Goal: Task Accomplishment & Management: Complete application form

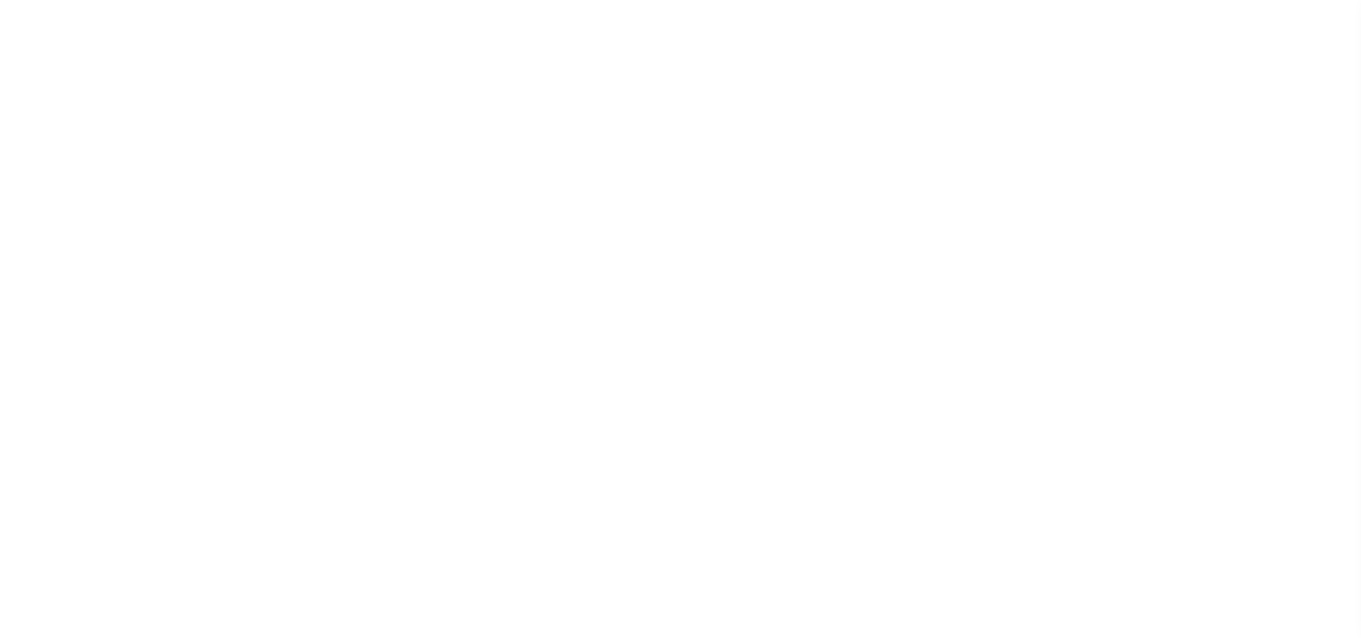
select select "1400"
select select "20"
select select "NonEscrow"
type input "[STREET_ADDRESS]"
select select
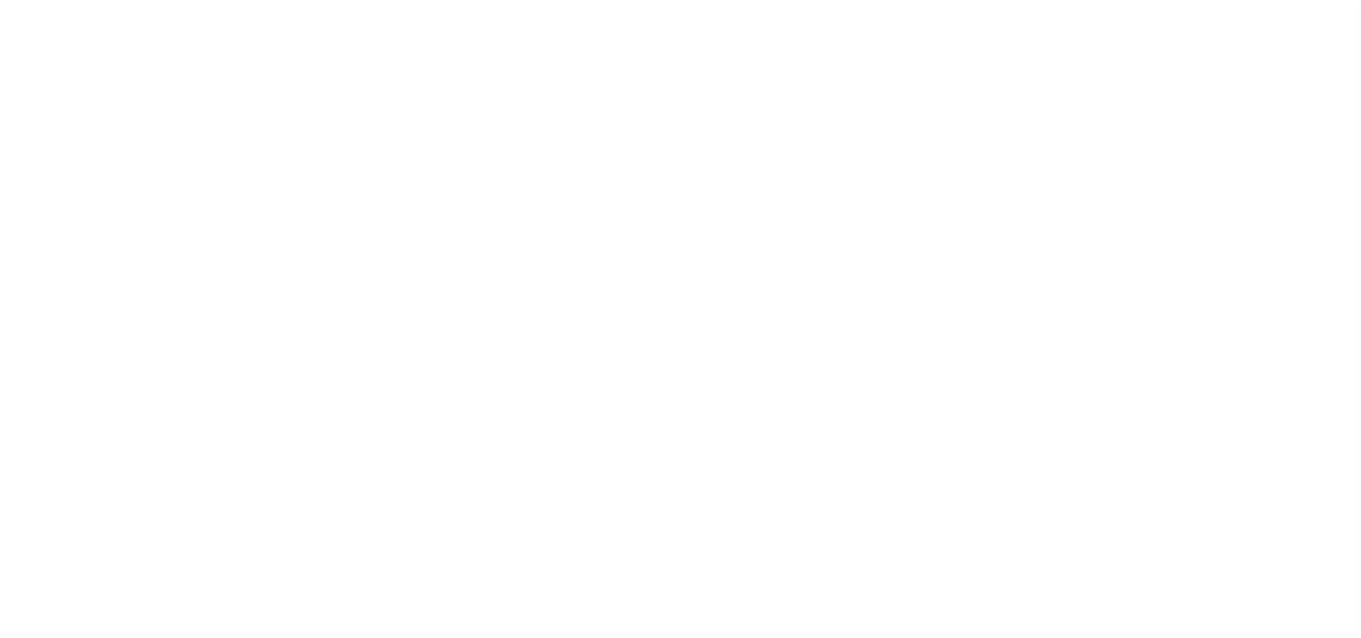
type input "[GEOGRAPHIC_DATA] 91202-1661"
type input "CA"
select select
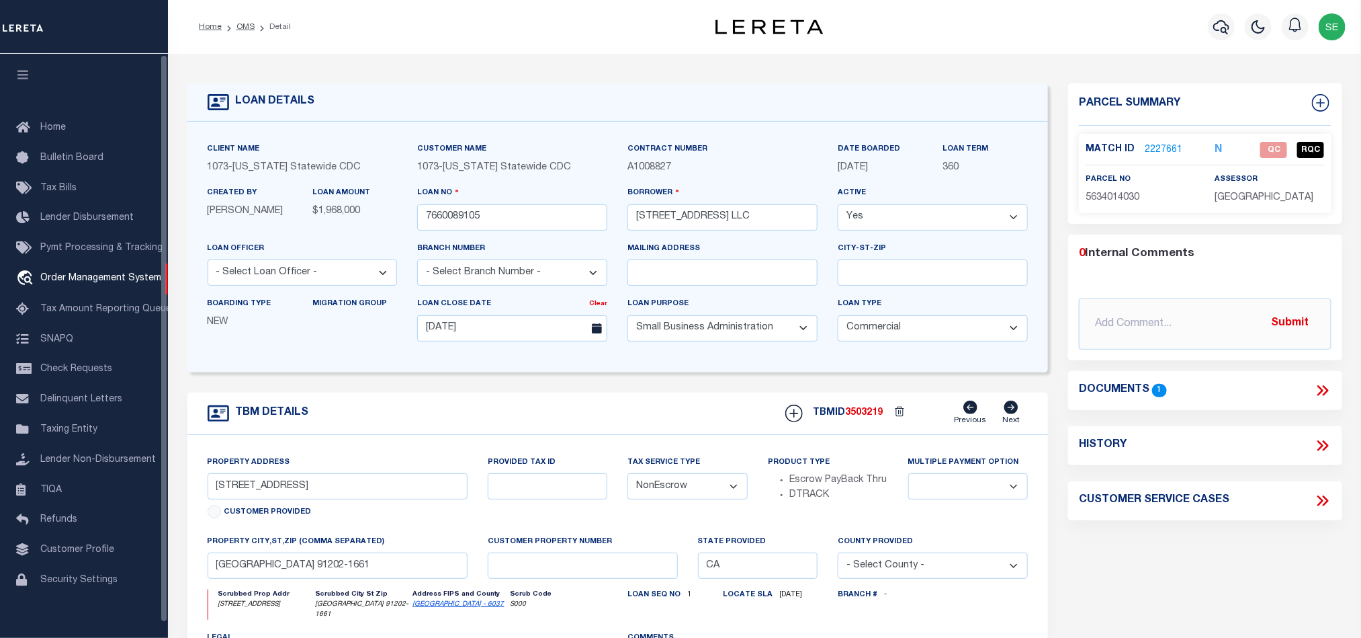
scroll to position [1, 0]
click at [702, 411] on div "TBM DETAILS TBMID 3503219 Previous Next" at bounding box center [617, 413] width 861 height 42
click at [612, 426] on div "TBM DETAILS TBMID 3503219 Previous Next" at bounding box center [617, 413] width 861 height 42
click at [1121, 191] on p "5634014030" at bounding box center [1141, 198] width 110 height 15
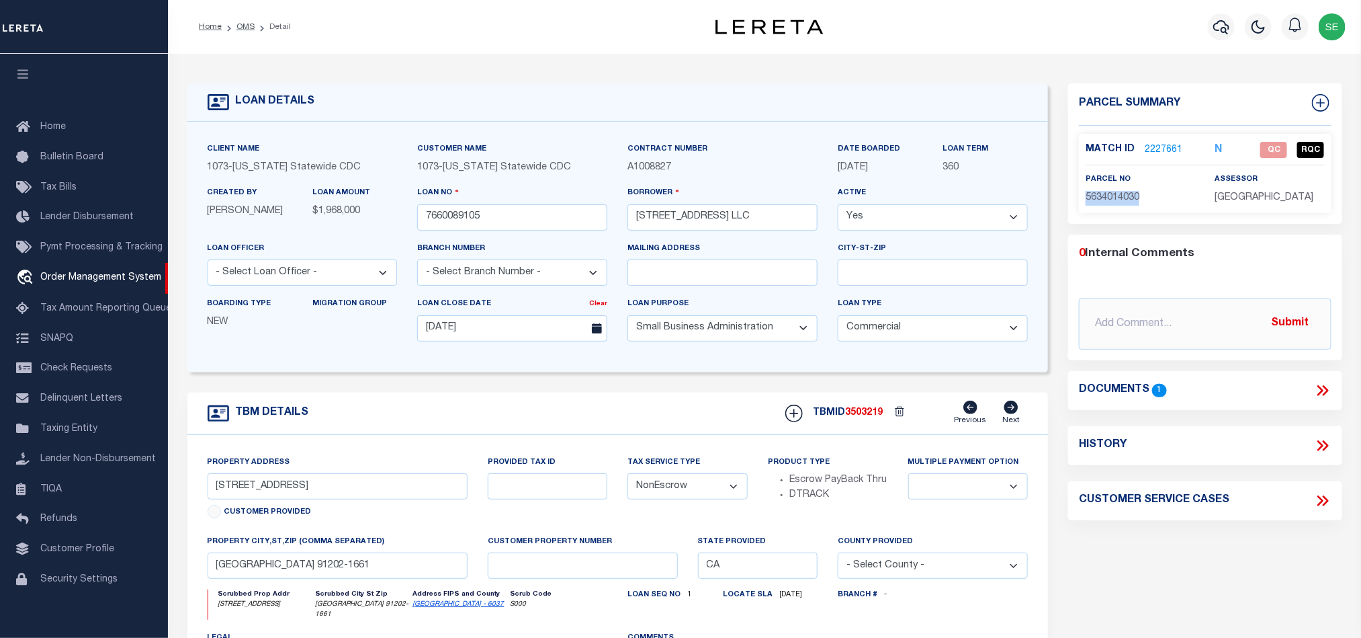
copy span "5634014030"
click at [1322, 398] on icon at bounding box center [1322, 390] width 17 height 17
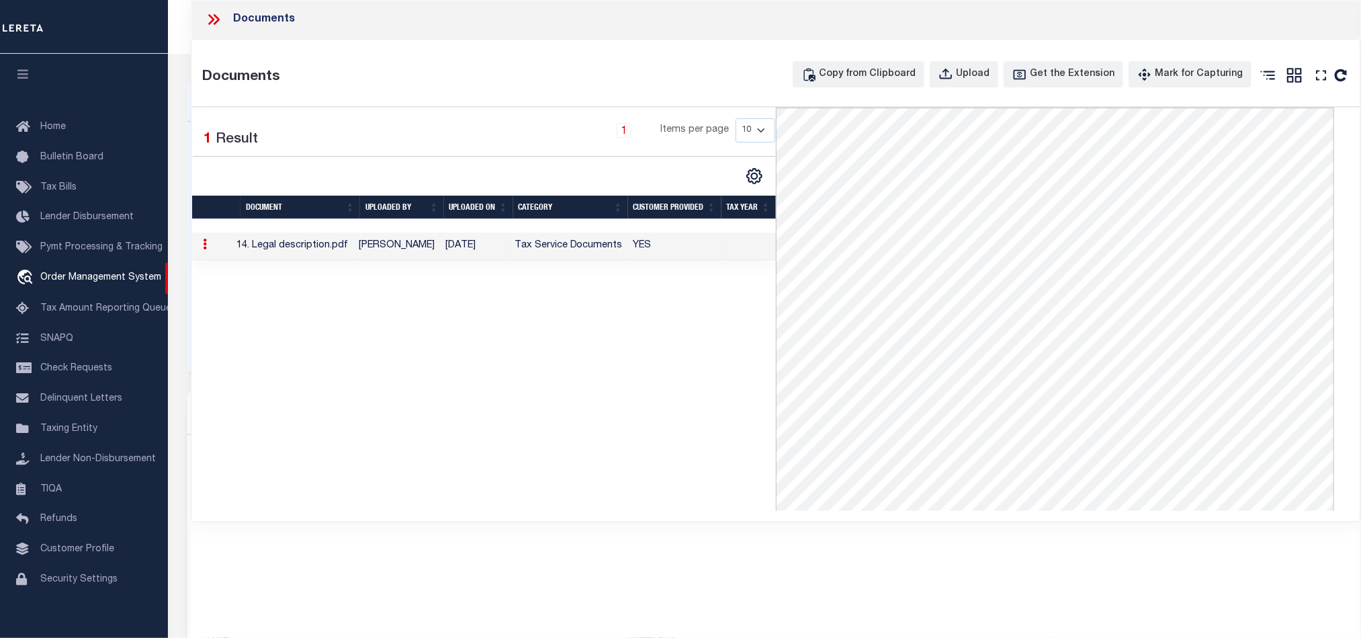
click at [212, 18] on icon at bounding box center [211, 19] width 6 height 11
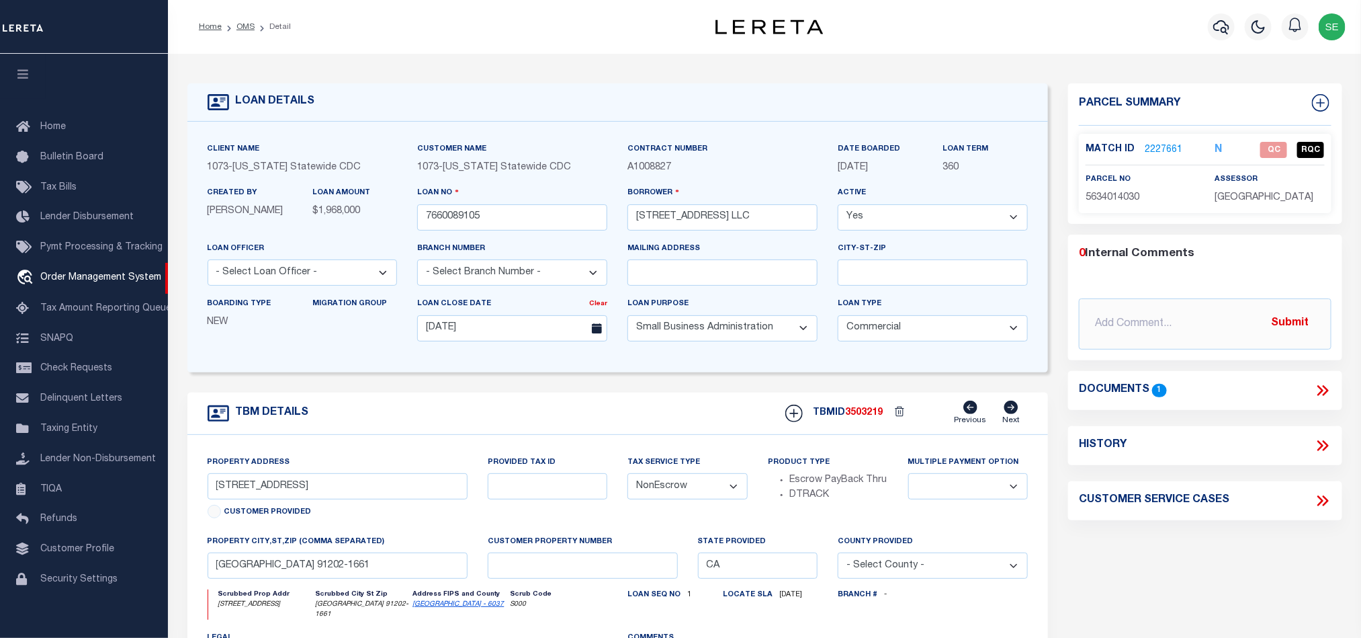
click at [1170, 150] on link "2227661" at bounding box center [1164, 150] width 38 height 14
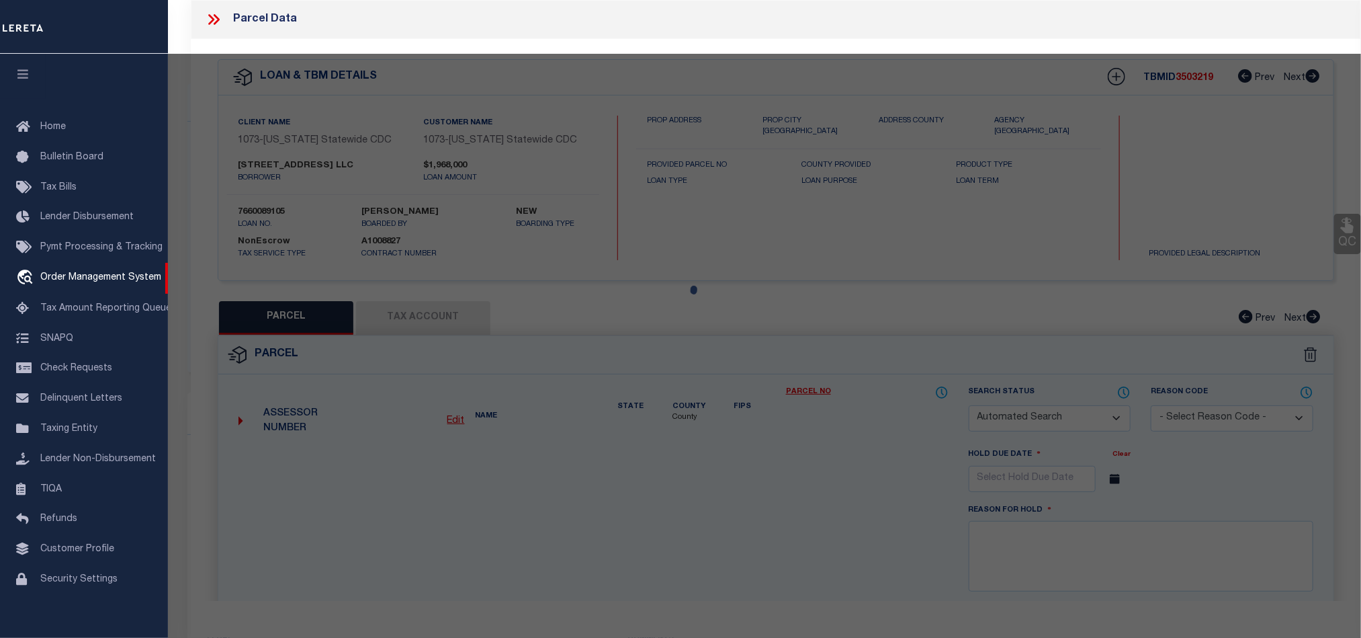
checkbox input "false"
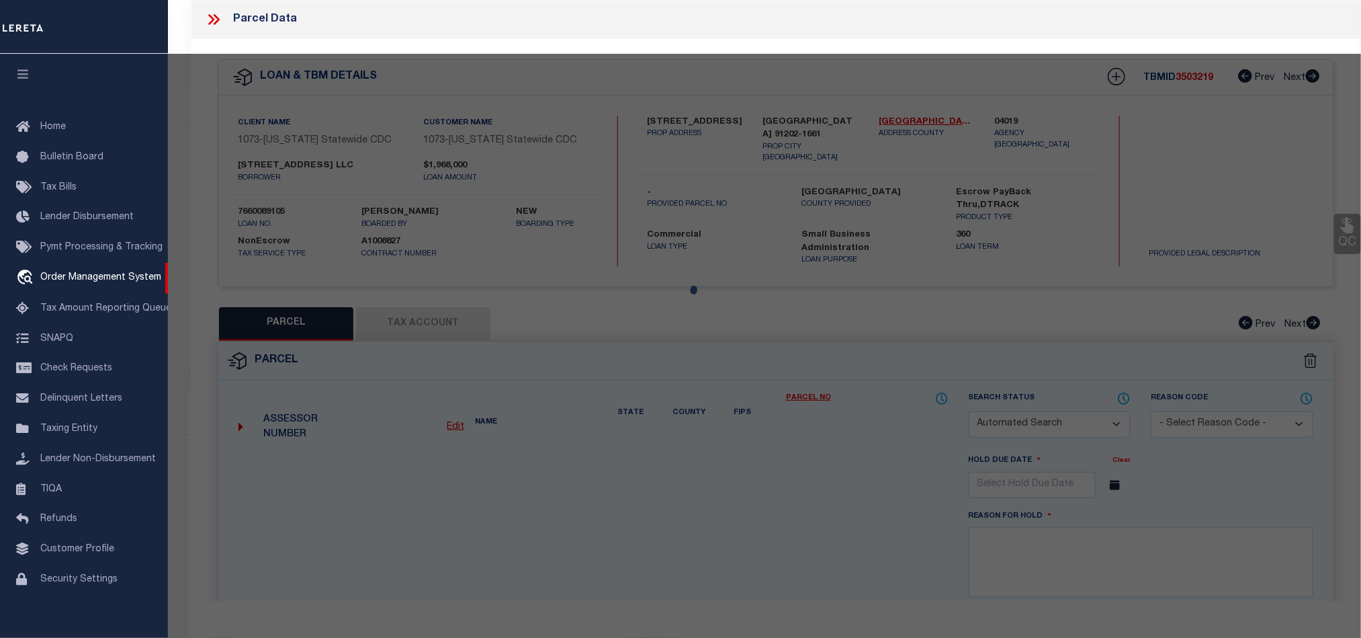
select select "CP"
type input "PACIFIC [PERSON_NAME] LLC"
select select "AGW"
select select "LEG"
type input "[STREET_ADDRESS]"
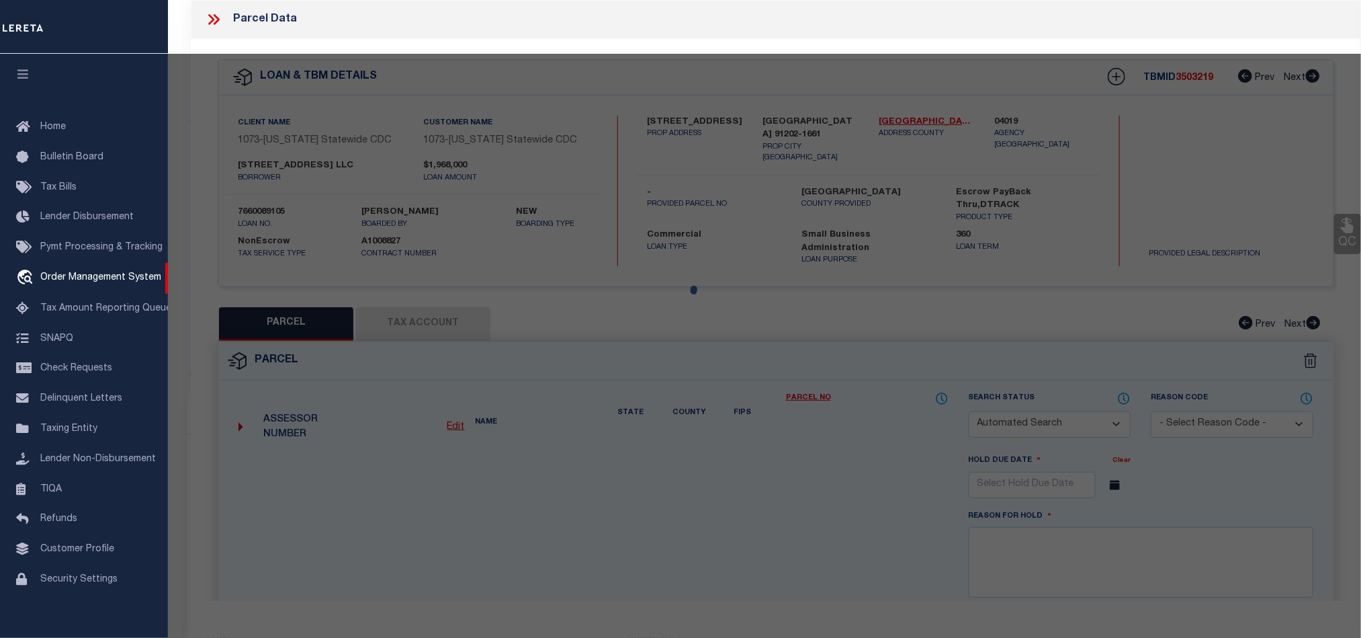
type input "[GEOGRAPHIC_DATA]"
type textarea "*TR=2737*LOT COM S 76 19'20 E 50 FT FROM SW COR OF LOT 13 TH N 13 42'40 E TO N …"
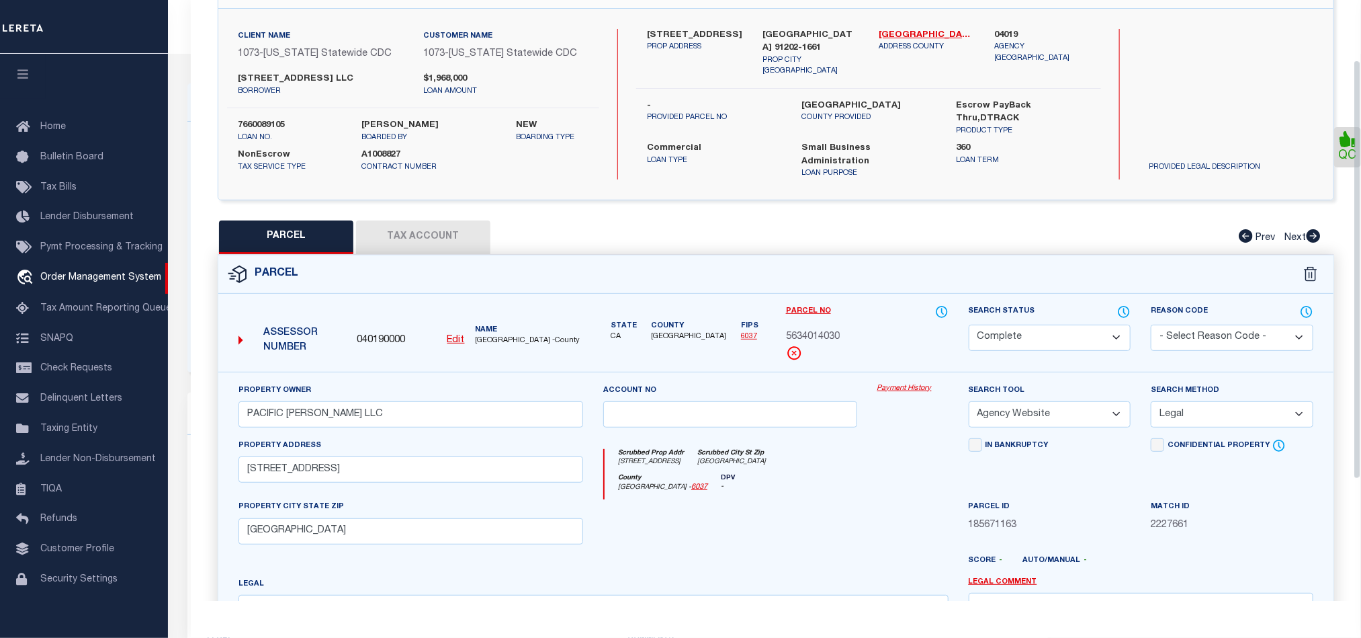
scroll to position [260, 0]
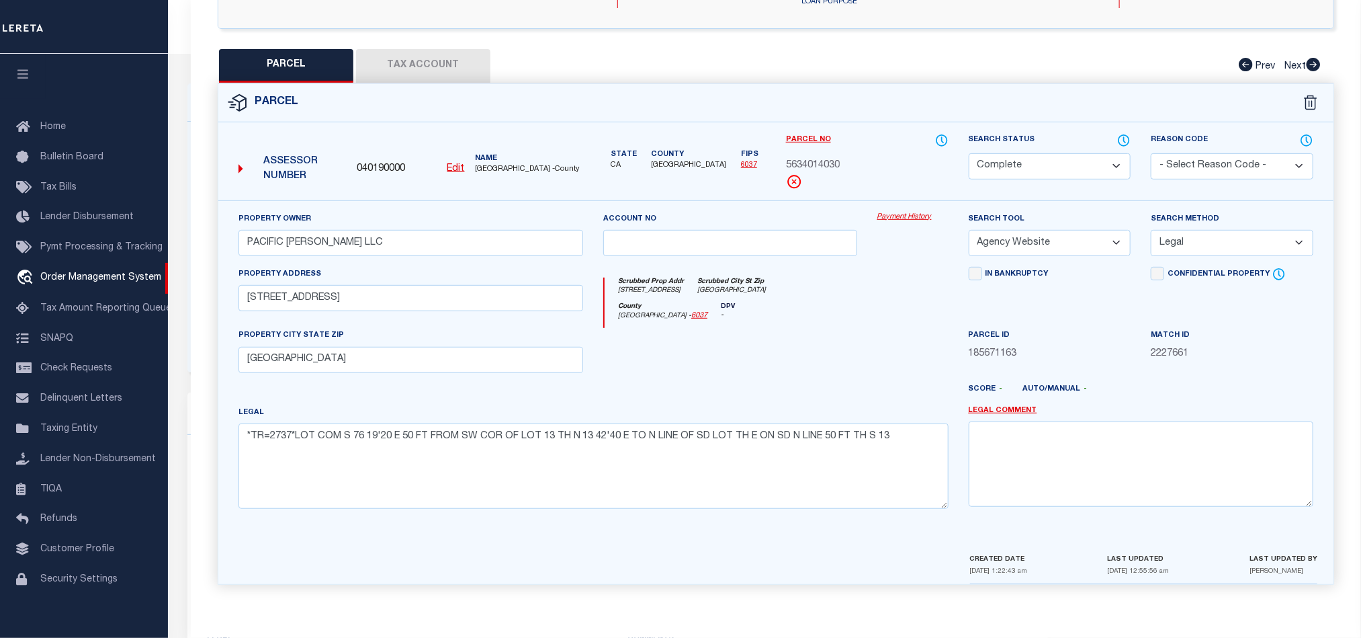
click at [456, 58] on button "Tax Account" at bounding box center [423, 66] width 134 height 34
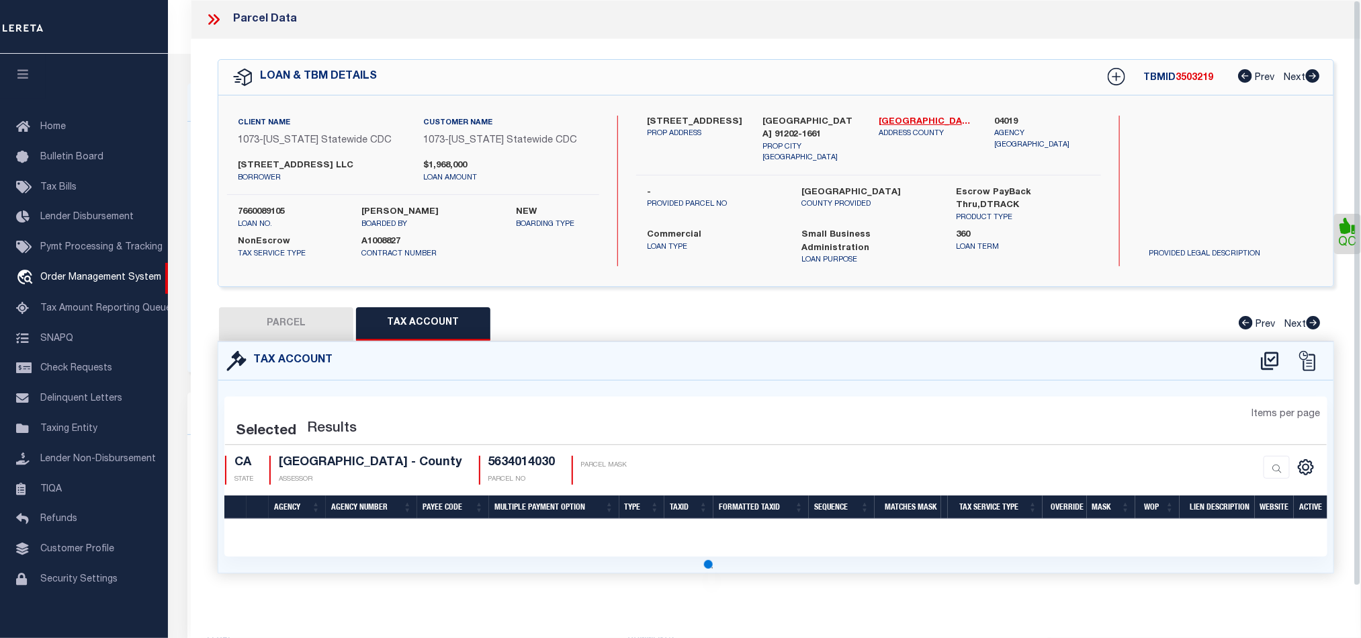
select select "100"
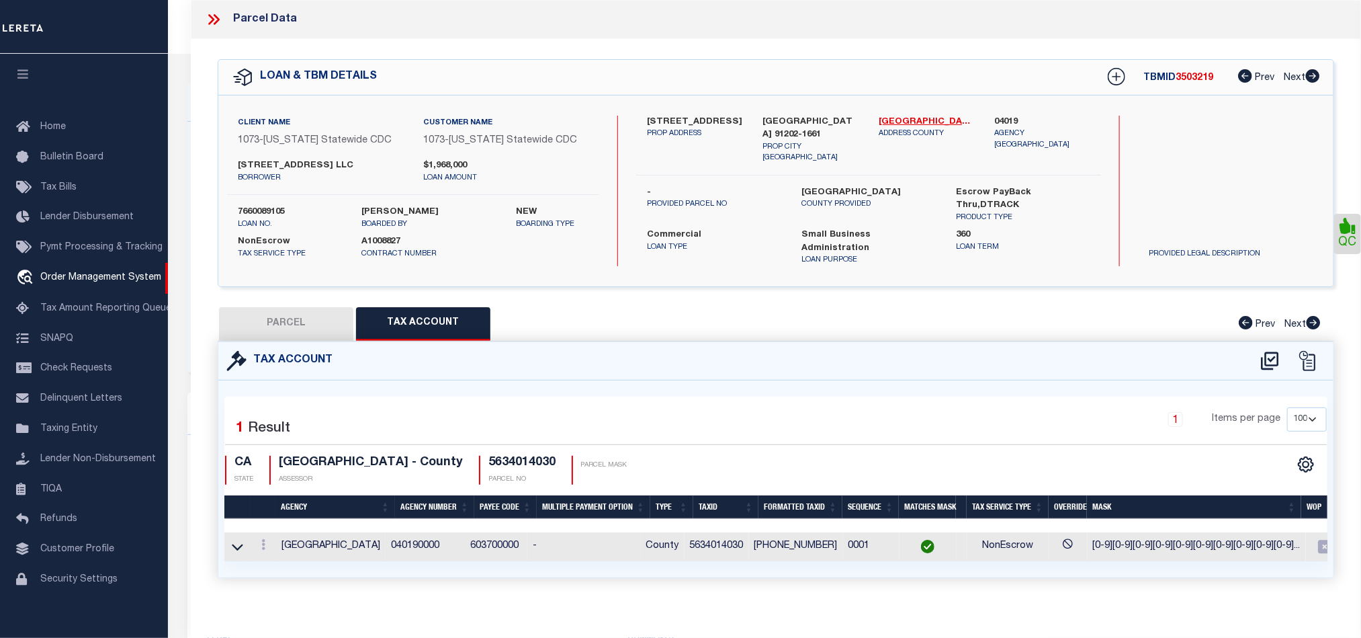
click at [292, 307] on button "PARCEL" at bounding box center [286, 324] width 134 height 34
select select "AS"
select select
checkbox input "false"
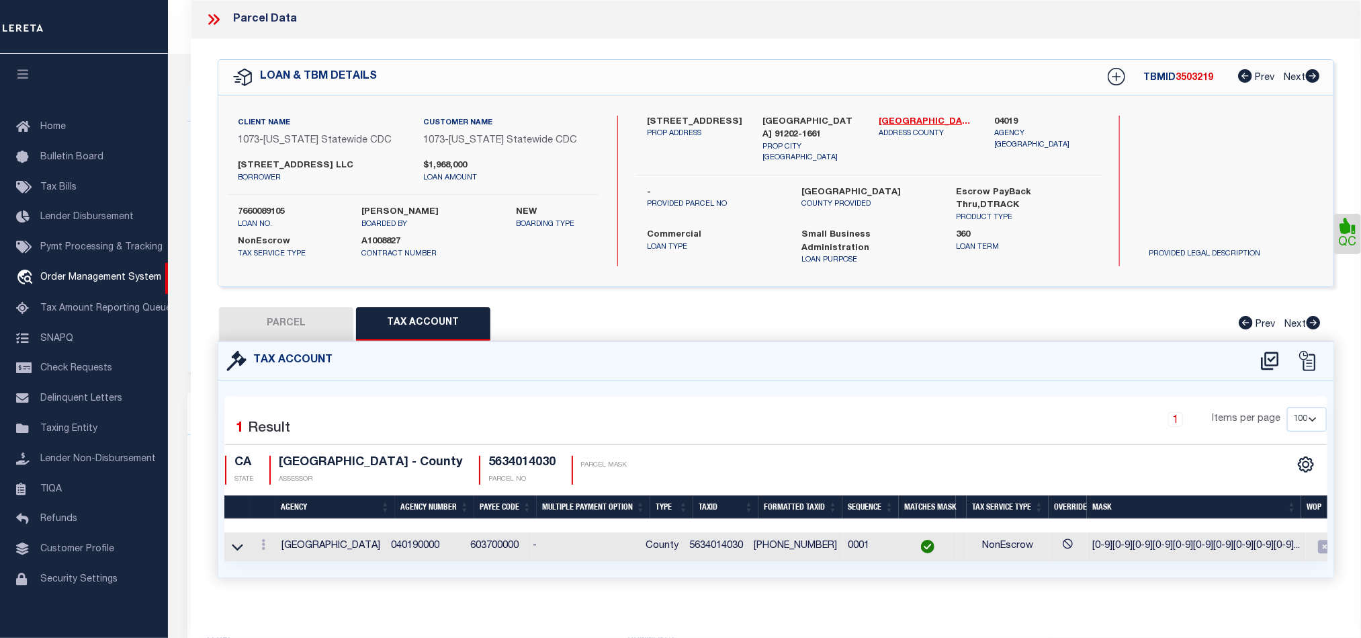
checkbox input "false"
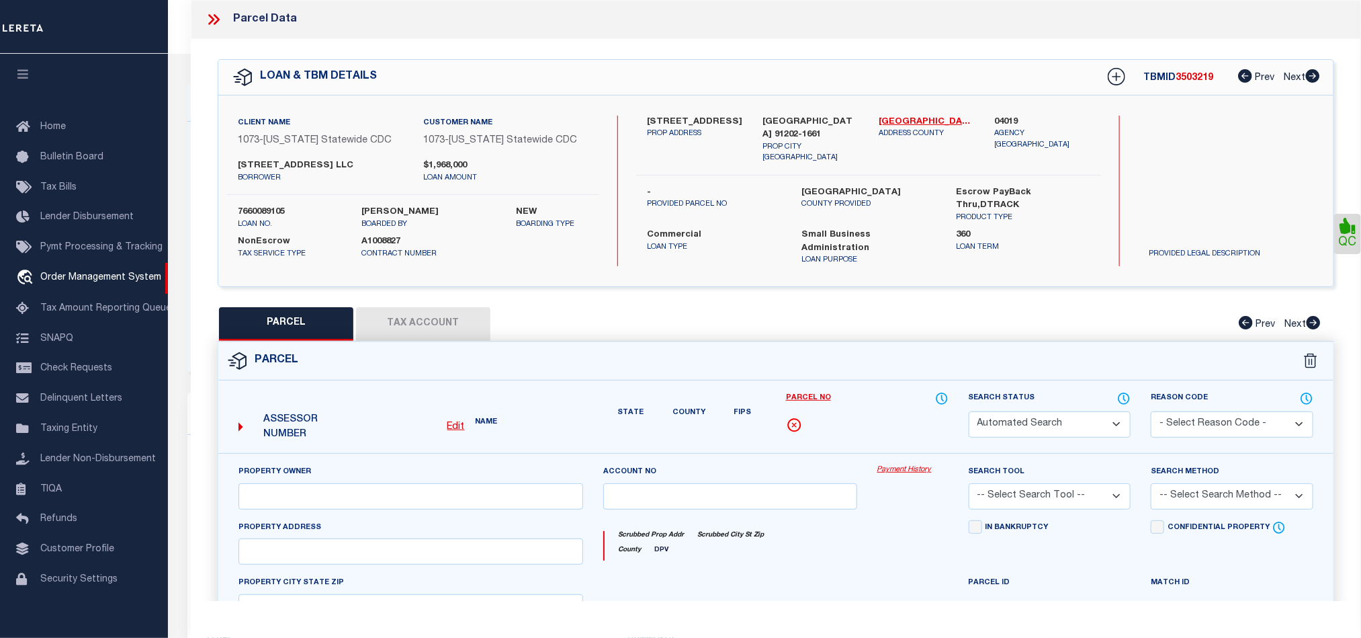
select select "CP"
type input "PACIFIC [PERSON_NAME] LLC"
select select "AGW"
select select "LEG"
type input "[STREET_ADDRESS]"
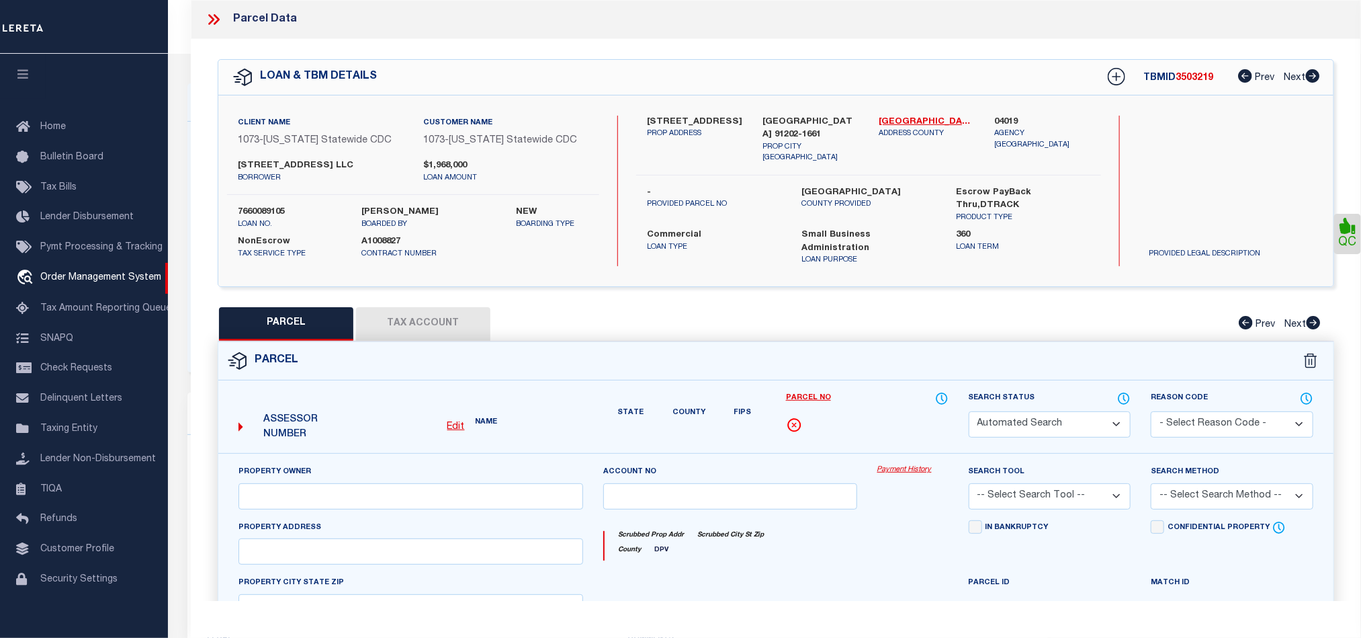
type input "[GEOGRAPHIC_DATA]"
type textarea "*TR=2737*LOT COM S 76 19'20 E 50 FT FROM SW COR OF LOT 13 TH N 13 42'40 E TO N …"
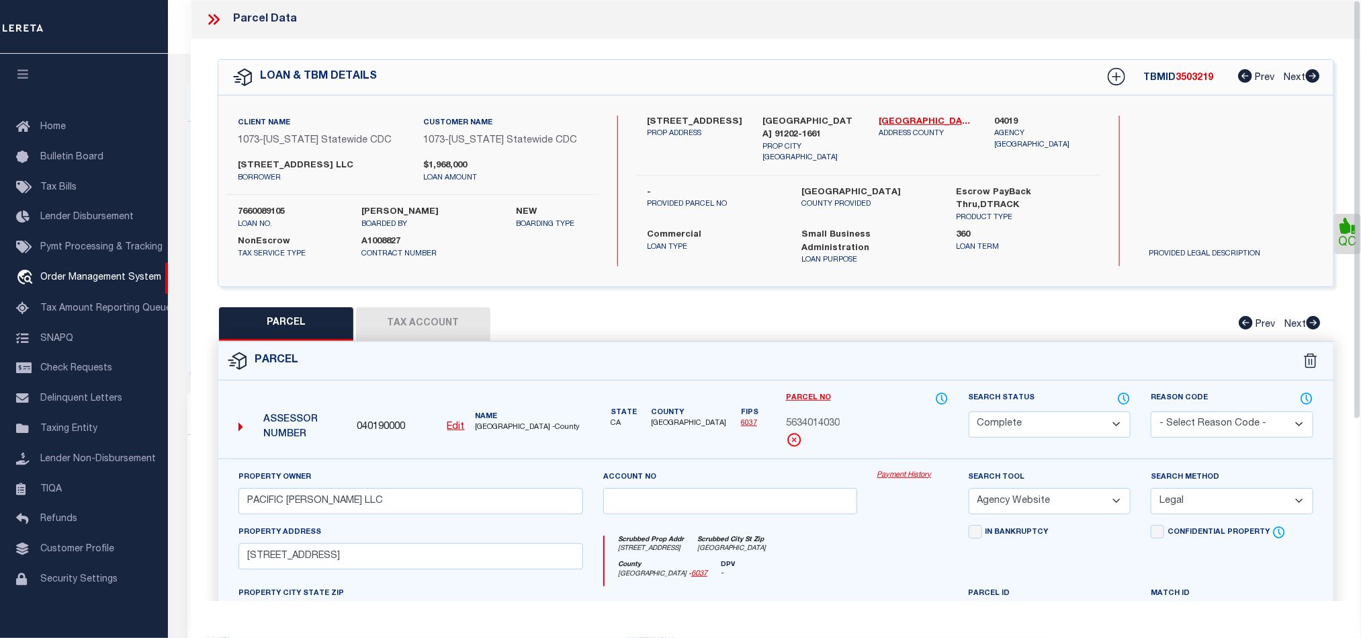
click at [216, 16] on icon at bounding box center [213, 19] width 17 height 17
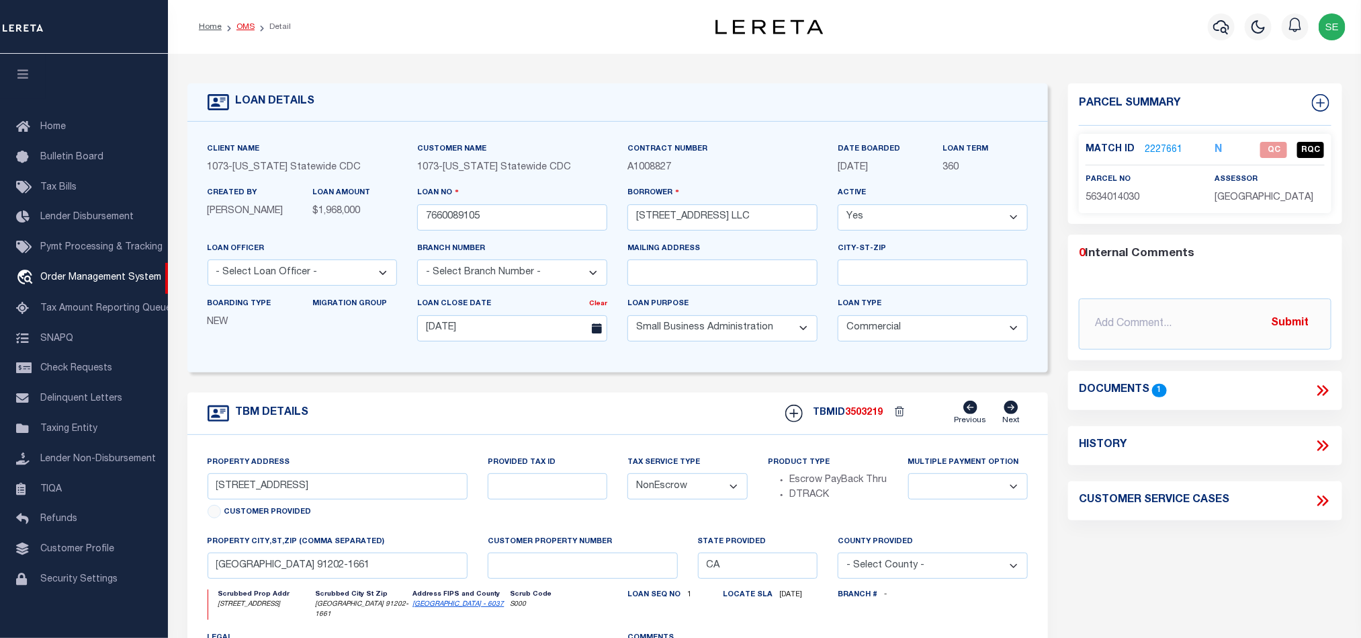
click at [239, 27] on link "OMS" at bounding box center [246, 27] width 18 height 8
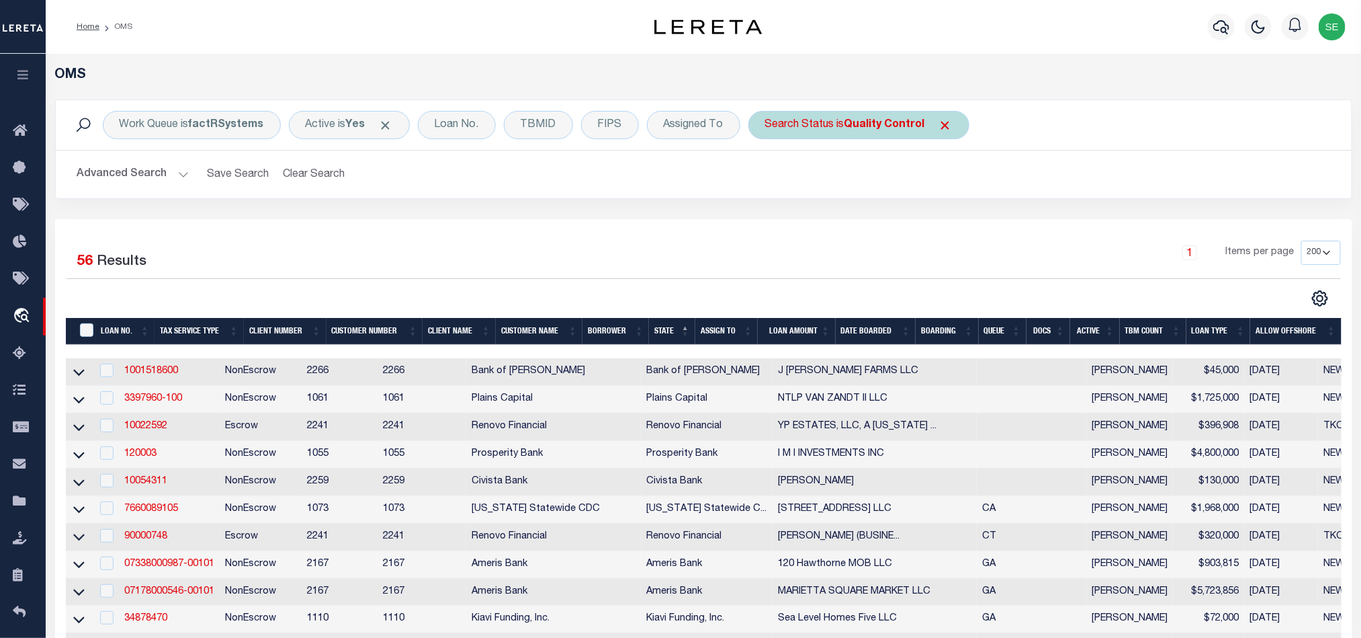
click at [808, 120] on div "Search Status is Quality Control" at bounding box center [859, 125] width 221 height 28
select select "QC"
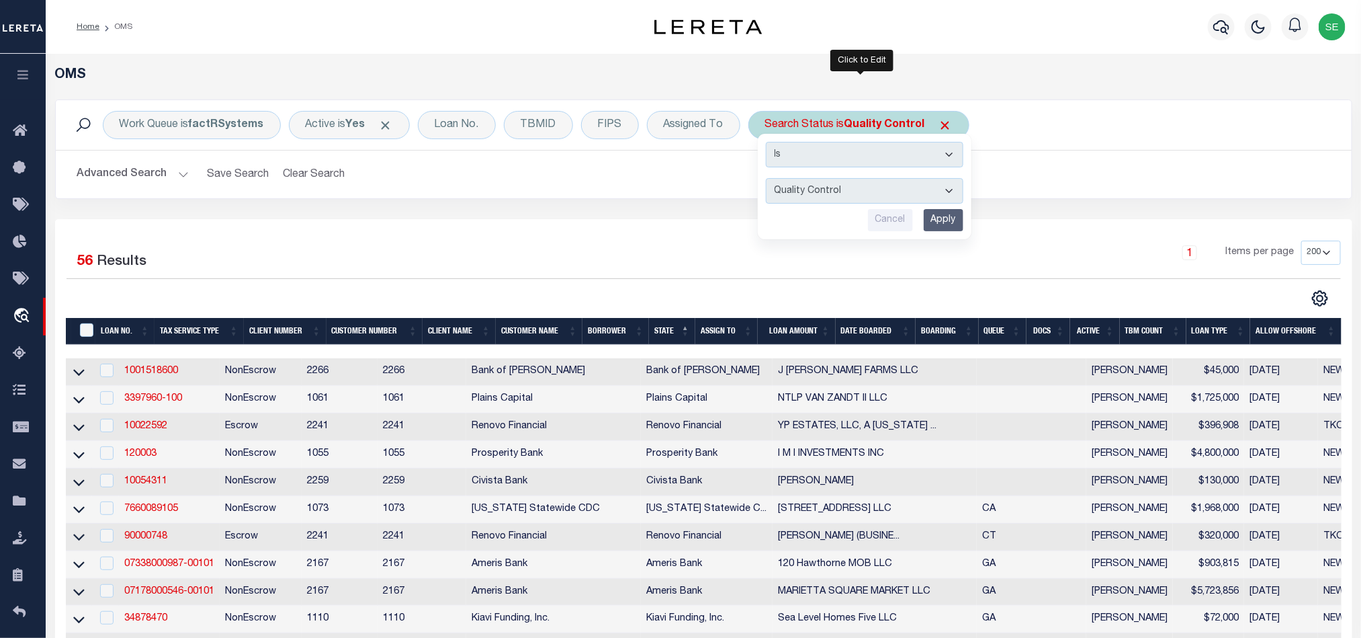
click at [950, 226] on input "Apply" at bounding box center [944, 220] width 40 height 22
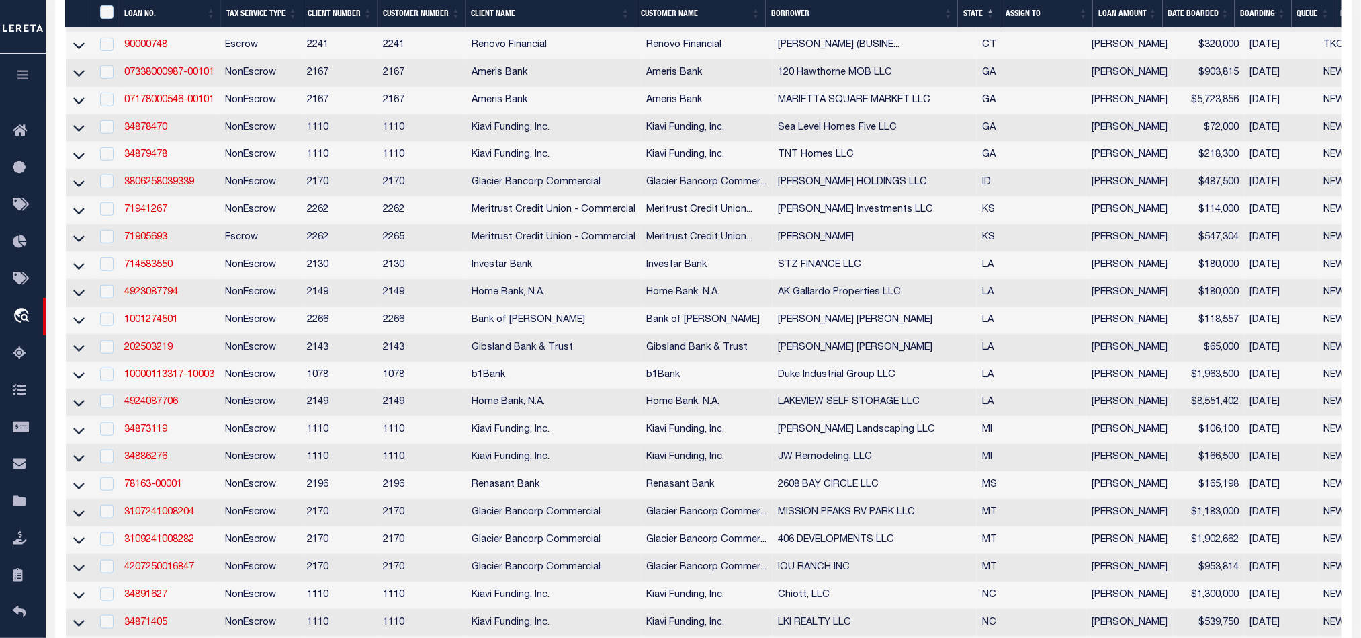
scroll to position [403, 0]
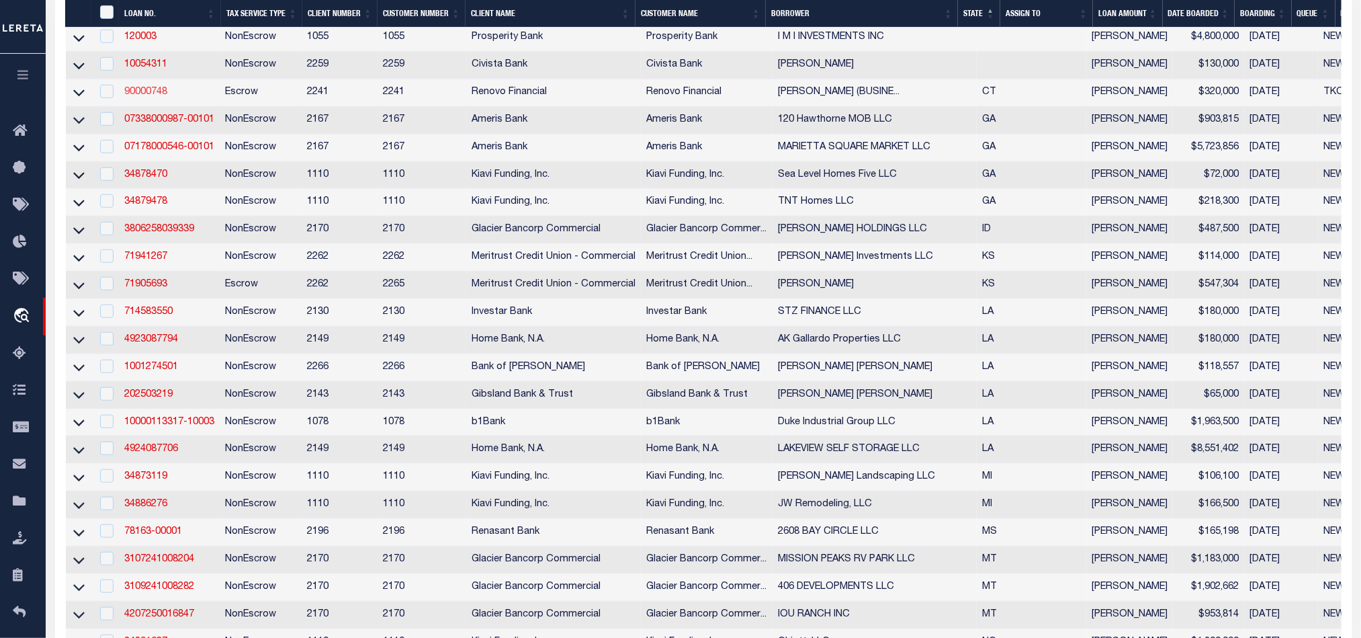
click at [140, 97] on link "90000748" at bounding box center [145, 91] width 43 height 9
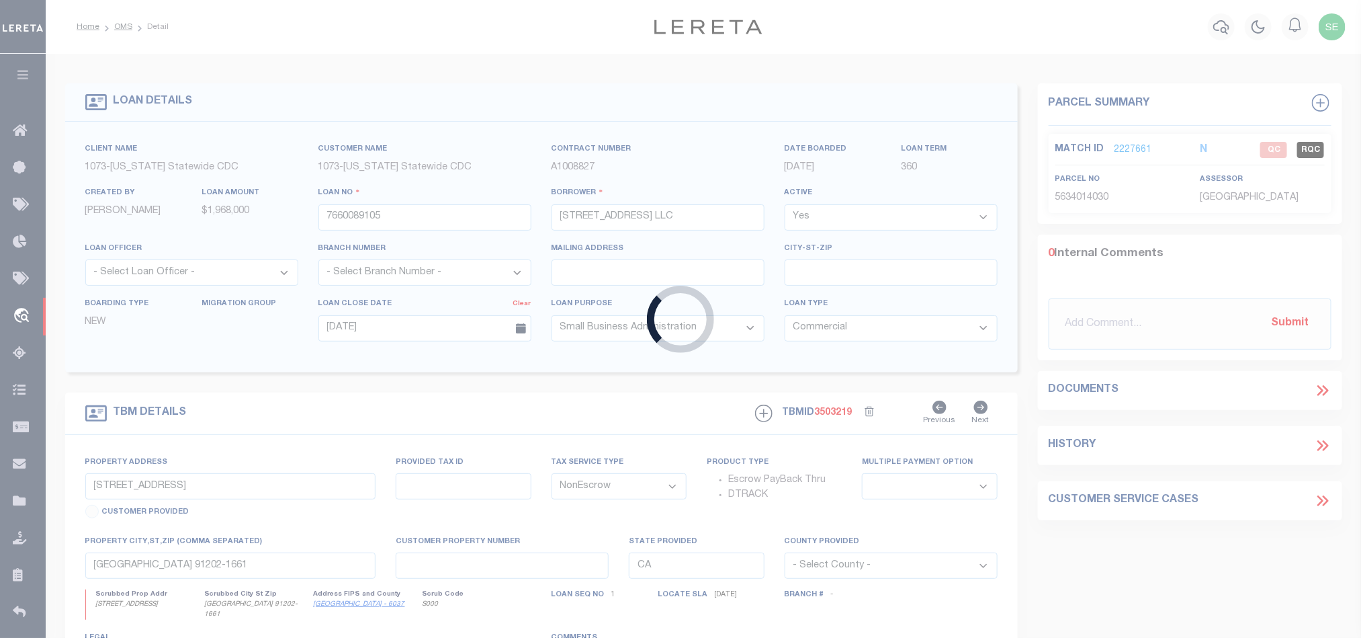
type input "90000748"
type input "[PERSON_NAME] (BUSINESS)"
select select
select select "400"
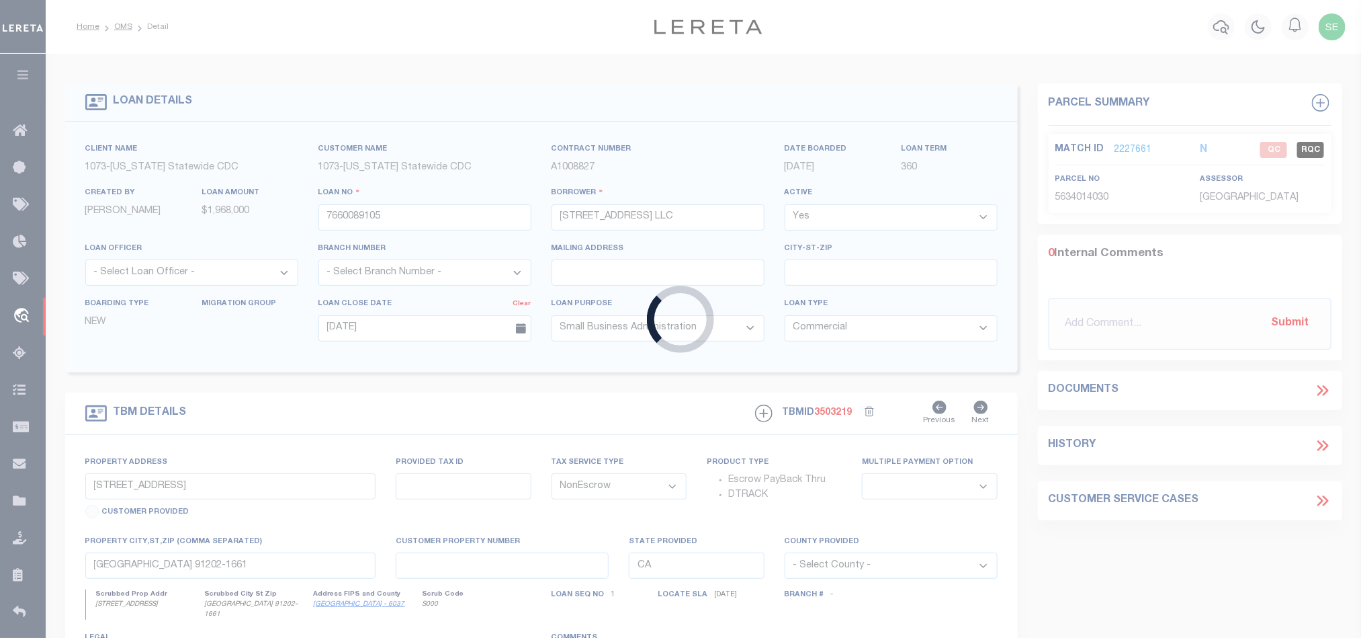
select select
select select "Escrow"
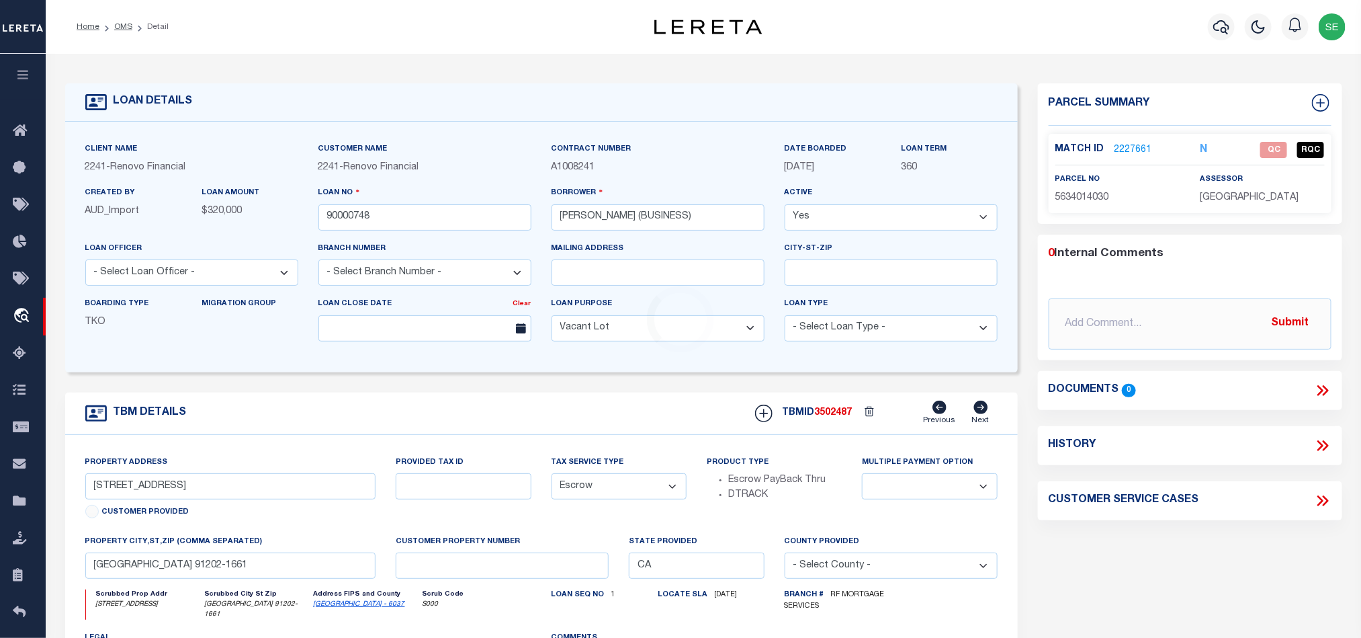
select select "14701"
select select "25067"
type input "[STREET_ADDRESS]"
type input "[PHONE_NUMBER]"
type input "[GEOGRAPHIC_DATA], CT 06710"
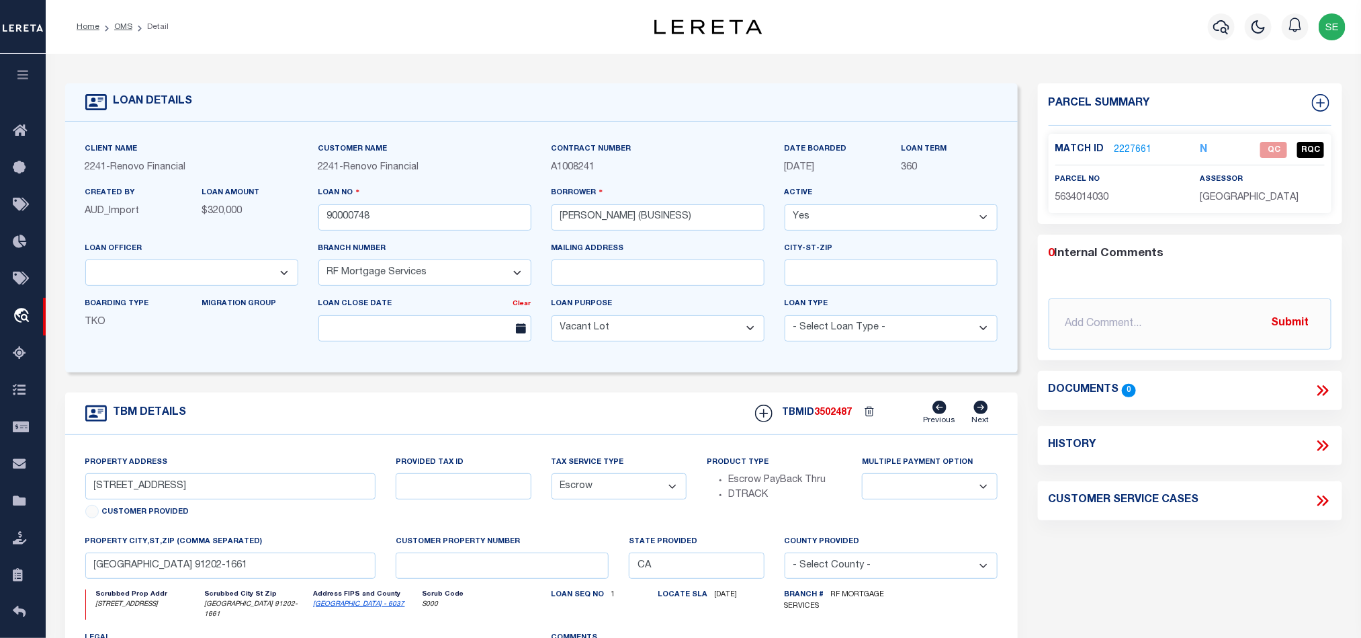
type input "a0kUS00000Cooif"
type input "CT"
select select
select select "2"
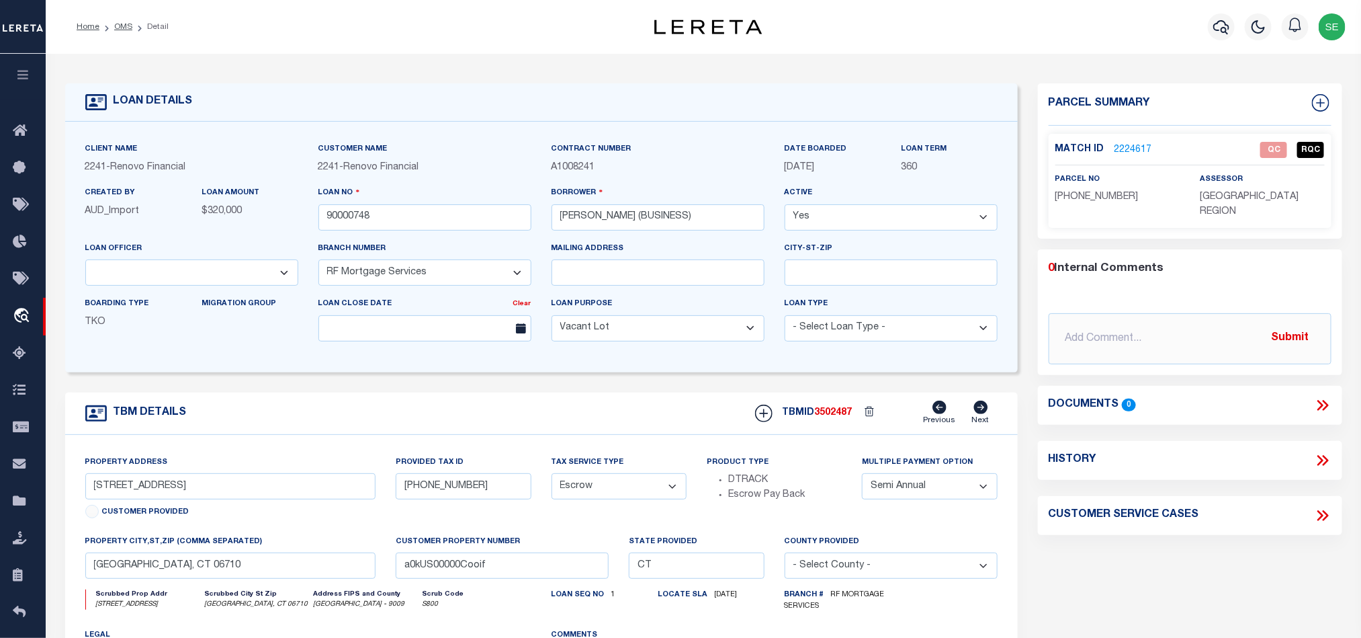
click at [599, 406] on div "TBM DETAILS TBMID 3502487 Previous Next" at bounding box center [541, 413] width 953 height 42
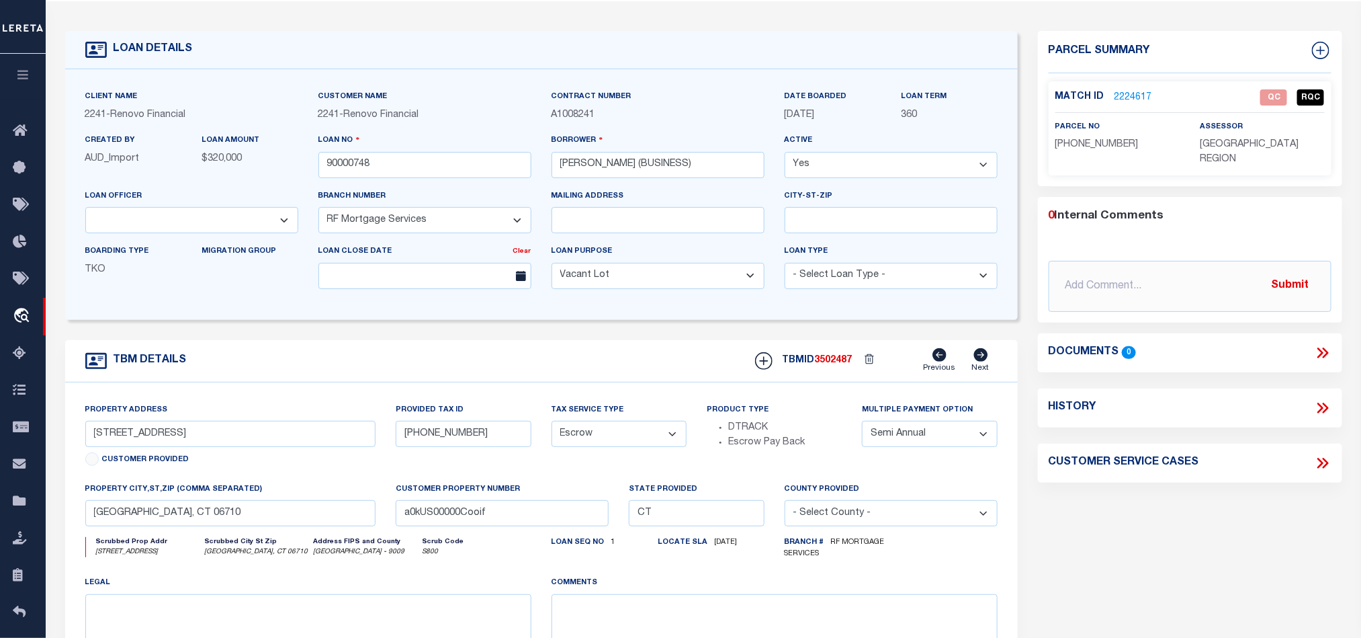
scroll to position [101, 0]
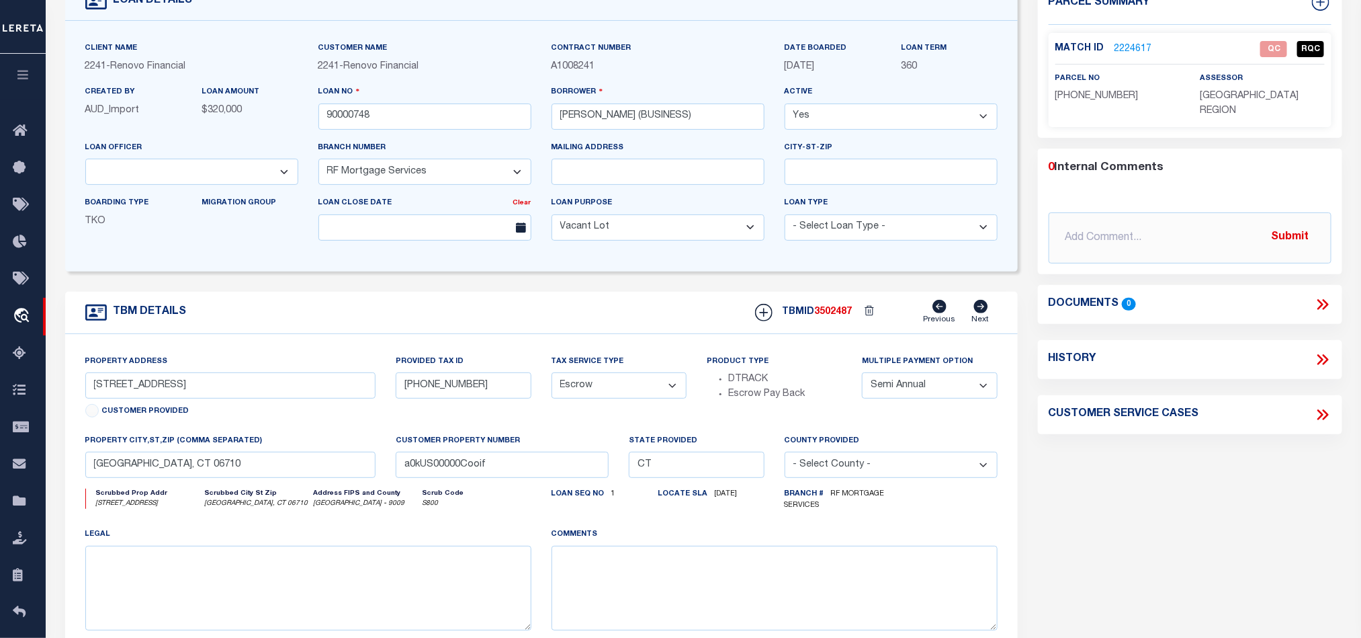
click at [1093, 97] on span "[PHONE_NUMBER]" at bounding box center [1097, 95] width 83 height 9
copy div "[PHONE_NUMBER]"
click at [133, 386] on input "[STREET_ADDRESS]" at bounding box center [230, 385] width 291 height 26
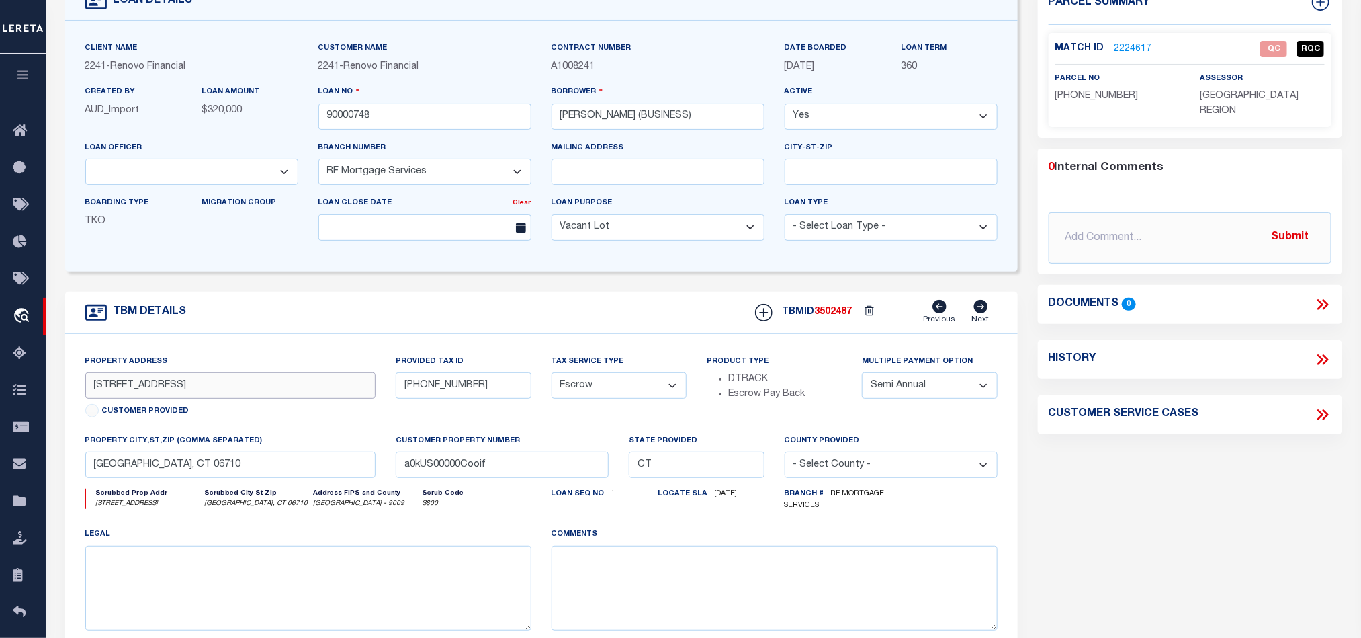
click at [133, 386] on input "[STREET_ADDRESS]" at bounding box center [230, 385] width 291 height 26
click at [1135, 50] on link "2224617" at bounding box center [1134, 49] width 38 height 14
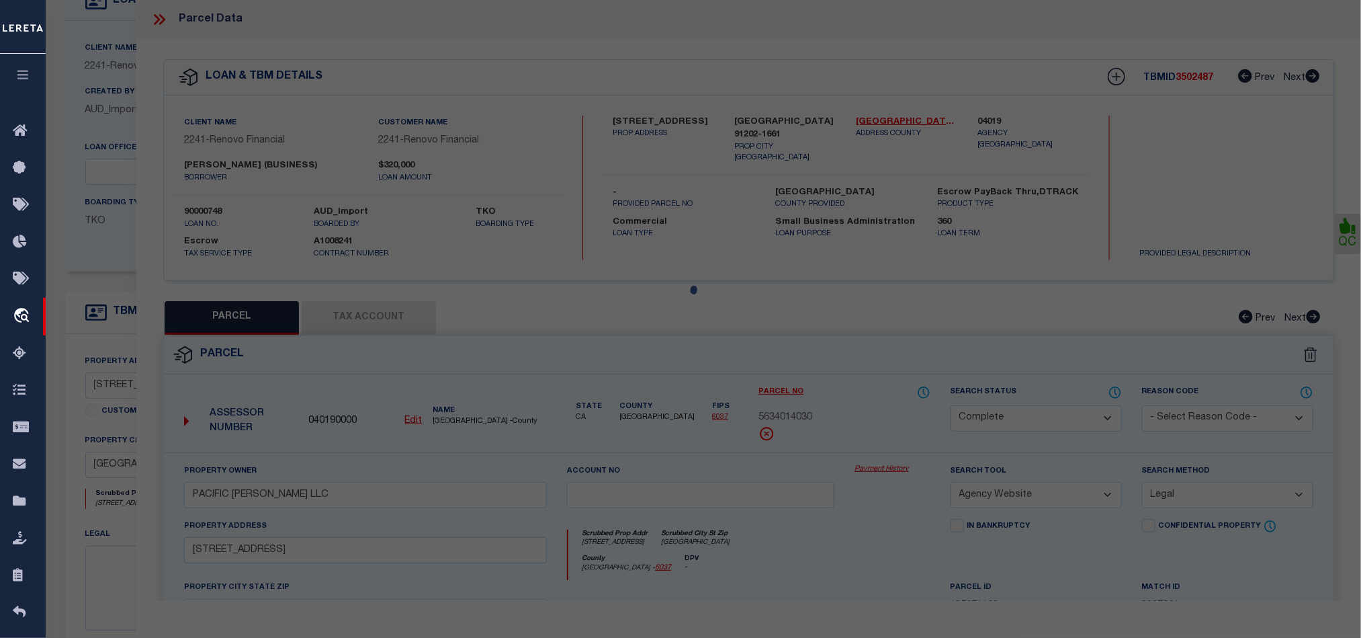
select select "AS"
select select
checkbox input "false"
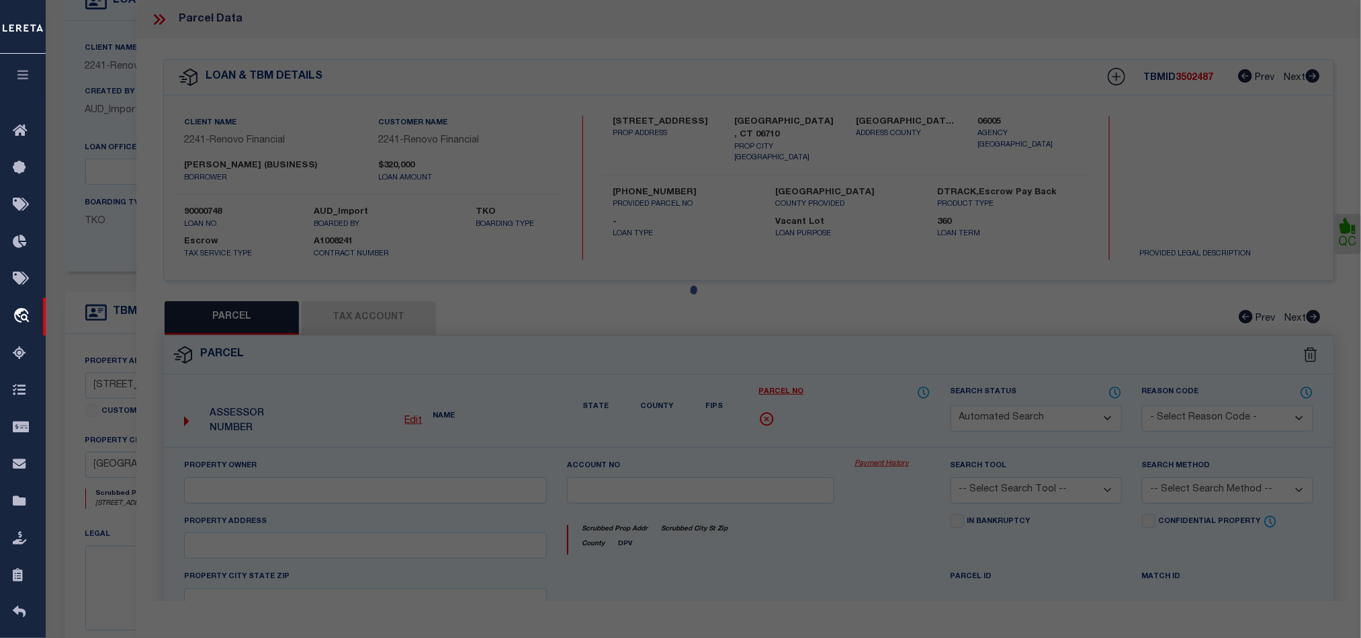
select select "QC"
type input "[PERSON_NAME] & [PERSON_NAME]"
select select "AGW"
select select "LEG"
type input "[STREET_ADDRESS]"
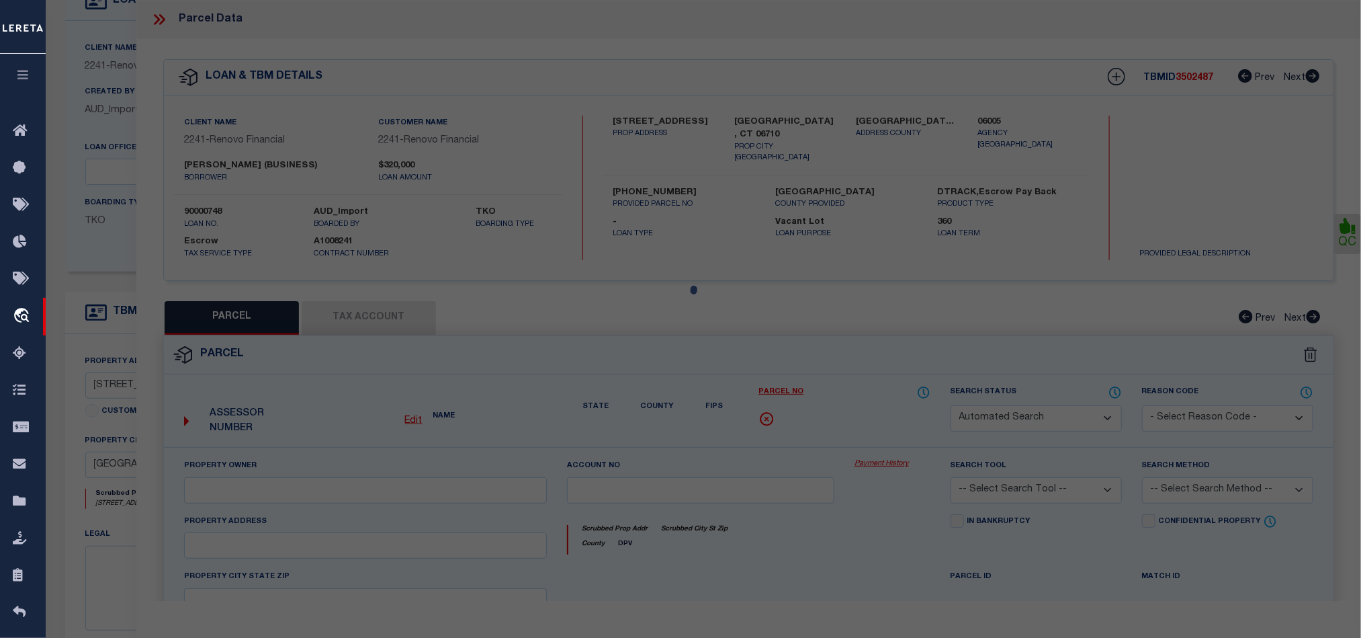
type input "[GEOGRAPHIC_DATA], CT 06710"
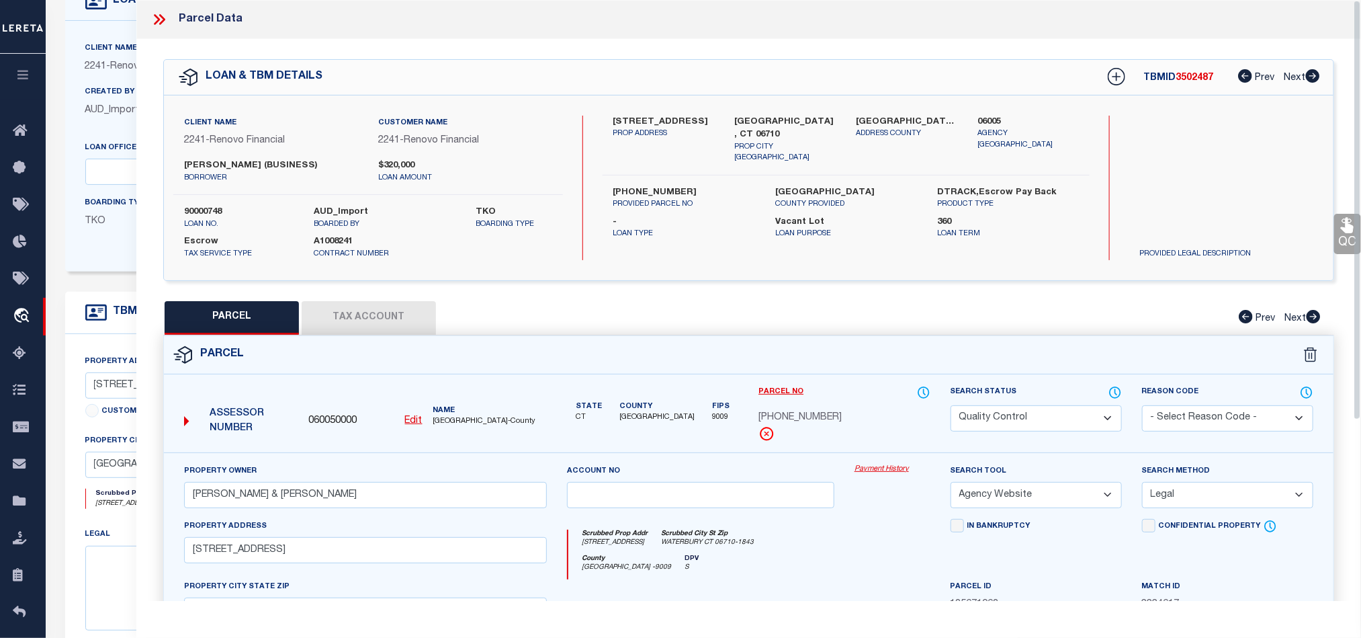
click at [847, 347] on div "Parcel" at bounding box center [749, 355] width 1170 height 38
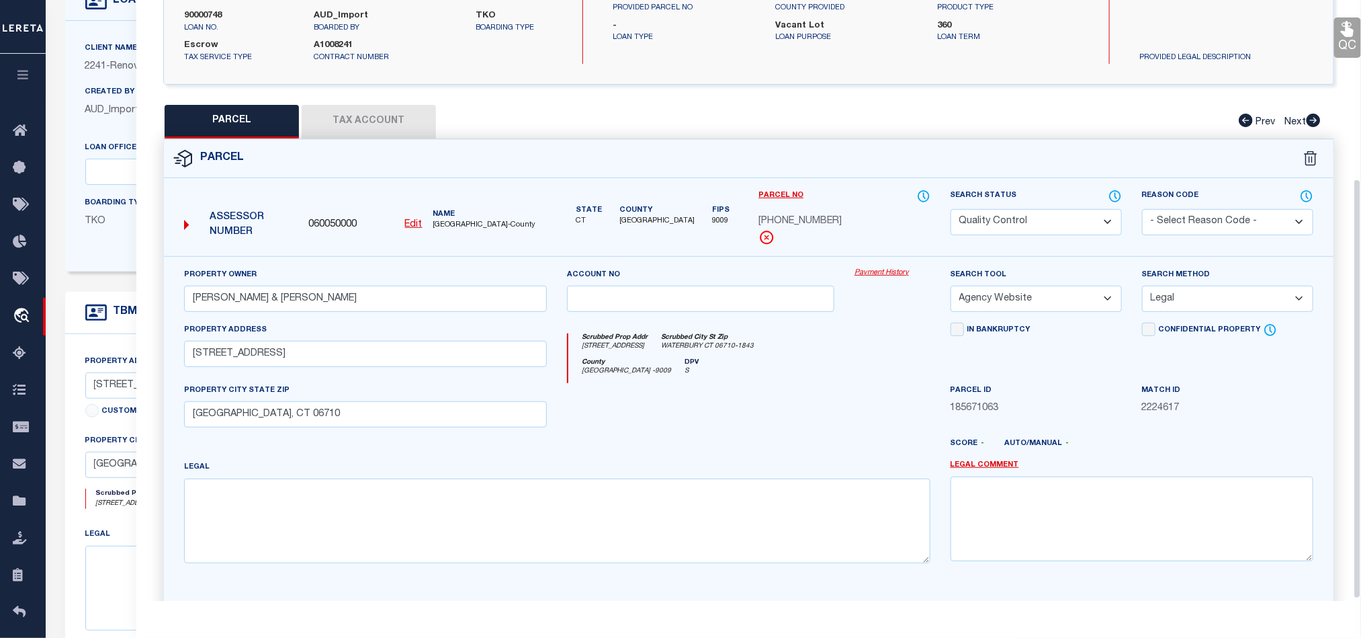
scroll to position [259, 0]
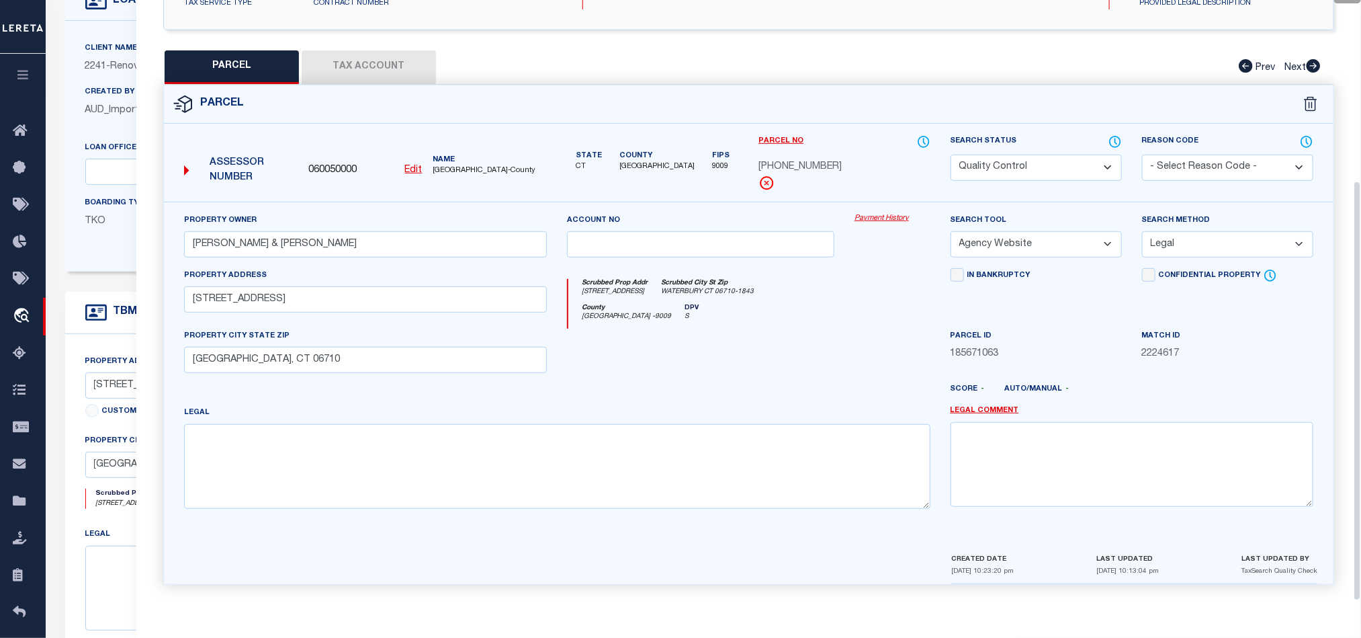
click at [770, 347] on div at bounding box center [701, 356] width 288 height 55
click at [349, 58] on button "Tax Account" at bounding box center [369, 67] width 134 height 34
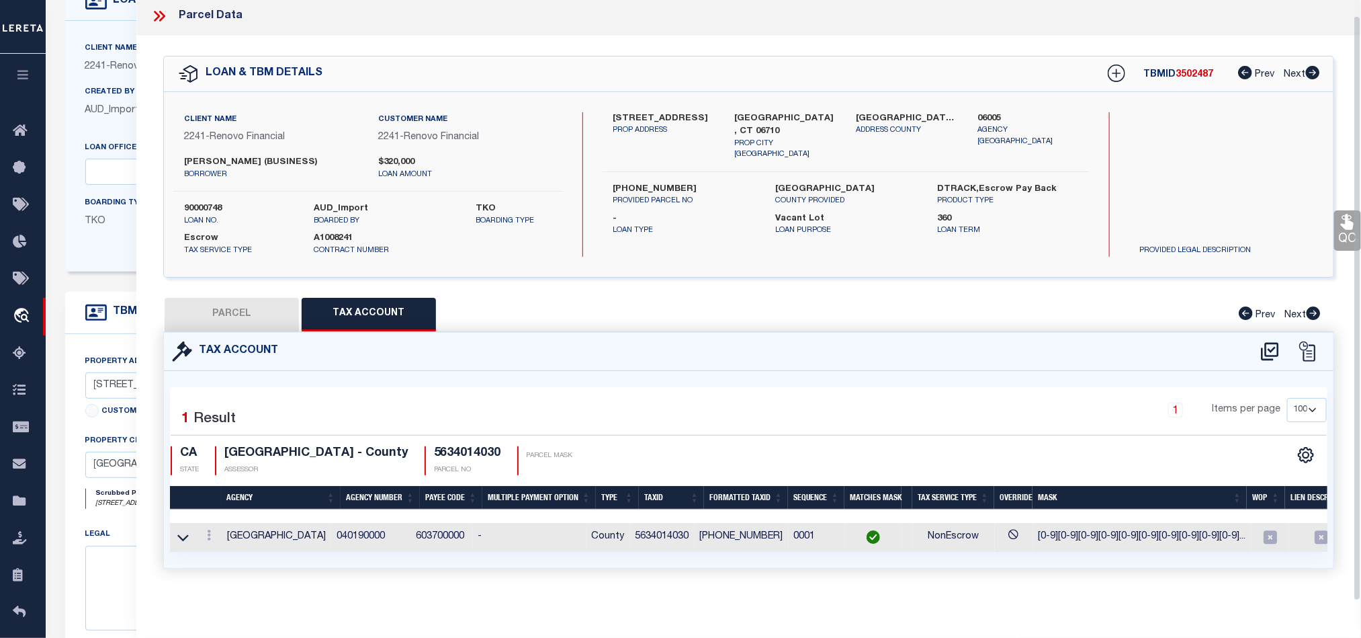
scroll to position [0, 0]
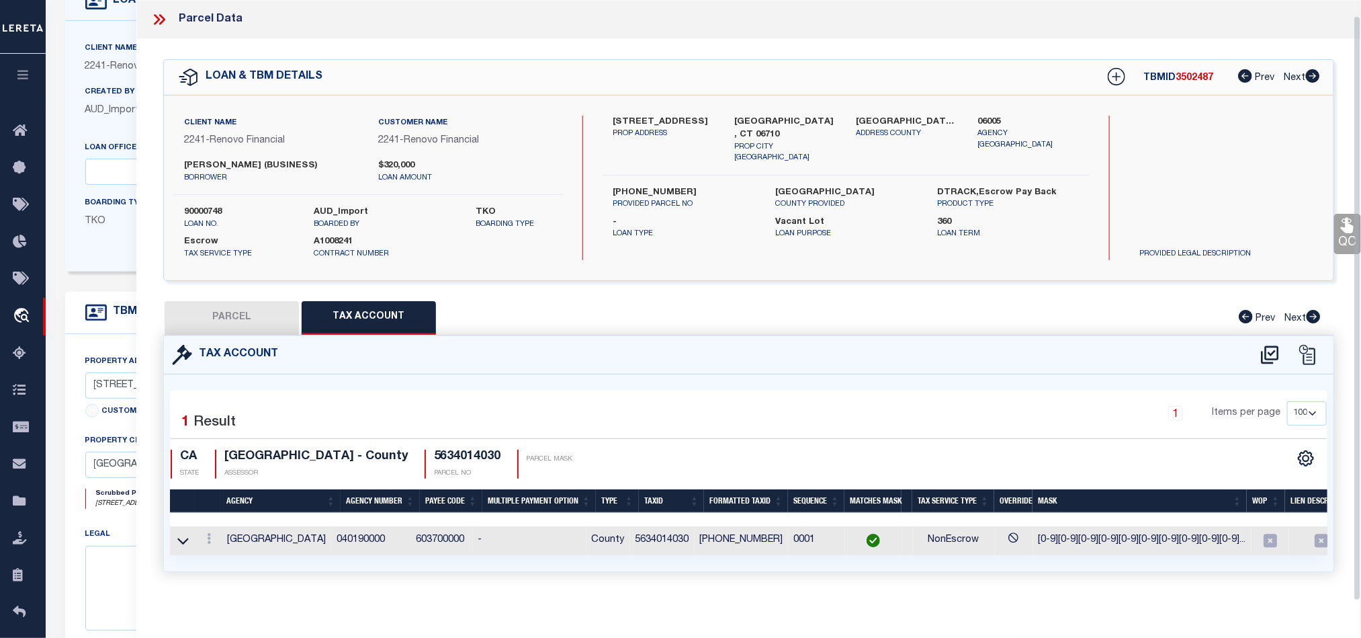
select select "100"
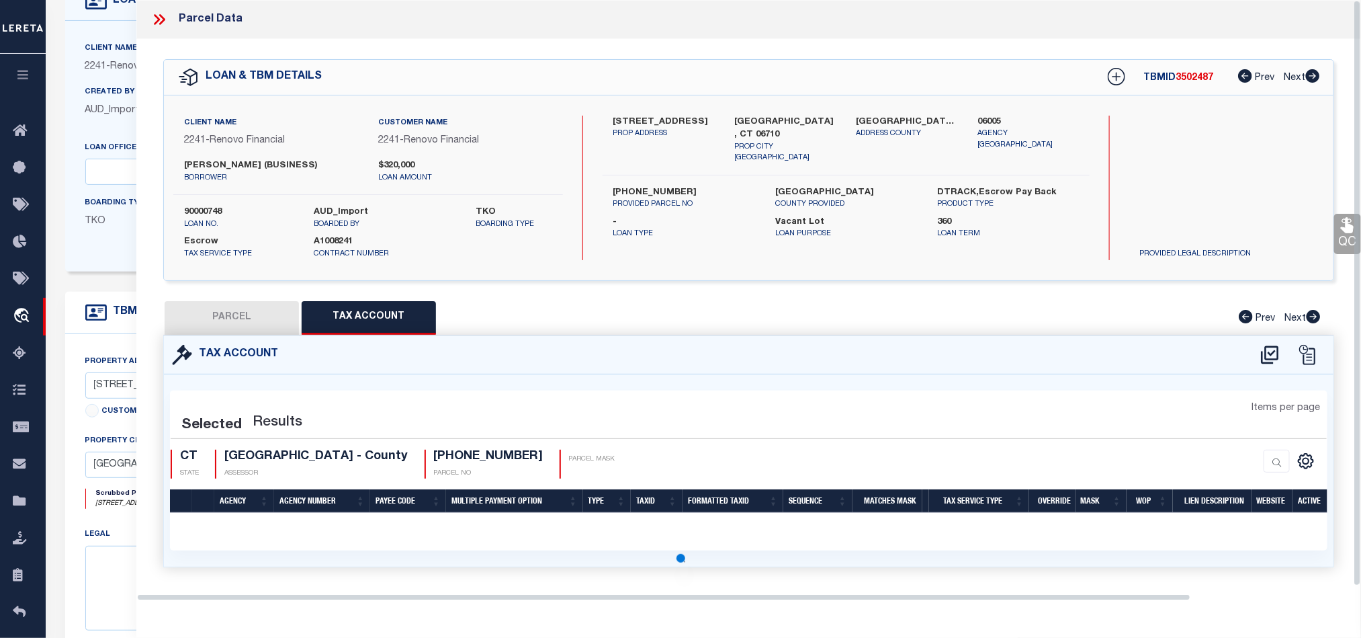
select select "100"
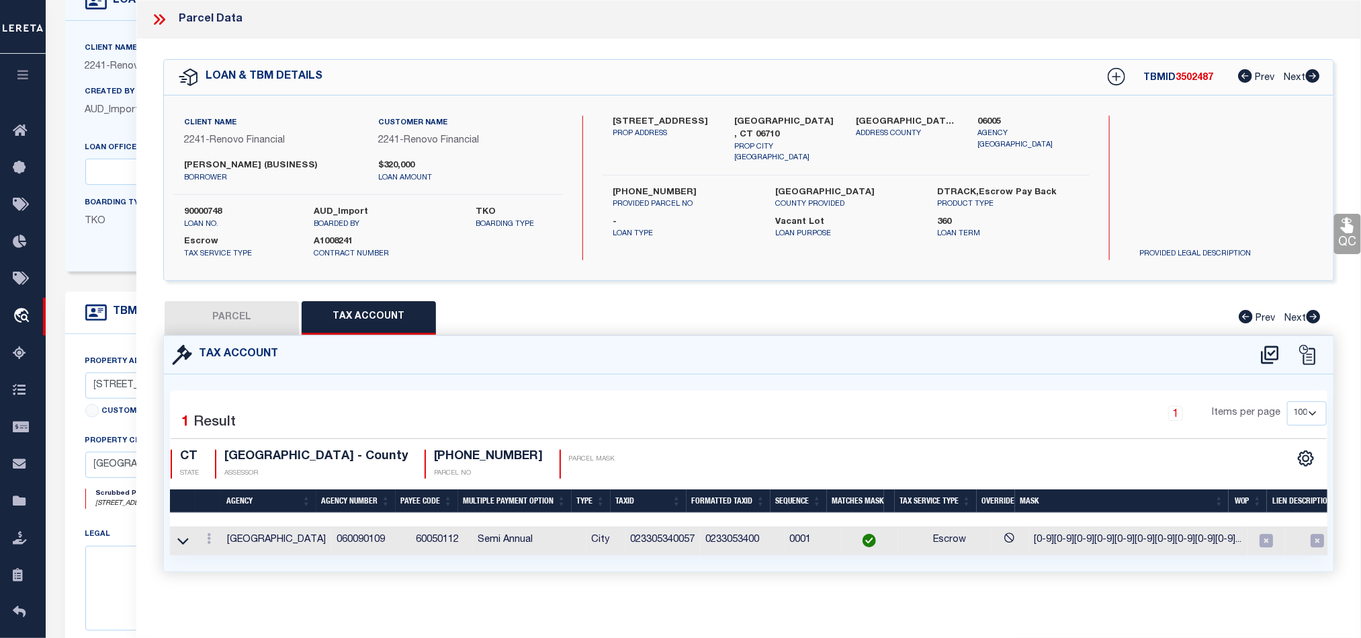
click at [218, 308] on button "PARCEL" at bounding box center [232, 318] width 134 height 34
select select "AS"
select select
checkbox input "false"
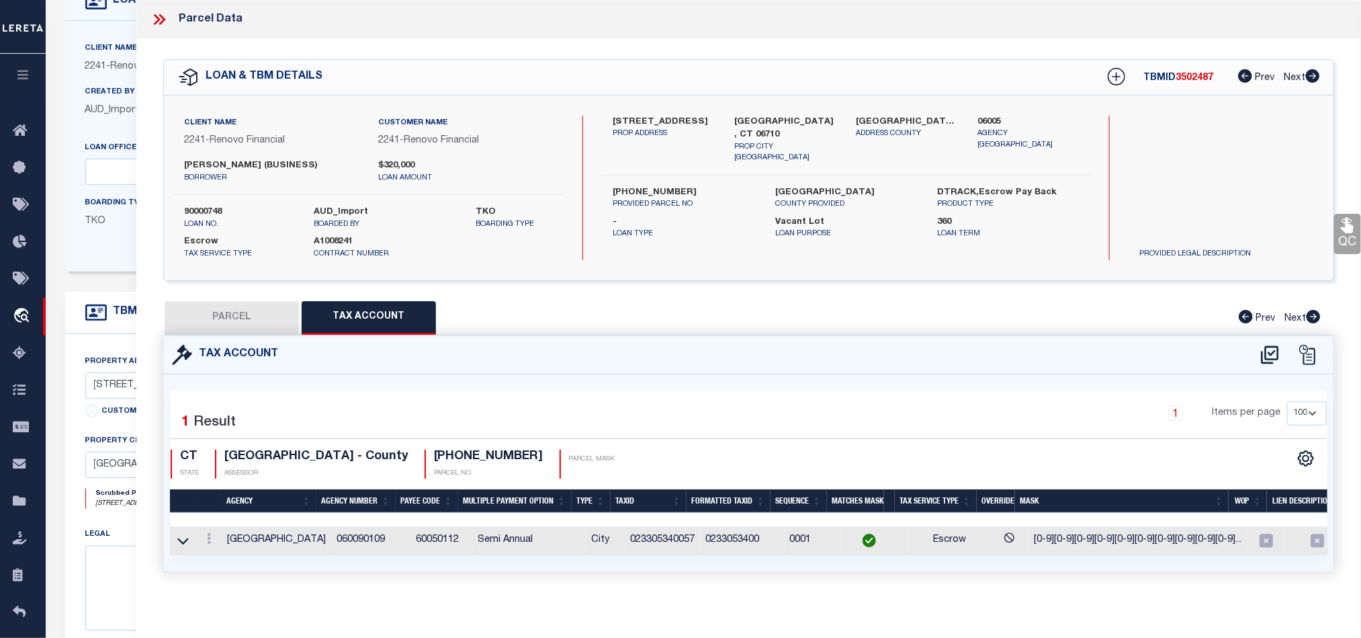
checkbox input "false"
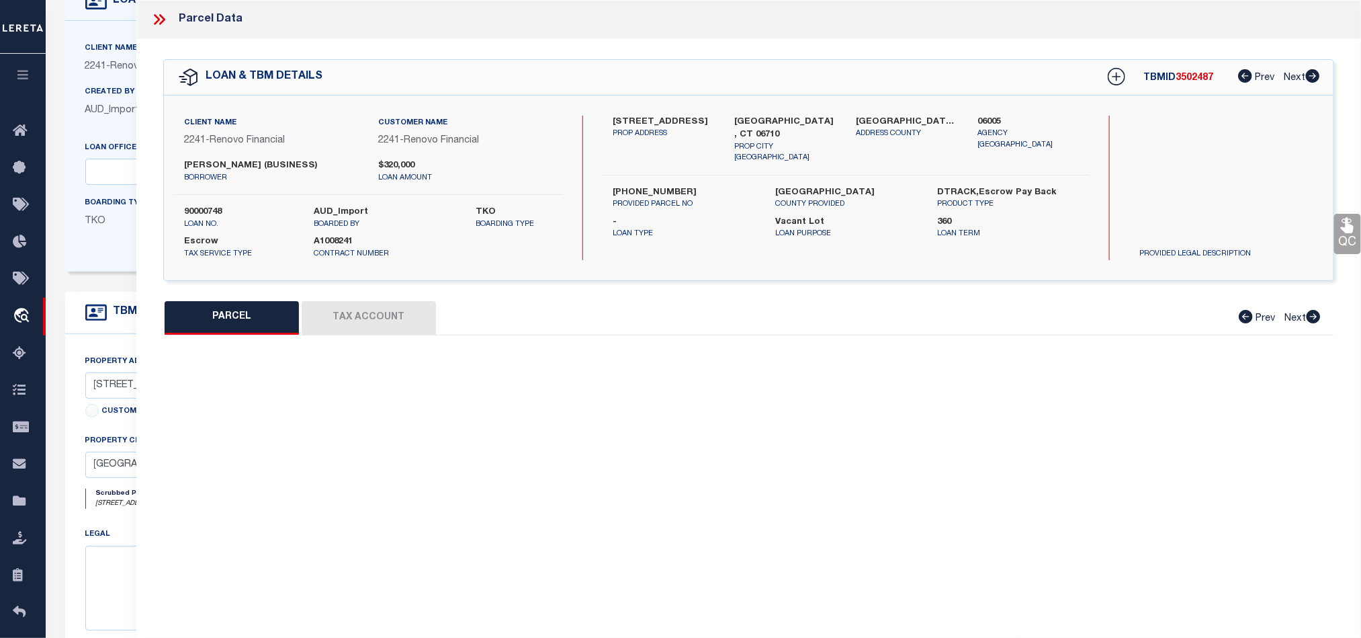
select select "QC"
type input "[PERSON_NAME] & [PERSON_NAME]"
select select "AGW"
select select "LEG"
type input "[STREET_ADDRESS]"
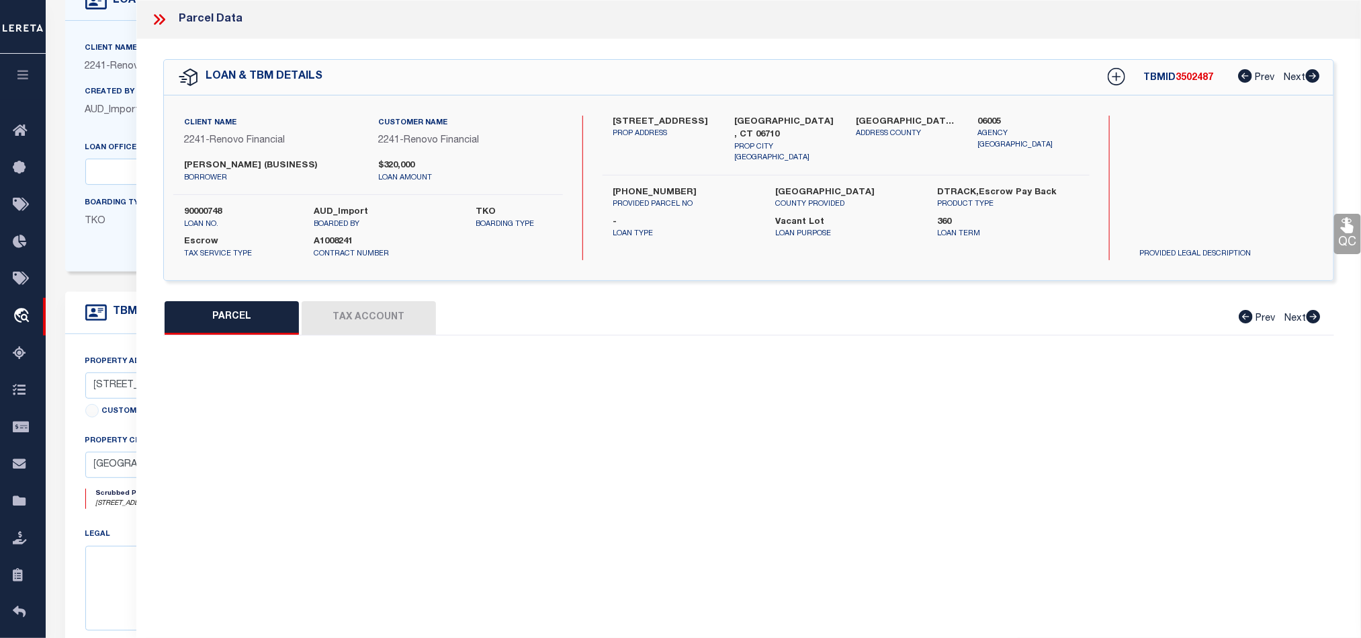
type input "[GEOGRAPHIC_DATA], CT 06710"
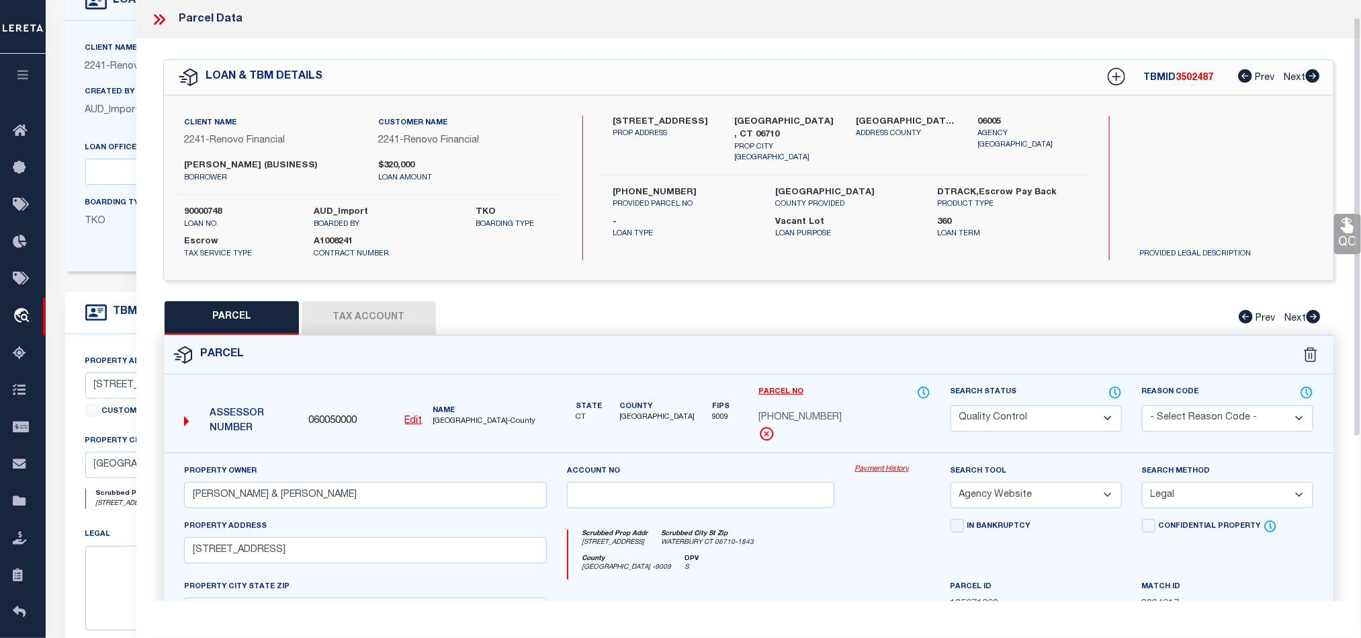
scroll to position [101, 0]
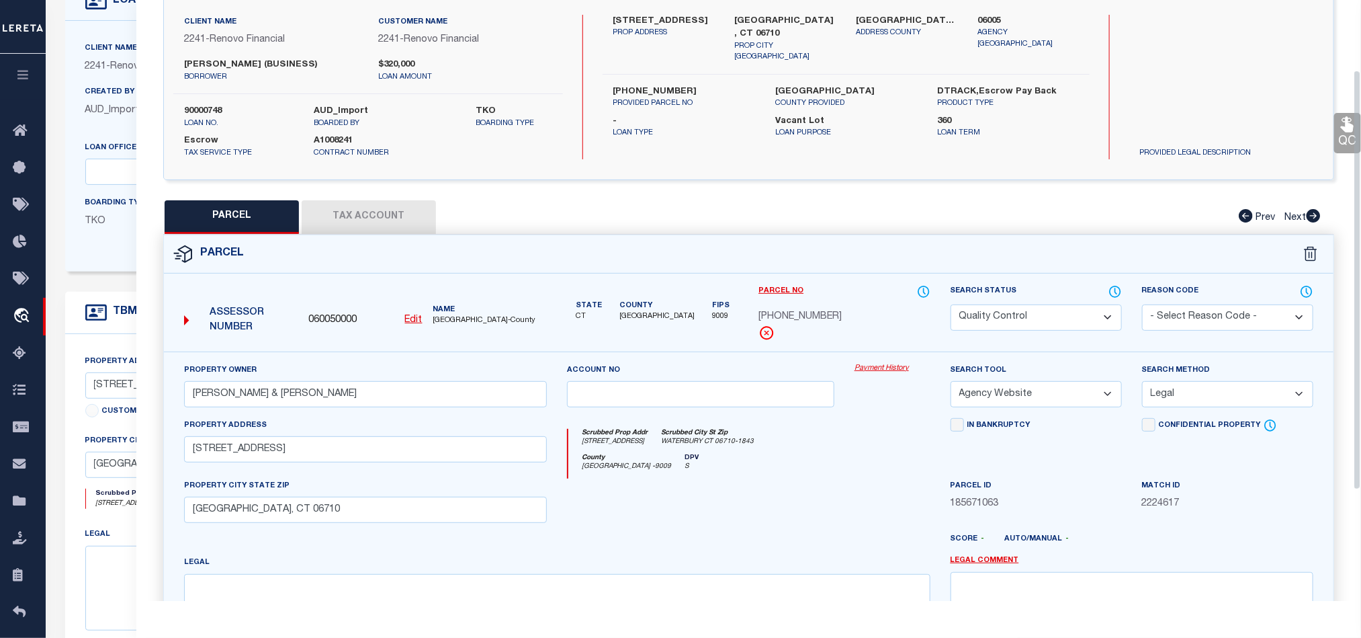
click at [774, 418] on div "Account no" at bounding box center [701, 390] width 288 height 55
click at [1044, 323] on select "Automated Search Bad Parcel Complete Duplicate Parcel High Dollar Reporting In …" at bounding box center [1036, 317] width 171 height 26
select select "CP"
click at [808, 448] on div "Scrubbed Prop Addr [STREET_ADDRESS] [GEOGRAPHIC_DATA] [GEOGRAPHIC_DATA] [GEOGRA…" at bounding box center [750, 441] width 362 height 25
click at [1339, 126] on link "QC" at bounding box center [1348, 133] width 27 height 40
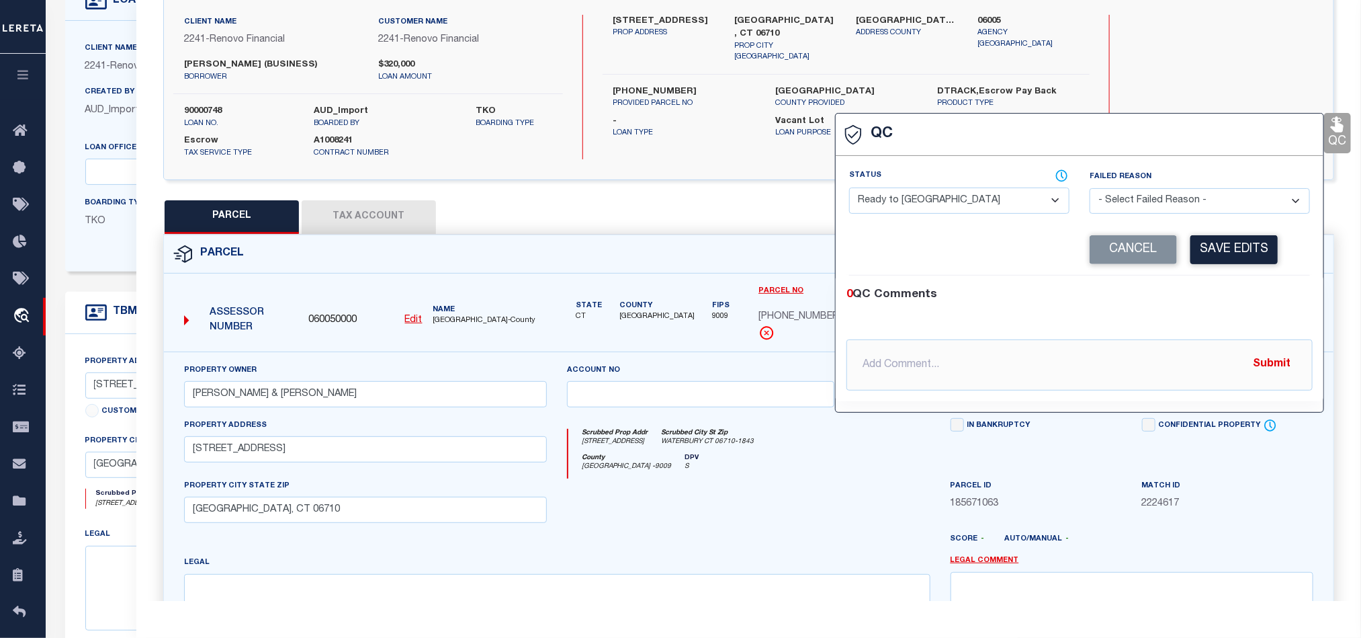
click at [952, 202] on select "- Select Status - Ready to QC Correct Incorrect" at bounding box center [959, 200] width 220 height 26
select select "COR"
click at [1208, 296] on div "0 QC Comments" at bounding box center [1077, 294] width 461 height 17
click at [1230, 259] on button "Save Edits" at bounding box center [1234, 249] width 87 height 29
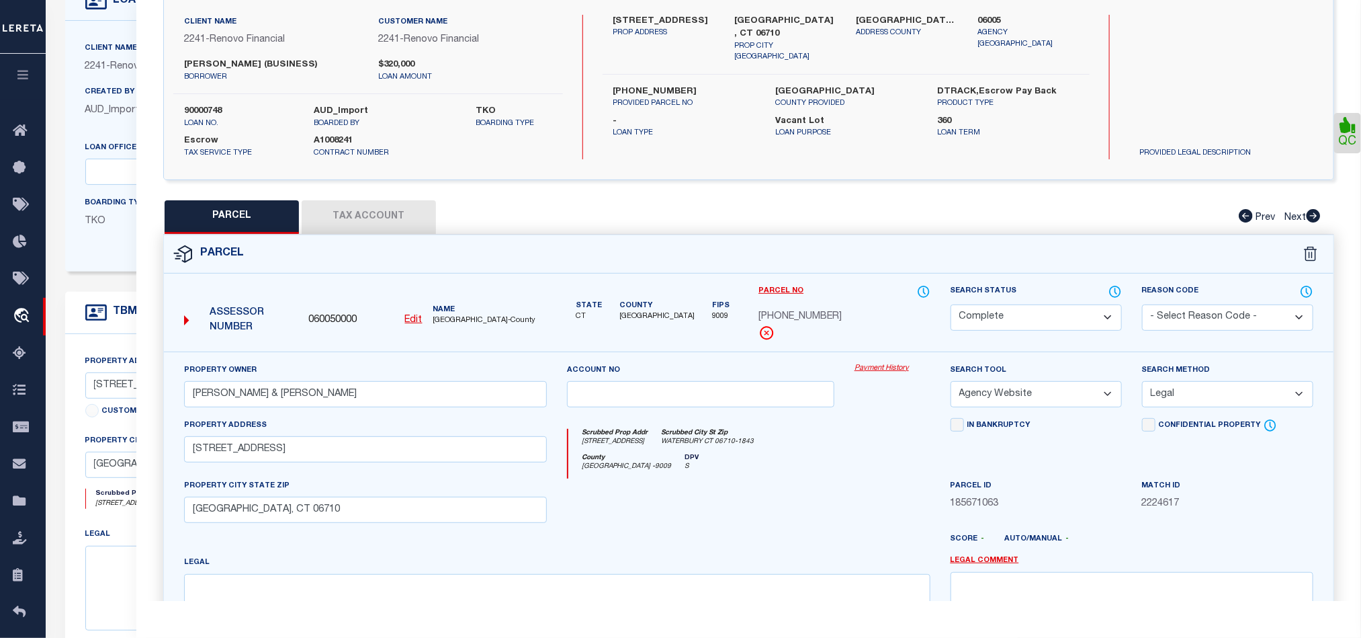
click at [759, 493] on div at bounding box center [701, 505] width 288 height 55
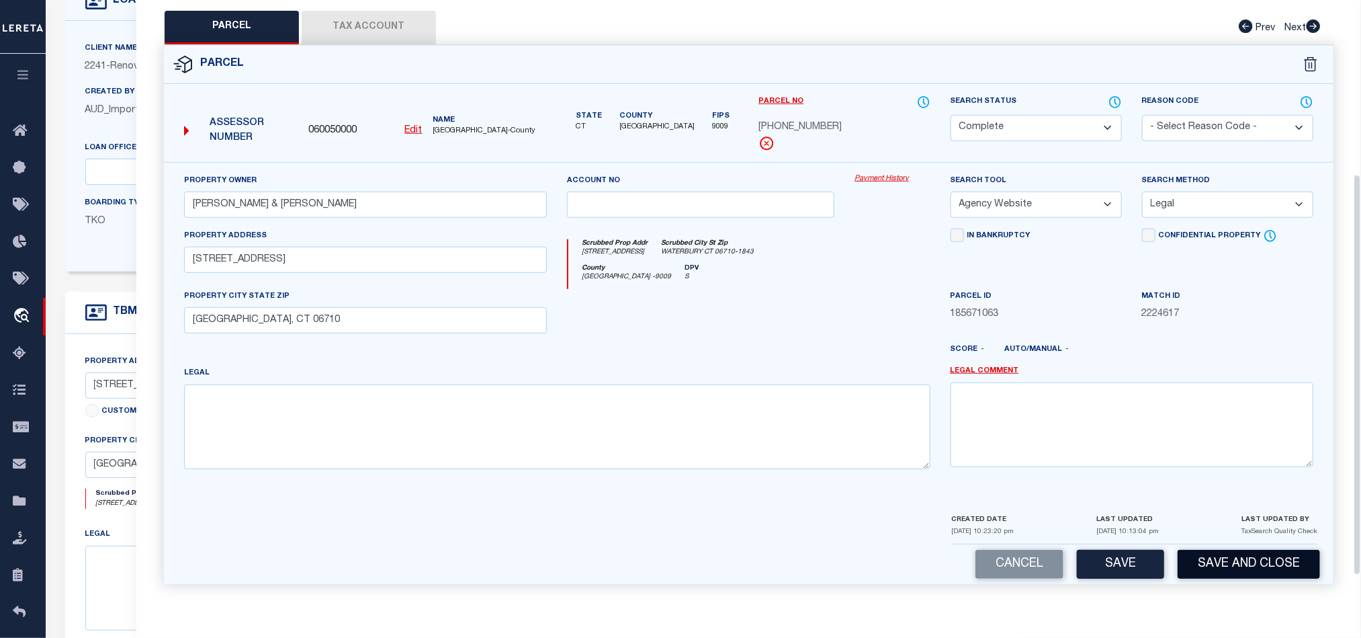
scroll to position [299, 0]
click at [1277, 565] on button "Save and Close" at bounding box center [1249, 564] width 142 height 29
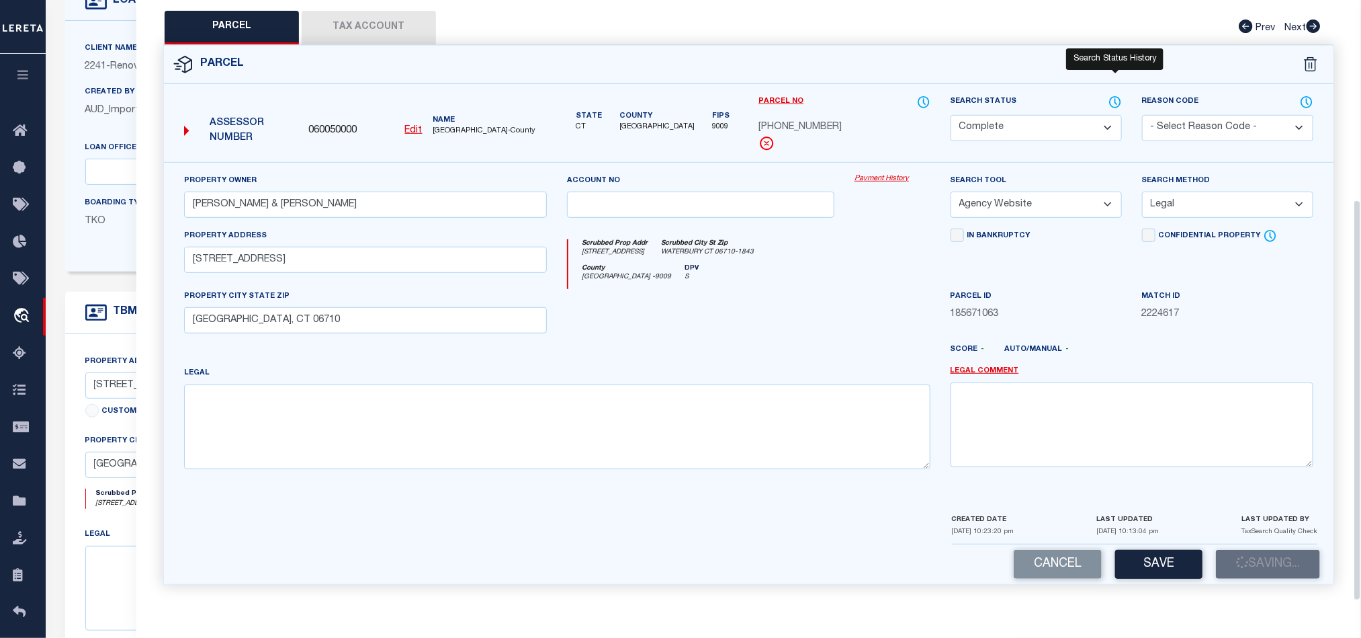
click at [1118, 97] on icon at bounding box center [1115, 102] width 11 height 11
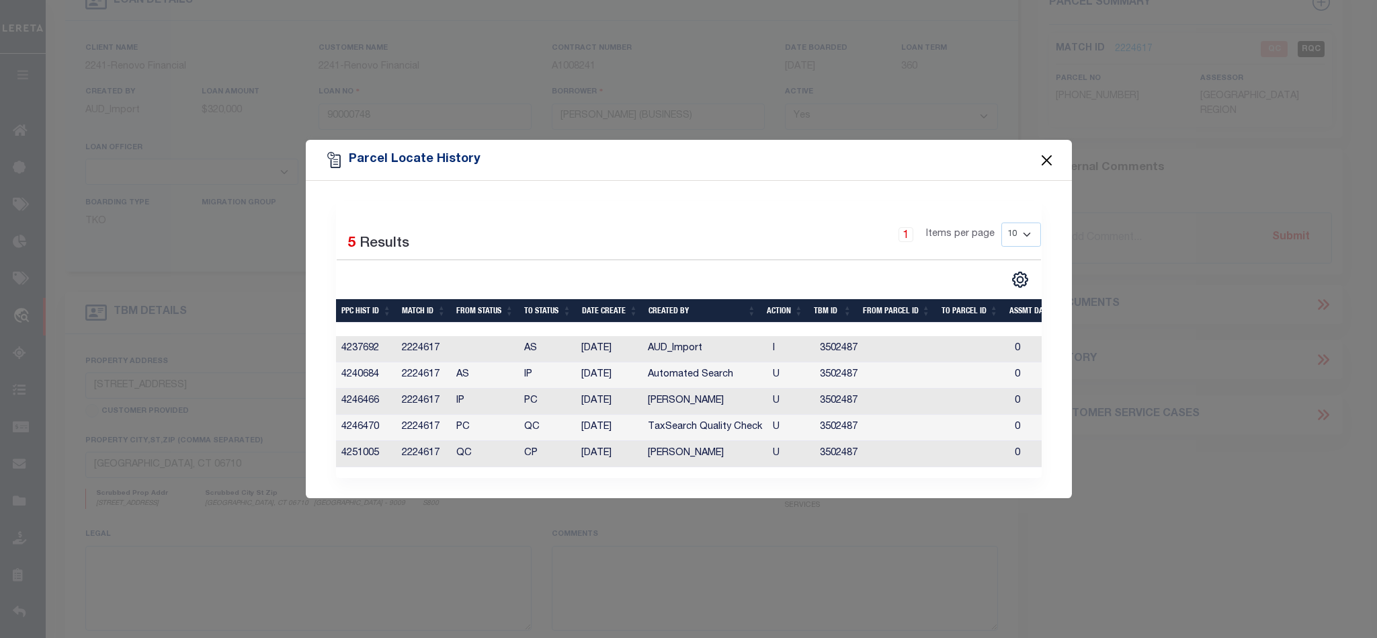
click at [1045, 155] on button "Close" at bounding box center [1046, 159] width 17 height 17
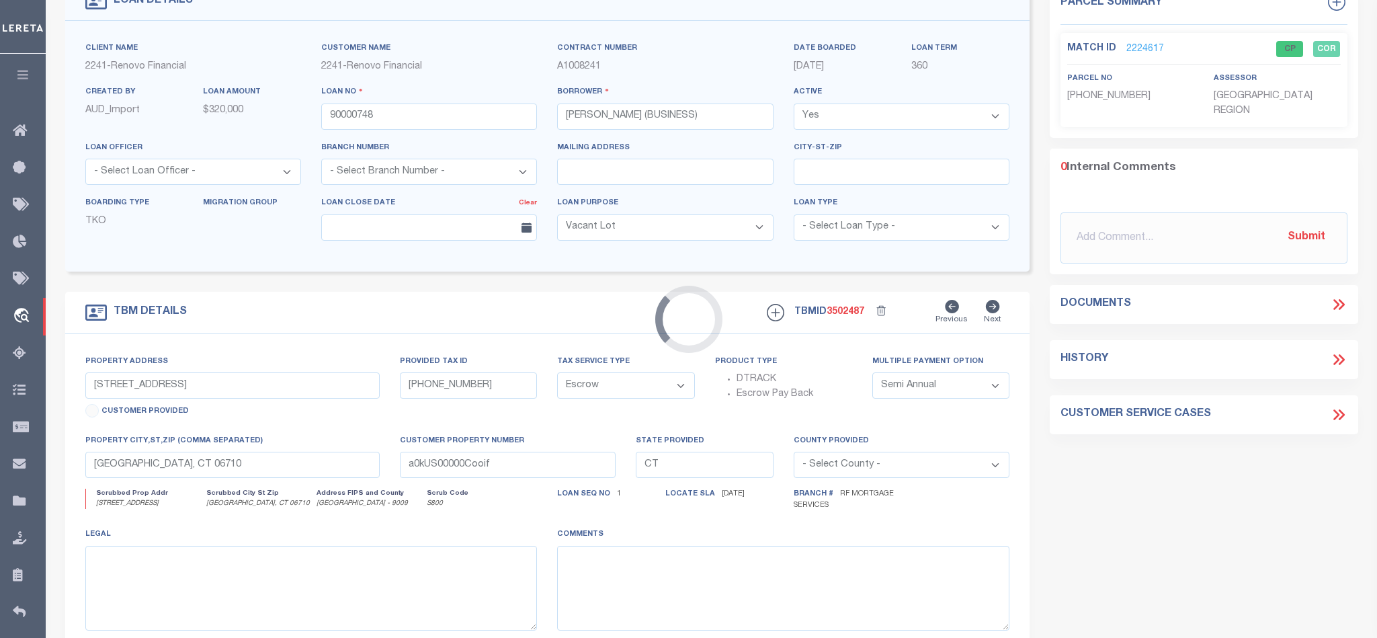
select select
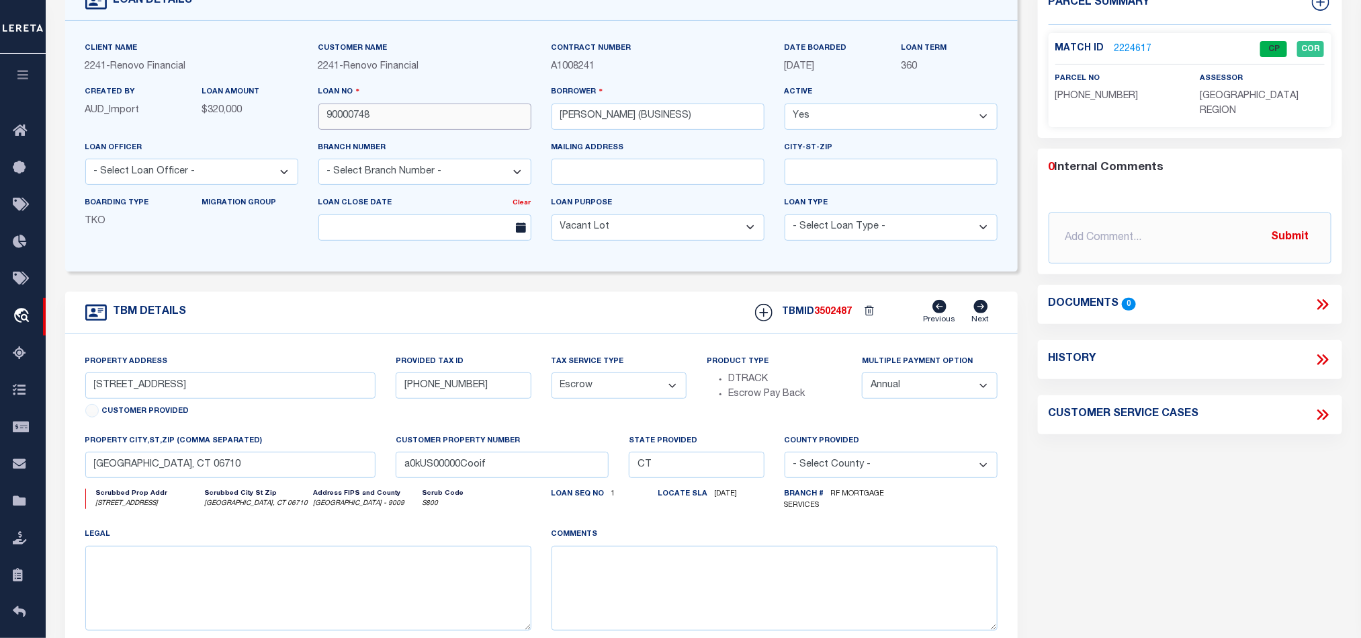
click at [442, 128] on input "90000748" at bounding box center [425, 116] width 213 height 26
click at [841, 317] on span "3502487" at bounding box center [834, 311] width 38 height 9
copy span "3502487"
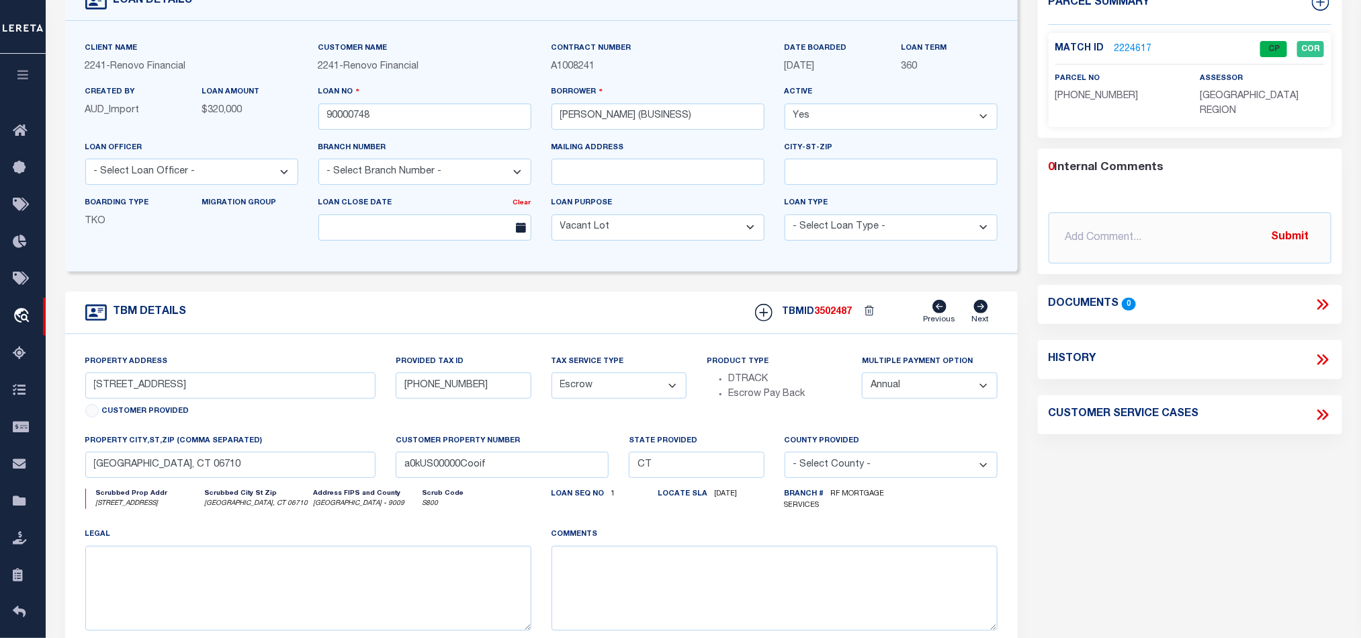
click at [1208, 93] on span "[GEOGRAPHIC_DATA] REGION" at bounding box center [1249, 103] width 99 height 24
copy div "[GEOGRAPHIC_DATA] REGION"
click at [1101, 93] on span "[PHONE_NUMBER]" at bounding box center [1097, 95] width 83 height 9
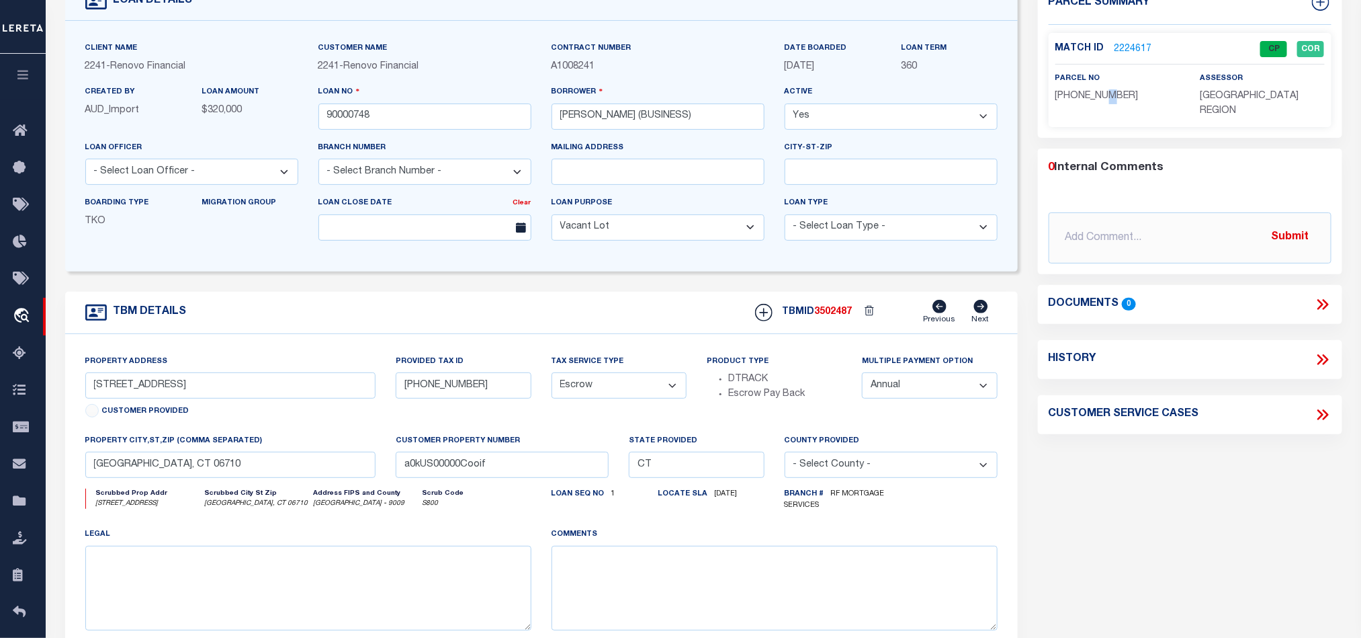
click at [1101, 93] on span "[PHONE_NUMBER]" at bounding box center [1097, 95] width 83 height 9
copy div "[PHONE_NUMBER]"
click at [593, 301] on div "TBM DETAILS TBMID 3502487 Previous Next" at bounding box center [541, 313] width 953 height 42
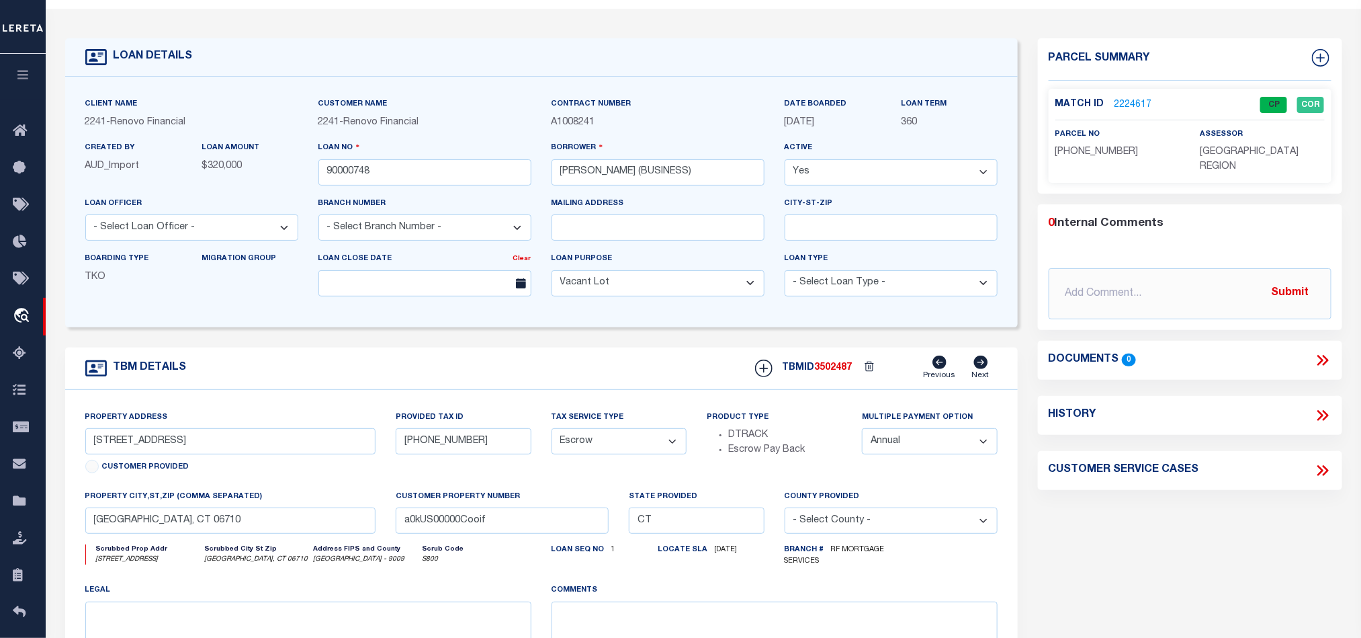
scroll to position [0, 0]
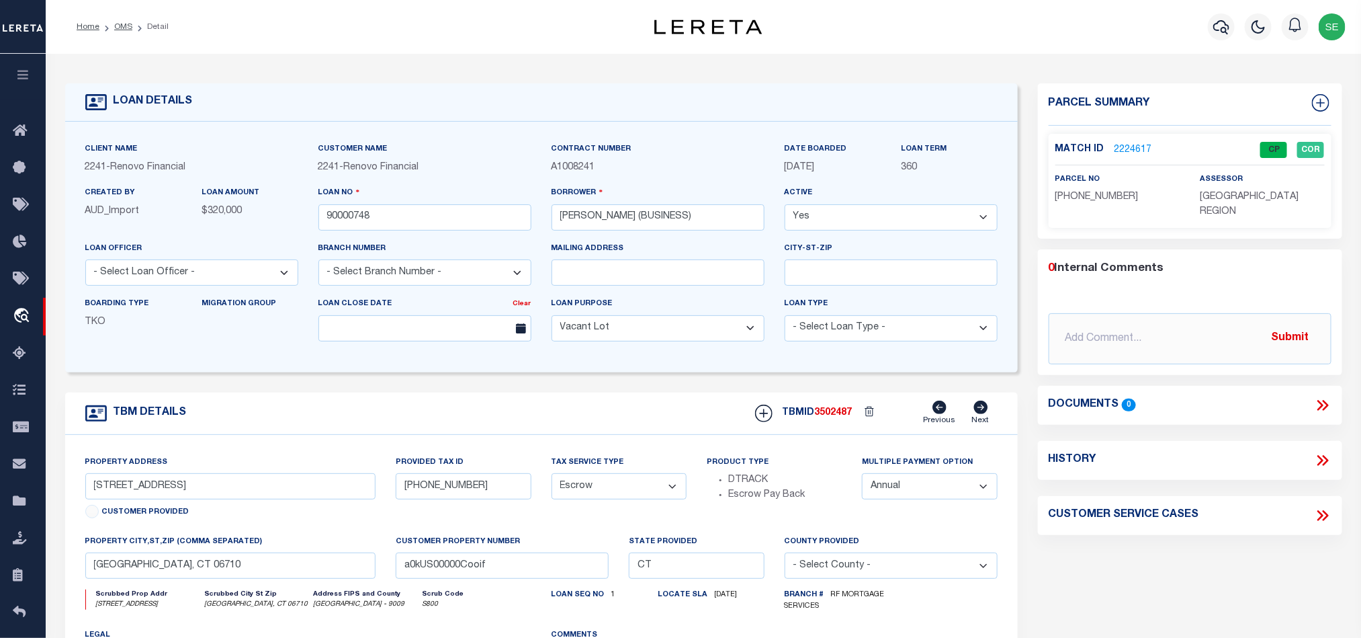
drag, startPoint x: 124, startPoint y: 30, endPoint x: 319, endPoint y: 108, distance: 209.6
click at [124, 30] on link "OMS" at bounding box center [123, 27] width 18 height 8
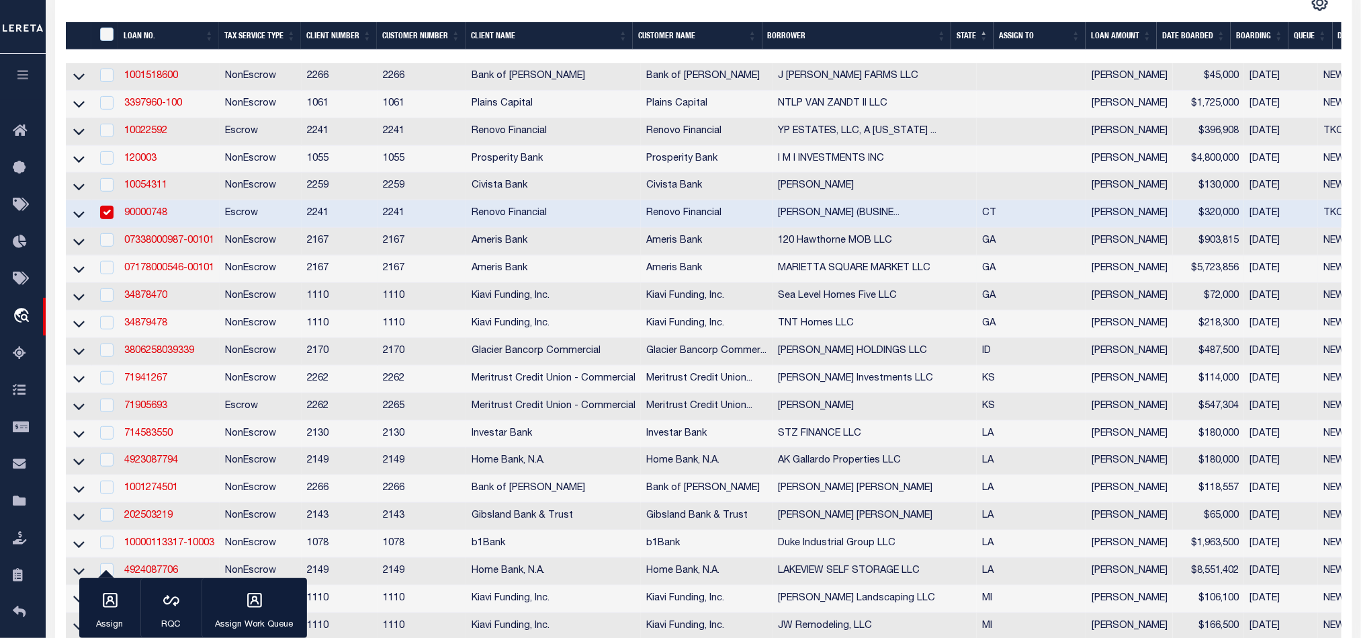
scroll to position [302, 0]
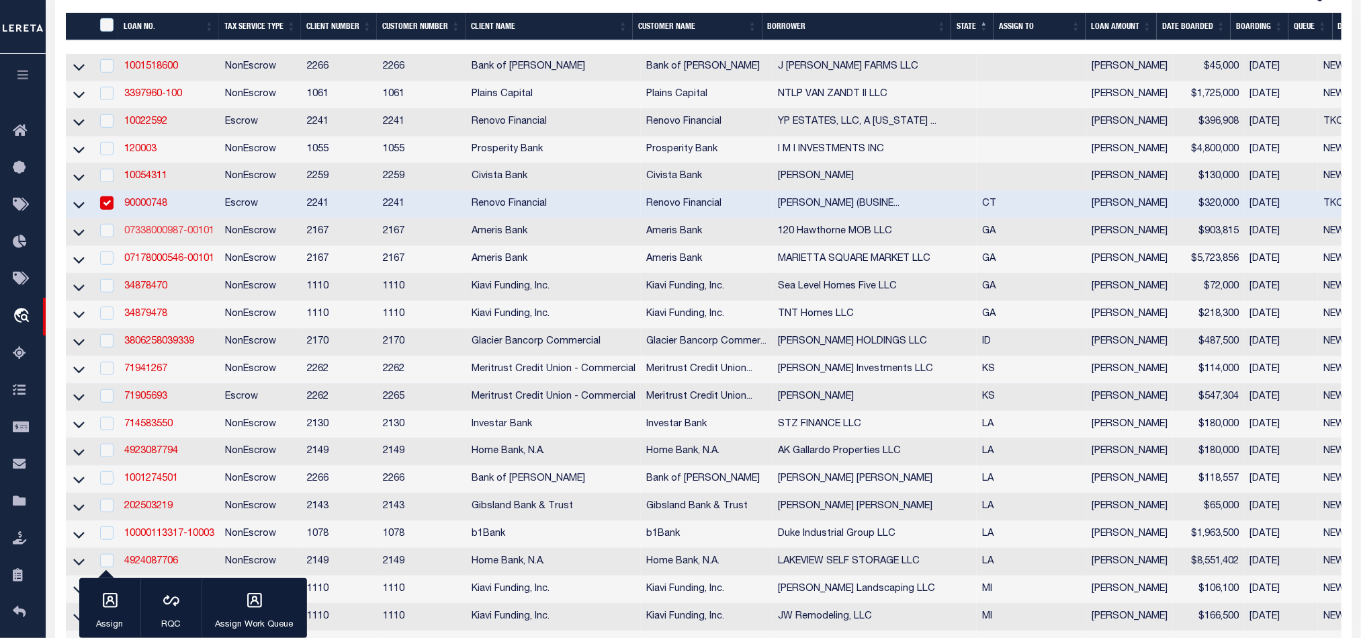
click at [168, 234] on link "07338000987-00101" at bounding box center [169, 230] width 90 height 9
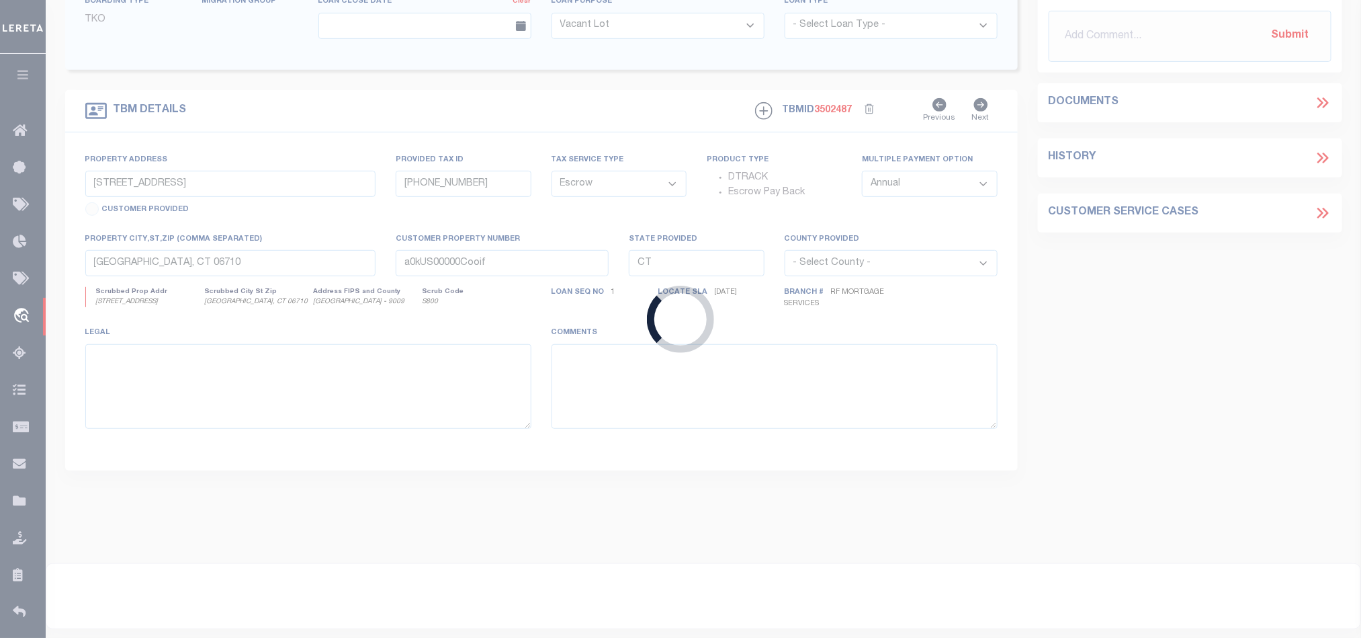
type input "07338000987-00101"
type input "120 Hawthorne MOB LLC"
select select
type input "[DATE]"
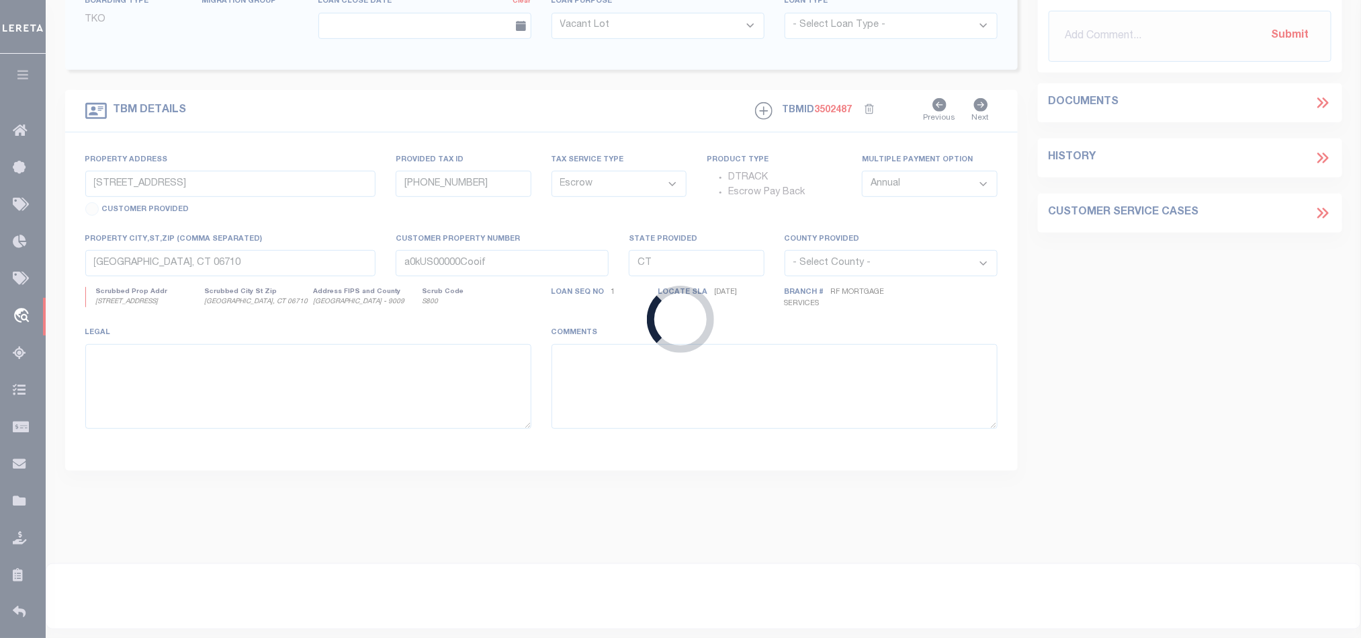
select select "10"
select select "20"
select select "NonEscrow"
type input "[GEOGRAPHIC_DATA]"
type input "113B2 A002 and 113B2 A003"
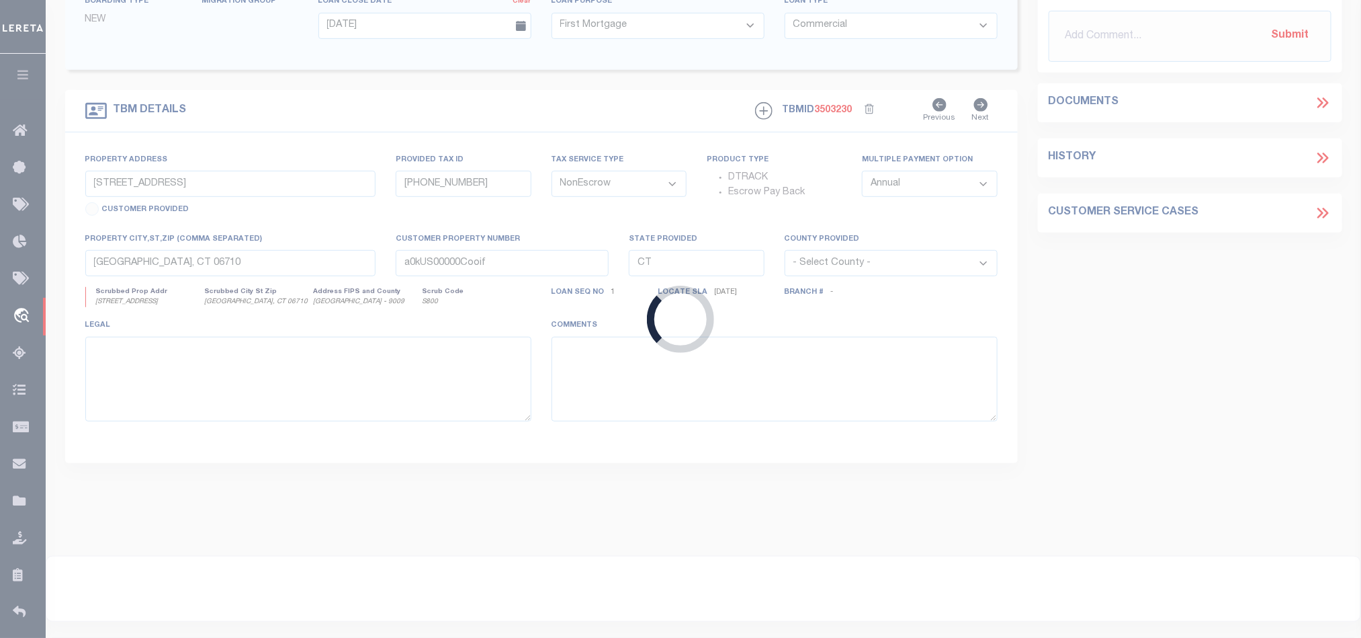
select select
type input "[GEOGRAPHIC_DATA] GA 30606-2147"
type input "GA"
type textarea "See exhibit"
select select "11730"
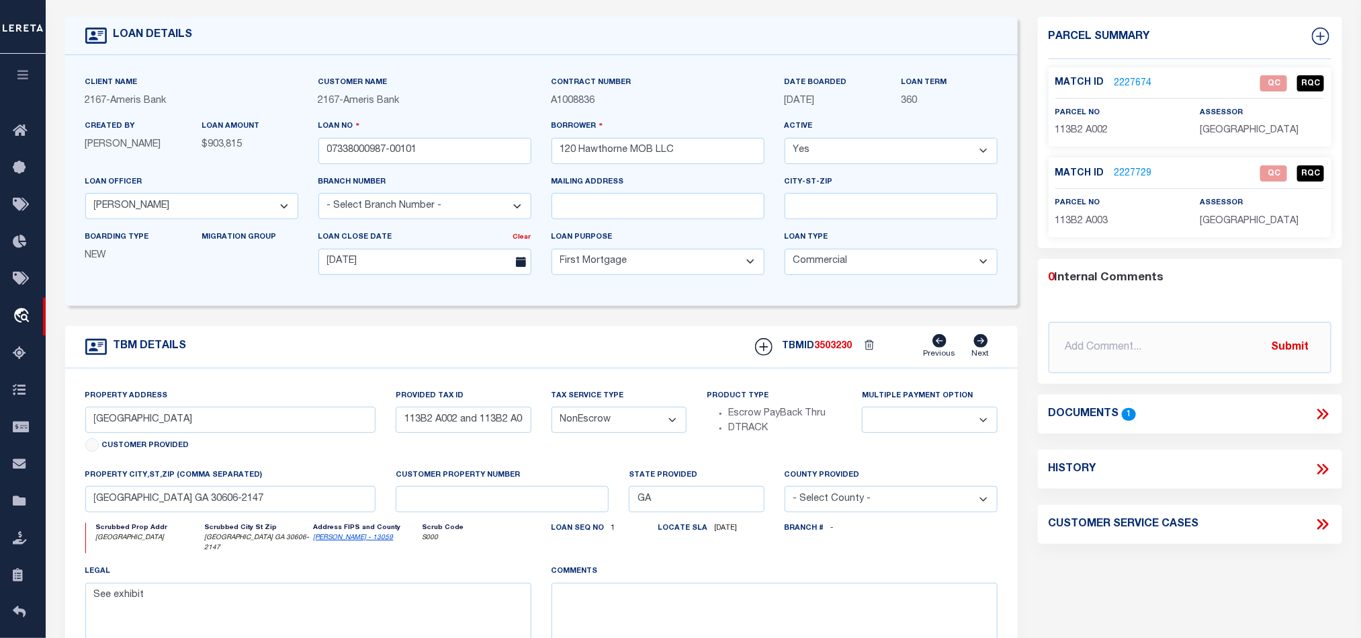
scroll to position [101, 0]
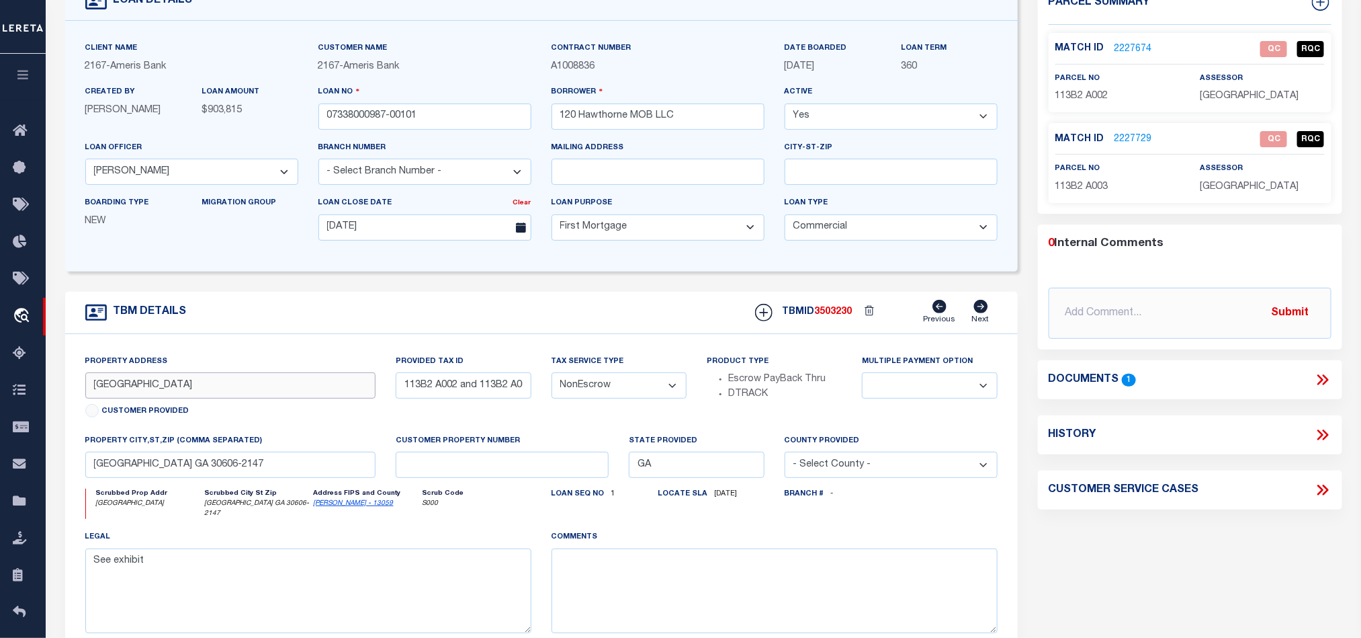
click at [127, 393] on input "[GEOGRAPHIC_DATA]" at bounding box center [230, 385] width 291 height 26
click at [1323, 384] on icon at bounding box center [1322, 379] width 17 height 17
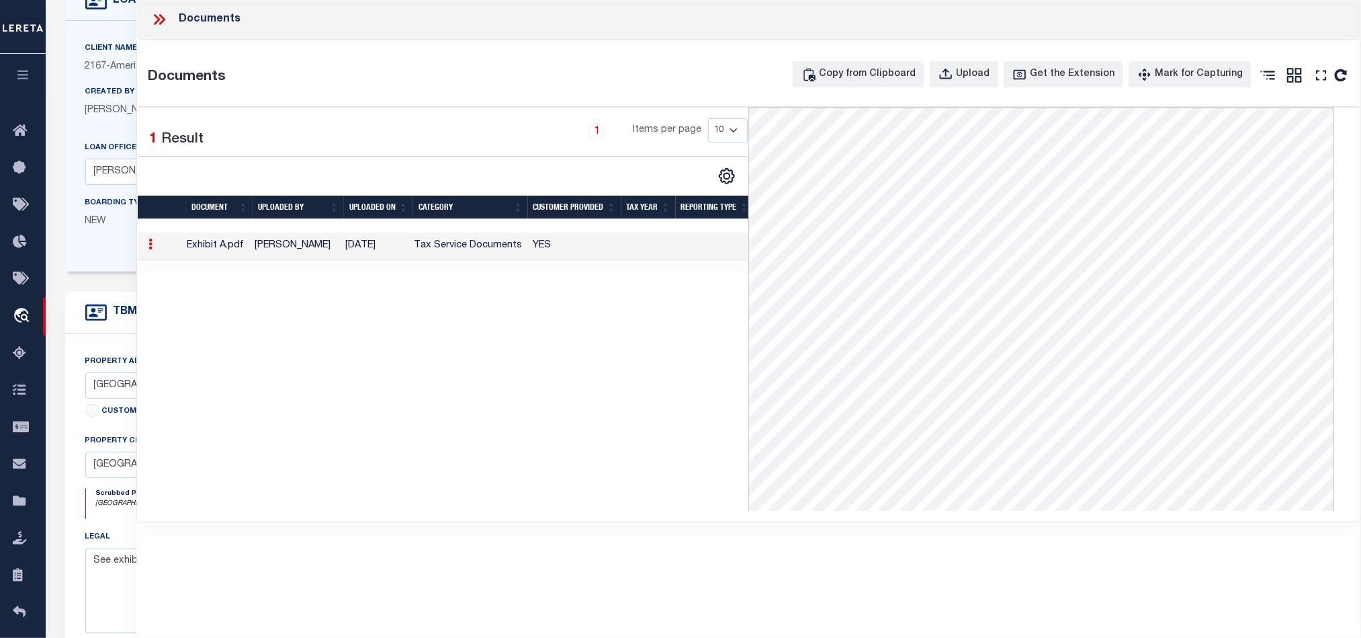
click at [147, 24] on div "Documents" at bounding box center [748, 19] width 1225 height 39
click at [155, 21] on icon at bounding box center [159, 19] width 17 height 17
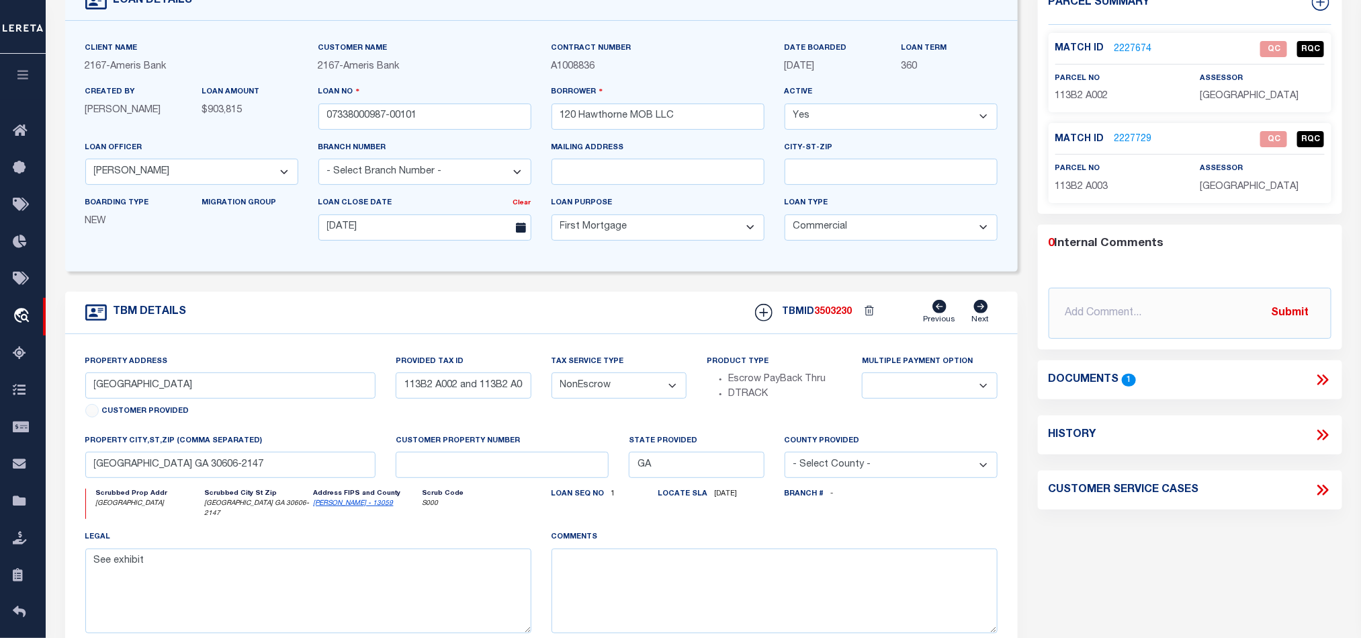
click at [1142, 42] on link "2227674" at bounding box center [1134, 49] width 38 height 14
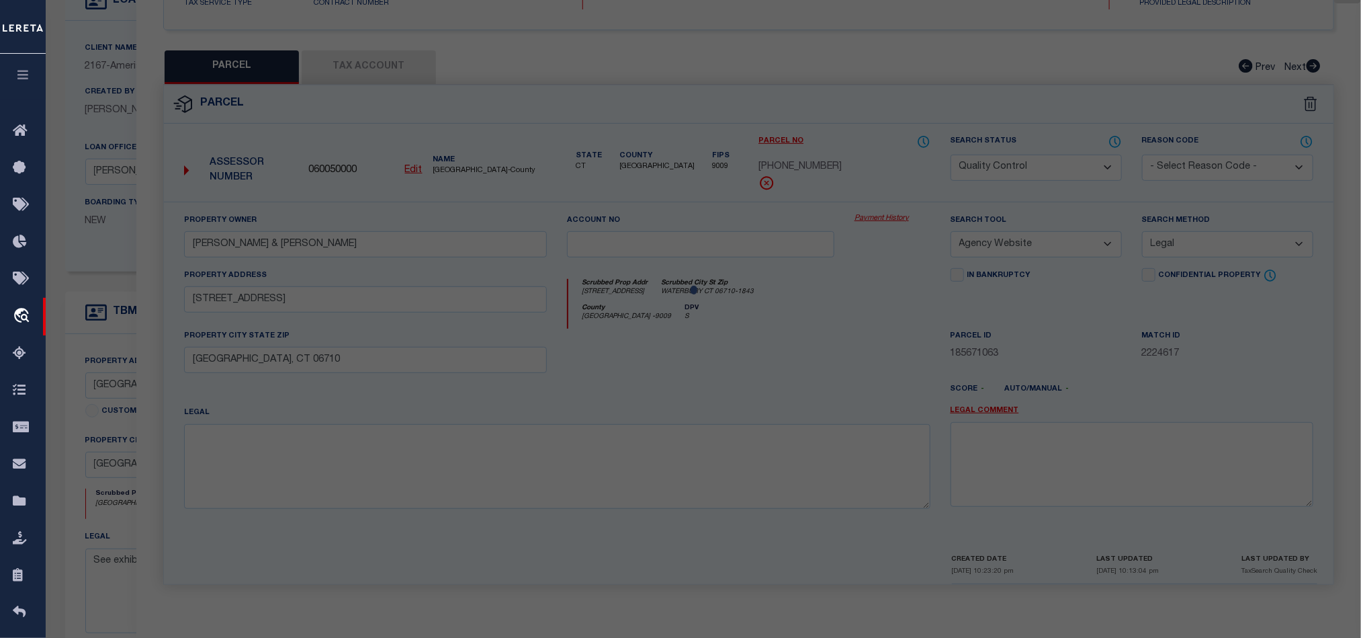
select select "AS"
select select
checkbox input "false"
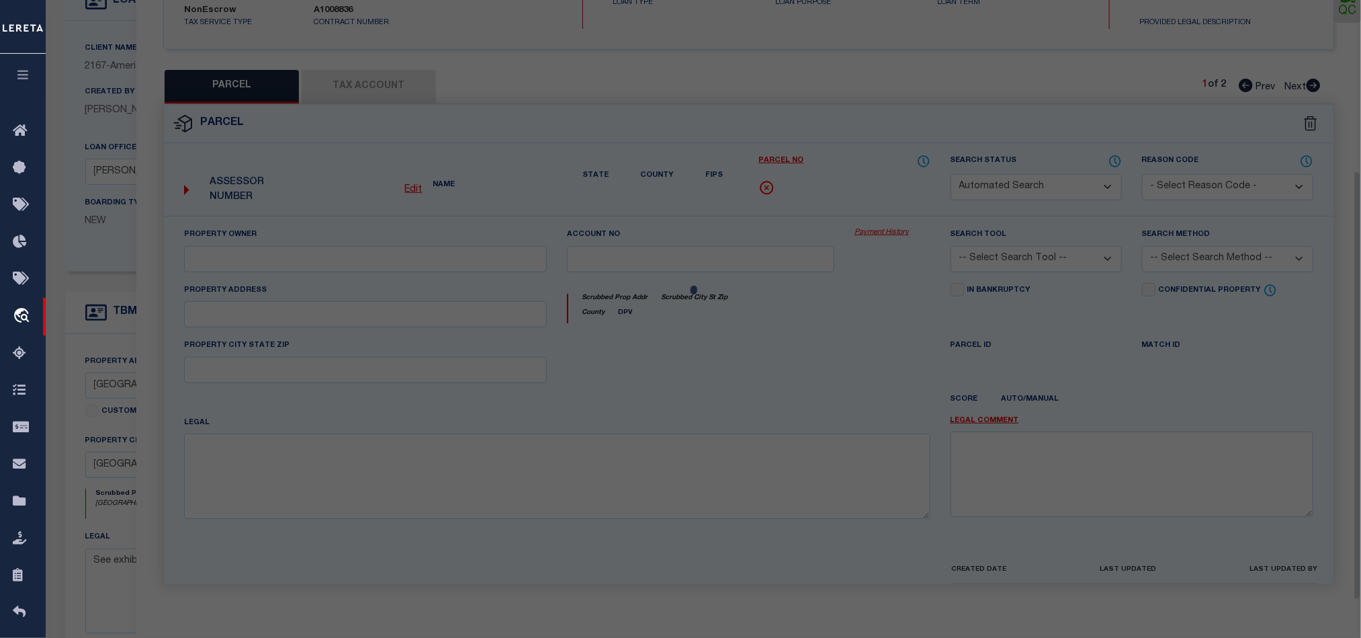
select select "QC"
type input "ATHENS MEDICAL PROPERTIES LLC"
select select "AGW"
select select "LEG"
type input "[GEOGRAPHIC_DATA]"
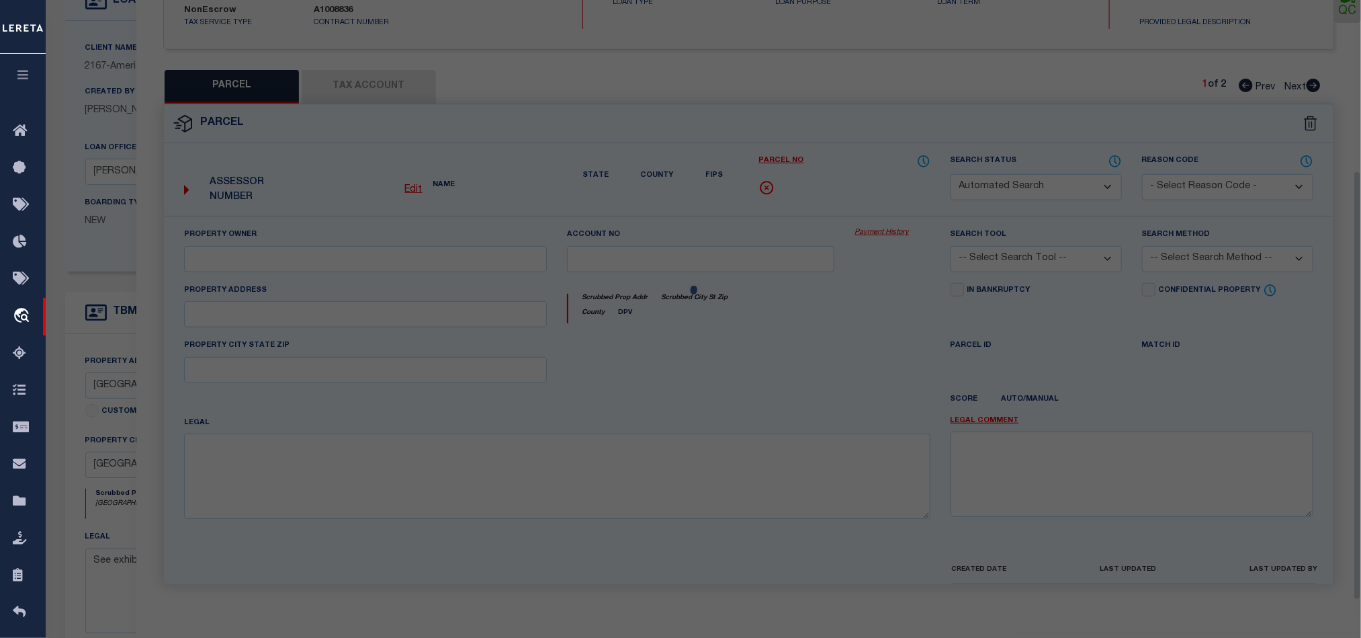
type input "[GEOGRAPHIC_DATA] GA 30606-2147"
type textarea "SUBD BLK: A,LOT: 2;"
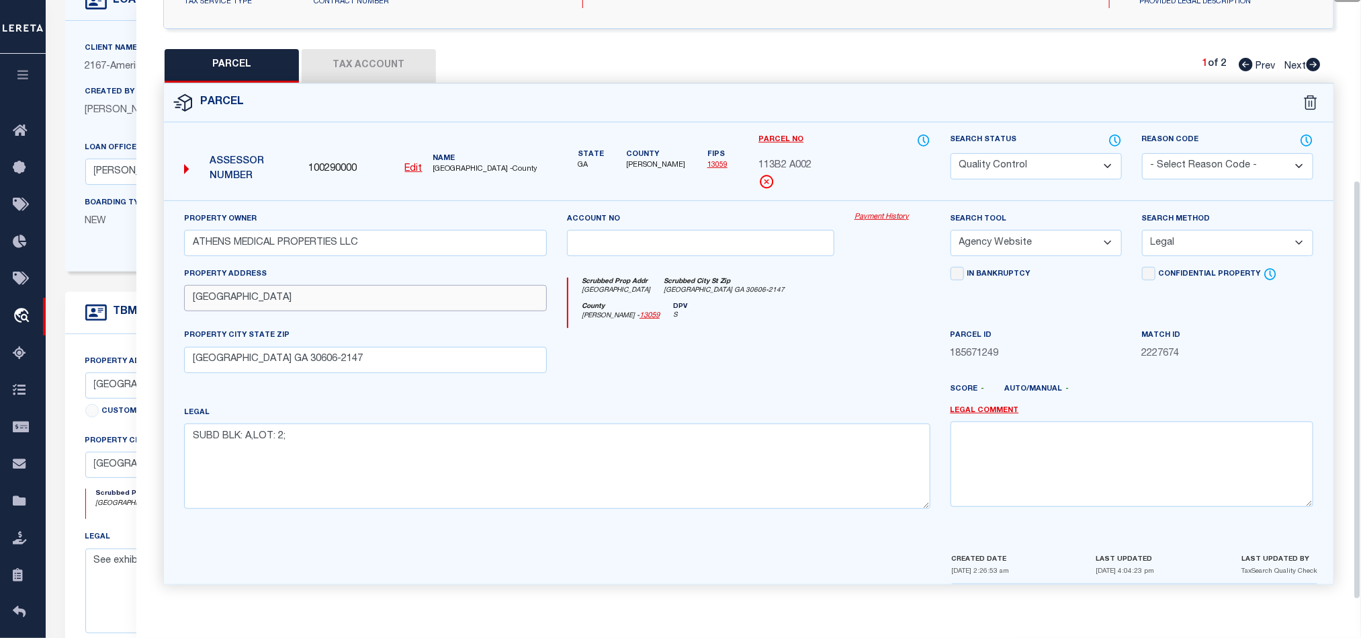
click at [396, 298] on input "[GEOGRAPHIC_DATA]" at bounding box center [365, 298] width 363 height 26
click at [886, 302] on div "County [PERSON_NAME] - 13059 DPV S" at bounding box center [750, 315] width 362 height 26
click at [741, 393] on div at bounding box center [797, 395] width 288 height 22
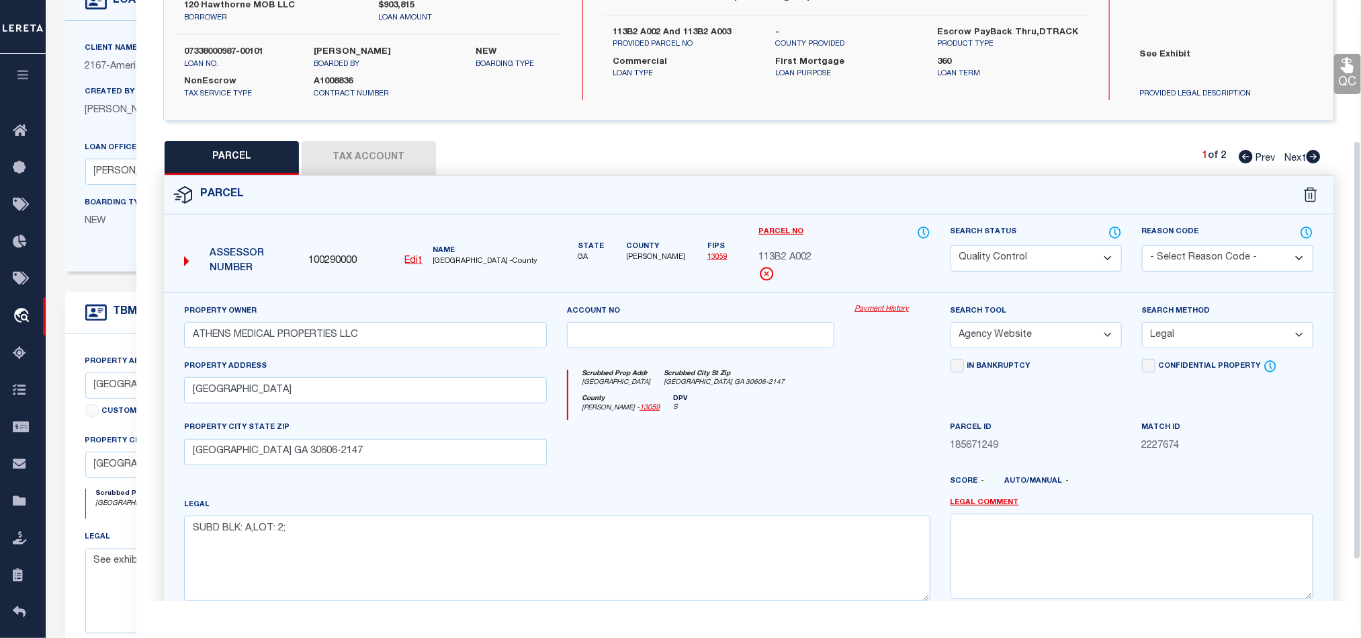
scroll to position [202, 0]
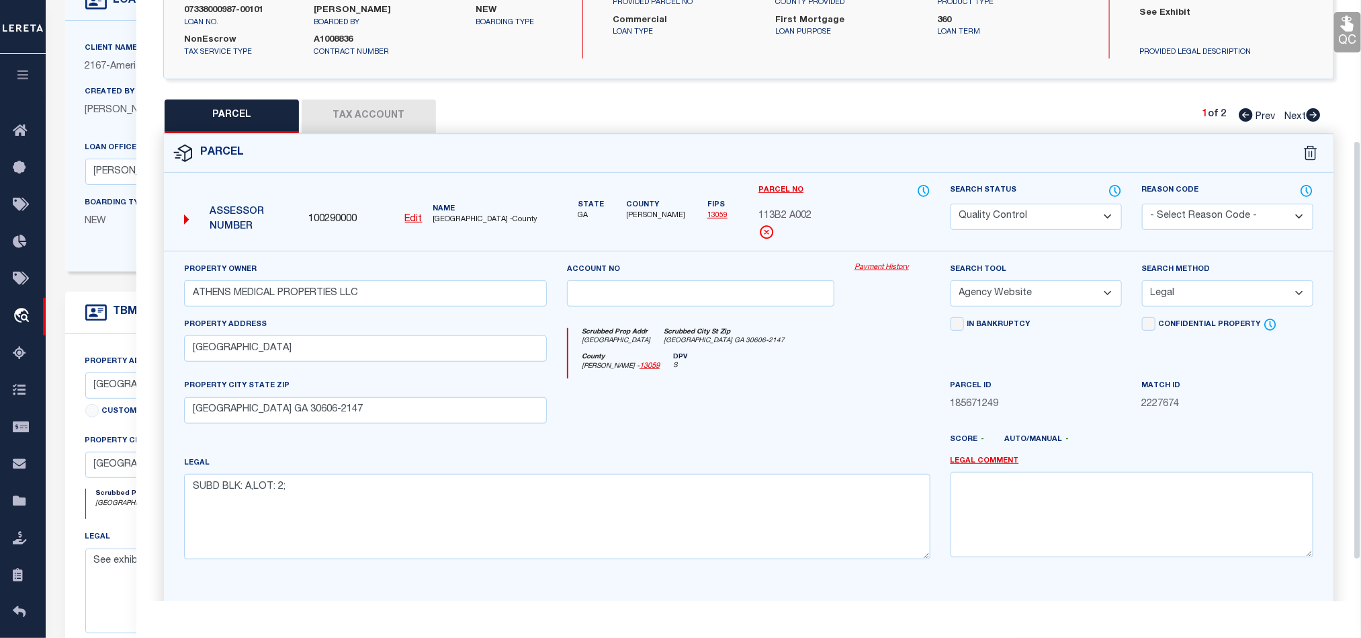
click at [785, 426] on div at bounding box center [701, 405] width 288 height 55
click at [1072, 218] on select "Automated Search Bad Parcel Complete Duplicate Parcel High Dollar Reporting In …" at bounding box center [1036, 217] width 171 height 26
select select "CP"
click at [734, 415] on div at bounding box center [701, 405] width 288 height 55
click at [1347, 41] on link "QC" at bounding box center [1348, 32] width 27 height 40
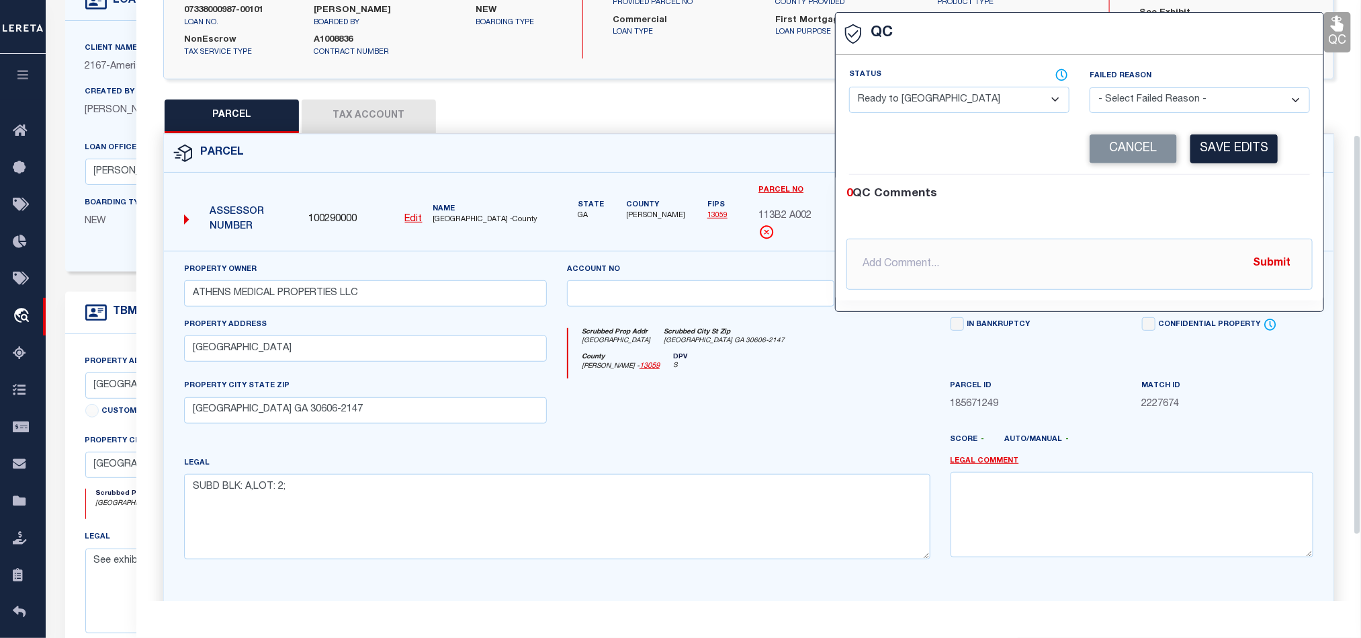
click at [954, 111] on select "- Select Status - Ready to QC Correct Incorrect" at bounding box center [959, 100] width 220 height 26
select select "COR"
drag, startPoint x: 1232, startPoint y: 171, endPoint x: 1242, endPoint y: 162, distance: 13.8
click at [1232, 171] on div "Corrected Search Value Cancel Save Edits" at bounding box center [1079, 149] width 461 height 51
click at [1246, 138] on button "Save Edits" at bounding box center [1234, 148] width 87 height 29
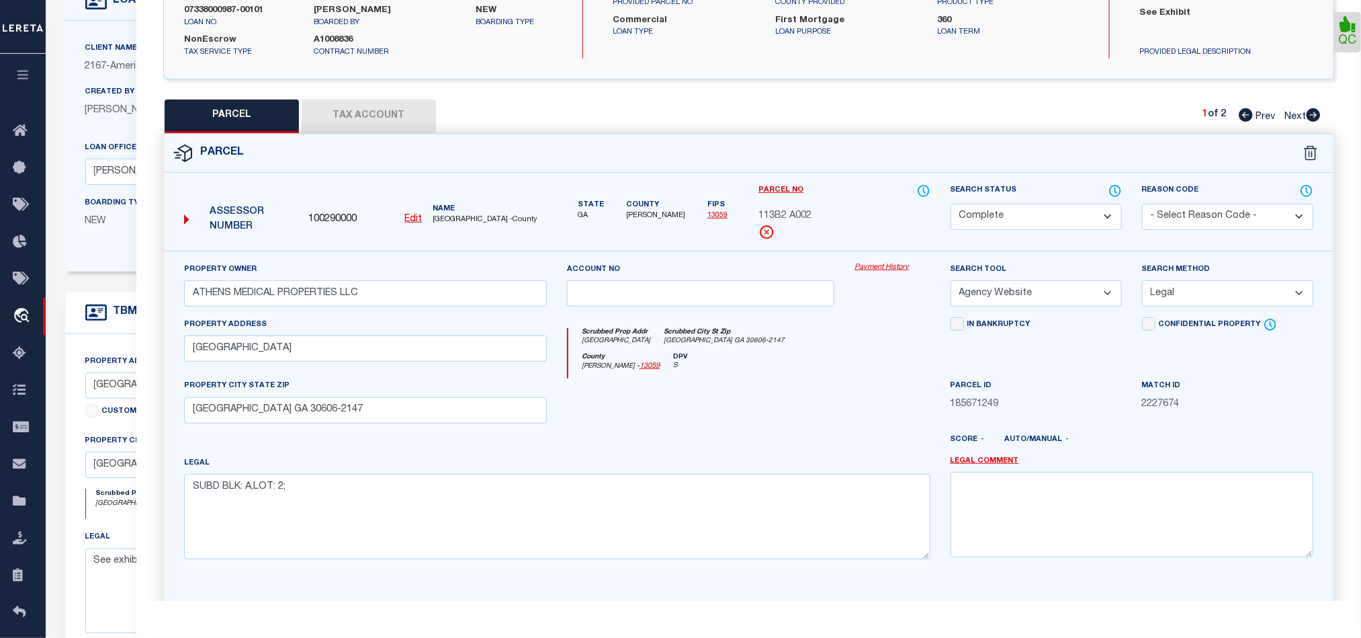
click at [373, 118] on button "Tax Account" at bounding box center [369, 116] width 134 height 34
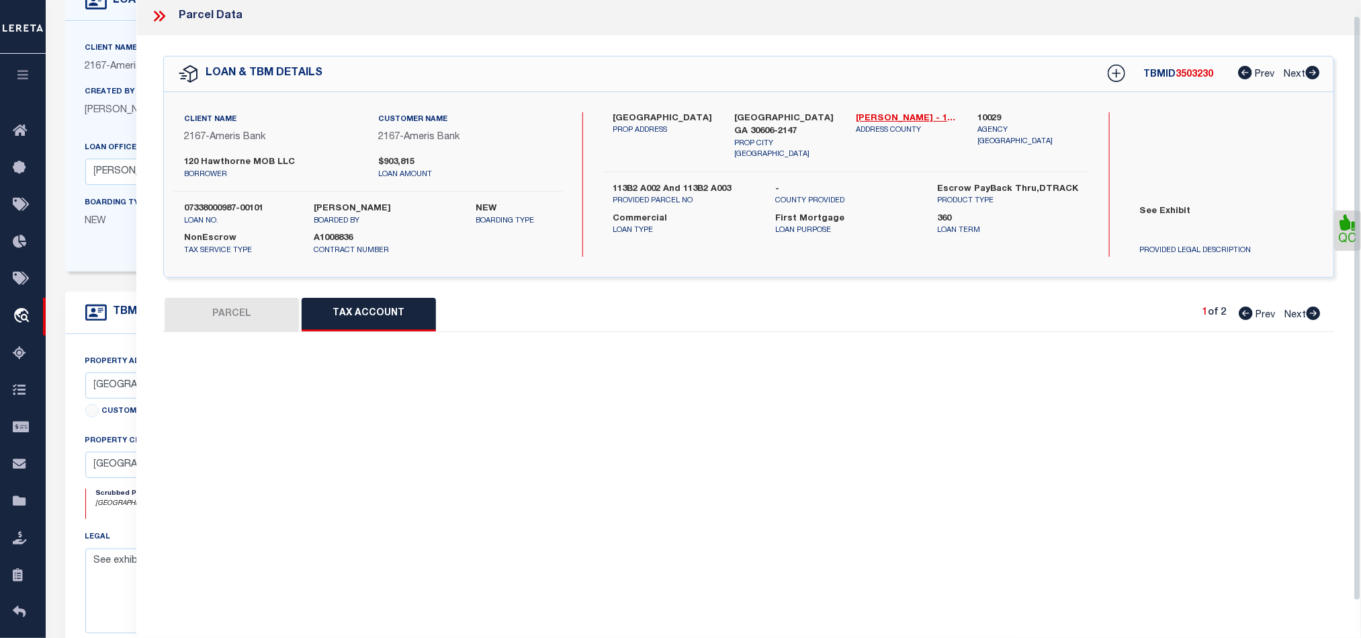
scroll to position [16, 0]
select select "100"
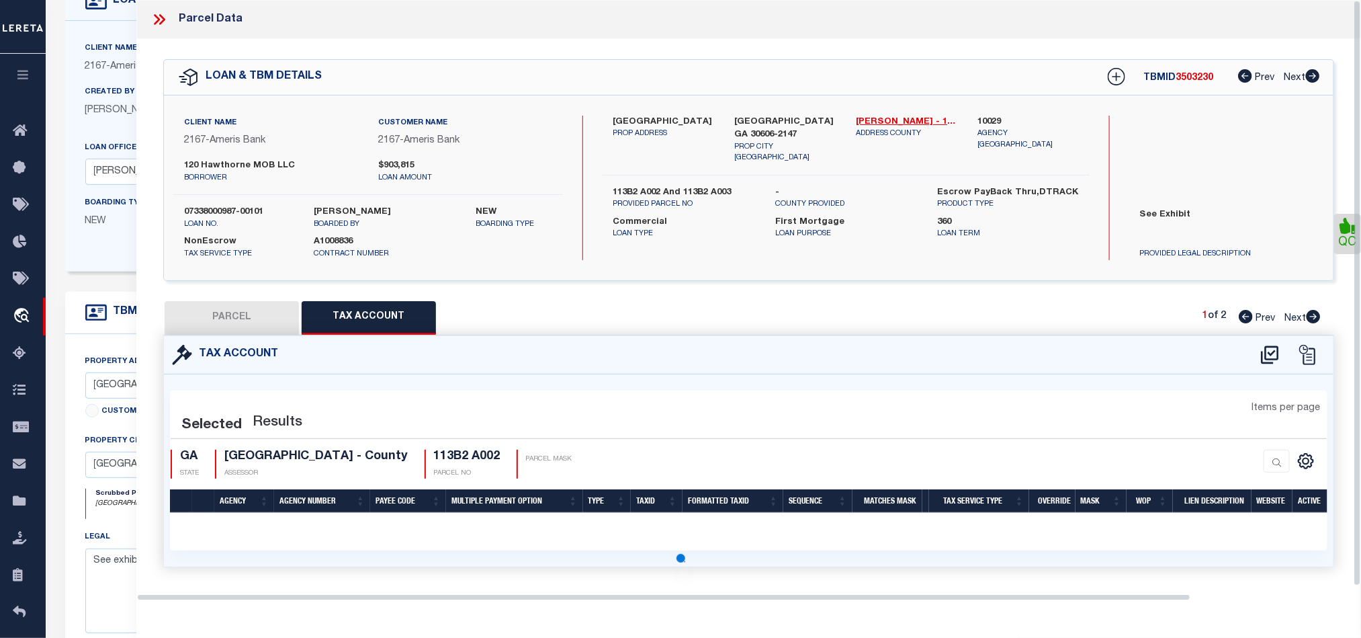
scroll to position [0, 0]
select select "100"
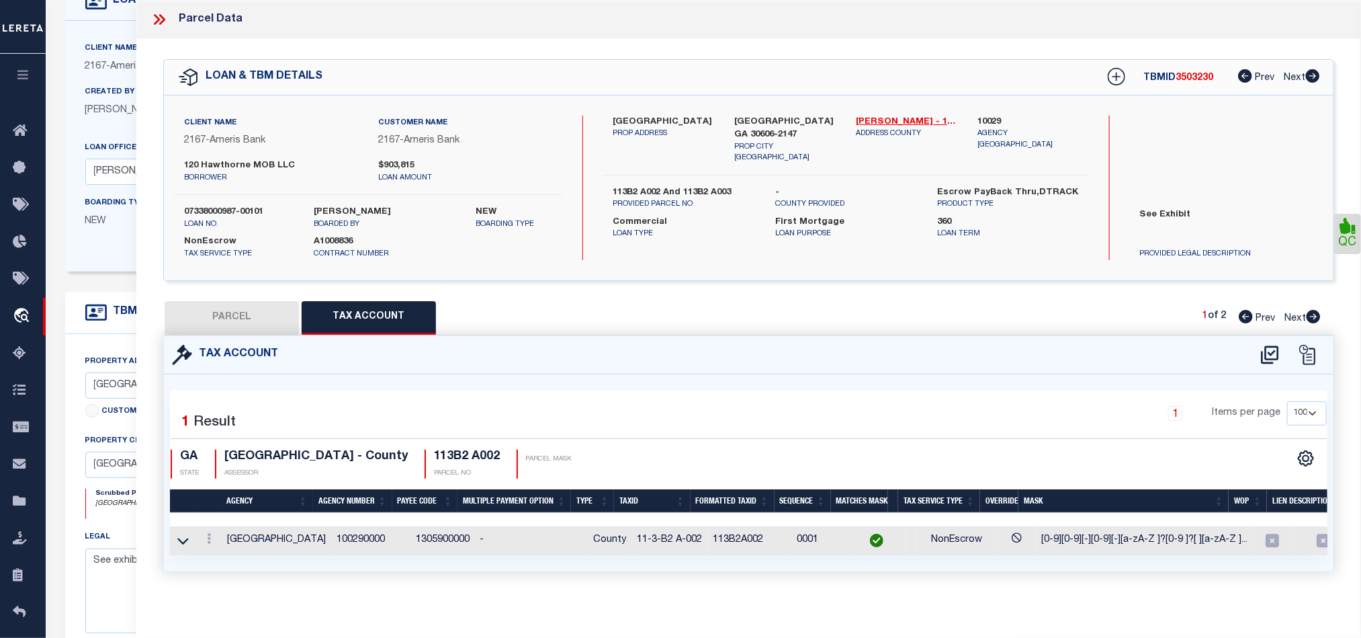
click at [226, 325] on button "PARCEL" at bounding box center [232, 318] width 134 height 34
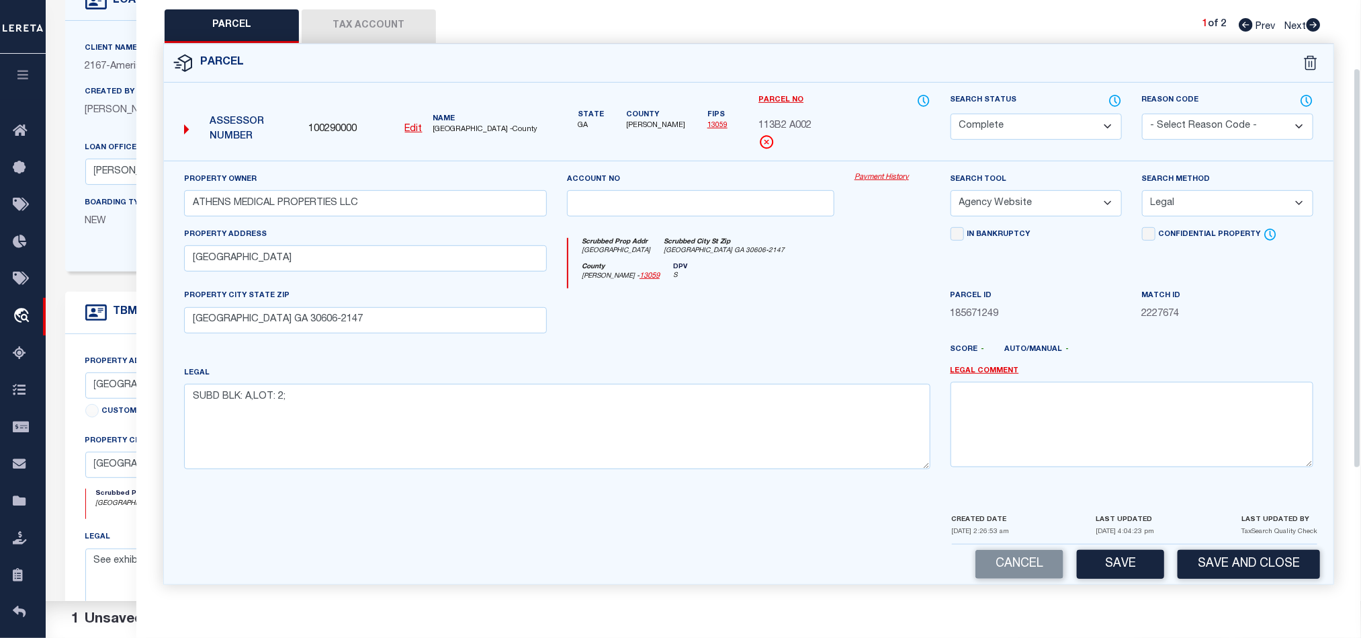
scroll to position [300, 0]
click at [1133, 571] on button "Save" at bounding box center [1120, 564] width 87 height 29
select select "AS"
select select
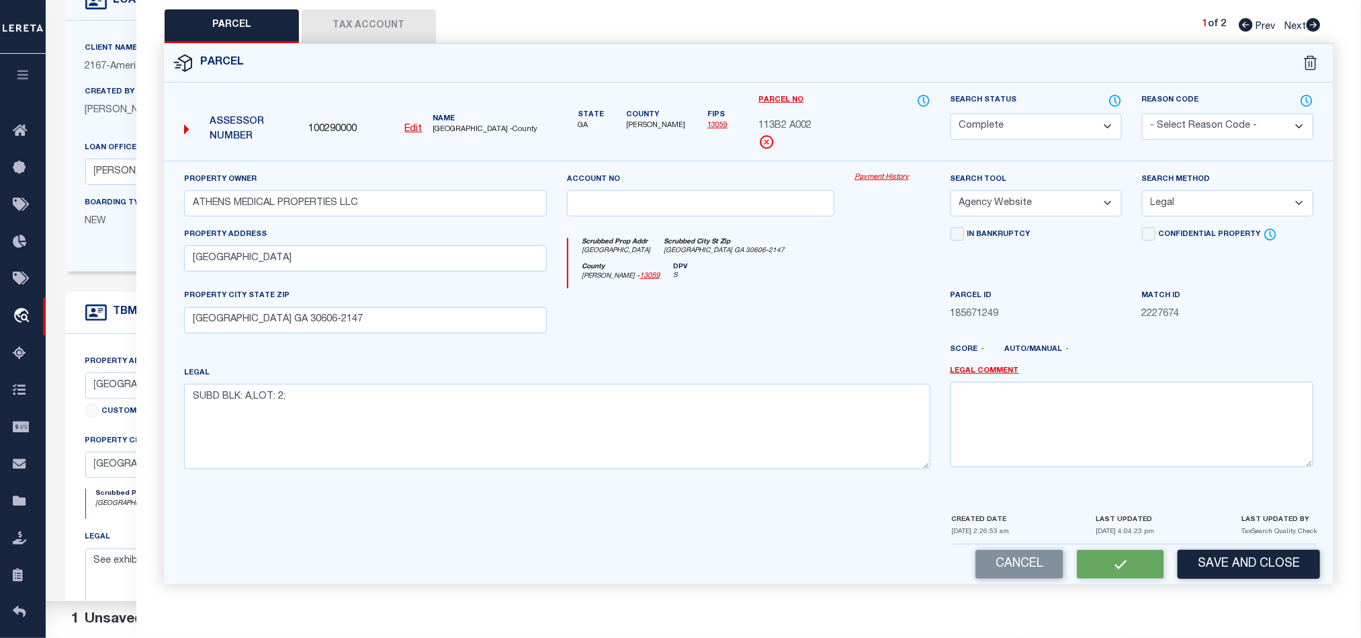
checkbox input "false"
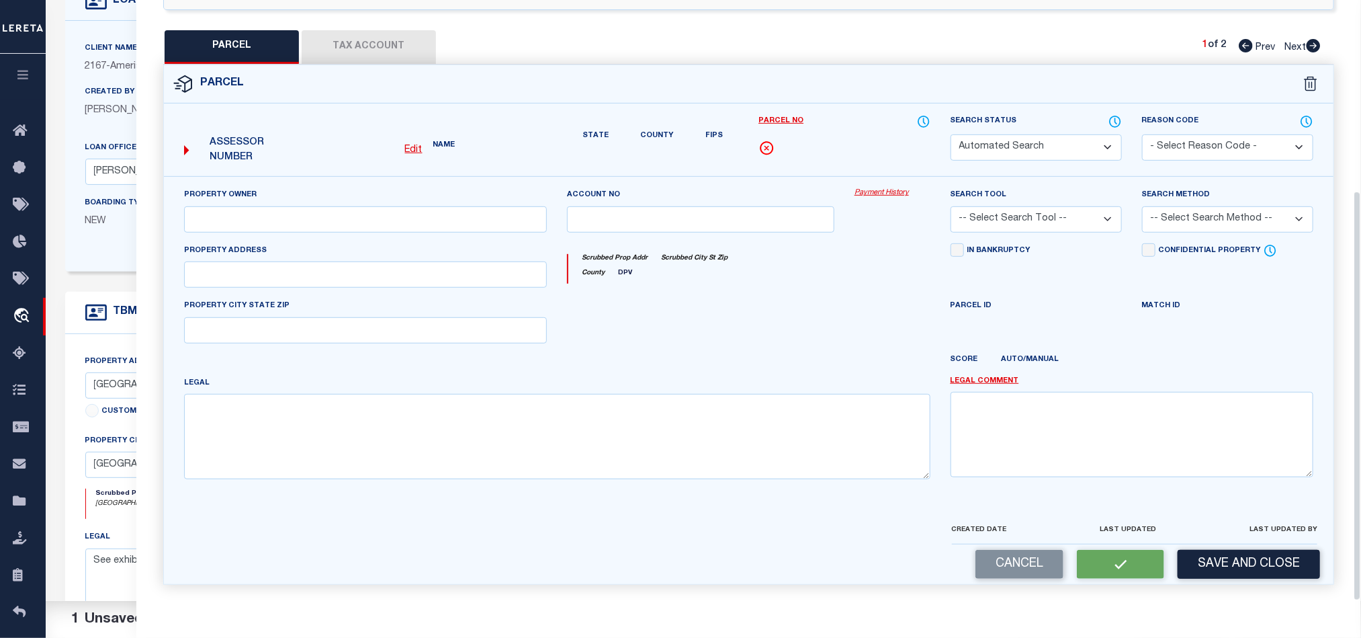
select select "CP"
type input "ATHENS MEDICAL PROPERTIES LLC"
select select "AGW"
select select "LEG"
type input "[GEOGRAPHIC_DATA]"
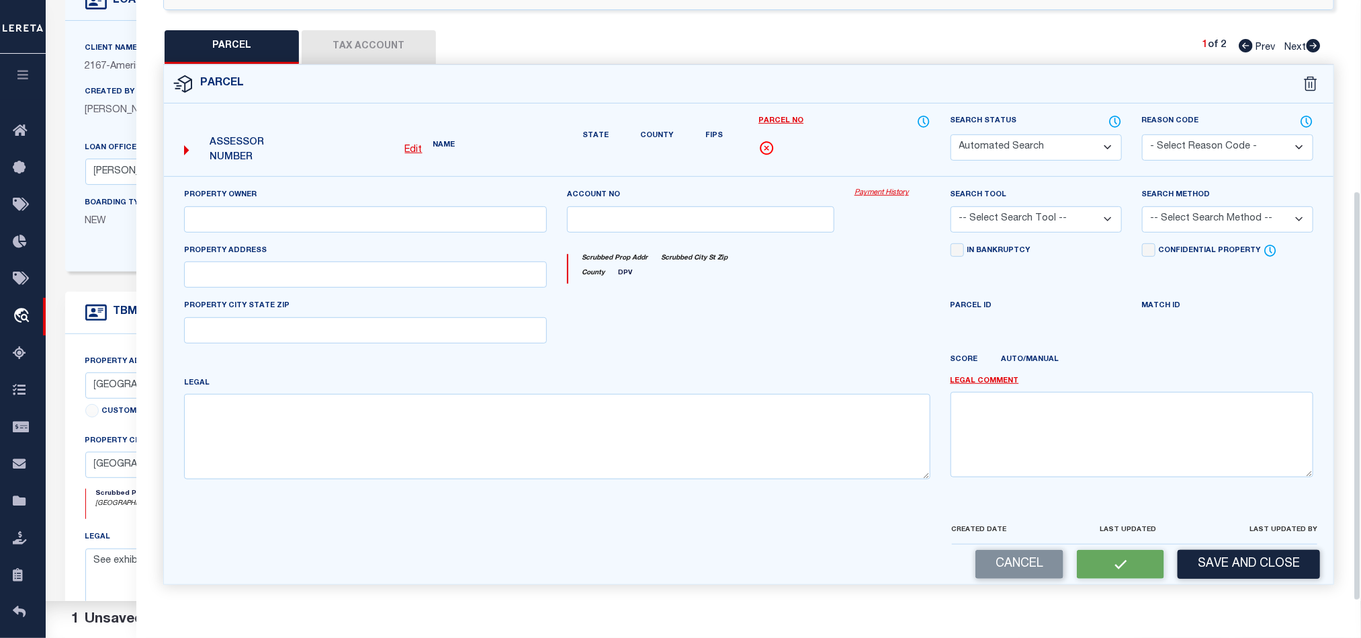
type input "[GEOGRAPHIC_DATA] GA 30606-2147"
type textarea "SUBD BLK: A,LOT: 2;"
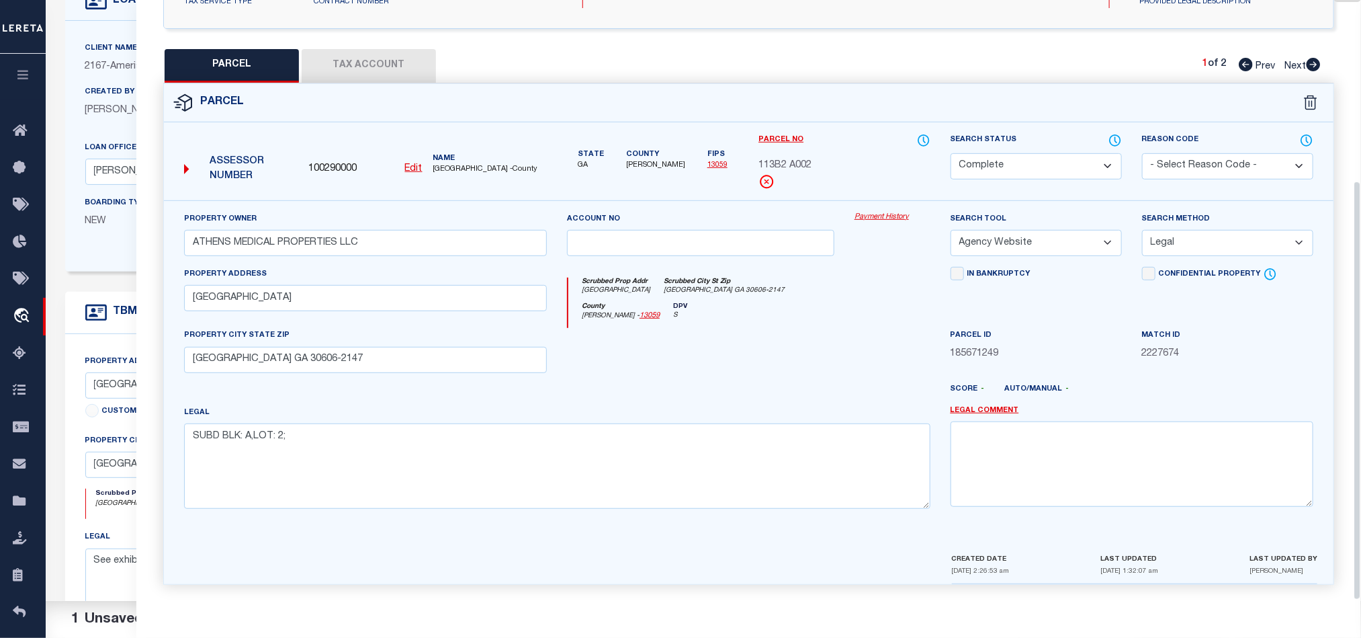
scroll to position [260, 0]
click at [1311, 58] on icon at bounding box center [1313, 64] width 15 height 13
select select "AS"
select select
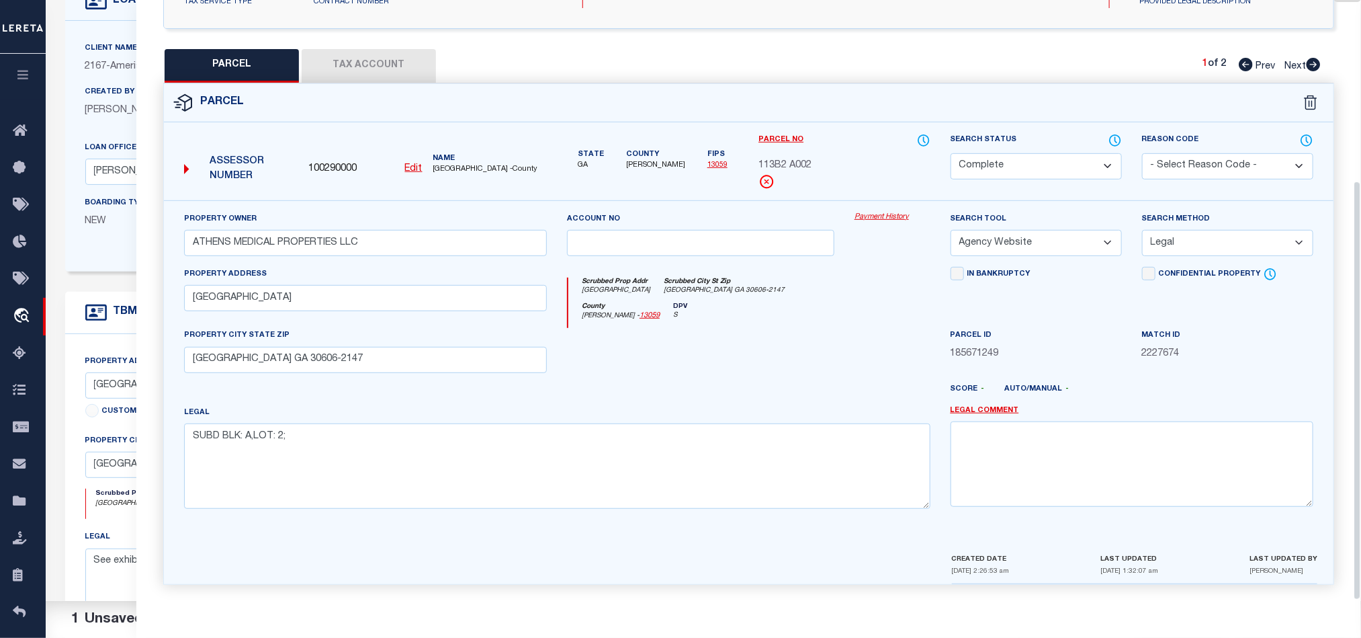
checkbox input "false"
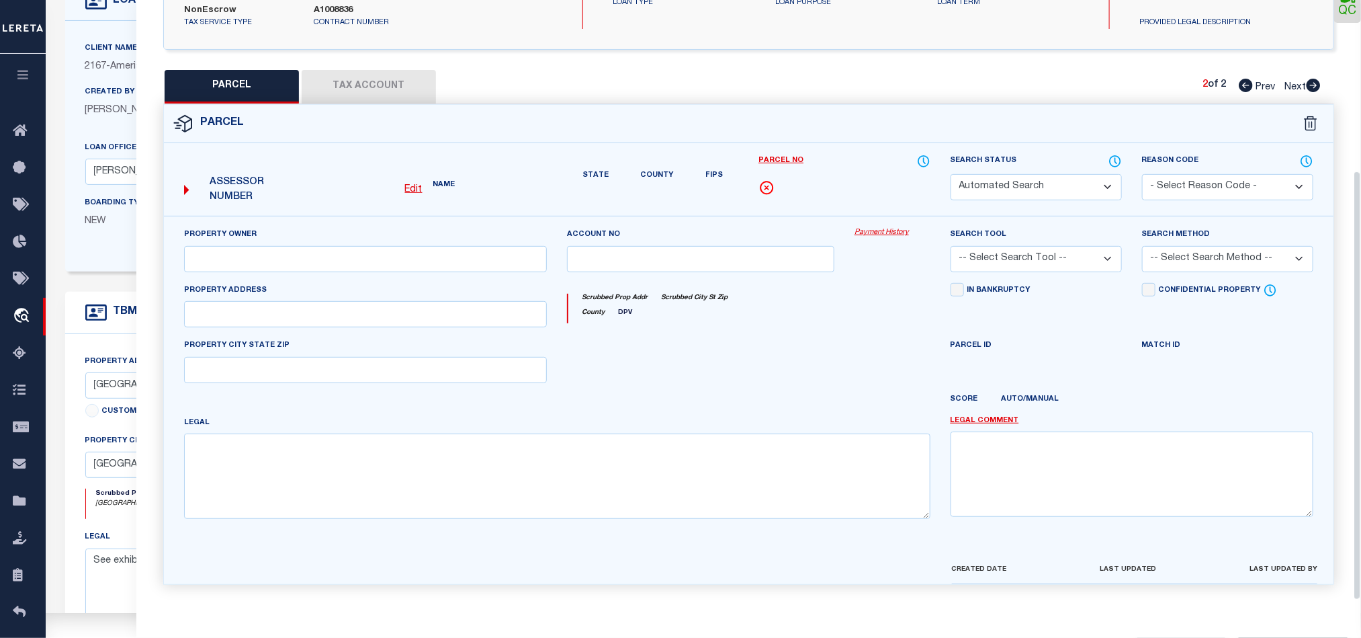
select select "QC"
type input "ATHENS MEDICAL PROPERTIES LLC"
select select "AGW"
select select "LEG"
type input "[GEOGRAPHIC_DATA]"
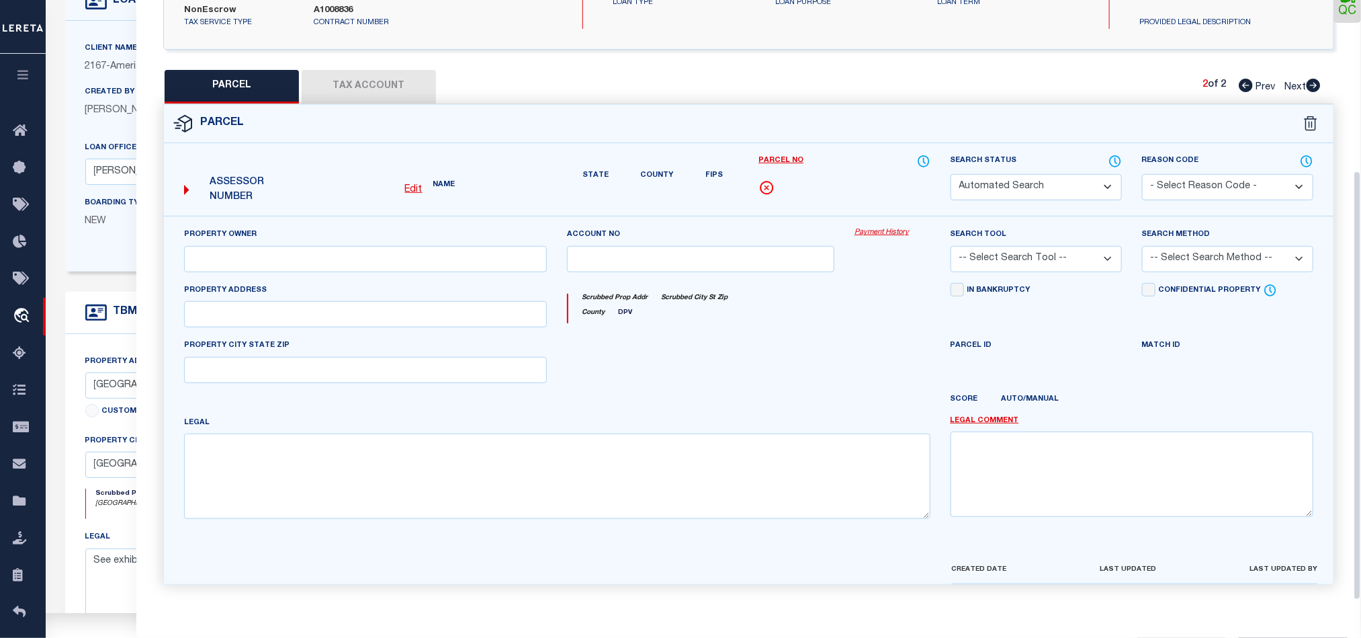
type input "[GEOGRAPHIC_DATA] GA 30606-2147"
type textarea "SUBD BLK: A,LOT: 3;"
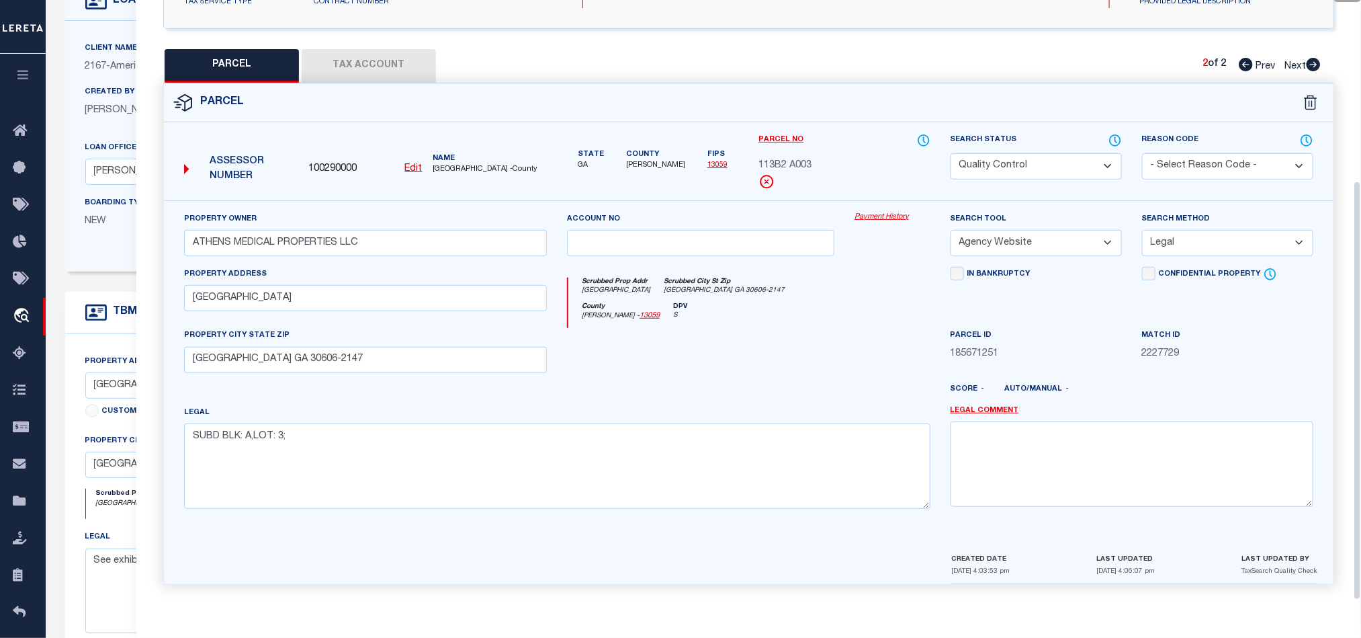
click at [1044, 153] on select "Automated Search Bad Parcel Complete Duplicate Parcel High Dollar Reporting In …" at bounding box center [1036, 166] width 171 height 26
select select "CP"
click at [714, 349] on div at bounding box center [701, 355] width 288 height 55
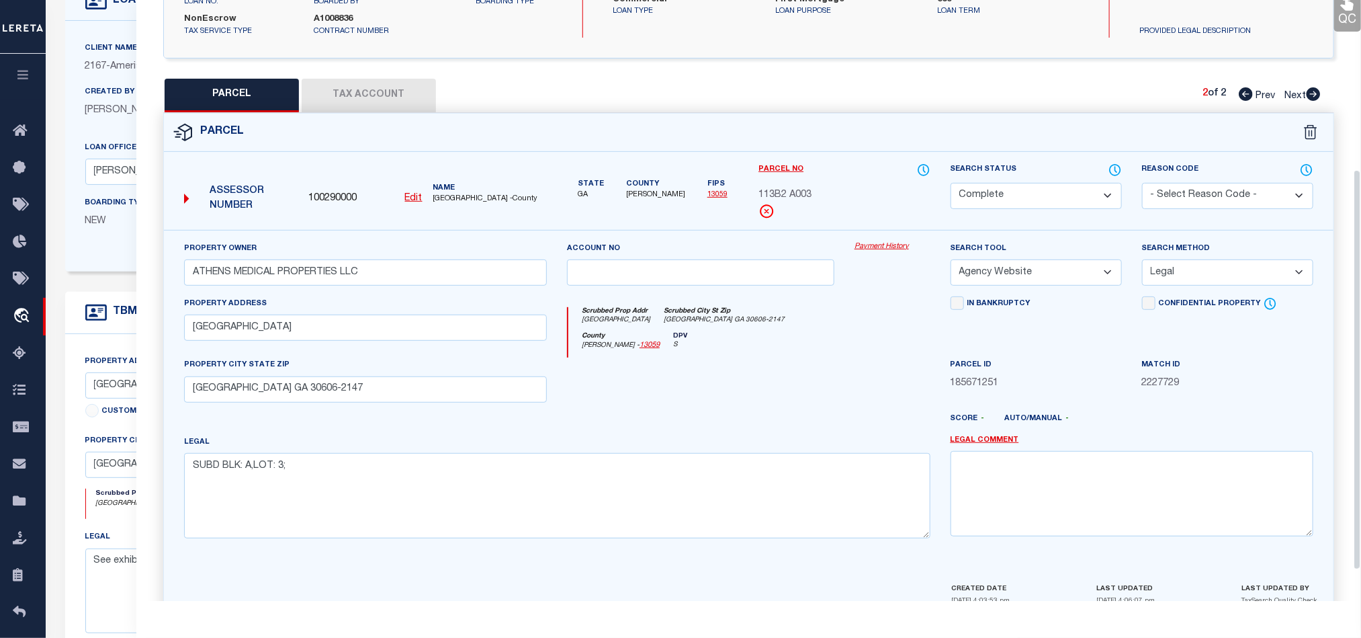
scroll to position [159, 0]
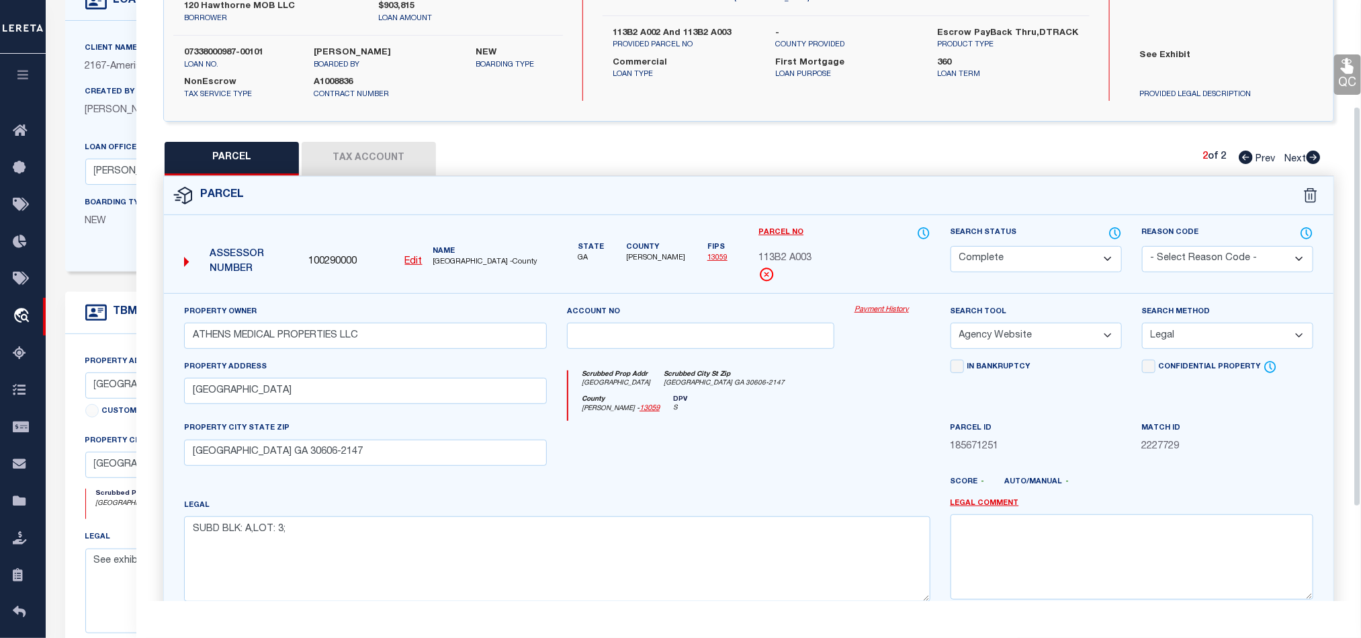
click at [1345, 74] on icon at bounding box center [1347, 65] width 13 height 15
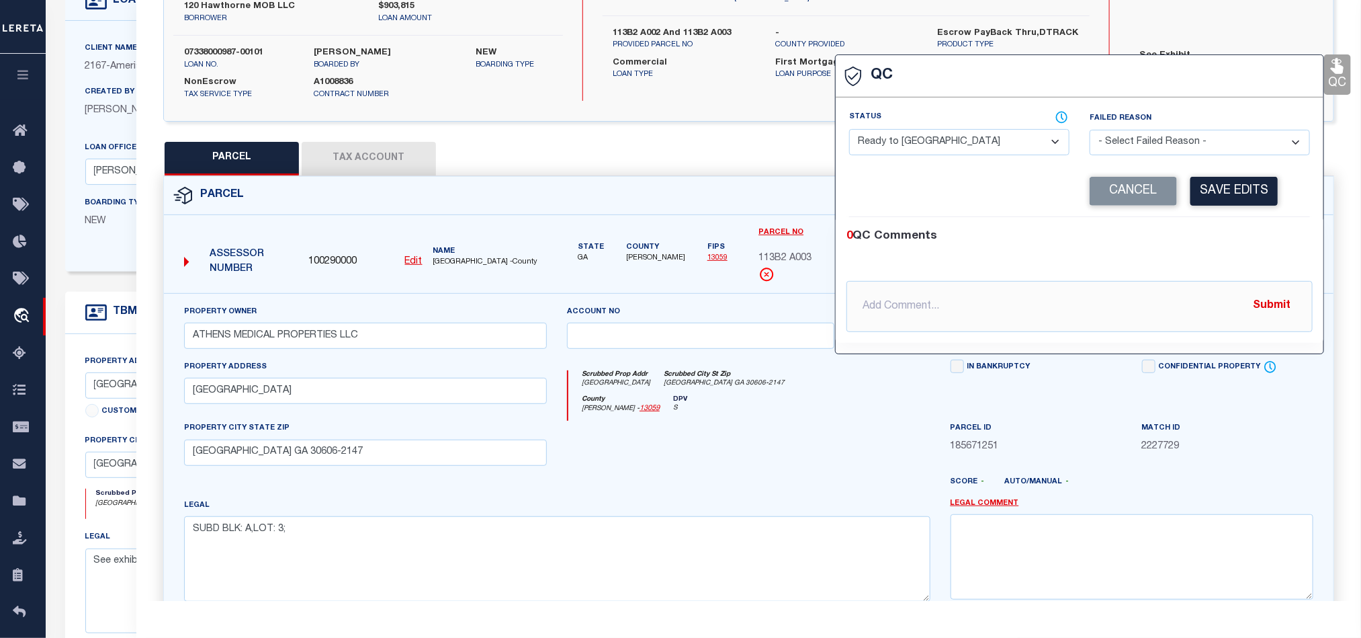
click at [968, 141] on select "- Select Status - Ready to QC Correct Incorrect" at bounding box center [959, 142] width 220 height 26
select select "COR"
drag, startPoint x: 1226, startPoint y: 226, endPoint x: 1260, endPoint y: 179, distance: 57.3
click at [1228, 226] on div "0 QC Comments @[PERSON_NAME] @[PERSON_NAME] @[PERSON_NAME] @[PERSON_NAME] @[PER…" at bounding box center [1080, 280] width 488 height 126
click at [1260, 178] on div "Corrected Search Value Cancel Save Edits" at bounding box center [1079, 191] width 461 height 51
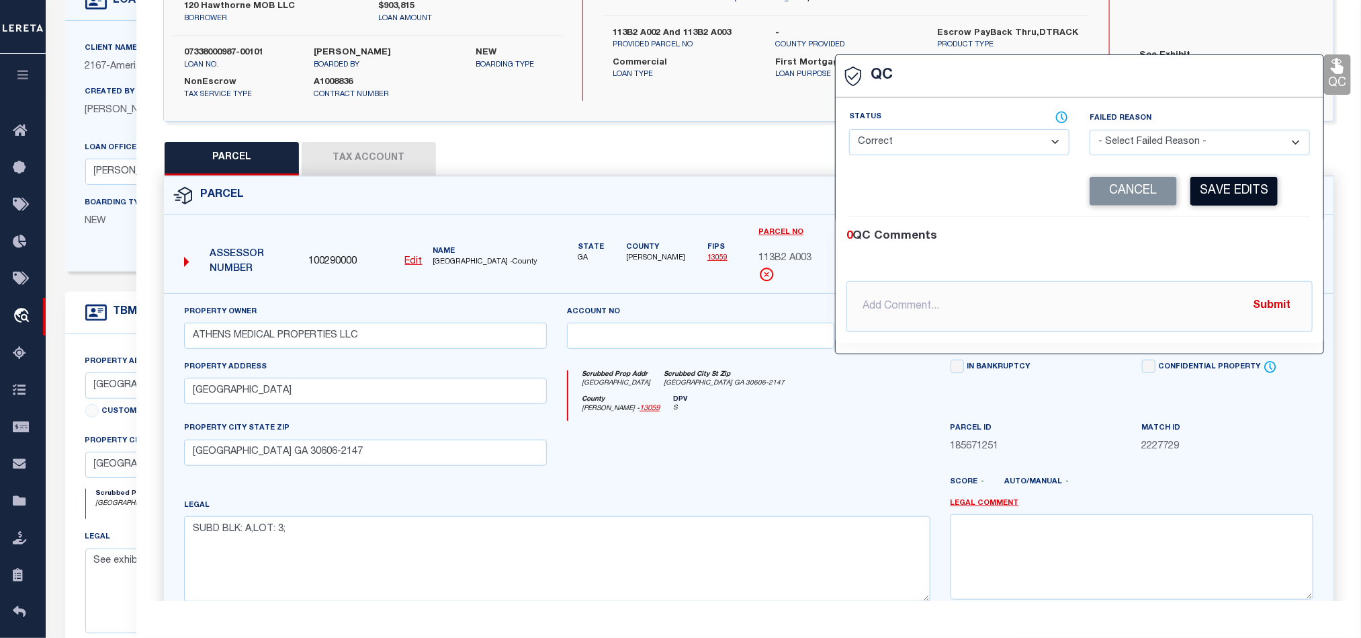
click at [1242, 186] on button "Save Edits" at bounding box center [1234, 191] width 87 height 29
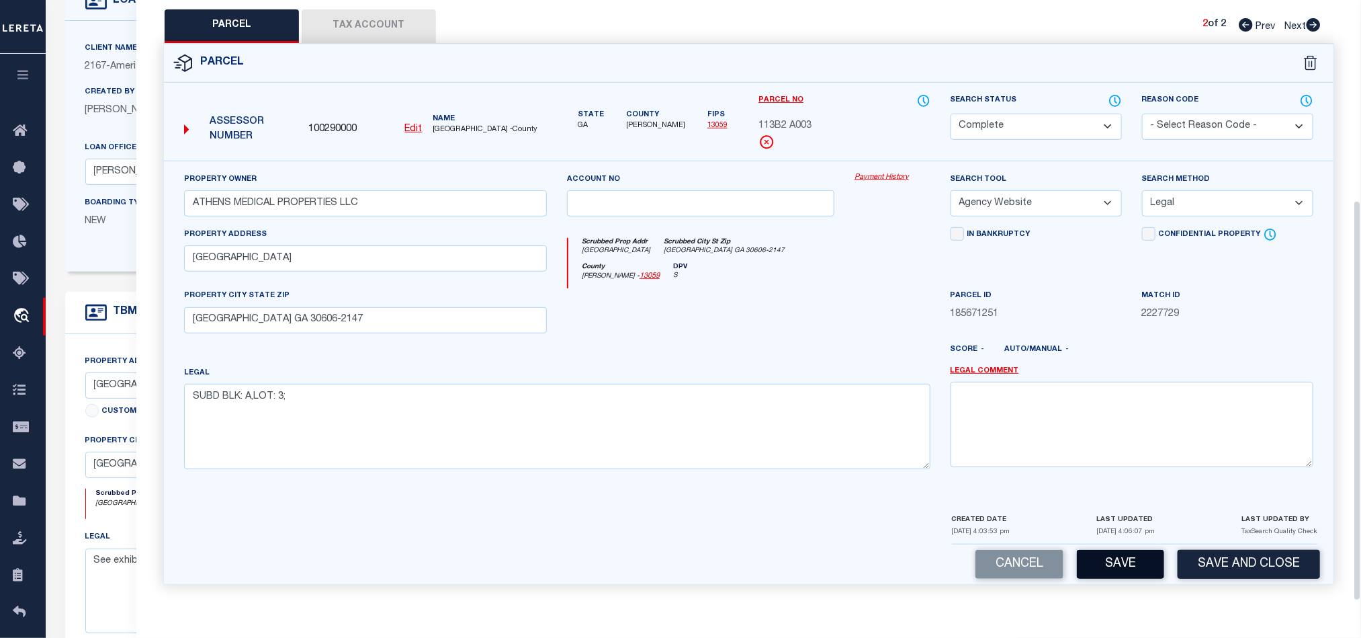
scroll to position [300, 0]
click at [1124, 553] on button "Save" at bounding box center [1120, 564] width 87 height 29
click at [357, 17] on button "Tax Account" at bounding box center [369, 26] width 134 height 34
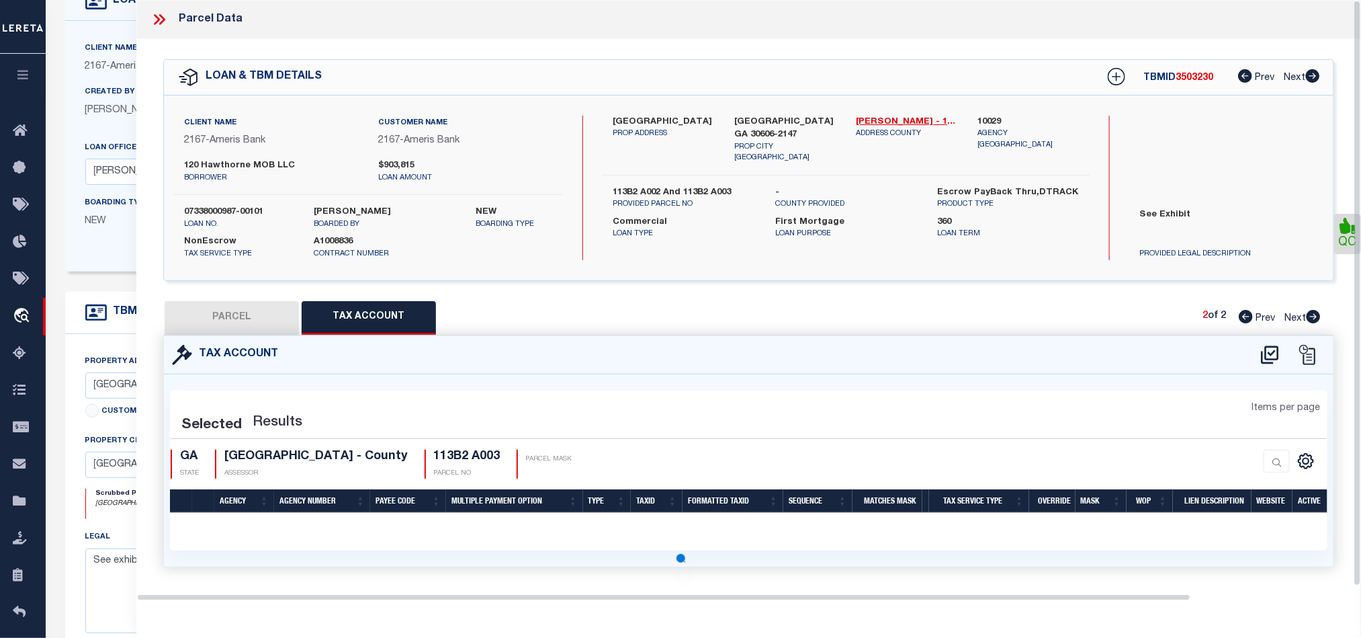
scroll to position [0, 0]
select select "100"
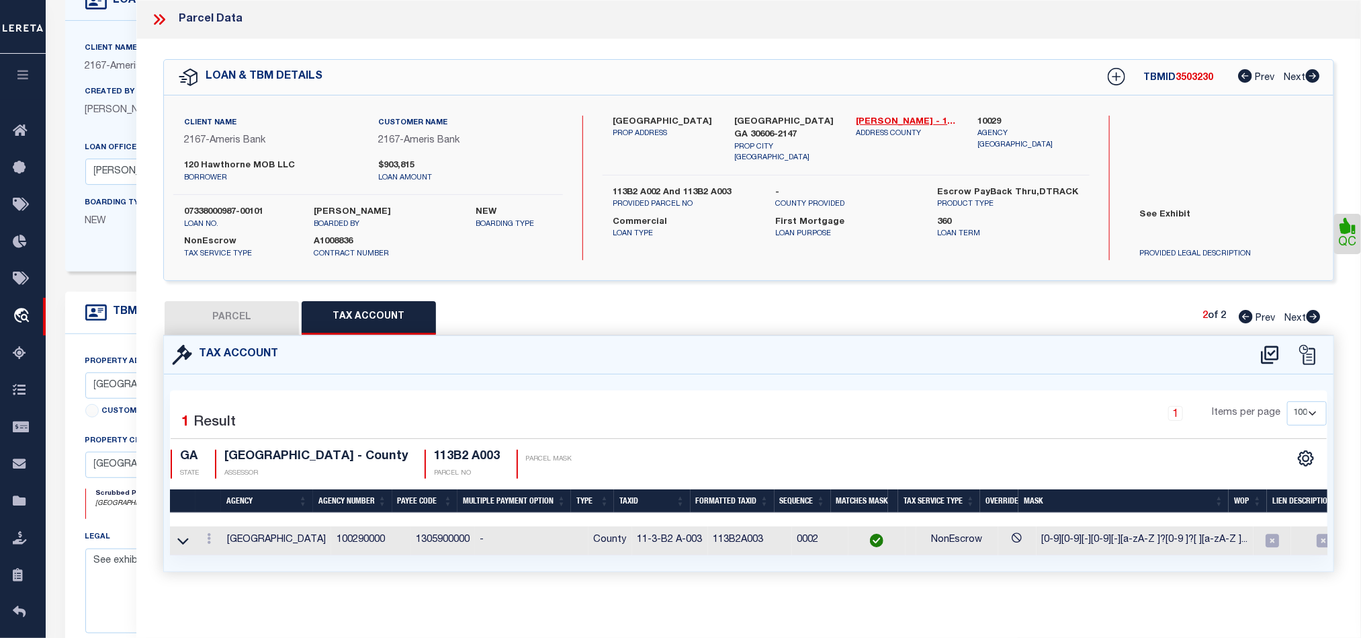
click at [260, 319] on button "PARCEL" at bounding box center [232, 318] width 134 height 34
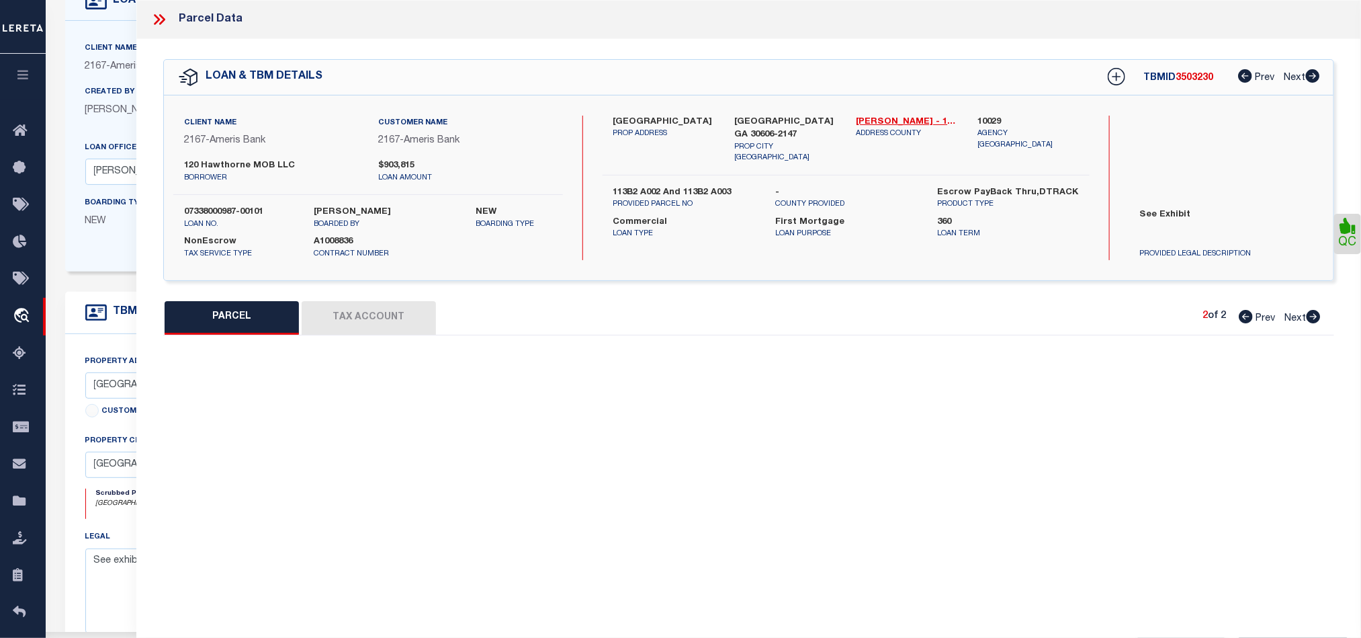
select select "AS"
select select
checkbox input "false"
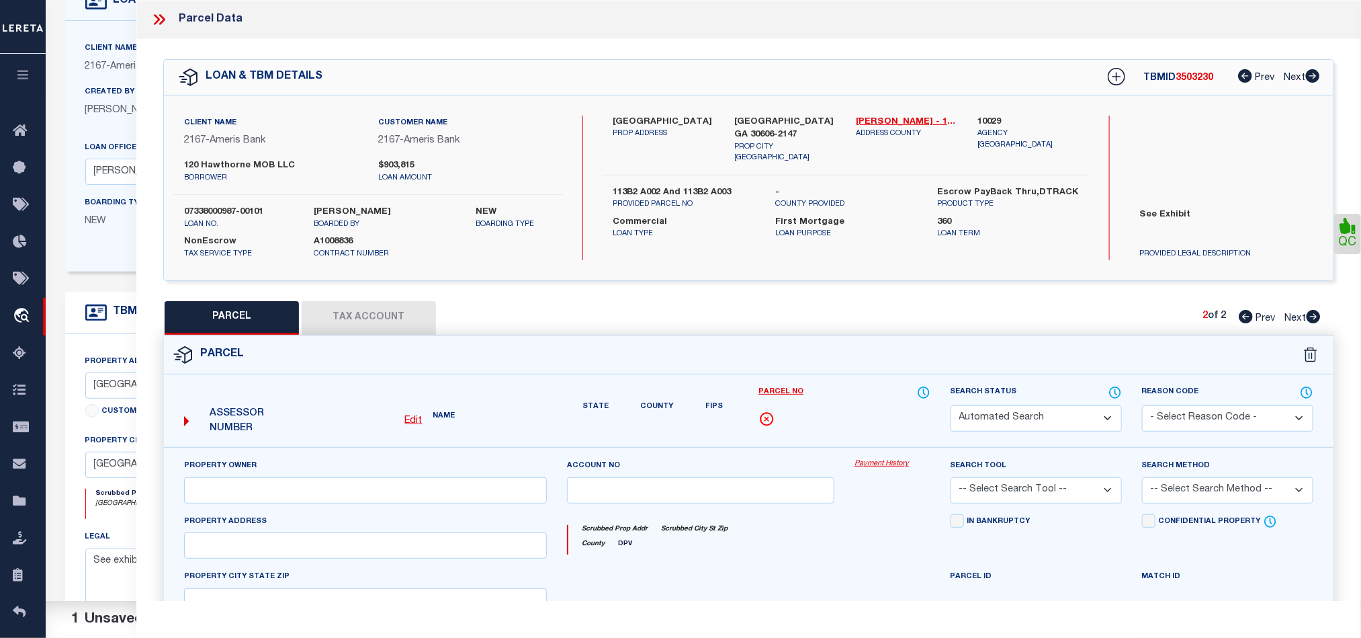
select select "CP"
type input "ATHENS MEDICAL PROPERTIES LLC"
select select "AGW"
select select "LEG"
type input "[GEOGRAPHIC_DATA]"
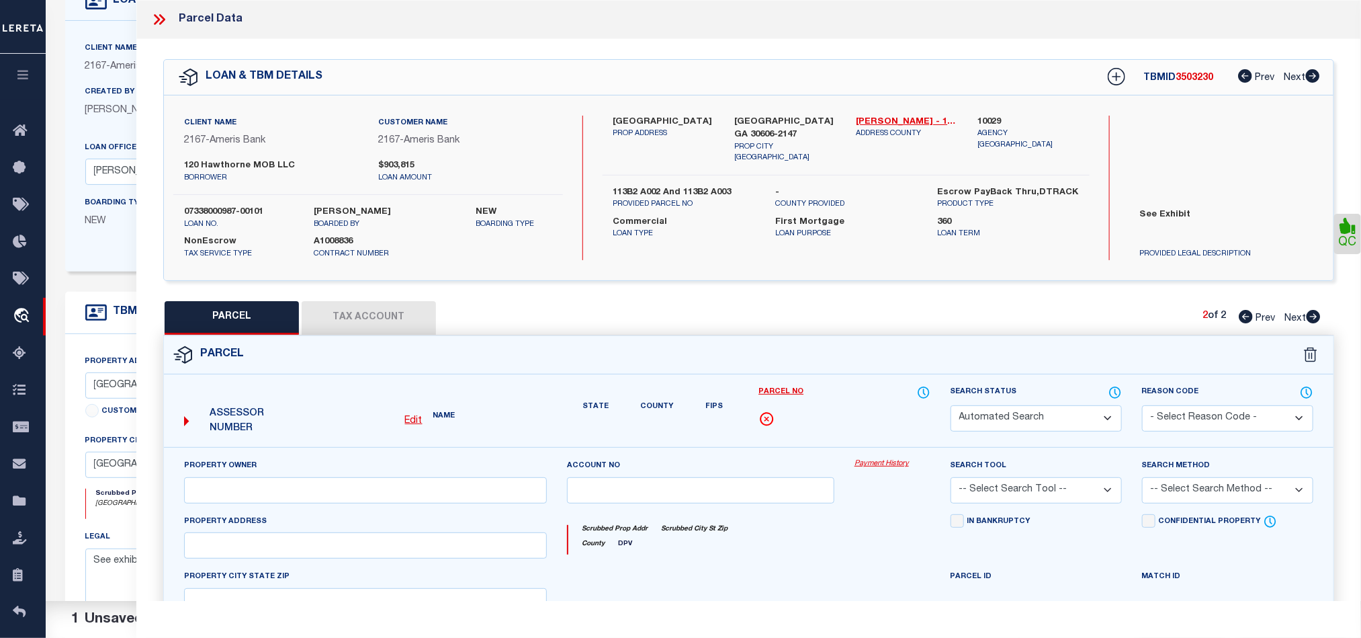
type input "[GEOGRAPHIC_DATA] GA 30606-2147"
type textarea "SUBD BLK: A,LOT: 3;"
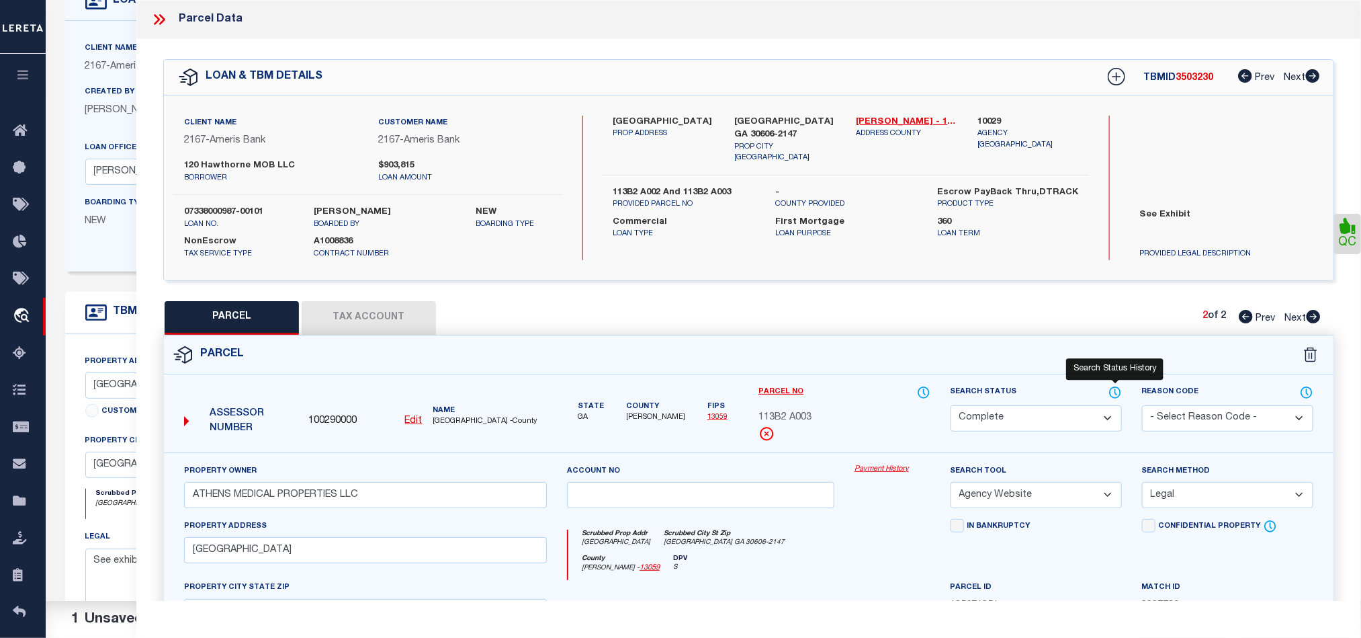
click at [1121, 394] on icon at bounding box center [1115, 392] width 11 height 11
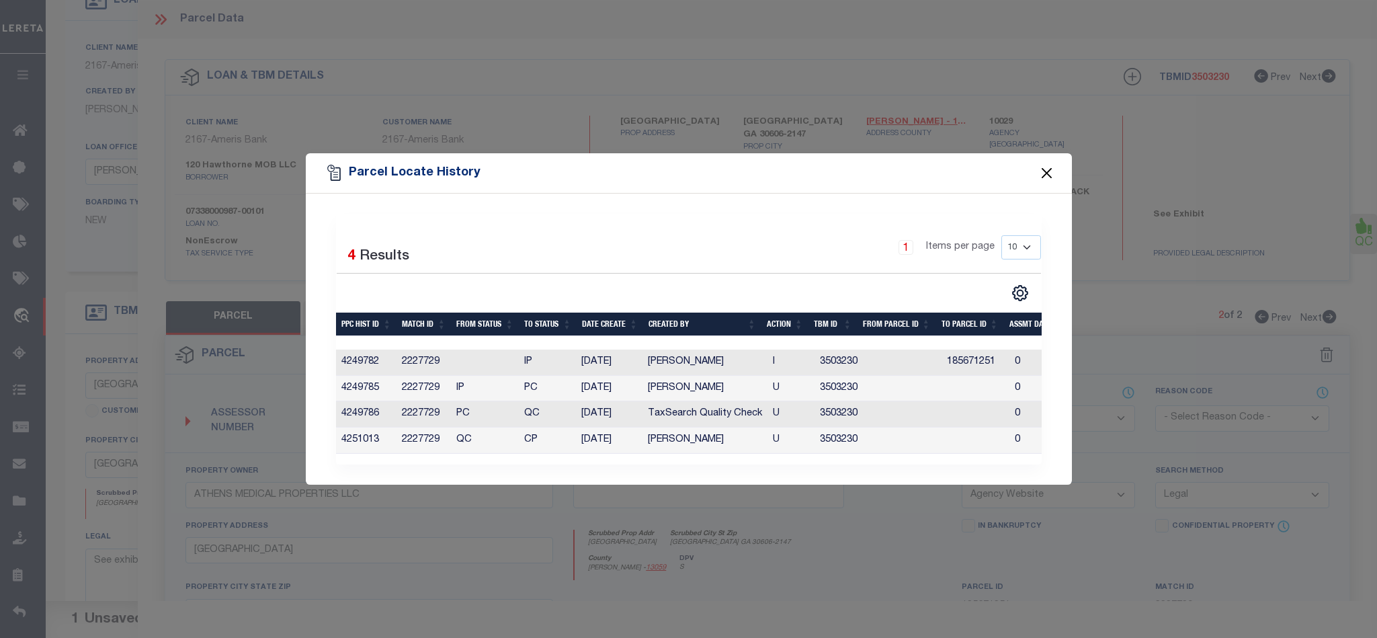
click at [1047, 167] on button "Close" at bounding box center [1046, 173] width 17 height 17
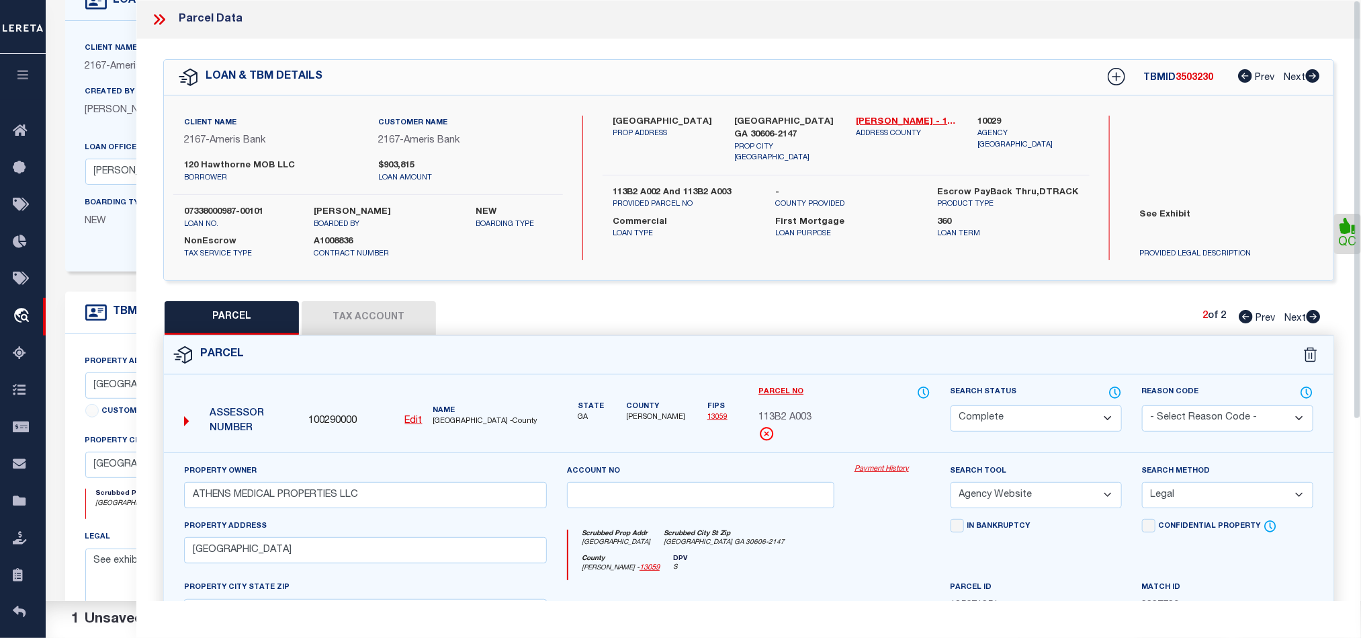
click at [164, 10] on div "Parcel Data" at bounding box center [748, 19] width 1225 height 39
click at [164, 22] on icon at bounding box center [159, 19] width 17 height 17
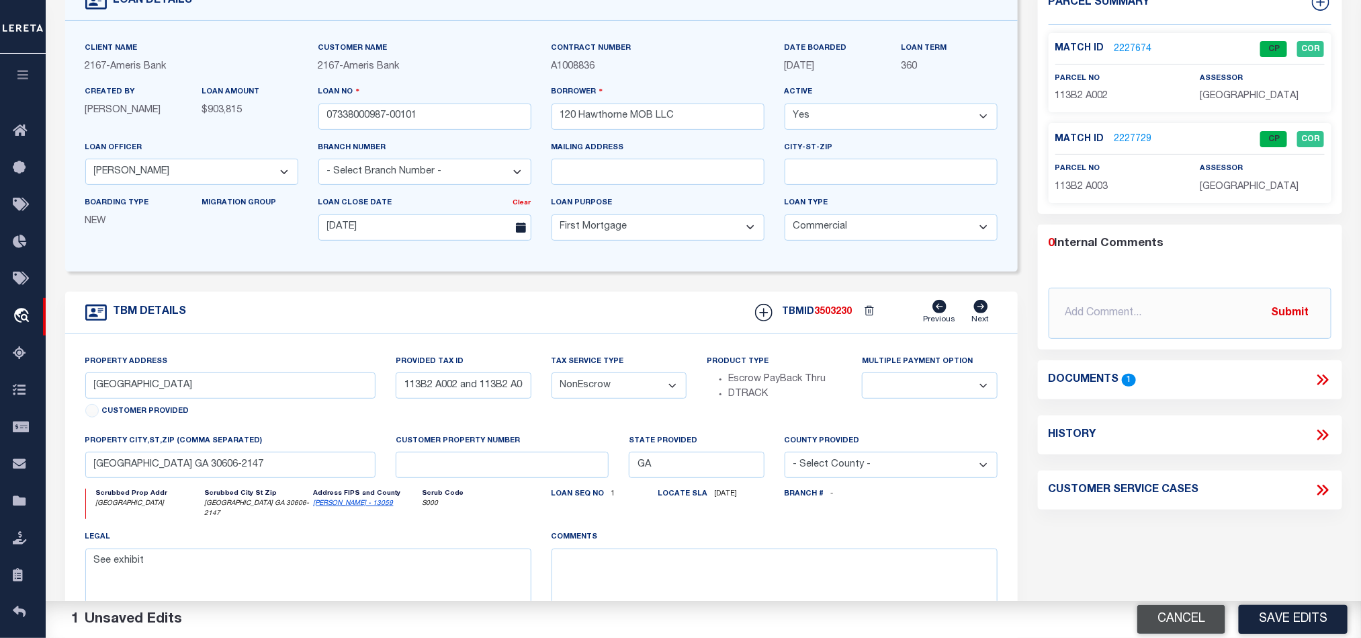
click at [1185, 628] on button "Cancel" at bounding box center [1182, 619] width 88 height 29
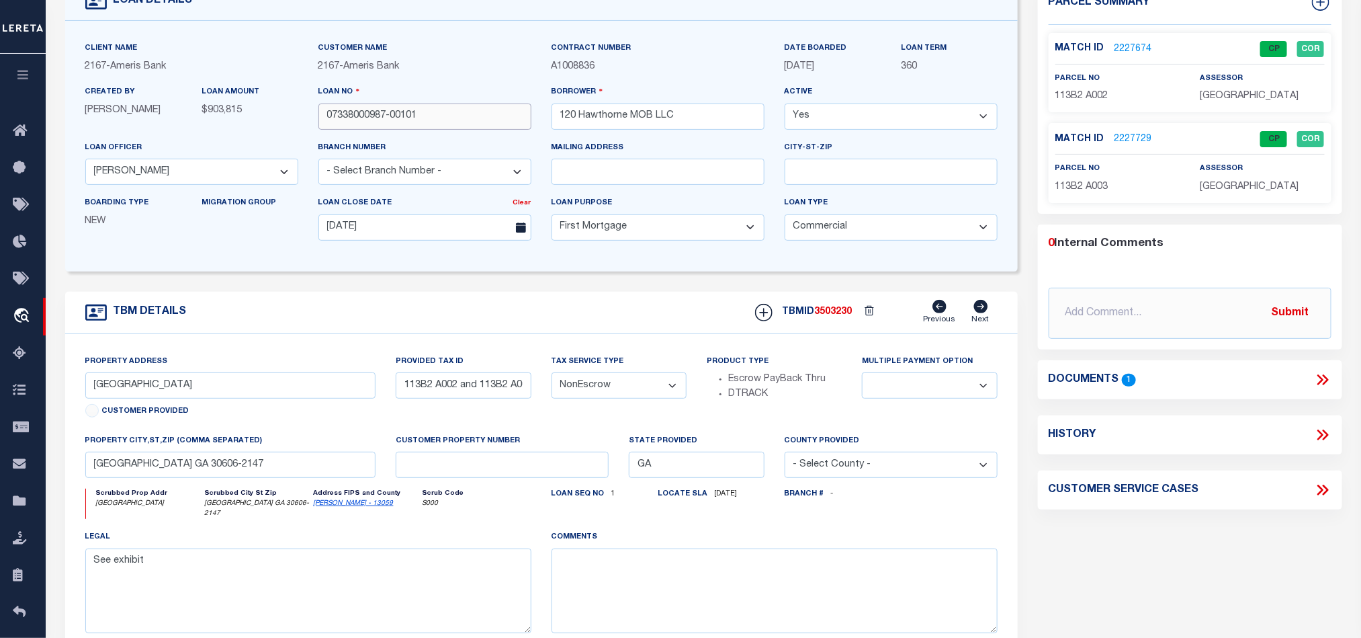
click at [470, 123] on input "07338000987-00101" at bounding box center [425, 116] width 213 height 26
click at [847, 317] on span "3503230" at bounding box center [834, 311] width 38 height 9
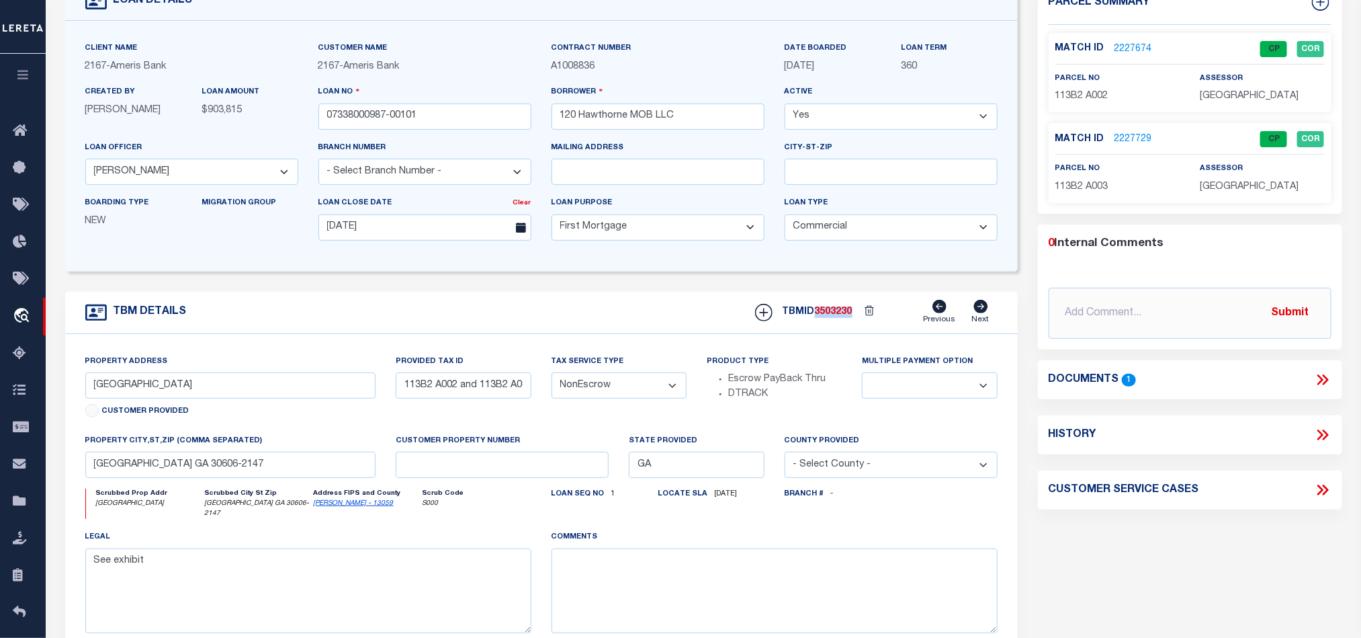
copy span "3503230"
click at [1234, 93] on span "[GEOGRAPHIC_DATA]" at bounding box center [1249, 95] width 99 height 9
copy div "[GEOGRAPHIC_DATA]"
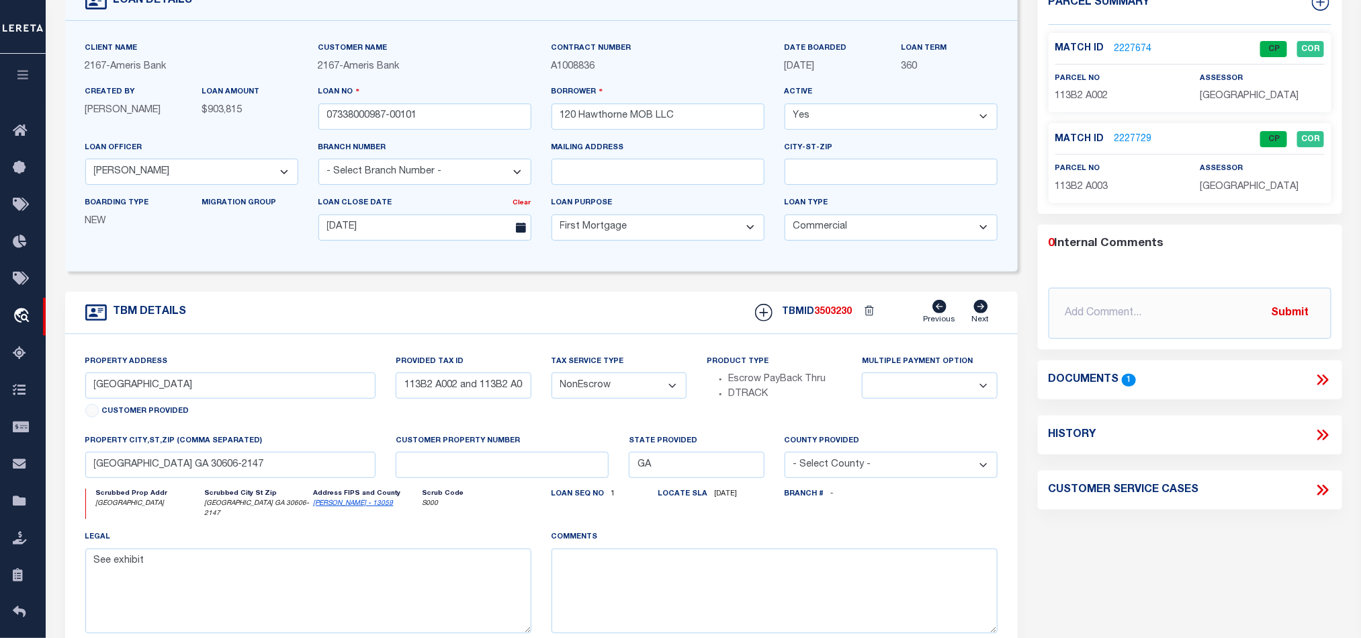
click at [1079, 87] on div "[STREET_ADDRESS]" at bounding box center [1118, 87] width 124 height 33
click at [1079, 97] on span "113B2 A002" at bounding box center [1082, 95] width 53 height 9
copy div "113B2 A002"
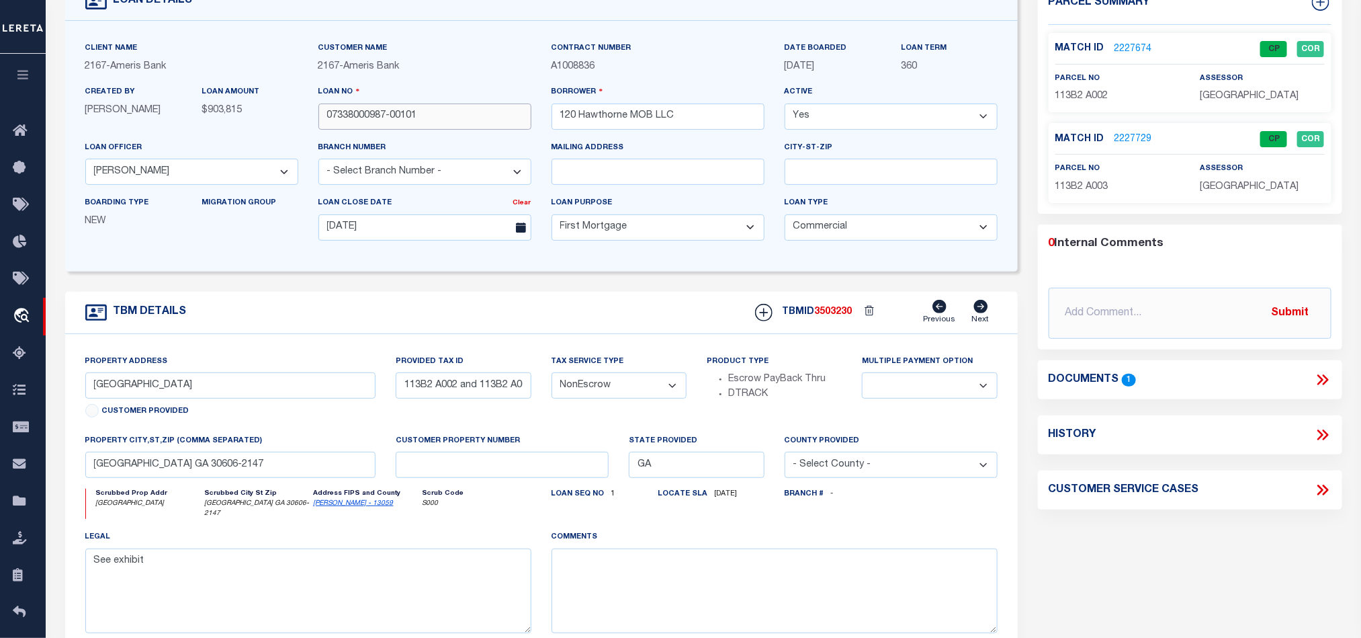
click at [446, 124] on input "07338000987-00101" at bounding box center [425, 116] width 213 height 26
click at [823, 317] on span "3503230" at bounding box center [834, 311] width 38 height 9
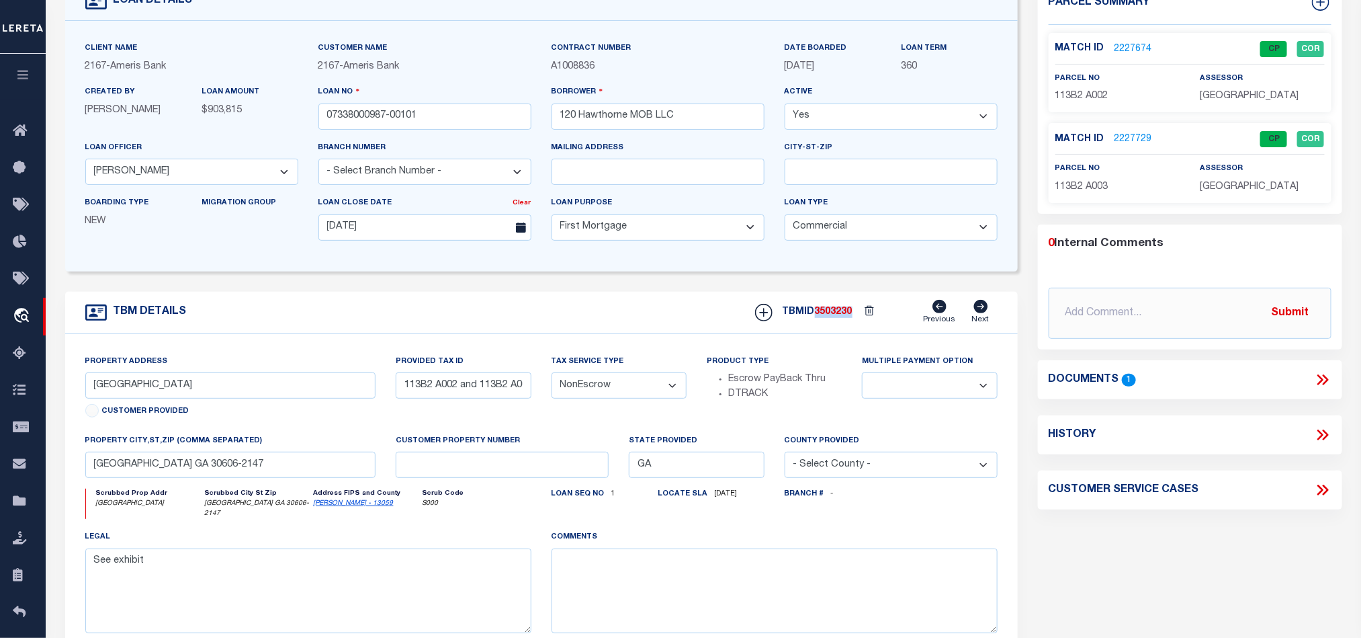
copy span "3503230"
click at [1218, 180] on p "[GEOGRAPHIC_DATA]" at bounding box center [1262, 187] width 124 height 15
copy div "[GEOGRAPHIC_DATA]"
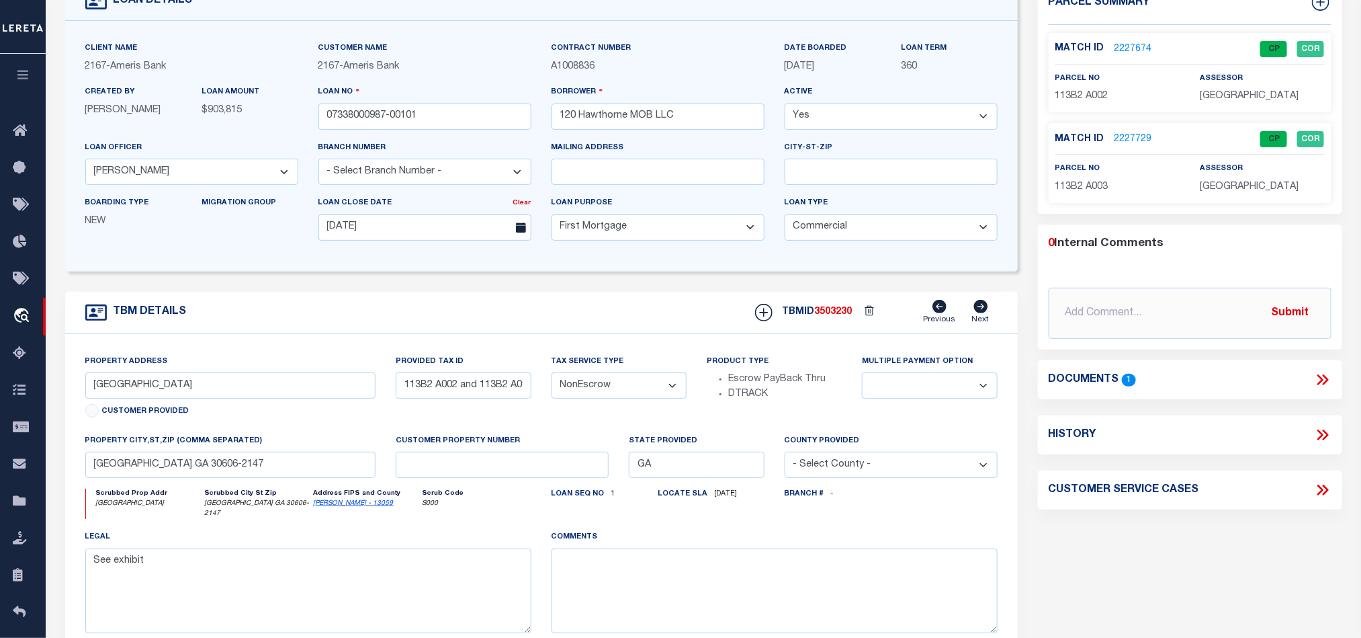
click at [1079, 185] on span "113B2 A003" at bounding box center [1082, 186] width 53 height 9
click at [531, 282] on form "LOAN DETAILS Client Name 2167 - Ameris Bank 2167" at bounding box center [541, 355] width 953 height 745
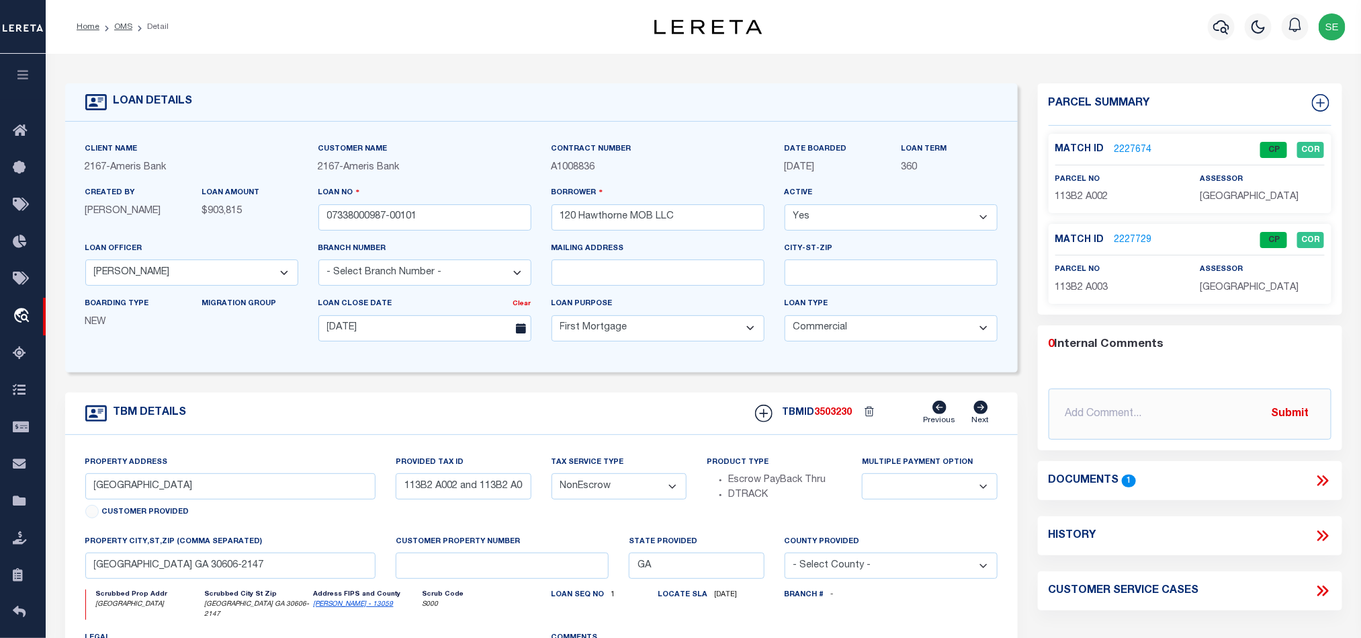
drag, startPoint x: 119, startPoint y: 29, endPoint x: 587, endPoint y: 116, distance: 476.3
click at [119, 29] on link "OMS" at bounding box center [123, 27] width 18 height 8
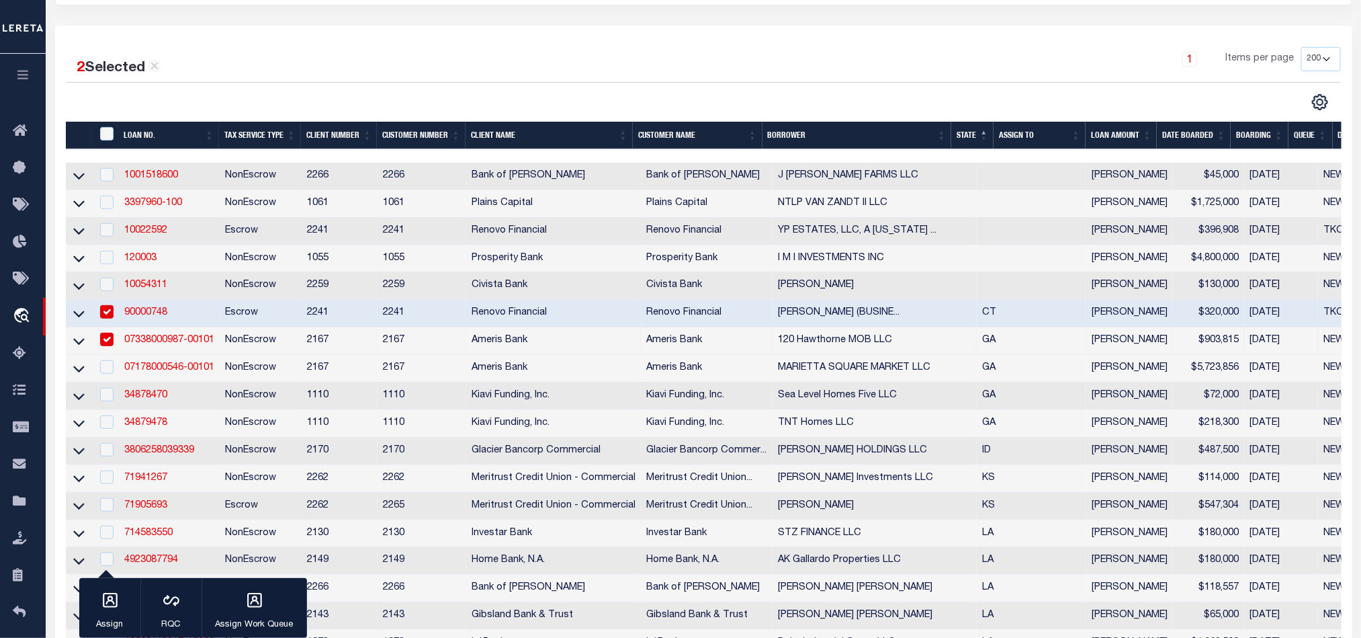
scroll to position [202, 0]
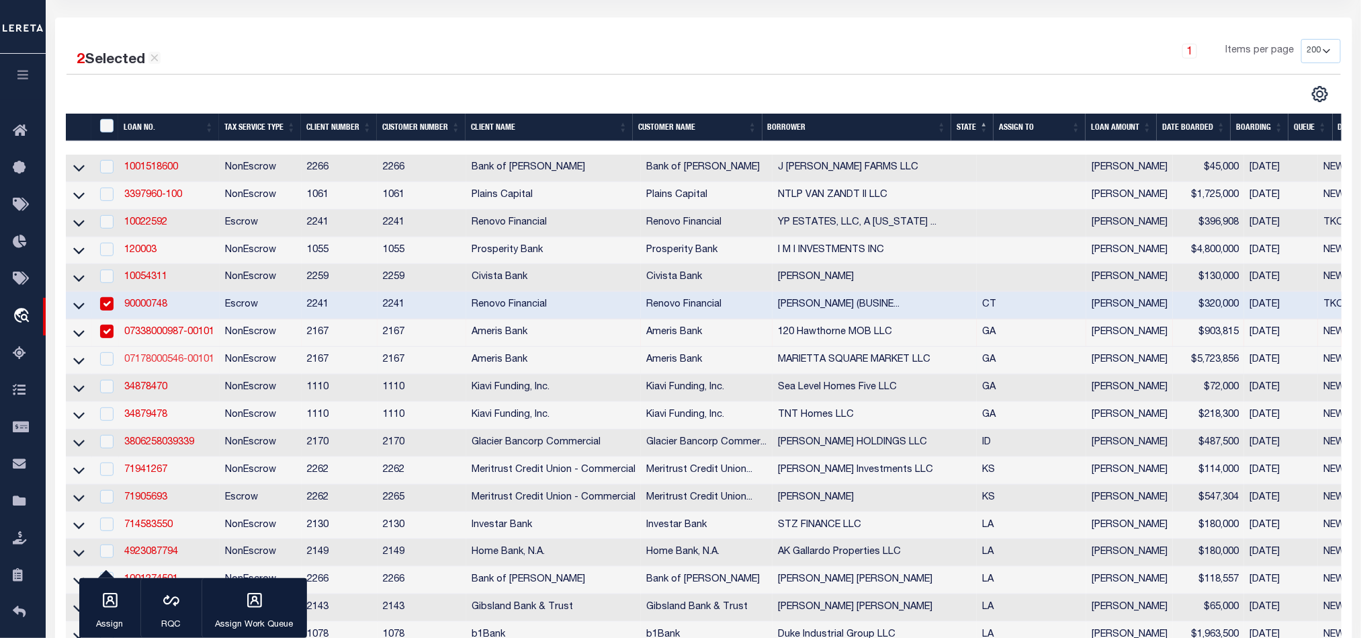
click at [157, 363] on link "07178000546-00101" at bounding box center [169, 359] width 90 height 9
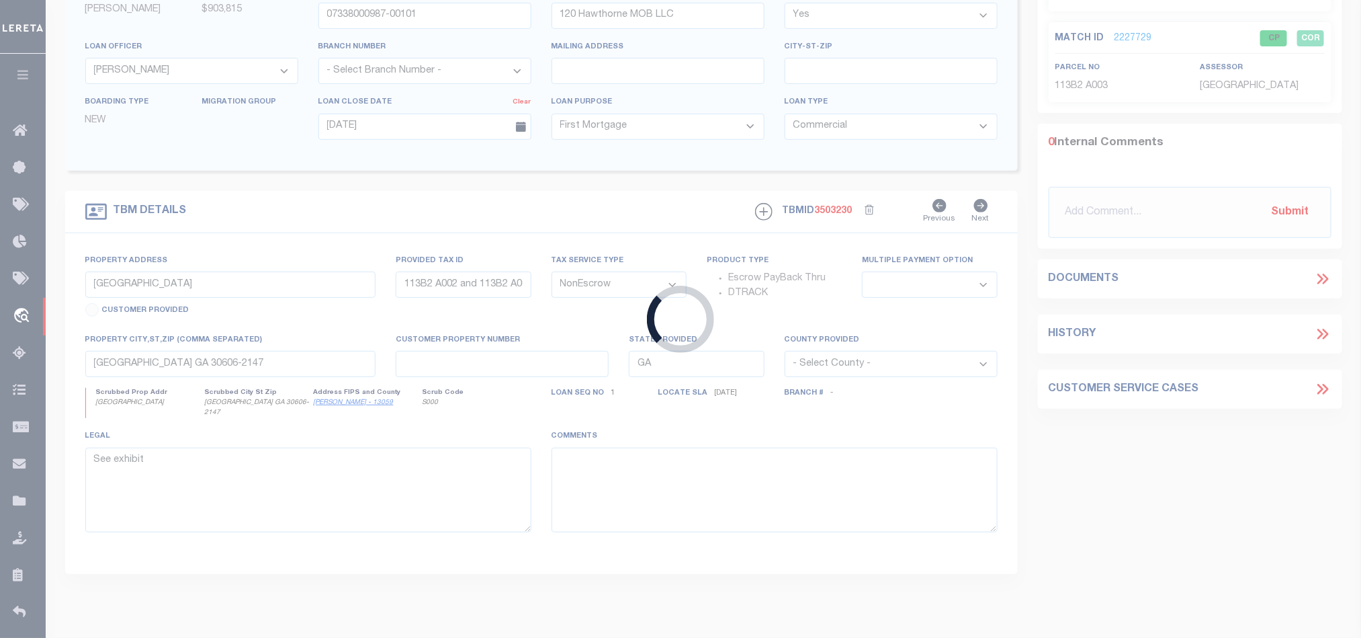
type input "07178000546-00101"
type input "MARIETTA SQUARE MARKET LLC"
select select "11731"
select select "4978"
type input "[DATE]"
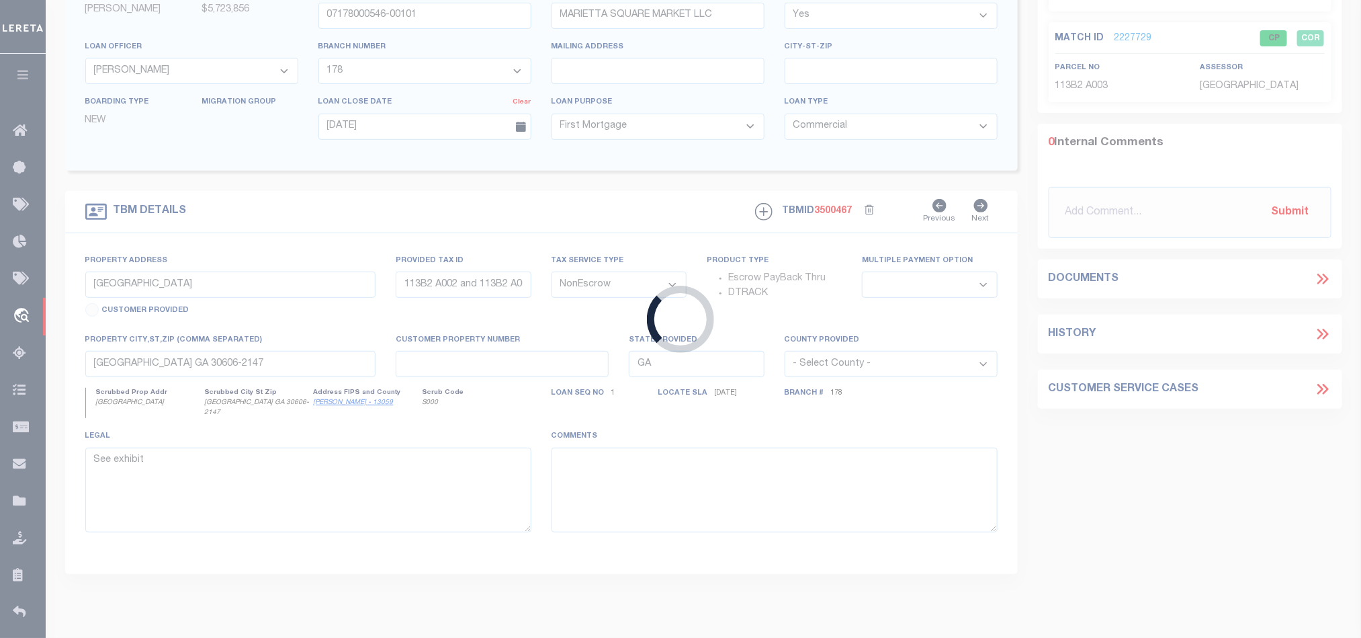
select select "11731"
select select "4978"
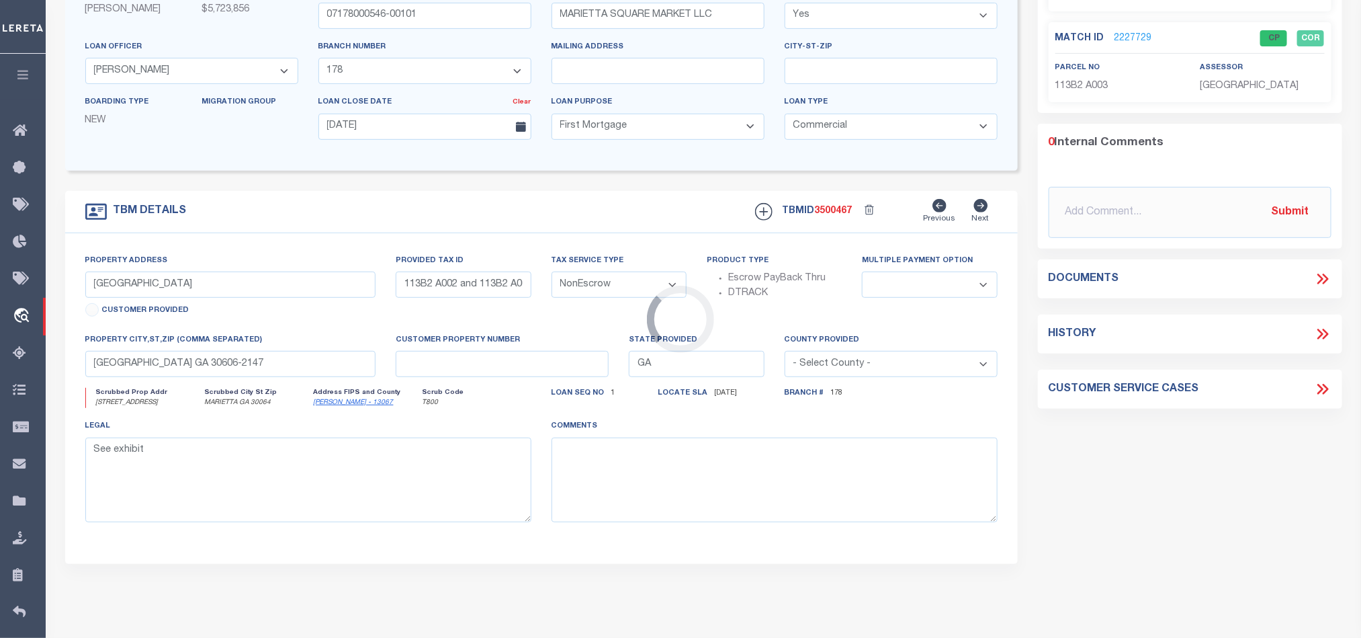
type input "[STREET_ADDRESS]"
type input "16121810140"
select select
type input "MARIETTA GA 30064"
type textarea "See attached"
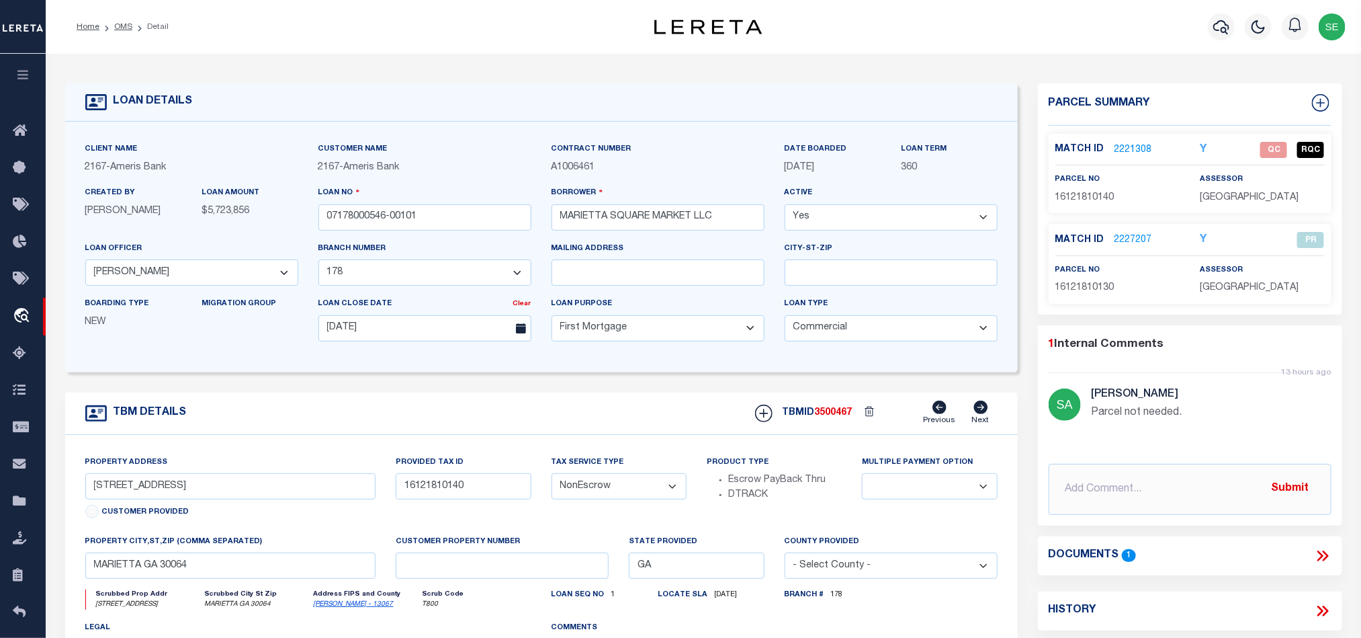
click at [651, 396] on form "LOAN DETAILS Client Name 2167 - Ameris Bank 2167" at bounding box center [541, 450] width 953 height 734
click at [1087, 196] on span "16121810140" at bounding box center [1085, 197] width 59 height 9
click at [1317, 558] on icon at bounding box center [1322, 555] width 17 height 17
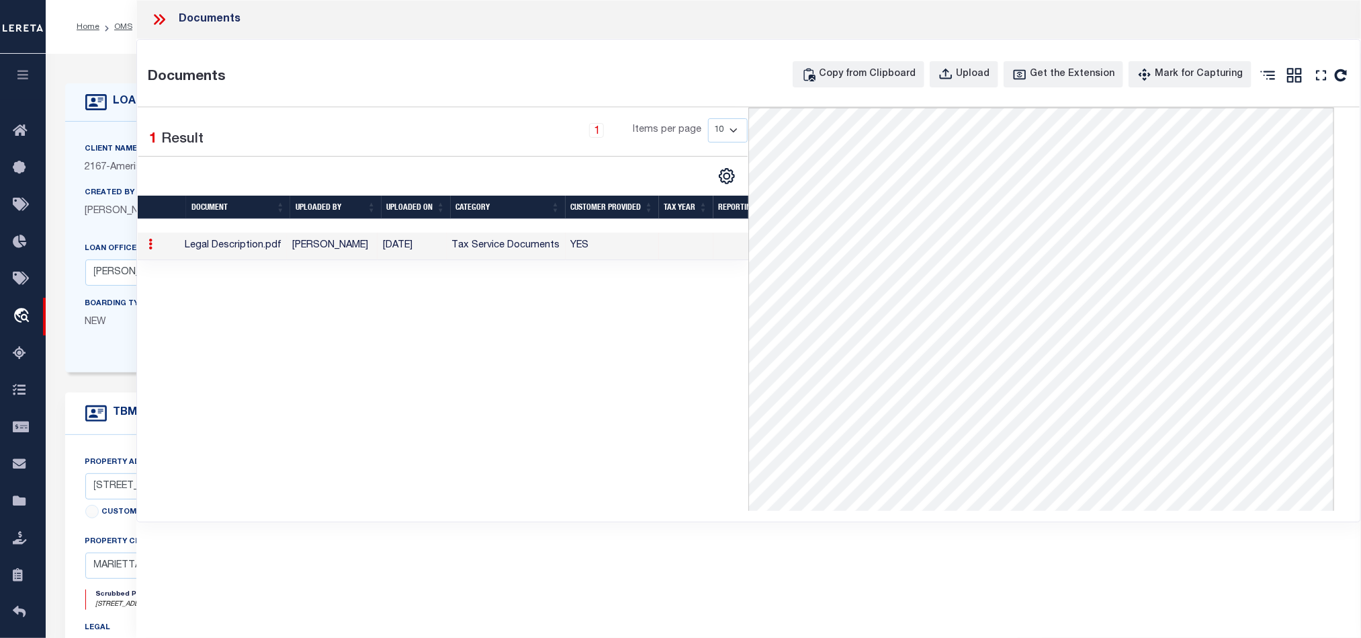
click at [155, 7] on div "Documents" at bounding box center [748, 19] width 1225 height 39
click at [158, 16] on icon at bounding box center [159, 19] width 17 height 17
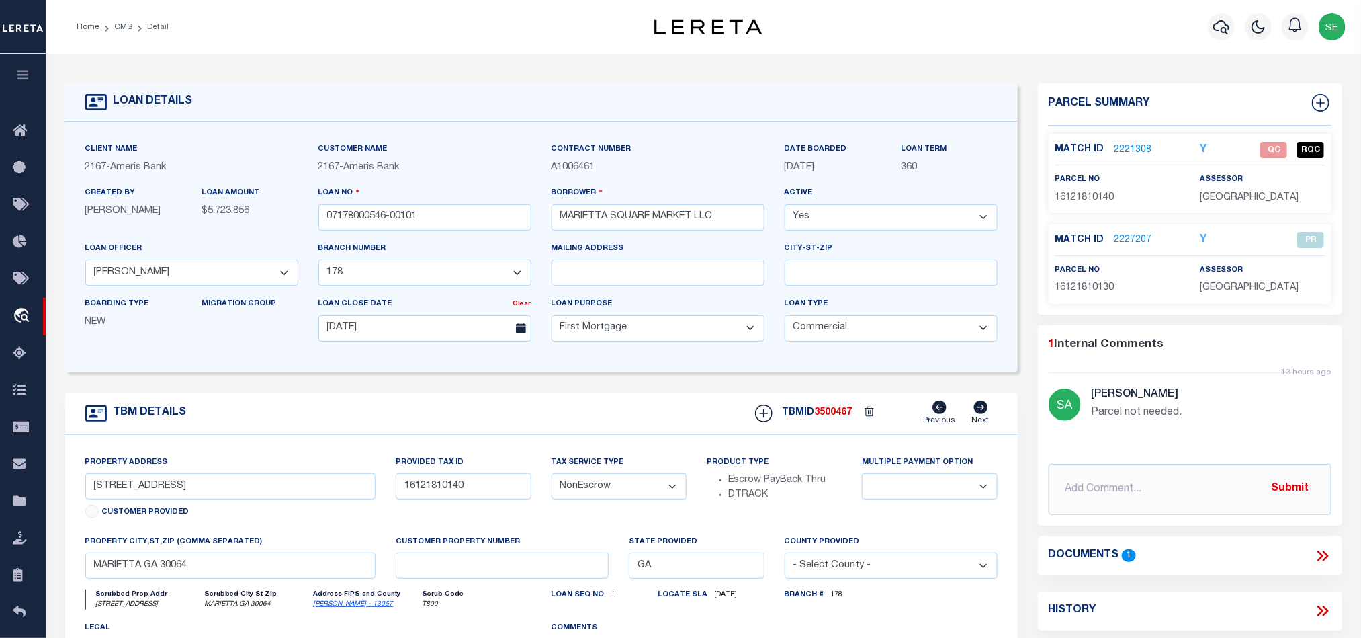
click at [1140, 143] on link "2221308" at bounding box center [1134, 150] width 38 height 14
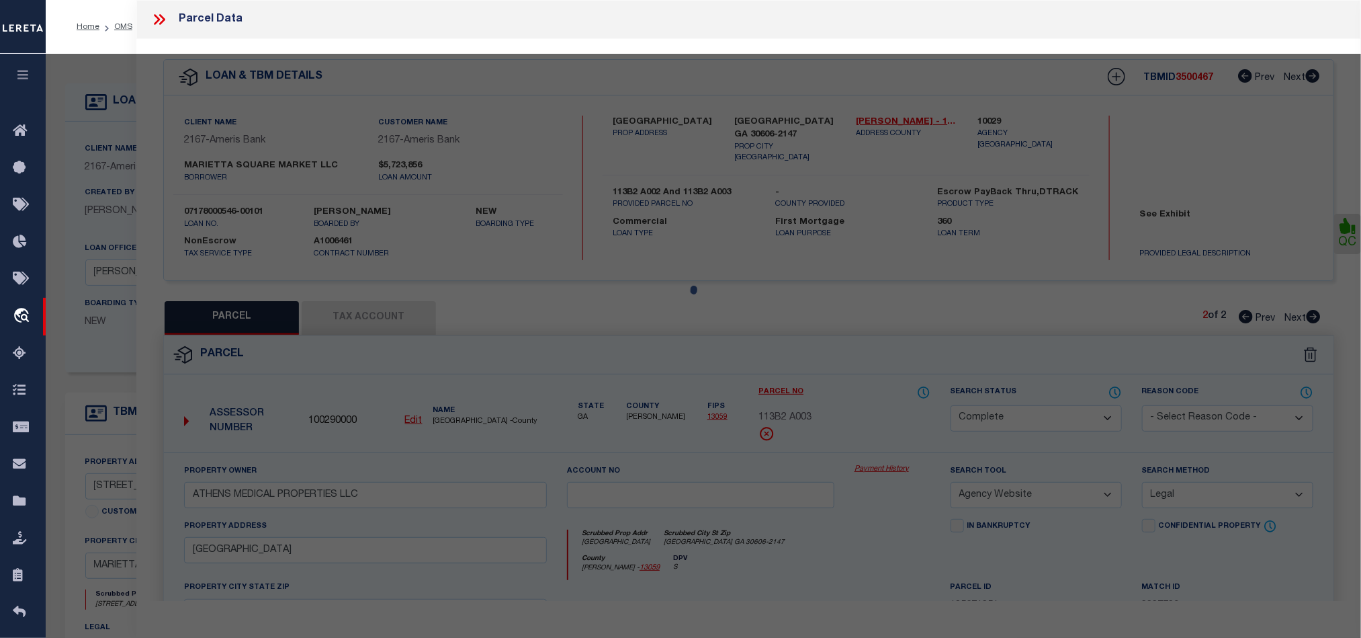
select select "AS"
select select
checkbox input "false"
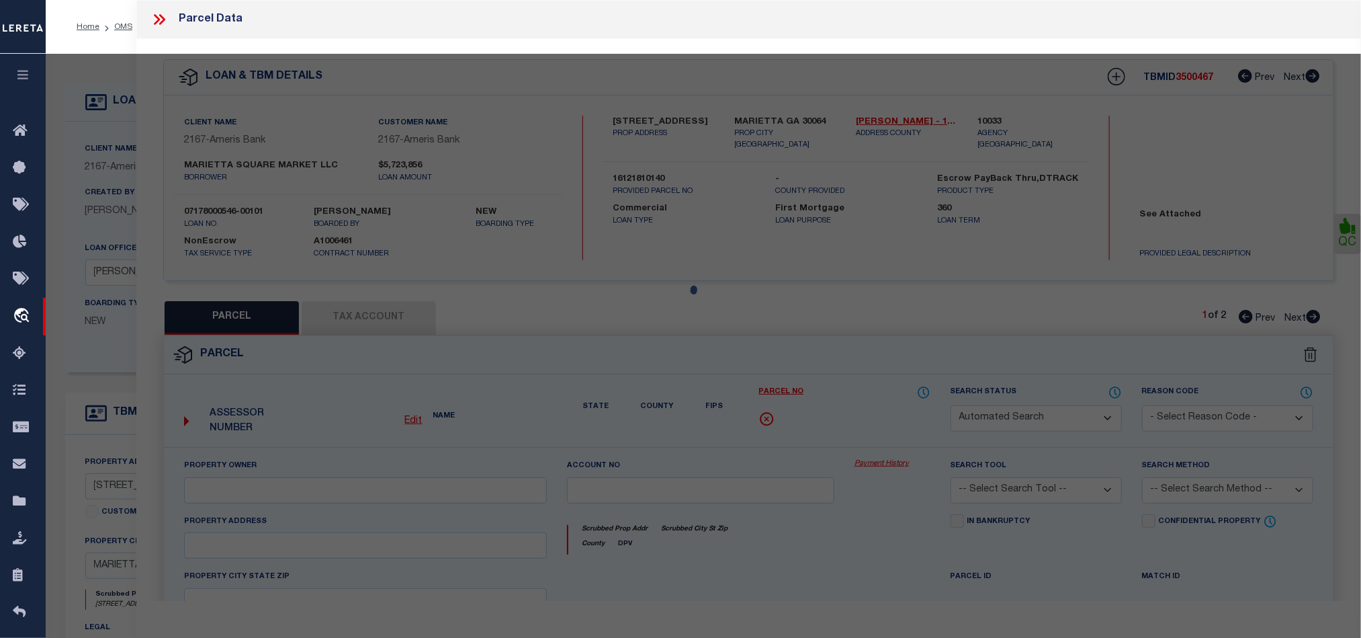
select select "QC"
type input "MARIETTA STATION PARTNERS LLC"
select select "AGW"
select select "LEG"
type input "[STREET_ADDRESS]"
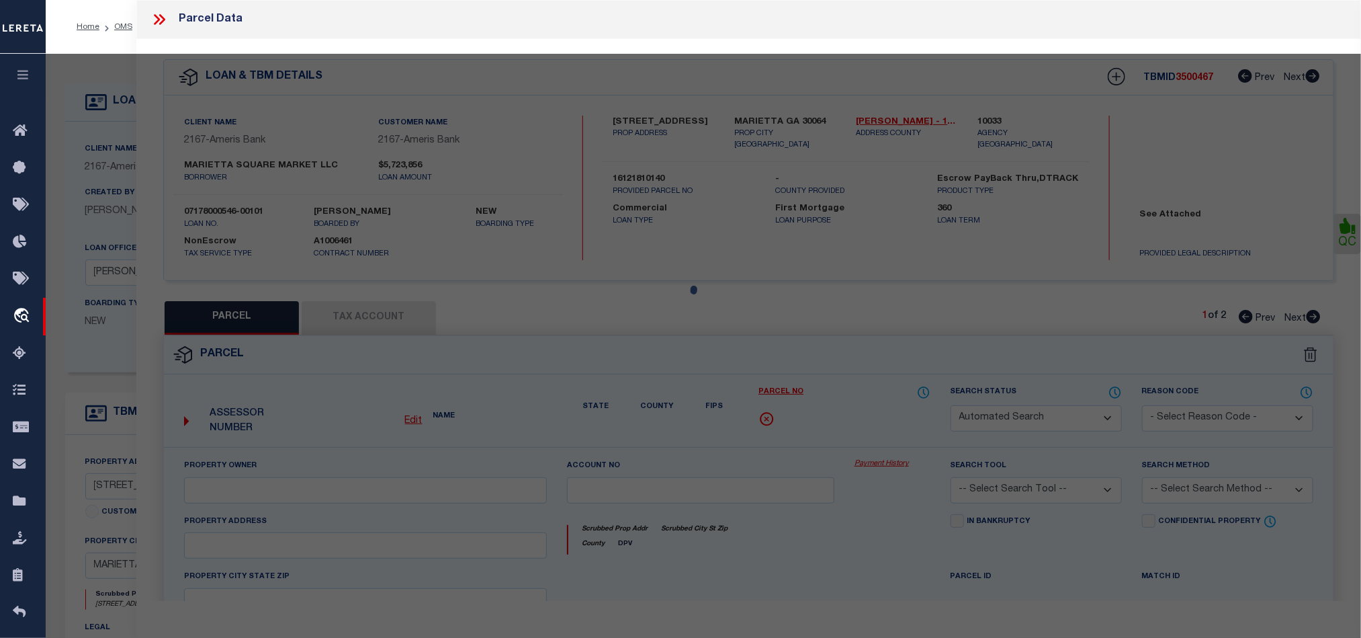
type input "MARIETTA GA 30064"
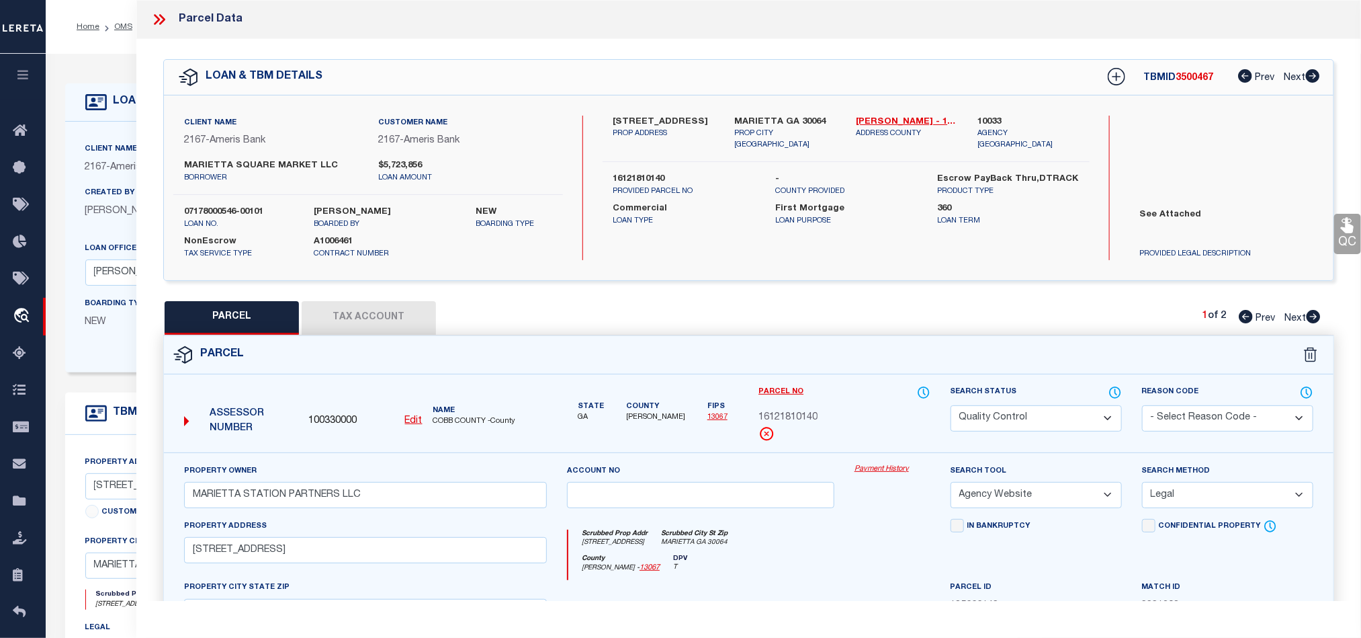
click at [1051, 406] on select "Automated Search Bad Parcel Complete Duplicate Parcel High Dollar Reporting In …" at bounding box center [1036, 418] width 171 height 26
select select "CP"
drag, startPoint x: 810, startPoint y: 549, endPoint x: 1214, endPoint y: 397, distance: 431.5
click at [810, 549] on div "Scrubbed Prop Addr [STREET_ADDRESS] Scrubbed City [GEOGRAPHIC_DATA]" at bounding box center [750, 542] width 362 height 25
click at [1355, 226] on div "Parcel Data QC QC QC - Select Status - Ready to QC" at bounding box center [748, 300] width 1225 height 601
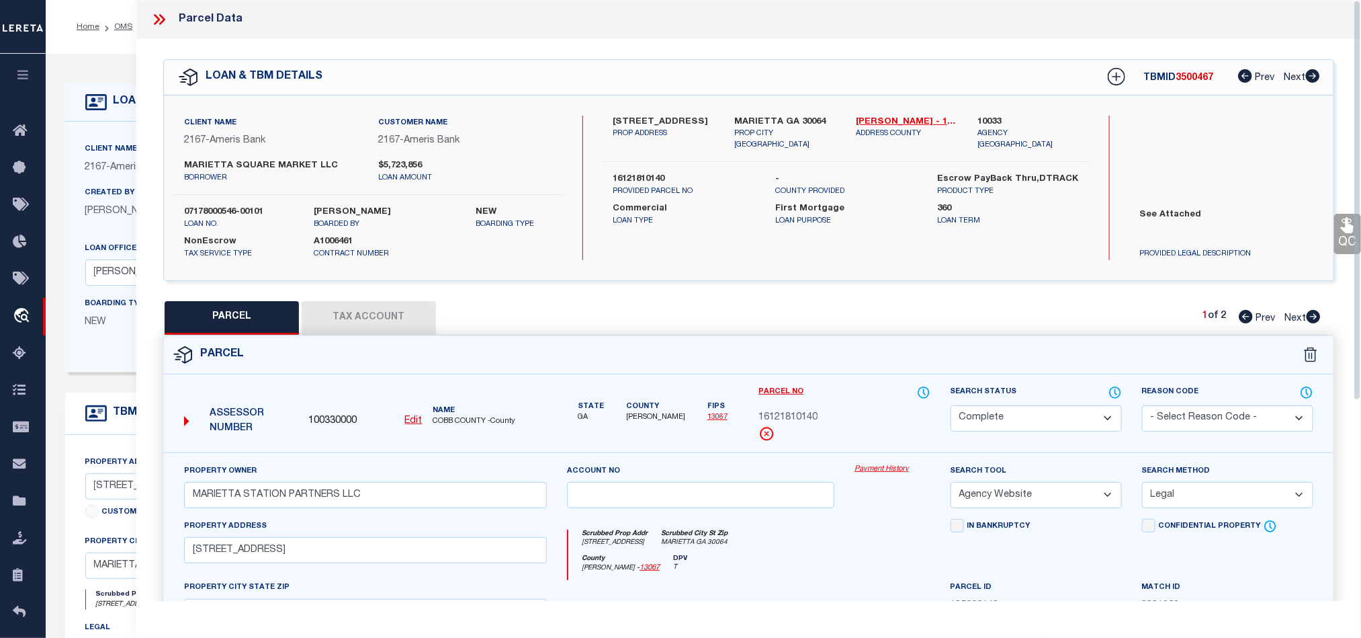
click at [1347, 228] on icon at bounding box center [1347, 225] width 13 height 15
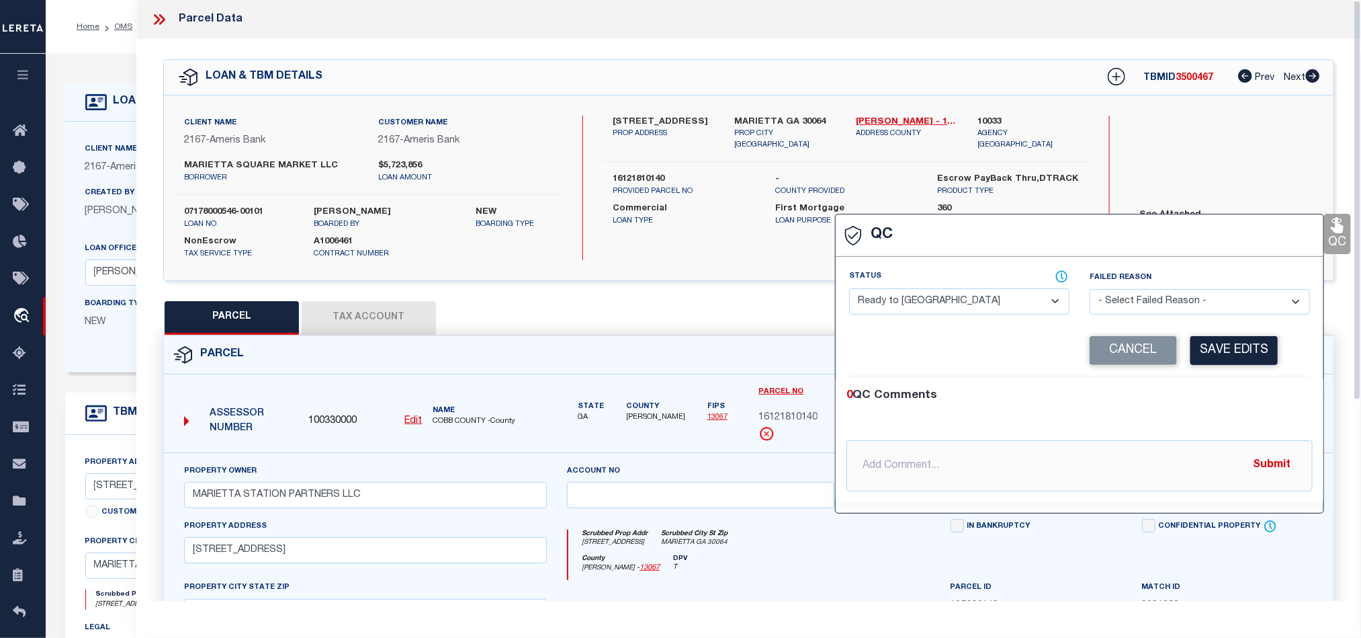
drag, startPoint x: 922, startPoint y: 298, endPoint x: 974, endPoint y: 313, distance: 54.5
click at [922, 298] on select "- Select Status - Ready to QC Correct Incorrect" at bounding box center [959, 301] width 220 height 26
drag, startPoint x: 1247, startPoint y: 404, endPoint x: 1246, endPoint y: 361, distance: 43.0
click at [1247, 404] on div "0 QC Comments" at bounding box center [1077, 395] width 461 height 17
click at [1246, 361] on button "Save Edits" at bounding box center [1234, 350] width 87 height 29
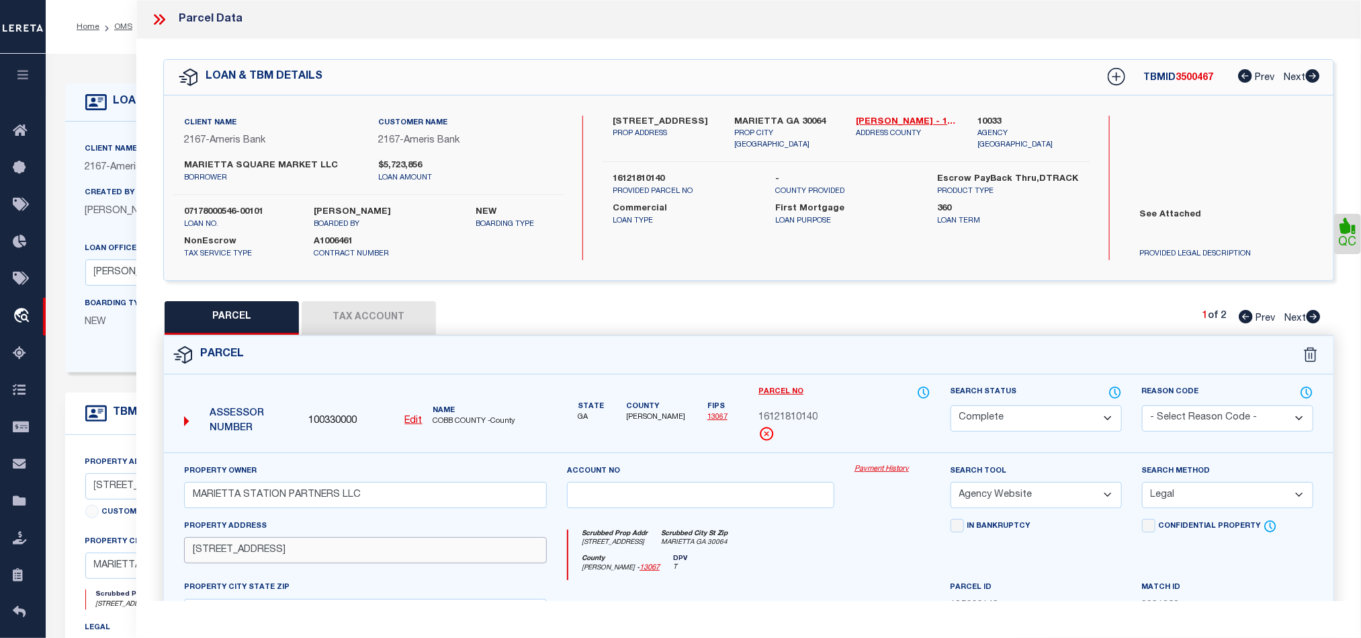
click at [355, 554] on input "[STREET_ADDRESS]" at bounding box center [365, 550] width 363 height 26
click at [357, 315] on button "Tax Account" at bounding box center [369, 318] width 134 height 34
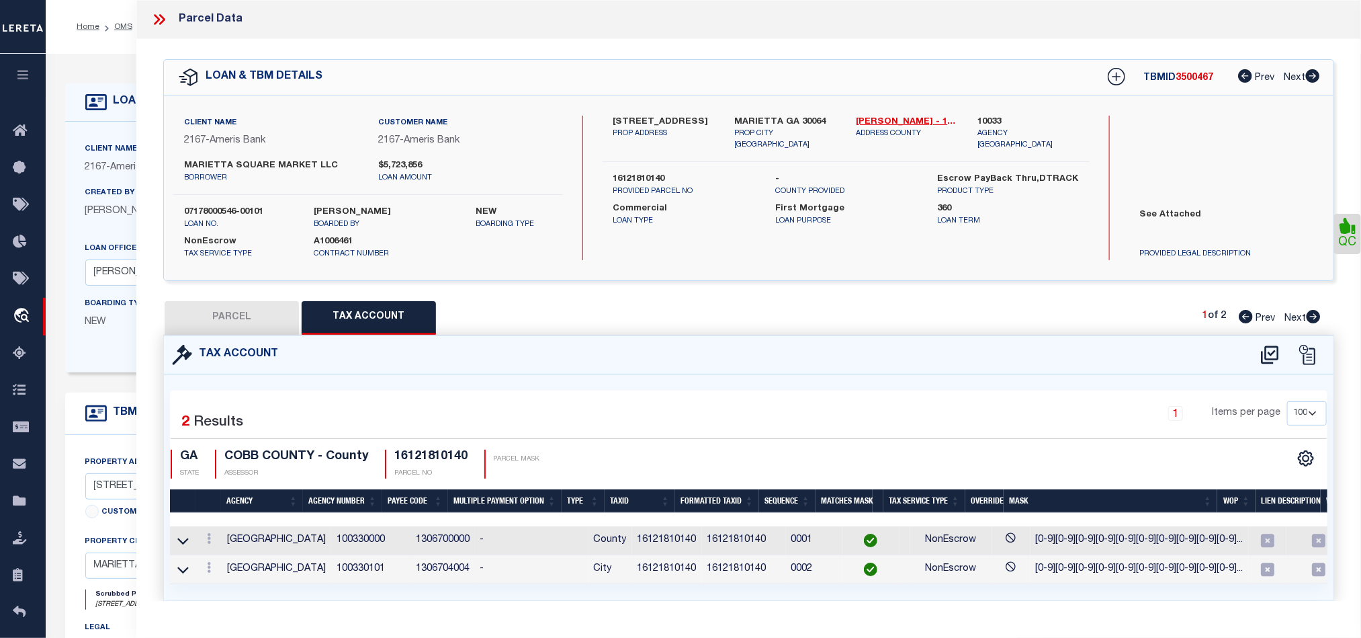
click at [230, 313] on button "PARCEL" at bounding box center [232, 318] width 134 height 34
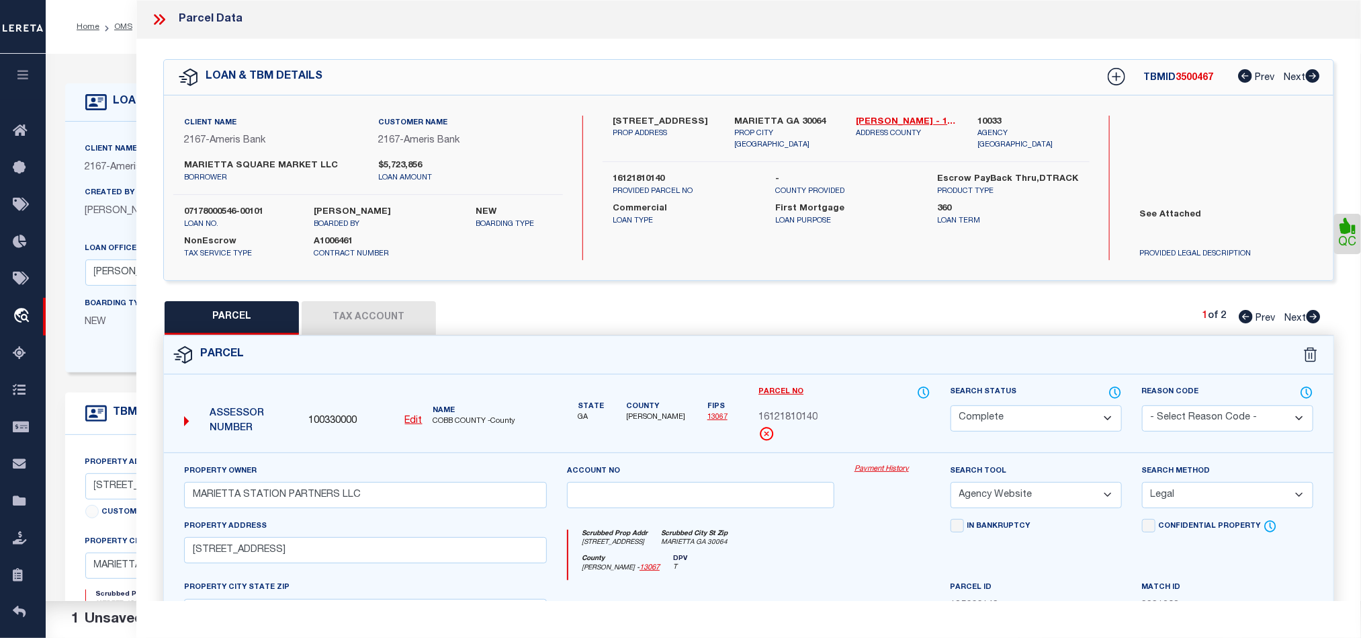
click at [839, 528] on div "Scrubbed Prop Addr [STREET_ADDRESS] Scrubbed City [GEOGRAPHIC_DATA] County [PER…" at bounding box center [748, 550] width 383 height 62
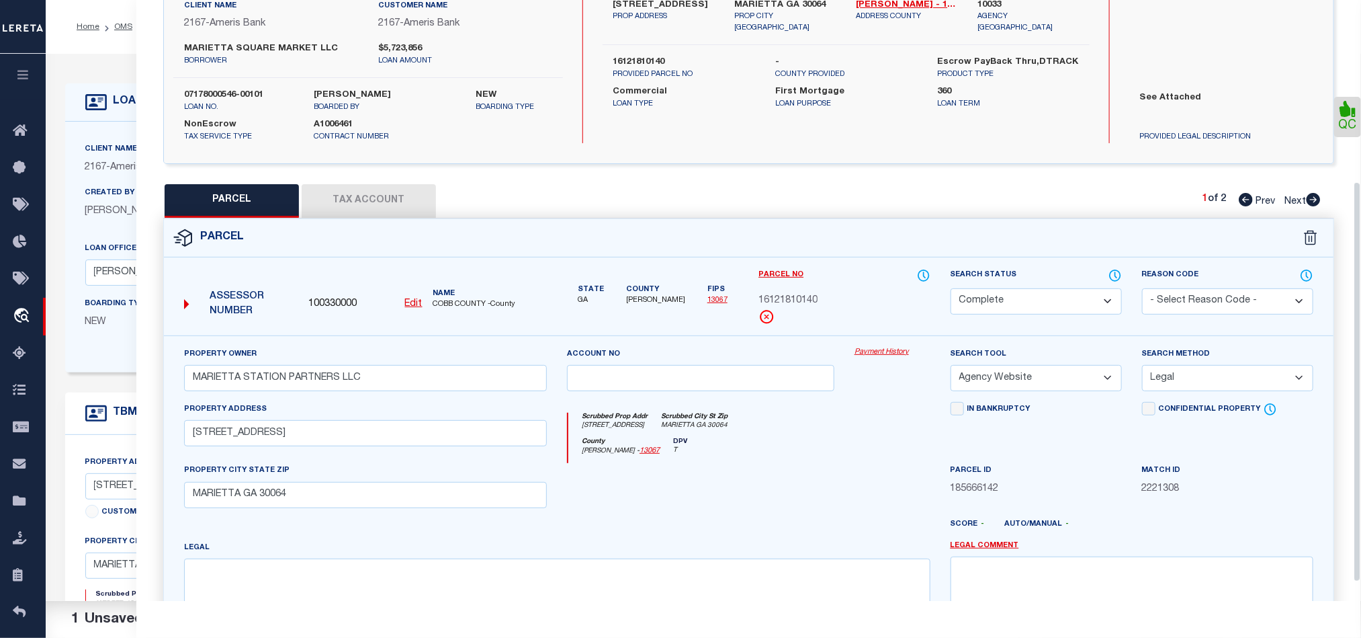
scroll to position [300, 0]
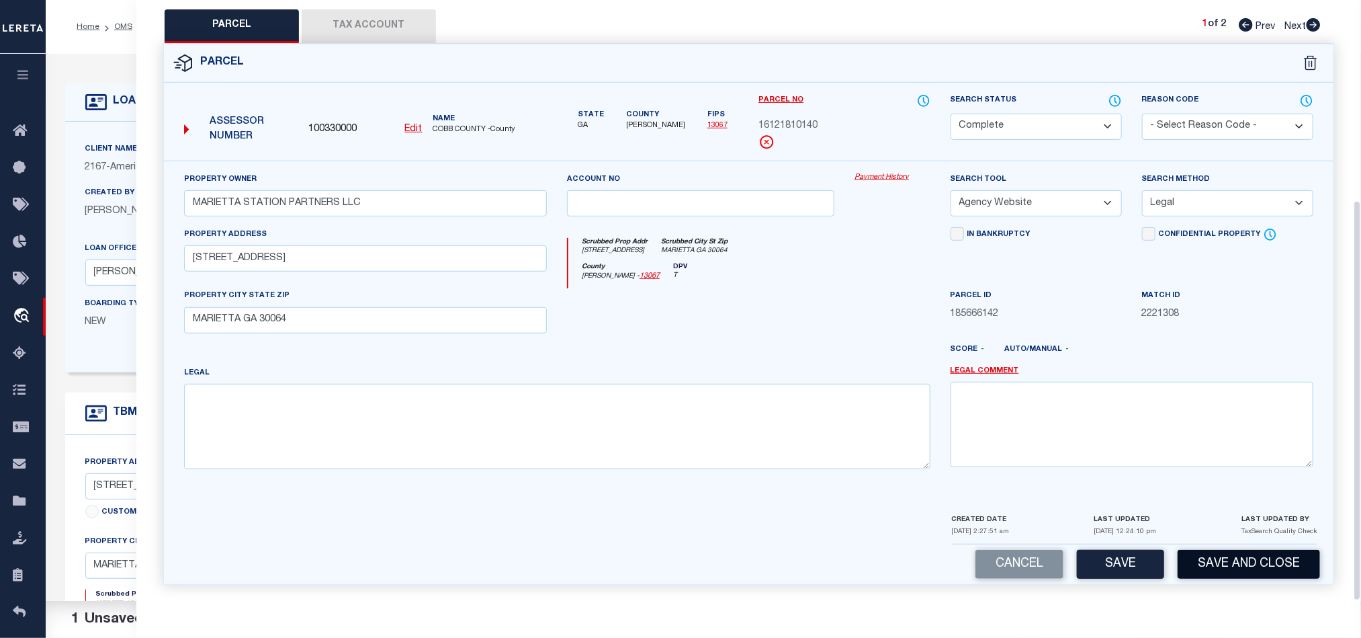
click at [1249, 573] on button "Save and Close" at bounding box center [1249, 564] width 142 height 29
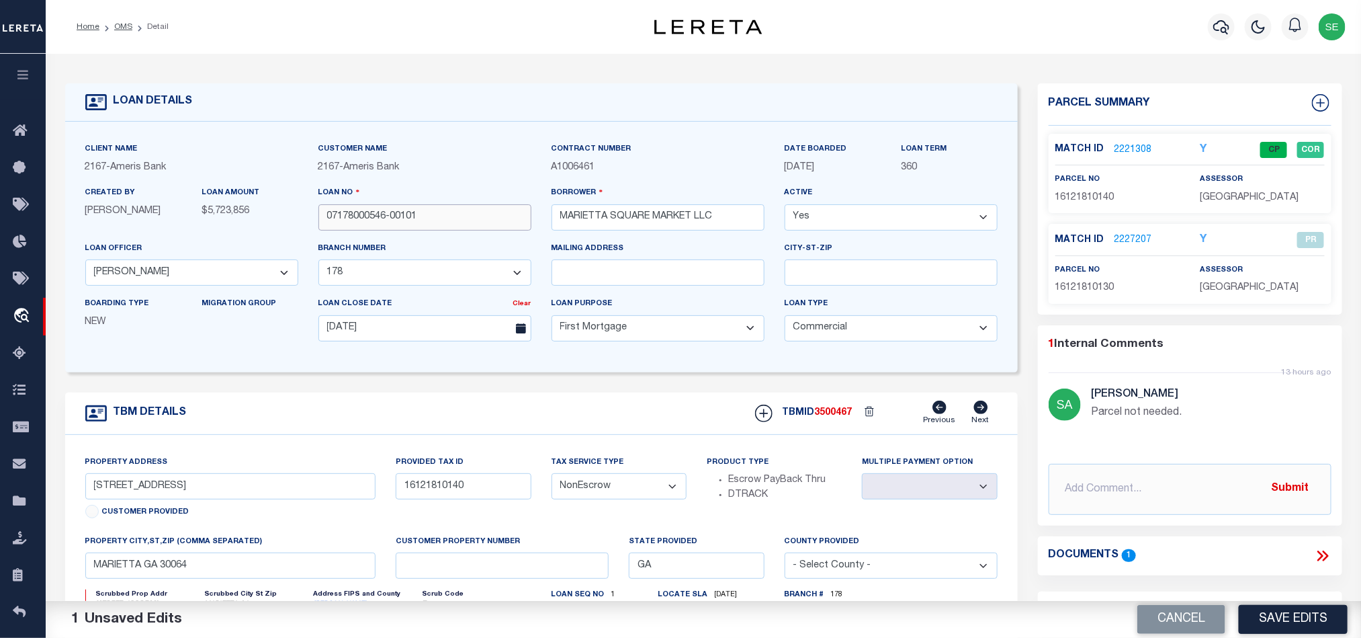
click at [426, 212] on input "07178000546-00101" at bounding box center [425, 217] width 213 height 26
click at [1164, 618] on button "Cancel" at bounding box center [1182, 619] width 88 height 29
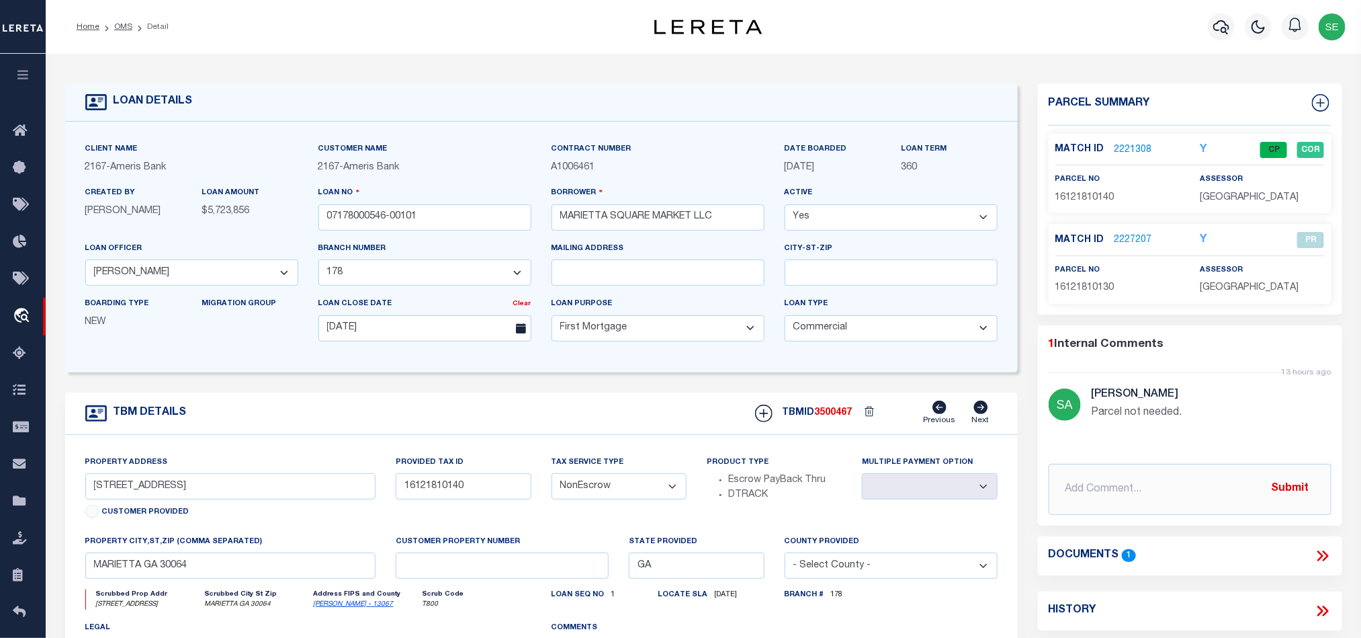
click at [837, 417] on span "3500467" at bounding box center [834, 412] width 38 height 9
click at [1238, 196] on span "[GEOGRAPHIC_DATA]" at bounding box center [1249, 197] width 99 height 9
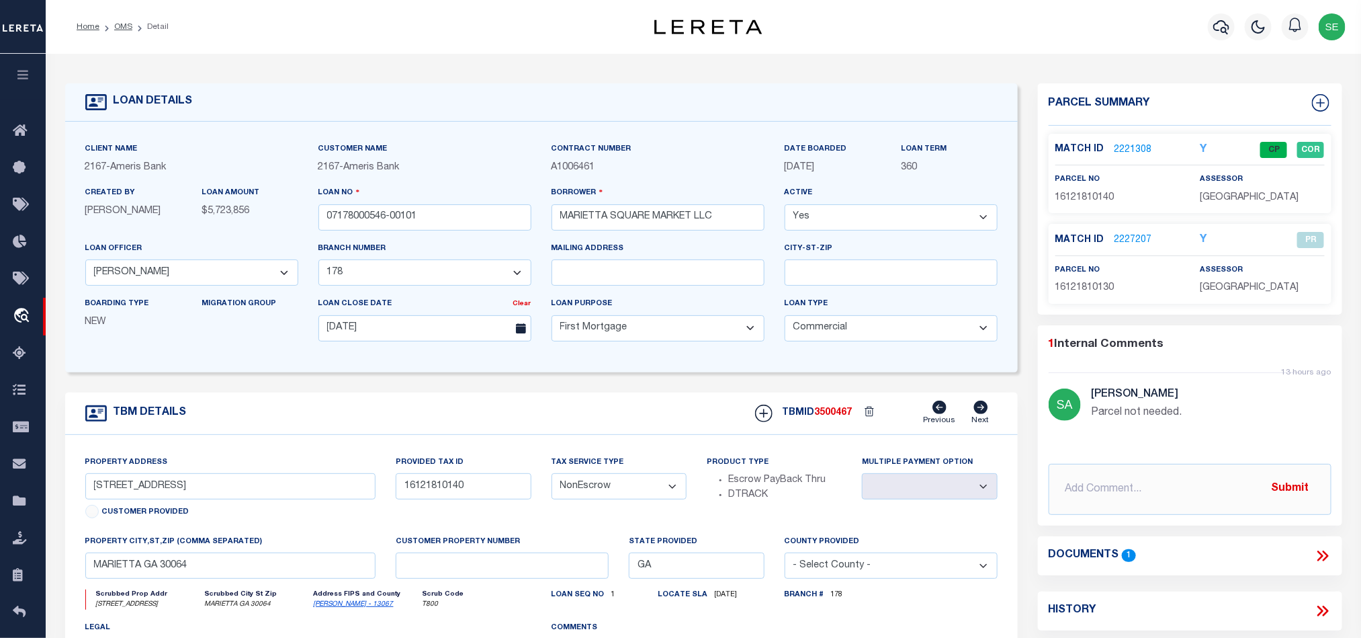
click at [1093, 191] on p "16121810140" at bounding box center [1118, 198] width 124 height 15
click at [412, 419] on div "TBM DETAILS TBMID 3500467 Previous Next" at bounding box center [541, 413] width 953 height 42
click at [460, 224] on input "07178000546-00101" at bounding box center [425, 217] width 213 height 26
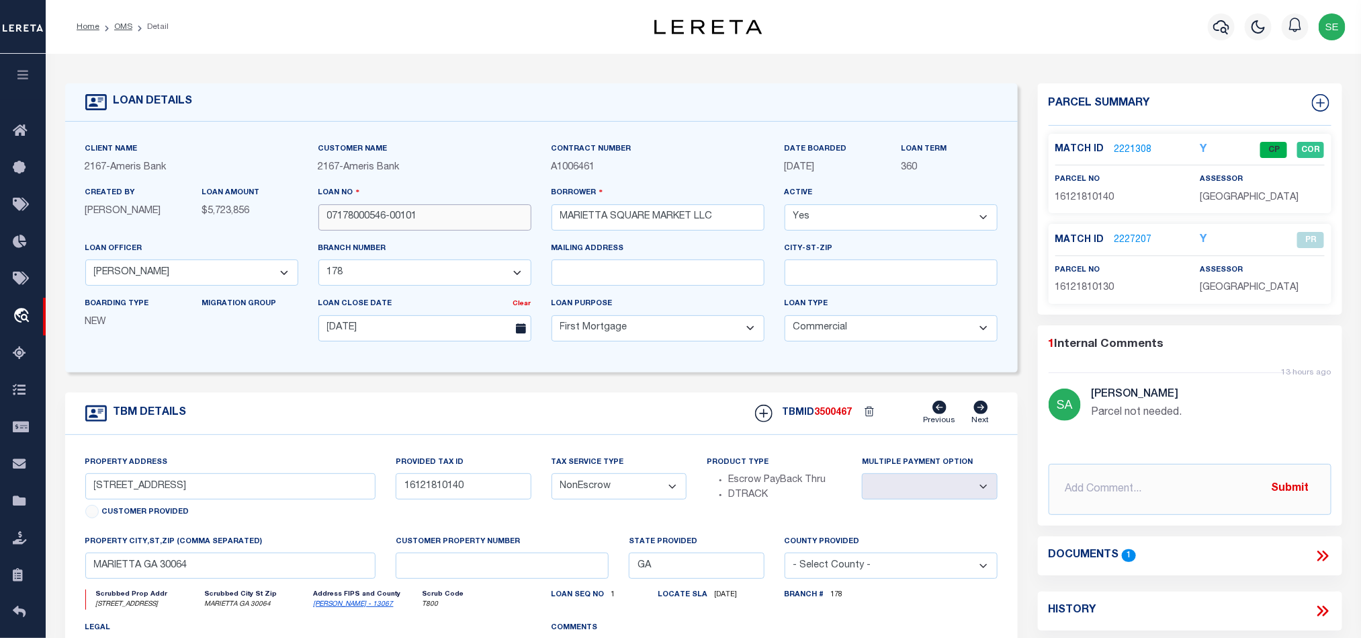
click at [460, 224] on input "07178000546-00101" at bounding box center [425, 217] width 213 height 26
click at [1143, 145] on link "2221308" at bounding box center [1134, 150] width 38 height 14
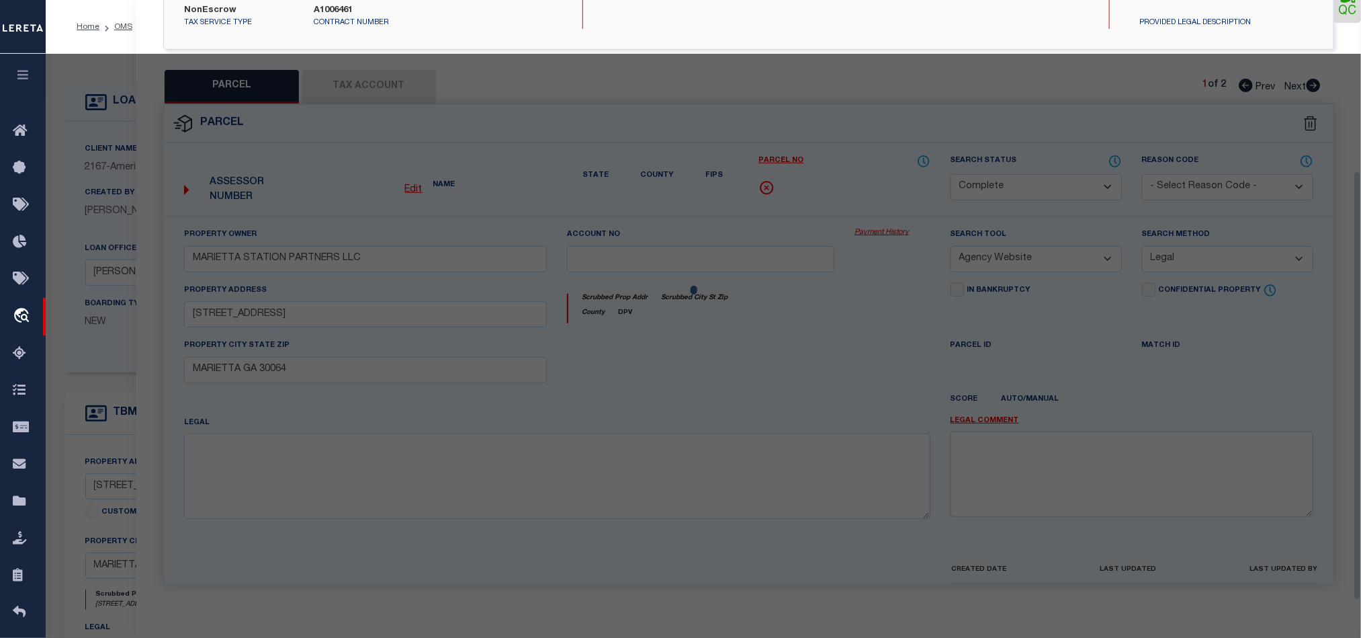
scroll to position [260, 0]
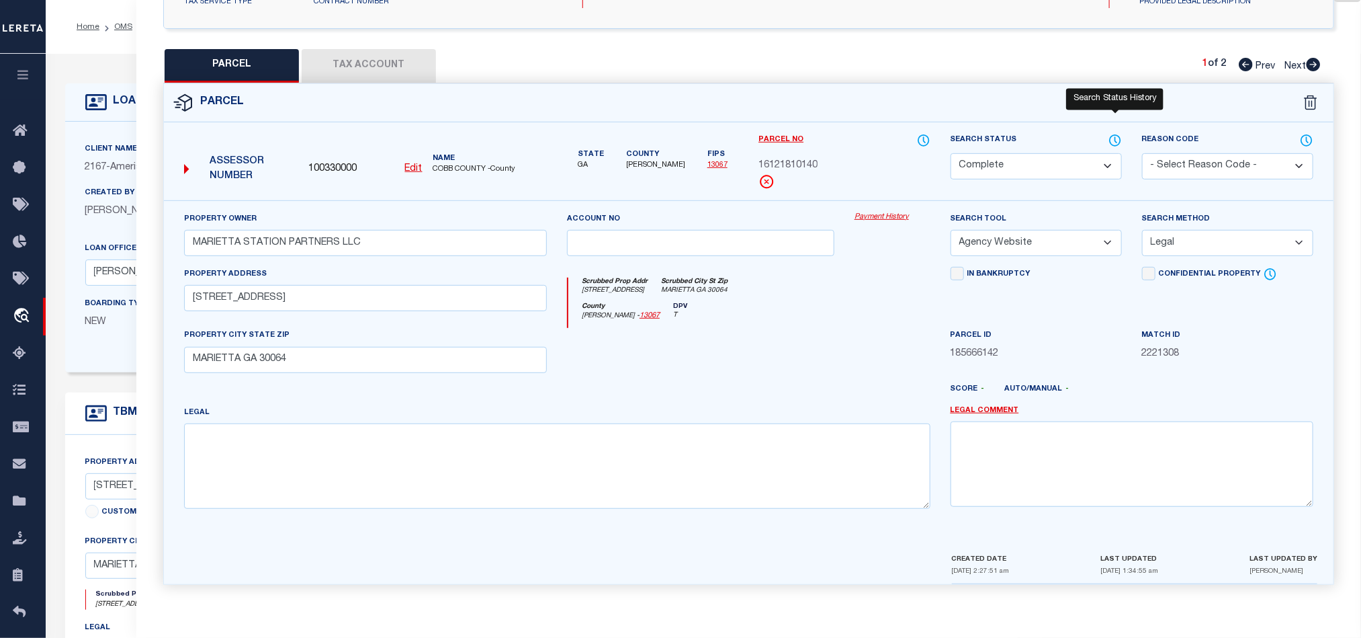
click at [1109, 139] on icon at bounding box center [1115, 140] width 13 height 15
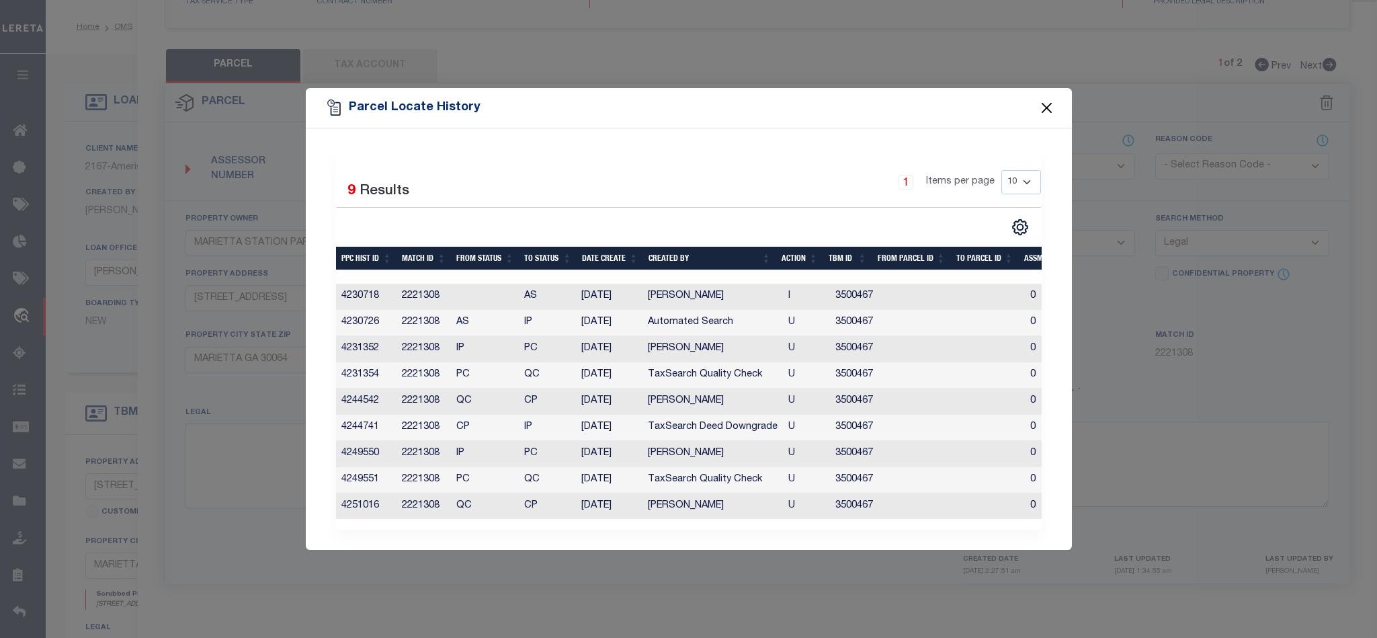
click at [1049, 109] on button "Close" at bounding box center [1046, 107] width 17 height 17
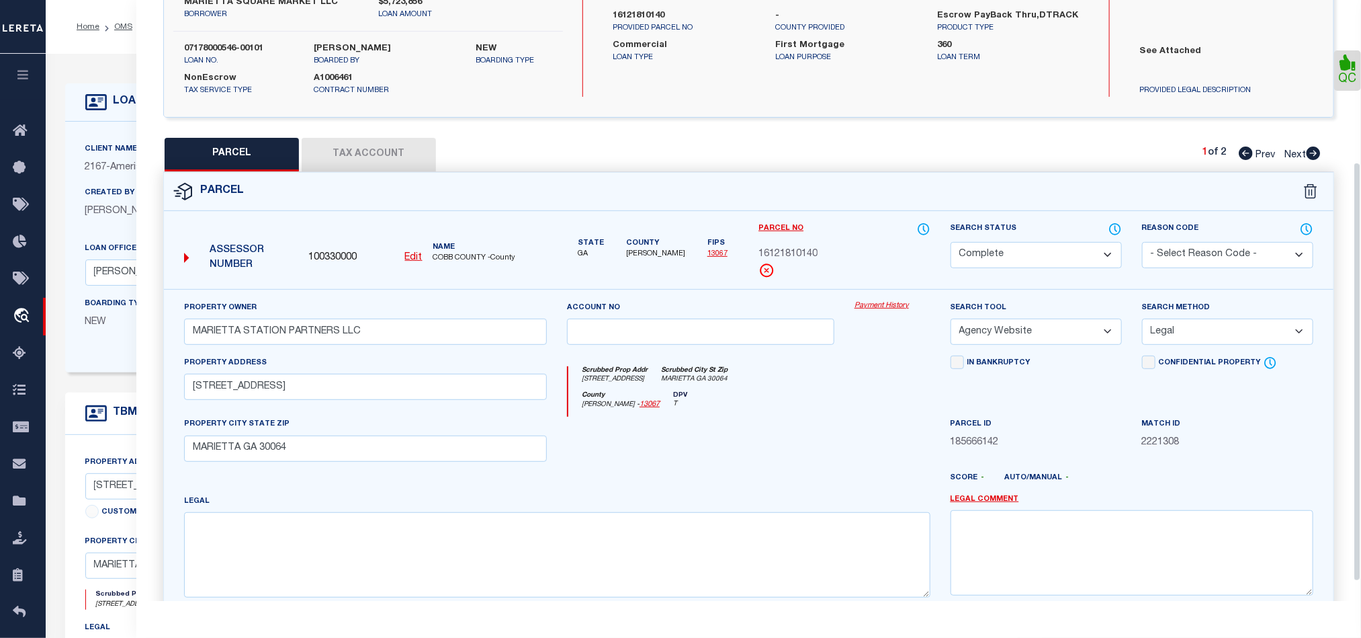
scroll to position [0, 0]
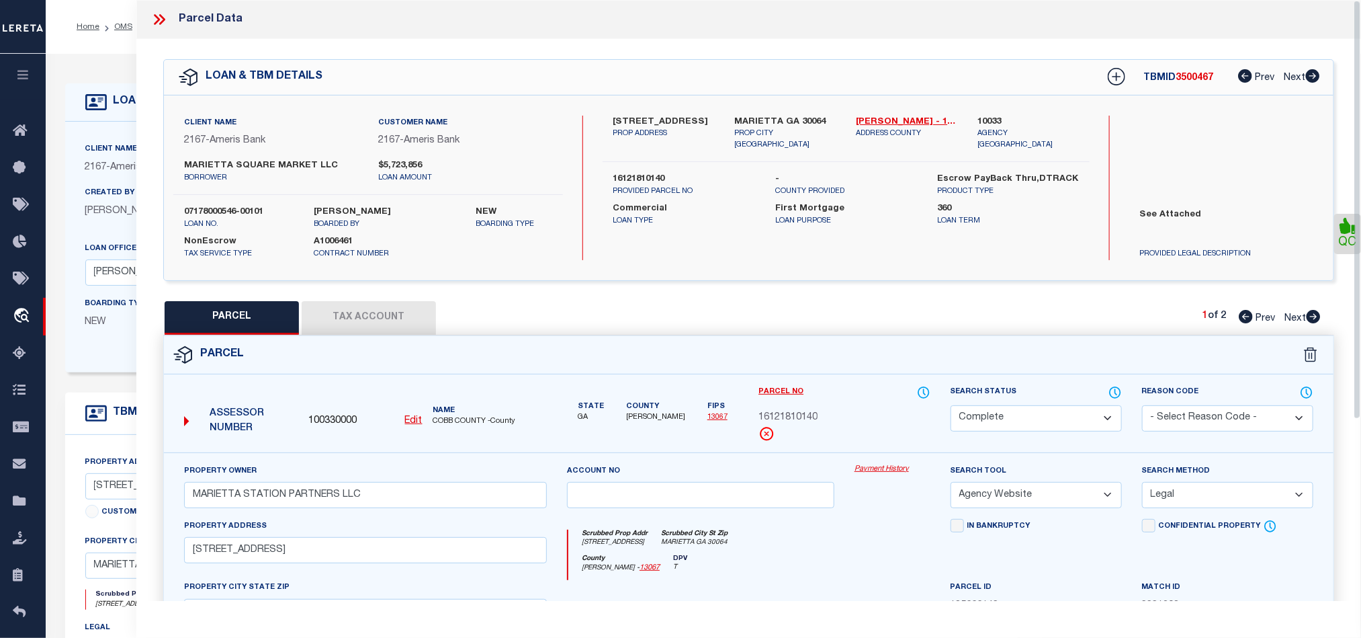
click at [157, 24] on icon at bounding box center [159, 19] width 17 height 17
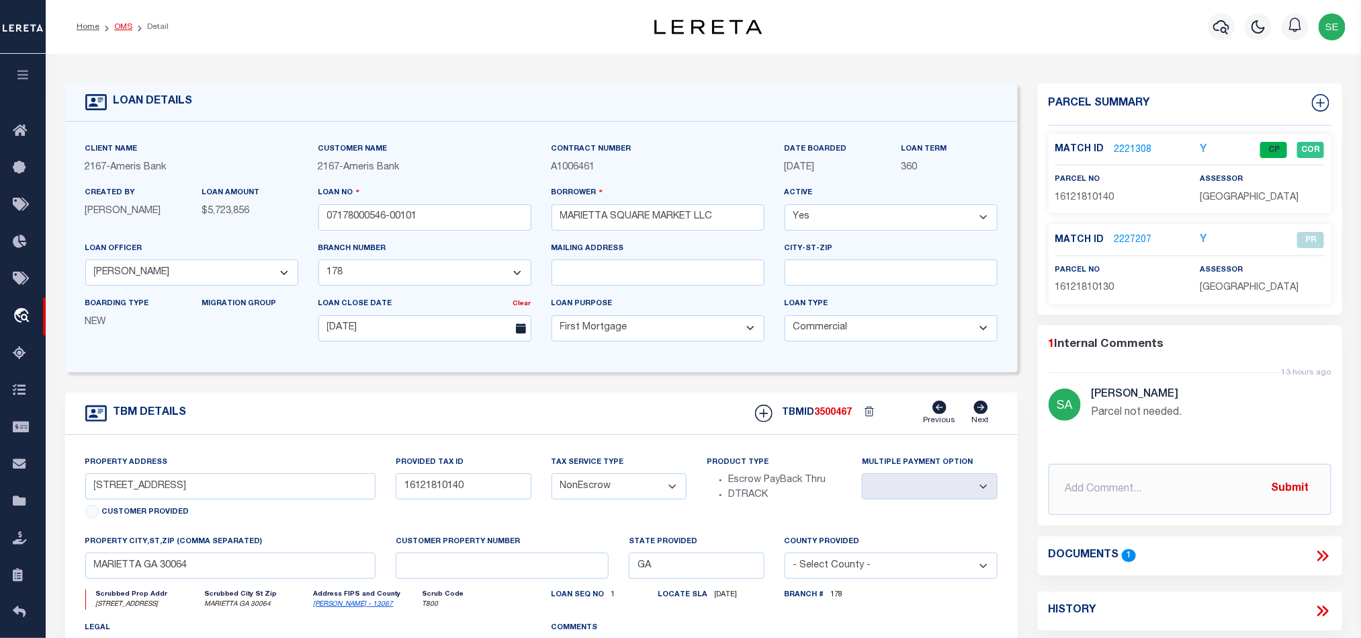
click at [119, 23] on link "OMS" at bounding box center [123, 27] width 18 height 8
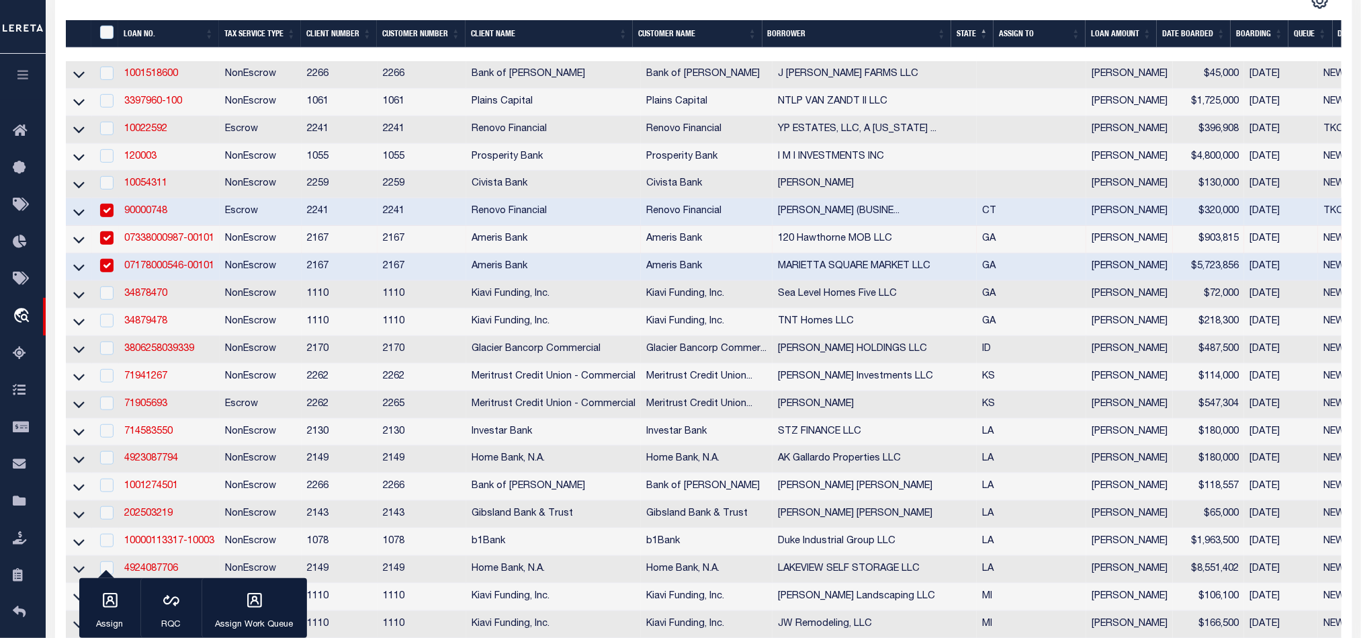
scroll to position [302, 0]
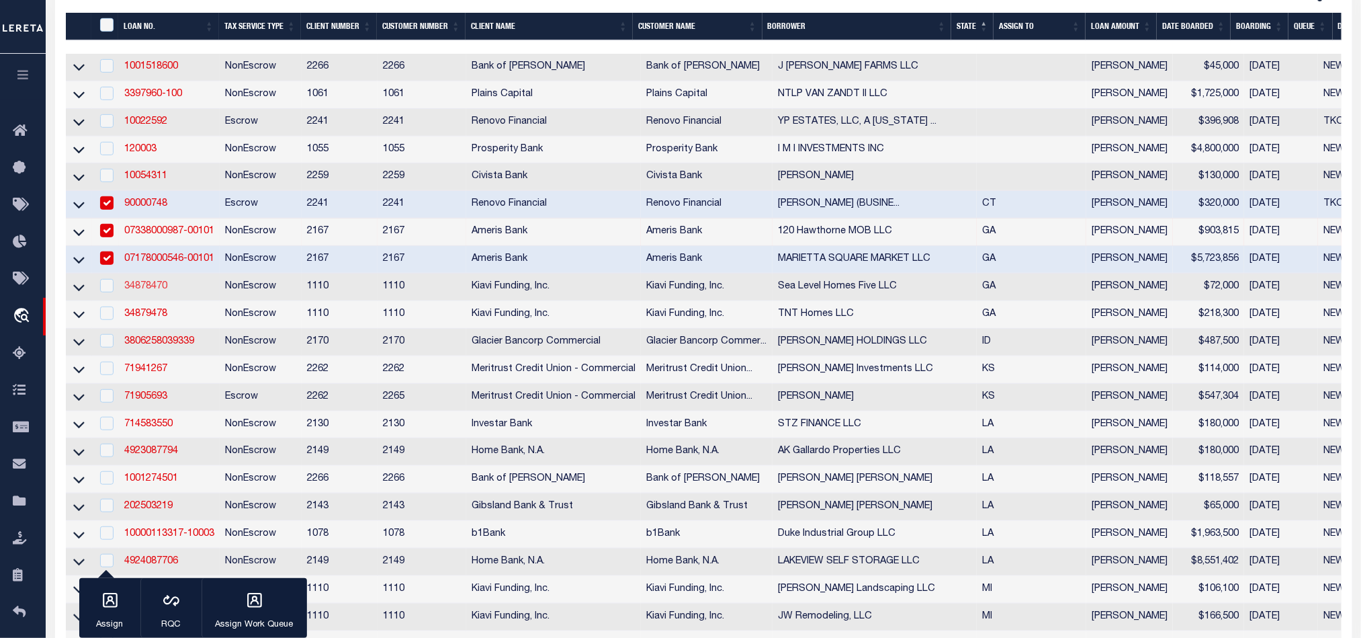
click at [143, 287] on link "34878470" at bounding box center [145, 286] width 43 height 9
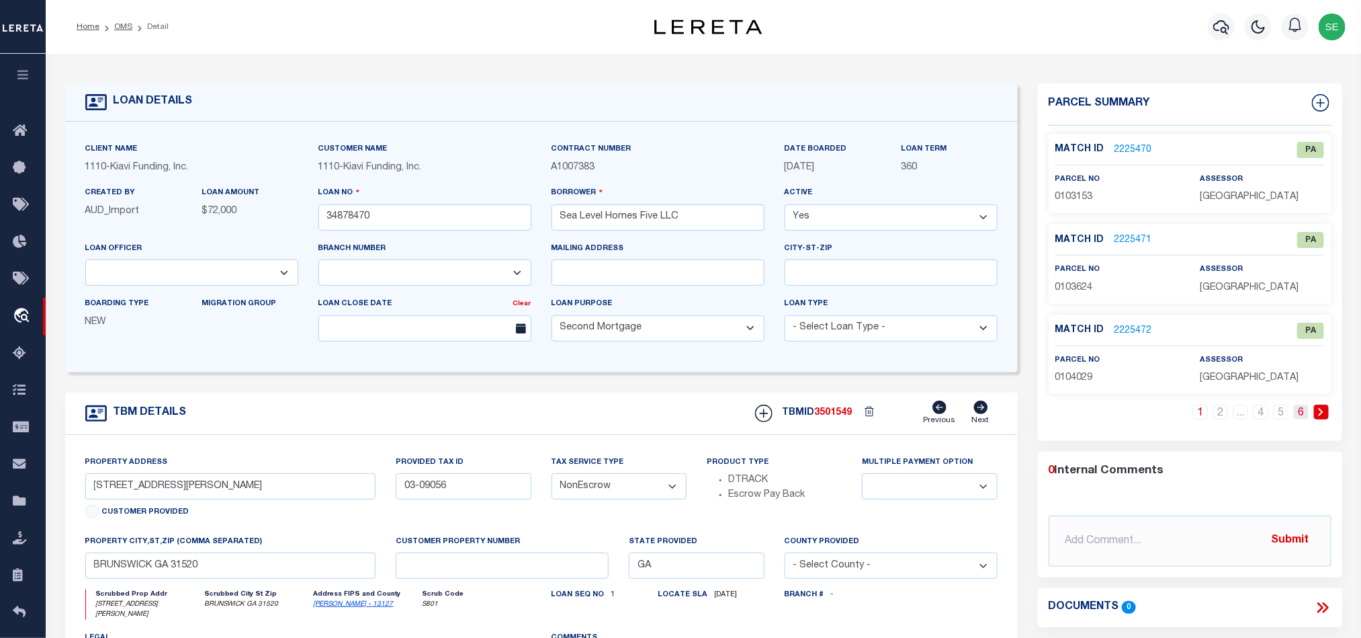
click at [1303, 413] on link "6" at bounding box center [1301, 412] width 15 height 15
click at [1240, 418] on link "1" at bounding box center [1241, 412] width 15 height 15
click at [1135, 145] on link "2225470" at bounding box center [1134, 150] width 38 height 14
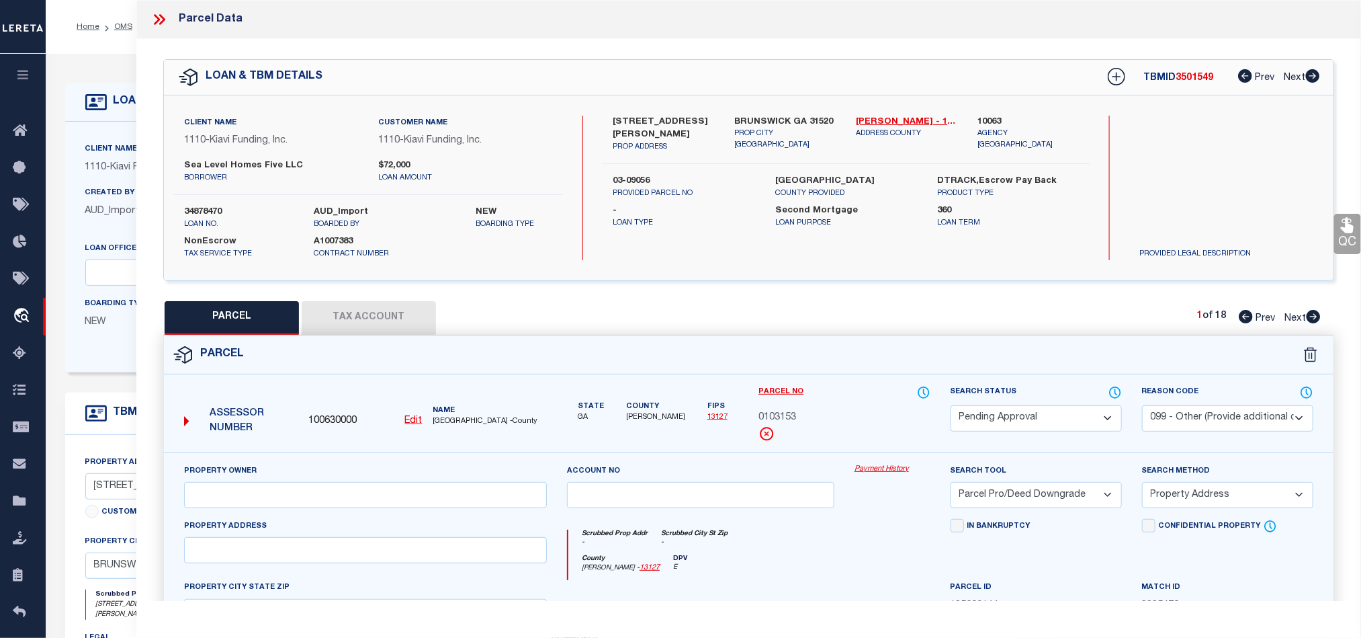
click at [151, 18] on icon at bounding box center [159, 19] width 17 height 17
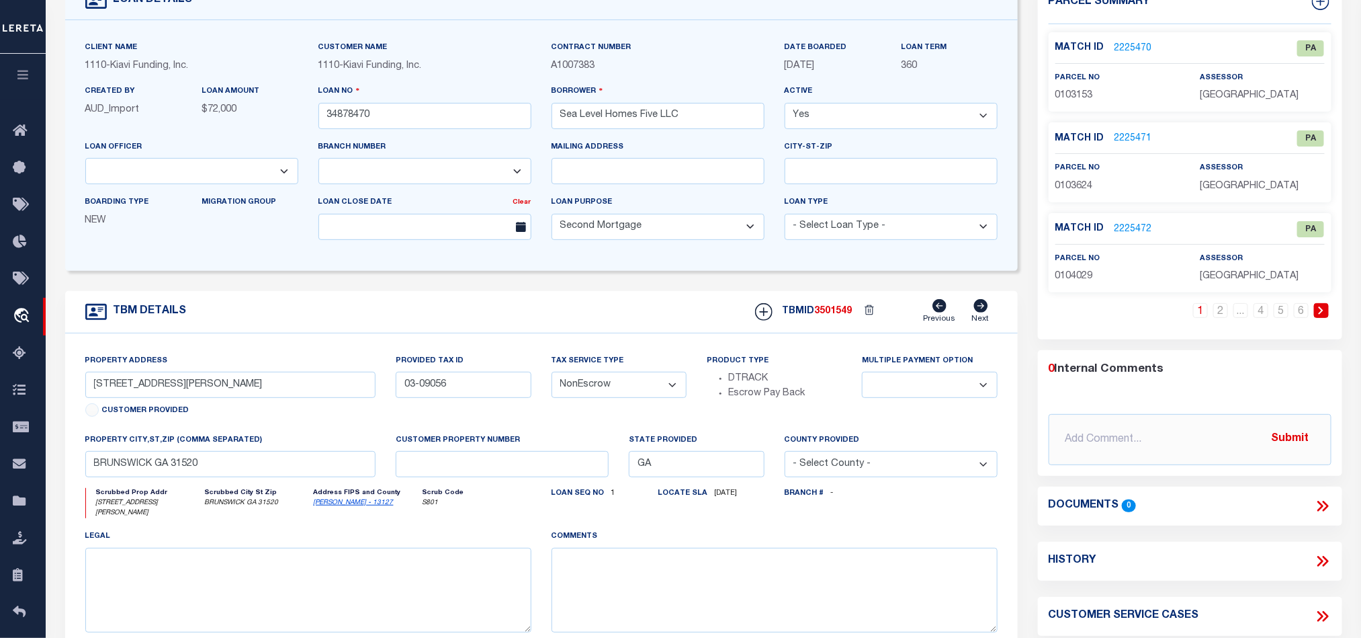
scroll to position [101, 0]
click at [1307, 315] on link "6" at bounding box center [1301, 311] width 15 height 15
click at [1083, 279] on span "0309056" at bounding box center [1075, 276] width 38 height 9
click at [1137, 310] on div "1 ... 4 5 6" at bounding box center [1190, 322] width 283 height 36
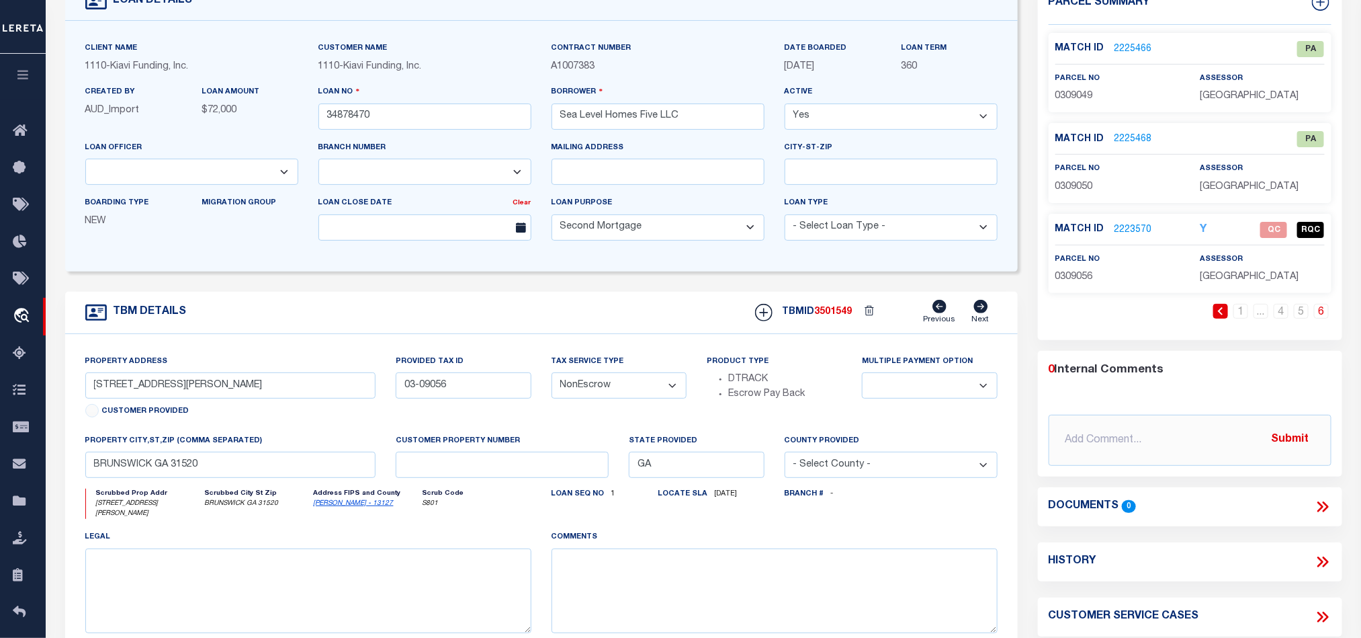
click at [499, 309] on div "TBM DETAILS TBMID 3501549 Previous Next" at bounding box center [541, 313] width 953 height 42
click at [1109, 374] on div "0 Internal Comments" at bounding box center [1188, 370] width 278 height 17
click at [1060, 367] on div "0 Internal Comments" at bounding box center [1188, 370] width 278 height 17
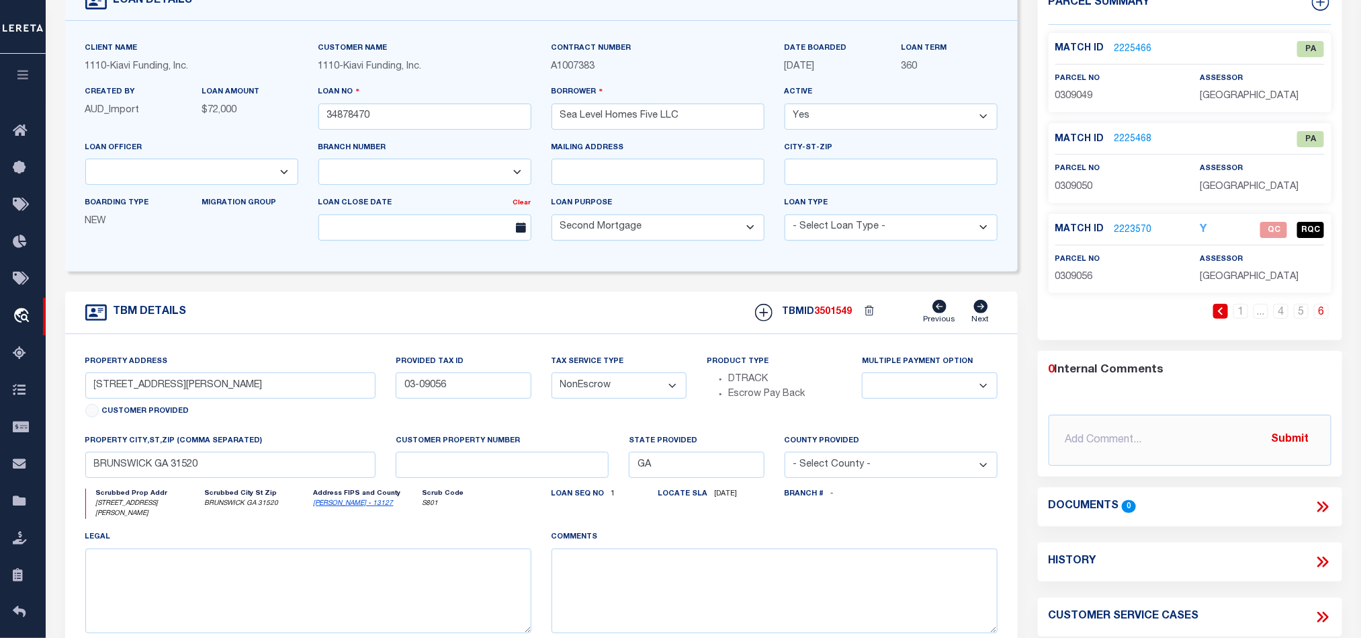
click at [1062, 323] on div "1 ... 4 5 6" at bounding box center [1190, 322] width 283 height 36
click at [522, 323] on div "TBM DETAILS TBMID 3501549 Previous Next" at bounding box center [541, 313] width 953 height 42
click at [1132, 232] on link "2223570" at bounding box center [1134, 230] width 38 height 14
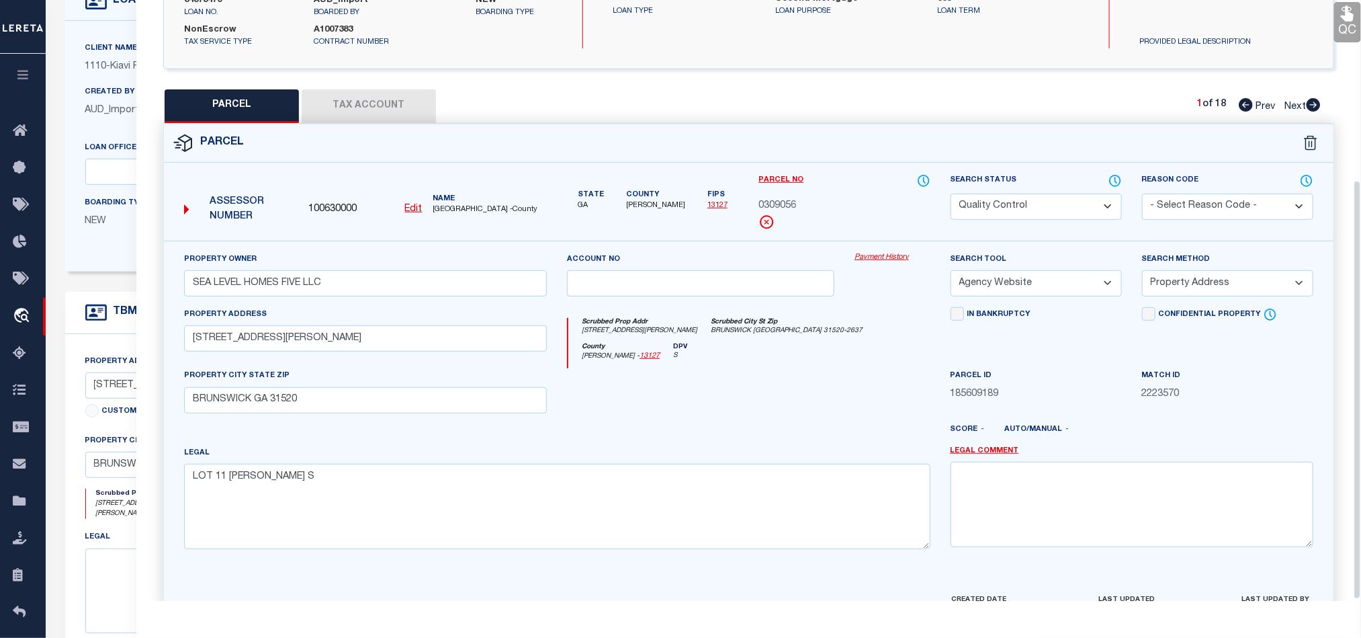
scroll to position [260, 0]
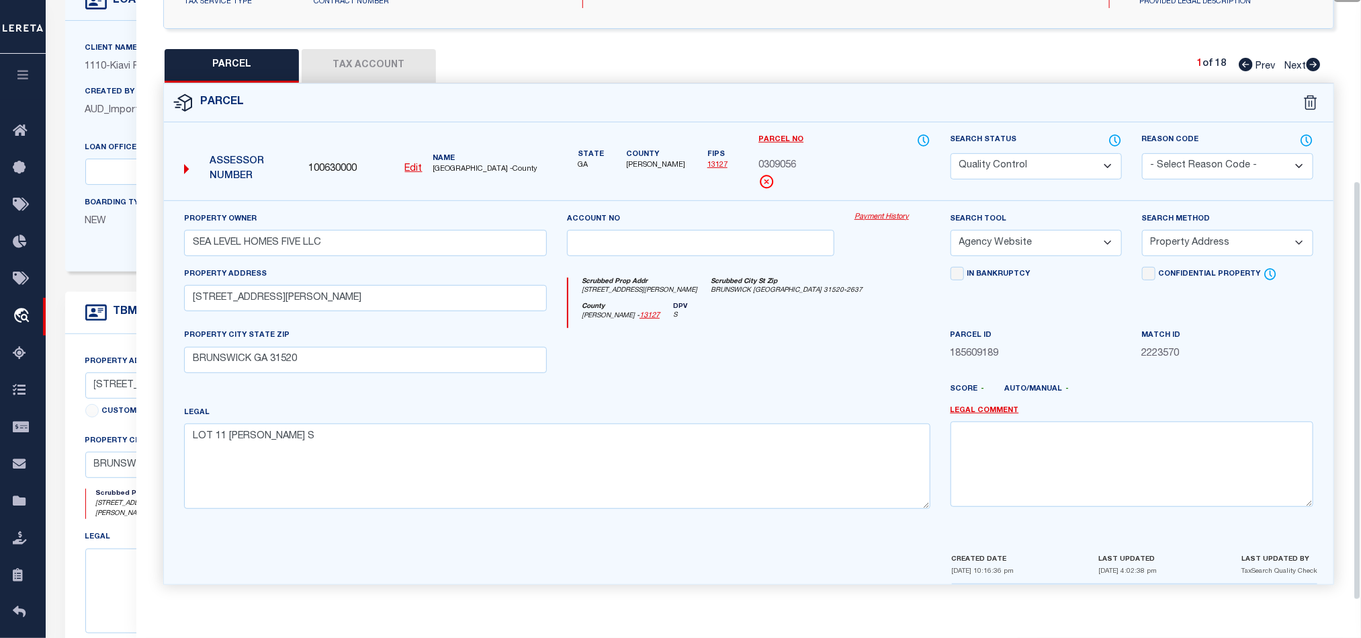
click at [835, 384] on div at bounding box center [797, 395] width 288 height 22
click at [351, 83] on div "Parcel Edit" at bounding box center [748, 333] width 1171 height 501
click at [353, 67] on button "Tax Account" at bounding box center [369, 66] width 134 height 34
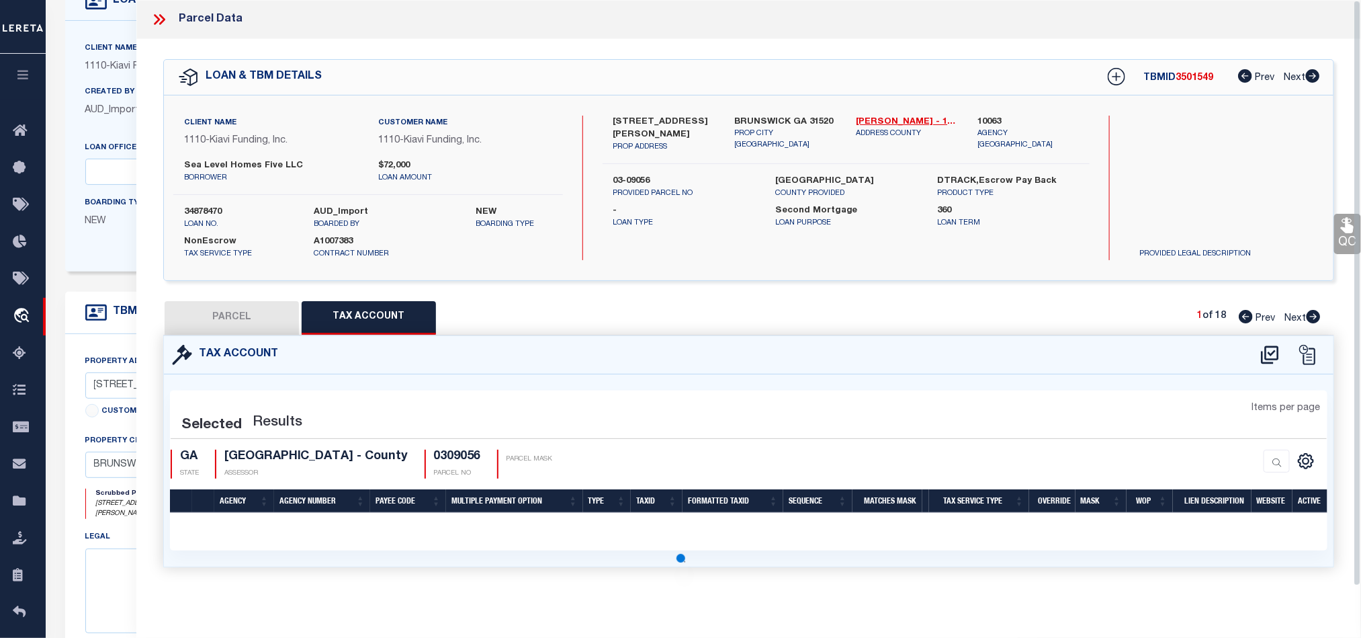
scroll to position [0, 0]
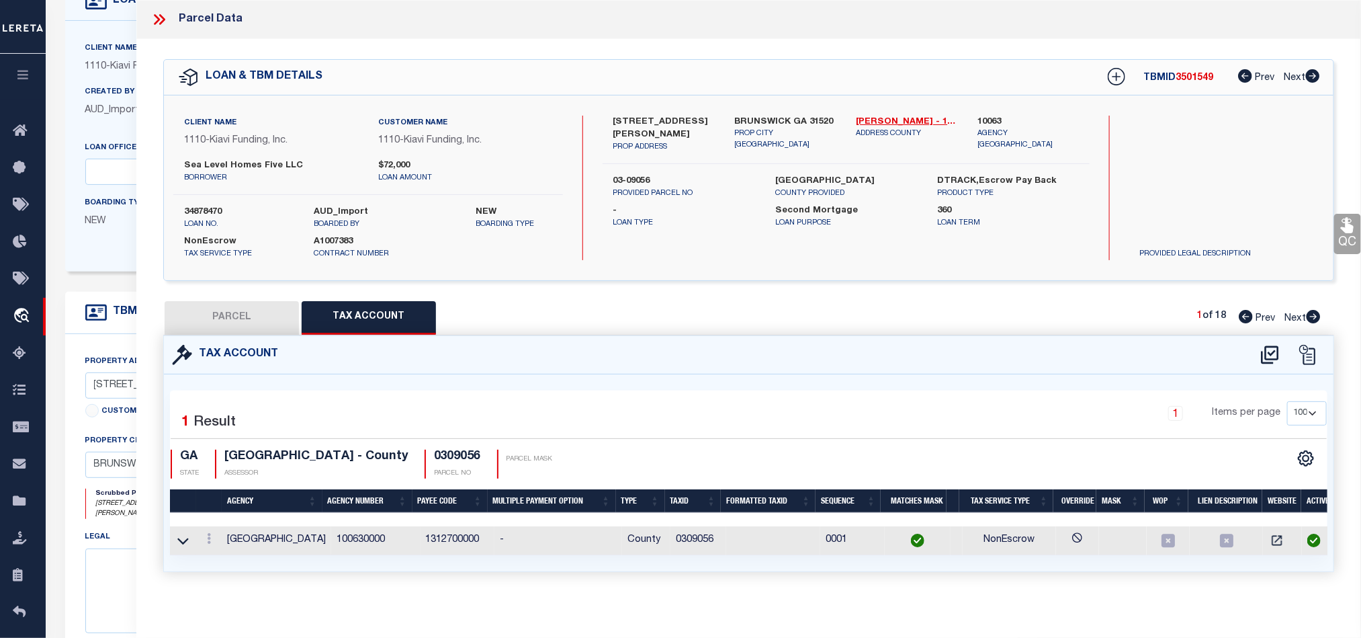
click at [228, 319] on button "PARCEL" at bounding box center [232, 318] width 134 height 34
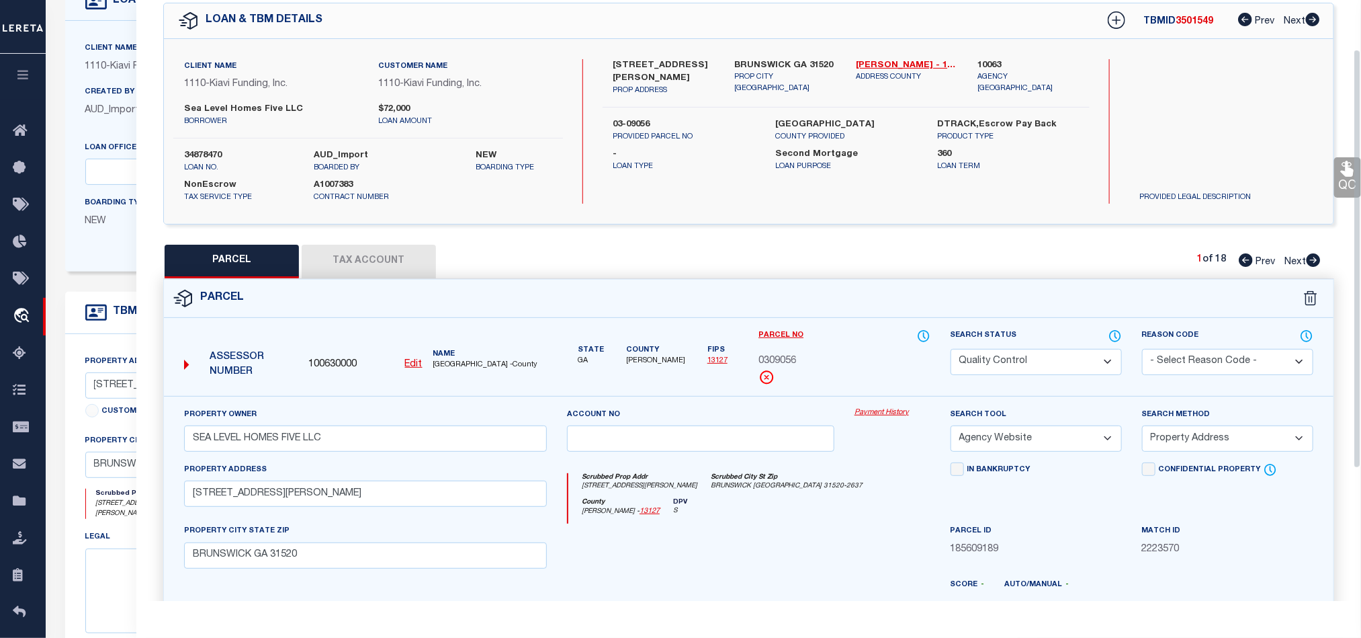
scroll to position [101, 0]
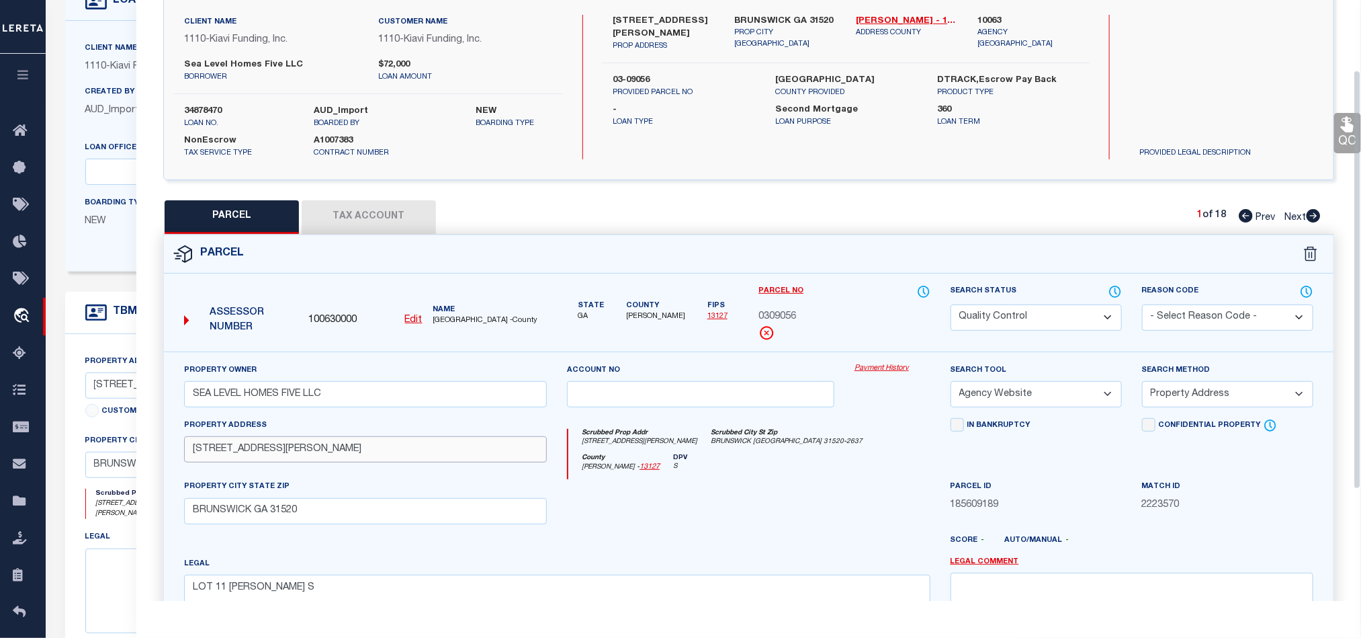
click at [353, 462] on input "[STREET_ADDRESS][PERSON_NAME]" at bounding box center [365, 449] width 363 height 26
click at [775, 502] on div at bounding box center [701, 506] width 288 height 55
drag, startPoint x: 1041, startPoint y: 313, endPoint x: 1045, endPoint y: 323, distance: 10.2
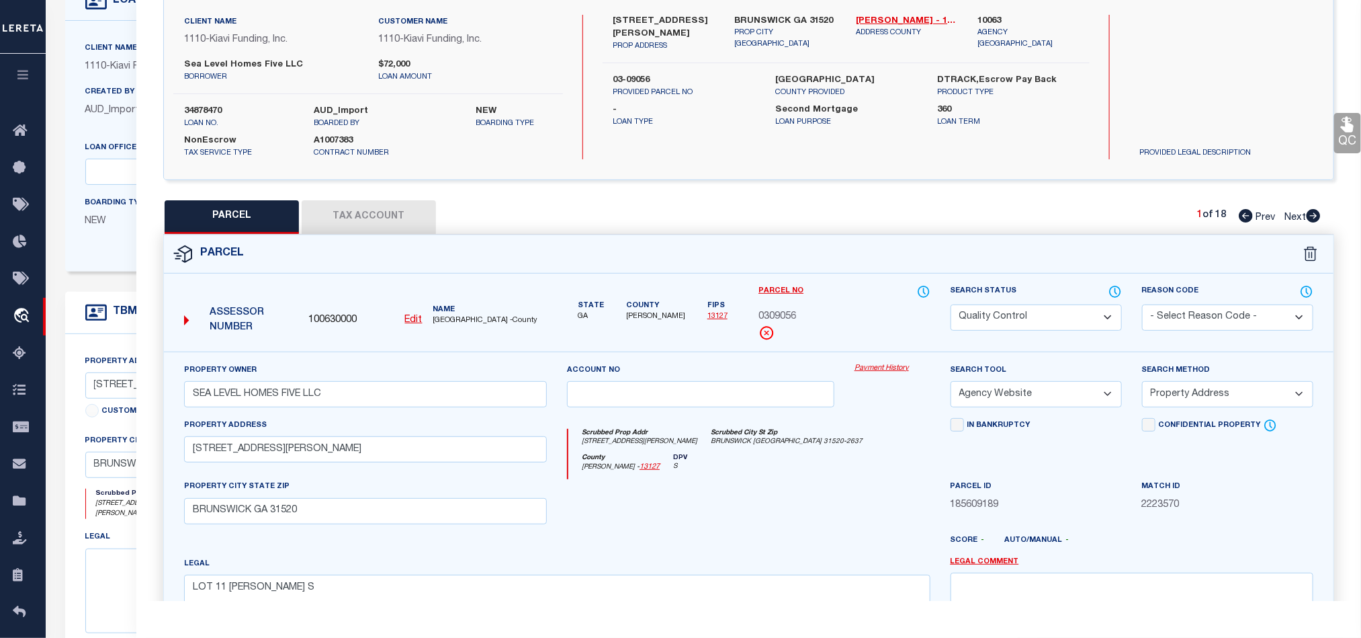
click at [1041, 313] on select "Automated Search Bad Parcel Complete Duplicate Parcel High Dollar Reporting In …" at bounding box center [1036, 317] width 171 height 26
click at [762, 514] on div at bounding box center [701, 506] width 288 height 55
click at [1115, 285] on body "Home OMS Detail" at bounding box center [680, 415] width 1361 height 1032
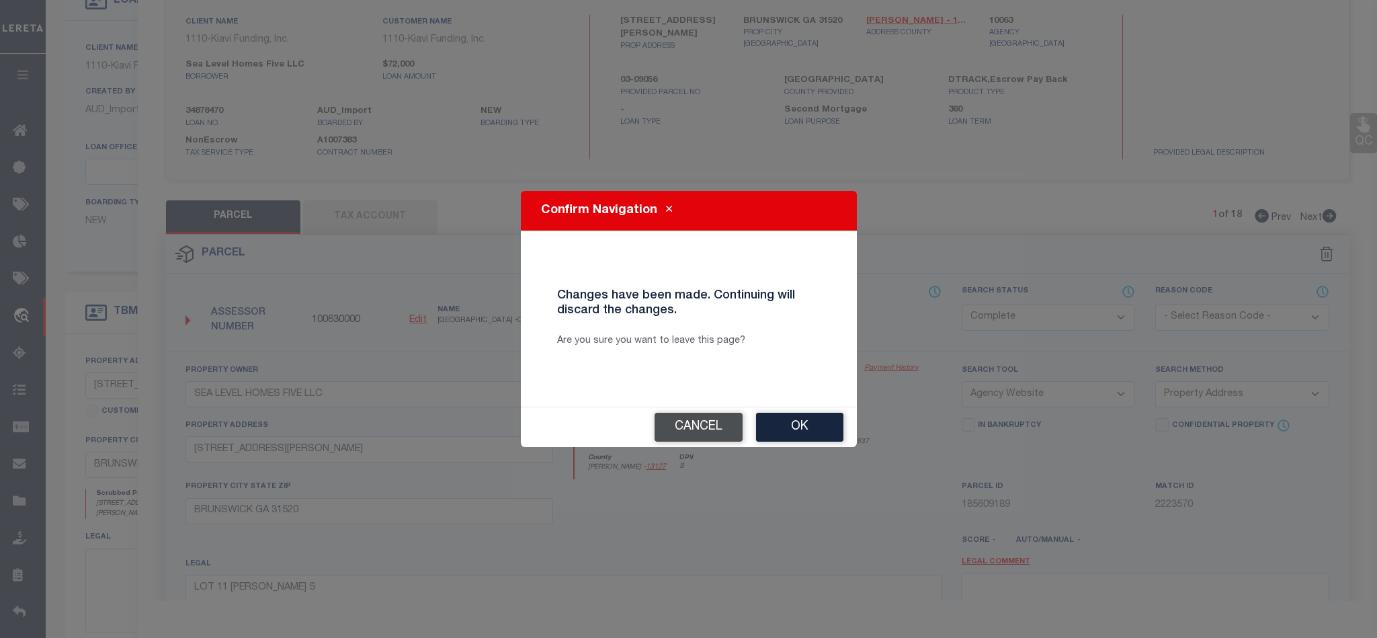
click at [658, 427] on button "Cancel" at bounding box center [699, 427] width 88 height 29
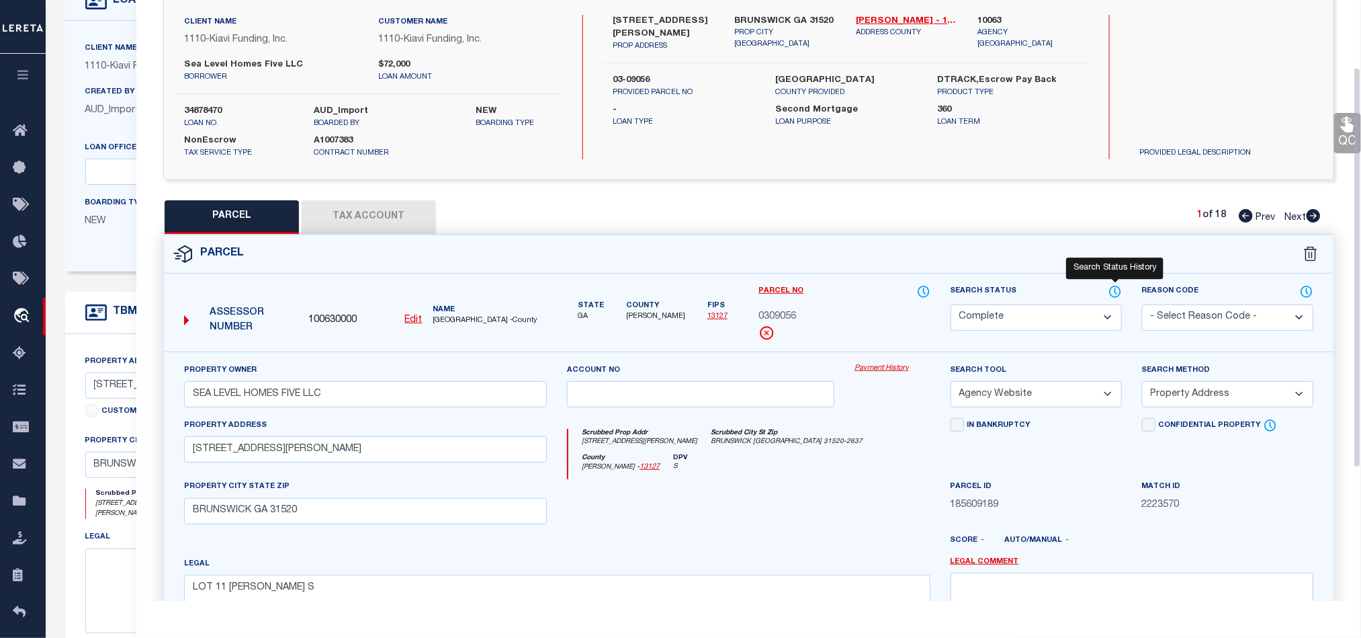
click at [1116, 290] on icon at bounding box center [1116, 290] width 1 height 5
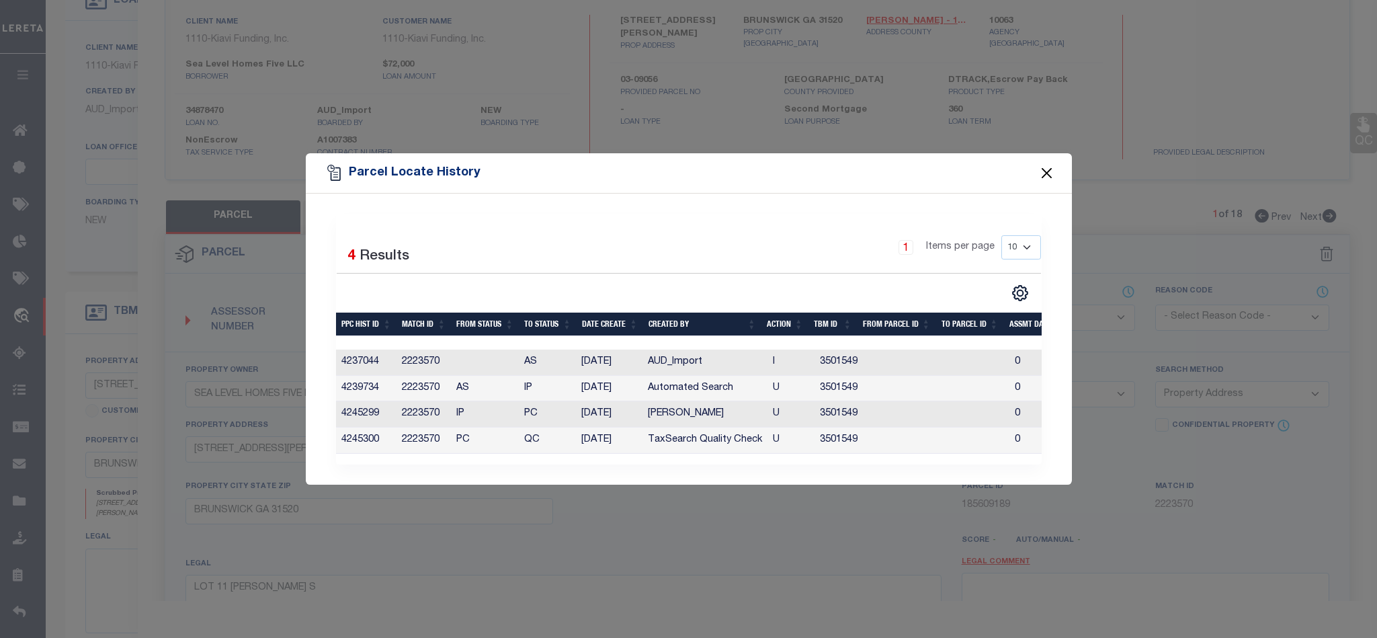
click at [1039, 170] on button "Close" at bounding box center [1046, 173] width 17 height 17
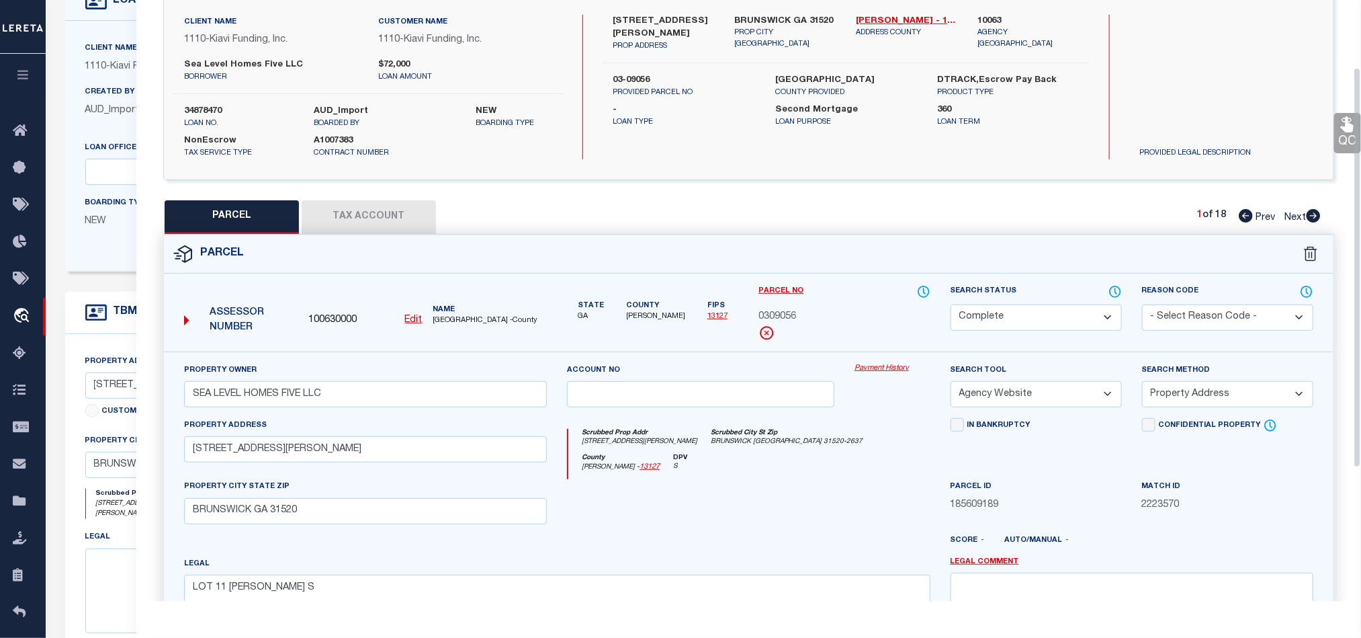
click at [1351, 131] on icon at bounding box center [1347, 124] width 13 height 15
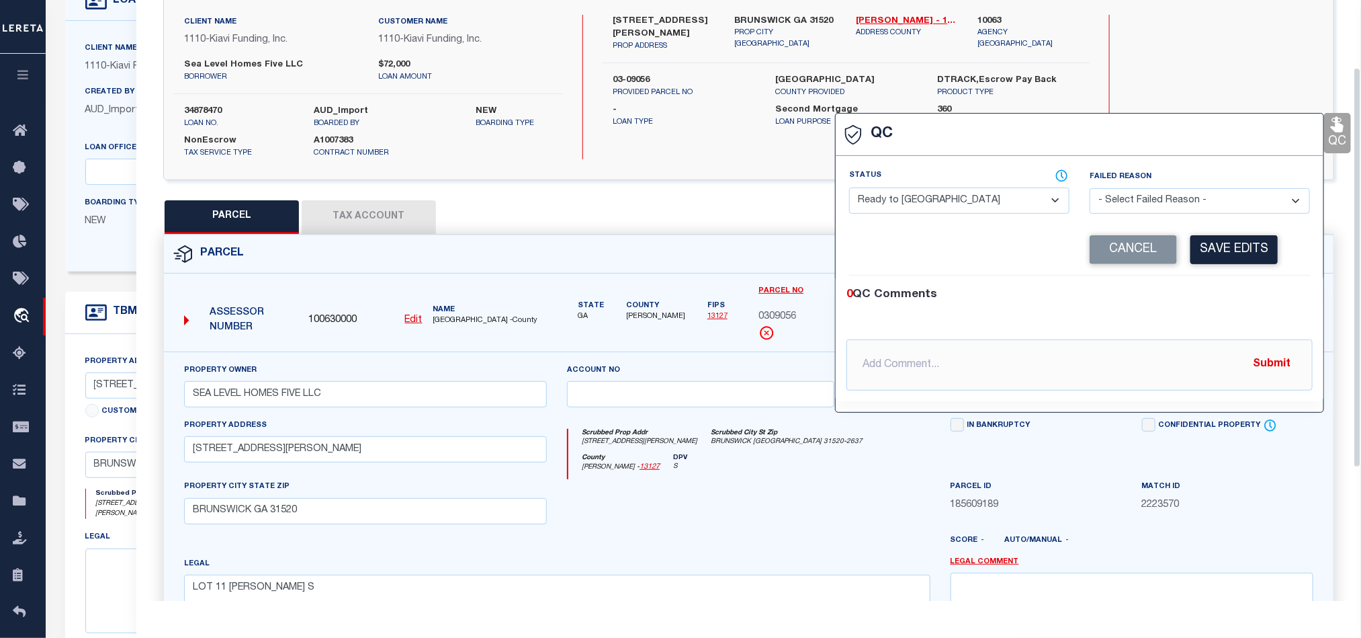
drag, startPoint x: 992, startPoint y: 202, endPoint x: 1169, endPoint y: 210, distance: 177.6
click at [992, 202] on select "- Select Status - Ready to QC Correct Incorrect" at bounding box center [959, 200] width 220 height 26
click at [1264, 281] on div "0 QC Comments @[PERSON_NAME] @[PERSON_NAME] @[PERSON_NAME] @[PERSON_NAME] @[PER…" at bounding box center [1080, 339] width 488 height 126
click at [1240, 245] on button "Save Edits" at bounding box center [1234, 249] width 87 height 29
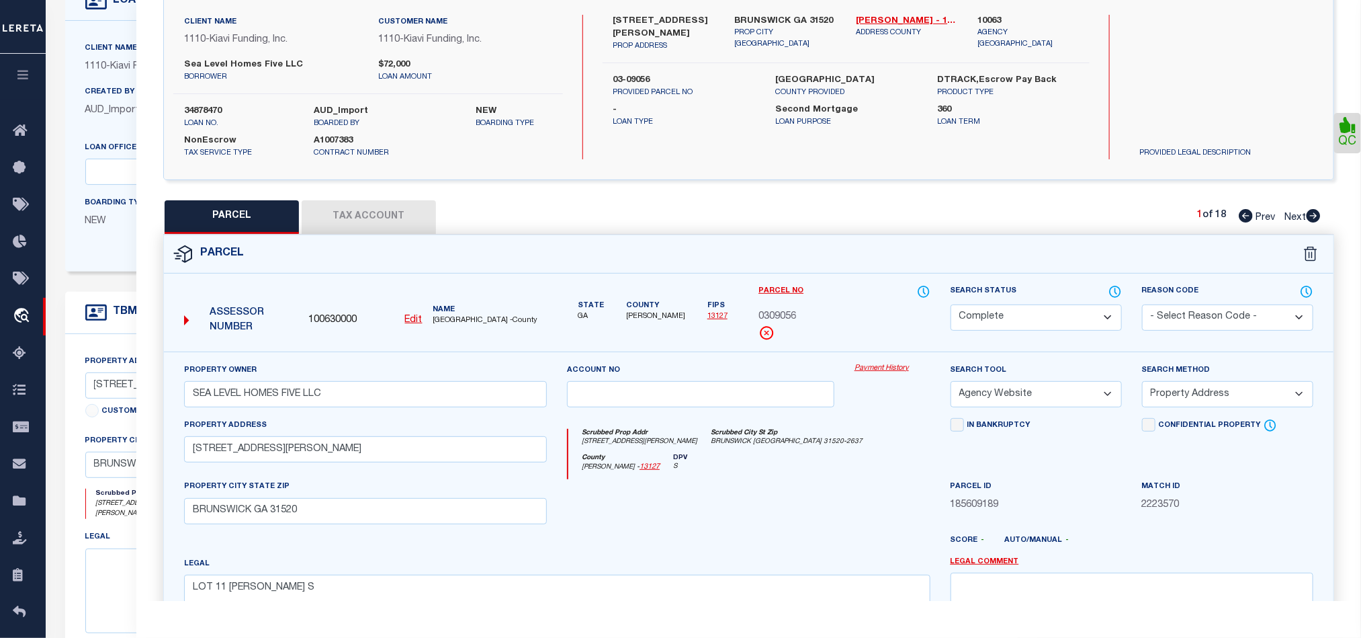
scroll to position [300, 0]
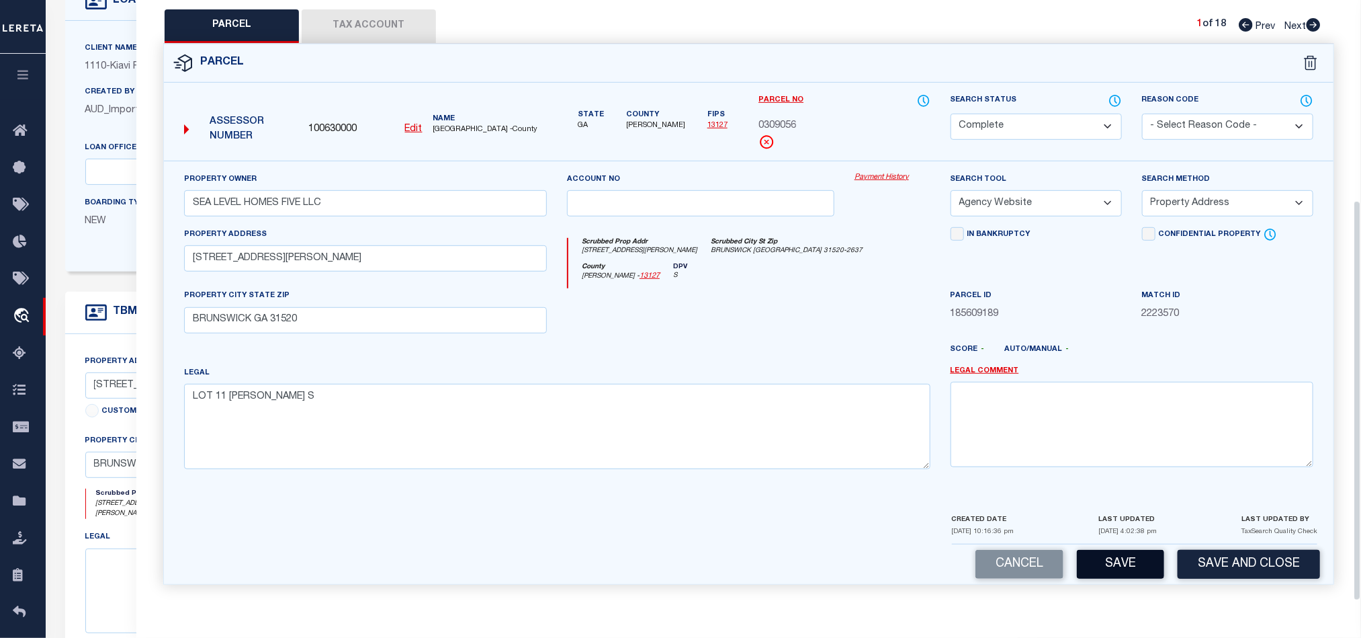
click at [1129, 567] on button "Save" at bounding box center [1120, 564] width 87 height 29
click at [788, 366] on div "Legal LOT 11 [PERSON_NAME] S" at bounding box center [557, 417] width 747 height 103
click at [351, 14] on button "Tax Account" at bounding box center [369, 26] width 134 height 34
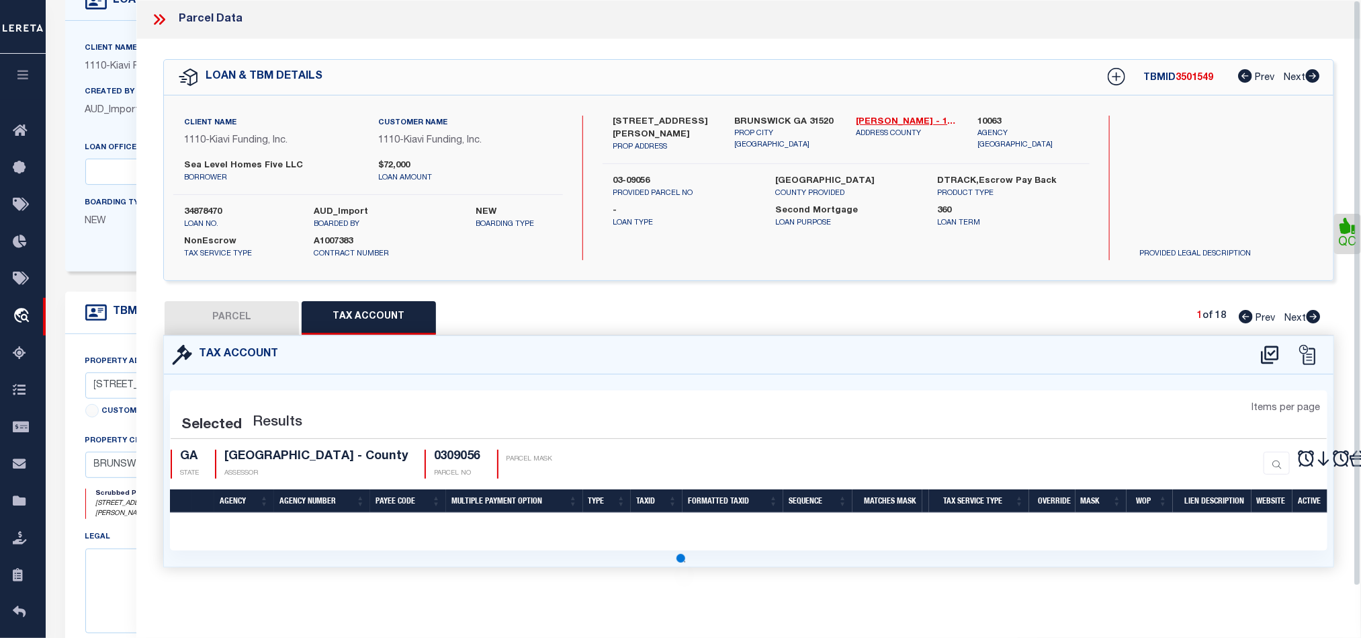
scroll to position [0, 0]
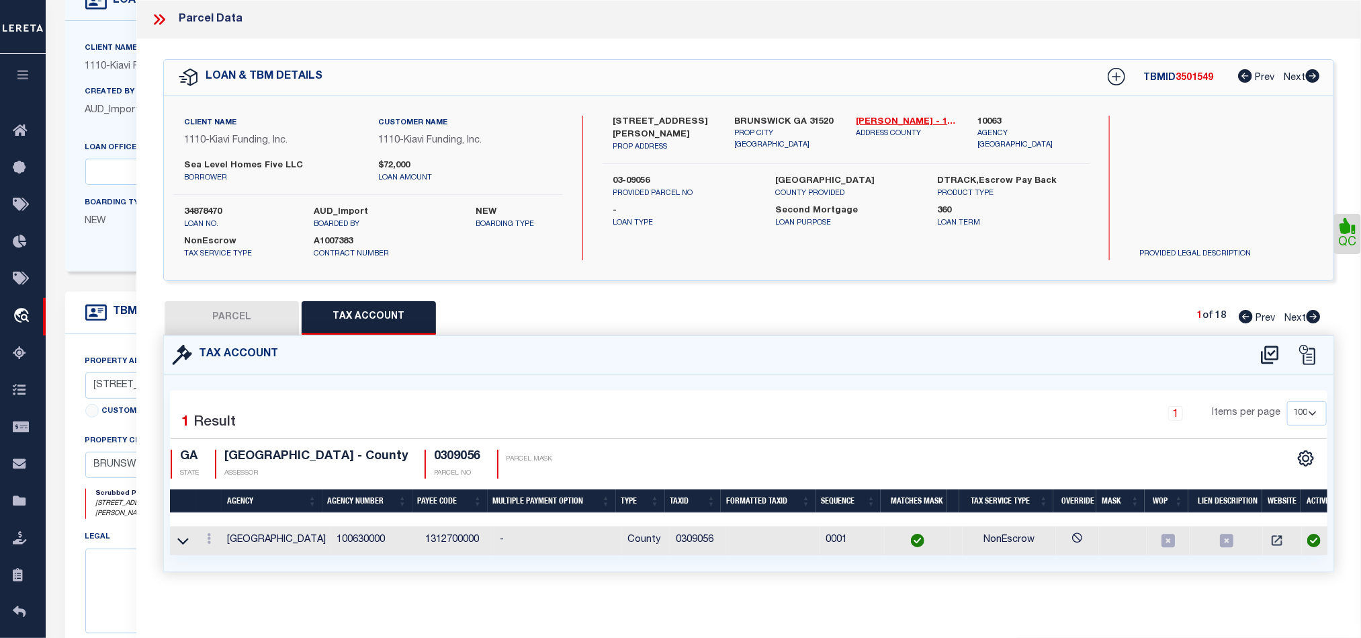
click at [254, 310] on button "PARCEL" at bounding box center [232, 318] width 134 height 34
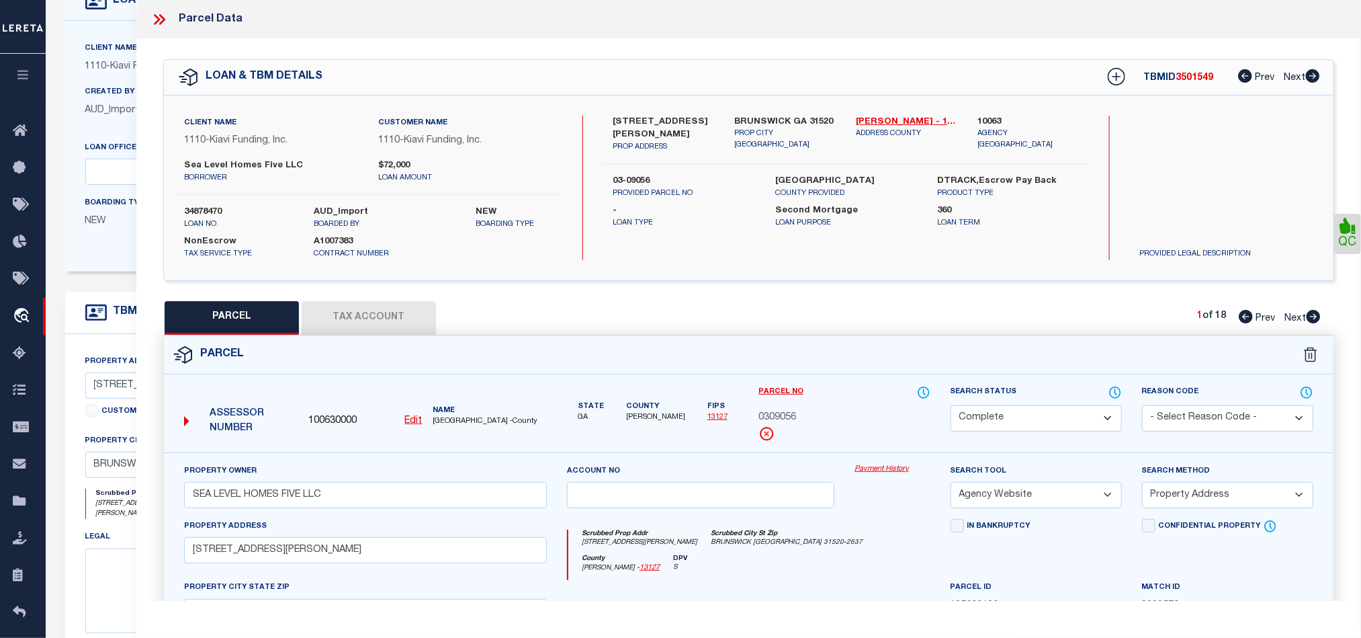
click at [1314, 317] on icon at bounding box center [1314, 316] width 14 height 13
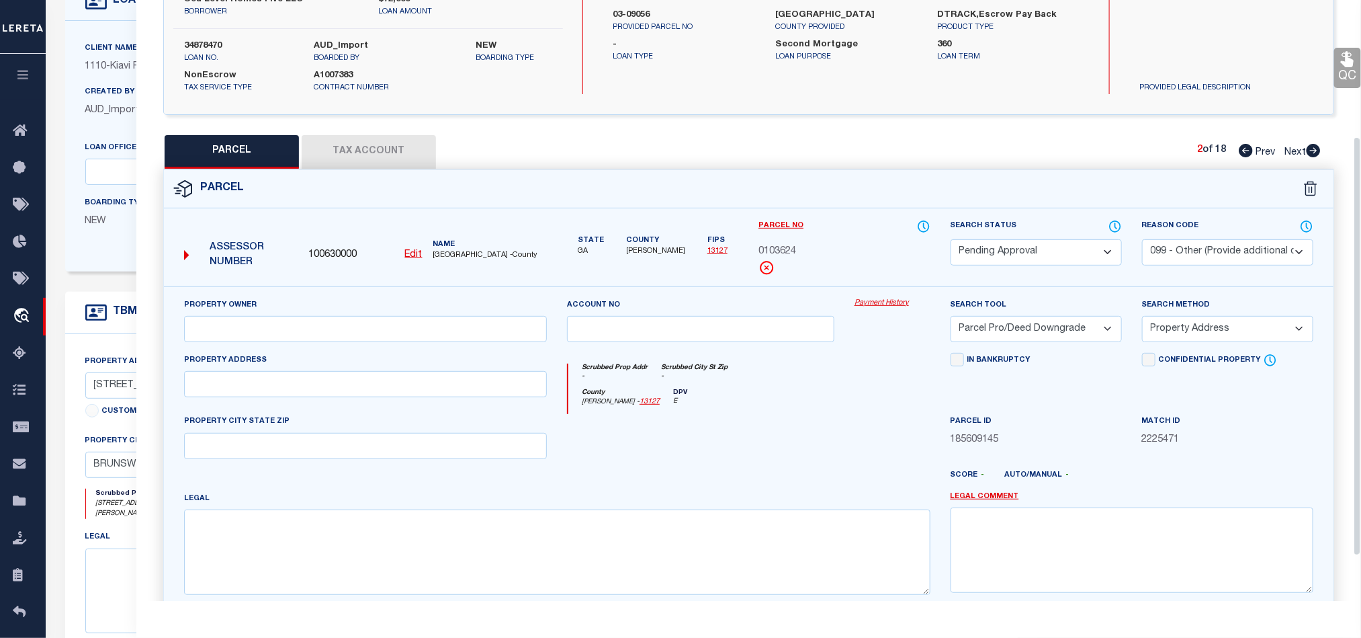
scroll to position [202, 0]
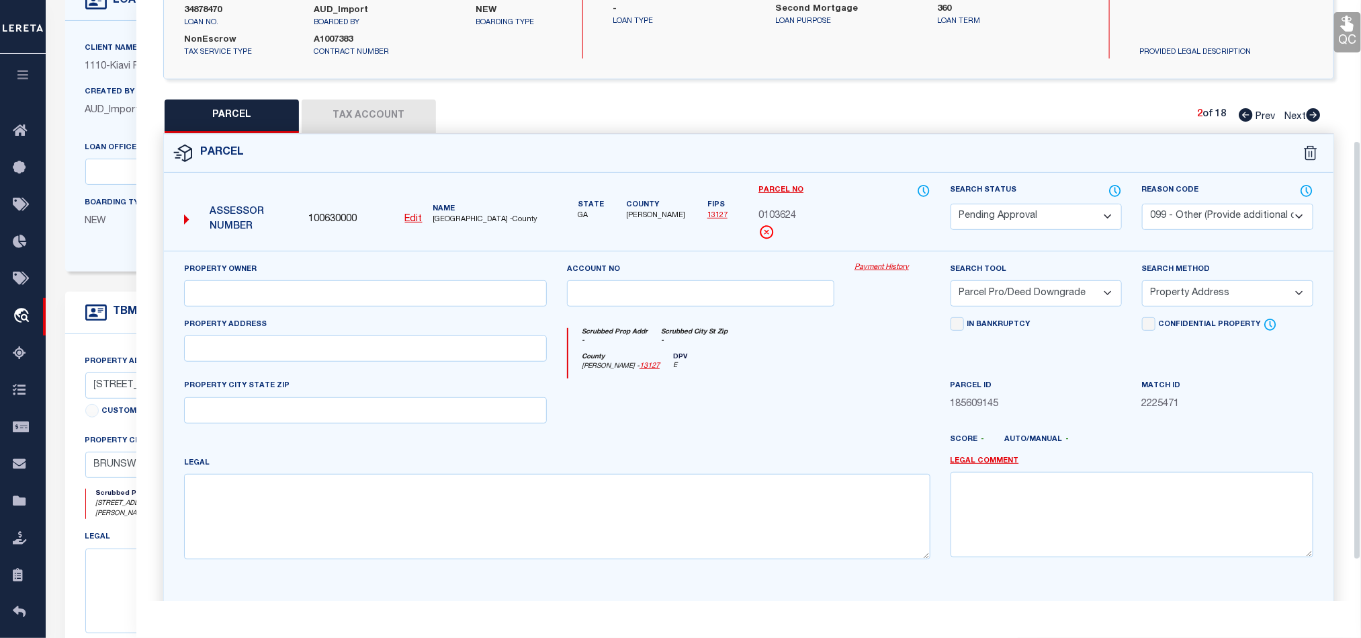
click at [1027, 216] on select "Automated Search Bad Parcel Complete Duplicate Parcel High Dollar Reporting In …" at bounding box center [1036, 217] width 171 height 26
click at [951, 205] on select "Automated Search Bad Parcel Complete Duplicate Parcel High Dollar Reporting In …" at bounding box center [1036, 217] width 171 height 26
click at [1202, 222] on select "- Select Reason Code - 099 - Other (Provide additional detail) ACT - Agency Cha…" at bounding box center [1227, 217] width 171 height 26
click at [1142, 205] on select "- Select Reason Code - 099 - Other (Provide additional detail) ACT - Agency Cha…" at bounding box center [1227, 217] width 171 height 26
drag, startPoint x: 1253, startPoint y: 222, endPoint x: 1247, endPoint y: 228, distance: 8.1
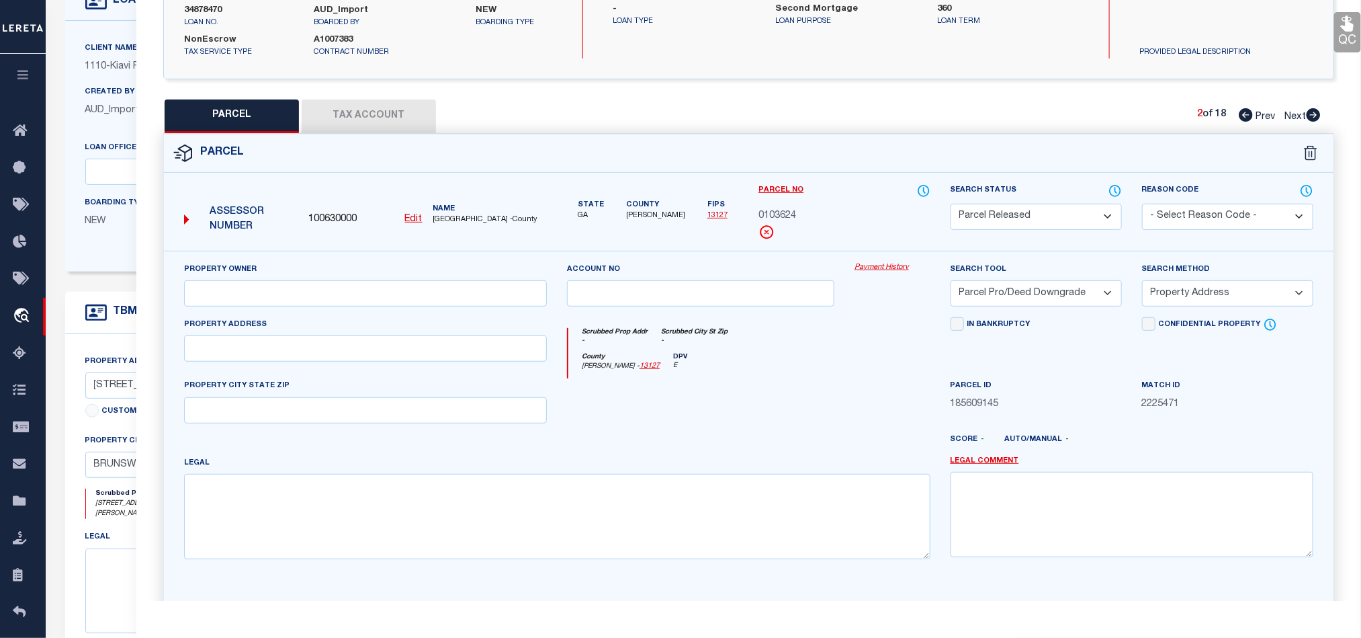
click at [1253, 222] on select "- Select Reason Code - 099 - Other (Provide additional detail) ACT - Agency Cha…" at bounding box center [1227, 217] width 171 height 26
click at [1142, 205] on select "- Select Reason Code - 099 - Other (Provide additional detail) ACT - Agency Cha…" at bounding box center [1227, 217] width 171 height 26
click at [1204, 228] on select "- Select Reason Code - 099 - Other (Provide additional detail) ACT - Agency Cha…" at bounding box center [1227, 217] width 171 height 26
click at [1142, 205] on select "- Select Reason Code - 099 - Other (Provide additional detail) ACT - Agency Cha…" at bounding box center [1227, 217] width 171 height 26
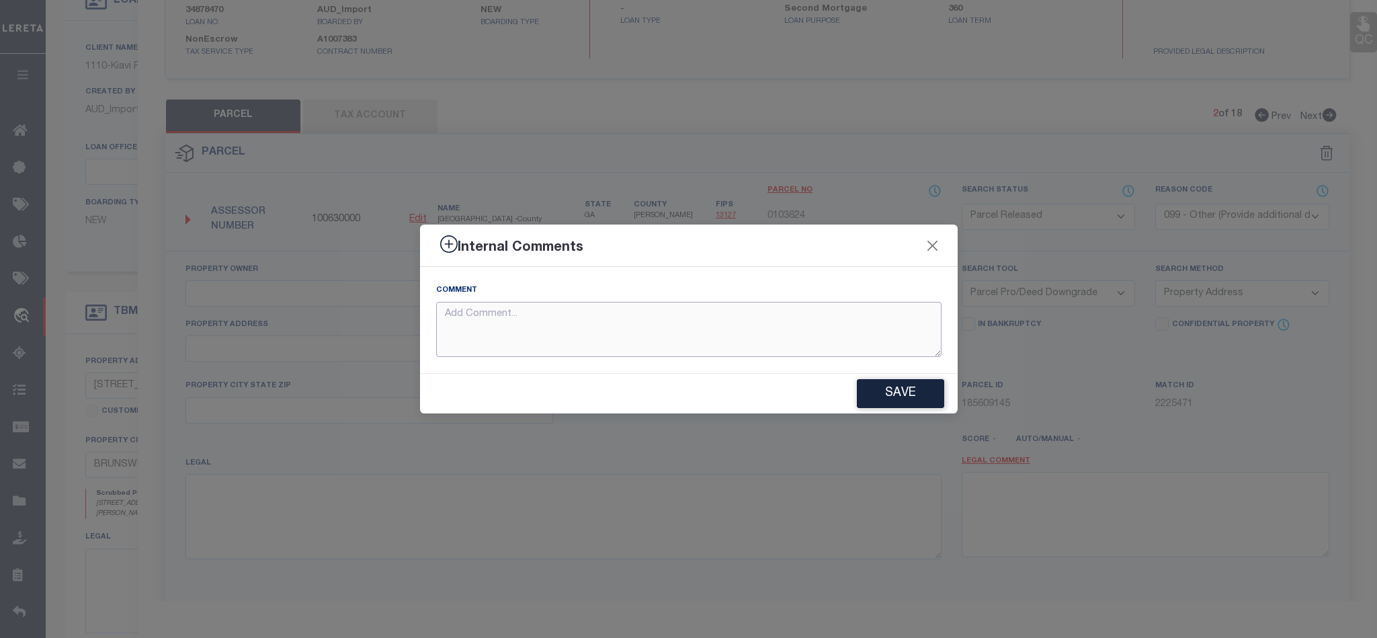
click at [708, 315] on textarea at bounding box center [688, 330] width 505 height 56
paste textarea "Parcel not required."
click at [864, 401] on button "Save" at bounding box center [900, 393] width 87 height 29
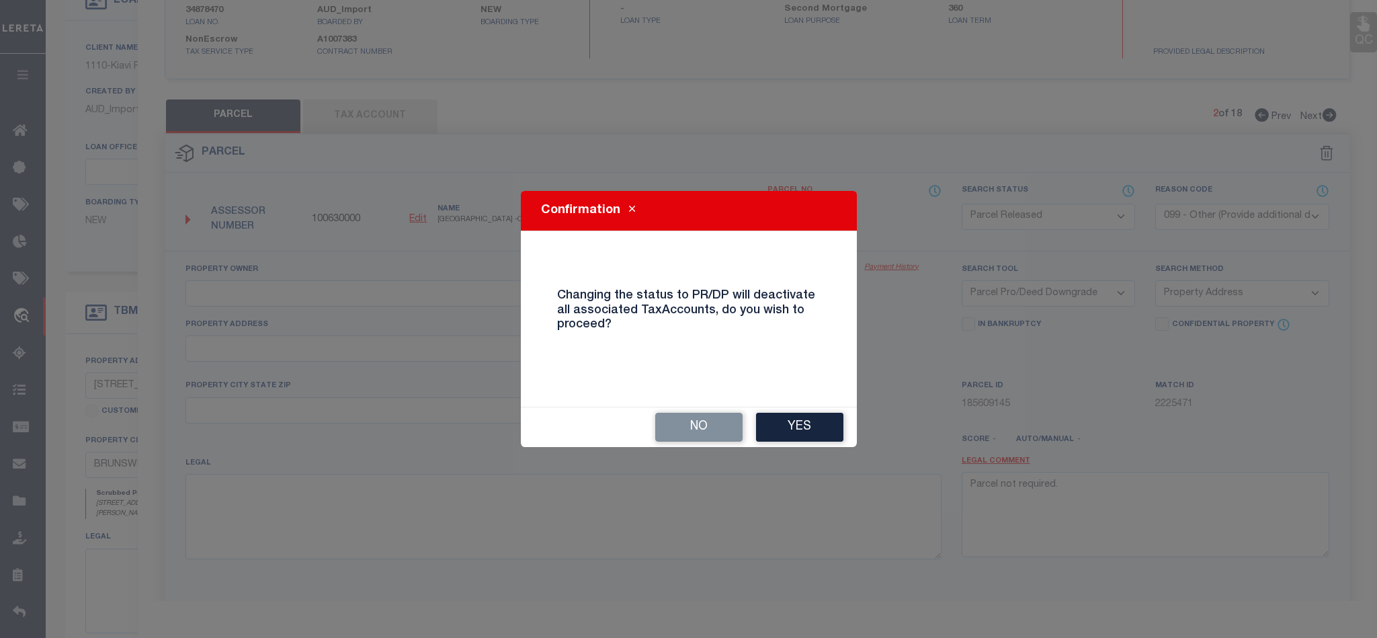
click at [818, 418] on button "Yes" at bounding box center [799, 427] width 87 height 29
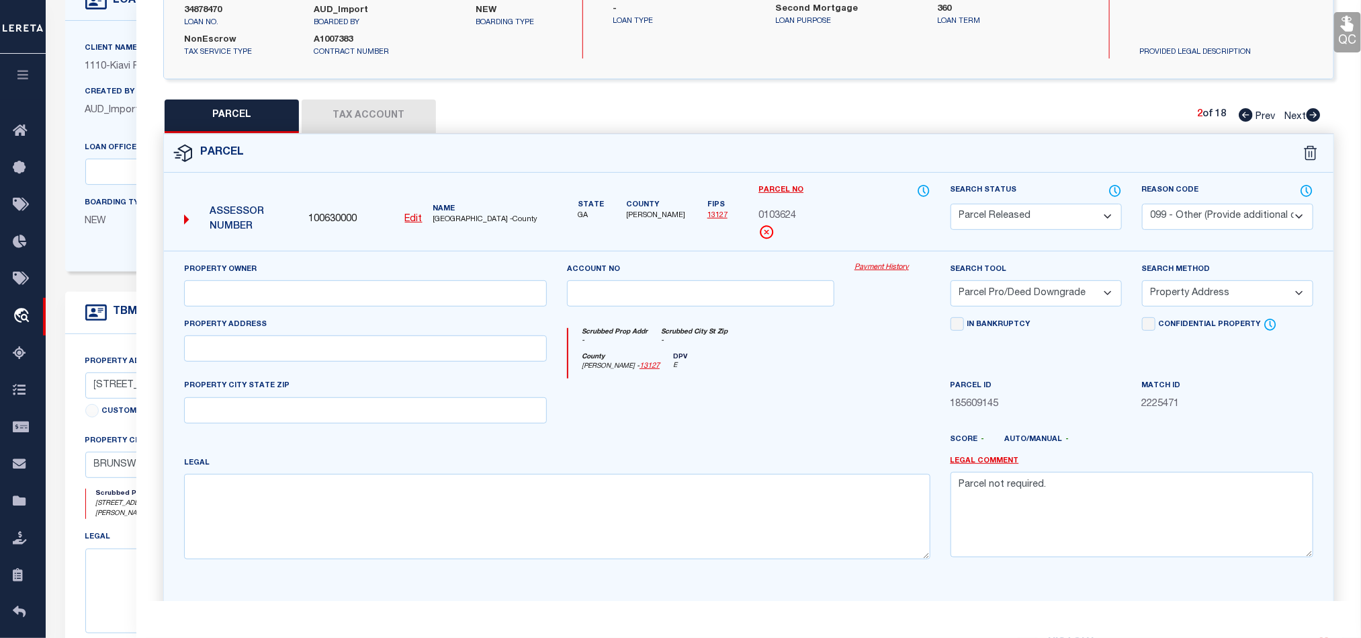
drag, startPoint x: 1314, startPoint y: 116, endPoint x: 1343, endPoint y: 144, distance: 40.4
click at [1314, 116] on icon at bounding box center [1314, 114] width 14 height 13
click at [1059, 226] on select "Automated Search Bad Parcel Complete Duplicate Parcel High Dollar Reporting In …" at bounding box center [1036, 217] width 171 height 26
click at [951, 205] on select "Automated Search Bad Parcel Complete Duplicate Parcel High Dollar Reporting In …" at bounding box center [1036, 217] width 171 height 26
drag, startPoint x: 1204, startPoint y: 214, endPoint x: 1194, endPoint y: 230, distance: 19.3
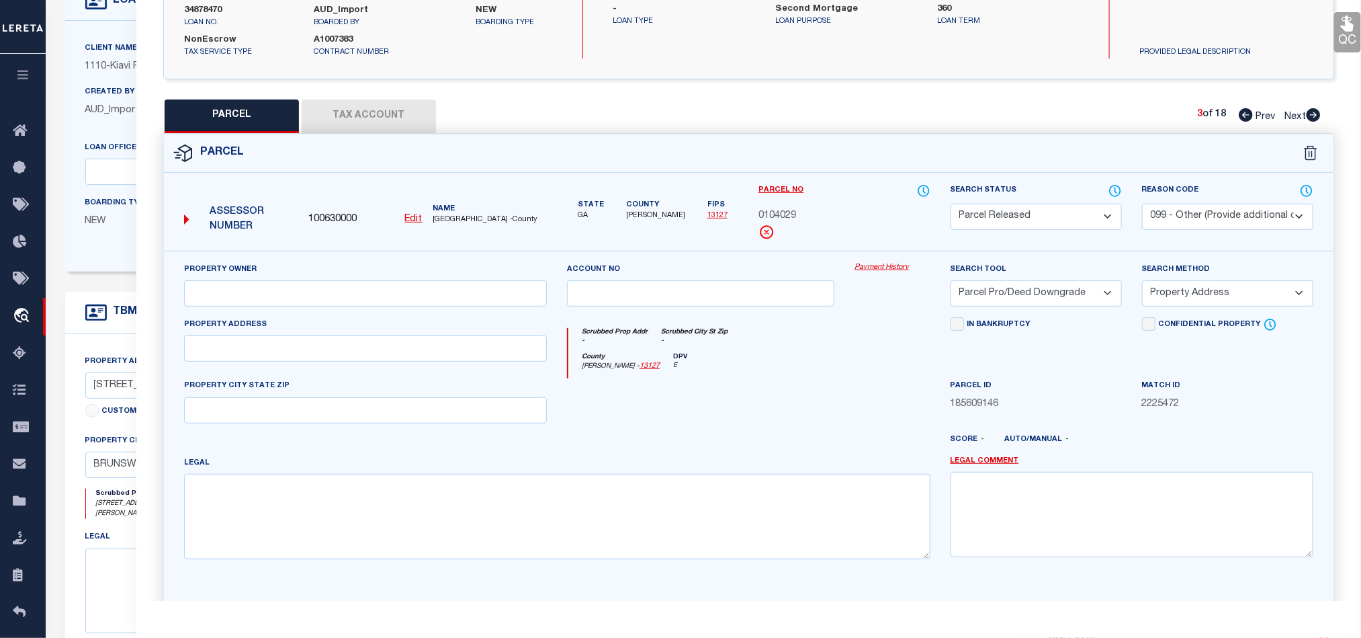
click at [1204, 214] on select "- Select Reason Code - 099 - Other (Provide additional detail) ACT - Agency Cha…" at bounding box center [1227, 217] width 171 height 26
click at [1142, 205] on select "- Select Reason Code - 099 - Other (Provide additional detail) ACT - Agency Cha…" at bounding box center [1227, 217] width 171 height 26
click at [1232, 212] on select "- Select Reason Code - 099 - Other (Provide additional detail) ACT - Agency Cha…" at bounding box center [1227, 217] width 171 height 26
click at [1142, 205] on select "- Select Reason Code - 099 - Other (Provide additional detail) ACT - Agency Cha…" at bounding box center [1227, 217] width 171 height 26
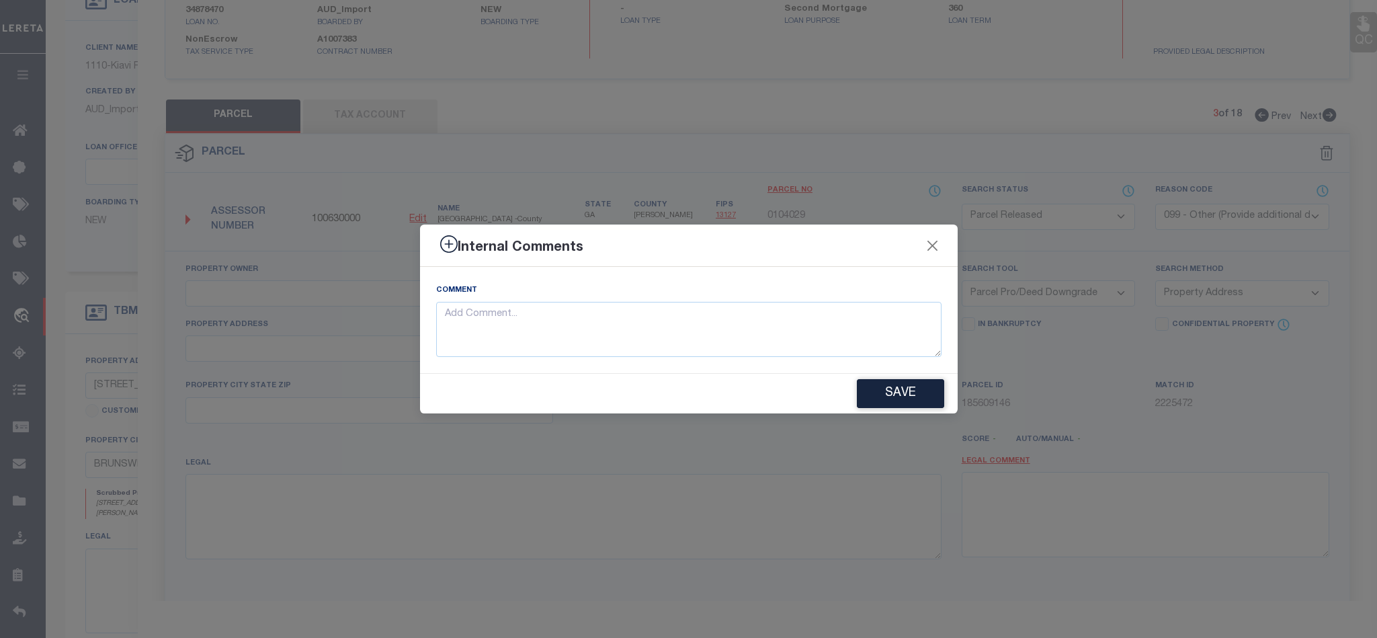
click at [565, 353] on textarea at bounding box center [688, 330] width 505 height 56
click at [754, 329] on textarea at bounding box center [688, 330] width 505 height 56
paste textarea "Parcel not required."
click at [894, 382] on button "Save" at bounding box center [900, 393] width 87 height 29
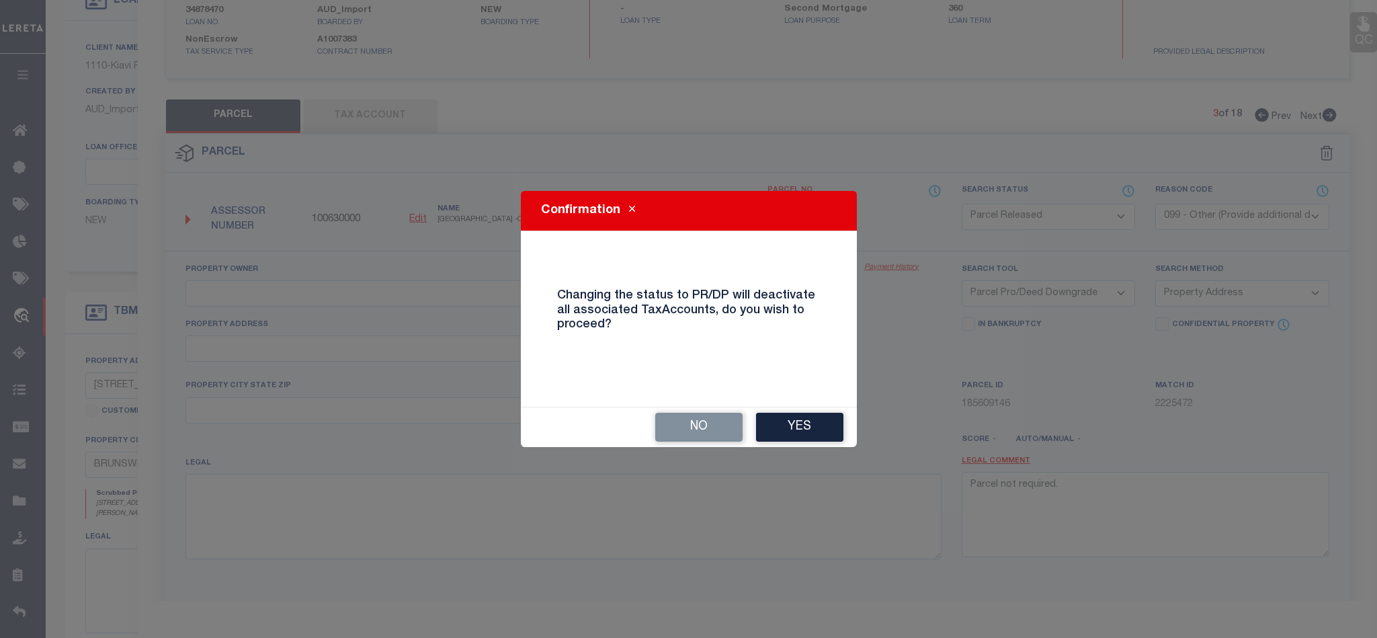
click at [817, 425] on button "Yes" at bounding box center [799, 427] width 87 height 29
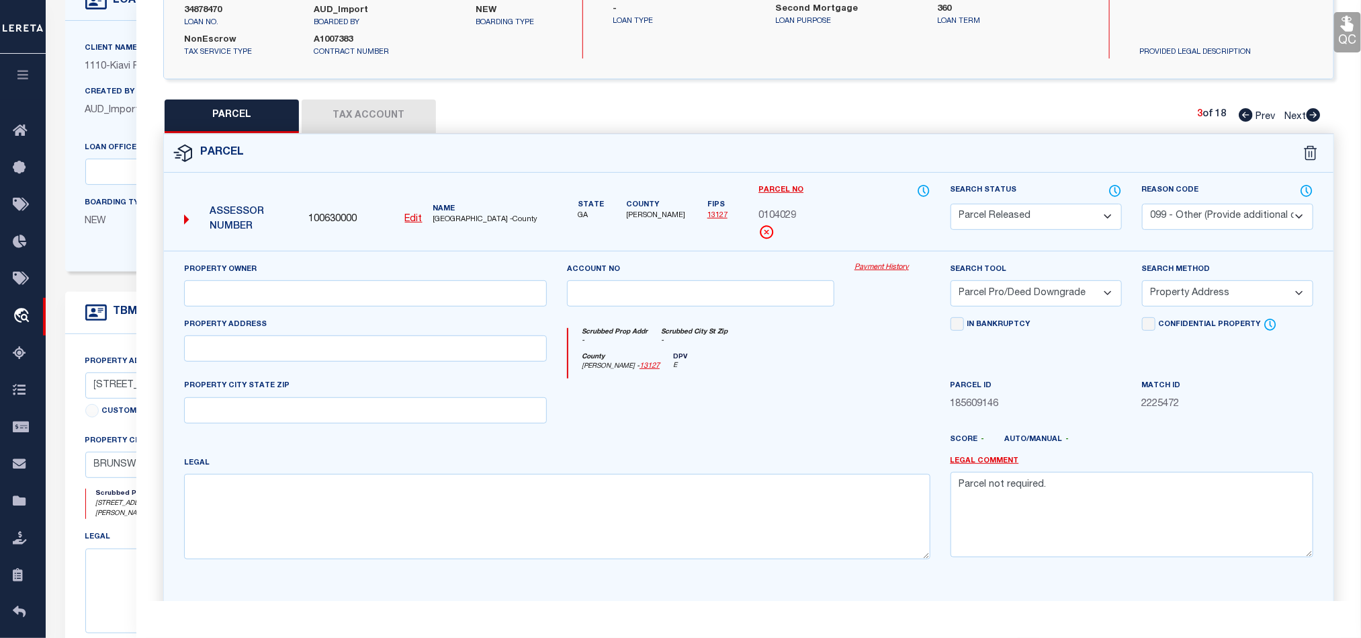
click at [1313, 113] on icon at bounding box center [1314, 114] width 14 height 13
click at [1026, 214] on select "Automated Search Bad Parcel Complete Duplicate Parcel High Dollar Reporting In …" at bounding box center [1036, 217] width 171 height 26
click at [951, 205] on select "Automated Search Bad Parcel Complete Duplicate Parcel High Dollar Reporting In …" at bounding box center [1036, 217] width 171 height 26
drag, startPoint x: 1202, startPoint y: 212, endPoint x: 1193, endPoint y: 230, distance: 19.2
click at [1202, 212] on select "- Select Reason Code - 099 - Other (Provide additional detail) ACT - Agency Cha…" at bounding box center [1227, 217] width 171 height 26
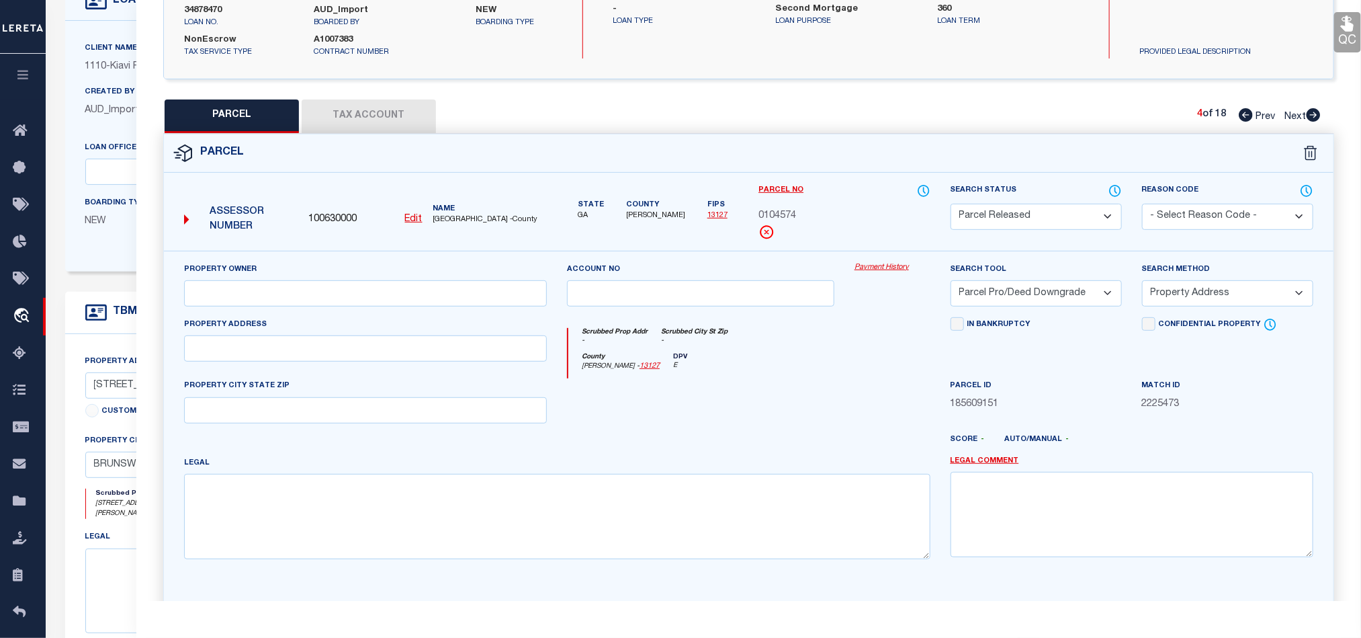
click at [1142, 205] on select "- Select Reason Code - 099 - Other (Provide additional detail) ACT - Agency Cha…" at bounding box center [1227, 217] width 171 height 26
click at [1238, 222] on select "- Select Reason Code - 099 - Other (Provide additional detail) ACT - Agency Cha…" at bounding box center [1227, 217] width 171 height 26
click at [1142, 205] on select "- Select Reason Code - 099 - Other (Provide additional detail) ACT - Agency Cha…" at bounding box center [1227, 217] width 171 height 26
drag, startPoint x: 1216, startPoint y: 218, endPoint x: 1220, endPoint y: 230, distance: 12.8
click at [1216, 218] on select "- Select Reason Code - 099 - Other (Provide additional detail) ACT - Agency Cha…" at bounding box center [1227, 217] width 171 height 26
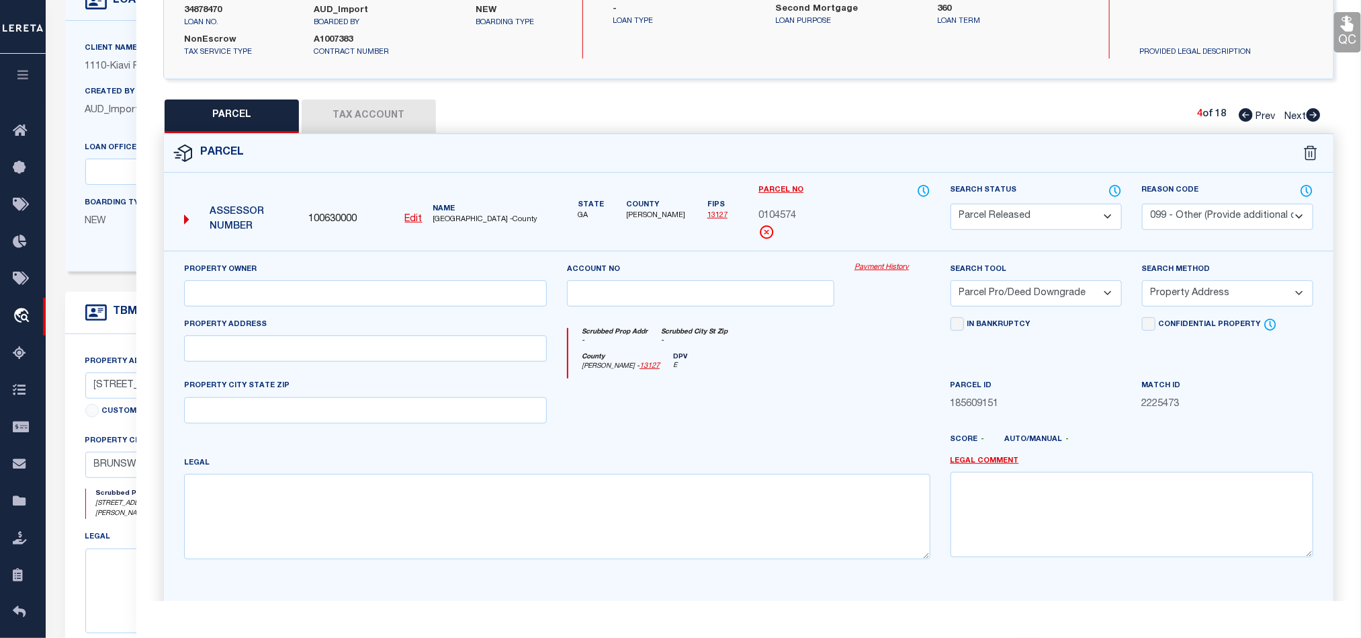
click at [1142, 205] on select "- Select Reason Code - 099 - Other (Provide additional detail) ACT - Agency Cha…" at bounding box center [1227, 217] width 171 height 26
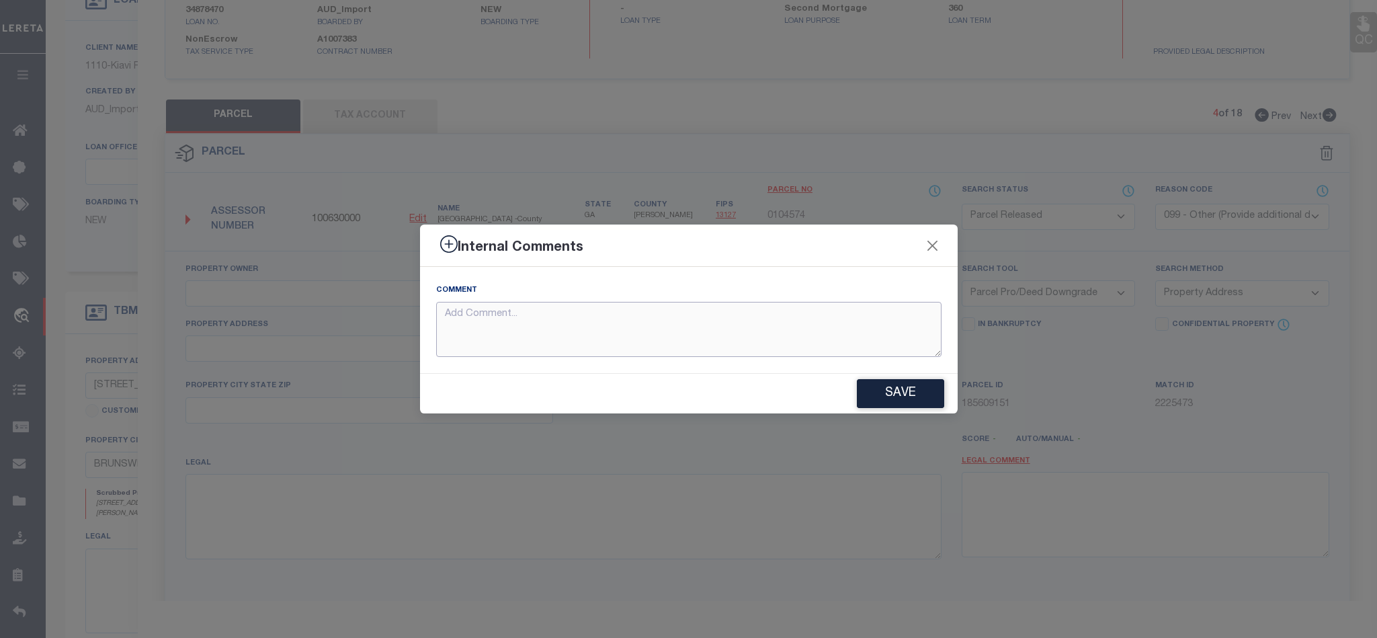
click at [653, 343] on textarea at bounding box center [688, 330] width 505 height 56
paste textarea "Parcel not required."
click at [914, 376] on div "Save" at bounding box center [689, 394] width 538 height 40
click at [910, 397] on button "Save" at bounding box center [900, 393] width 87 height 29
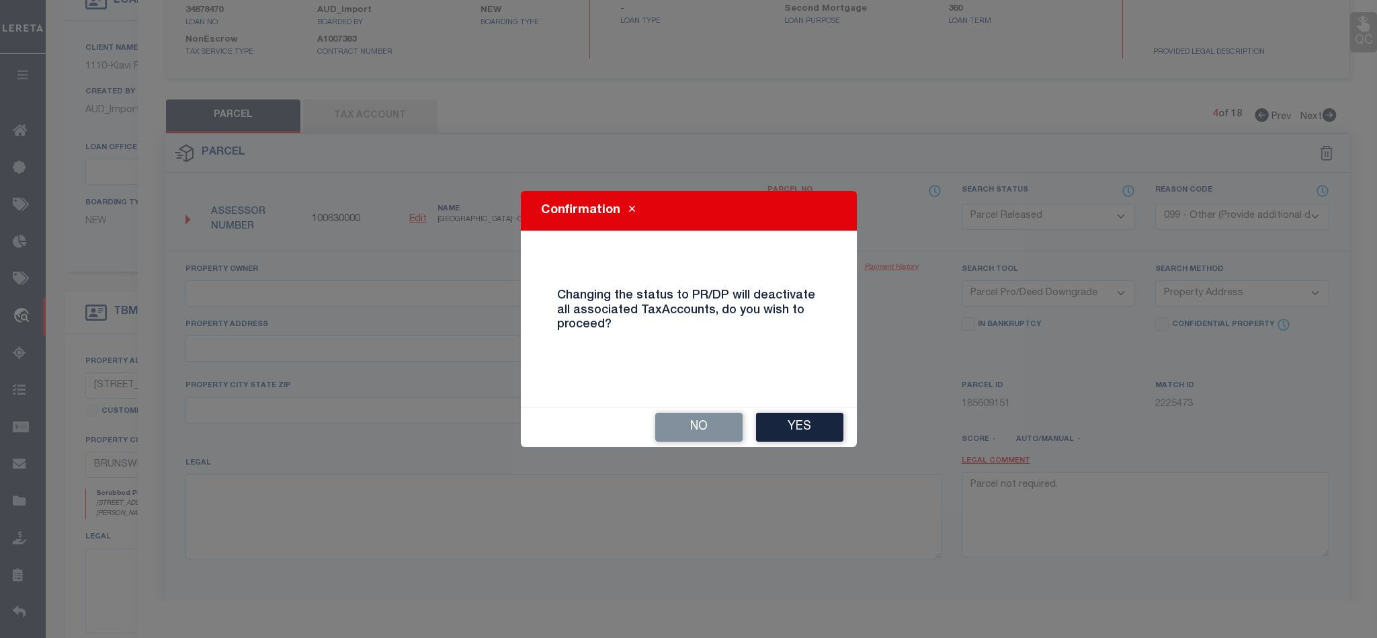
click at [825, 422] on button "Yes" at bounding box center [799, 427] width 87 height 29
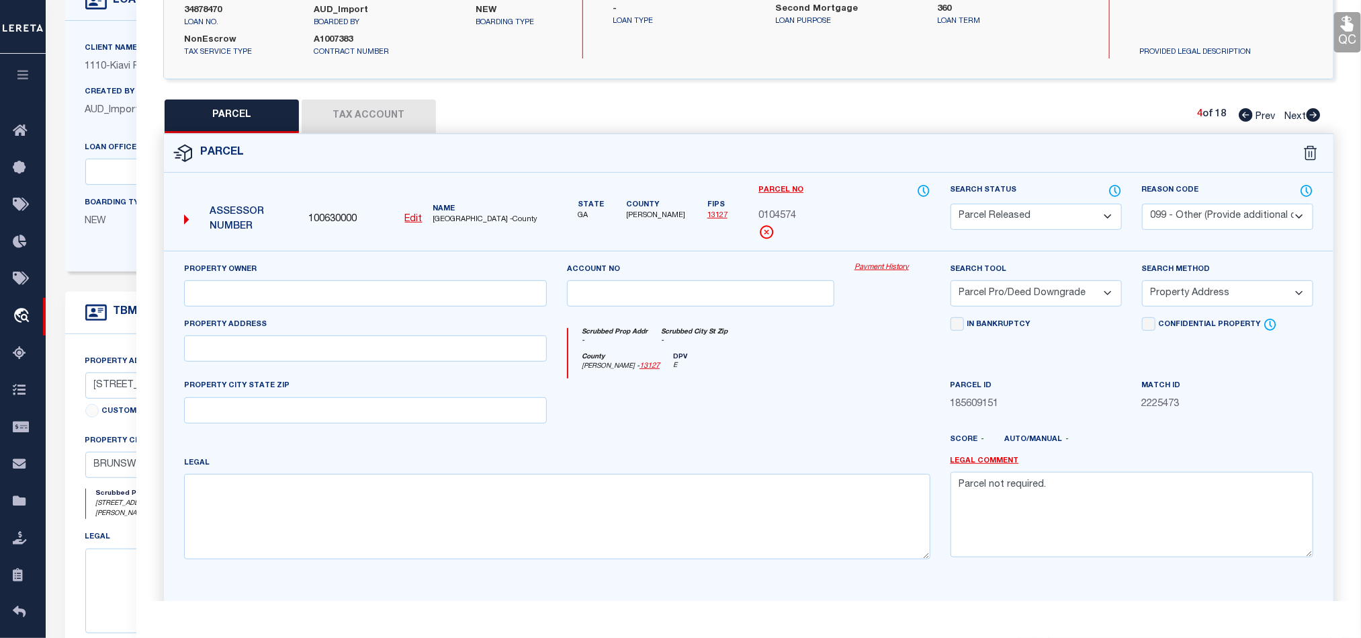
click at [1316, 116] on icon at bounding box center [1313, 114] width 15 height 13
click at [1043, 214] on select "Automated Search Bad Parcel Complete Duplicate Parcel High Dollar Reporting In …" at bounding box center [1036, 217] width 171 height 26
click at [951, 205] on select "Automated Search Bad Parcel Complete Duplicate Parcel High Dollar Reporting In …" at bounding box center [1036, 217] width 171 height 26
drag, startPoint x: 1210, startPoint y: 218, endPoint x: 1198, endPoint y: 230, distance: 16.2
click at [1210, 218] on select "- Select Reason Code - 099 - Other (Provide additional detail) ACT - Agency Cha…" at bounding box center [1227, 217] width 171 height 26
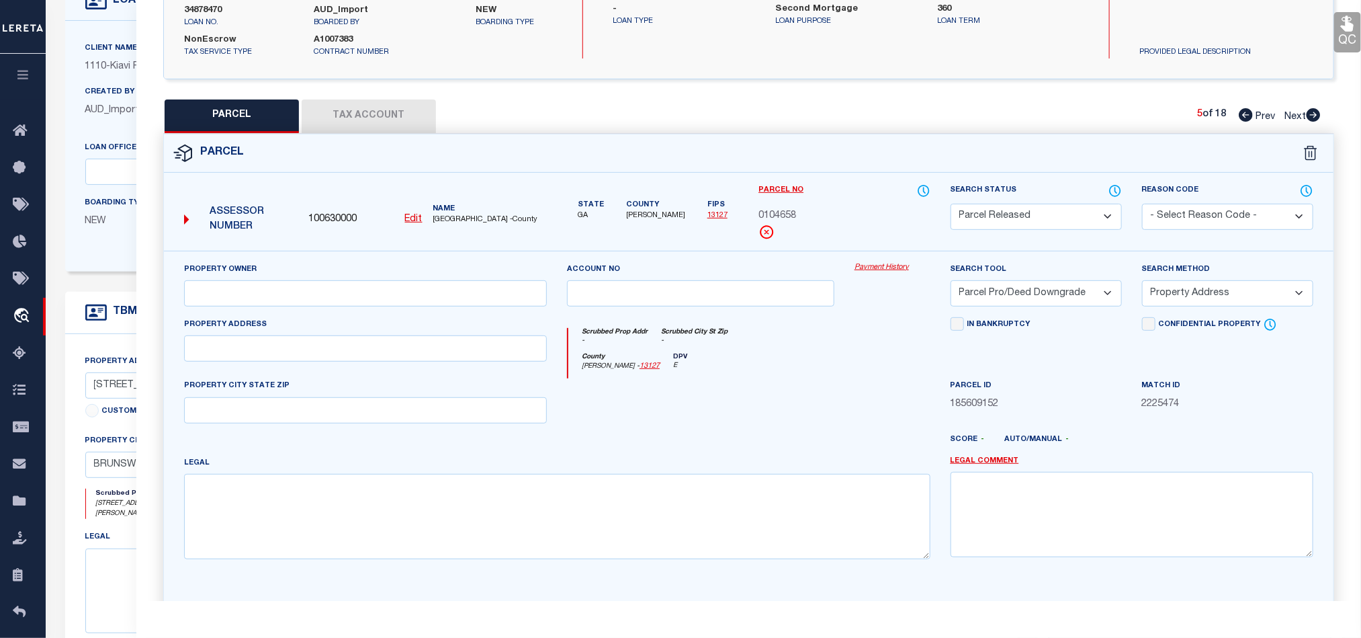
click at [1142, 205] on select "- Select Reason Code - 099 - Other (Provide additional detail) ACT - Agency Cha…" at bounding box center [1227, 217] width 171 height 26
drag, startPoint x: 1238, startPoint y: 214, endPoint x: 1232, endPoint y: 228, distance: 14.7
click at [1238, 214] on select "- Select Reason Code - 099 - Other (Provide additional detail) ACT - Agency Cha…" at bounding box center [1227, 217] width 171 height 26
click at [1142, 205] on select "- Select Reason Code - 099 - Other (Provide additional detail) ACT - Agency Cha…" at bounding box center [1227, 217] width 171 height 26
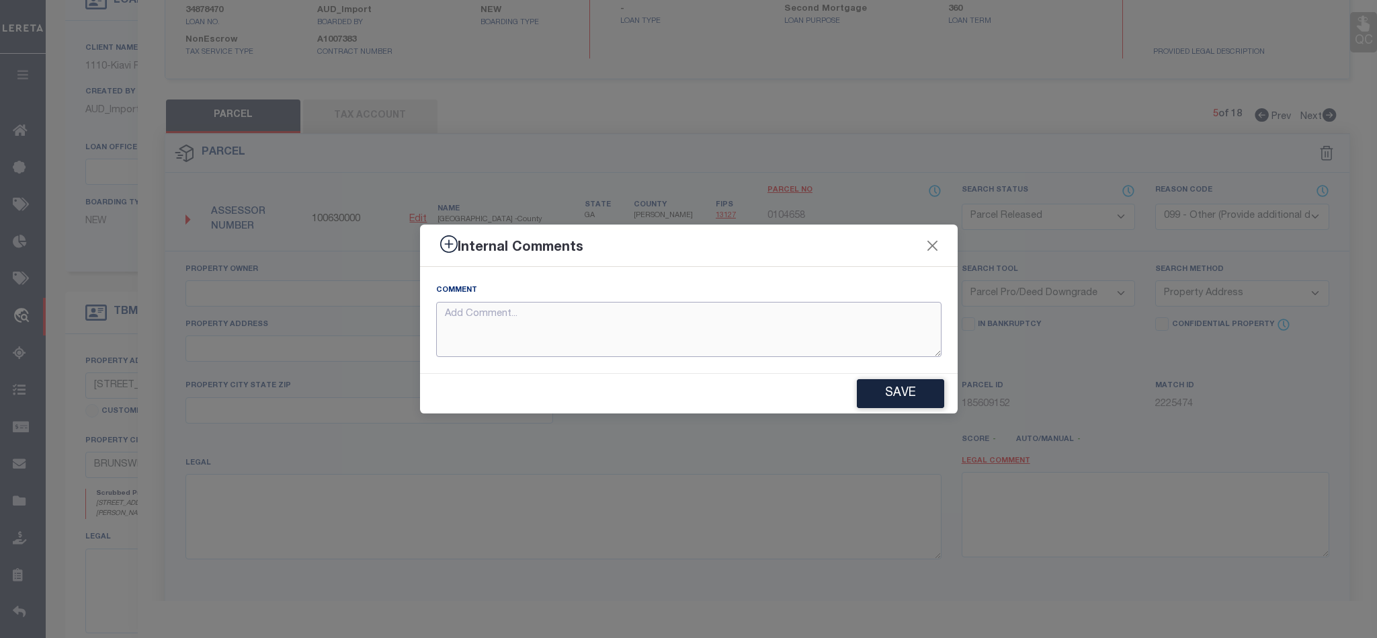
click at [657, 343] on textarea at bounding box center [688, 330] width 505 height 56
paste textarea "Parcel not required."
click at [889, 396] on button "Save" at bounding box center [900, 393] width 87 height 29
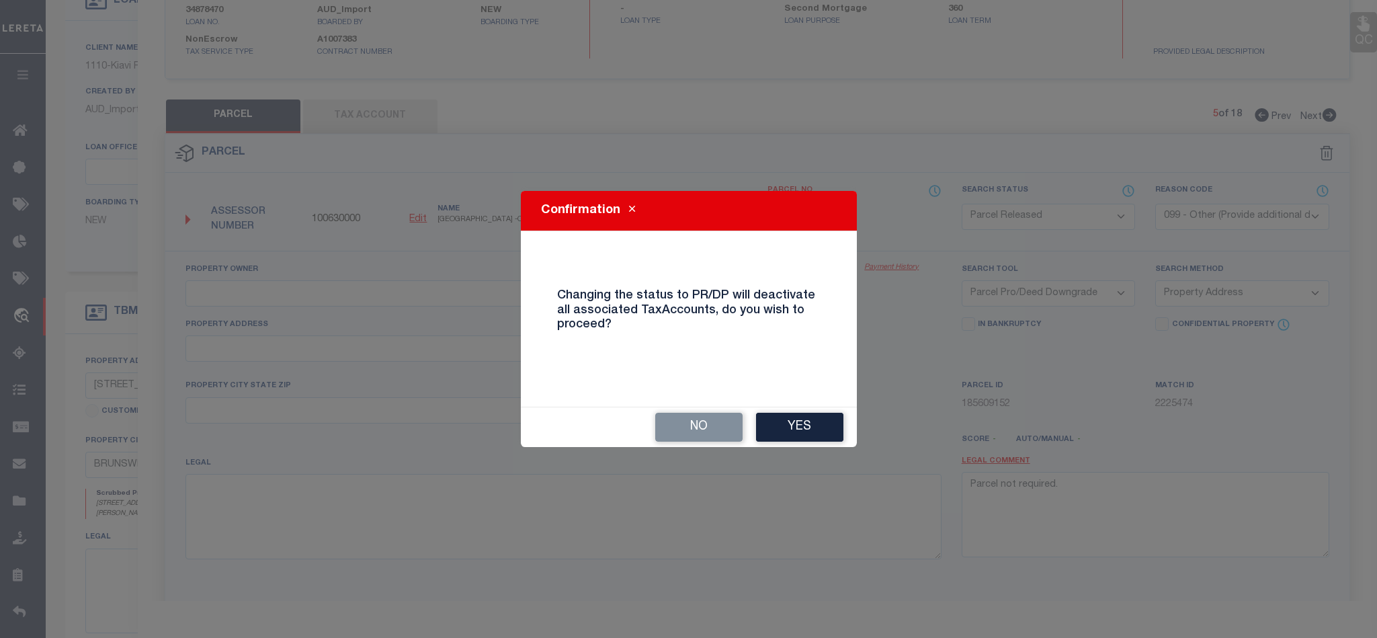
click at [812, 422] on button "Yes" at bounding box center [799, 427] width 87 height 29
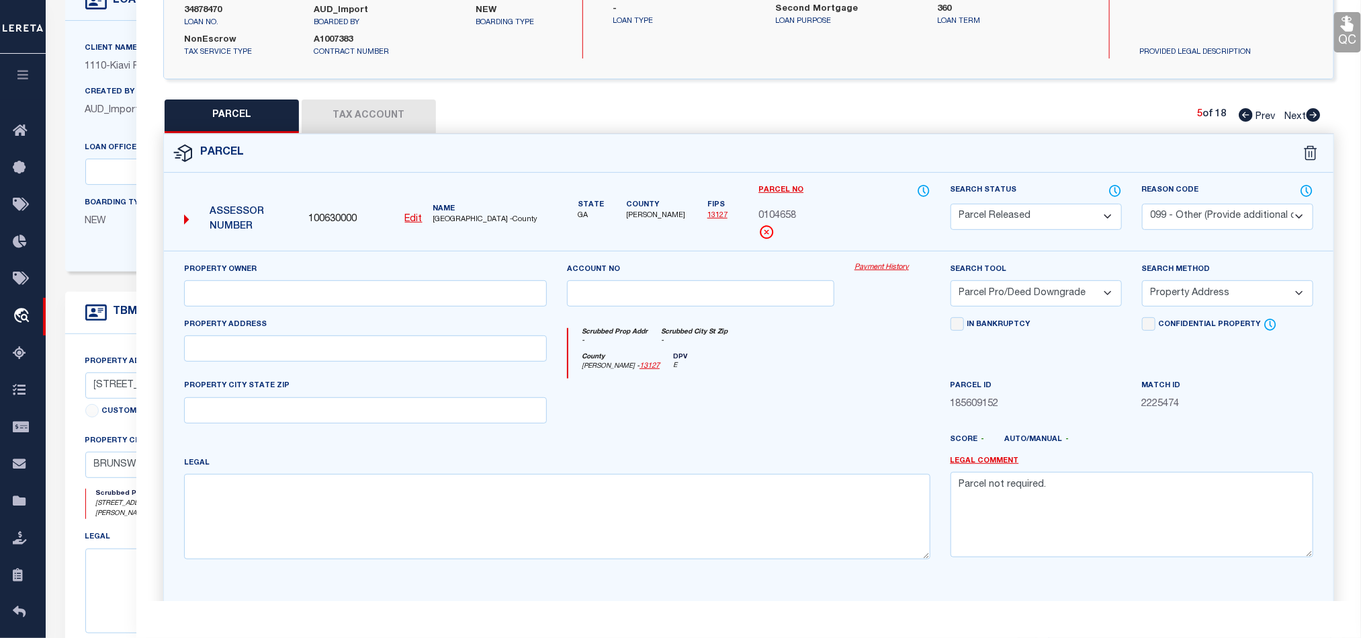
click at [1313, 118] on icon at bounding box center [1314, 114] width 14 height 13
click at [1040, 220] on select "Automated Search Bad Parcel Complete Duplicate Parcel High Dollar Reporting In …" at bounding box center [1036, 217] width 171 height 26
click at [951, 205] on select "Automated Search Bad Parcel Complete Duplicate Parcel High Dollar Reporting In …" at bounding box center [1036, 217] width 171 height 26
drag, startPoint x: 1202, startPoint y: 220, endPoint x: 1191, endPoint y: 226, distance: 12.1
click at [1202, 220] on select "- Select Reason Code - 099 - Other (Provide additional detail) ACT - Agency Cha…" at bounding box center [1227, 217] width 171 height 26
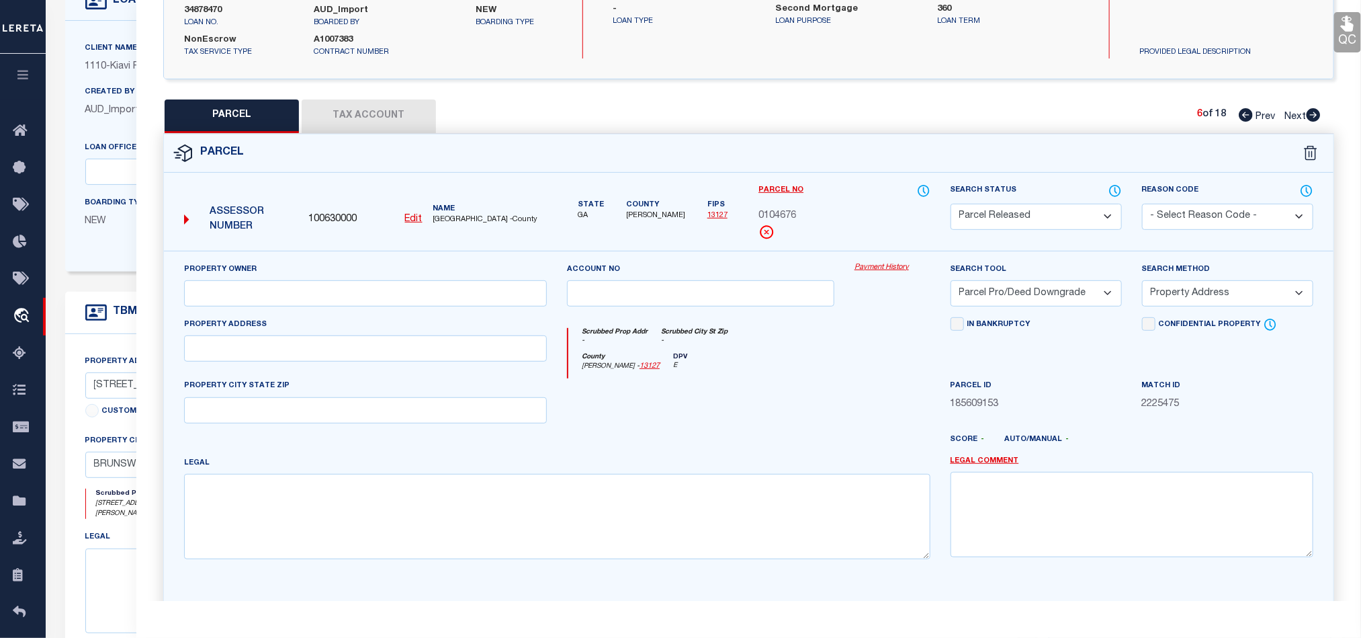
click at [1142, 205] on select "- Select Reason Code - 099 - Other (Provide additional detail) ACT - Agency Cha…" at bounding box center [1227, 217] width 171 height 26
drag, startPoint x: 1240, startPoint y: 212, endPoint x: 1224, endPoint y: 228, distance: 22.8
click at [1240, 212] on select "- Select Reason Code - 099 - Other (Provide additional detail) ACT - Agency Cha…" at bounding box center [1227, 217] width 171 height 26
click at [1142, 205] on select "- Select Reason Code - 099 - Other (Provide additional detail) ACT - Agency Cha…" at bounding box center [1227, 217] width 171 height 26
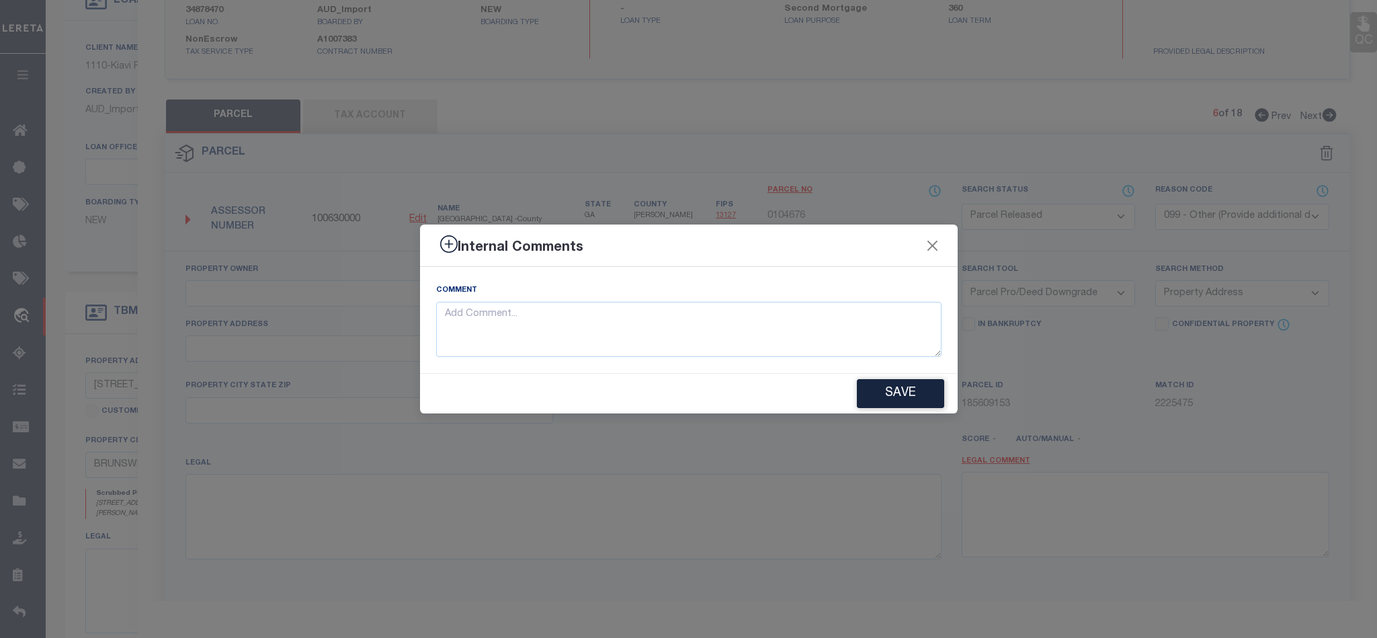
click at [599, 362] on div "Comment" at bounding box center [689, 320] width 538 height 106
click at [630, 315] on textarea at bounding box center [688, 330] width 505 height 56
paste textarea "Parcel not required."
click at [884, 398] on button "Save" at bounding box center [900, 393] width 87 height 29
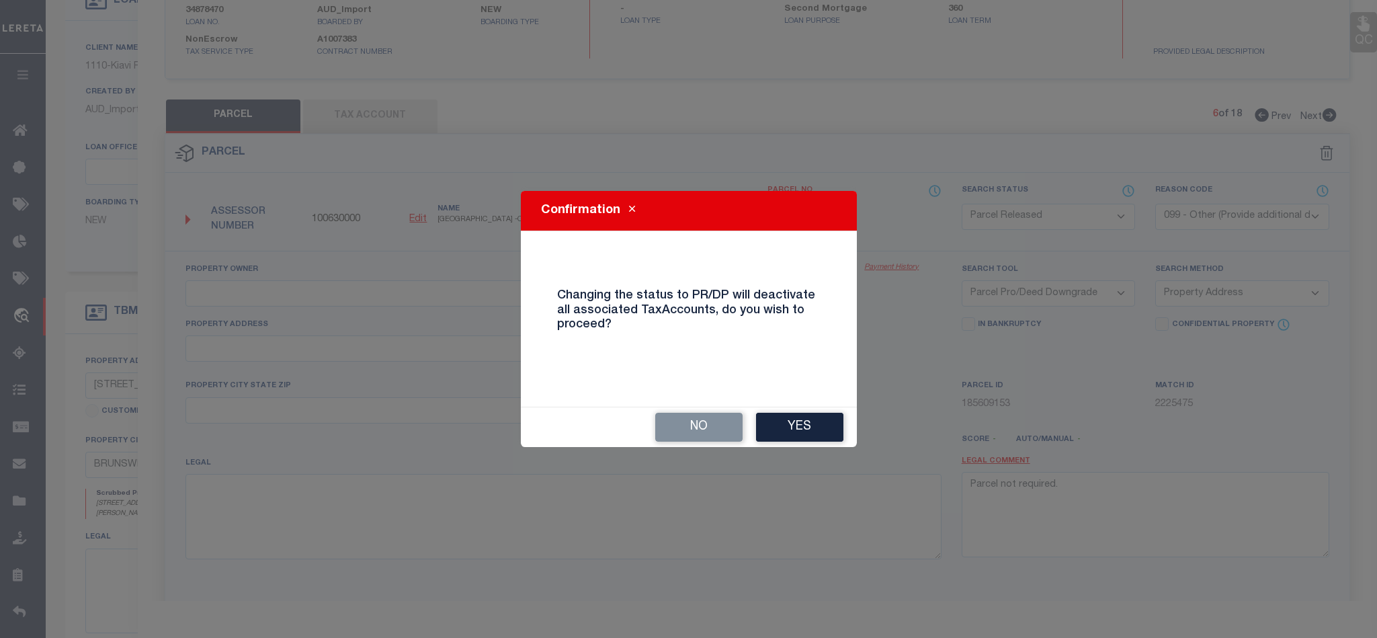
click at [812, 423] on button "Yes" at bounding box center [799, 427] width 87 height 29
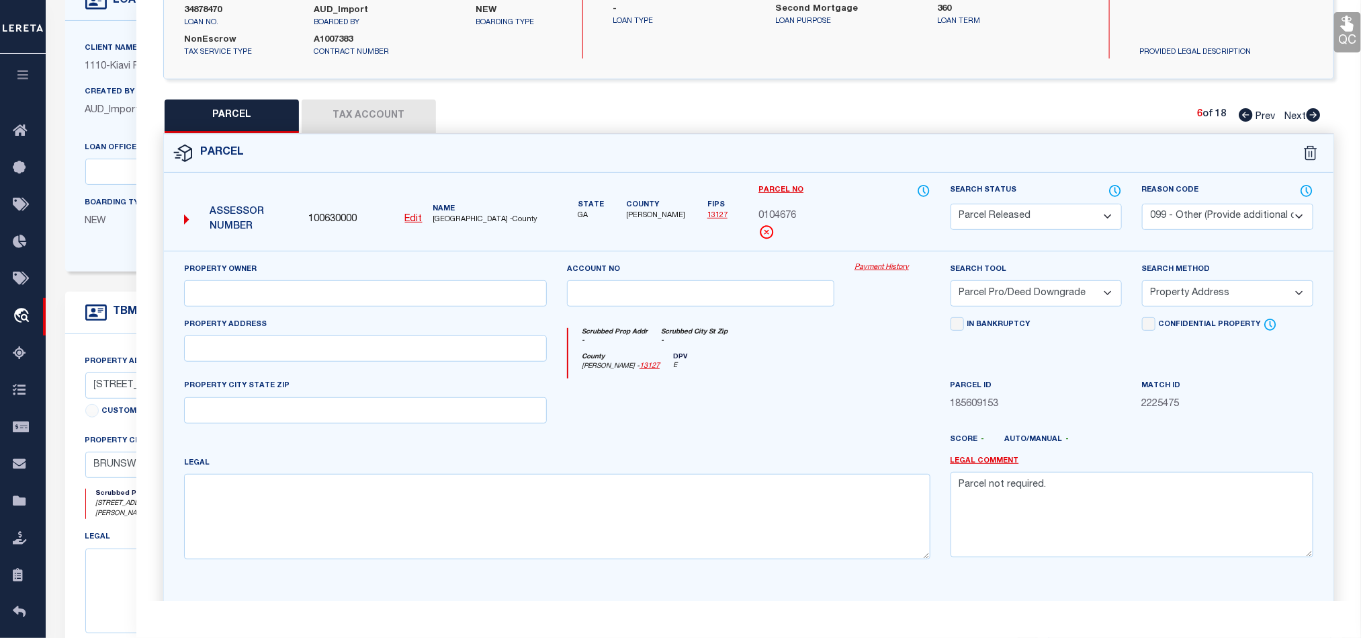
click at [1309, 116] on icon at bounding box center [1314, 114] width 14 height 13
click at [1033, 214] on select "Automated Search Bad Parcel Complete Duplicate Parcel High Dollar Reporting In …" at bounding box center [1036, 217] width 171 height 26
click at [951, 205] on select "Automated Search Bad Parcel Complete Duplicate Parcel High Dollar Reporting In …" at bounding box center [1036, 217] width 171 height 26
drag, startPoint x: 1218, startPoint y: 214, endPoint x: 1210, endPoint y: 230, distance: 18.0
click at [1218, 214] on select "- Select Reason Code - 099 - Other (Provide additional detail) ACT - Agency Cha…" at bounding box center [1227, 217] width 171 height 26
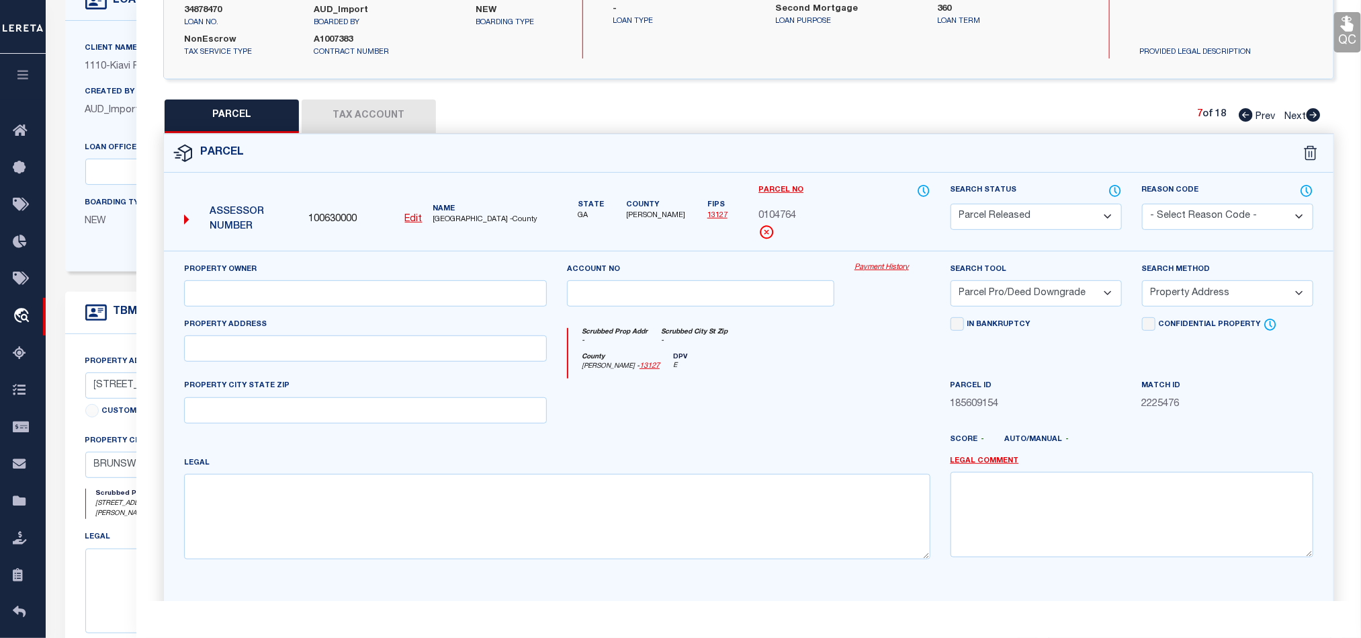
click at [1142, 205] on select "- Select Reason Code - 099 - Other (Provide additional detail) ACT - Agency Cha…" at bounding box center [1227, 217] width 171 height 26
click at [1242, 216] on select "- Select Reason Code - 099 - Other (Provide additional detail) ACT - Agency Cha…" at bounding box center [1227, 217] width 171 height 26
click at [1142, 205] on select "- Select Reason Code - 099 - Other (Provide additional detail) ACT - Agency Cha…" at bounding box center [1227, 217] width 171 height 26
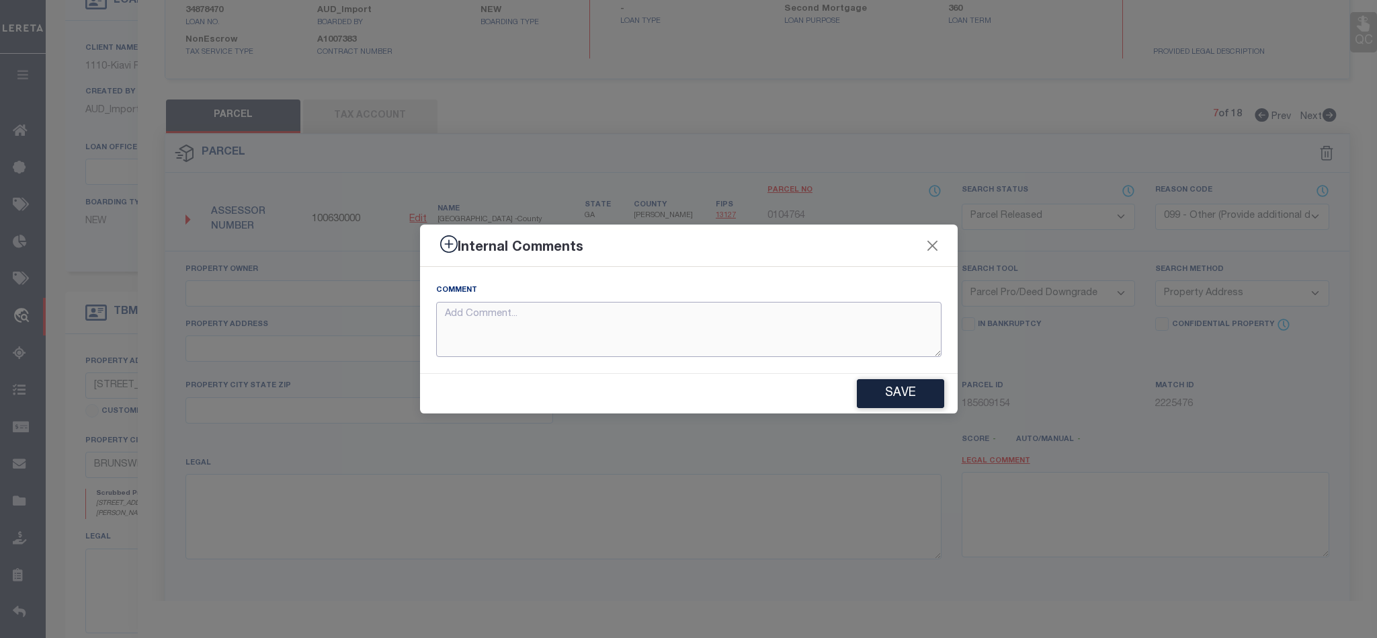
click at [787, 310] on textarea at bounding box center [688, 330] width 505 height 56
paste textarea "Parcel not required."
click at [909, 388] on button "Save" at bounding box center [900, 393] width 87 height 29
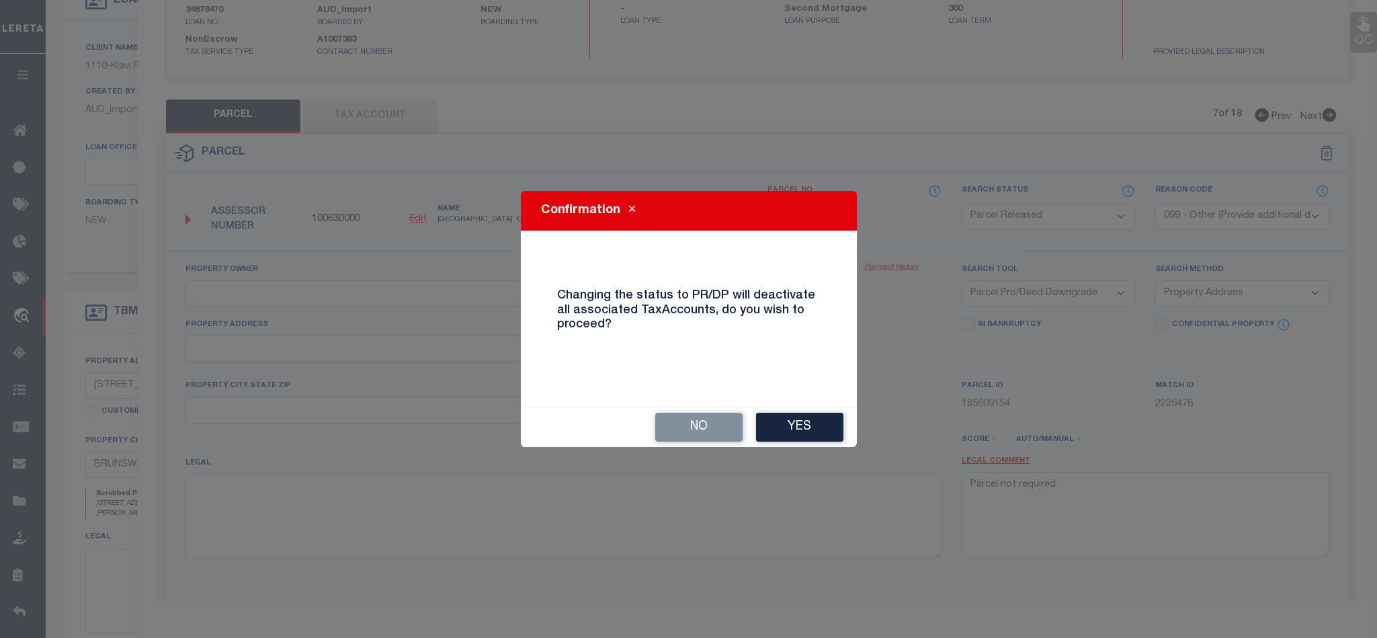
click at [818, 423] on button "Yes" at bounding box center [799, 427] width 87 height 29
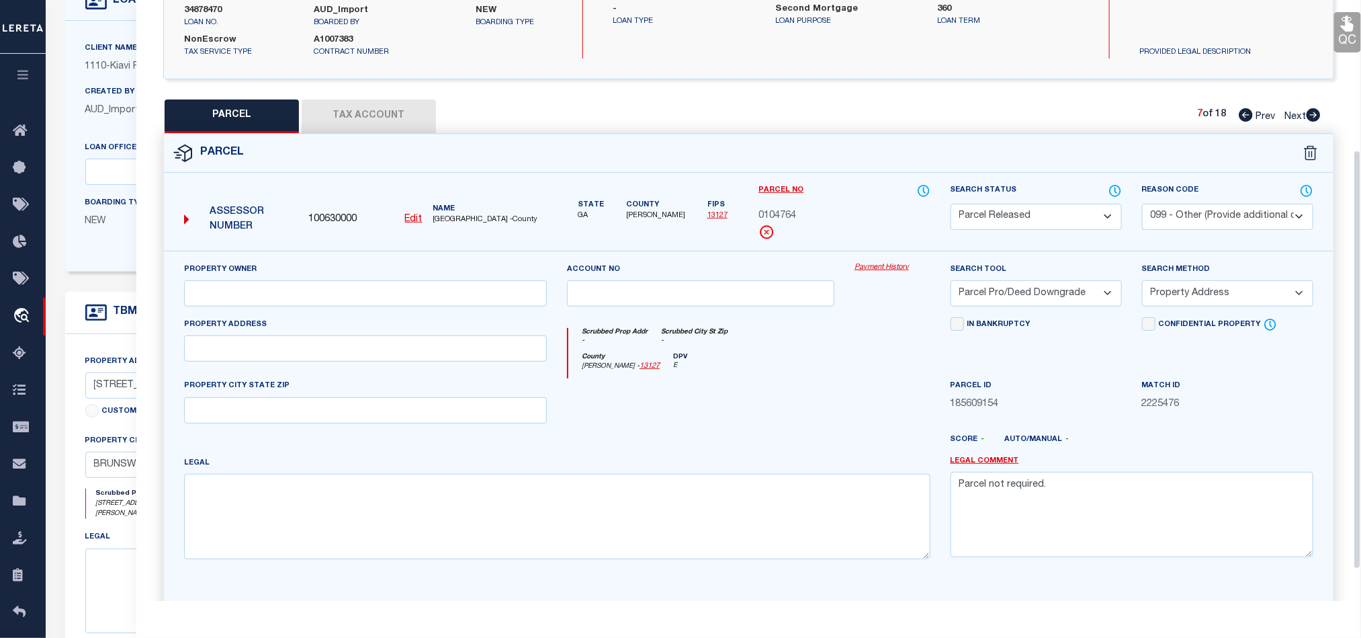
scroll to position [260, 0]
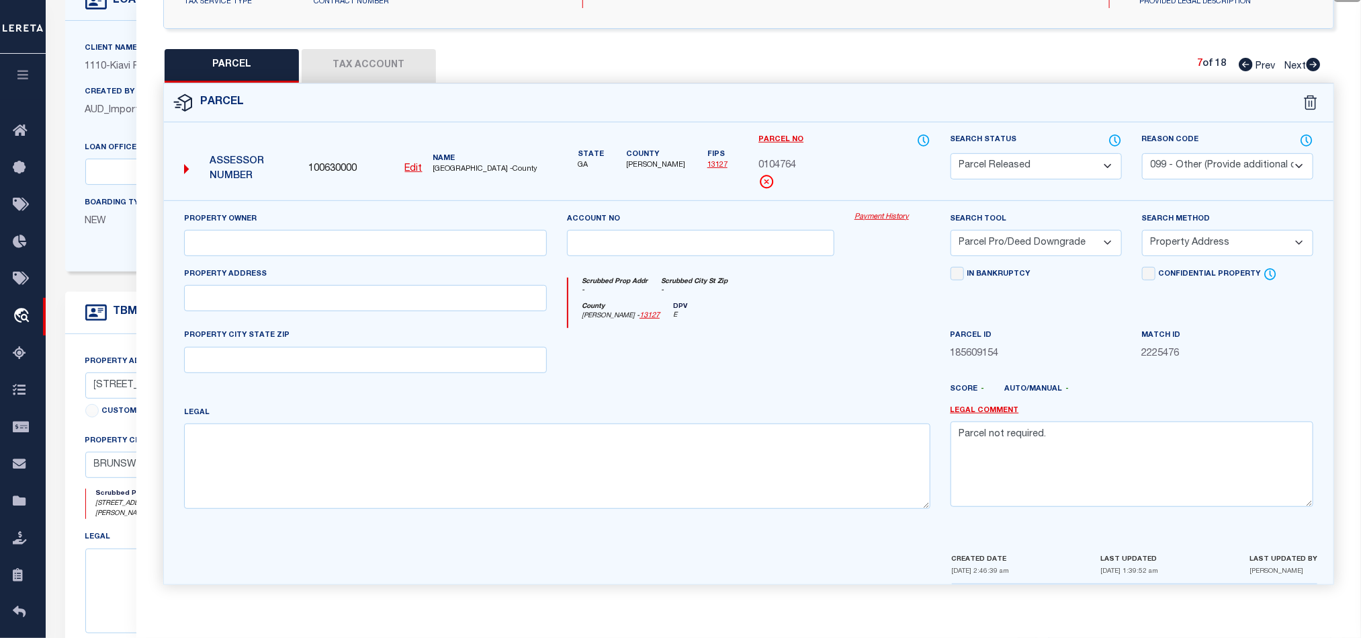
click at [1309, 58] on icon at bounding box center [1314, 64] width 14 height 13
click at [1065, 167] on select "Automated Search Bad Parcel Complete Duplicate Parcel High Dollar Reporting In …" at bounding box center [1036, 166] width 171 height 26
click at [951, 153] on select "Automated Search Bad Parcel Complete Duplicate Parcel High Dollar Reporting In …" at bounding box center [1036, 166] width 171 height 26
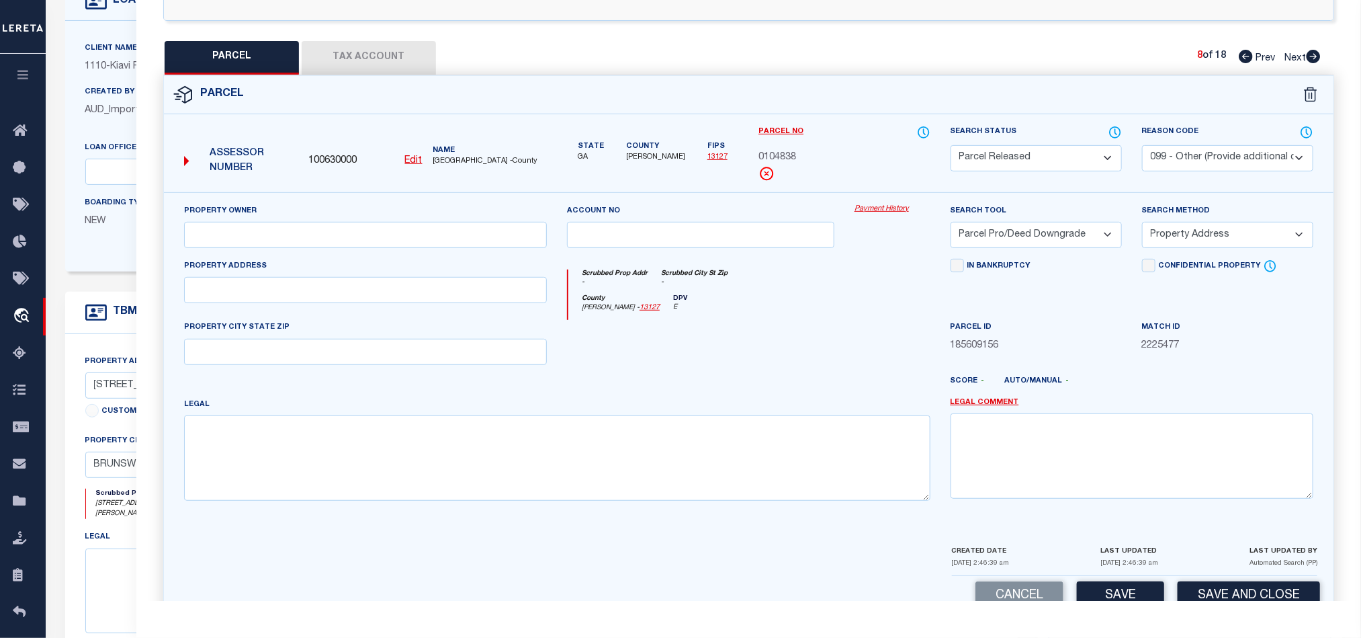
drag, startPoint x: 1210, startPoint y: 160, endPoint x: 1196, endPoint y: 169, distance: 16.4
click at [1210, 160] on select "- Select Reason Code - 099 - Other (Provide additional detail) ACT - Agency Cha…" at bounding box center [1227, 158] width 171 height 26
click at [1142, 146] on select "- Select Reason Code - 099 - Other (Provide additional detail) ACT - Agency Cha…" at bounding box center [1227, 158] width 171 height 26
click at [1222, 161] on select "- Select Reason Code - 099 - Other (Provide additional detail) ACT - Agency Cha…" at bounding box center [1227, 158] width 171 height 26
click at [1142, 146] on select "- Select Reason Code - 099 - Other (Provide additional detail) ACT - Agency Cha…" at bounding box center [1227, 158] width 171 height 26
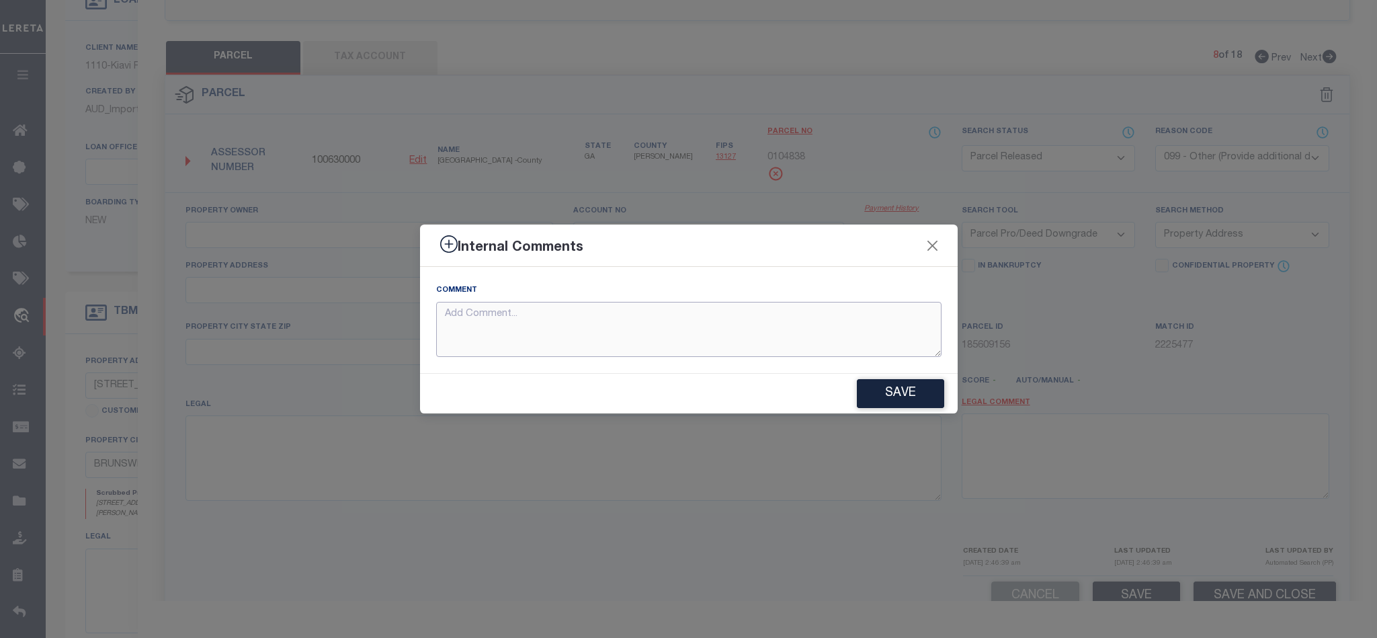
click at [599, 303] on textarea at bounding box center [688, 330] width 505 height 56
paste textarea "Parcel not required."
click at [868, 394] on button "Save" at bounding box center [900, 393] width 87 height 29
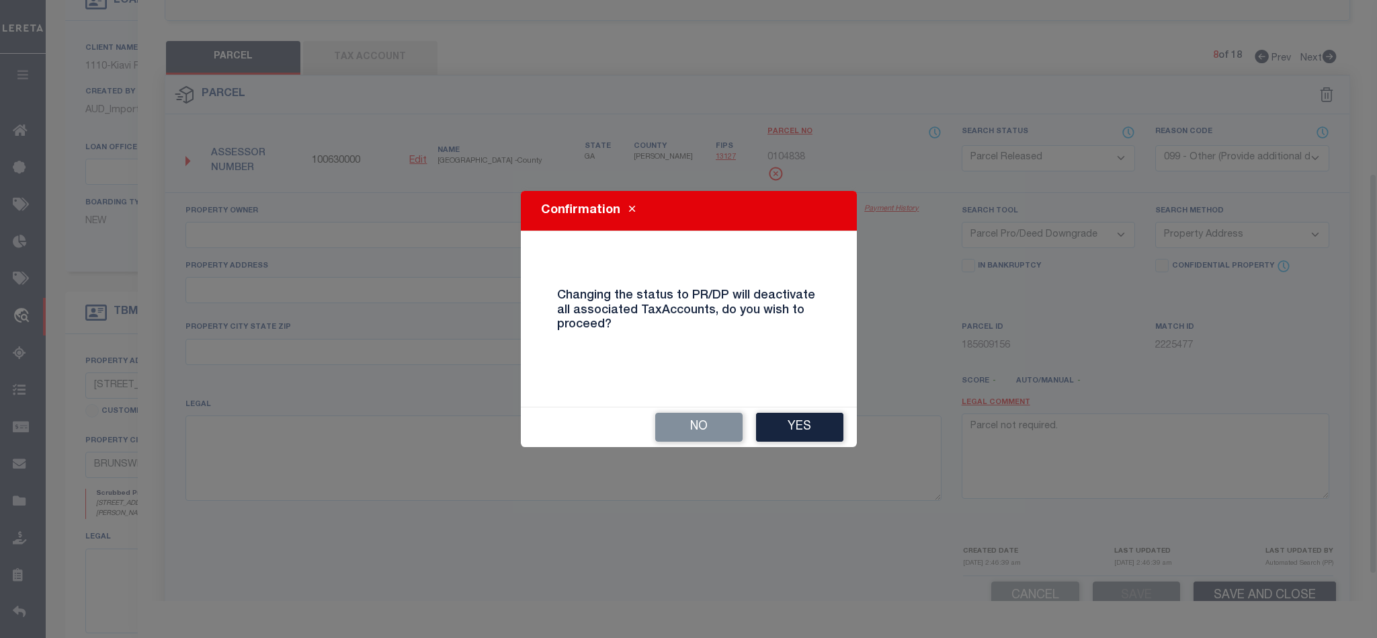
click at [813, 425] on button "Yes" at bounding box center [799, 427] width 87 height 29
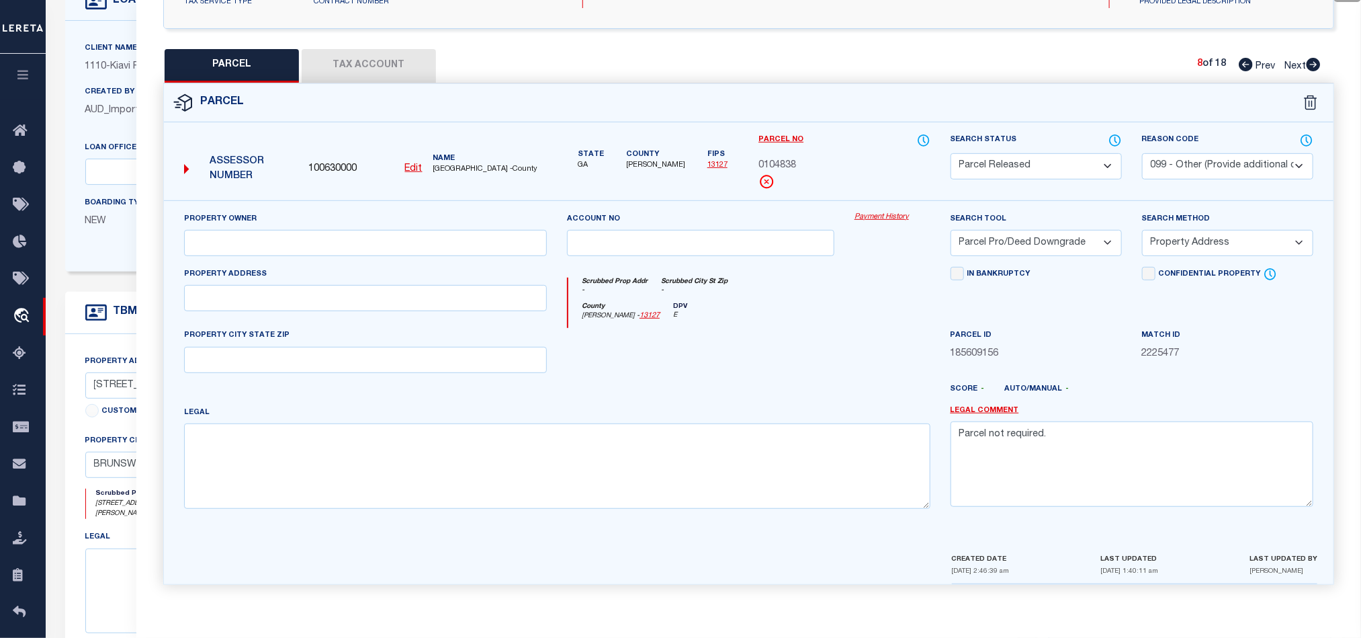
click at [1314, 58] on icon at bounding box center [1314, 64] width 14 height 13
click at [1053, 158] on select "Automated Search Bad Parcel Complete Duplicate Parcel High Dollar Reporting In …" at bounding box center [1036, 166] width 171 height 26
click at [951, 153] on select "Automated Search Bad Parcel Complete Duplicate Parcel High Dollar Reporting In …" at bounding box center [1036, 166] width 171 height 26
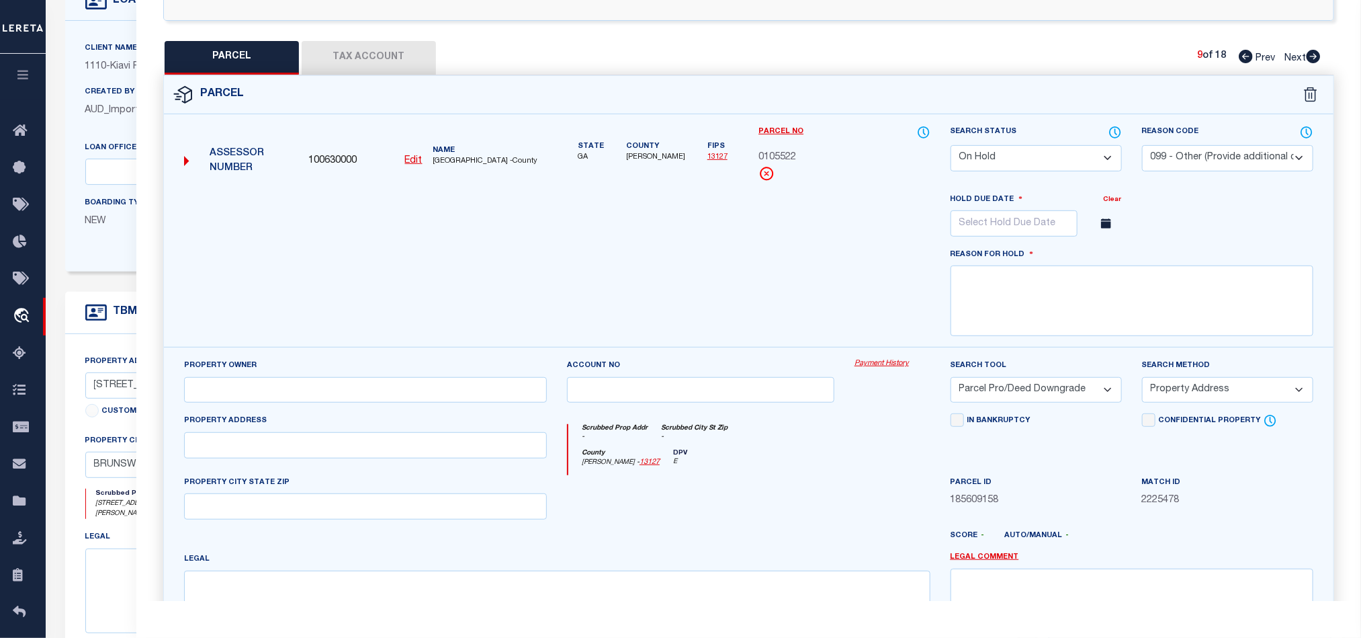
click at [1079, 161] on select "Automated Search Bad Parcel Complete Duplicate Parcel High Dollar Reporting In …" at bounding box center [1036, 158] width 171 height 26
click at [951, 146] on select "Automated Search Bad Parcel Complete Duplicate Parcel High Dollar Reporting In …" at bounding box center [1036, 158] width 171 height 26
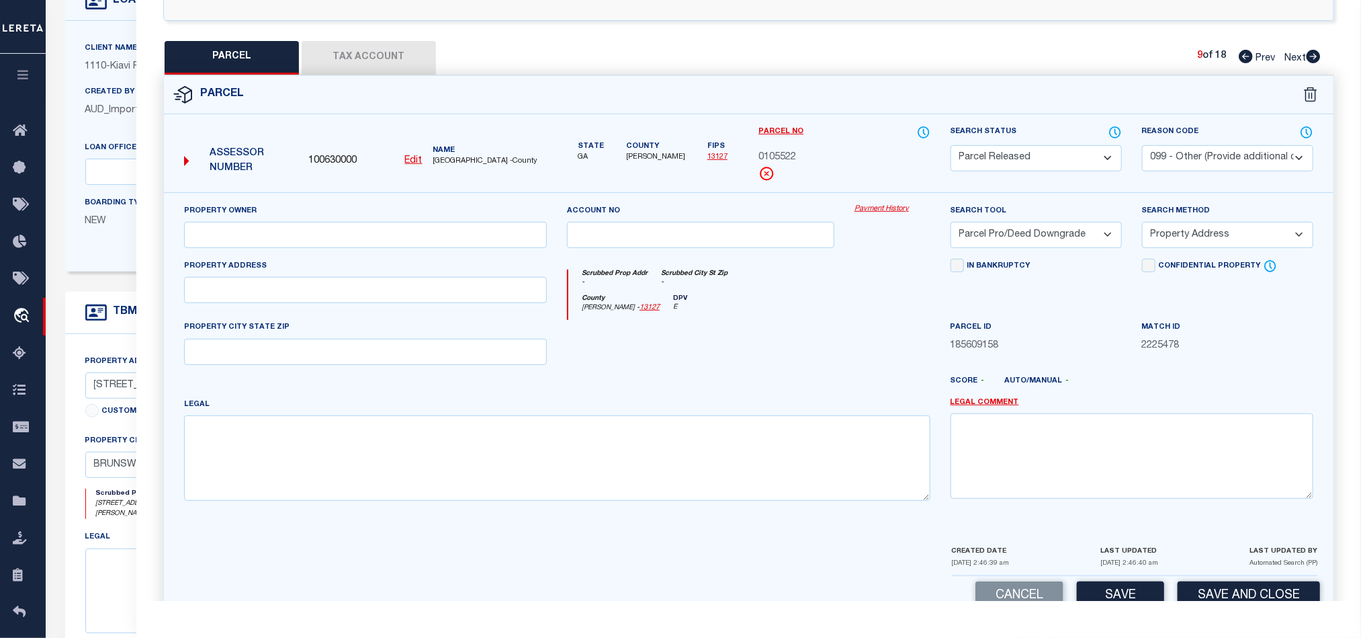
click at [1214, 162] on select "- Select Reason Code - 099 - Other (Provide additional detail) ACT - Agency Cha…" at bounding box center [1227, 158] width 171 height 26
click at [1142, 146] on select "- Select Reason Code - 099 - Other (Provide additional detail) ACT - Agency Cha…" at bounding box center [1227, 158] width 171 height 26
click at [1249, 156] on select "- Select Reason Code - 099 - Other (Provide additional detail) ACT - Agency Cha…" at bounding box center [1227, 158] width 171 height 26
click at [1142, 146] on select "- Select Reason Code - 099 - Other (Provide additional detail) ACT - Agency Cha…" at bounding box center [1227, 158] width 171 height 26
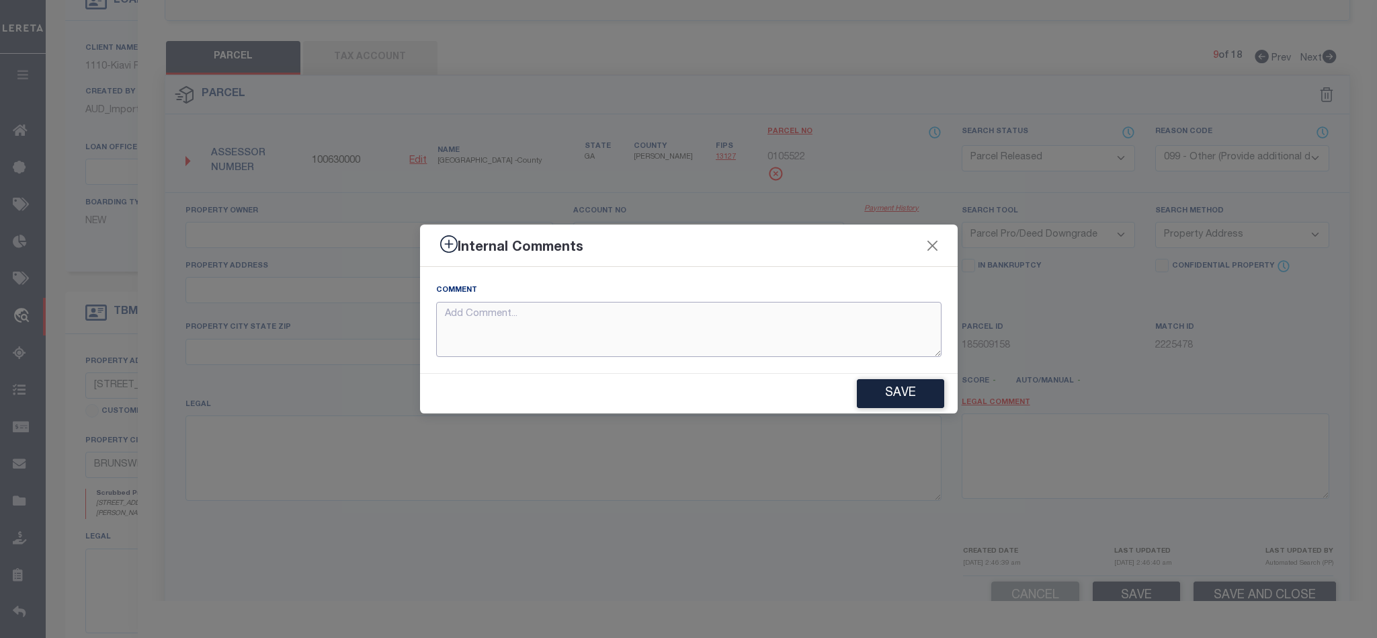
click at [569, 305] on textarea at bounding box center [688, 330] width 505 height 56
paste textarea "Parcel not required."
click at [861, 406] on button "Save" at bounding box center [900, 393] width 87 height 29
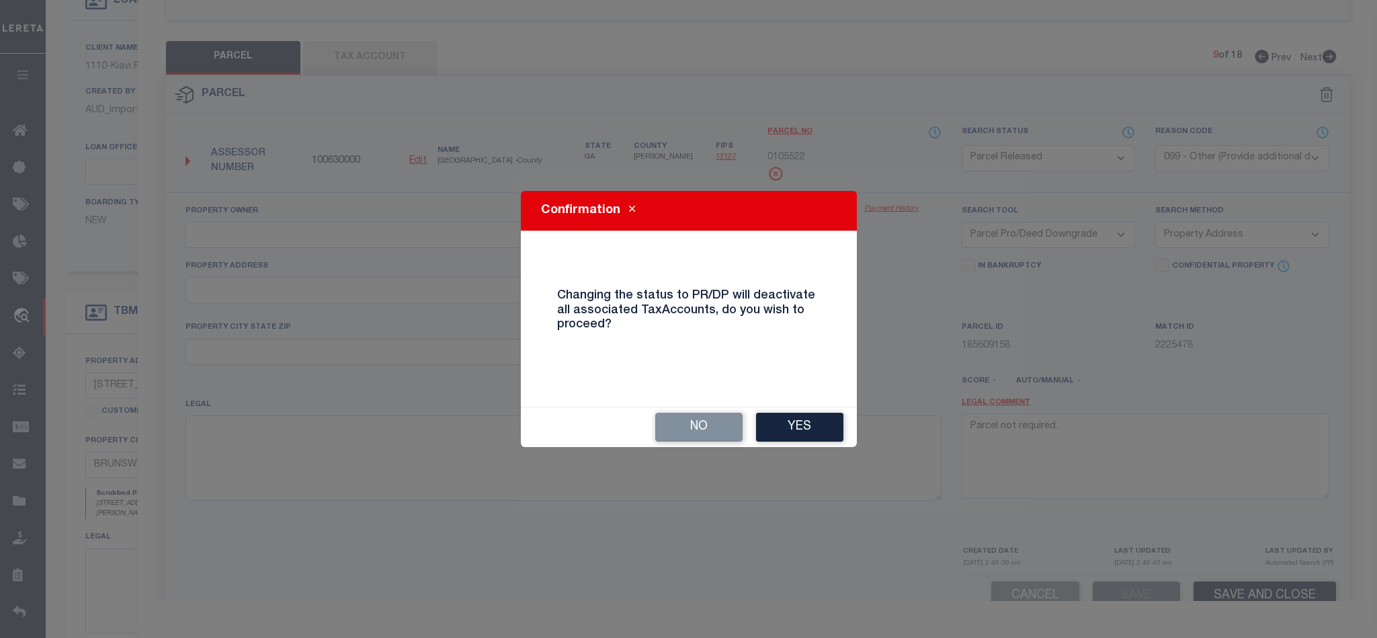
click at [815, 421] on button "Yes" at bounding box center [799, 427] width 87 height 29
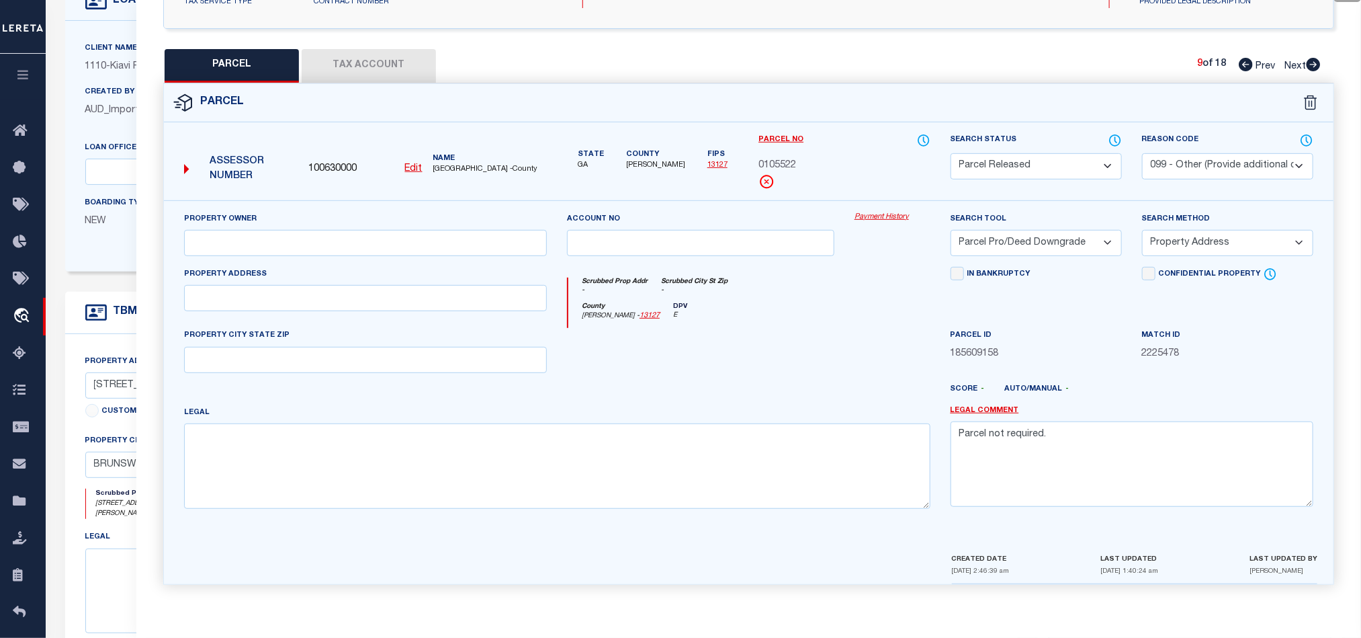
drag, startPoint x: 1313, startPoint y: 57, endPoint x: 1107, endPoint y: 159, distance: 229.6
click at [1313, 58] on icon at bounding box center [1314, 64] width 14 height 13
click at [1075, 168] on select "Automated Search Bad Parcel Complete Duplicate Parcel High Dollar Reporting In …" at bounding box center [1036, 166] width 171 height 26
click at [951, 153] on select "Automated Search Bad Parcel Complete Duplicate Parcel High Dollar Reporting In …" at bounding box center [1036, 166] width 171 height 26
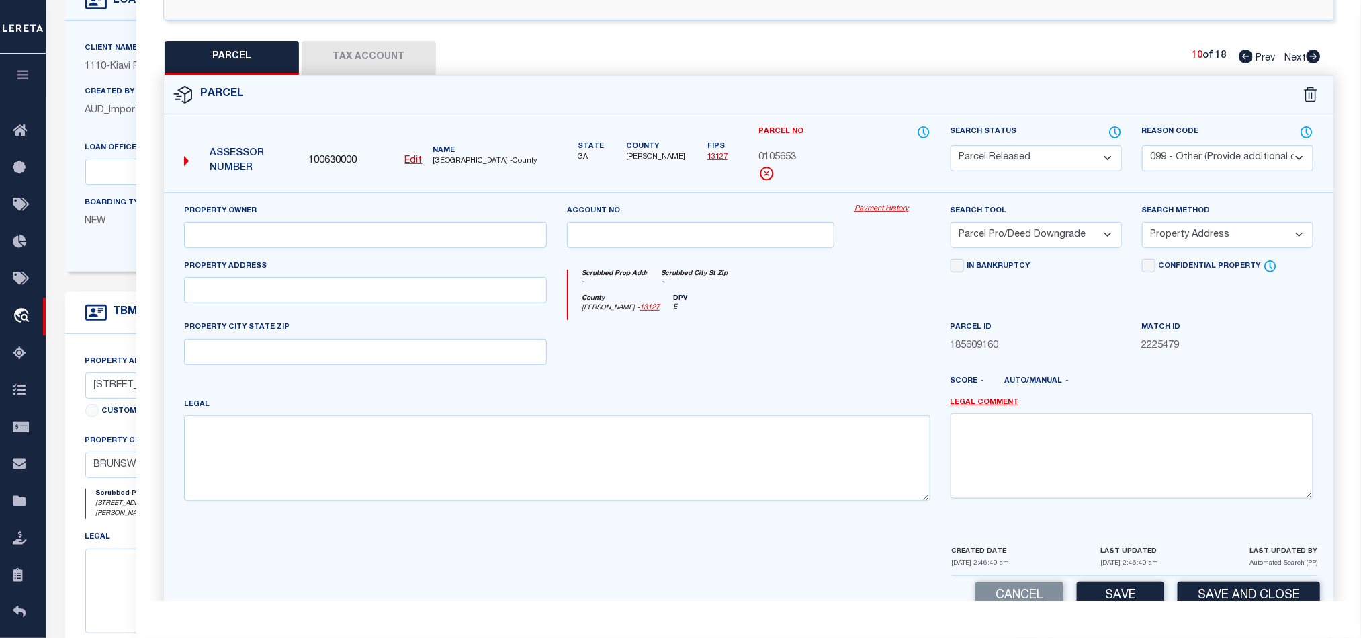
drag, startPoint x: 1220, startPoint y: 164, endPoint x: 1200, endPoint y: 171, distance: 21.5
click at [1220, 164] on select "- Select Reason Code - 099 - Other (Provide additional detail) ACT - Agency Cha…" at bounding box center [1227, 158] width 171 height 26
click at [1142, 146] on select "- Select Reason Code - 099 - Other (Provide additional detail) ACT - Agency Cha…" at bounding box center [1227, 158] width 171 height 26
click at [1224, 162] on select "- Select Reason Code - 099 - Other (Provide additional detail) ACT - Agency Cha…" at bounding box center [1227, 158] width 171 height 26
click at [1142, 146] on select "- Select Reason Code - 099 - Other (Provide additional detail) ACT - Agency Cha…" at bounding box center [1227, 158] width 171 height 26
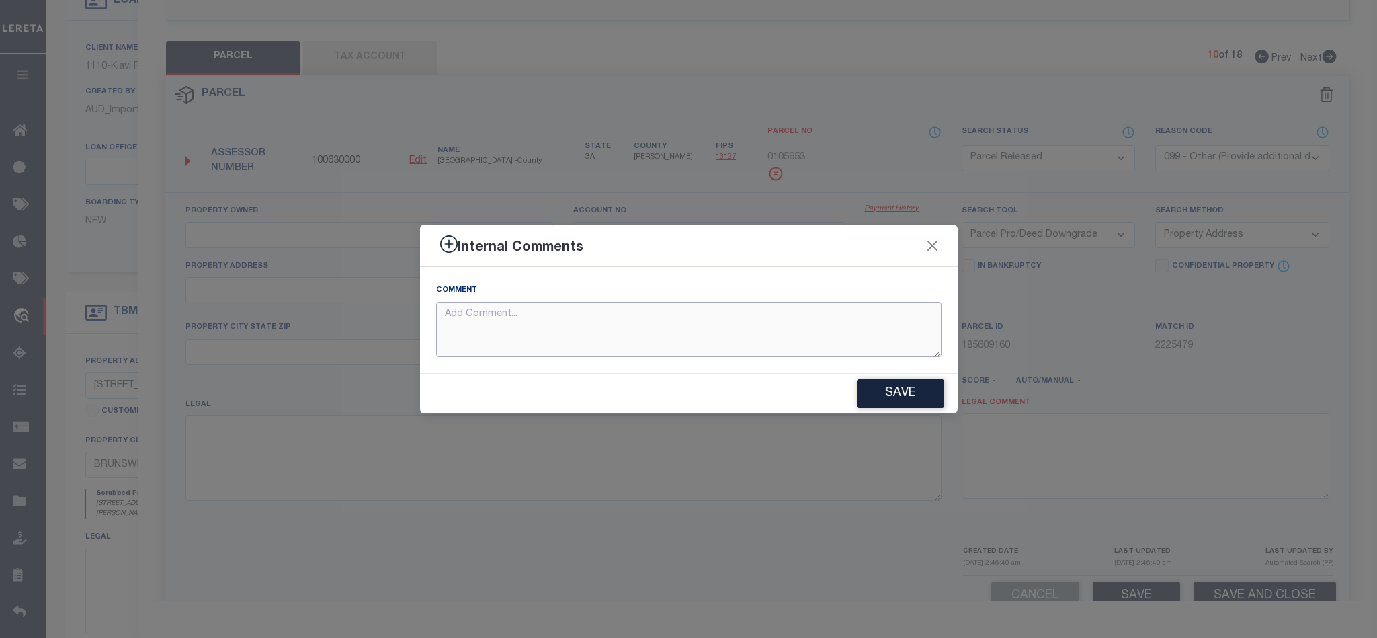
click at [662, 337] on textarea at bounding box center [688, 330] width 505 height 56
paste textarea "Parcel not required."
click at [908, 383] on button "Save" at bounding box center [900, 393] width 87 height 29
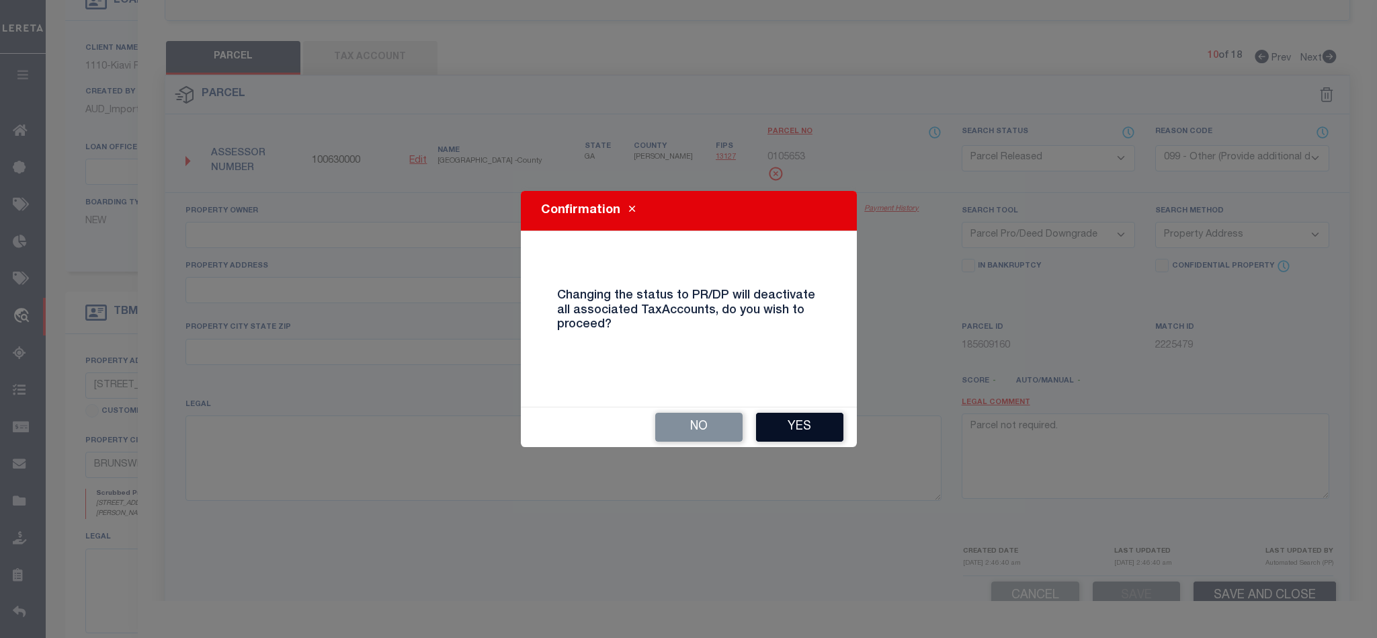
click at [804, 419] on button "Yes" at bounding box center [799, 427] width 87 height 29
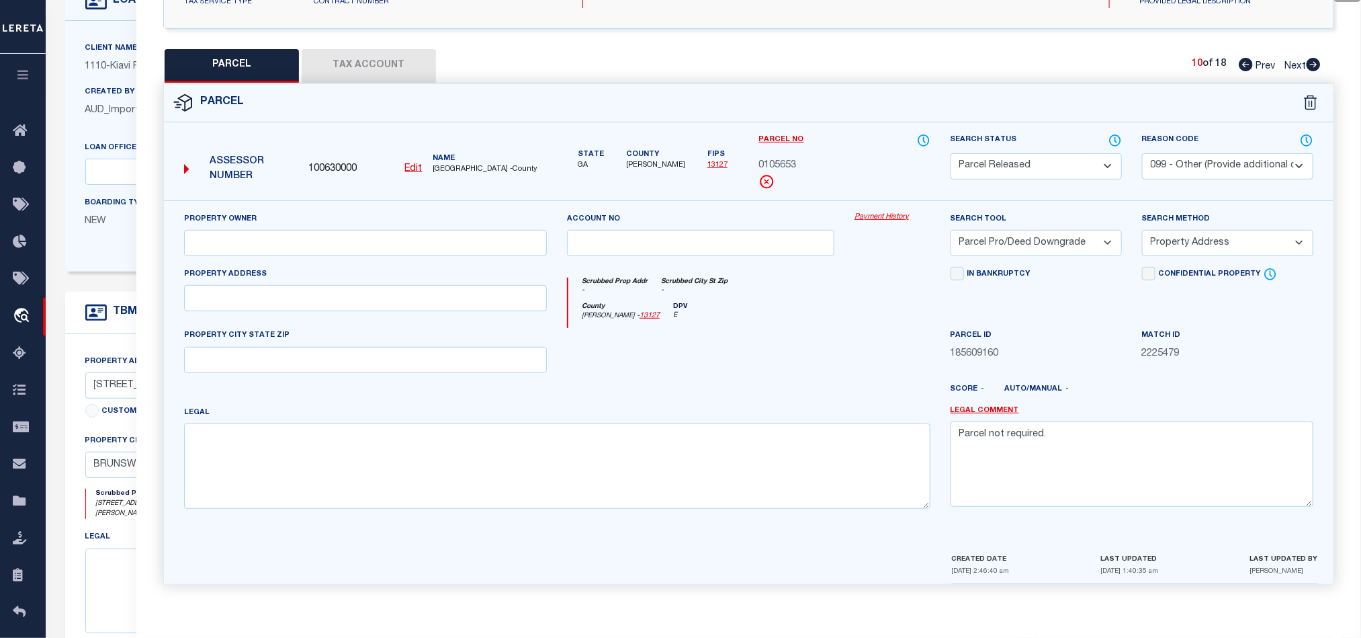
click at [1312, 59] on icon at bounding box center [1314, 64] width 14 height 13
click at [1042, 163] on select "Automated Search Bad Parcel Complete Duplicate Parcel High Dollar Reporting In …" at bounding box center [1036, 166] width 171 height 26
click at [951, 153] on select "Automated Search Bad Parcel Complete Duplicate Parcel High Dollar Reporting In …" at bounding box center [1036, 166] width 171 height 26
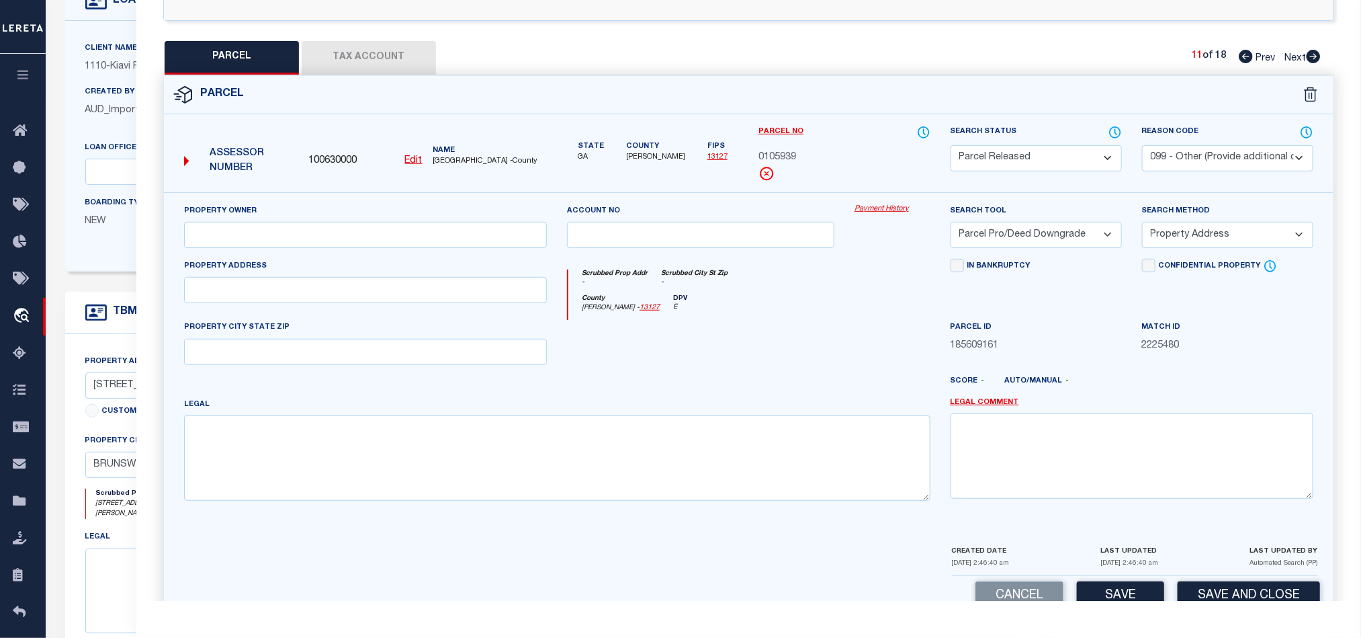
click at [1182, 143] on div "Reason Code - Select Reason Code - 099 - Other (Provide additional detail) ACT …" at bounding box center [1227, 148] width 171 height 46
click at [1183, 156] on select "- Select Reason Code - 099 - Other (Provide additional detail) ACT - Agency Cha…" at bounding box center [1227, 158] width 171 height 26
click at [1142, 146] on select "- Select Reason Code - 099 - Other (Provide additional detail) ACT - Agency Cha…" at bounding box center [1227, 158] width 171 height 26
click at [1222, 152] on select "- Select Reason Code - 099 - Other (Provide additional detail) ACT - Agency Cha…" at bounding box center [1227, 158] width 171 height 26
click at [1142, 146] on select "- Select Reason Code - 099 - Other (Provide additional detail) ACT - Agency Cha…" at bounding box center [1227, 158] width 171 height 26
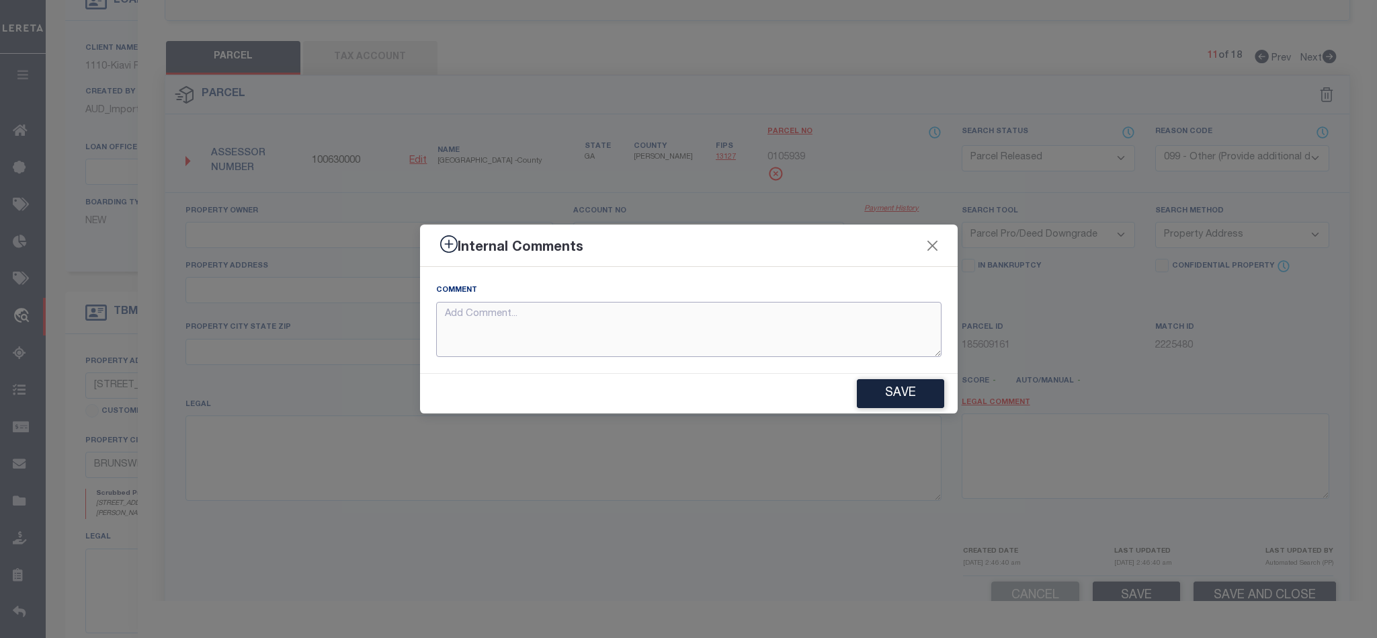
click at [650, 323] on textarea at bounding box center [688, 330] width 505 height 56
paste textarea "Parcel not required."
click at [900, 392] on button "Save" at bounding box center [900, 393] width 87 height 29
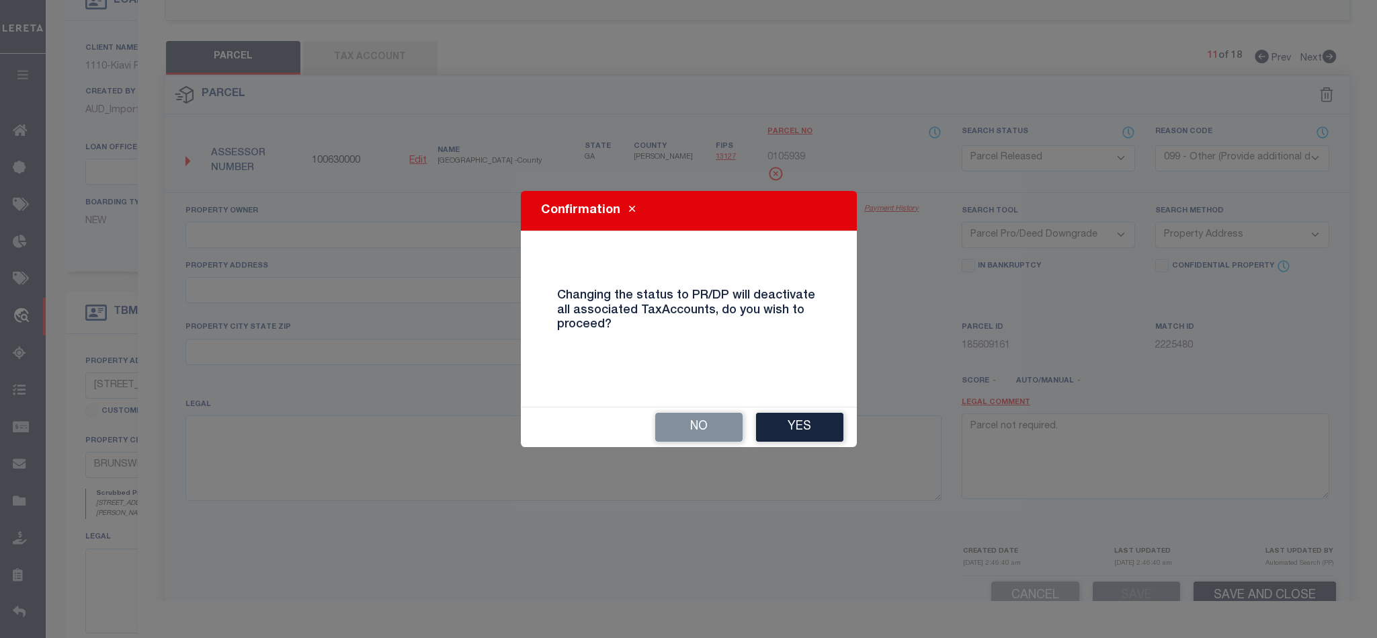
click at [804, 428] on button "Yes" at bounding box center [799, 427] width 87 height 29
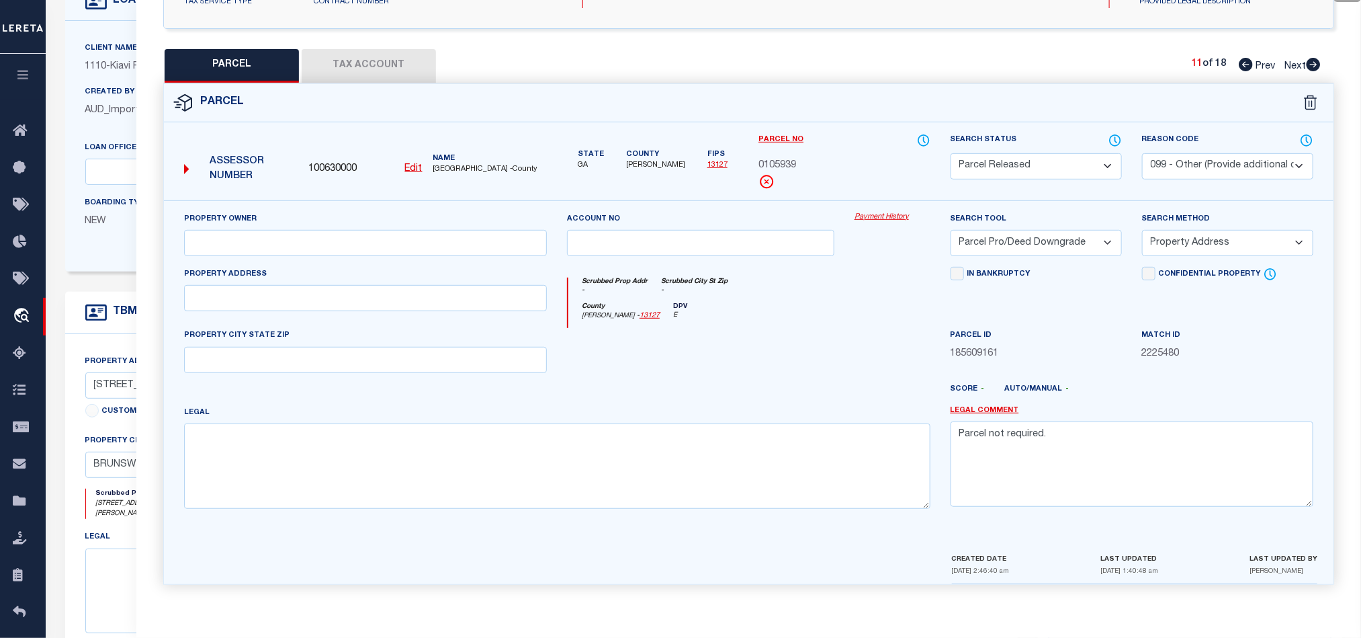
click at [1315, 60] on icon at bounding box center [1313, 64] width 15 height 13
click at [1047, 158] on select "Automated Search Bad Parcel Complete Duplicate Parcel High Dollar Reporting In …" at bounding box center [1036, 166] width 171 height 26
click at [951, 153] on select "Automated Search Bad Parcel Complete Duplicate Parcel High Dollar Reporting In …" at bounding box center [1036, 166] width 171 height 26
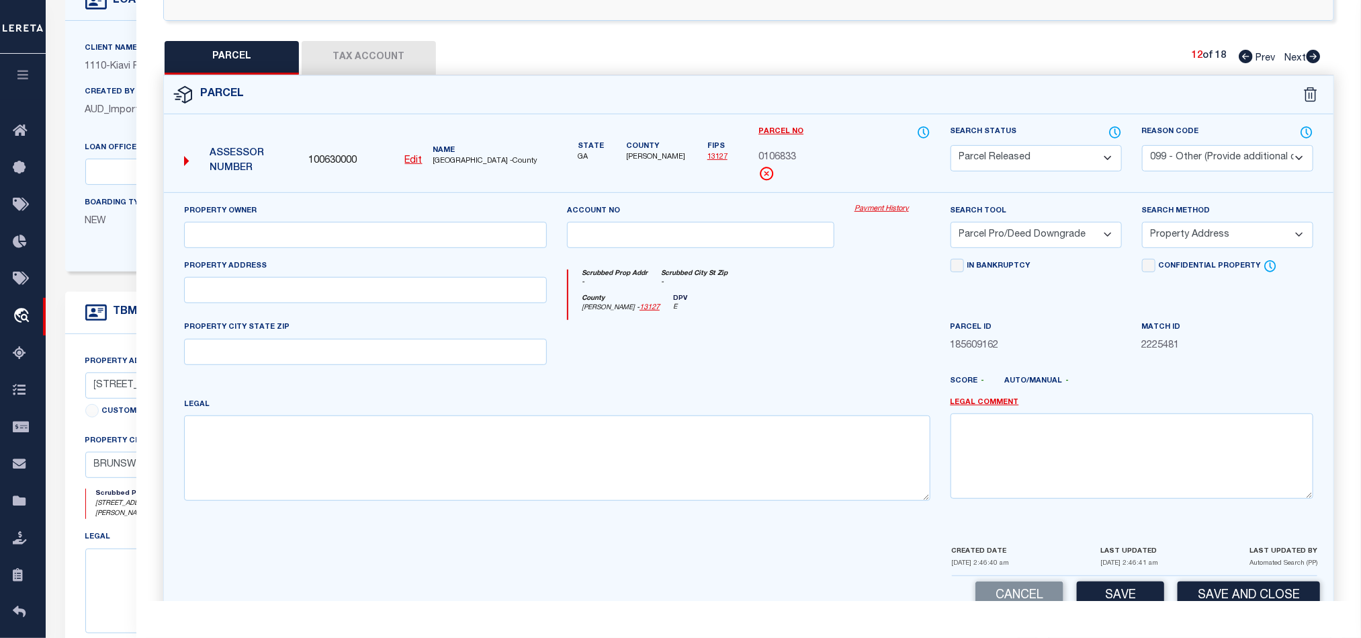
click at [1230, 163] on select "- Select Reason Code - 099 - Other (Provide additional detail) ACT - Agency Cha…" at bounding box center [1227, 158] width 171 height 26
click at [1142, 146] on select "- Select Reason Code - 099 - Other (Provide additional detail) ACT - Agency Cha…" at bounding box center [1227, 158] width 171 height 26
click at [1238, 159] on select "- Select Reason Code - 099 - Other (Provide additional detail) ACT - Agency Cha…" at bounding box center [1227, 158] width 171 height 26
click at [1142, 146] on select "- Select Reason Code - 099 - Other (Provide additional detail) ACT - Agency Cha…" at bounding box center [1227, 158] width 171 height 26
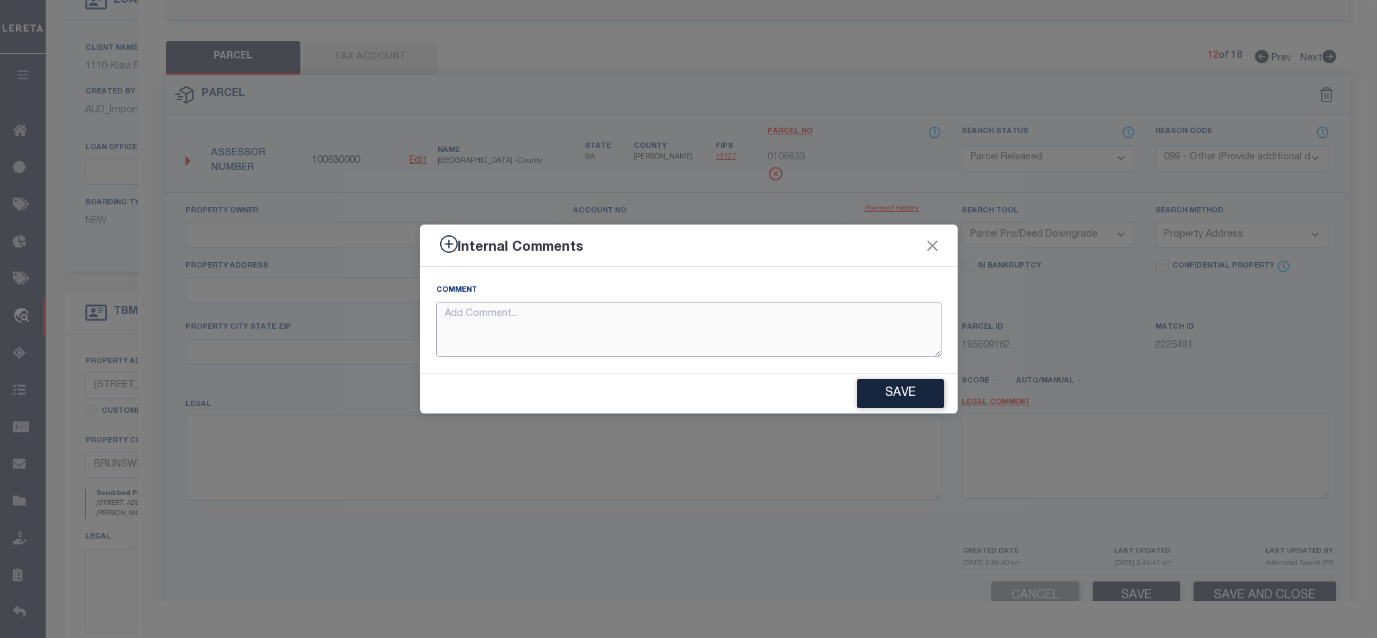
click at [593, 325] on textarea at bounding box center [688, 330] width 505 height 56
paste textarea "Parcel not required."
click at [895, 400] on button "Save" at bounding box center [900, 393] width 87 height 29
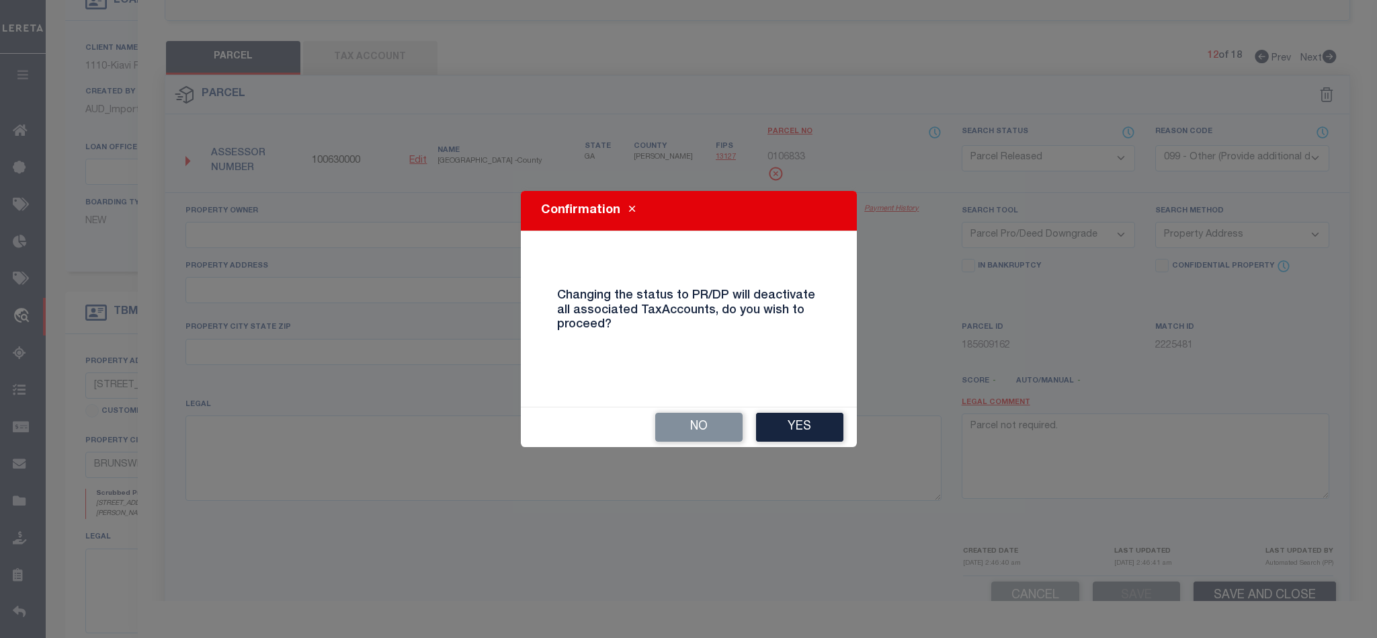
click at [809, 424] on button "Yes" at bounding box center [799, 427] width 87 height 29
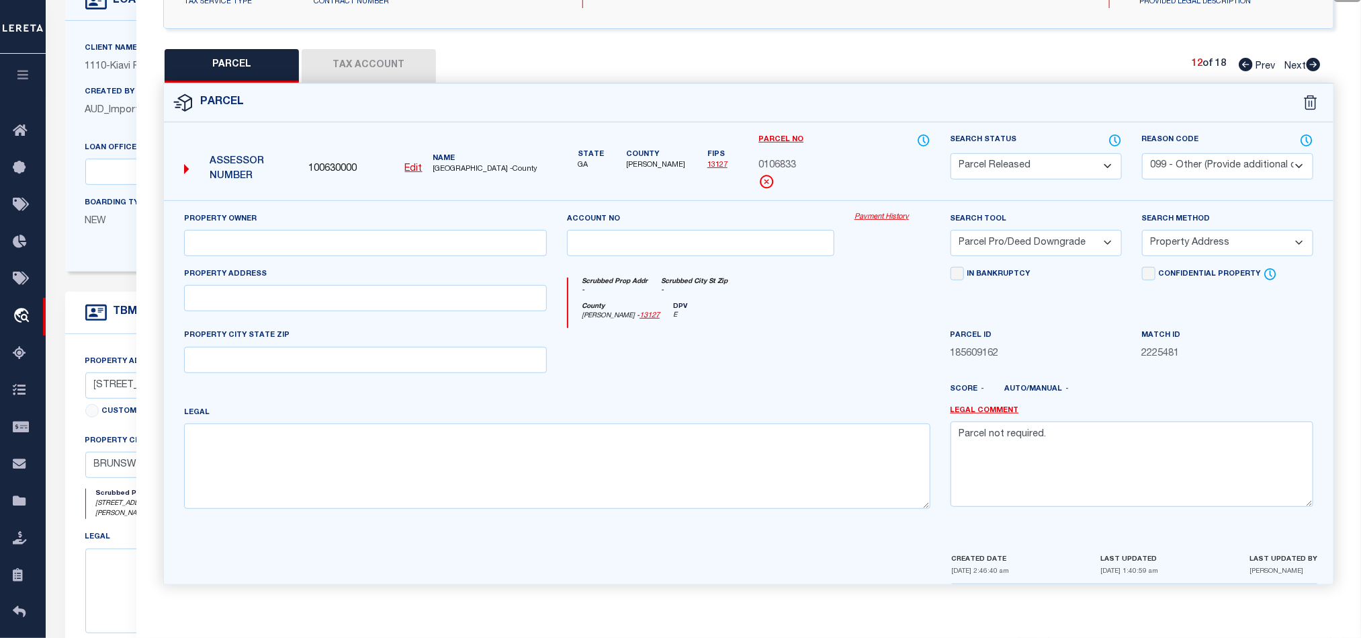
click at [1313, 58] on icon at bounding box center [1314, 64] width 14 height 13
click at [1057, 160] on select "Automated Search Bad Parcel Complete Duplicate Parcel High Dollar Reporting In …" at bounding box center [1036, 166] width 171 height 26
click at [951, 153] on select "Automated Search Bad Parcel Complete Duplicate Parcel High Dollar Reporting In …" at bounding box center [1036, 166] width 171 height 26
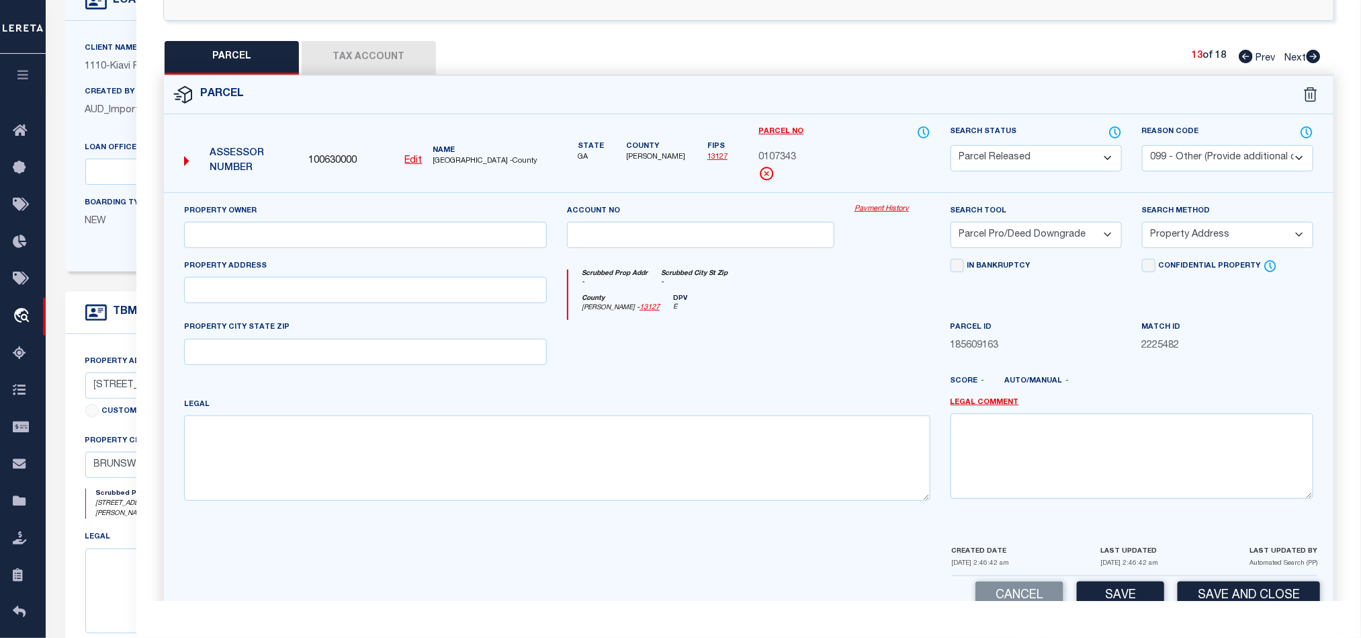
click at [1196, 150] on select "- Select Reason Code - 099 - Other (Provide additional detail) ACT - Agency Cha…" at bounding box center [1227, 158] width 171 height 26
click at [1142, 146] on select "- Select Reason Code - 099 - Other (Provide additional detail) ACT - Agency Cha…" at bounding box center [1227, 158] width 171 height 26
click at [1204, 166] on select "- Select Reason Code - 099 - Other (Provide additional detail) ACT - Agency Cha…" at bounding box center [1227, 158] width 171 height 26
click at [1142, 146] on select "- Select Reason Code - 099 - Other (Provide additional detail) ACT - Agency Cha…" at bounding box center [1227, 158] width 171 height 26
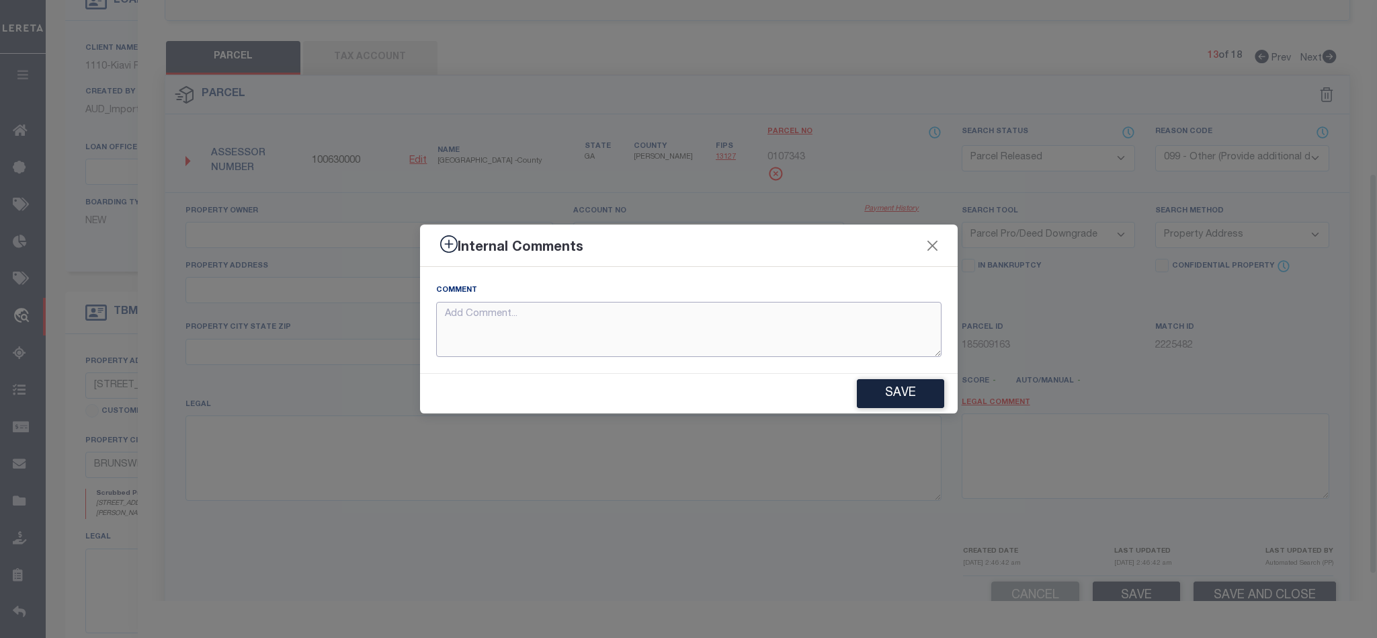
click at [647, 299] on div "Comment" at bounding box center [688, 320] width 505 height 74
paste textarea "Parcel not required."
click at [908, 409] on div "Save" at bounding box center [689, 394] width 538 height 40
click at [909, 391] on button "Save" at bounding box center [900, 393] width 87 height 29
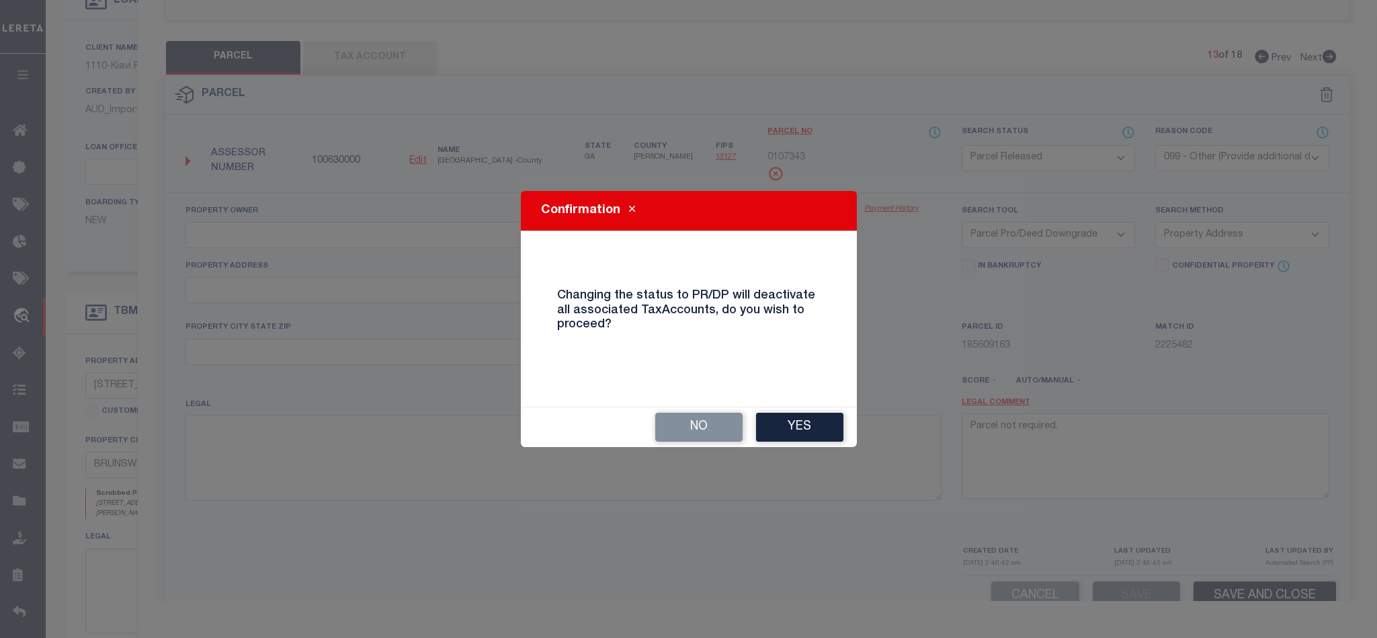
click at [816, 423] on button "Yes" at bounding box center [799, 427] width 87 height 29
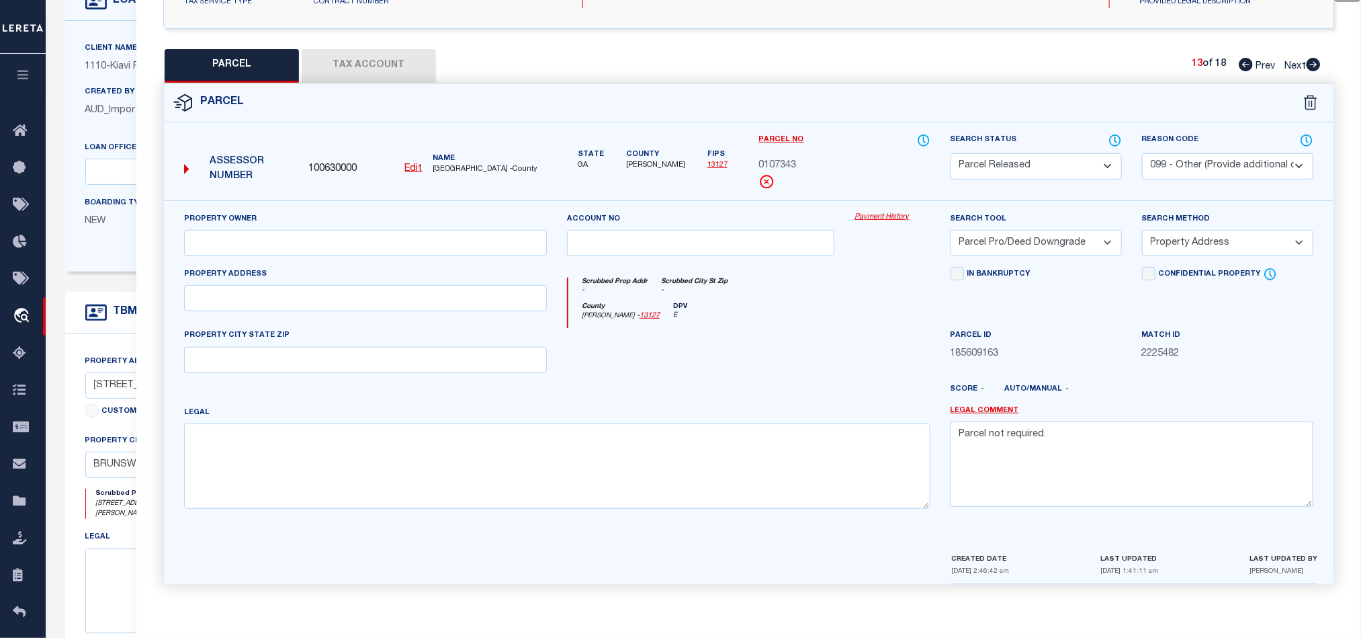
click at [1313, 59] on icon at bounding box center [1314, 64] width 14 height 13
click at [1040, 158] on select "Automated Search Bad Parcel Complete Duplicate Parcel High Dollar Reporting In …" at bounding box center [1036, 166] width 171 height 26
click at [951, 153] on select "Automated Search Bad Parcel Complete Duplicate Parcel High Dollar Reporting In …" at bounding box center [1036, 166] width 171 height 26
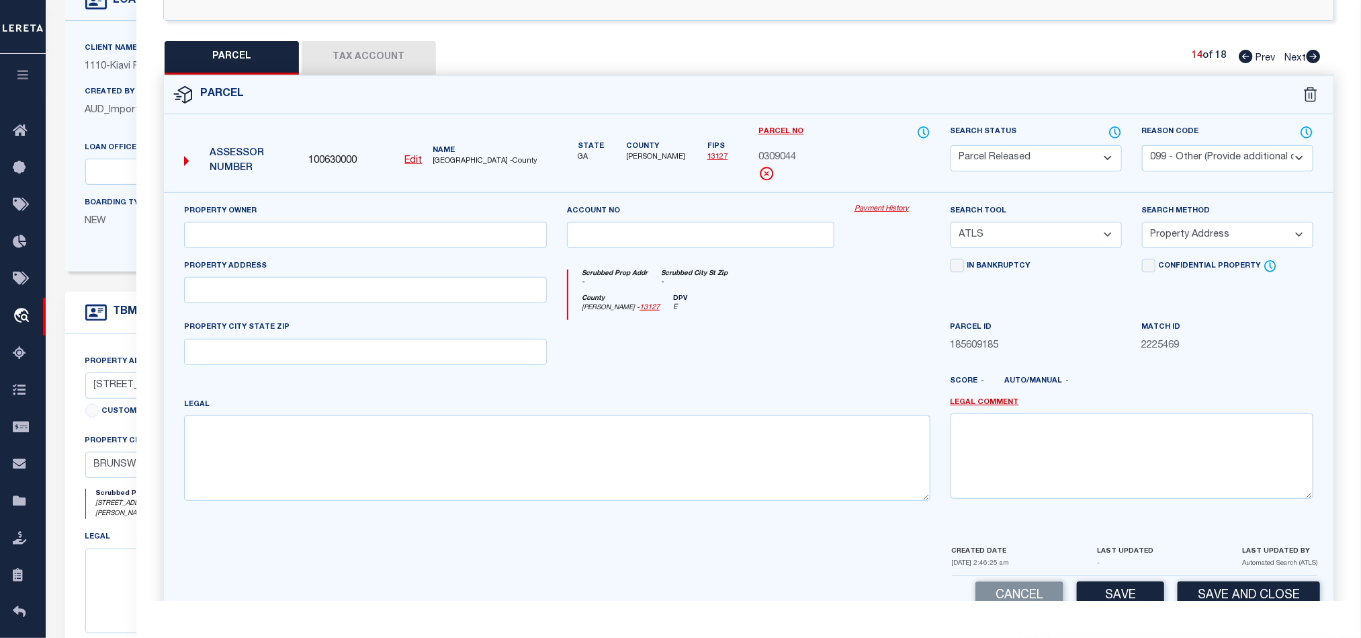
click at [1218, 145] on div "Reason Code - Select Reason Code - 099 - Other (Provide additional detail) ACT …" at bounding box center [1227, 148] width 171 height 46
drag, startPoint x: 1206, startPoint y: 156, endPoint x: 1196, endPoint y: 171, distance: 18.1
click at [1206, 156] on select "- Select Reason Code - 099 - Other (Provide additional detail) ACT - Agency Cha…" at bounding box center [1227, 158] width 171 height 26
click at [1142, 146] on select "- Select Reason Code - 099 - Other (Provide additional detail) ACT - Agency Cha…" at bounding box center [1227, 158] width 171 height 26
click at [1214, 175] on div "Reason Code - Select Reason Code - 099 - Other (Provide additional detail) ACT …" at bounding box center [1228, 158] width 192 height 67
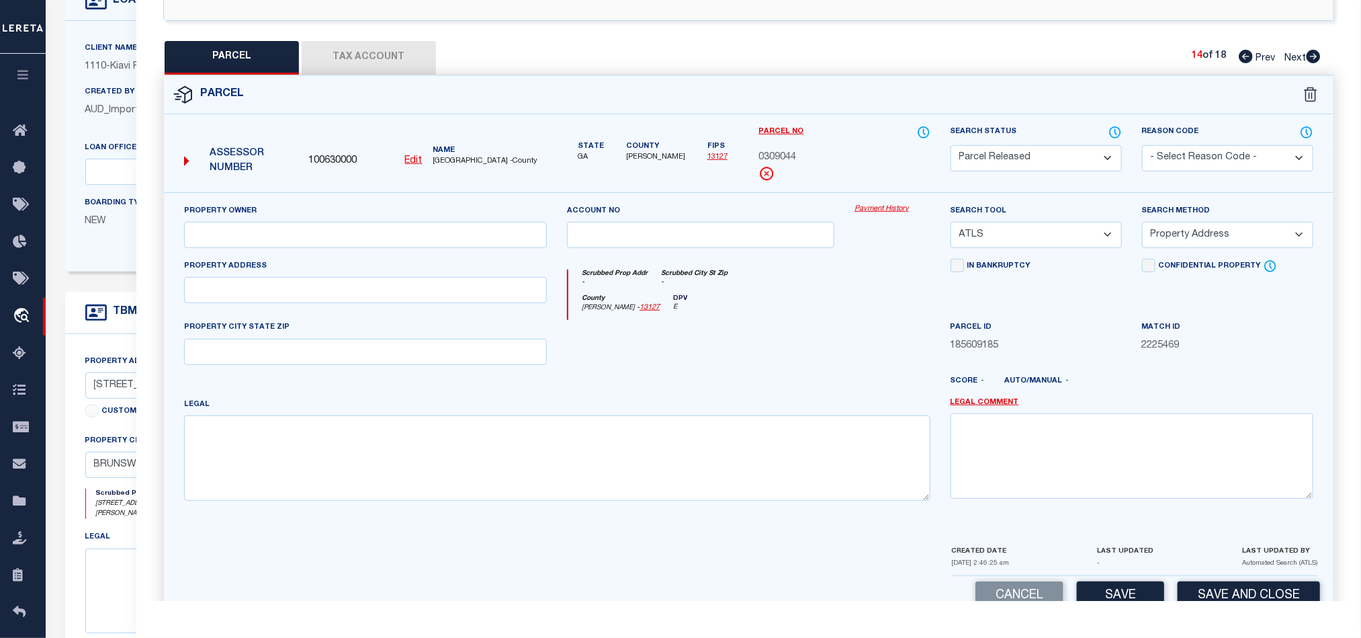
click at [1220, 163] on select "- Select Reason Code - 099 - Other (Provide additional detail) ACT - Agency Cha…" at bounding box center [1227, 158] width 171 height 26
click at [1142, 146] on select "- Select Reason Code - 099 - Other (Provide additional detail) ACT - Agency Cha…" at bounding box center [1227, 158] width 171 height 26
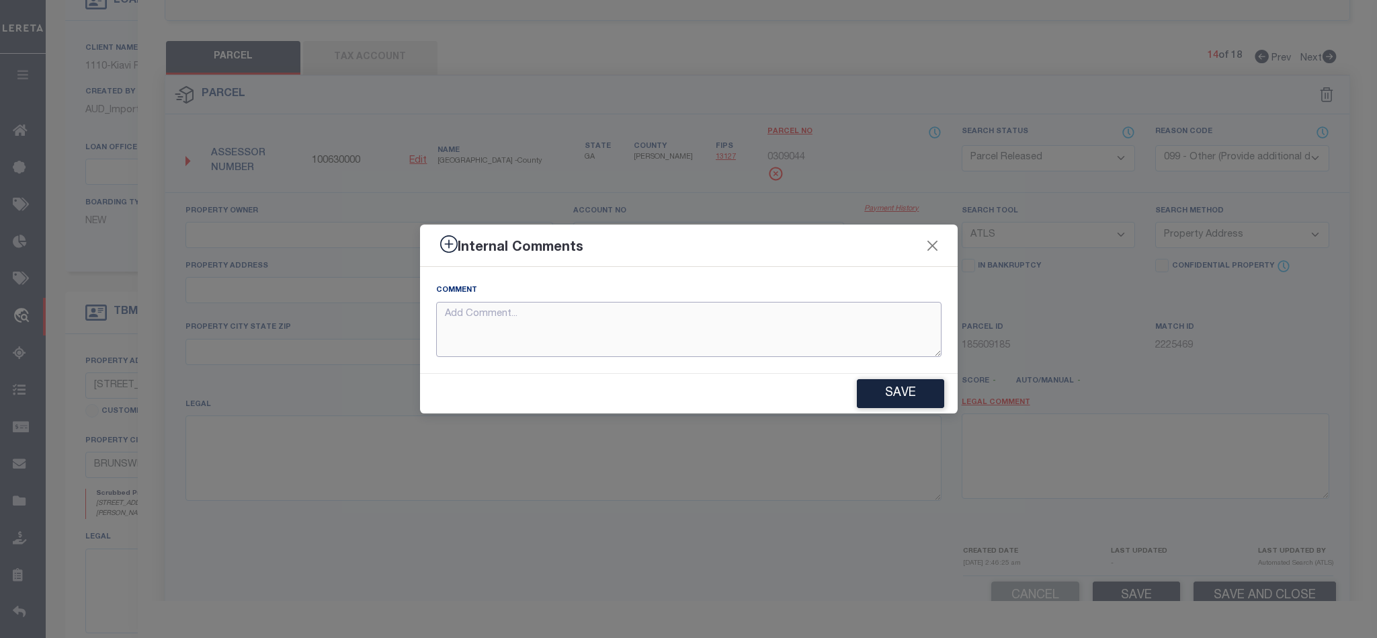
click at [632, 311] on textarea at bounding box center [688, 330] width 505 height 56
paste textarea "Parcel not required."
click at [920, 396] on button "Save" at bounding box center [900, 393] width 87 height 29
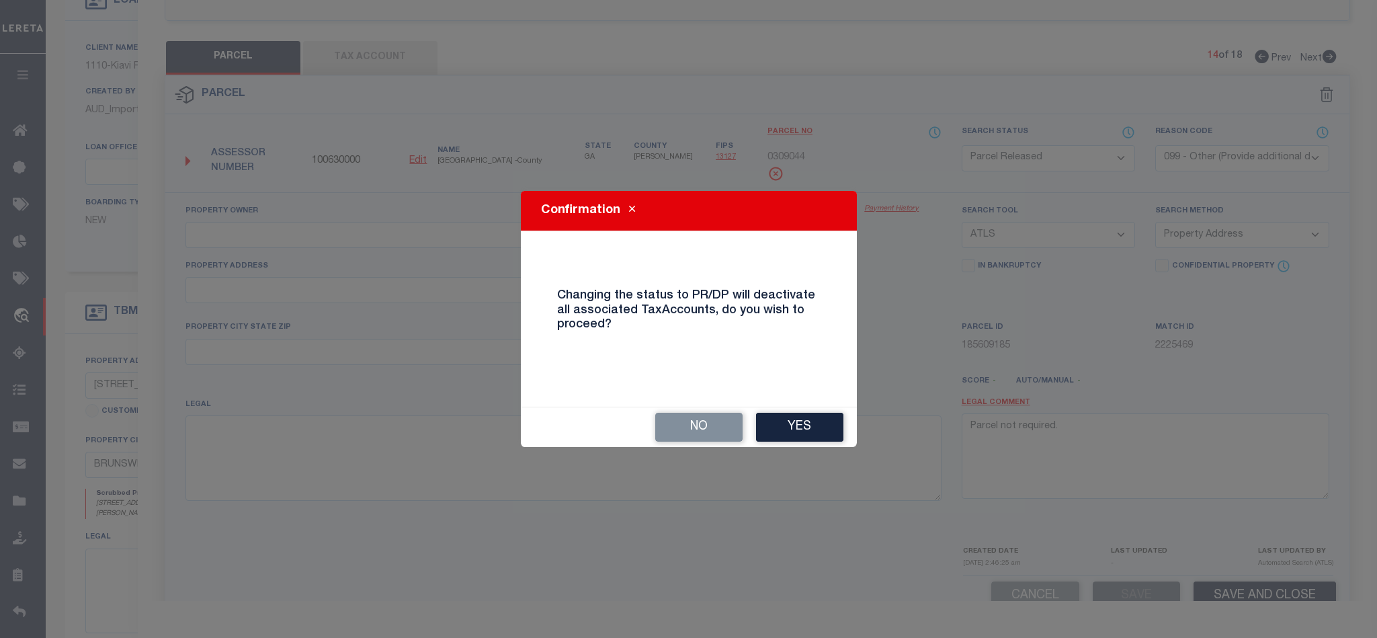
click at [811, 423] on button "Yes" at bounding box center [799, 427] width 87 height 29
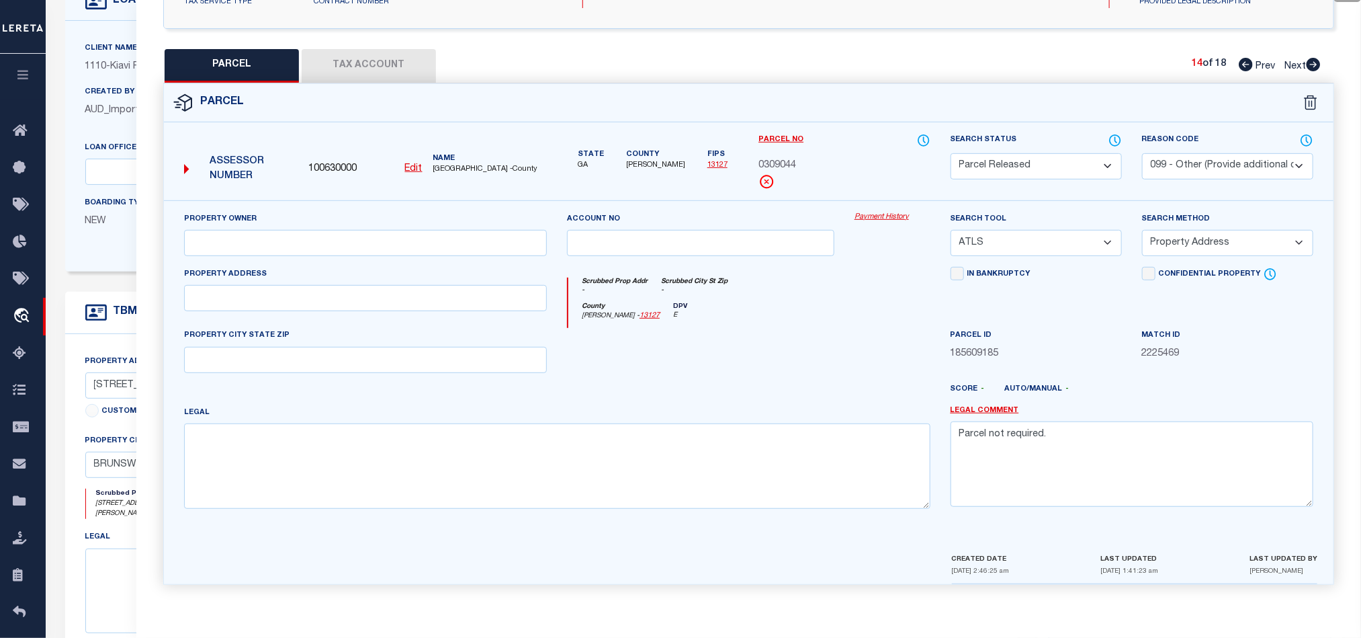
click at [1316, 59] on icon at bounding box center [1313, 64] width 15 height 13
click at [1050, 156] on select "Automated Search Bad Parcel Complete Duplicate Parcel High Dollar Reporting In …" at bounding box center [1036, 166] width 171 height 26
click at [951, 153] on select "Automated Search Bad Parcel Complete Duplicate Parcel High Dollar Reporting In …" at bounding box center [1036, 166] width 171 height 26
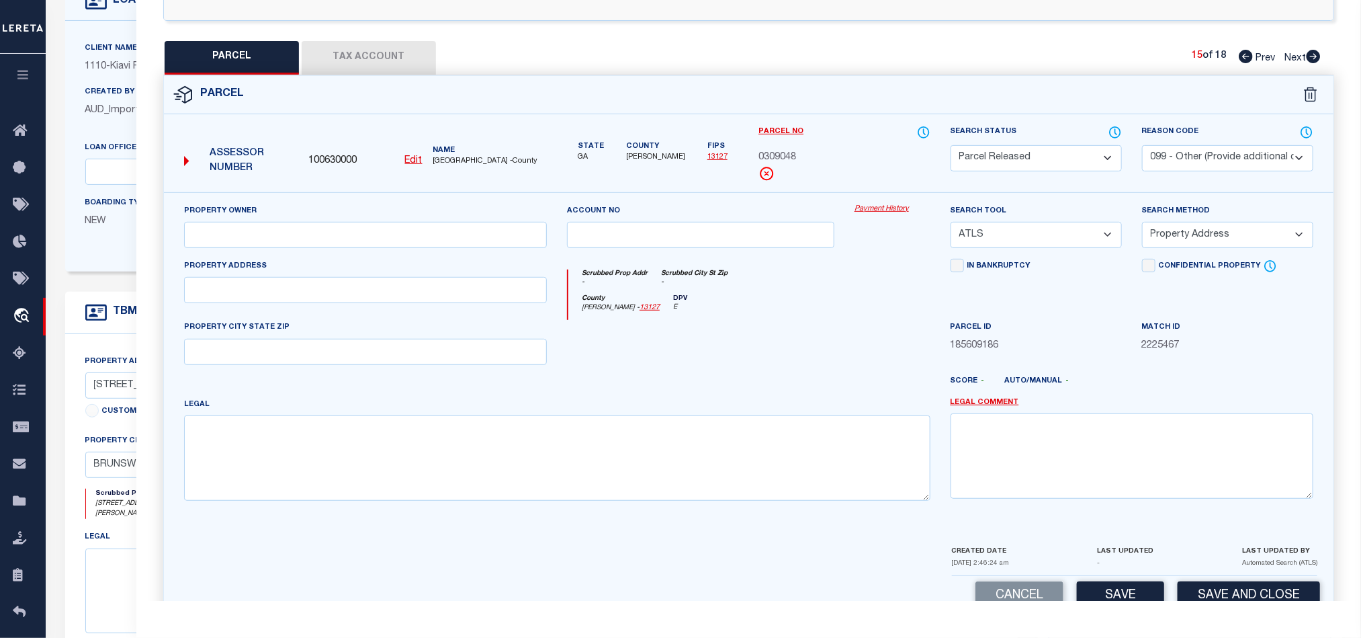
drag, startPoint x: 1238, startPoint y: 155, endPoint x: 1216, endPoint y: 170, distance: 27.2
click at [1238, 155] on select "- Select Reason Code - 099 - Other (Provide additional detail) ACT - Agency Cha…" at bounding box center [1227, 158] width 171 height 26
click at [1142, 146] on select "- Select Reason Code - 099 - Other (Provide additional detail) ACT - Agency Cha…" at bounding box center [1227, 158] width 171 height 26
click at [1234, 153] on select "- Select Reason Code - 099 - Other (Provide additional detail) ACT - Agency Cha…" at bounding box center [1227, 158] width 171 height 26
click at [1142, 146] on select "- Select Reason Code - 099 - Other (Provide additional detail) ACT - Agency Cha…" at bounding box center [1227, 158] width 171 height 26
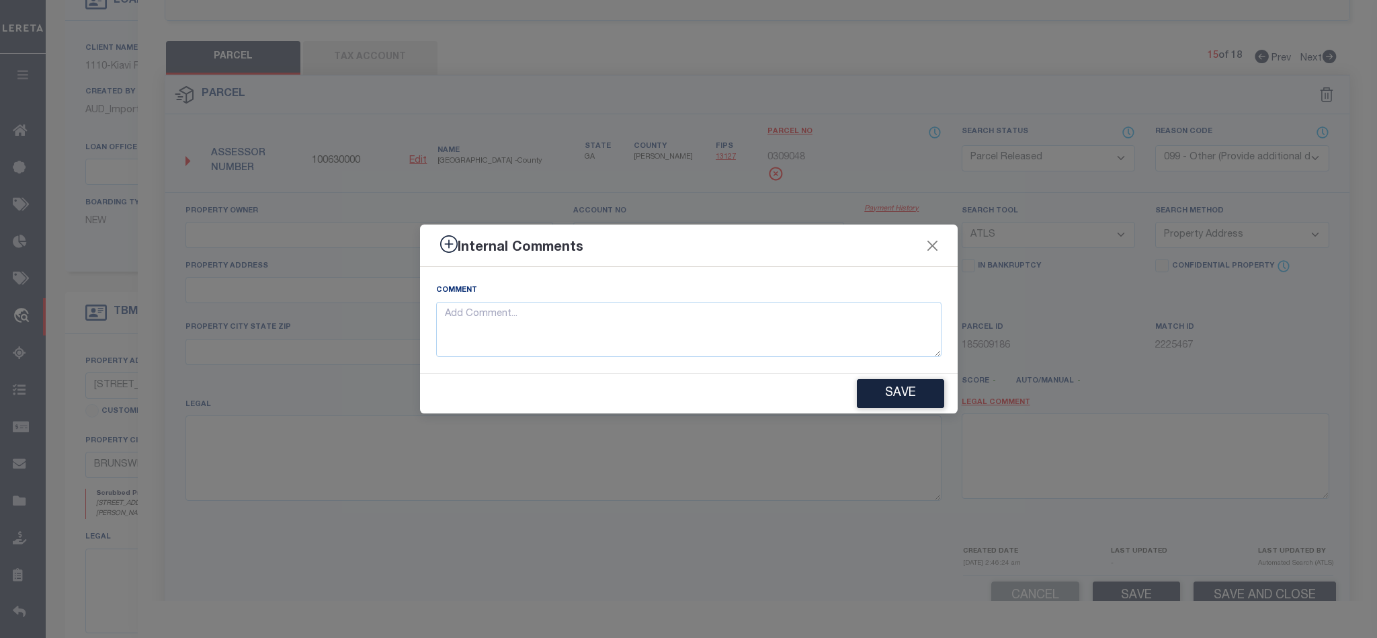
click at [685, 293] on div "Comment" at bounding box center [688, 320] width 505 height 74
click at [696, 315] on textarea at bounding box center [688, 330] width 505 height 56
paste textarea "Parcel not required."
click at [935, 405] on button "Save" at bounding box center [900, 393] width 87 height 29
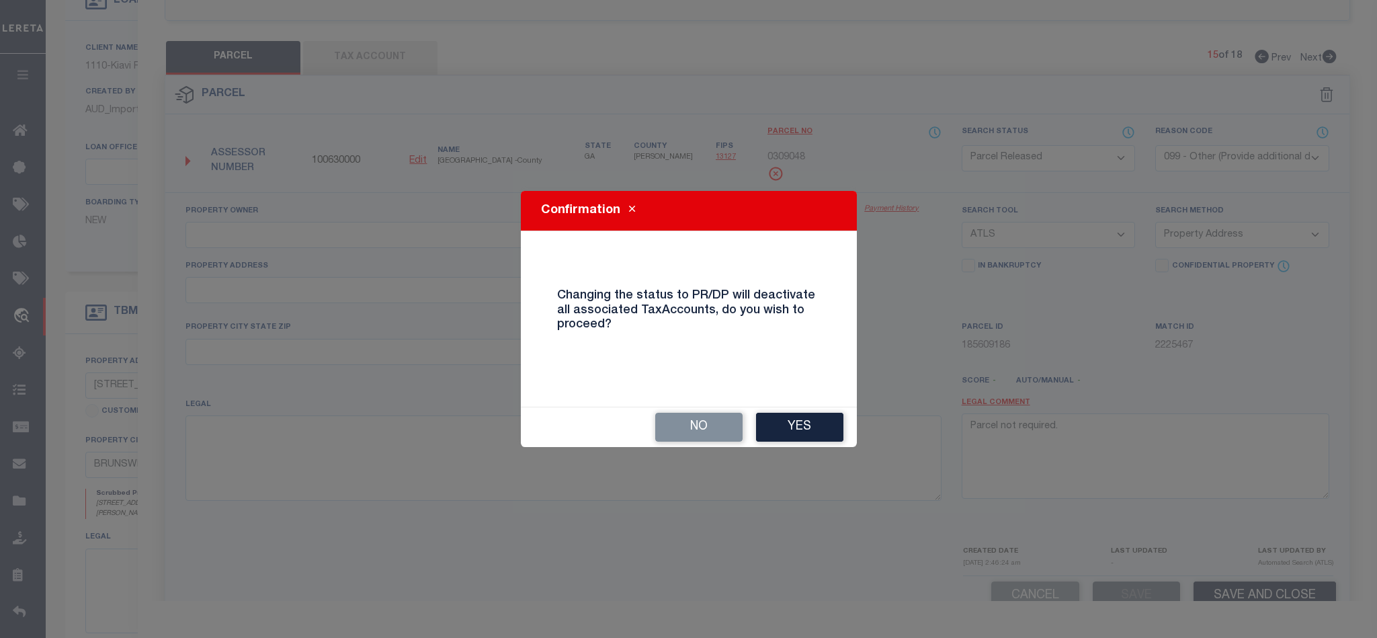
click at [801, 427] on button "Yes" at bounding box center [799, 427] width 87 height 29
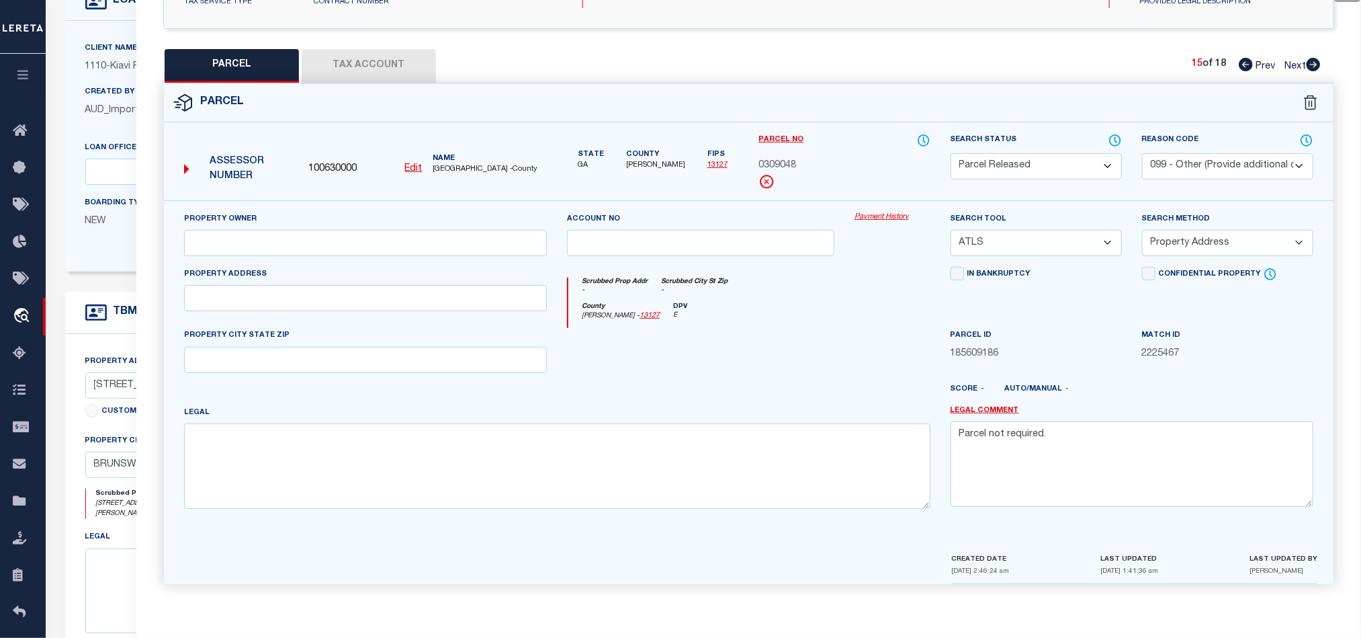
click at [1312, 60] on icon at bounding box center [1314, 64] width 14 height 13
click at [1052, 156] on select "Automated Search Bad Parcel Complete Duplicate Parcel High Dollar Reporting In …" at bounding box center [1036, 166] width 171 height 26
click at [951, 153] on select "Automated Search Bad Parcel Complete Duplicate Parcel High Dollar Reporting In …" at bounding box center [1036, 166] width 171 height 26
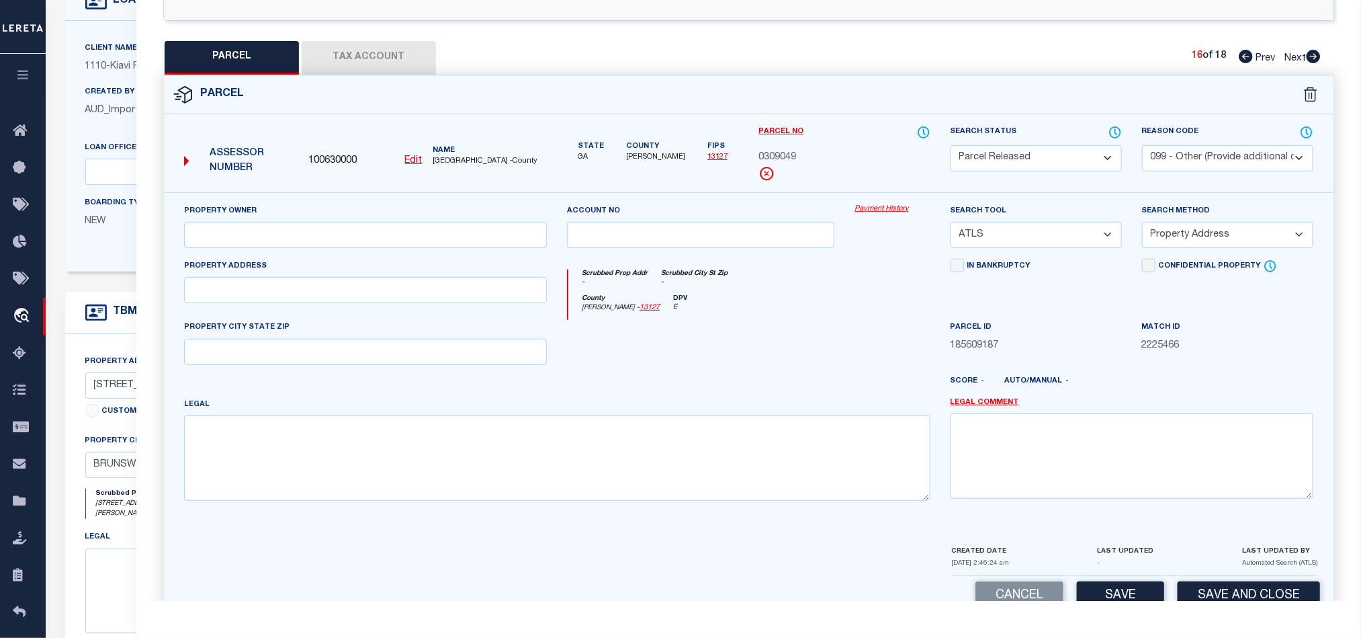
drag, startPoint x: 1218, startPoint y: 154, endPoint x: 1184, endPoint y: 170, distance: 37.3
click at [1218, 154] on select "- Select Reason Code - 099 - Other (Provide additional detail) ACT - Agency Cha…" at bounding box center [1227, 158] width 171 height 26
click at [1142, 146] on select "- Select Reason Code - 099 - Other (Provide additional detail) ACT - Agency Cha…" at bounding box center [1227, 158] width 171 height 26
click at [1230, 157] on select "- Select Reason Code - 099 - Other (Provide additional detail) ACT - Agency Cha…" at bounding box center [1227, 158] width 171 height 26
click at [1142, 146] on select "- Select Reason Code - 099 - Other (Provide additional detail) ACT - Agency Cha…" at bounding box center [1227, 158] width 171 height 26
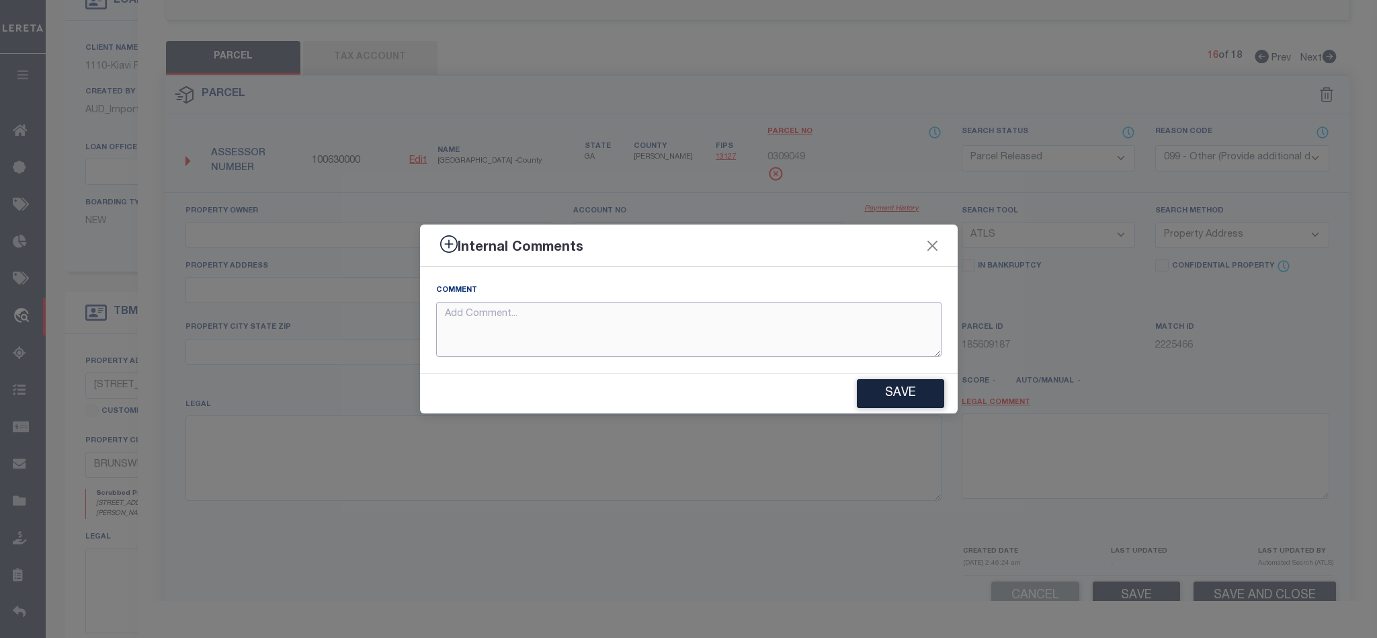
click at [667, 331] on textarea at bounding box center [688, 330] width 505 height 56
paste textarea "Parcel not required."
click at [902, 380] on button "Save" at bounding box center [900, 393] width 87 height 29
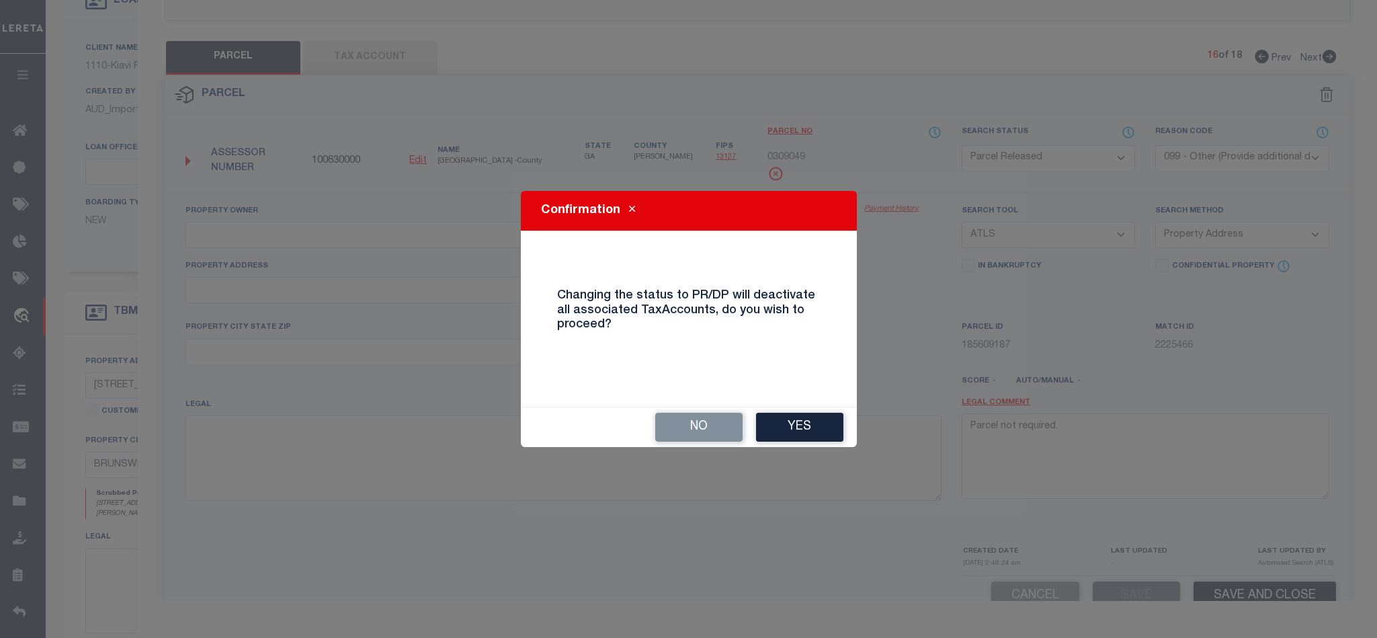
click at [818, 429] on button "Yes" at bounding box center [799, 427] width 87 height 29
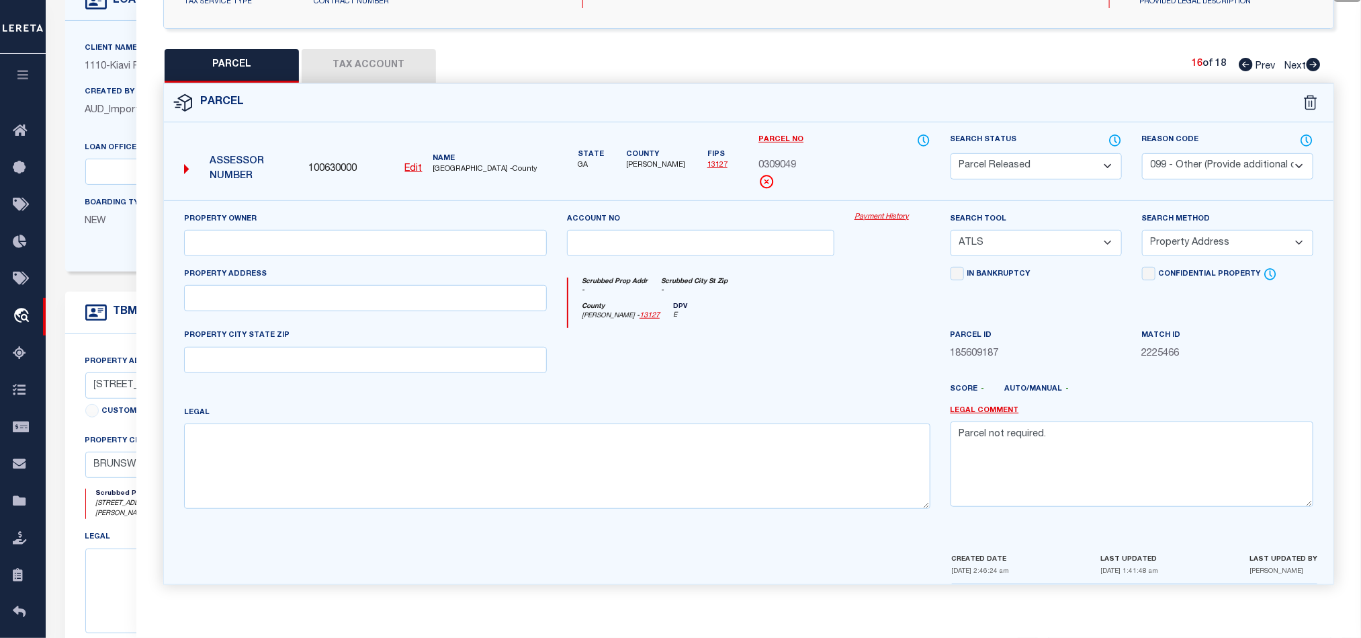
click at [1316, 58] on icon at bounding box center [1313, 64] width 15 height 13
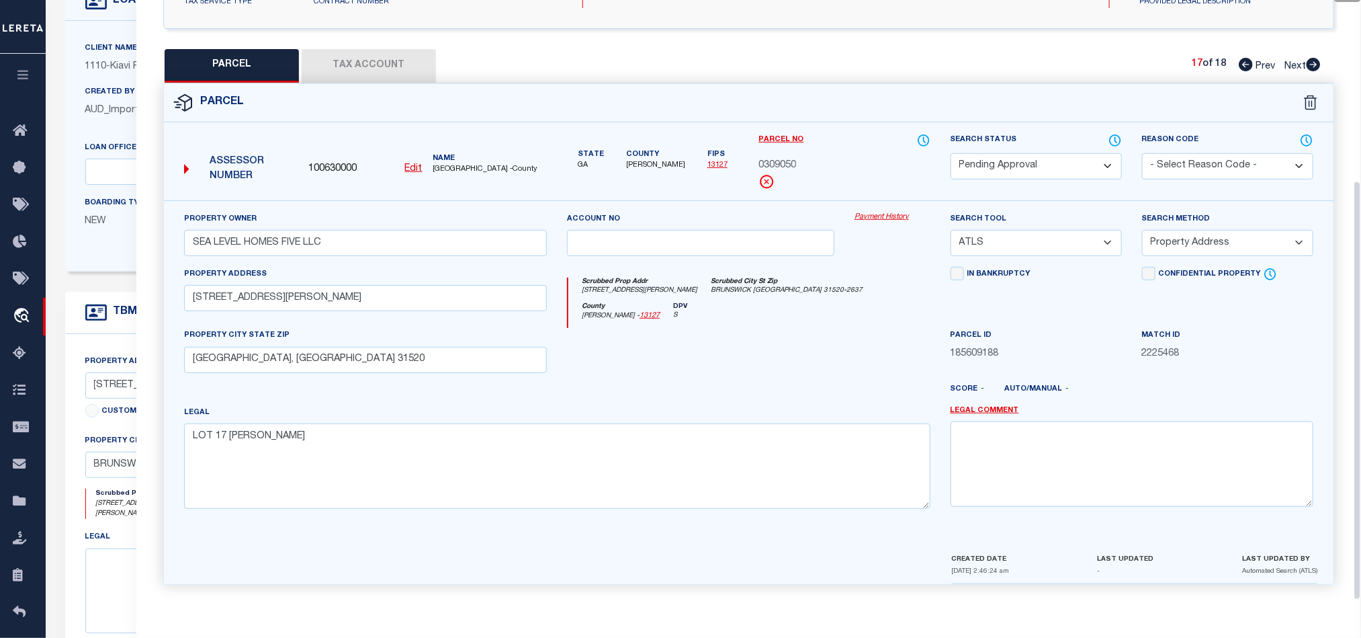
click at [1054, 162] on select "Automated Search Bad Parcel Complete Duplicate Parcel High Dollar Reporting In …" at bounding box center [1036, 166] width 171 height 26
click at [951, 153] on select "Automated Search Bad Parcel Complete Duplicate Parcel High Dollar Reporting In …" at bounding box center [1036, 166] width 171 height 26
click at [1073, 158] on select "Automated Search Bad Parcel Complete Duplicate Parcel High Dollar Reporting In …" at bounding box center [1036, 166] width 171 height 26
click at [951, 153] on select "Automated Search Bad Parcel Complete Duplicate Parcel High Dollar Reporting In …" at bounding box center [1036, 166] width 171 height 26
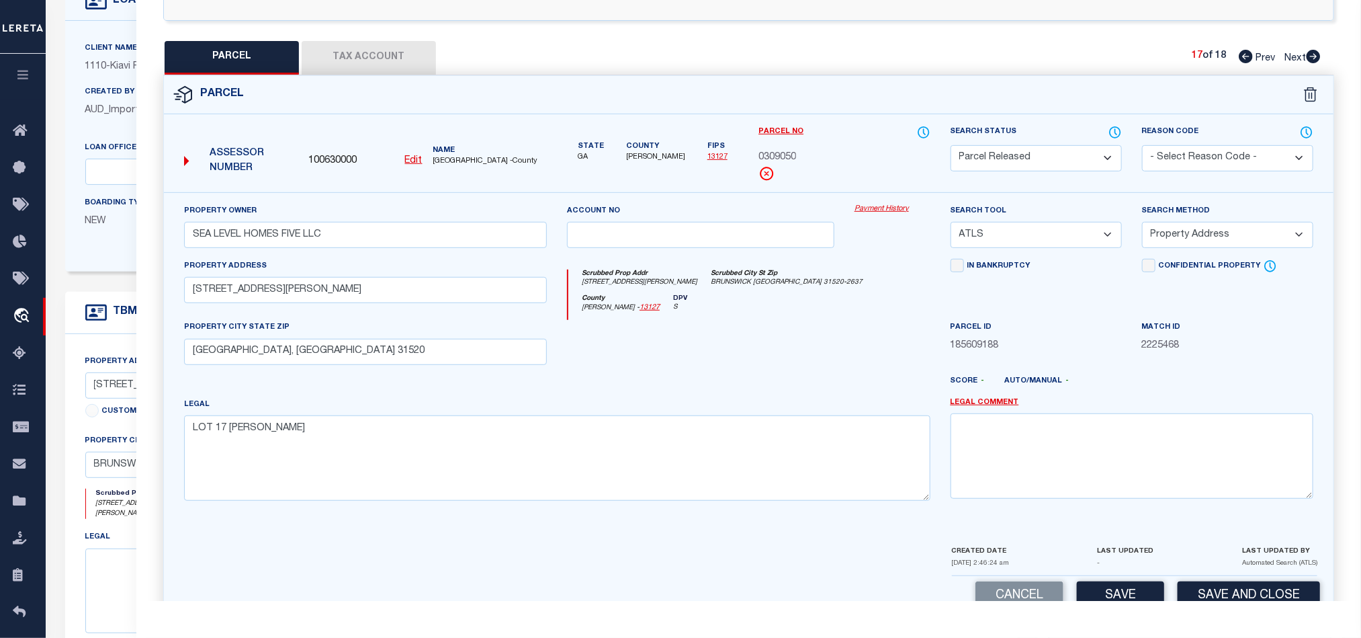
click at [1218, 157] on select "- Select Reason Code - 099 - Other (Provide additional detail) ACT - Agency Cha…" at bounding box center [1227, 158] width 171 height 26
click at [1142, 146] on select "- Select Reason Code - 099 - Other (Provide additional detail) ACT - Agency Cha…" at bounding box center [1227, 158] width 171 height 26
drag, startPoint x: 1212, startPoint y: 157, endPoint x: 1212, endPoint y: 169, distance: 12.1
click at [1212, 157] on select "- Select Reason Code - 099 - Other (Provide additional detail) ACT - Agency Cha…" at bounding box center [1227, 158] width 171 height 26
click at [1142, 146] on select "- Select Reason Code - 099 - Other (Provide additional detail) ACT - Agency Cha…" at bounding box center [1227, 158] width 171 height 26
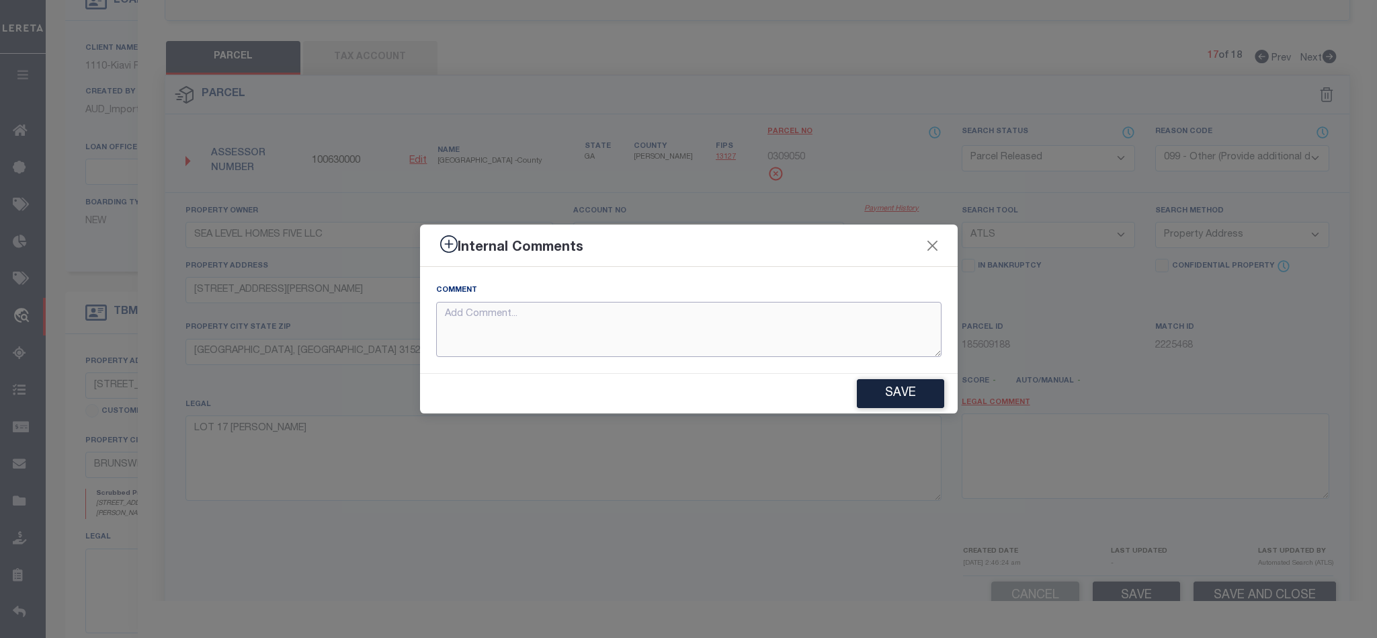
click at [676, 305] on textarea at bounding box center [688, 330] width 505 height 56
paste textarea "Parcel not required."
click at [905, 392] on button "Save" at bounding box center [900, 393] width 87 height 29
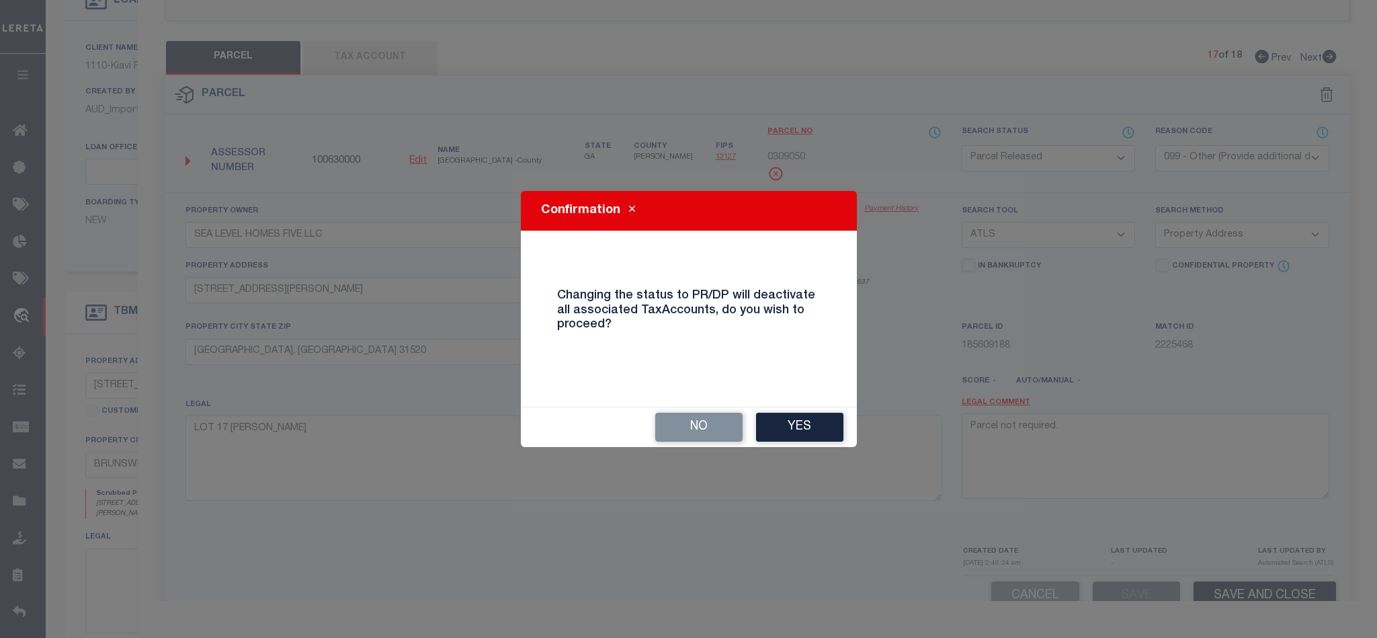
click at [805, 427] on button "Yes" at bounding box center [799, 427] width 87 height 29
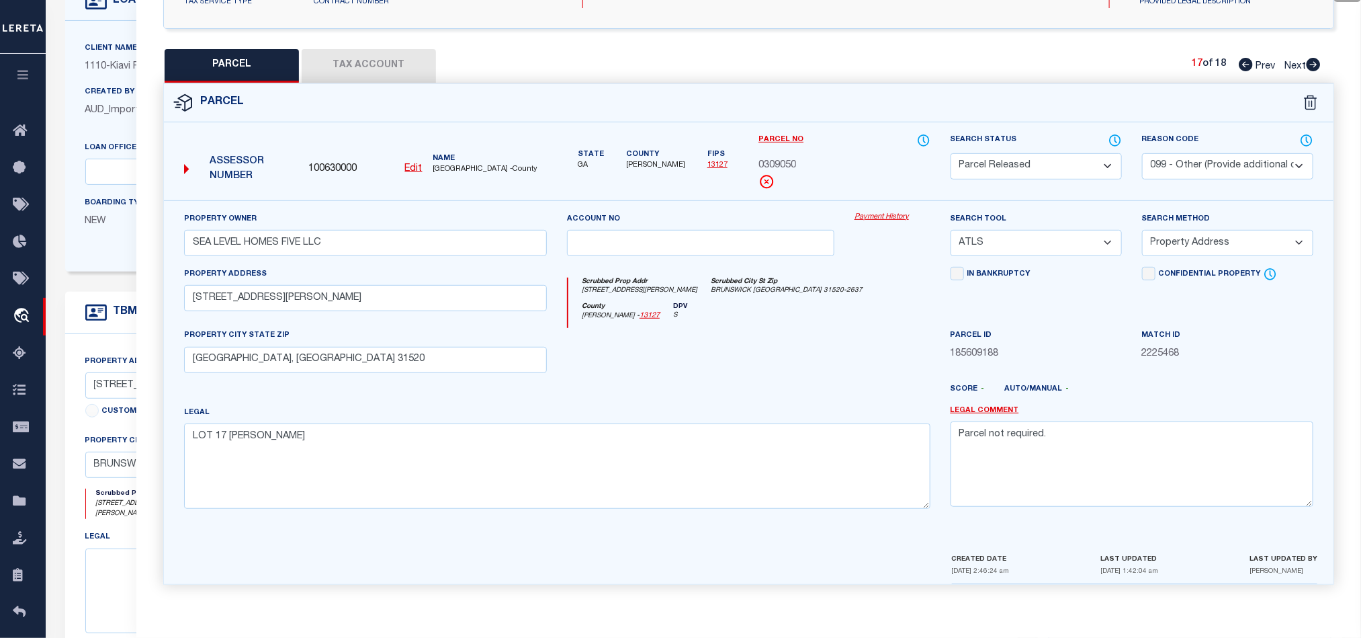
drag, startPoint x: 1313, startPoint y: 58, endPoint x: 1153, endPoint y: 175, distance: 198.1
click at [1313, 58] on icon at bounding box center [1313, 64] width 15 height 13
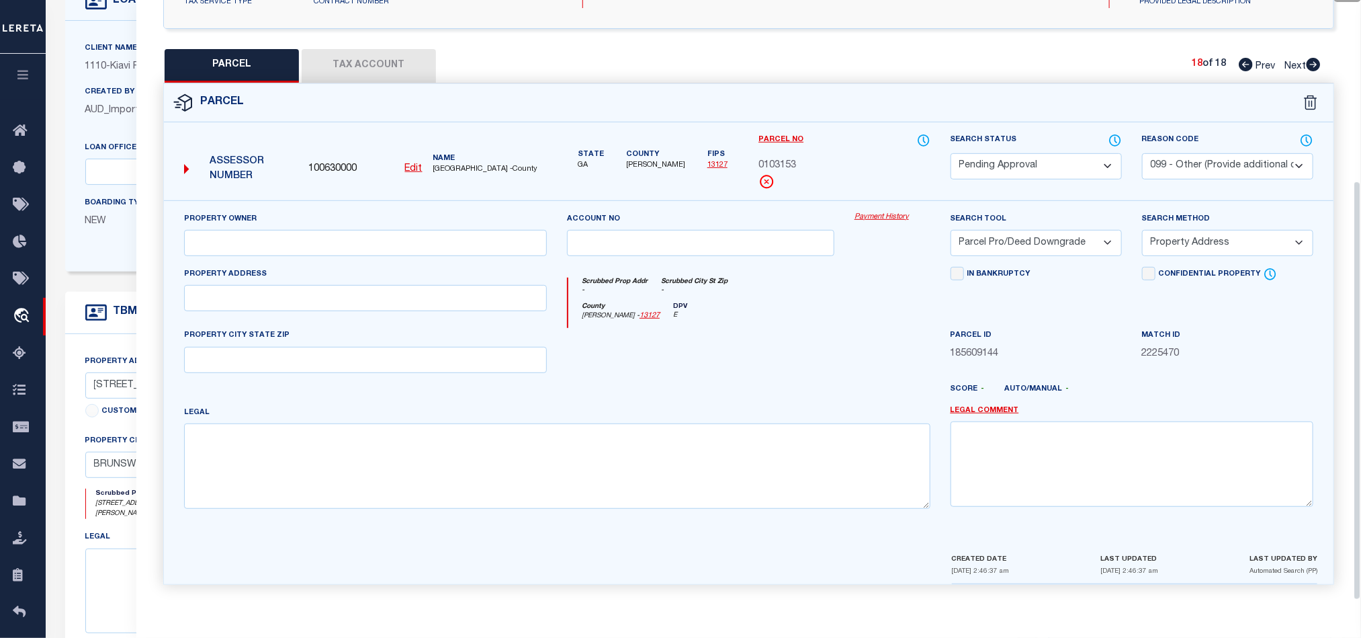
click at [1065, 165] on select "Automated Search Bad Parcel Complete Duplicate Parcel High Dollar Reporting In …" at bounding box center [1036, 166] width 171 height 26
click at [951, 153] on select "Automated Search Bad Parcel Complete Duplicate Parcel High Dollar Reporting In …" at bounding box center [1036, 166] width 171 height 26
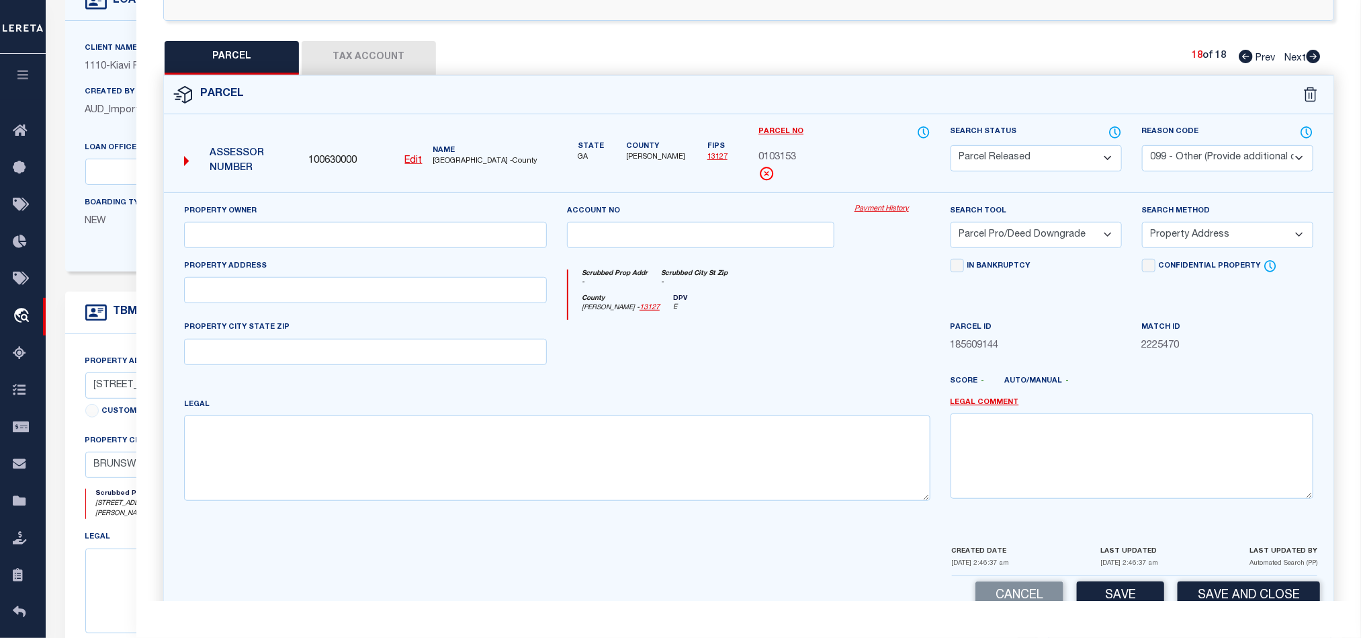
click at [1210, 168] on select "- Select Reason Code - 099 - Other (Provide additional detail) ACT - Agency Cha…" at bounding box center [1227, 158] width 171 height 26
click at [1142, 146] on select "- Select Reason Code - 099 - Other (Provide additional detail) ACT - Agency Cha…" at bounding box center [1227, 158] width 171 height 26
drag, startPoint x: 1228, startPoint y: 162, endPoint x: 1220, endPoint y: 172, distance: 12.9
click at [1228, 162] on select "- Select Reason Code - 099 - Other (Provide additional detail) ACT - Agency Cha…" at bounding box center [1227, 158] width 171 height 26
click at [1142, 146] on select "- Select Reason Code - 099 - Other (Provide additional detail) ACT - Agency Cha…" at bounding box center [1227, 158] width 171 height 26
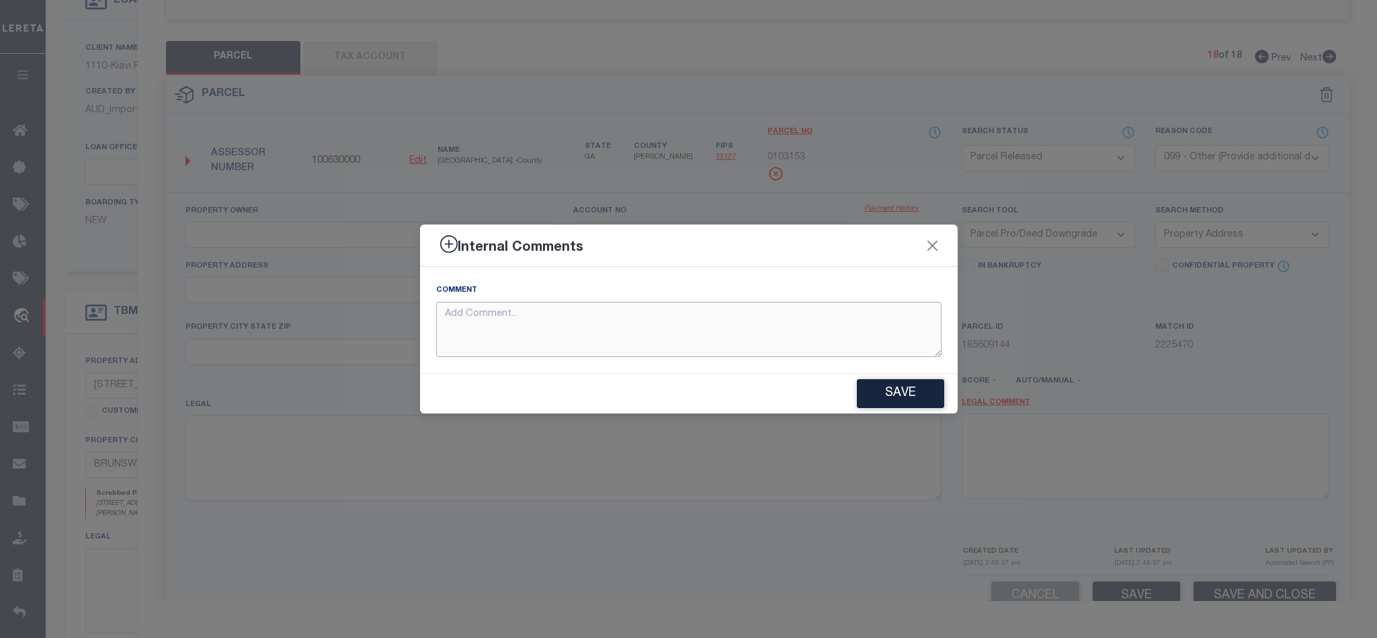
click at [730, 345] on textarea at bounding box center [688, 330] width 505 height 56
paste textarea "Parcel not required."
click at [891, 390] on button "Save" at bounding box center [900, 393] width 87 height 29
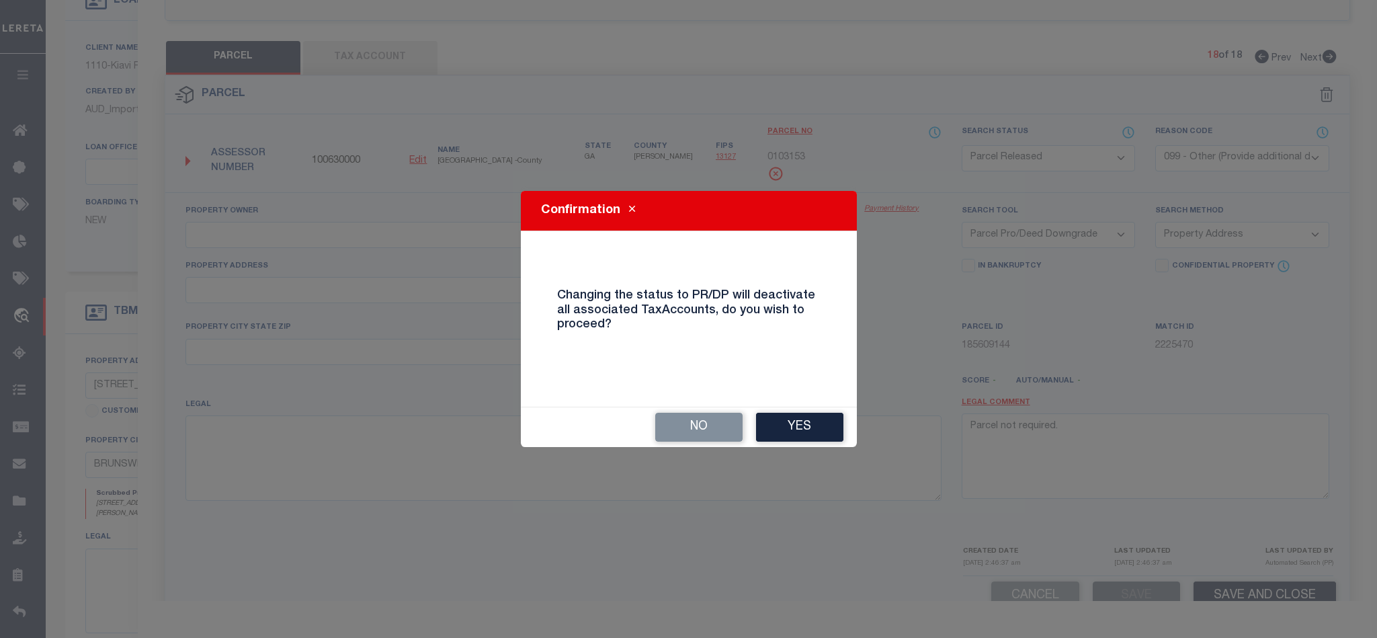
click at [814, 428] on button "Yes" at bounding box center [799, 427] width 87 height 29
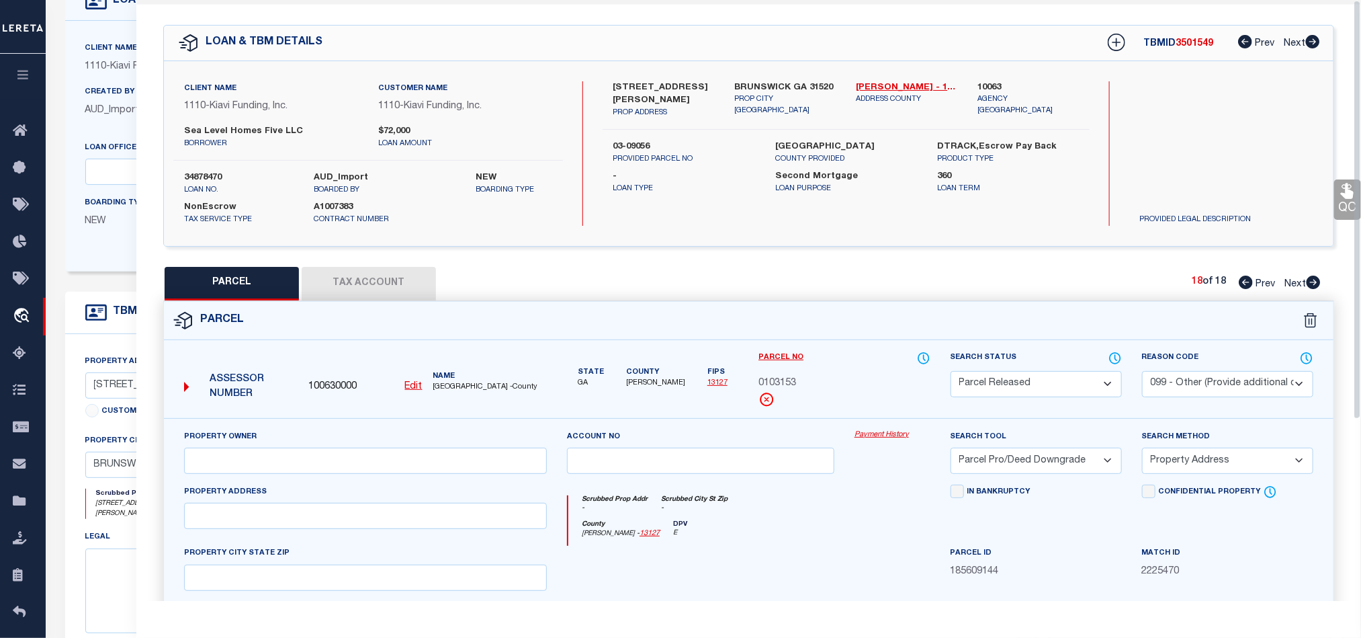
scroll to position [0, 0]
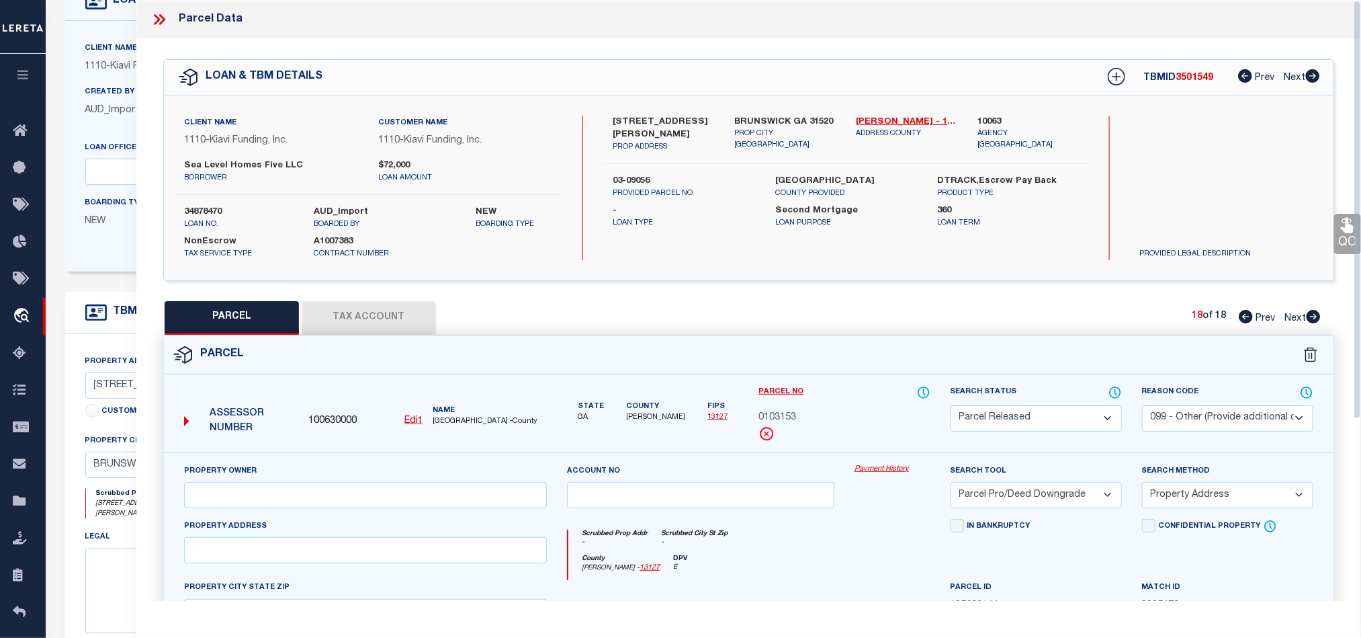
click at [161, 19] on icon at bounding box center [159, 19] width 17 height 17
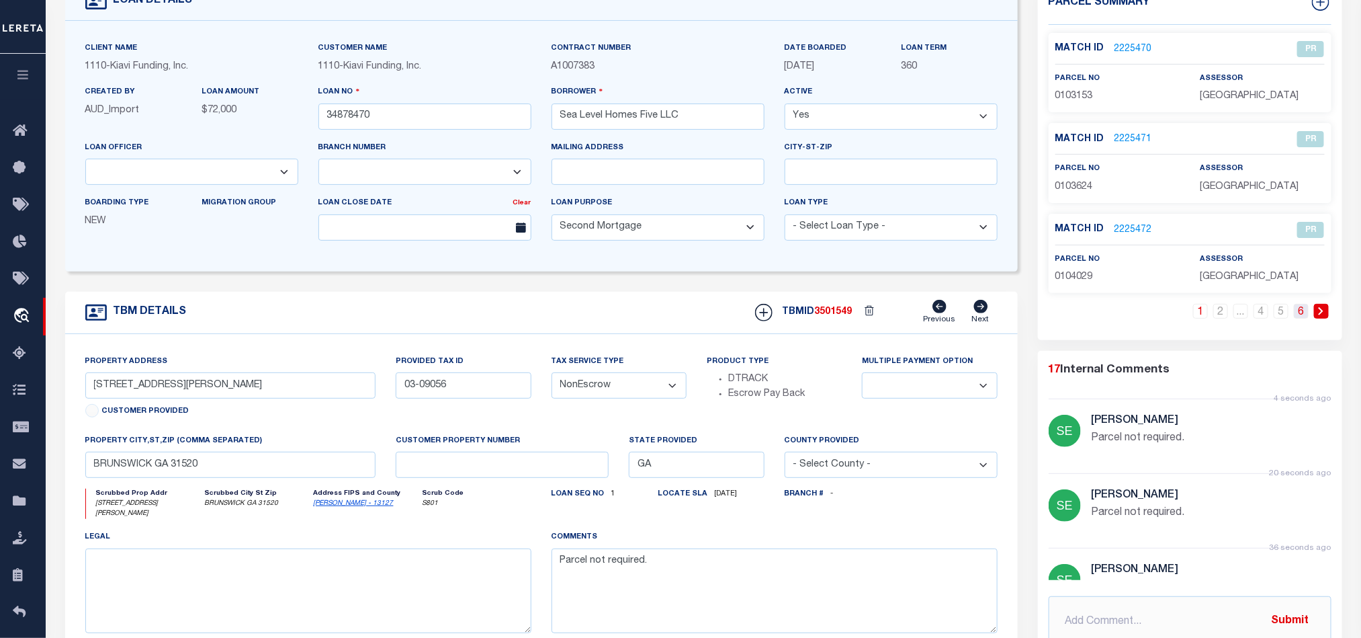
click at [1296, 317] on link "6" at bounding box center [1301, 311] width 15 height 15
click at [458, 124] on input "34878470" at bounding box center [425, 116] width 213 height 26
click at [837, 315] on span "3501549" at bounding box center [834, 311] width 38 height 9
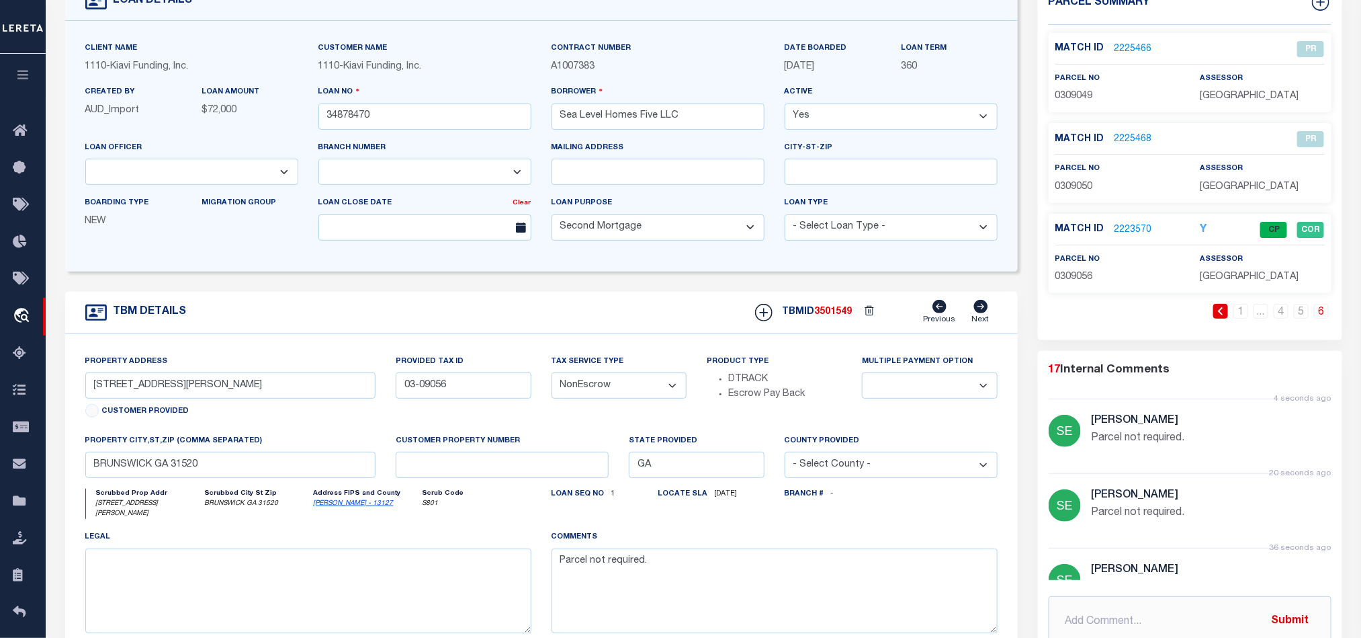
click at [1232, 279] on span "[GEOGRAPHIC_DATA]" at bounding box center [1249, 276] width 99 height 9
click at [1075, 273] on span "0309056" at bounding box center [1075, 276] width 38 height 9
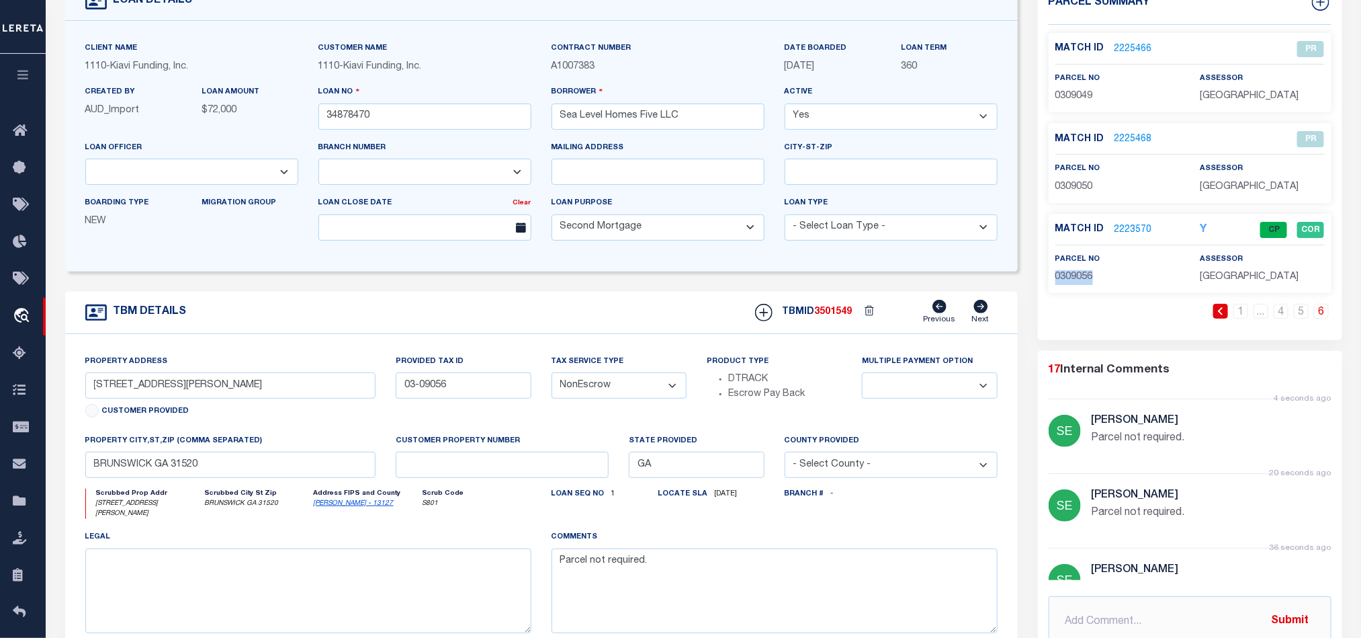
click at [1125, 230] on link "2223570" at bounding box center [1134, 230] width 38 height 14
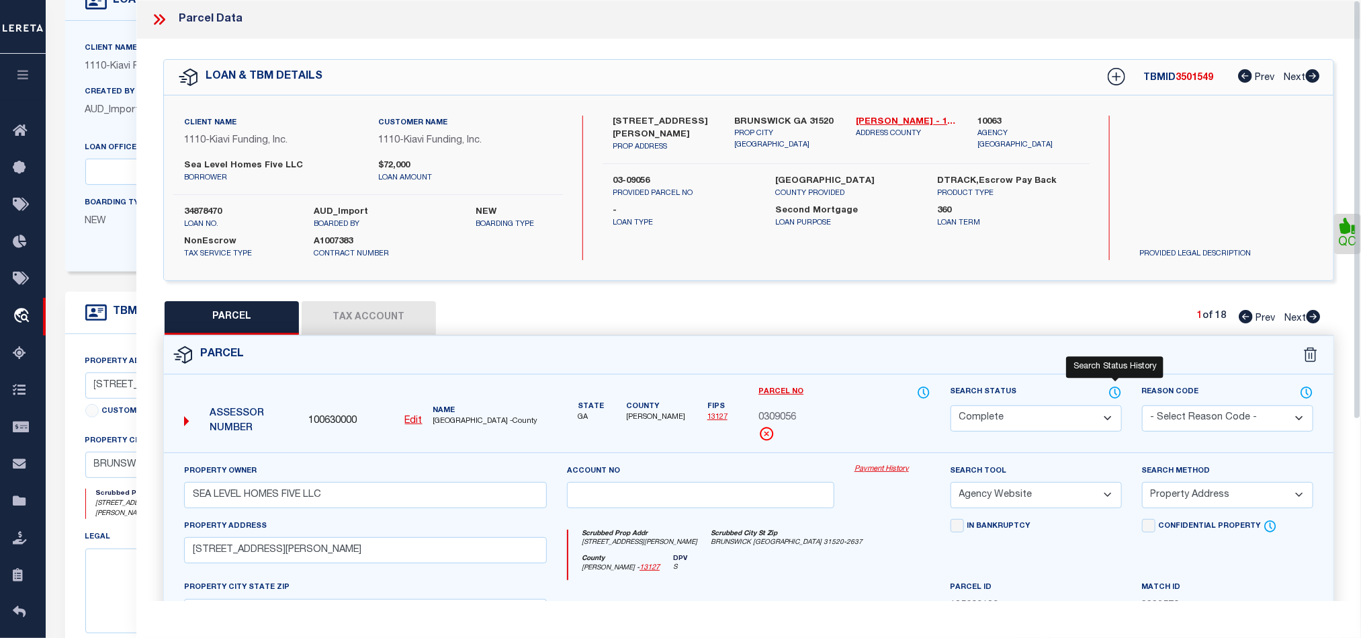
click at [1122, 392] on icon at bounding box center [1115, 392] width 13 height 15
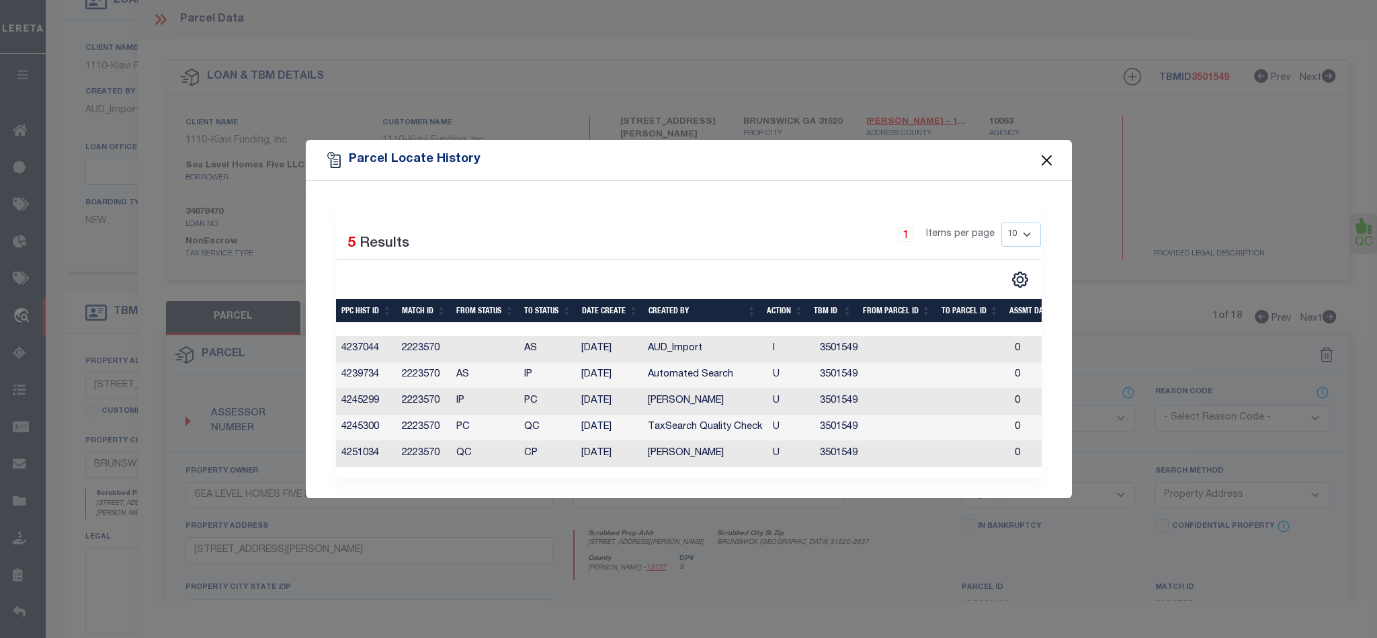
click at [1043, 155] on button "Close" at bounding box center [1046, 159] width 17 height 17
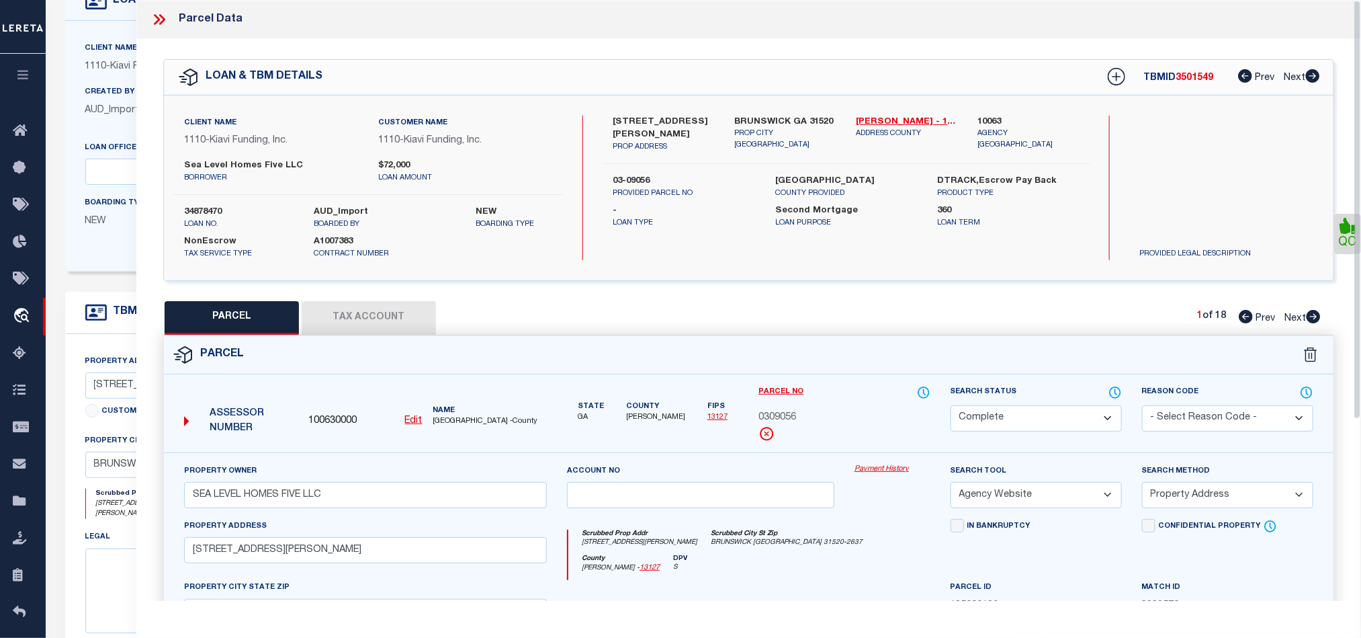
click at [151, 18] on icon at bounding box center [159, 19] width 17 height 17
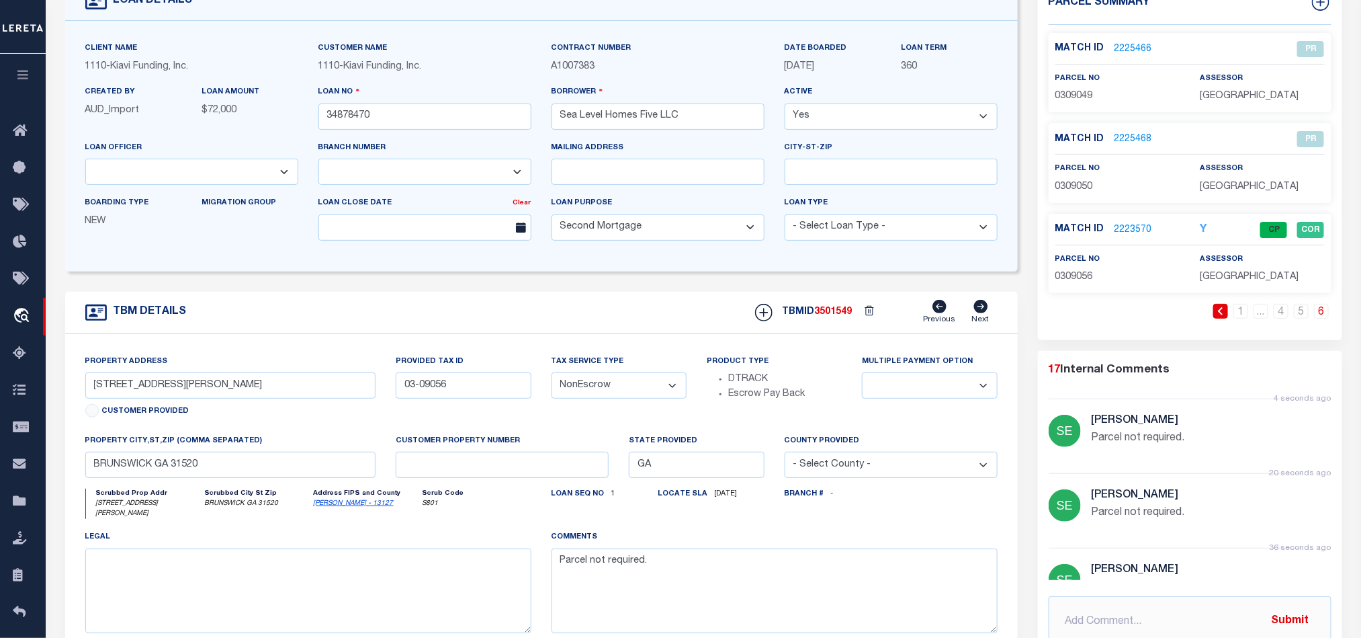
click at [597, 296] on form "LOAN DETAILS Client Name 1110 - Customer Name" at bounding box center [541, 355] width 953 height 745
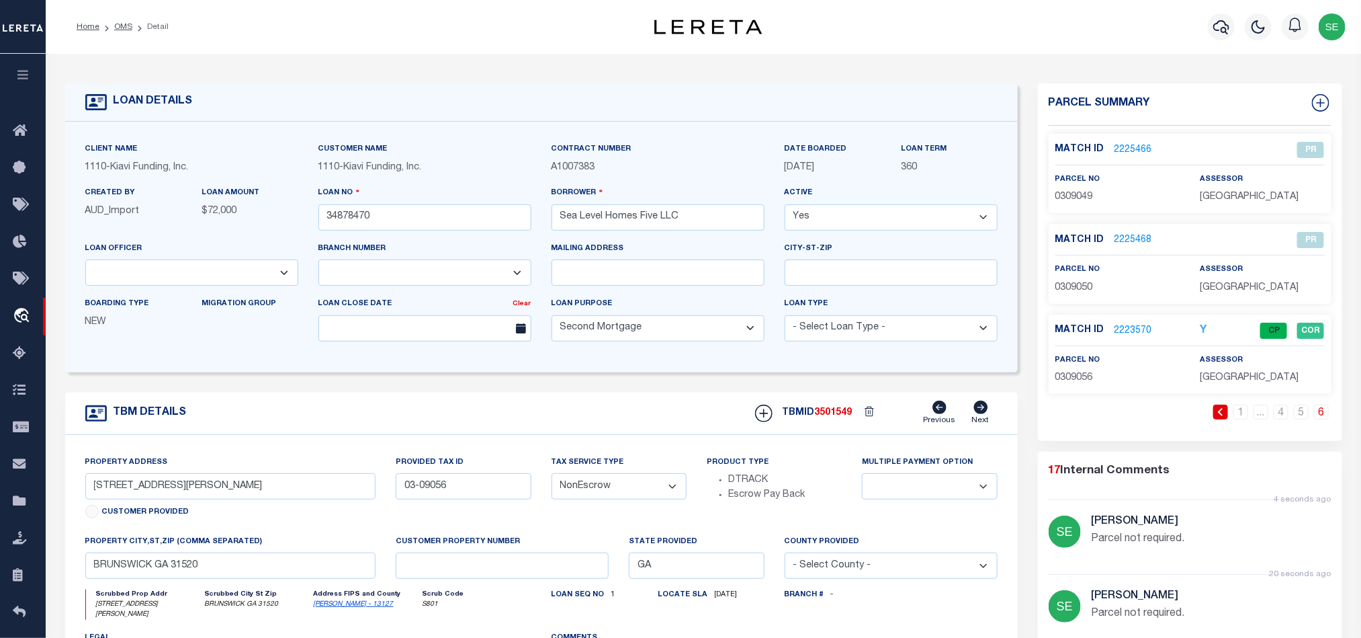
drag, startPoint x: 126, startPoint y: 27, endPoint x: 585, endPoint y: 218, distance: 497.1
click at [126, 27] on link "OMS" at bounding box center [123, 27] width 18 height 8
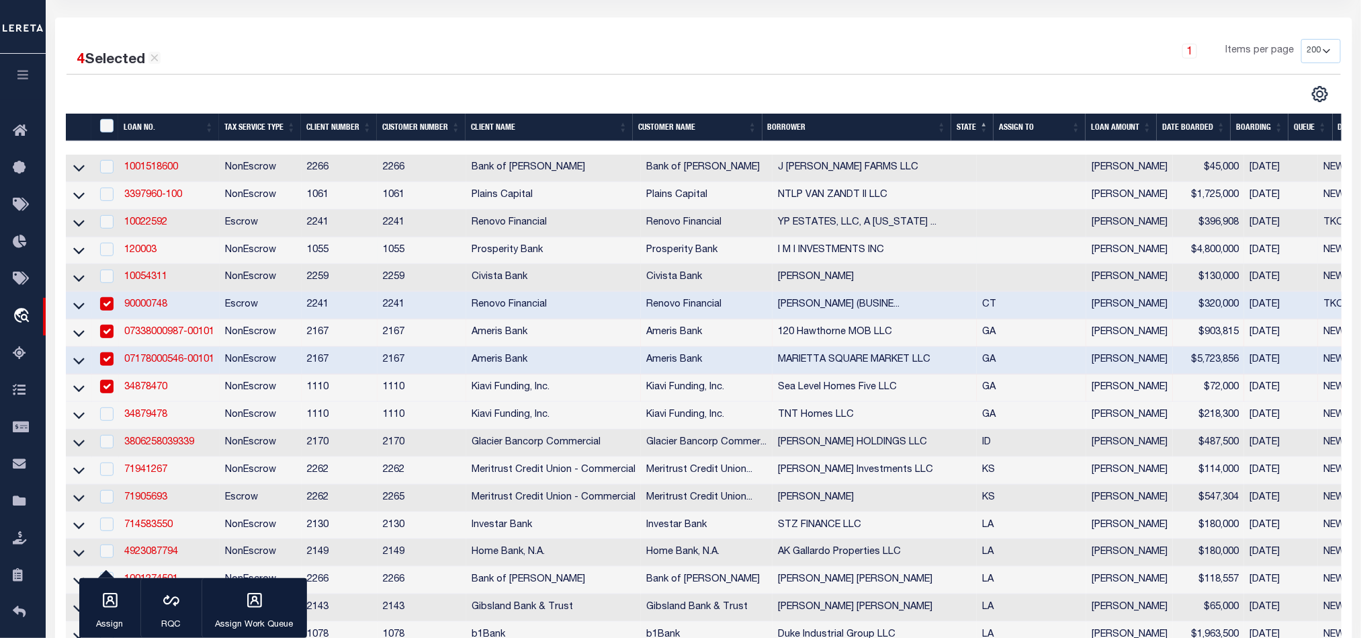
scroll to position [302, 0]
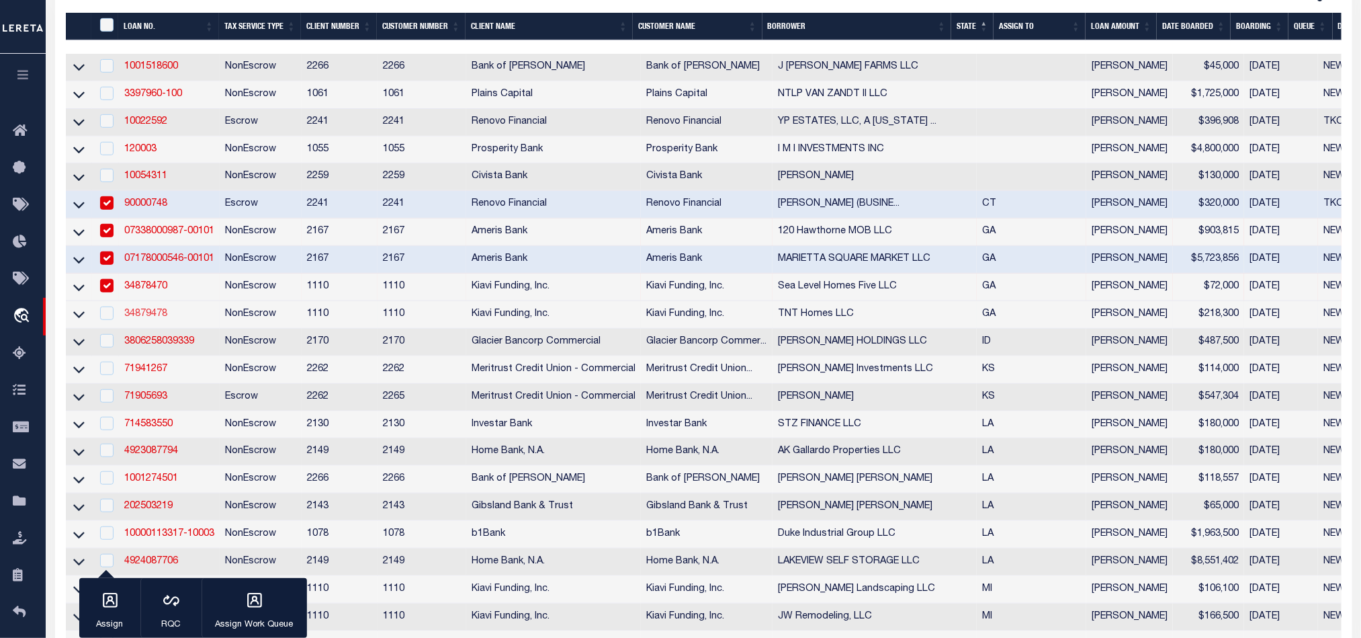
click at [151, 317] on link "34879478" at bounding box center [145, 313] width 43 height 9
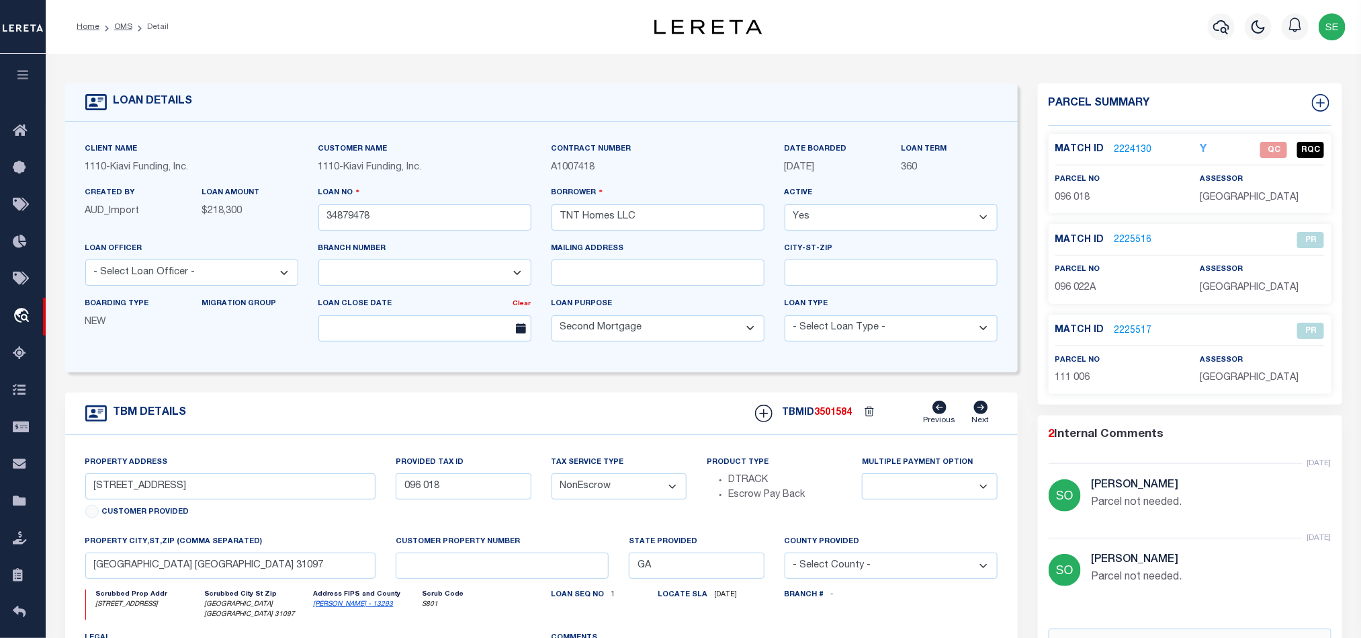
scroll to position [101, 0]
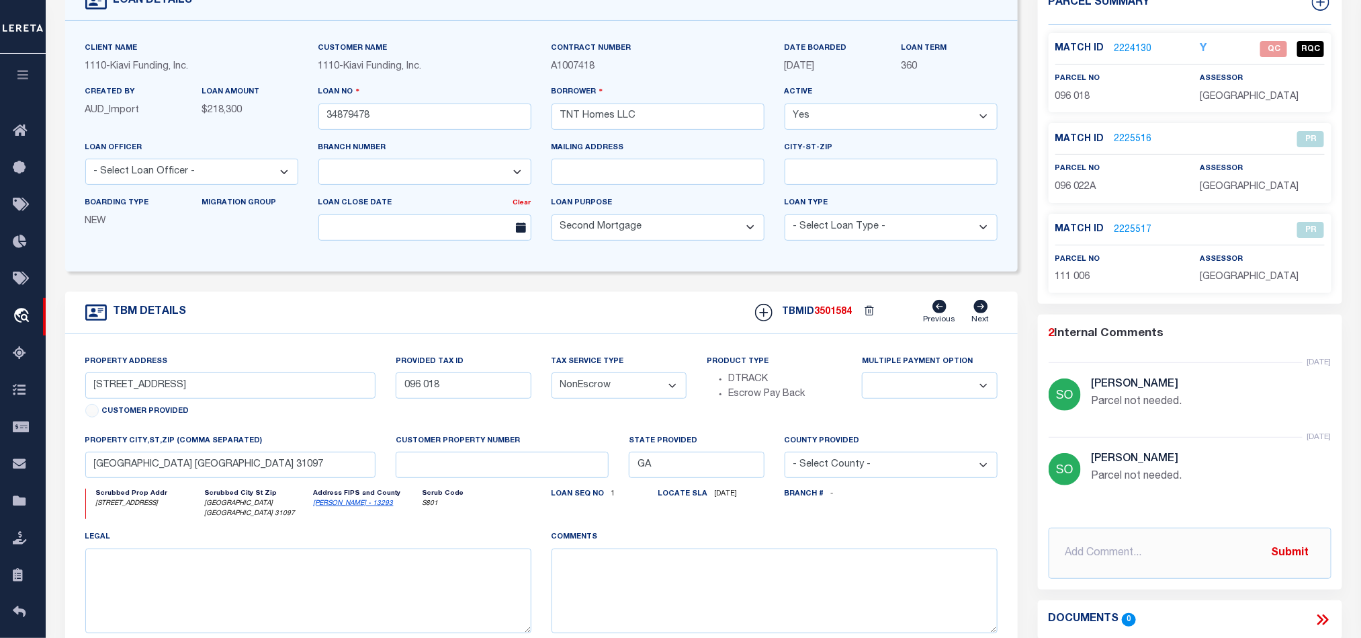
click at [1079, 97] on span "096 018" at bounding box center [1073, 96] width 35 height 9
click at [1142, 49] on link "2224130" at bounding box center [1134, 49] width 38 height 14
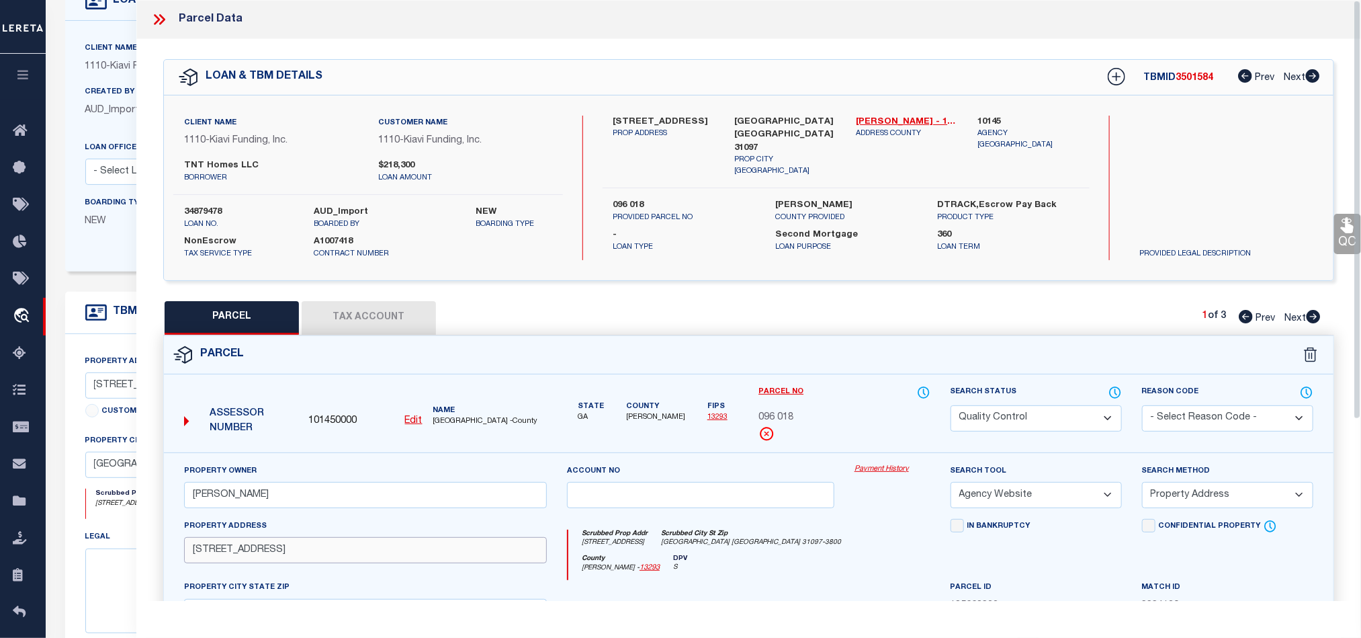
click at [337, 563] on input "[STREET_ADDRESS]" at bounding box center [365, 550] width 363 height 26
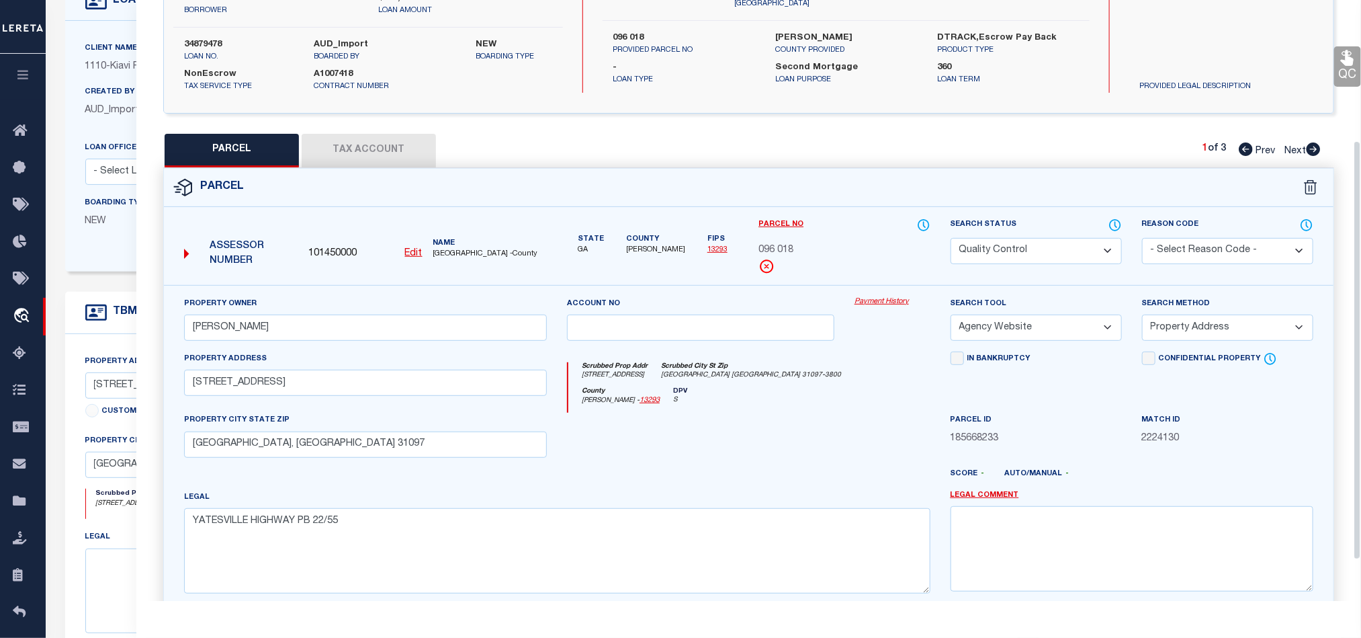
scroll to position [202, 0]
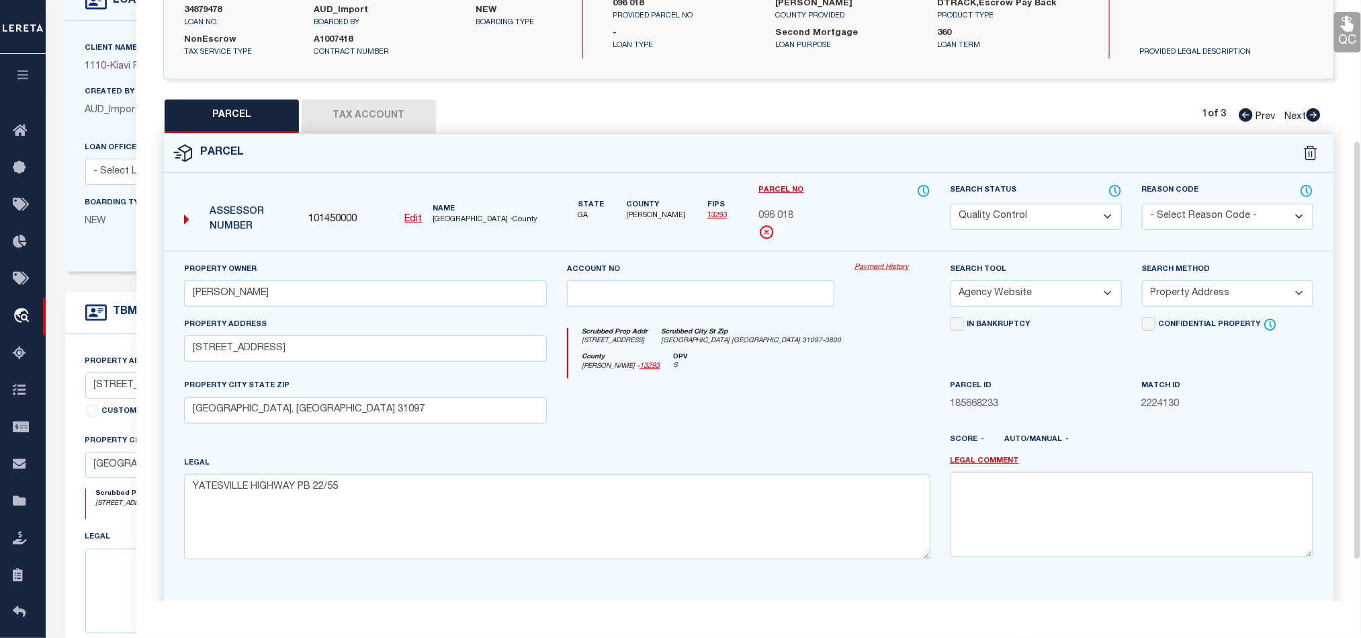
click at [794, 417] on div at bounding box center [701, 405] width 288 height 55
click at [1020, 222] on select "Automated Search Bad Parcel Complete Duplicate Parcel High Dollar Reporting In …" at bounding box center [1036, 217] width 171 height 26
click at [786, 403] on div at bounding box center [701, 405] width 288 height 55
click at [1351, 18] on icon at bounding box center [1347, 23] width 17 height 17
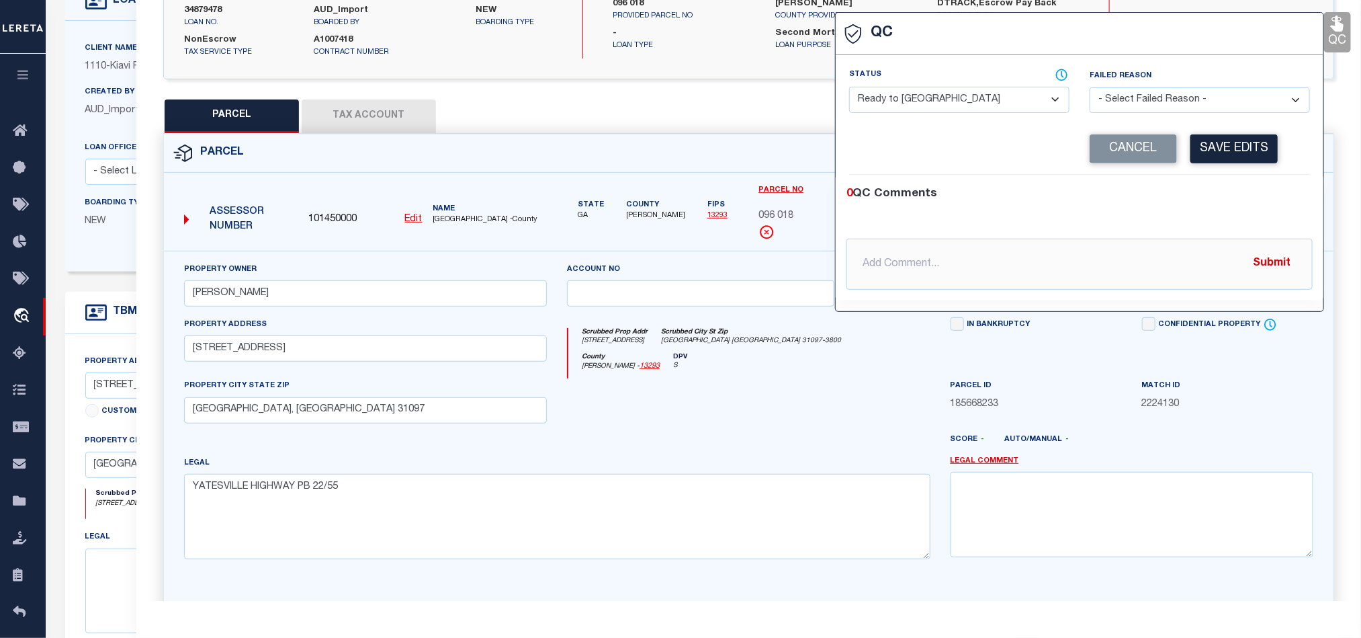
drag, startPoint x: 978, startPoint y: 97, endPoint x: 1070, endPoint y: 121, distance: 95.0
click at [978, 97] on select "- Select Status - Ready to QC Correct Incorrect" at bounding box center [959, 100] width 220 height 26
click at [1220, 196] on div "0 QC Comments" at bounding box center [1077, 193] width 461 height 17
click at [1232, 157] on button "Save Edits" at bounding box center [1234, 148] width 87 height 29
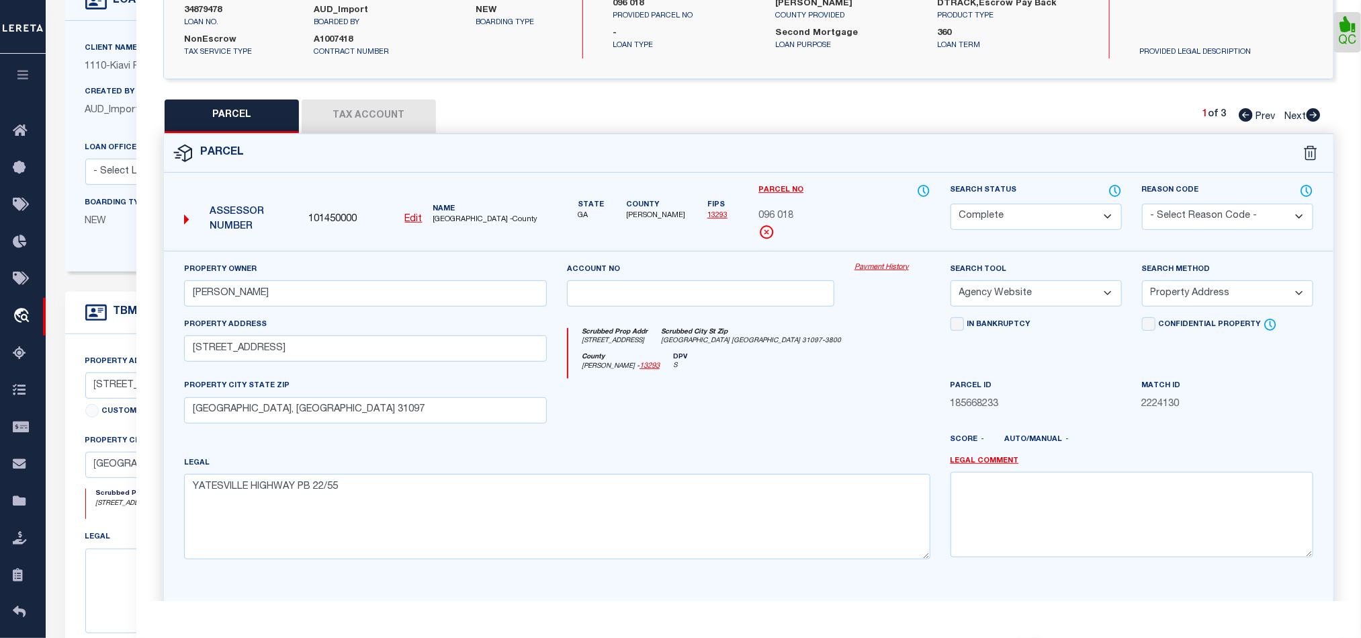
click at [361, 119] on button "Tax Account" at bounding box center [369, 116] width 134 height 34
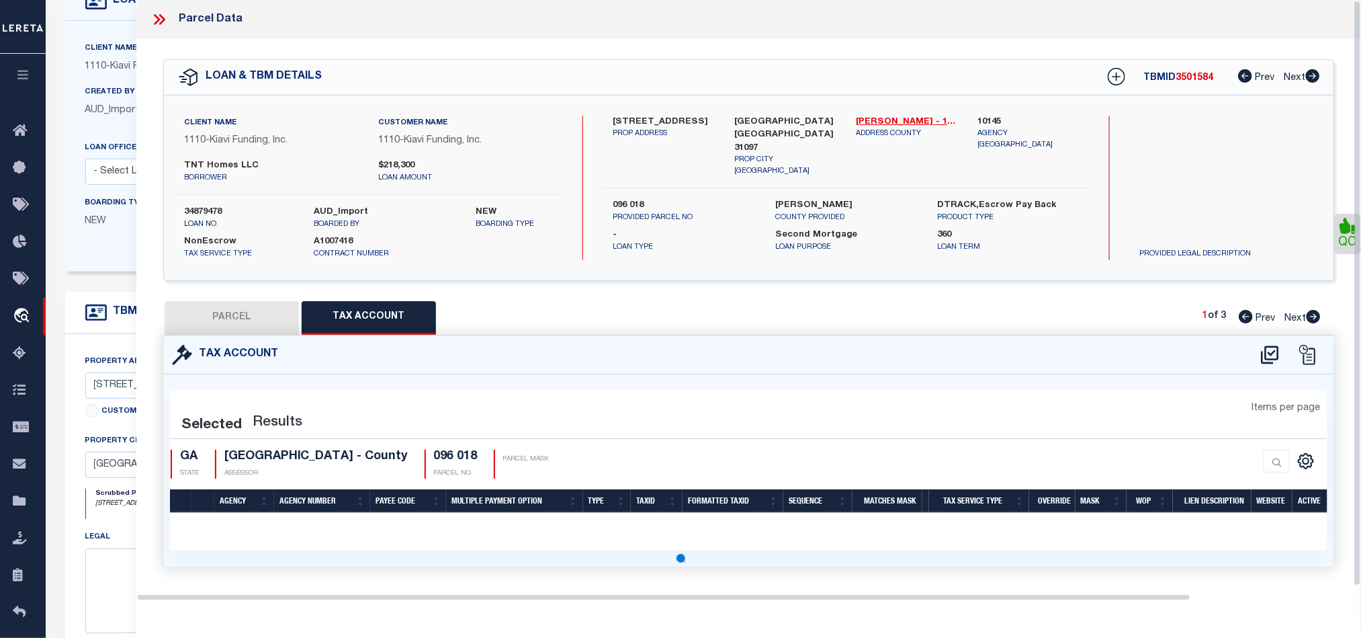
scroll to position [0, 0]
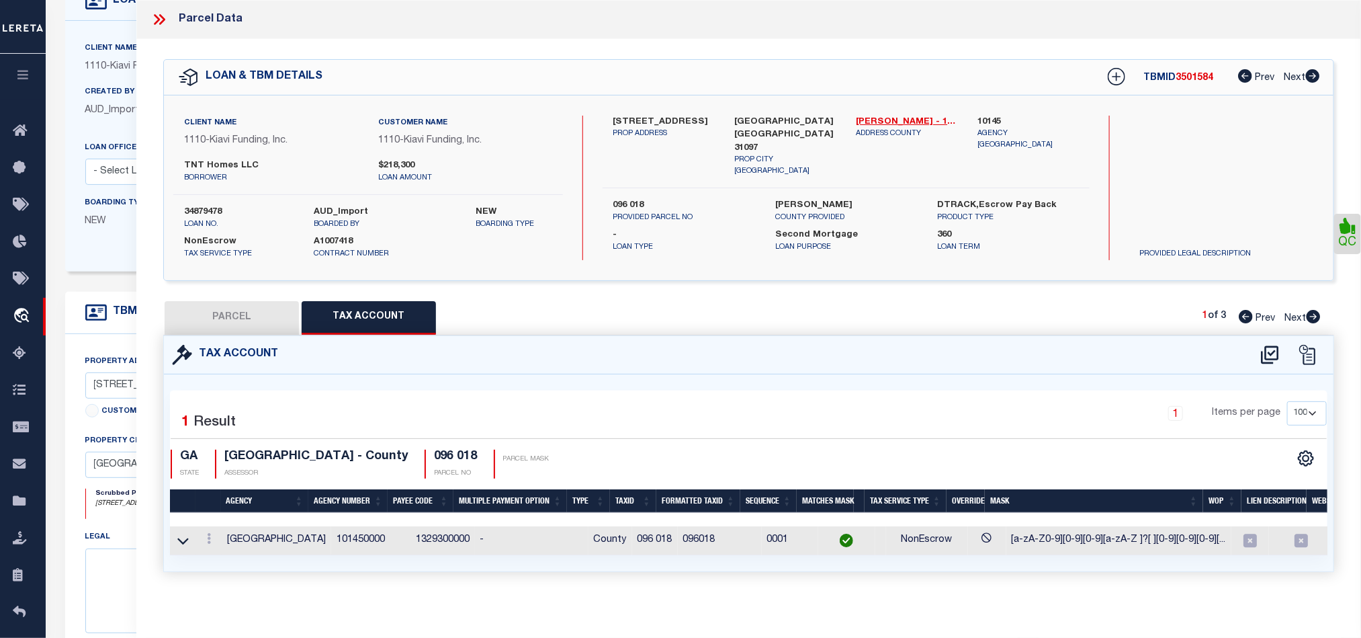
click at [245, 308] on button "PARCEL" at bounding box center [232, 318] width 134 height 34
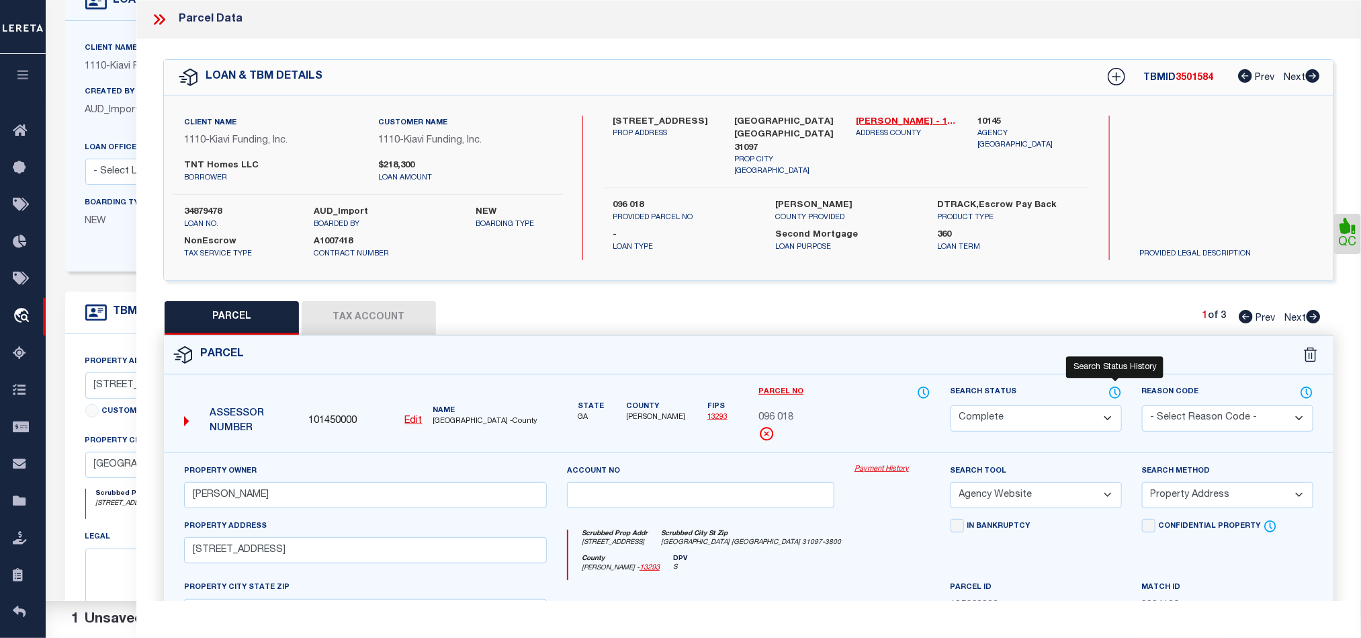
click at [1111, 392] on icon at bounding box center [1115, 392] width 13 height 15
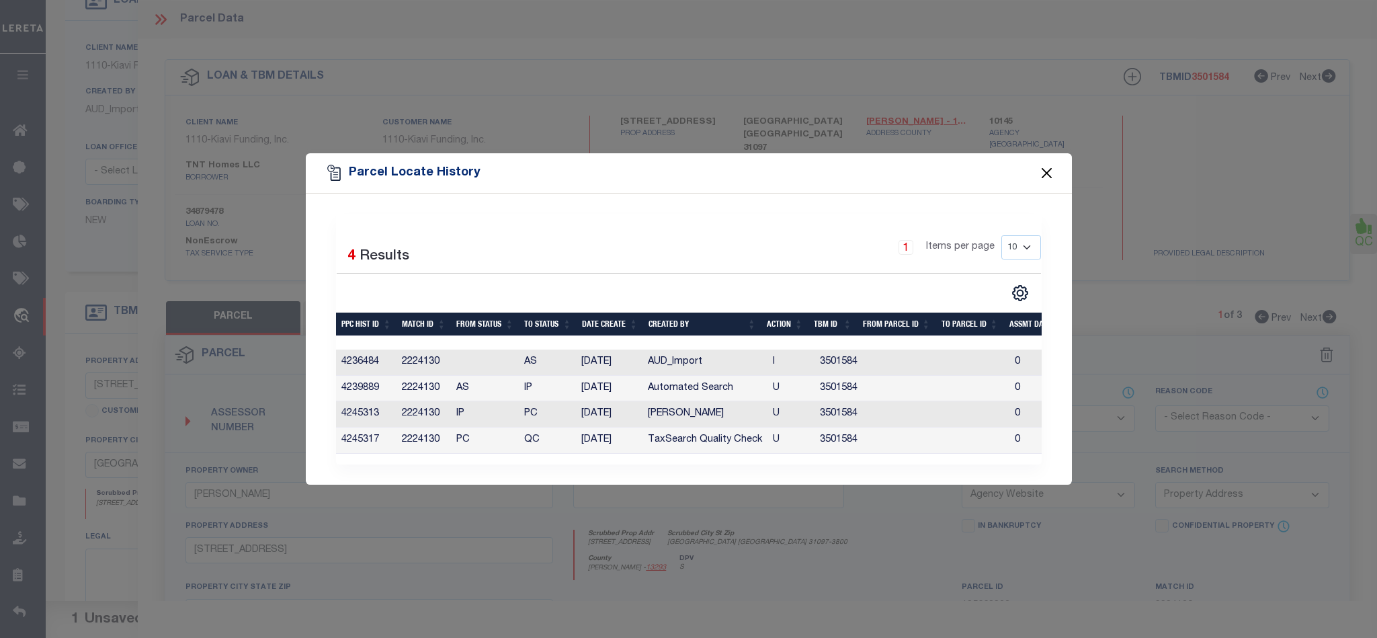
click at [1046, 167] on button "Close" at bounding box center [1046, 173] width 17 height 17
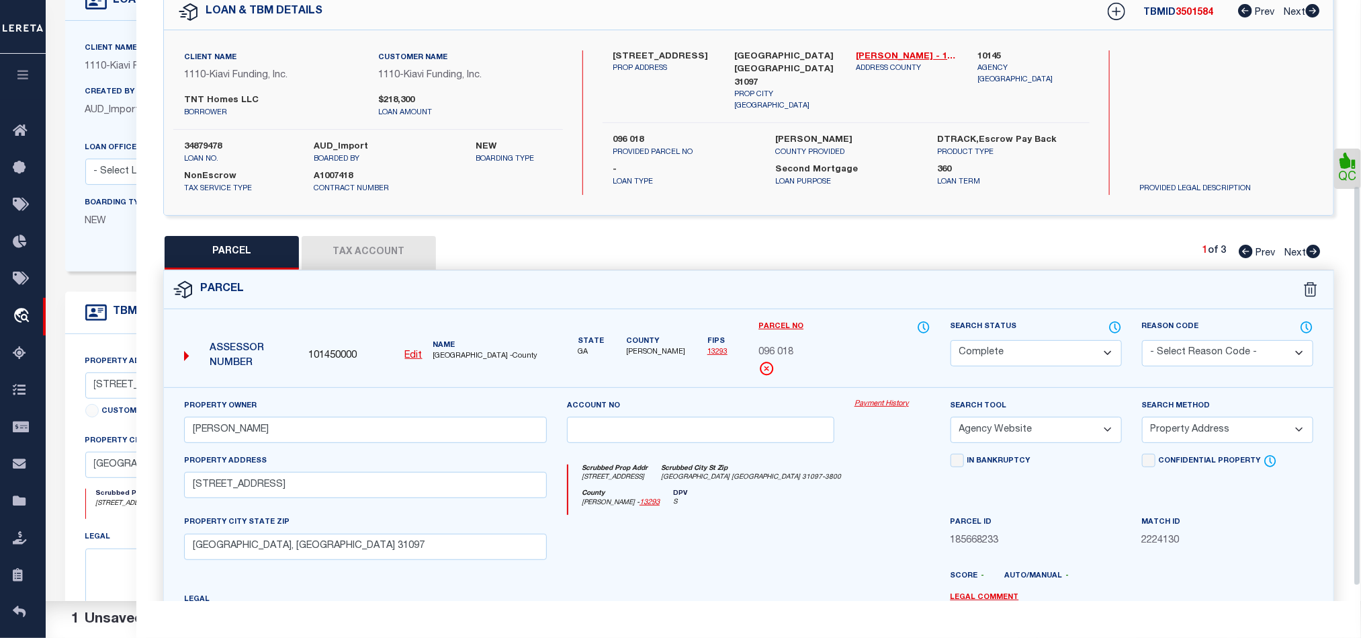
scroll to position [300, 0]
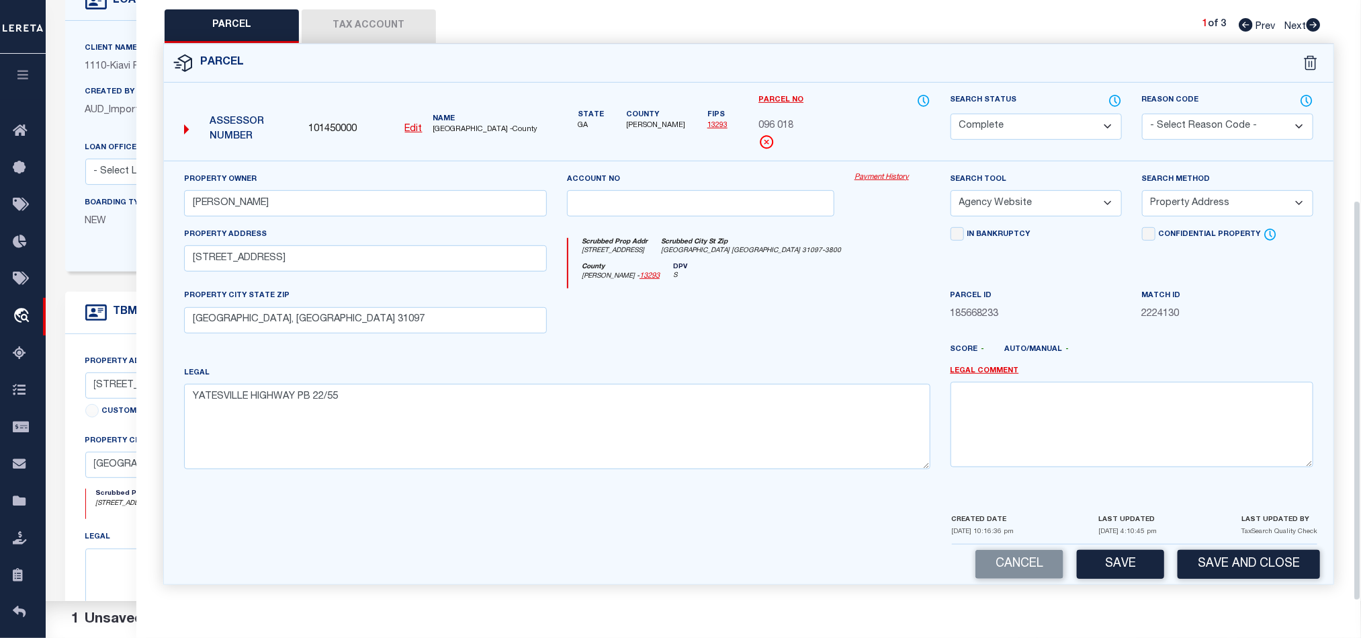
click at [1232, 545] on div "Cancel Save Save and Close" at bounding box center [749, 564] width 1170 height 40
click at [1234, 562] on button "Save and Close" at bounding box center [1249, 564] width 142 height 29
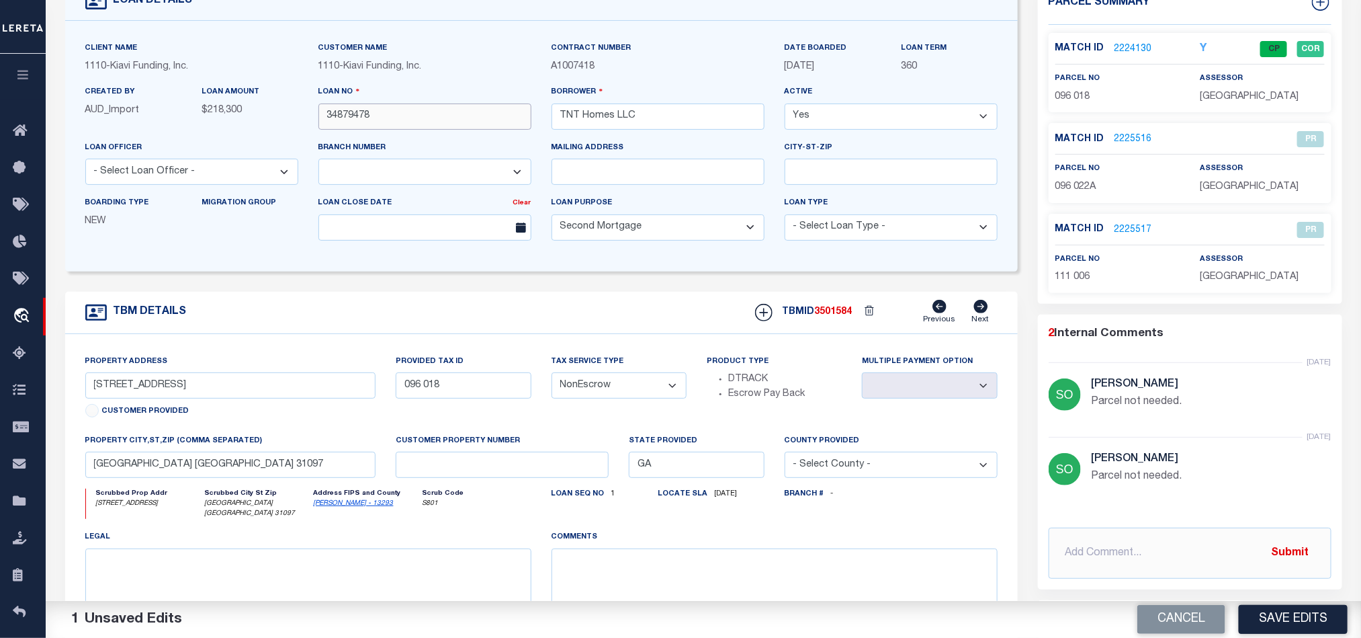
click at [426, 115] on input "34879478" at bounding box center [425, 116] width 213 height 26
click at [839, 314] on span "3501584" at bounding box center [834, 311] width 38 height 9
click at [1249, 95] on span "[GEOGRAPHIC_DATA]" at bounding box center [1249, 96] width 99 height 9
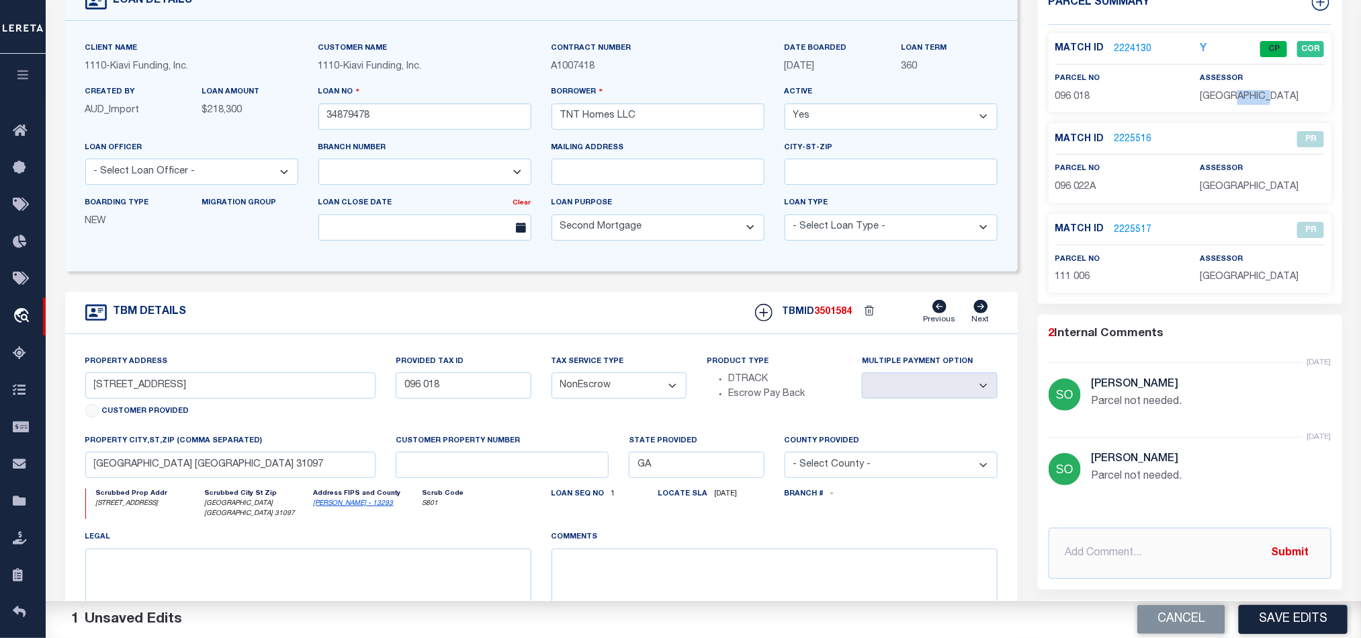
click at [1249, 95] on span "[GEOGRAPHIC_DATA]" at bounding box center [1249, 96] width 99 height 9
click at [1085, 93] on span "096 018" at bounding box center [1073, 96] width 35 height 9
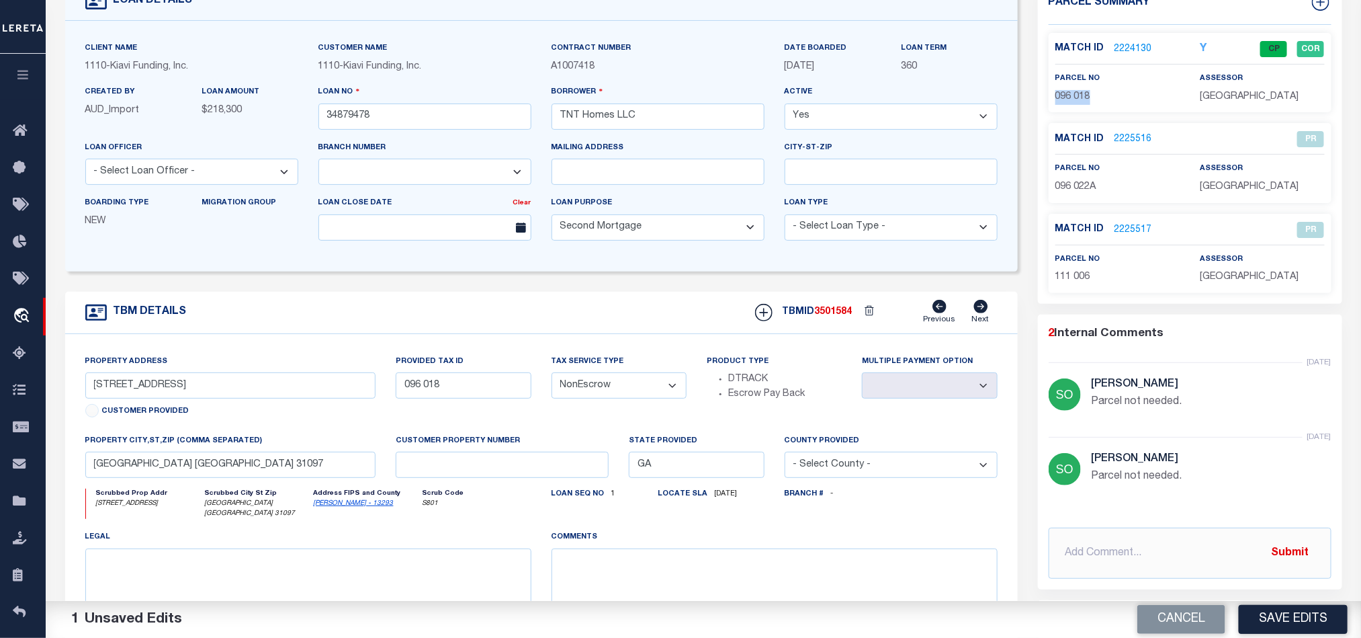
click at [689, 345] on div "Property Address [STREET_ADDRESS] Customer Provided Provided Tax ID 096 018 Tax…" at bounding box center [541, 504] width 953 height 341
click at [1176, 603] on div "Cancel Save Edits" at bounding box center [1033, 620] width 658 height 38
click at [1206, 621] on button "Cancel" at bounding box center [1182, 619] width 88 height 29
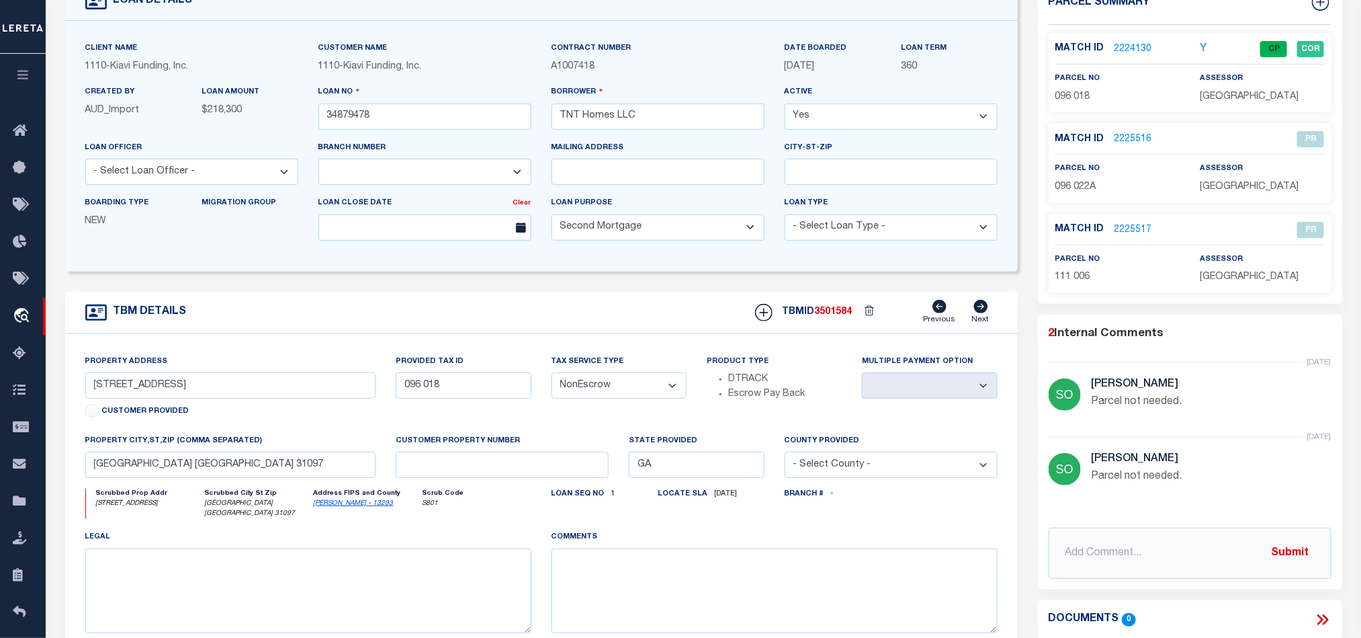
click at [609, 323] on div "TBM DETAILS TBMID 3501584 Previous Next" at bounding box center [541, 313] width 953 height 42
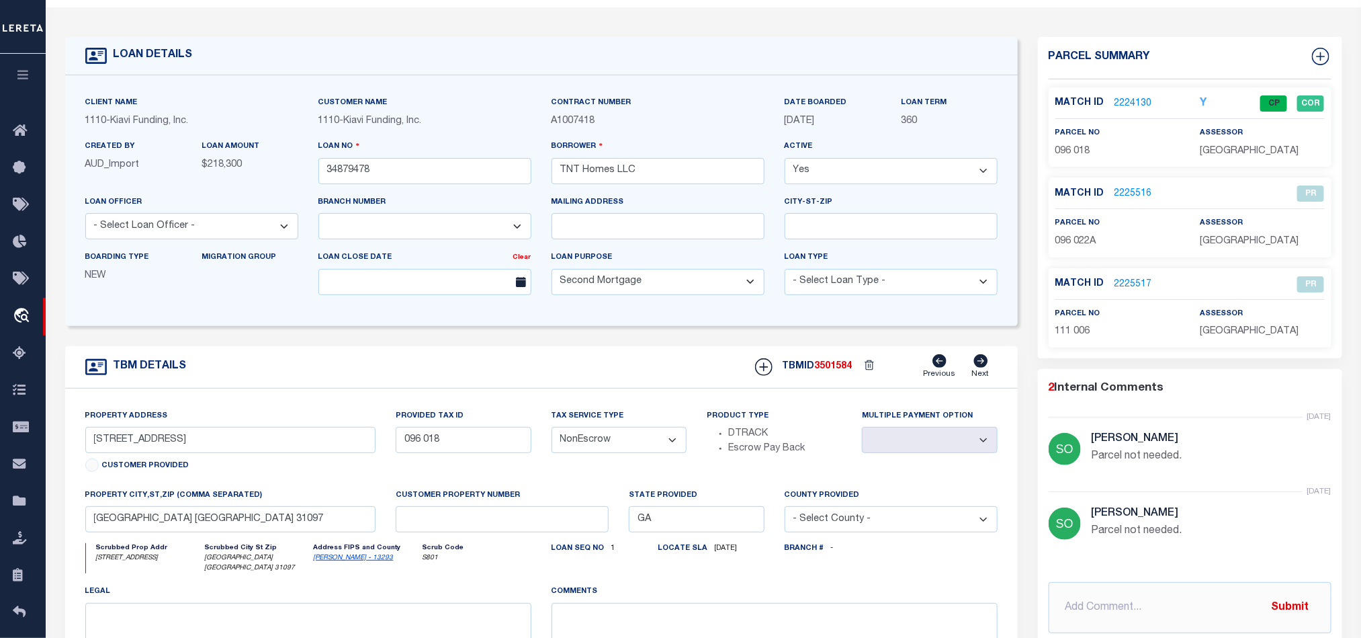
scroll to position [0, 0]
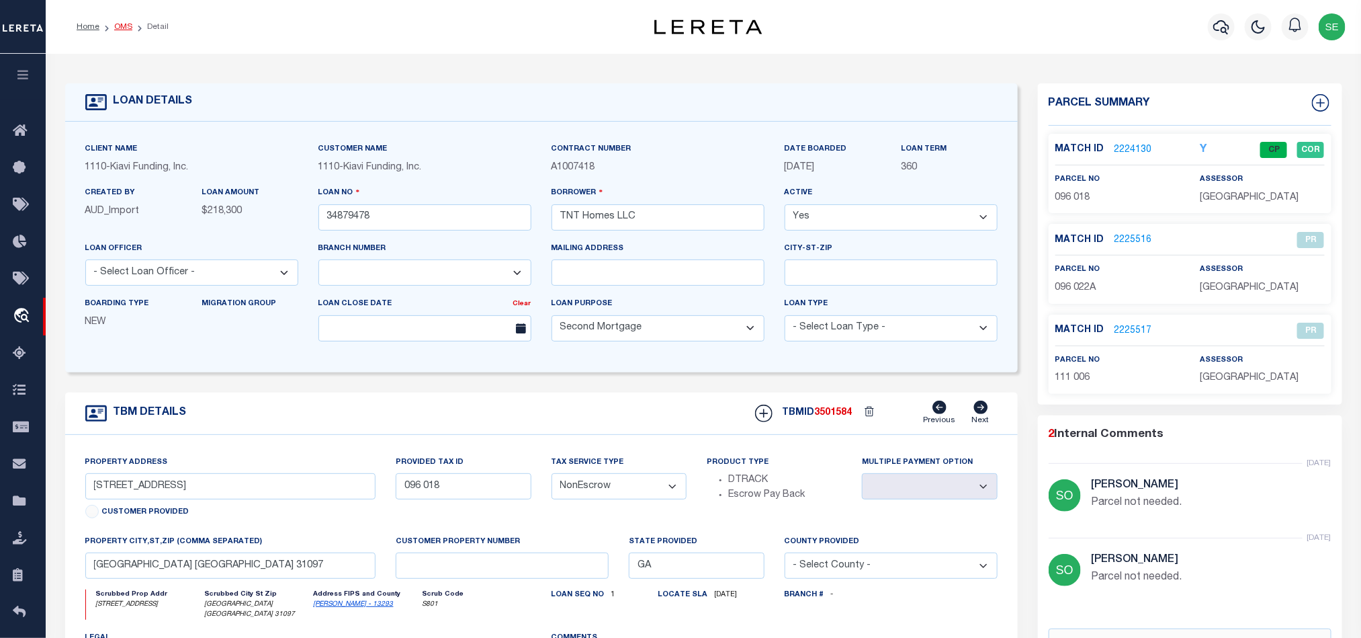
click at [124, 24] on link "OMS" at bounding box center [123, 27] width 18 height 8
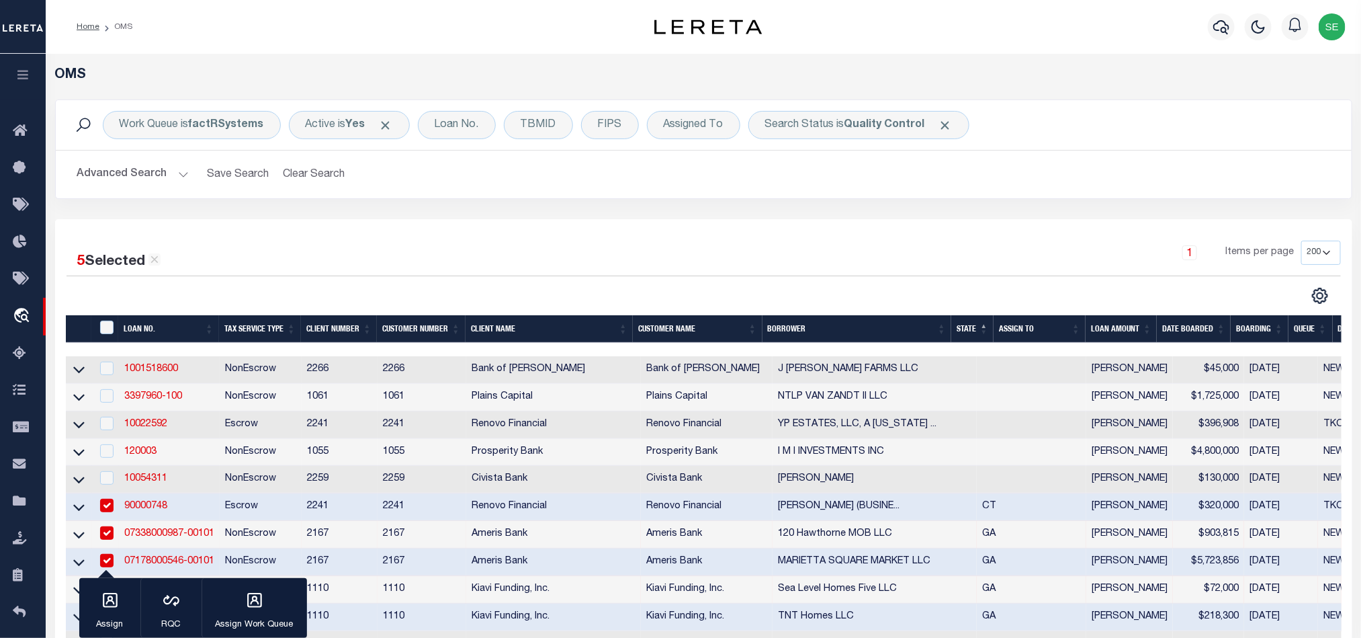
scroll to position [302, 0]
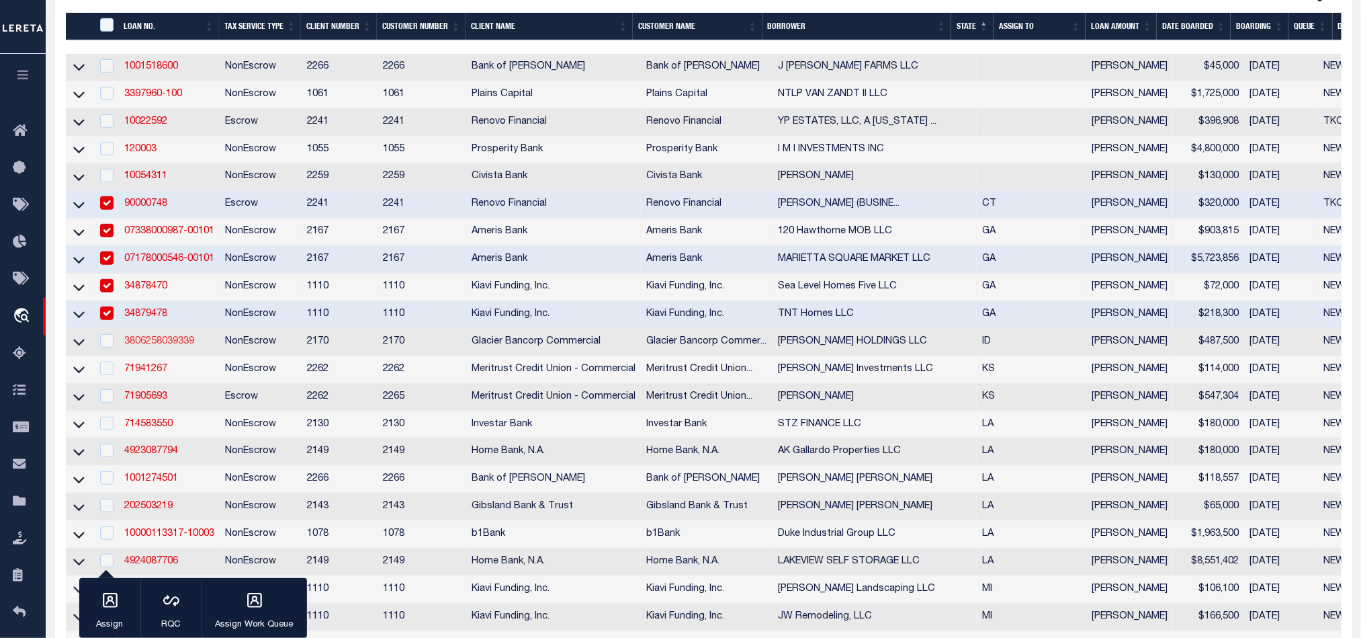
click at [142, 346] on link "3806258039339" at bounding box center [159, 341] width 70 height 9
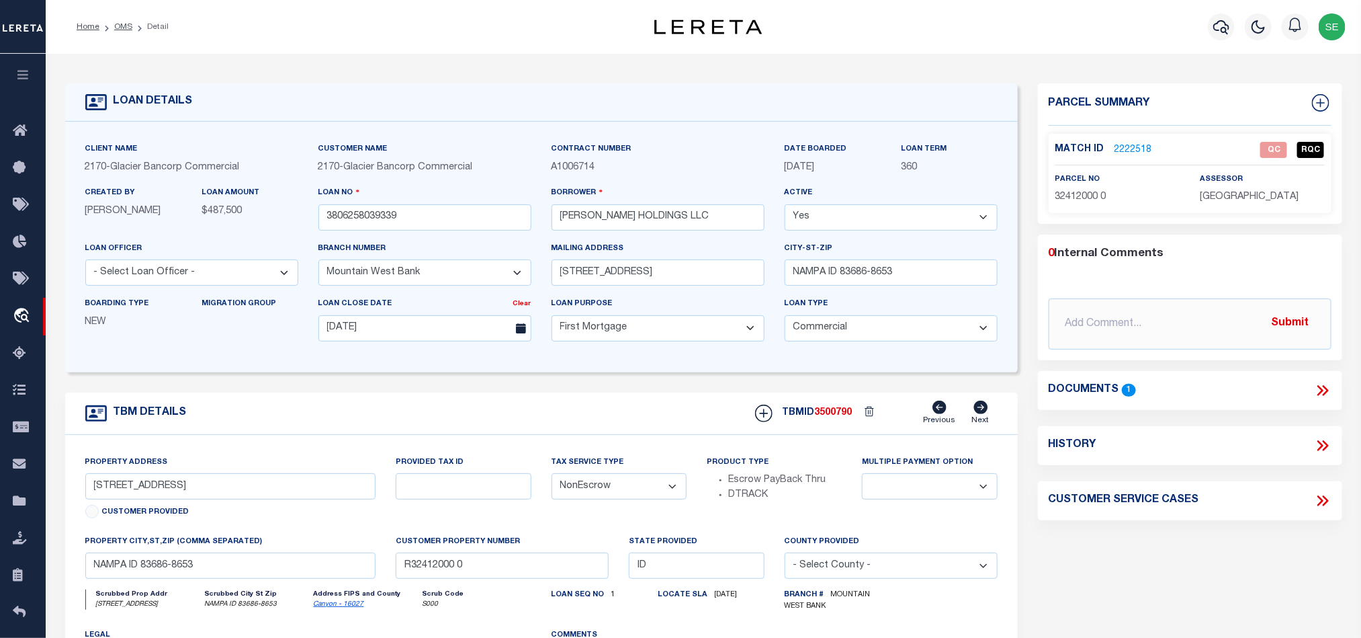
scroll to position [101, 0]
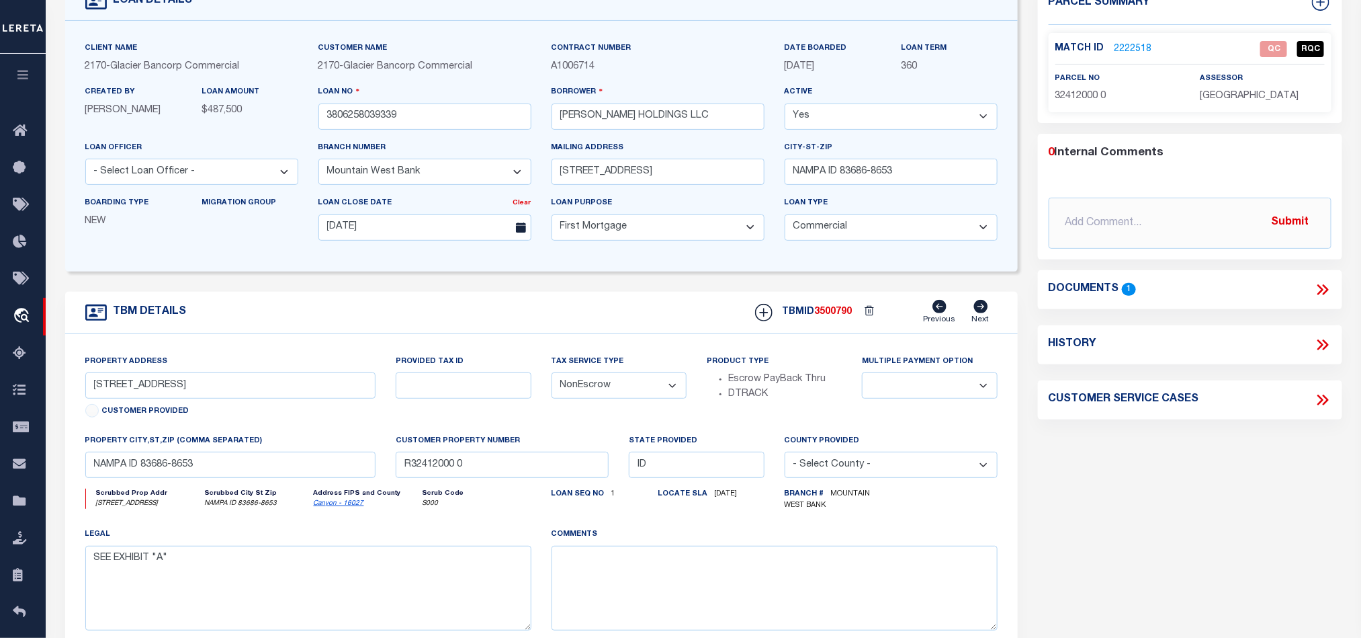
click at [436, 286] on form "LOAN DETAILS Client Name 2170 - Customer Name" at bounding box center [541, 354] width 953 height 742
click at [144, 394] on input "[STREET_ADDRESS]" at bounding box center [230, 385] width 291 height 26
click at [524, 302] on div "TBM DETAILS TBMID 3500790 Previous Next" at bounding box center [541, 313] width 953 height 42
click at [1113, 491] on div "Parcel Summary Match ID 2222518 0" at bounding box center [1190, 354] width 325 height 742
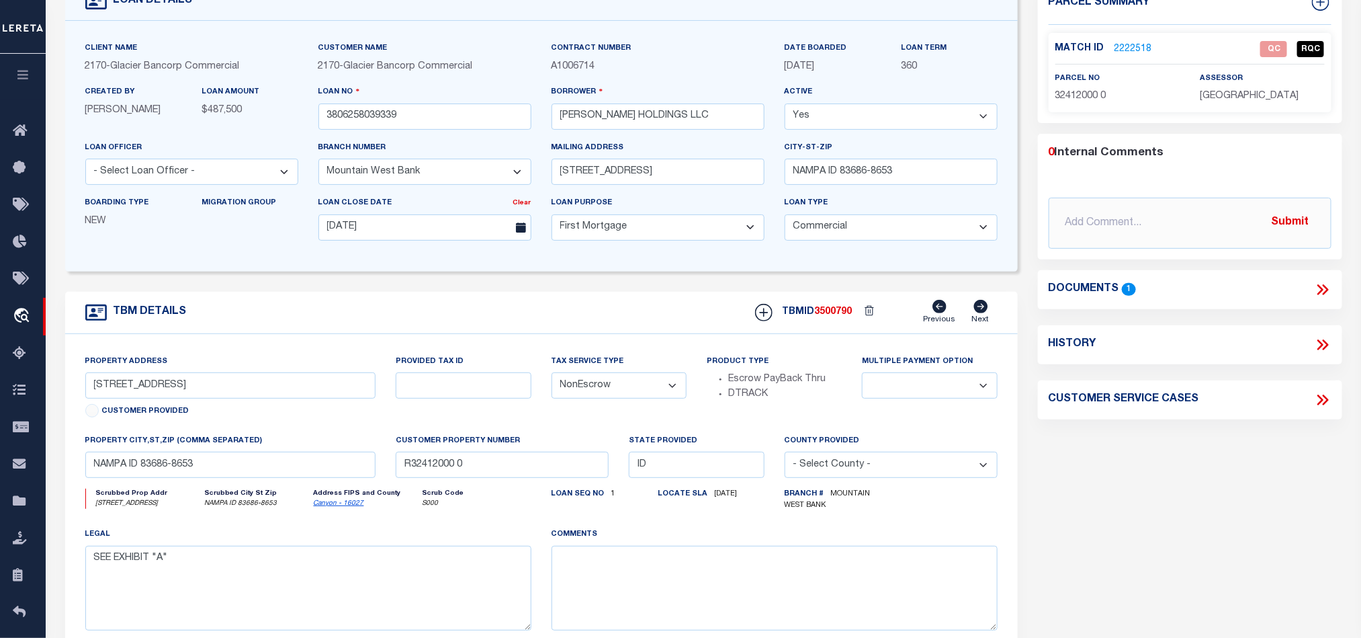
click at [1317, 288] on icon at bounding box center [1322, 289] width 17 height 17
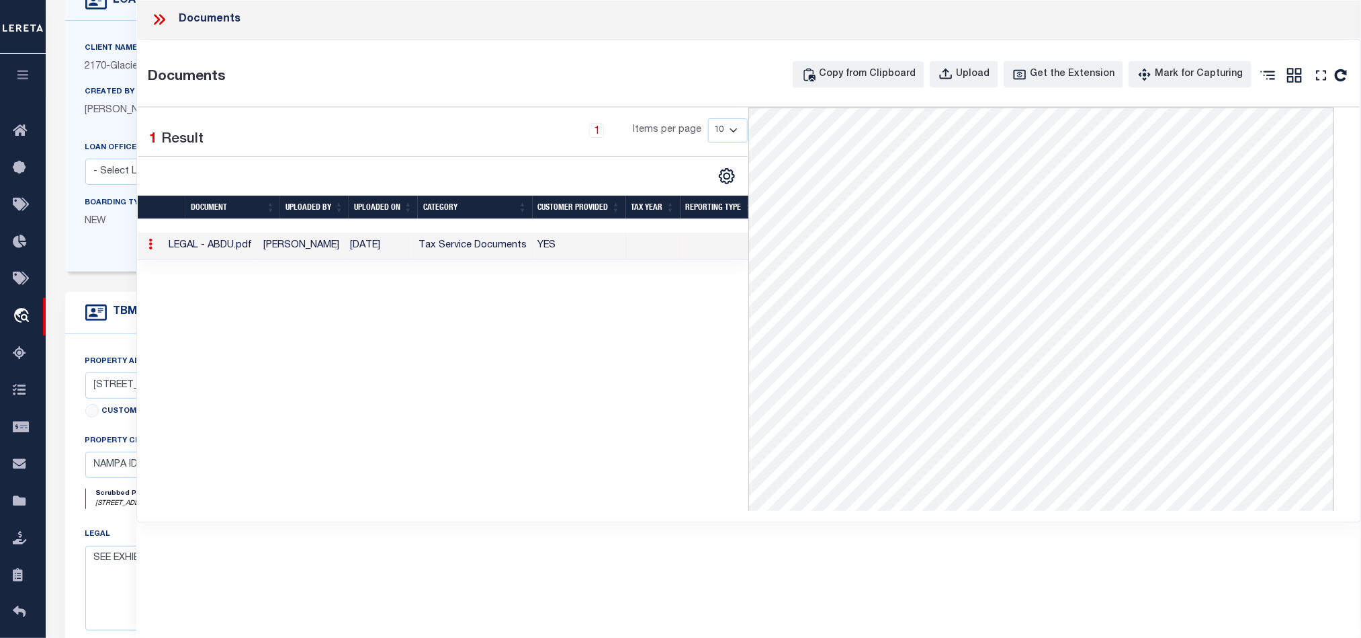
click at [155, 21] on icon at bounding box center [159, 19] width 17 height 17
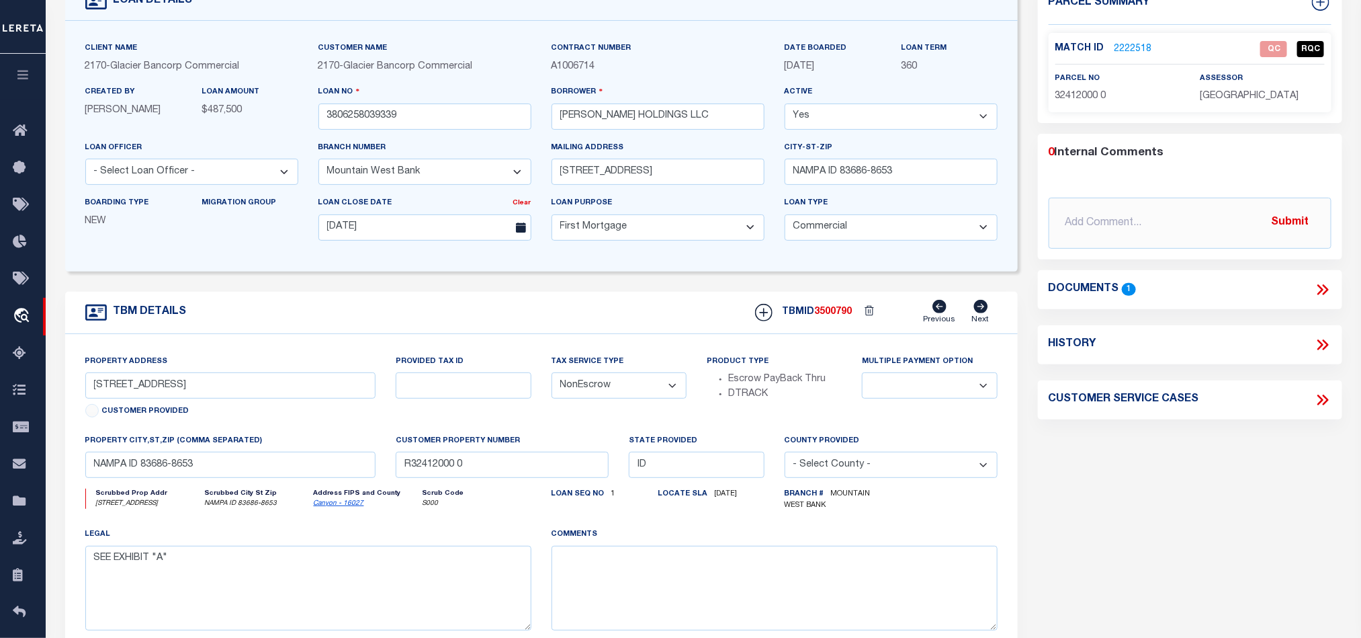
click at [1141, 474] on div "Parcel Summary Match ID 2222518 0" at bounding box center [1190, 354] width 325 height 742
click at [1132, 480] on div "Parcel Summary Match ID 2222518 0" at bounding box center [1190, 354] width 325 height 742
click at [1077, 510] on div "Parcel Summary Match ID 2222518 0" at bounding box center [1190, 354] width 325 height 742
click at [1133, 46] on link "2222518" at bounding box center [1134, 49] width 38 height 14
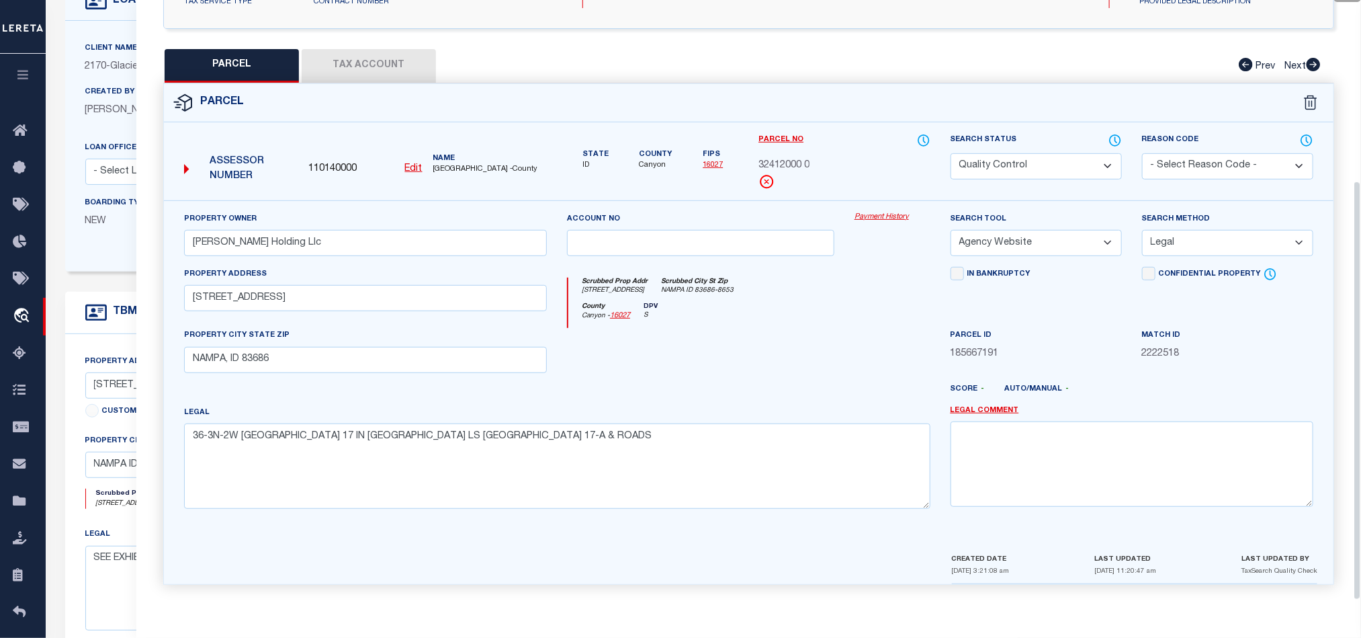
click at [795, 351] on div at bounding box center [701, 355] width 288 height 55
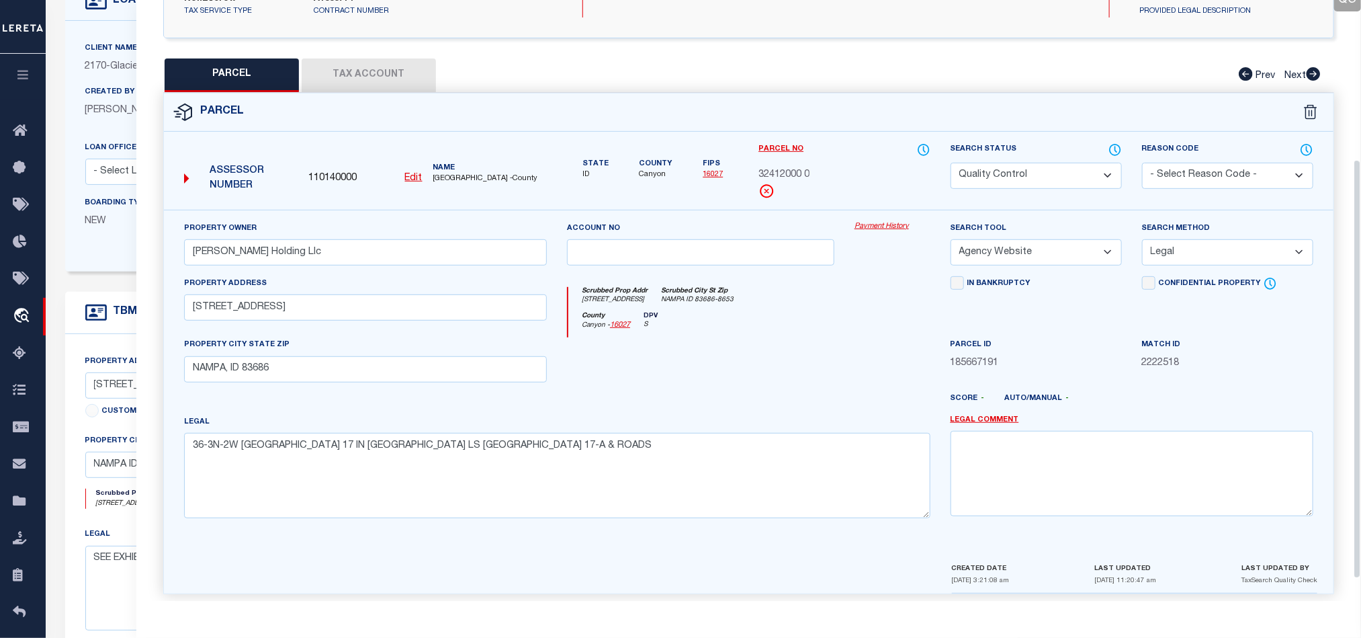
scroll to position [260, 0]
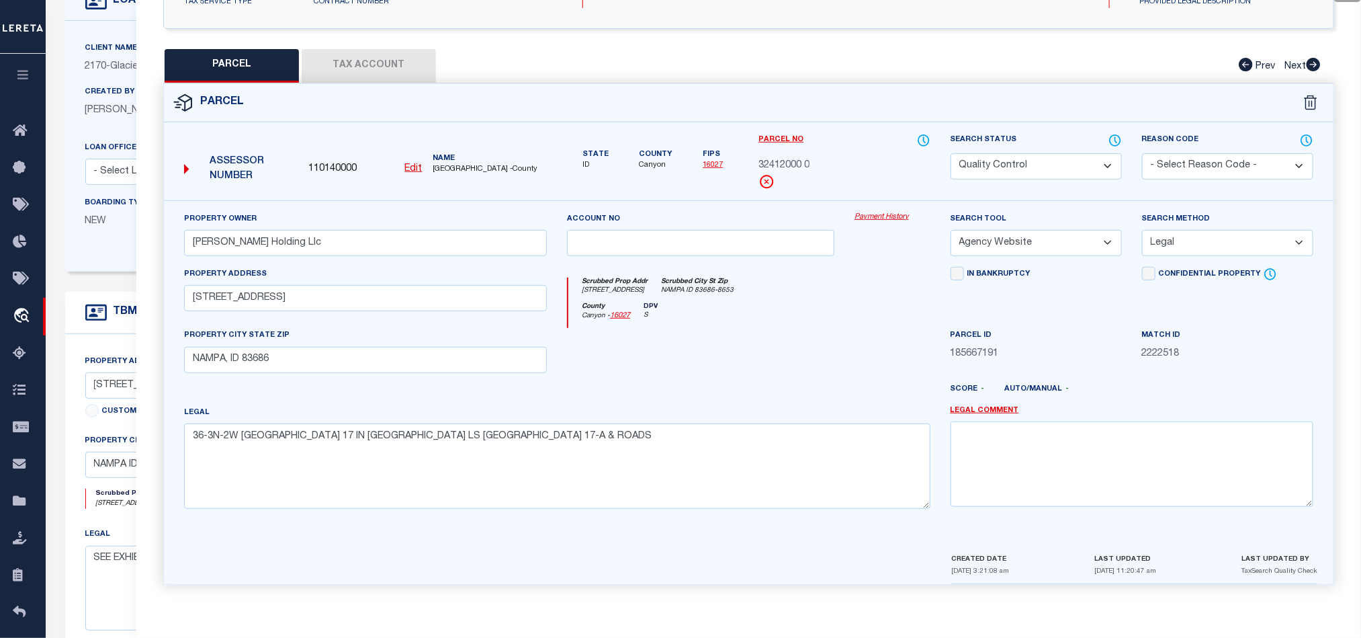
click at [788, 349] on div at bounding box center [701, 355] width 288 height 55
click at [864, 394] on div at bounding box center [797, 395] width 288 height 22
click at [374, 49] on button "Tax Account" at bounding box center [369, 66] width 134 height 34
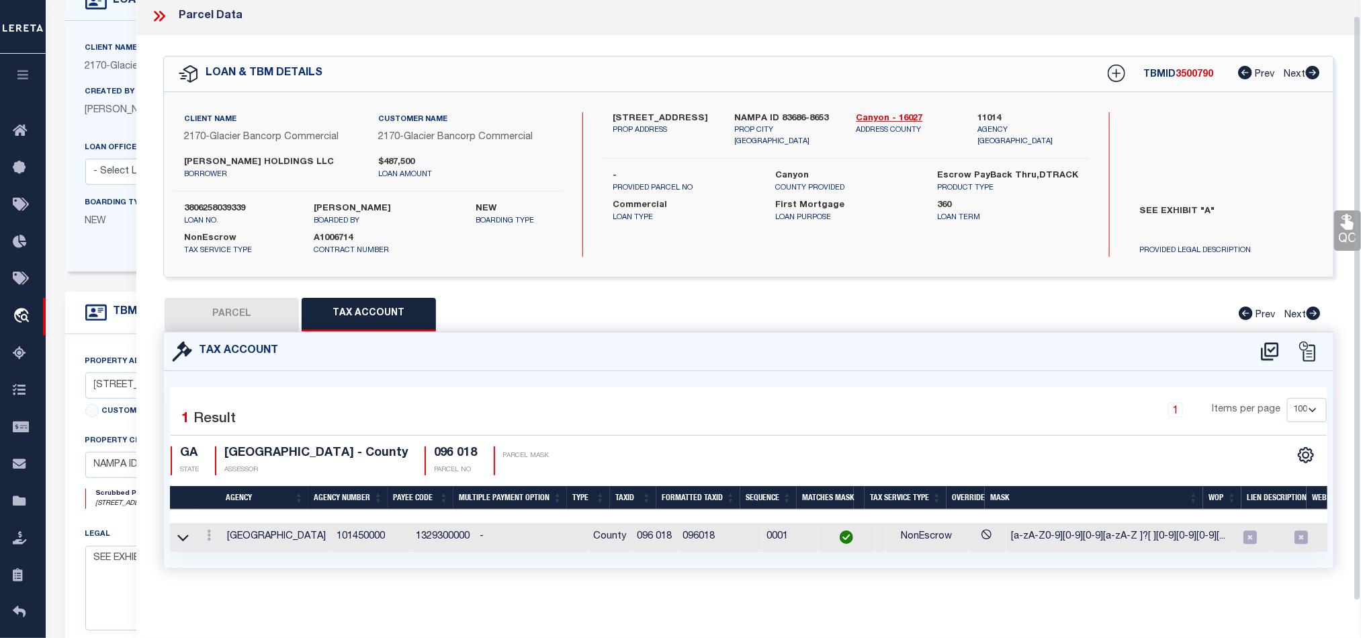
scroll to position [0, 0]
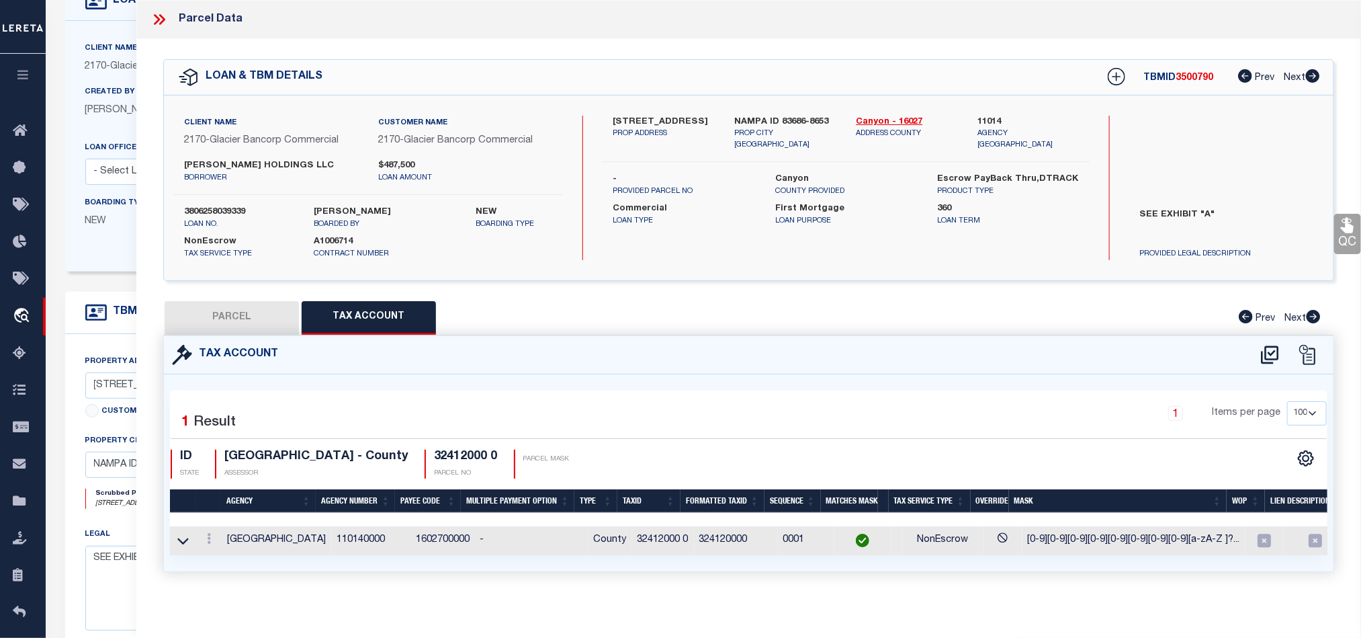
click at [255, 323] on button "PARCEL" at bounding box center [232, 318] width 134 height 34
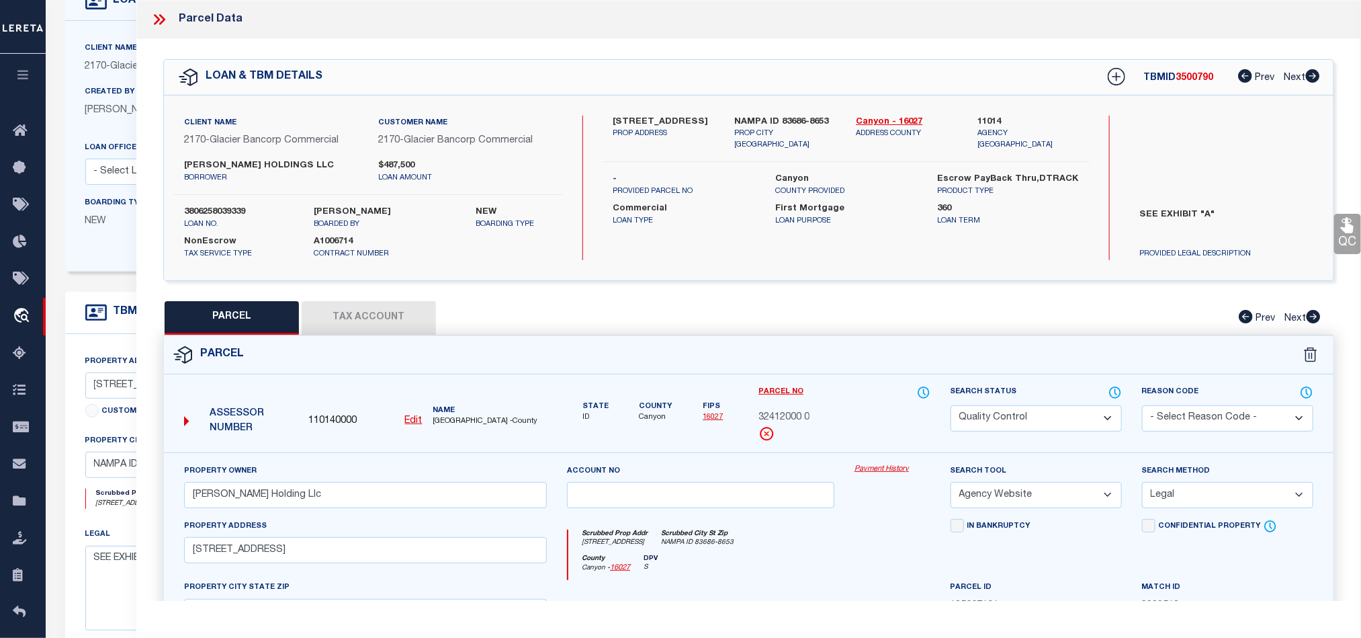
click at [896, 383] on form "Parcel 110140000 Edit ID" at bounding box center [749, 586] width 1170 height 500
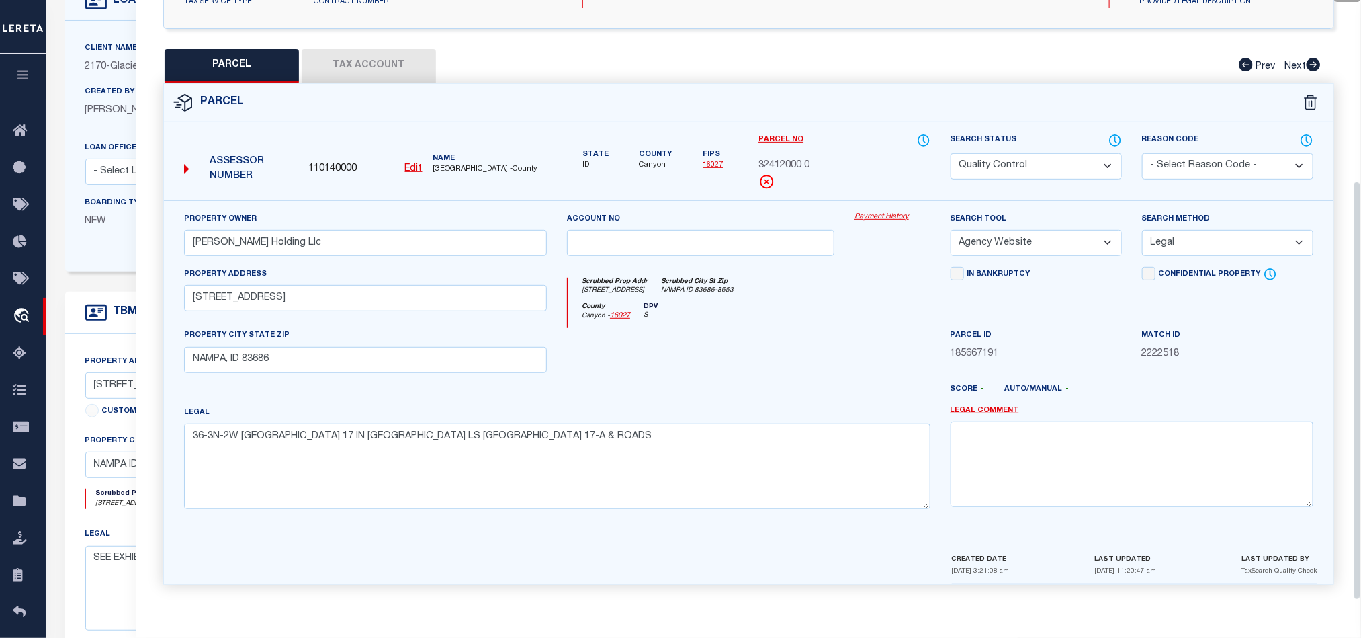
click at [775, 374] on div at bounding box center [701, 355] width 288 height 55
click at [757, 319] on div "[GEOGRAPHIC_DATA] - 16027 DPV S" at bounding box center [750, 315] width 362 height 26
click at [1097, 169] on select "Automated Search Bad Parcel Complete Duplicate Parcel High Dollar Reporting In …" at bounding box center [1036, 166] width 171 height 26
drag, startPoint x: 720, startPoint y: 361, endPoint x: 1247, endPoint y: 233, distance: 542.3
click at [732, 361] on div at bounding box center [701, 355] width 288 height 55
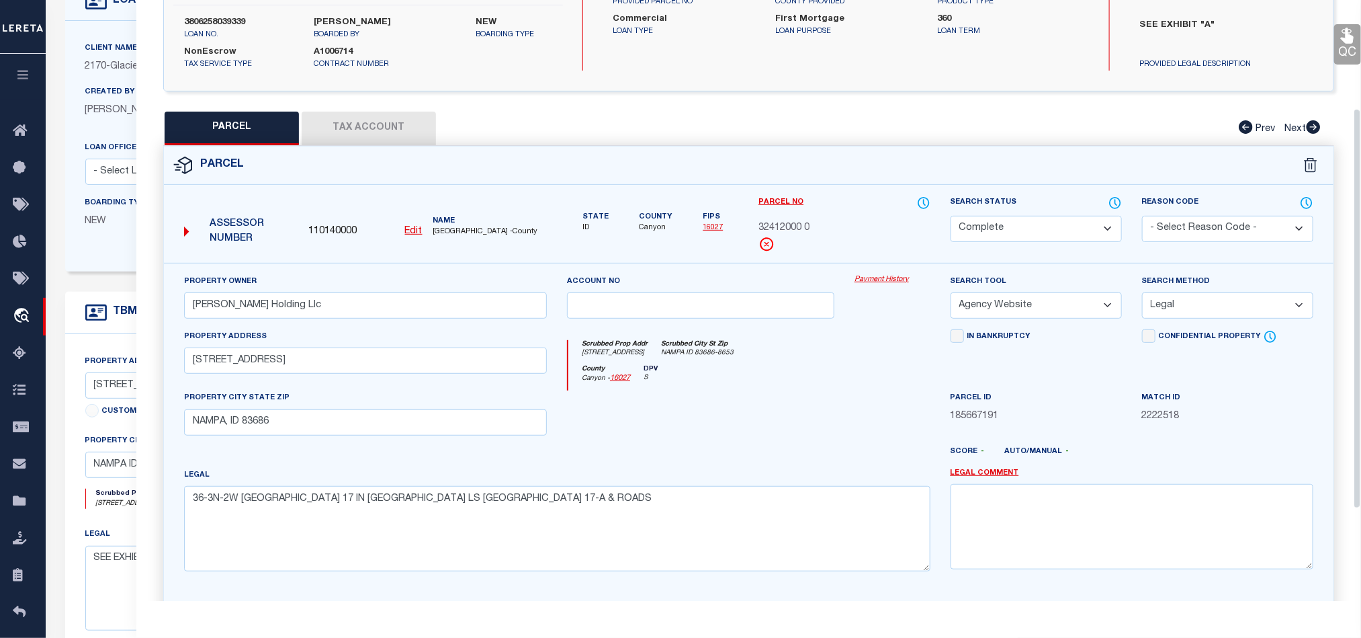
scroll to position [159, 0]
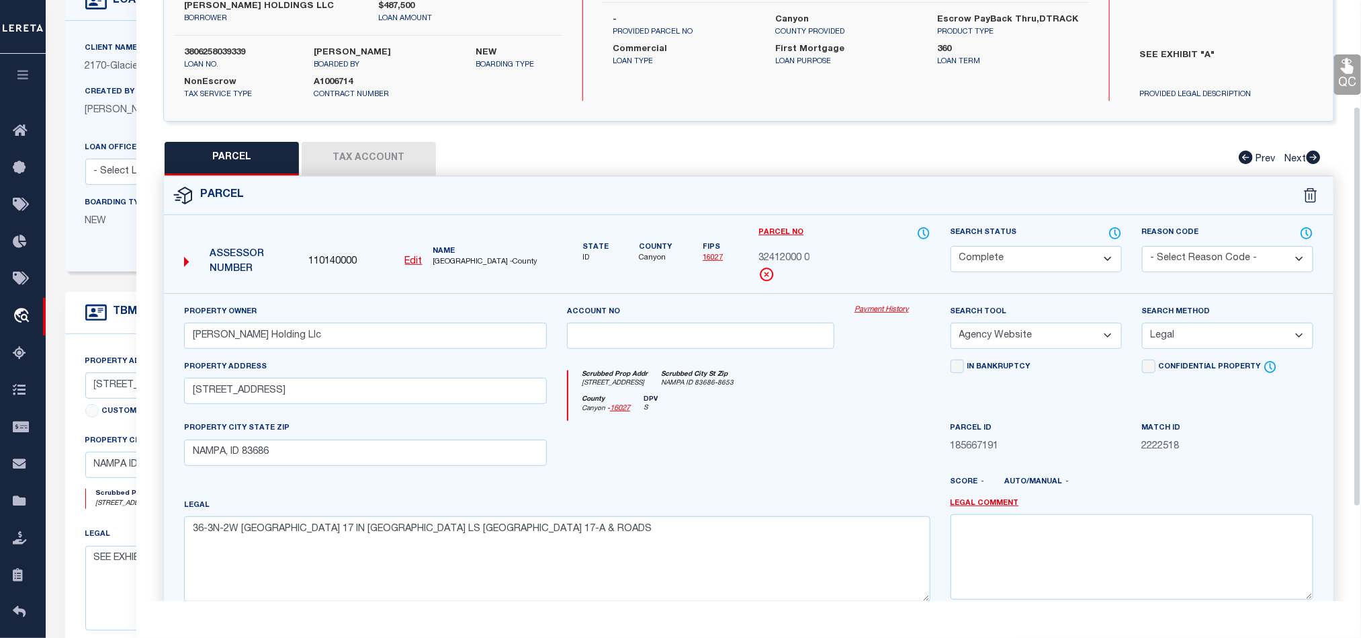
click at [1335, 61] on link "QC" at bounding box center [1348, 74] width 27 height 40
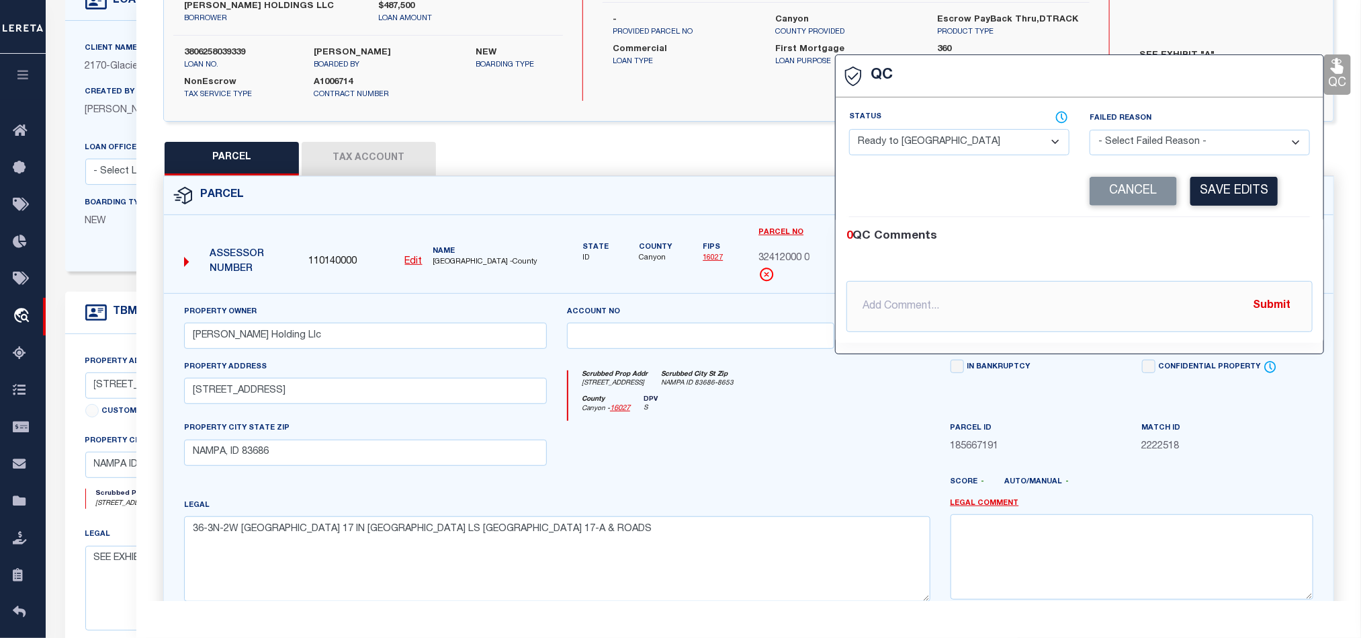
drag, startPoint x: 976, startPoint y: 154, endPoint x: 993, endPoint y: 154, distance: 16.1
click at [976, 154] on select "- Select Status - Ready to QC Correct Incorrect" at bounding box center [959, 142] width 220 height 26
drag, startPoint x: 1214, startPoint y: 233, endPoint x: 1222, endPoint y: 226, distance: 11.0
click at [1214, 233] on div "0 QC Comments" at bounding box center [1077, 236] width 461 height 17
click at [1257, 188] on button "Save Edits" at bounding box center [1234, 191] width 87 height 29
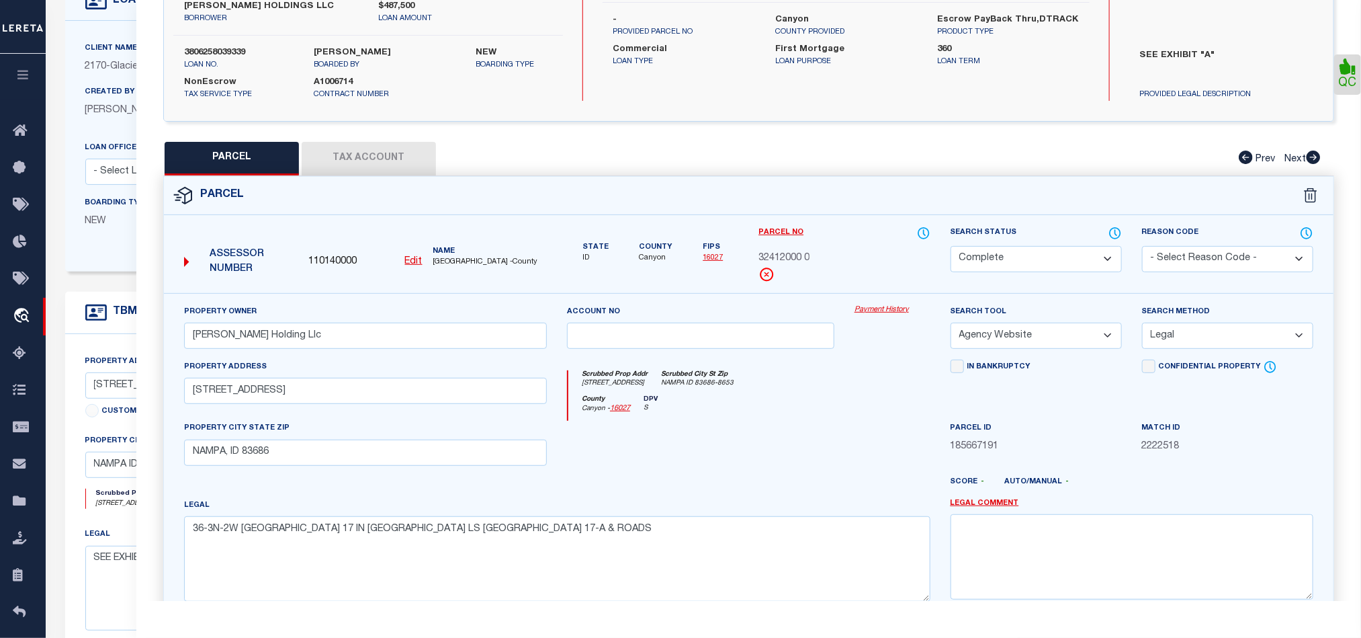
click at [829, 437] on div at bounding box center [701, 448] width 288 height 55
click at [380, 161] on button "Tax Account" at bounding box center [369, 159] width 134 height 34
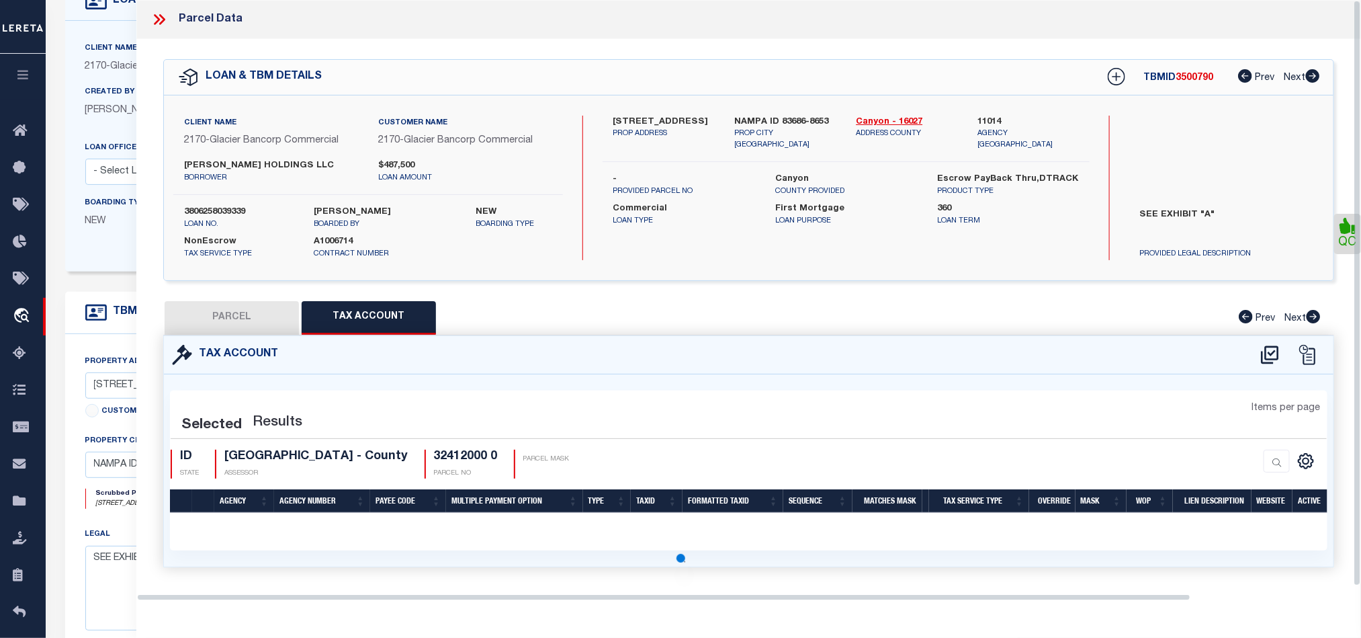
scroll to position [0, 0]
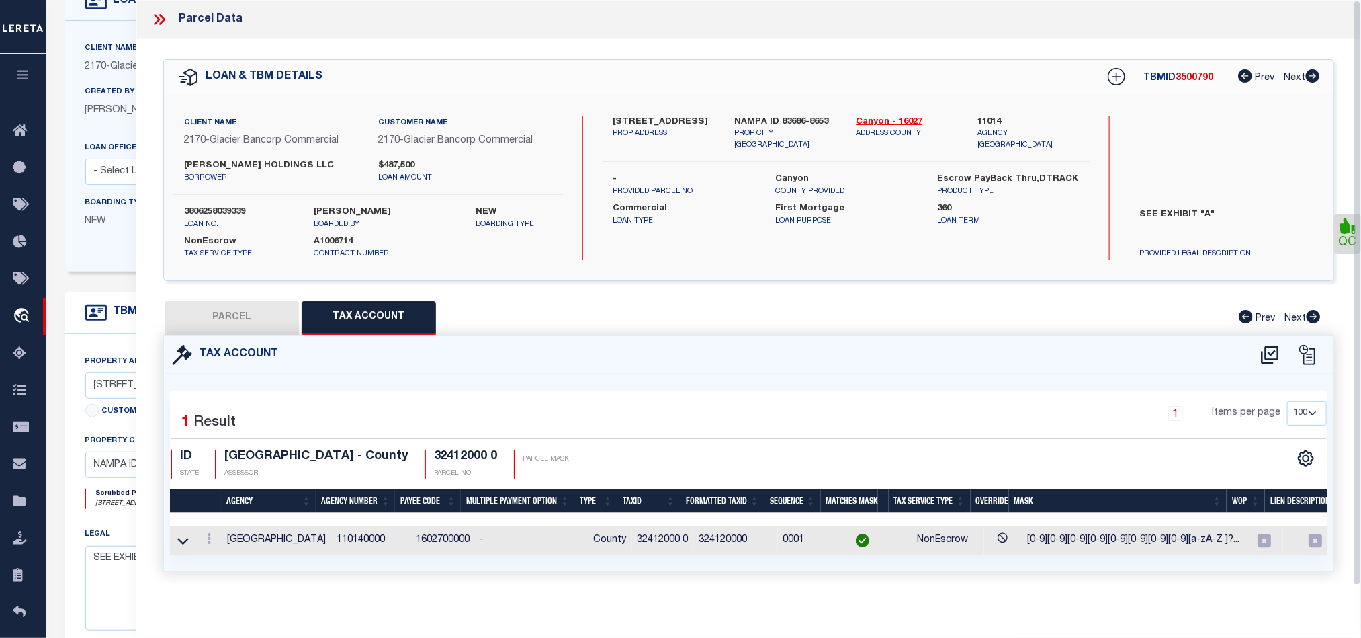
click at [244, 315] on button "PARCEL" at bounding box center [232, 318] width 134 height 34
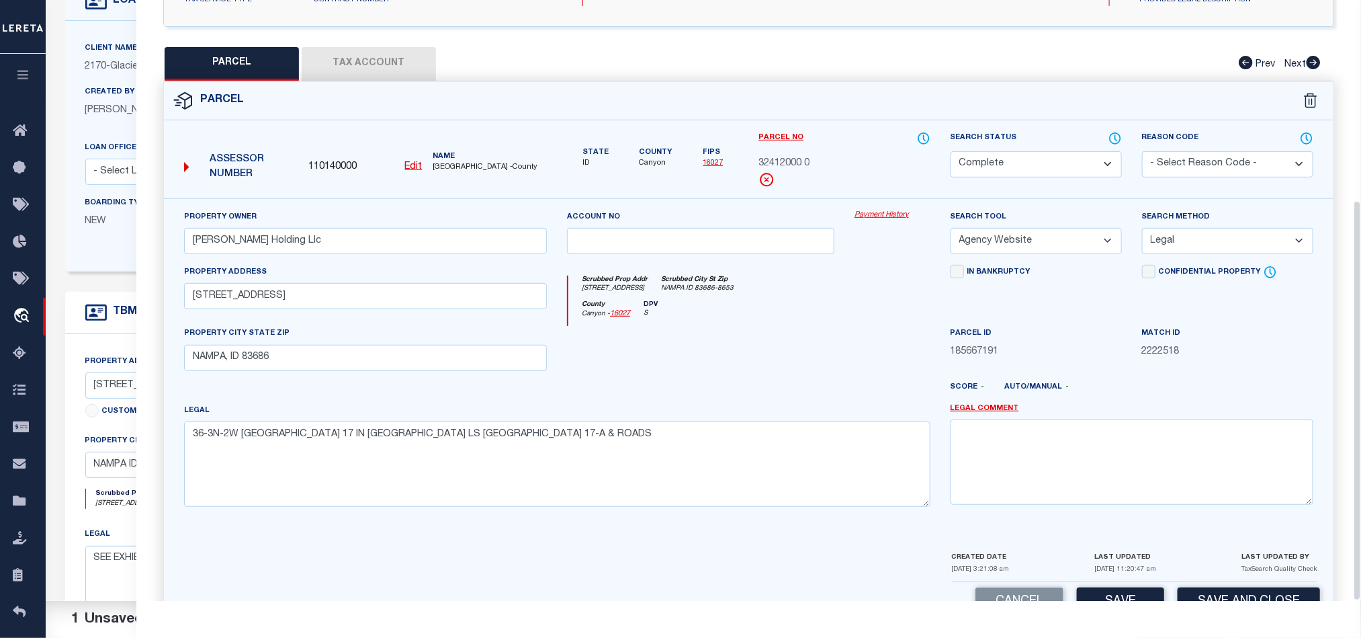
scroll to position [300, 0]
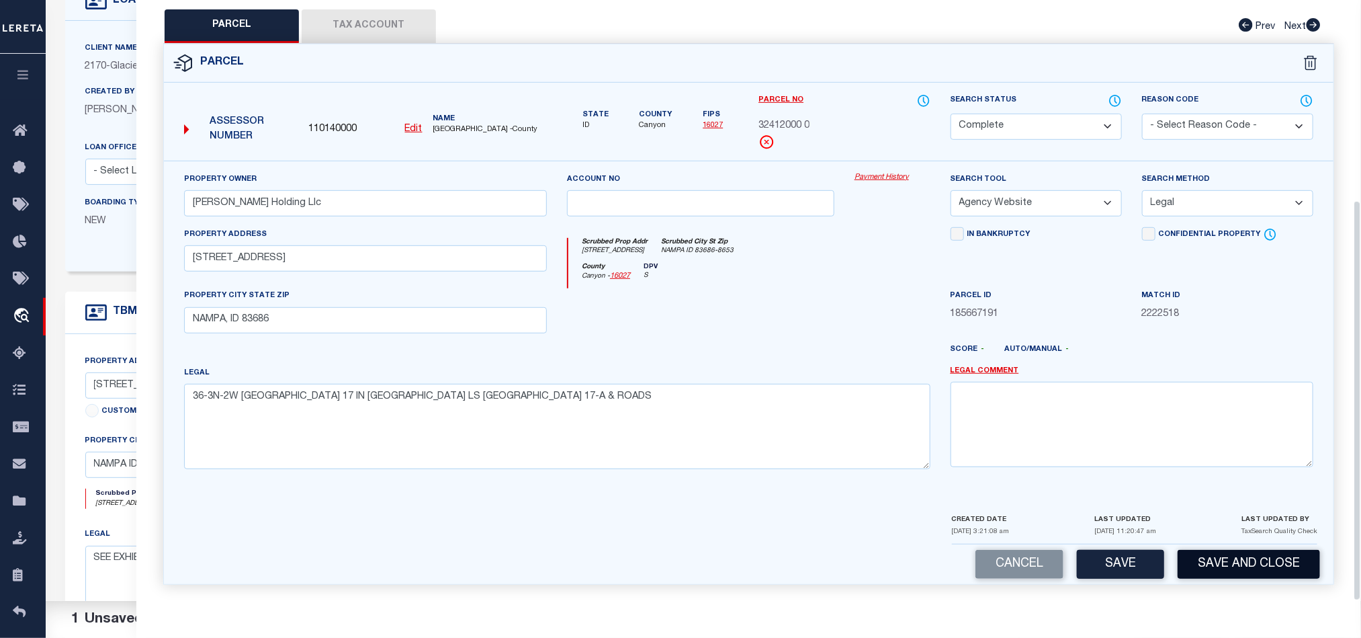
click at [1272, 575] on button "Save and Close" at bounding box center [1249, 564] width 142 height 29
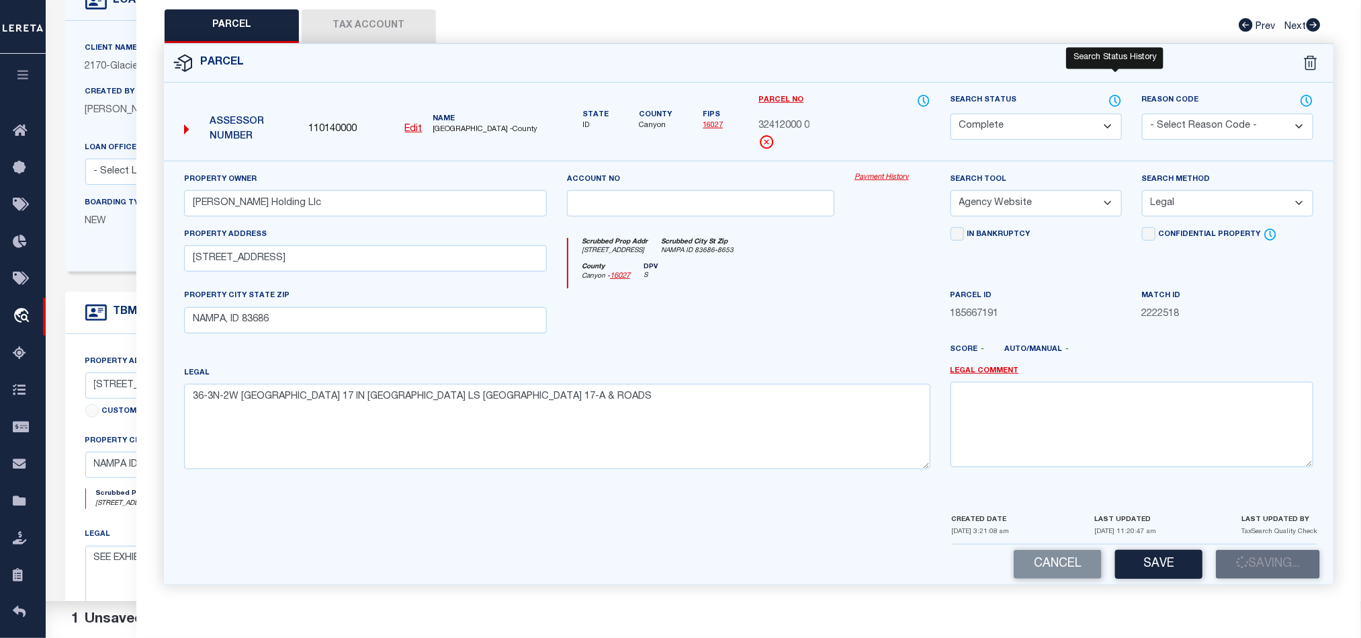
click at [1120, 95] on icon at bounding box center [1115, 100] width 11 height 11
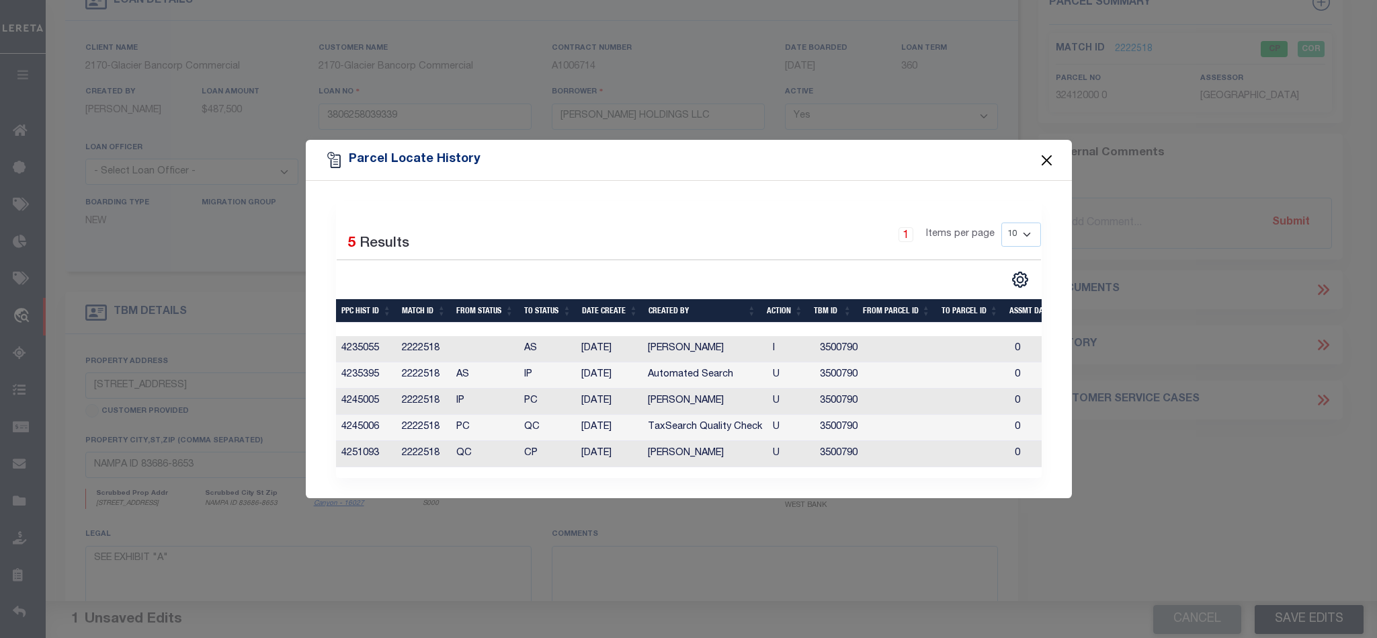
click at [1043, 158] on button "Close" at bounding box center [1046, 159] width 17 height 17
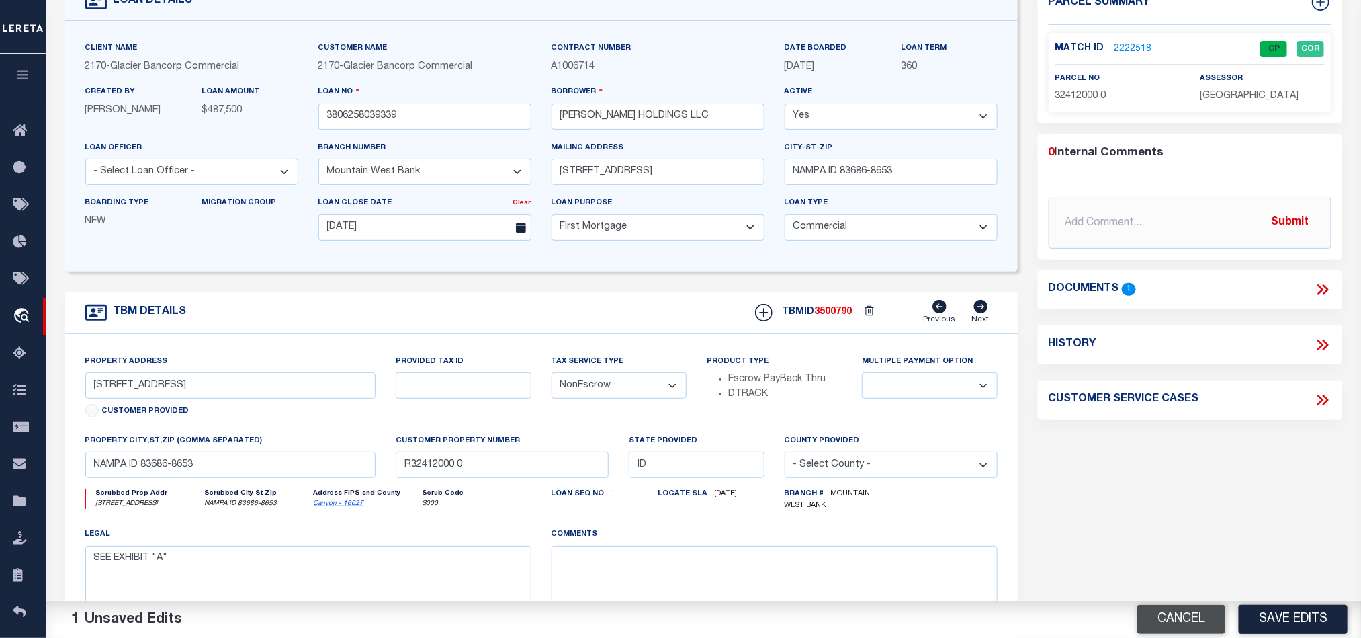
click at [1202, 609] on button "Cancel" at bounding box center [1182, 619] width 88 height 29
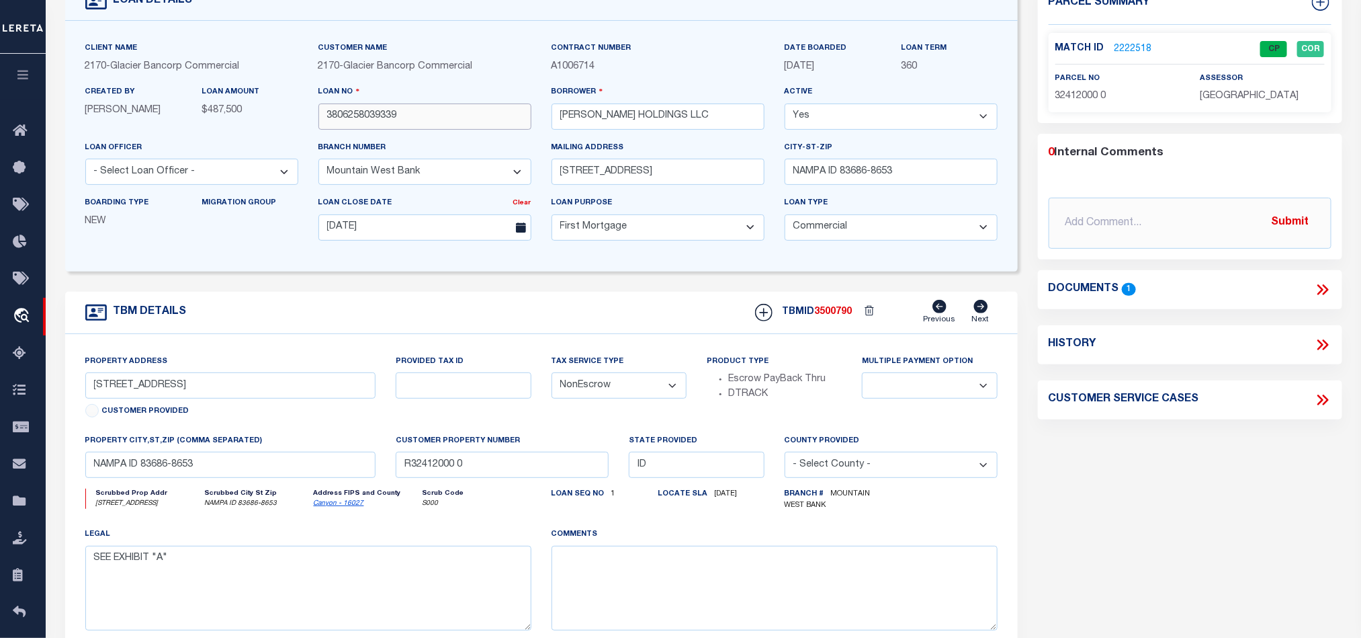
click at [456, 130] on input "3806258039339" at bounding box center [425, 116] width 213 height 26
click at [837, 317] on span "3500790" at bounding box center [834, 311] width 38 height 9
click at [1228, 101] on p "[GEOGRAPHIC_DATA]" at bounding box center [1262, 96] width 124 height 15
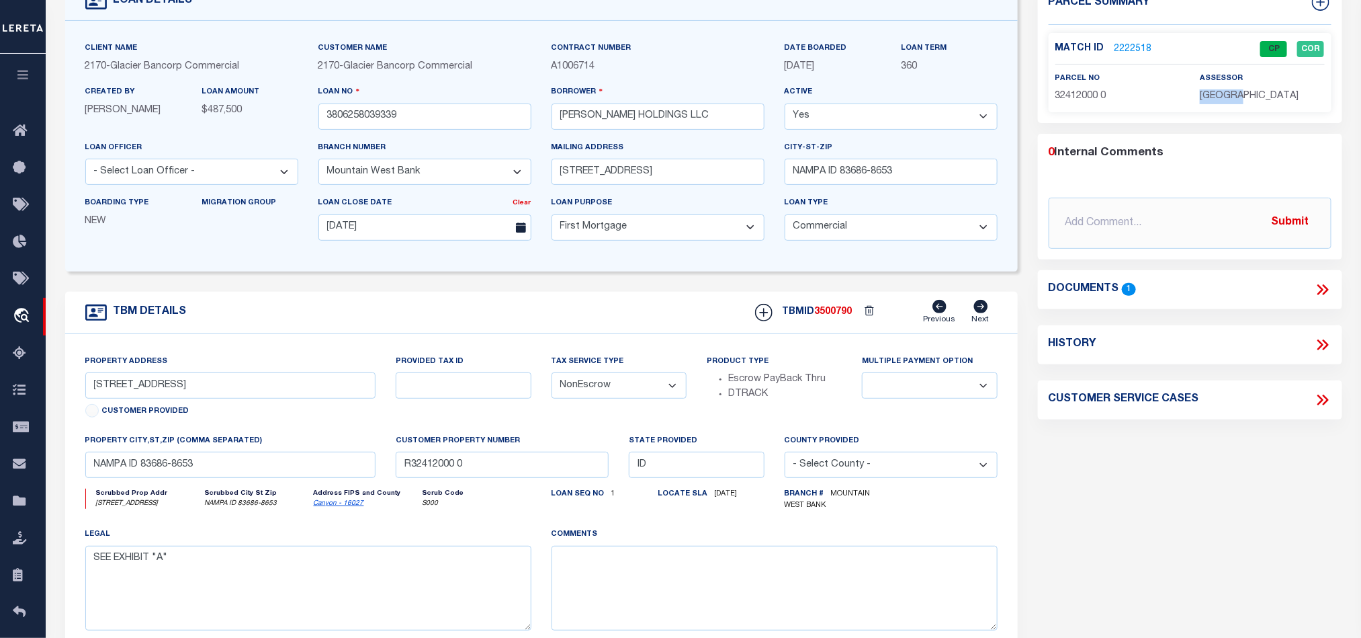
click at [1228, 101] on p "[GEOGRAPHIC_DATA]" at bounding box center [1262, 96] width 124 height 15
click at [1095, 93] on span "32412000 0" at bounding box center [1081, 95] width 51 height 9
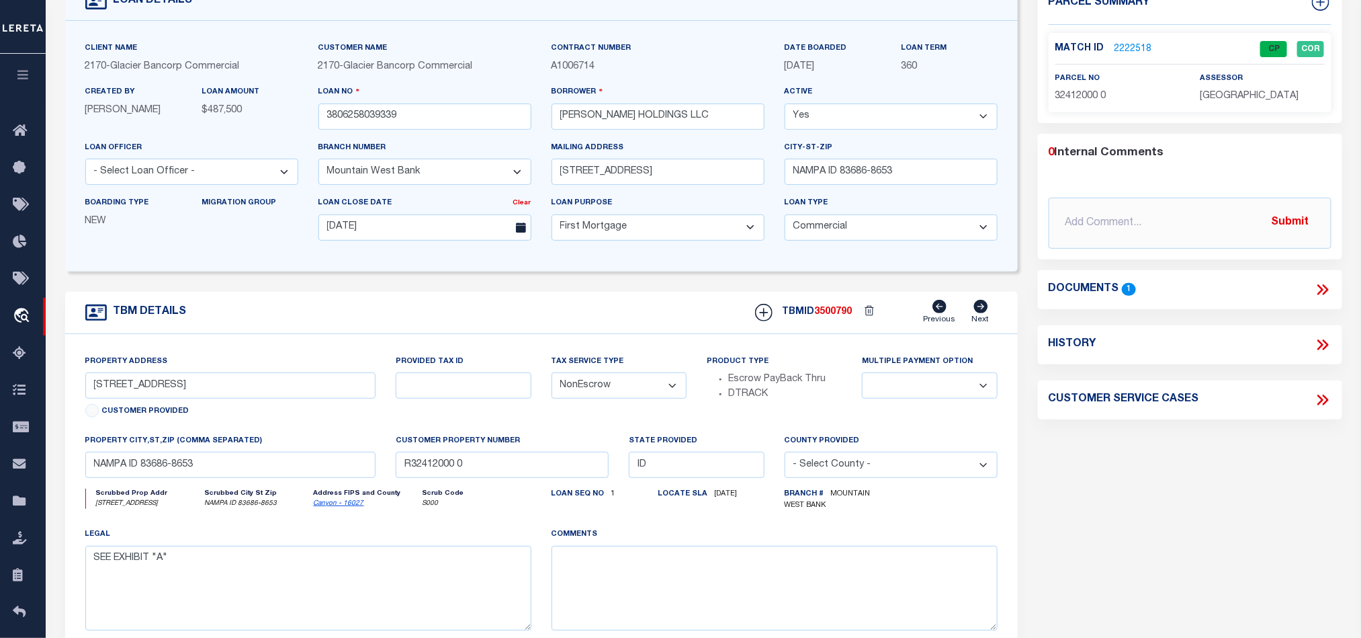
click at [647, 317] on div "TBM DETAILS TBMID 3500790 Previous Next" at bounding box center [541, 313] width 953 height 42
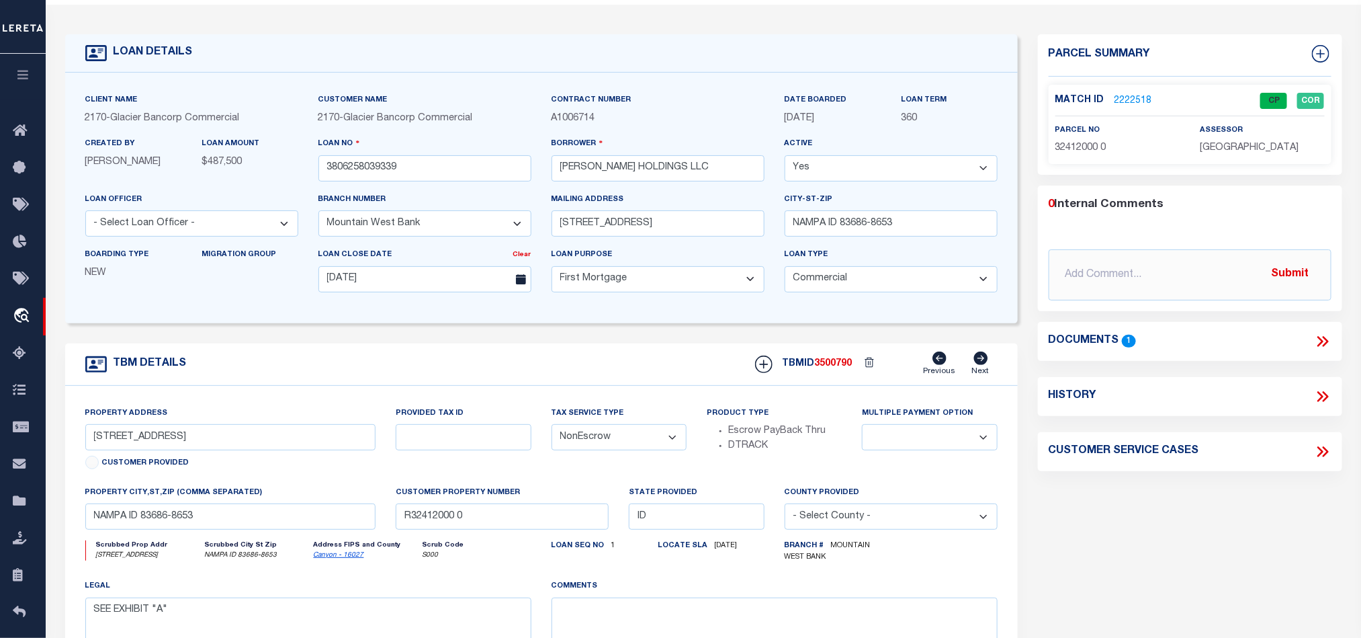
scroll to position [0, 0]
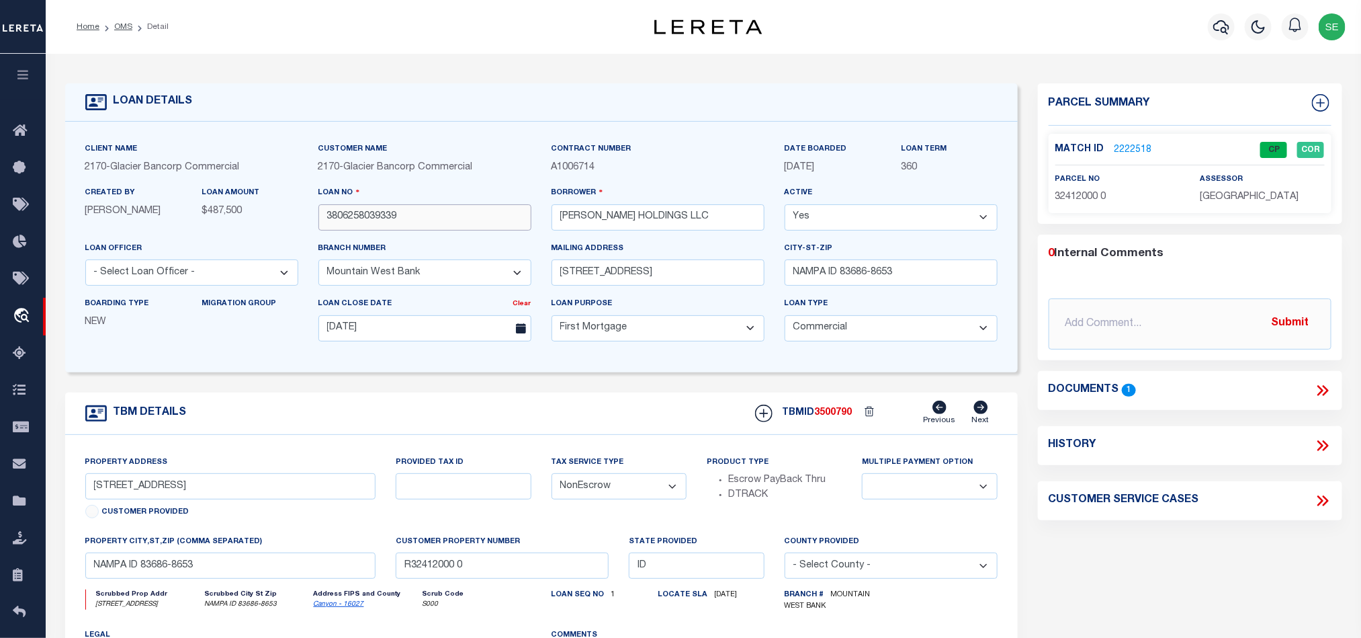
click at [413, 216] on input "3806258039339" at bounding box center [425, 217] width 213 height 26
drag, startPoint x: 556, startPoint y: 399, endPoint x: 458, endPoint y: 317, distance: 128.3
click at [556, 399] on div "TBM DETAILS TBMID 3500790 Previous Next" at bounding box center [541, 413] width 953 height 42
drag, startPoint x: 122, startPoint y: 29, endPoint x: 561, endPoint y: 226, distance: 481.6
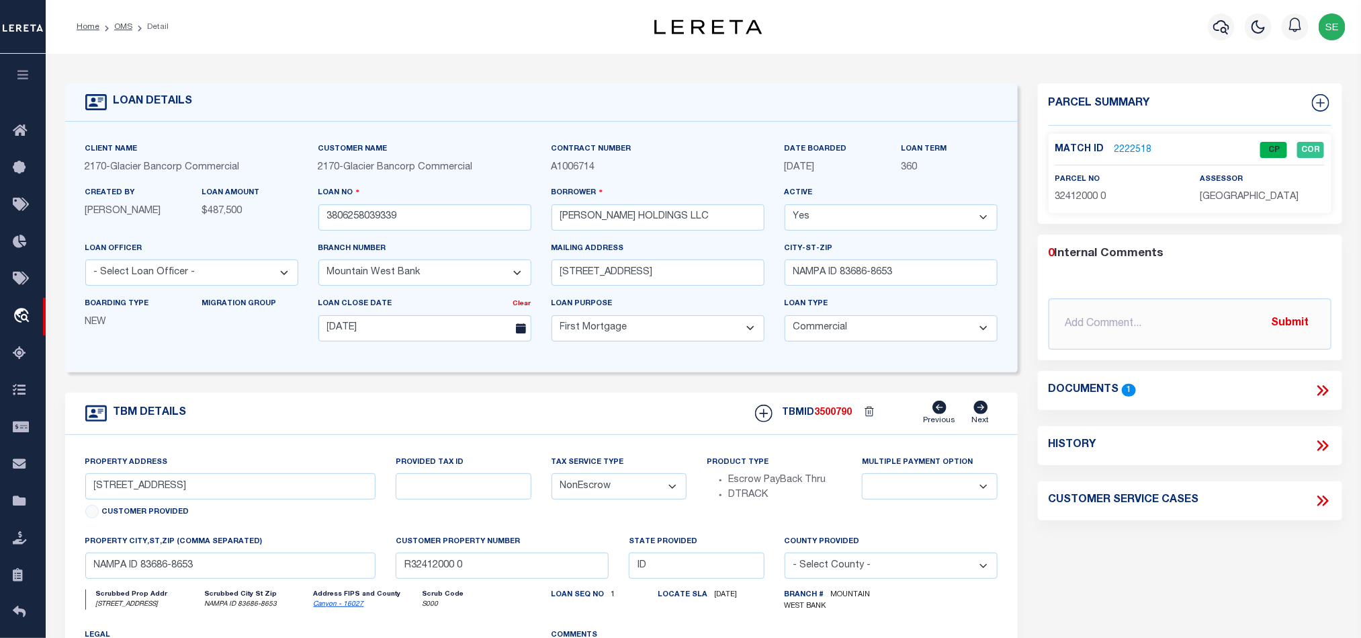
click at [122, 29] on link "OMS" at bounding box center [123, 27] width 18 height 8
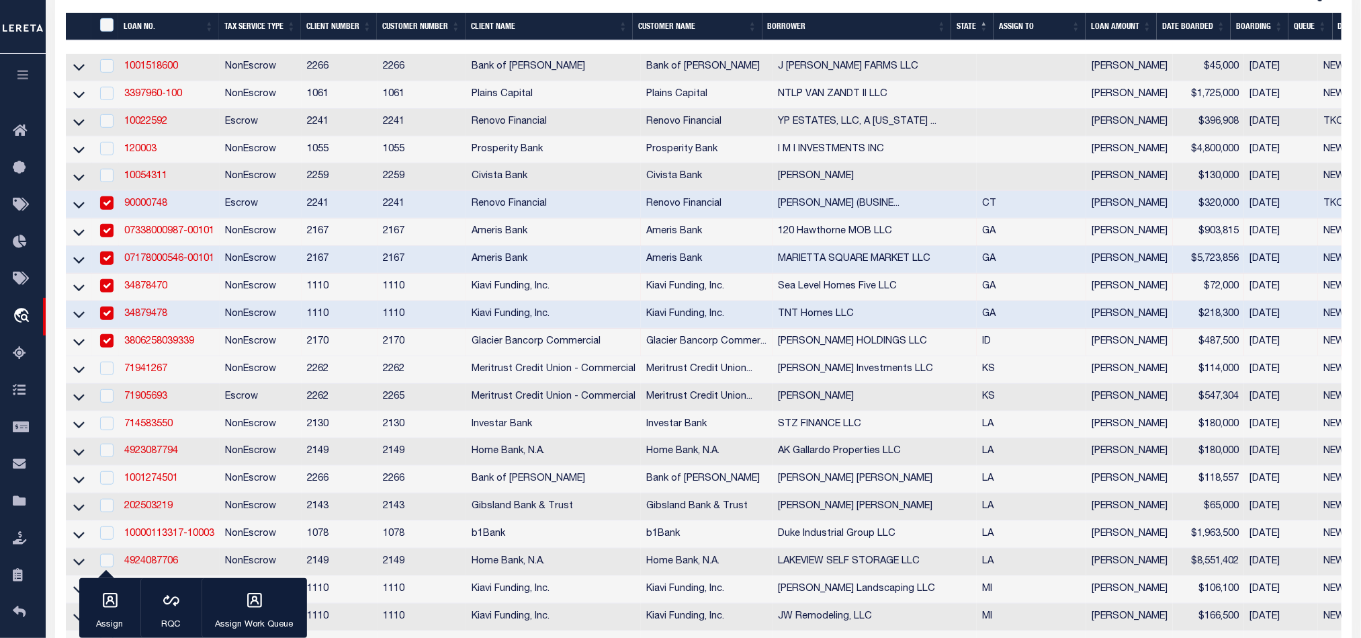
scroll to position [403, 0]
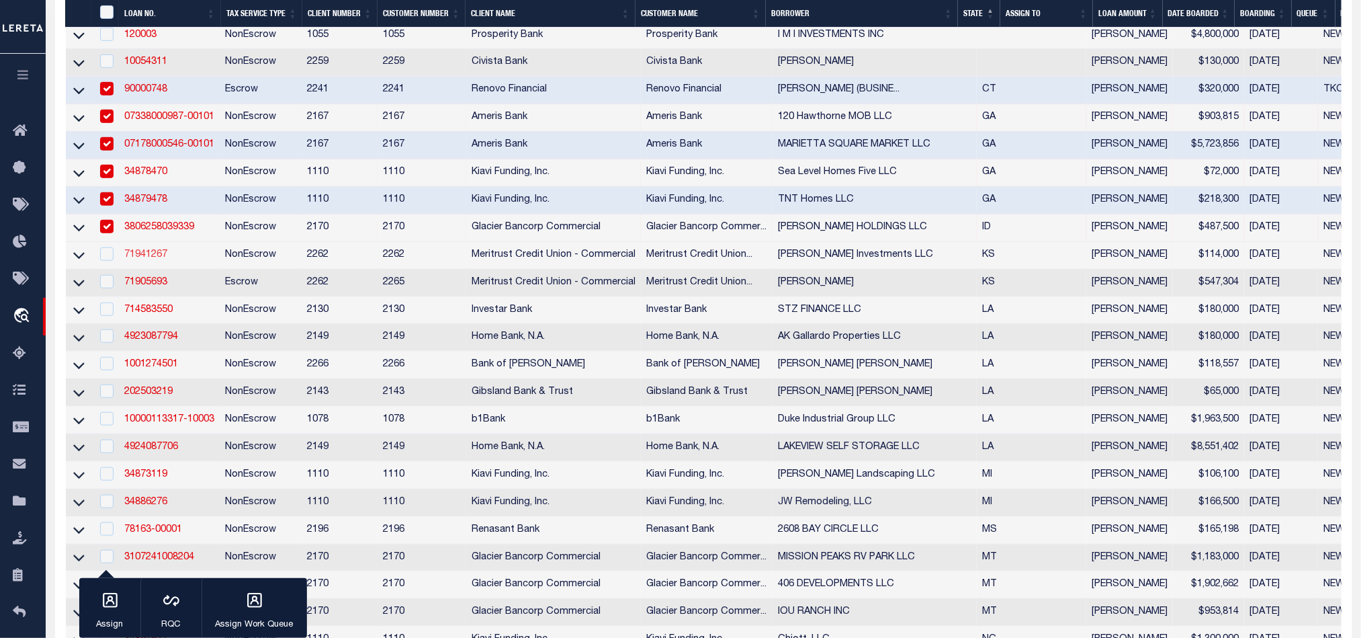
click at [146, 259] on link "71941267" at bounding box center [145, 254] width 43 height 9
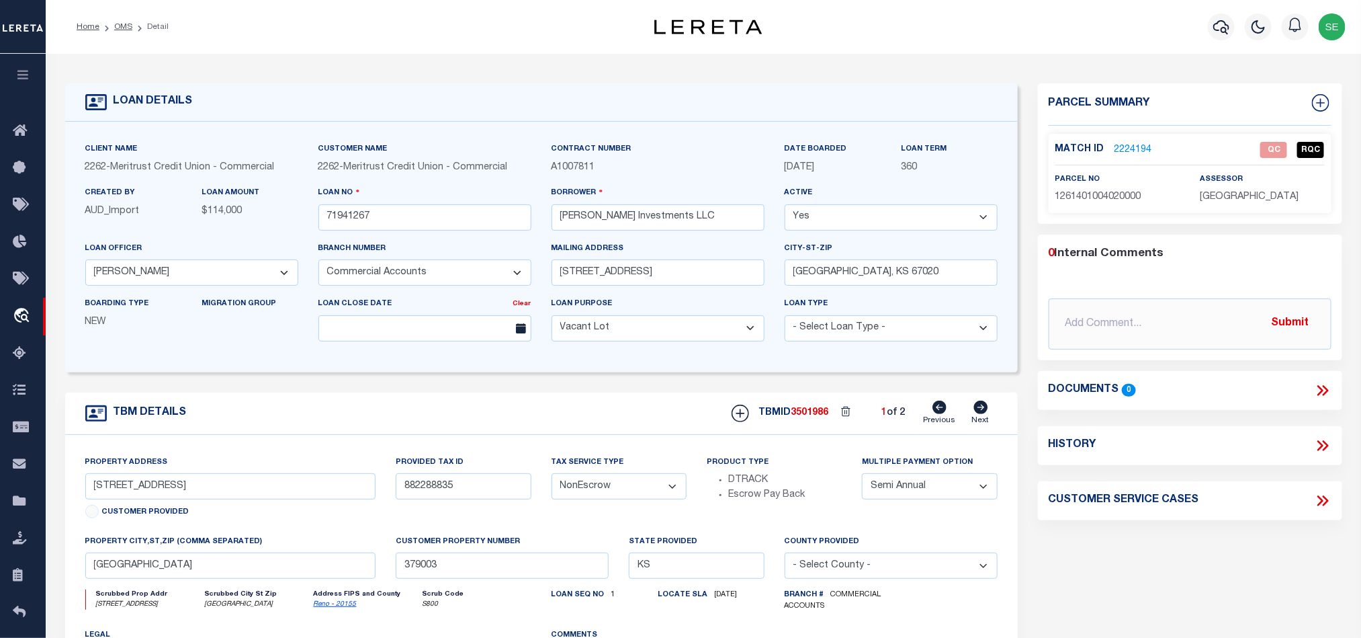
click at [605, 410] on div "TBM DETAILS TBMID 3501986 1 of 2 Next" at bounding box center [541, 413] width 953 height 42
click at [980, 413] on icon at bounding box center [981, 407] width 15 height 13
click at [941, 413] on icon at bounding box center [940, 407] width 14 height 13
click at [656, 424] on div "TBM DETAILS TBMID 3501986 1 of 2 Next" at bounding box center [541, 413] width 953 height 42
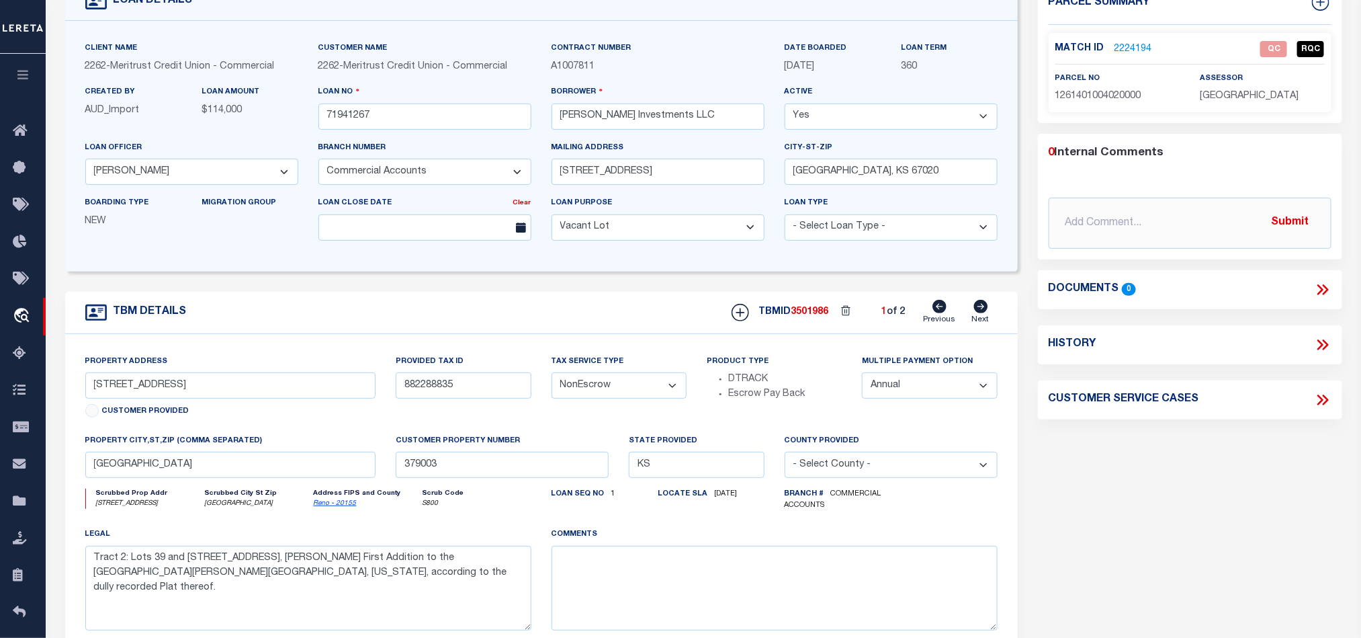
click at [1099, 101] on span "1261401004020000" at bounding box center [1099, 95] width 86 height 9
drag, startPoint x: 1192, startPoint y: 462, endPoint x: 1220, endPoint y: 343, distance: 122.2
click at [1192, 462] on div "Parcel Summary Match ID 2224194 0" at bounding box center [1190, 354] width 325 height 742
click at [1142, 45] on link "2224194" at bounding box center [1134, 49] width 38 height 14
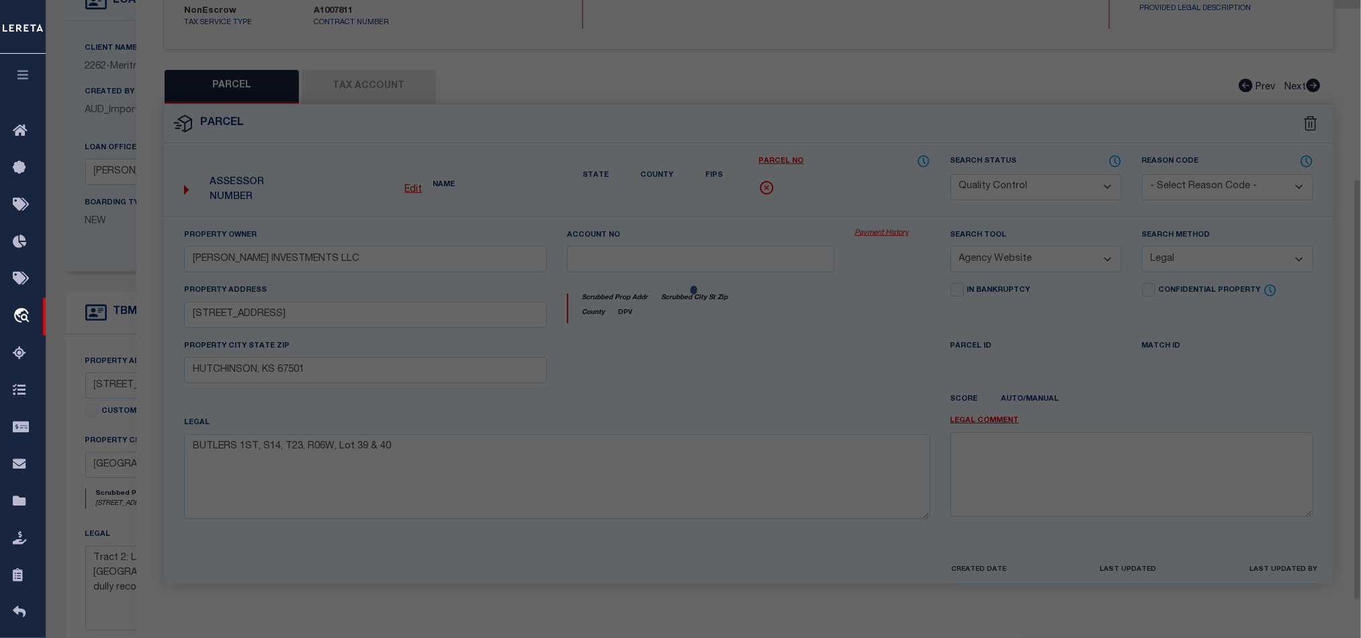
scroll to position [275, 0]
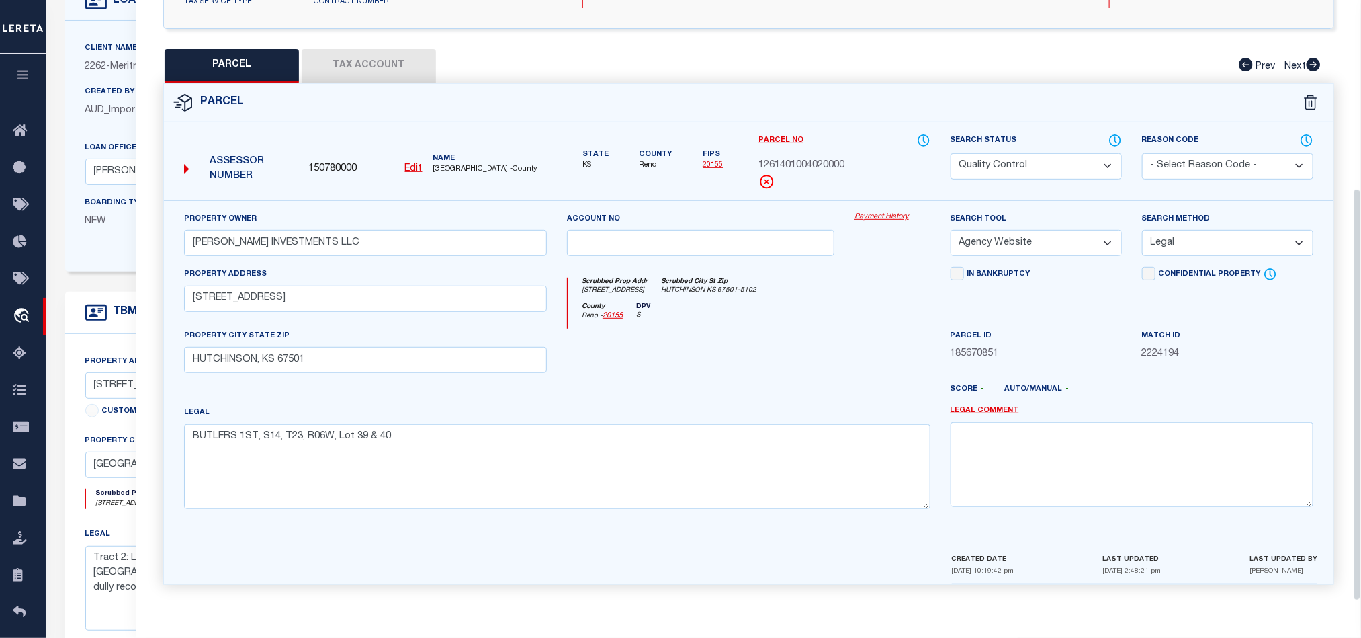
click at [757, 339] on div at bounding box center [701, 356] width 288 height 55
click at [364, 50] on button "Tax Account" at bounding box center [369, 66] width 134 height 34
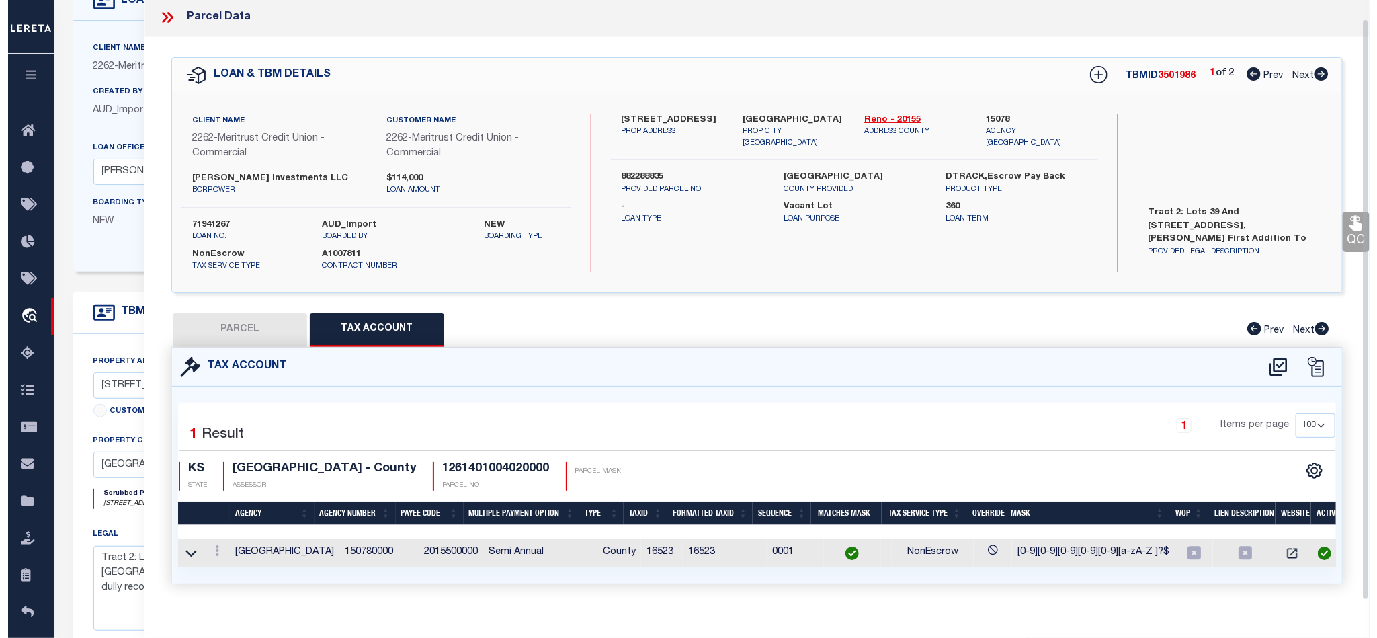
scroll to position [30, 0]
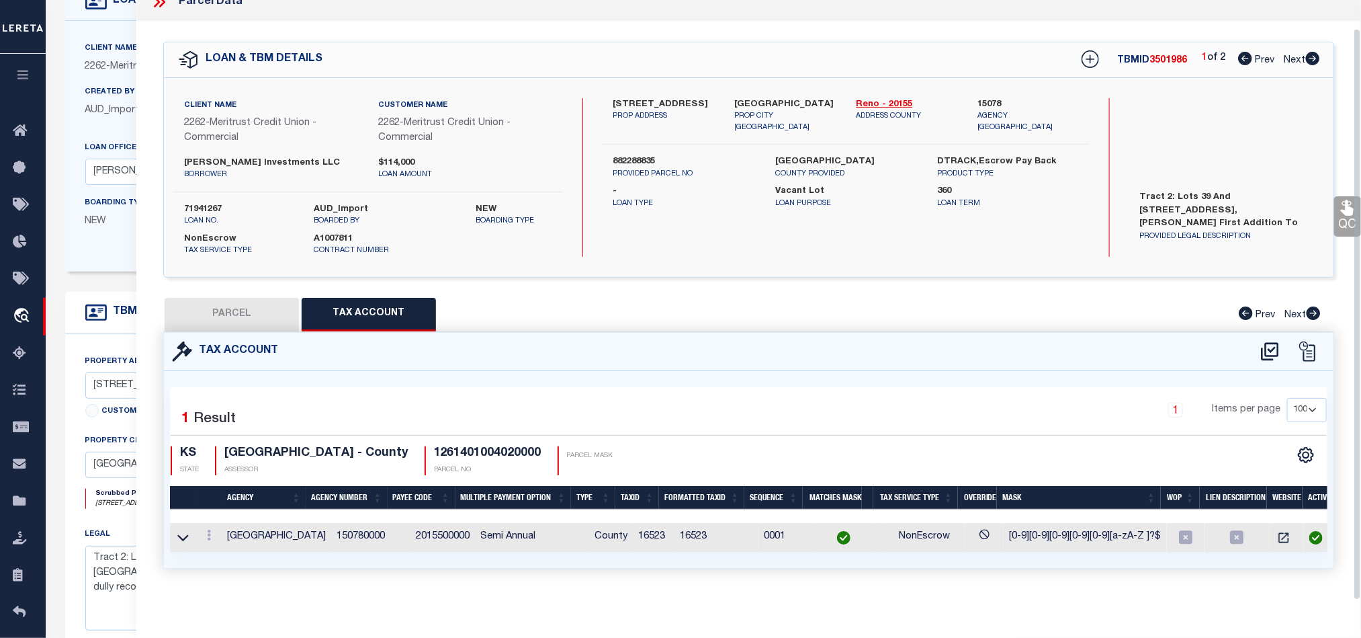
click at [245, 298] on button "PARCEL" at bounding box center [232, 315] width 134 height 34
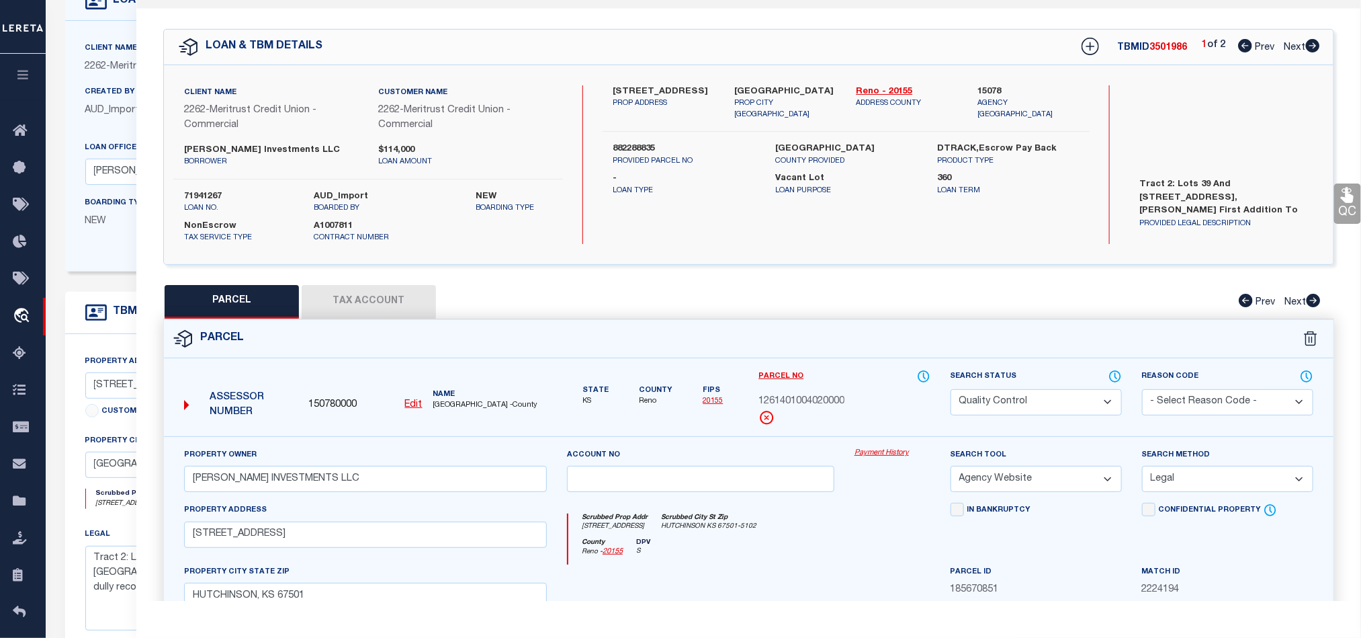
click at [1047, 405] on select "Automated Search Bad Parcel Complete Duplicate Parcel High Dollar Reporting In …" at bounding box center [1036, 402] width 171 height 26
click at [728, 575] on div at bounding box center [701, 591] width 288 height 55
click at [1349, 202] on icon at bounding box center [1347, 194] width 13 height 15
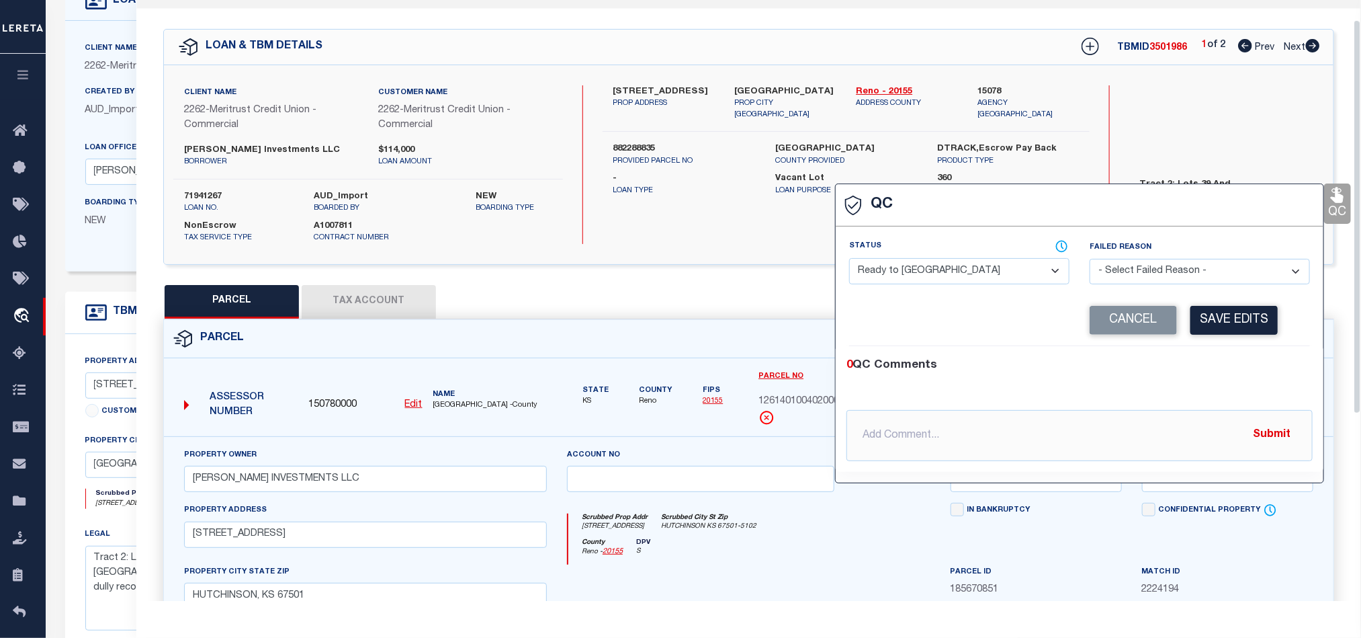
click at [978, 283] on select "- Select Status - Ready to QC Correct Incorrect" at bounding box center [959, 271] width 220 height 26
drag, startPoint x: 1244, startPoint y: 369, endPoint x: 1244, endPoint y: 361, distance: 8.1
click at [1244, 369] on div "0 QC Comments" at bounding box center [1077, 365] width 461 height 17
click at [1242, 321] on button "Save Edits" at bounding box center [1234, 320] width 87 height 29
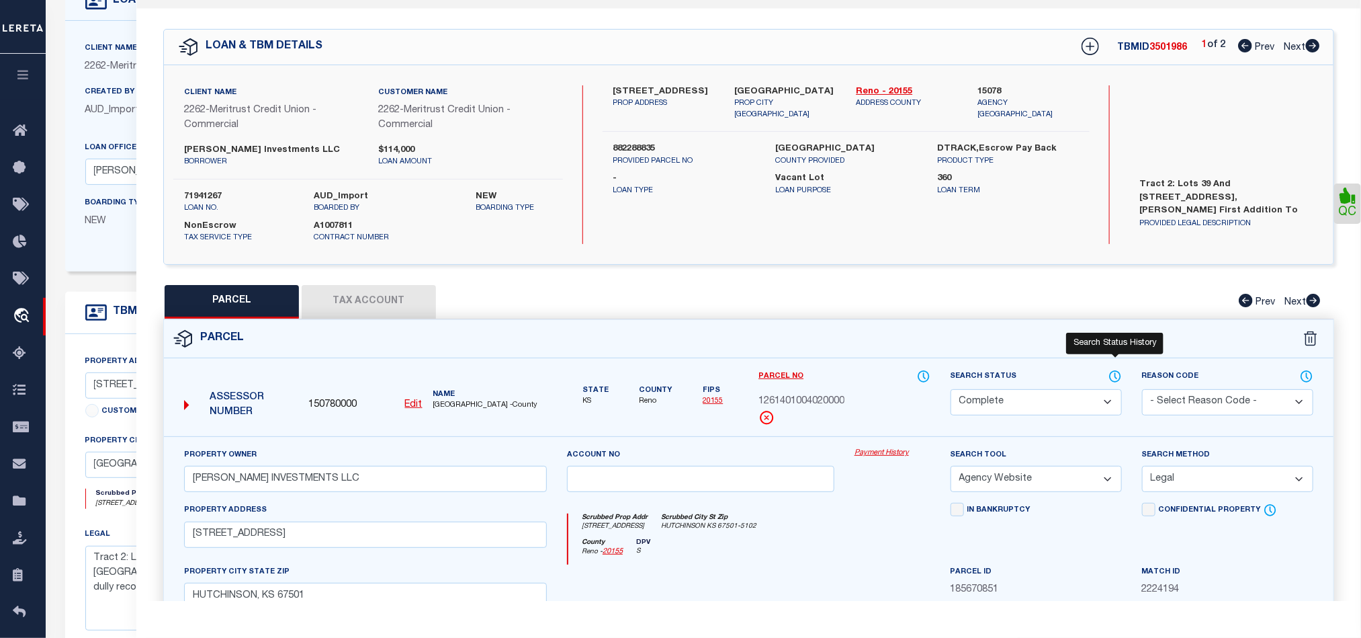
click at [1115, 374] on icon at bounding box center [1115, 376] width 11 height 11
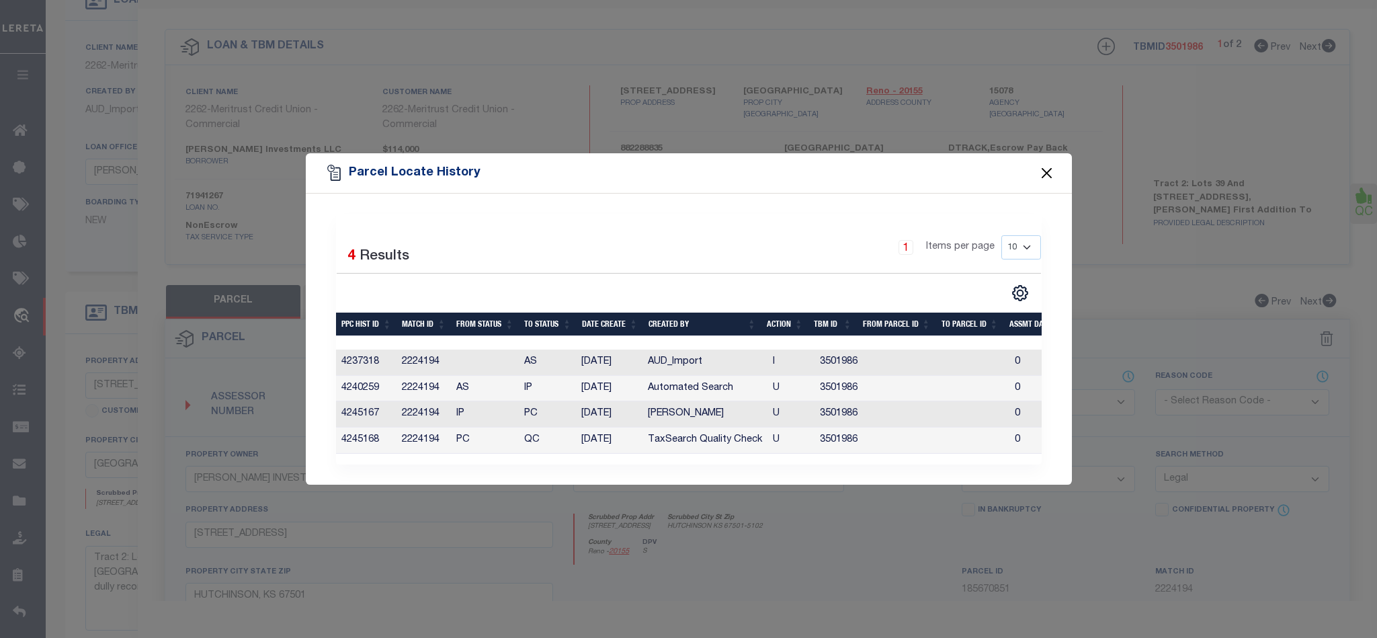
click at [1044, 172] on button "Close" at bounding box center [1046, 173] width 17 height 17
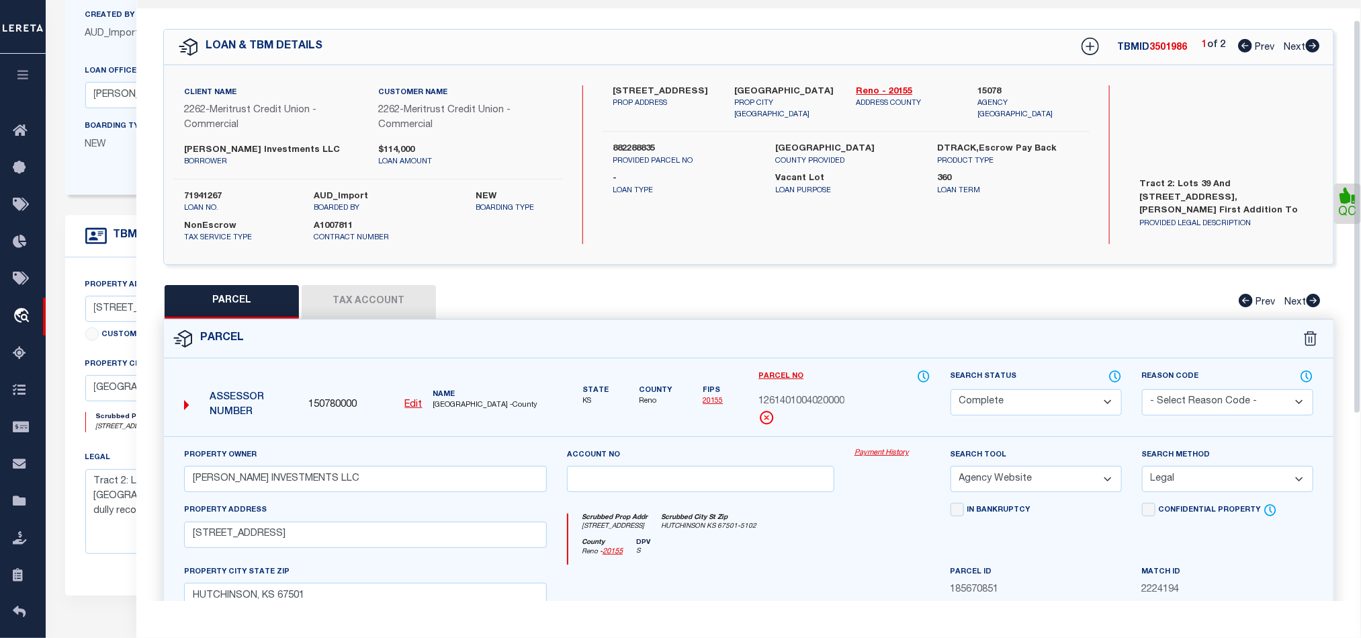
scroll to position [302, 0]
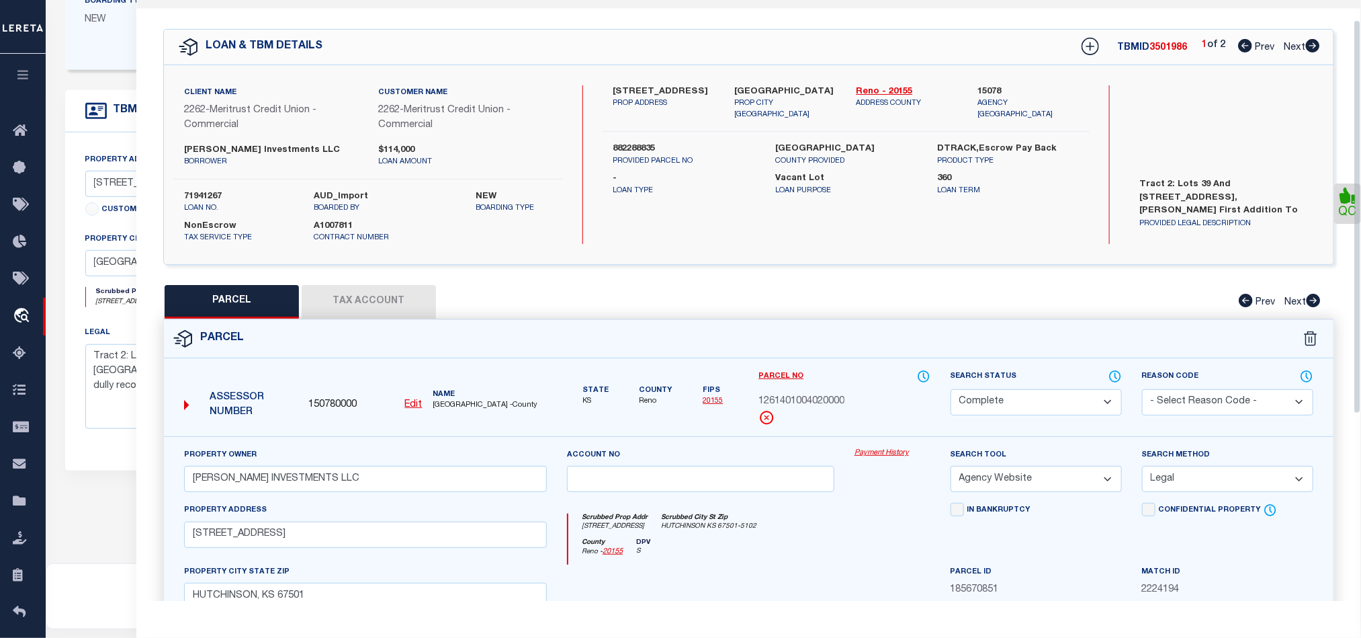
click at [780, 347] on div "Parcel" at bounding box center [749, 339] width 1170 height 38
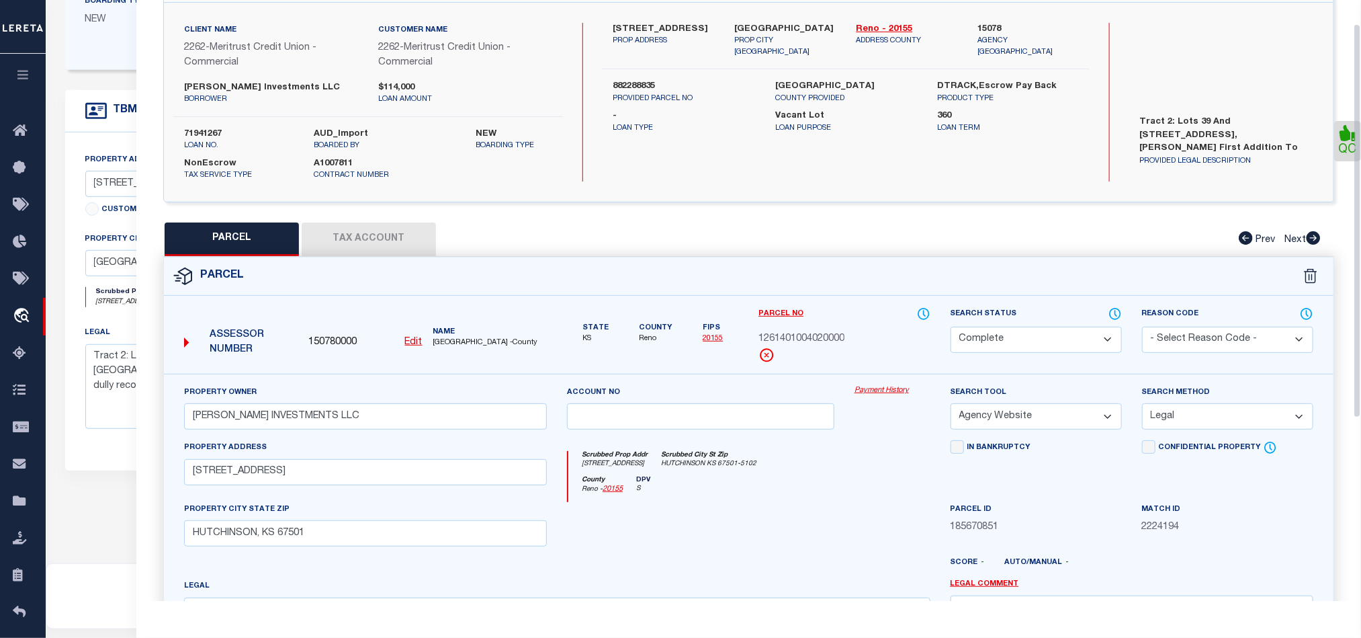
scroll to position [314, 0]
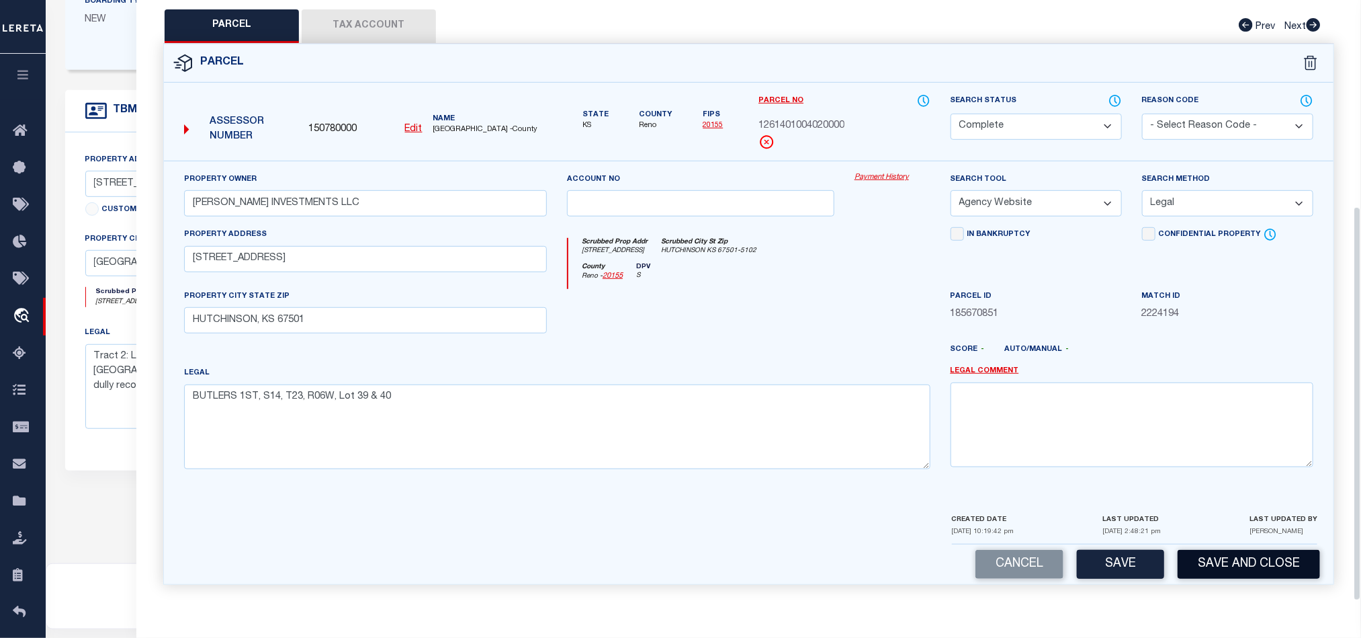
click at [1261, 554] on button "Save and Close" at bounding box center [1249, 564] width 142 height 29
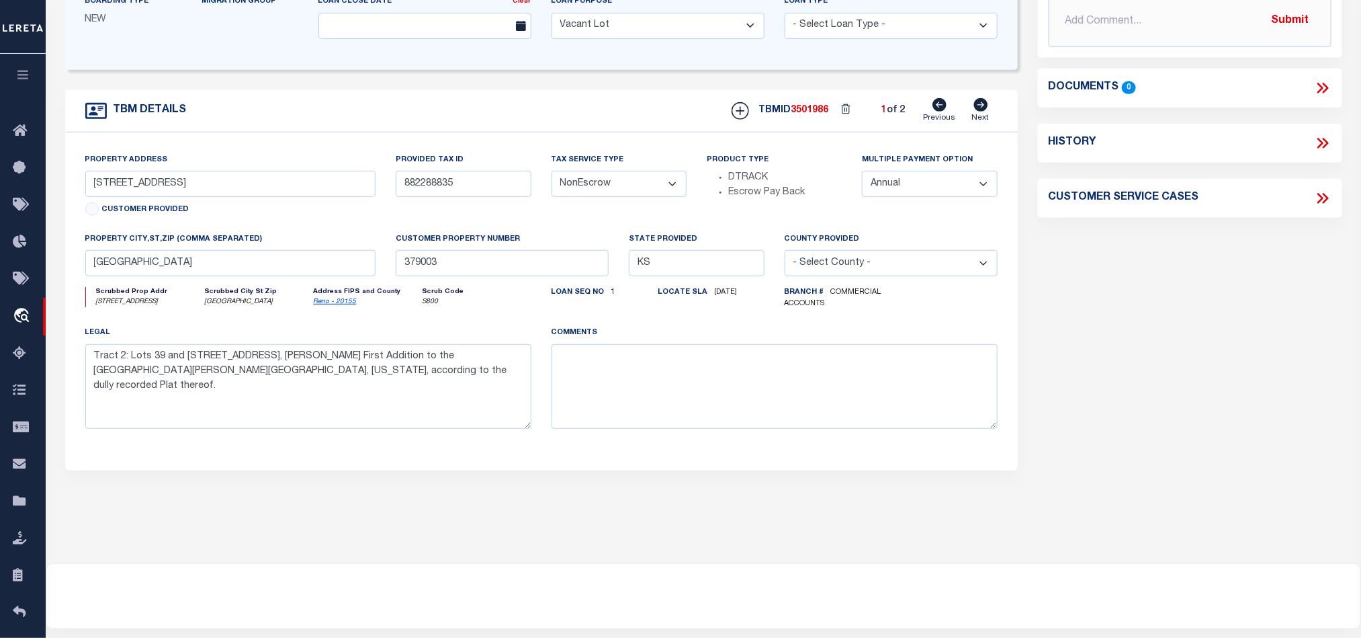
scroll to position [0, 0]
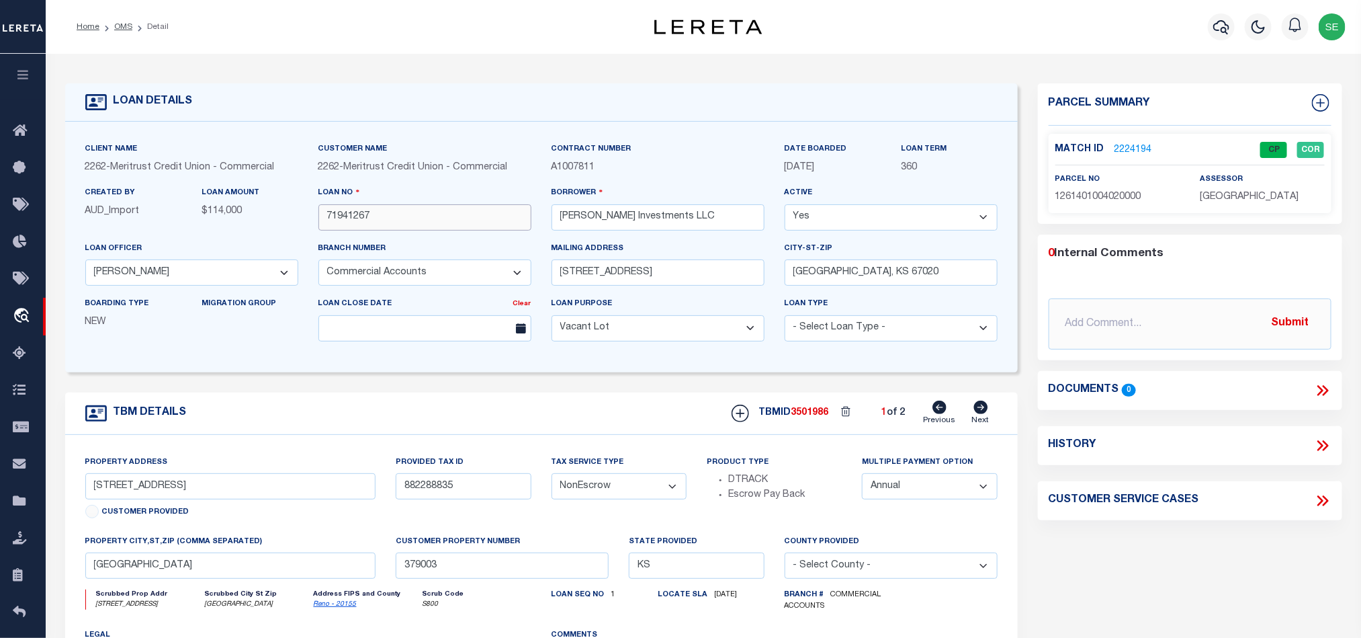
click at [418, 226] on input "71941267" at bounding box center [425, 217] width 213 height 26
click at [805, 410] on div "TBMID 3501986 1 of 2 Previous Next" at bounding box center [860, 414] width 276 height 26
click at [1226, 200] on span "[GEOGRAPHIC_DATA]" at bounding box center [1249, 196] width 99 height 9
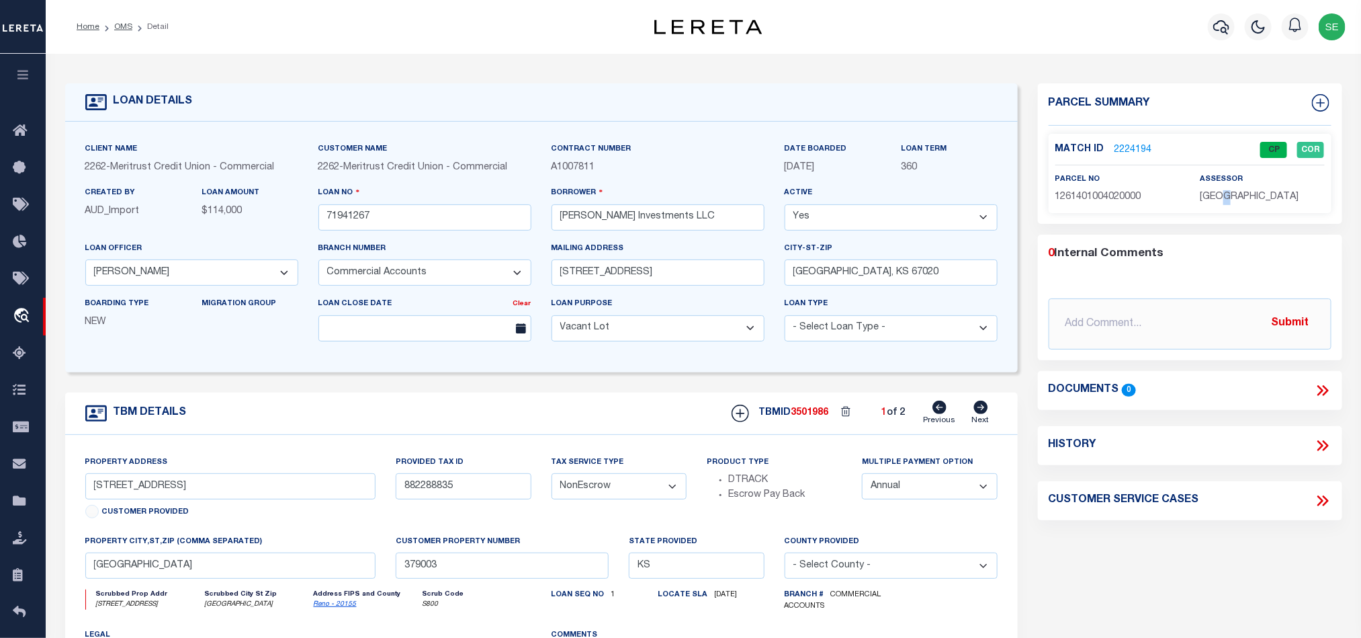
click at [1226, 200] on span "[GEOGRAPHIC_DATA]" at bounding box center [1249, 196] width 99 height 9
click at [1081, 198] on span "1261401004020000" at bounding box center [1099, 196] width 86 height 9
click at [525, 411] on div "TBM DETAILS TBMID 3501986 1 of 2 Next" at bounding box center [541, 413] width 953 height 42
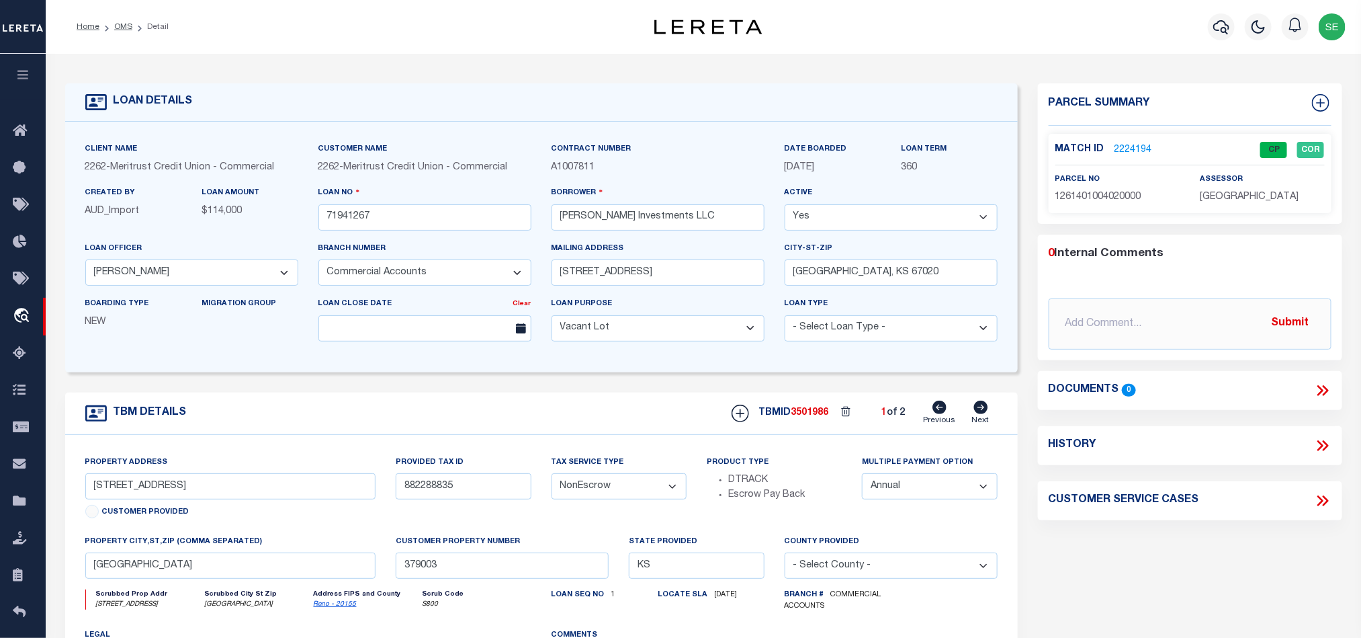
drag, startPoint x: 128, startPoint y: 27, endPoint x: 692, endPoint y: 185, distance: 586.3
click at [128, 27] on link "OMS" at bounding box center [123, 27] width 18 height 8
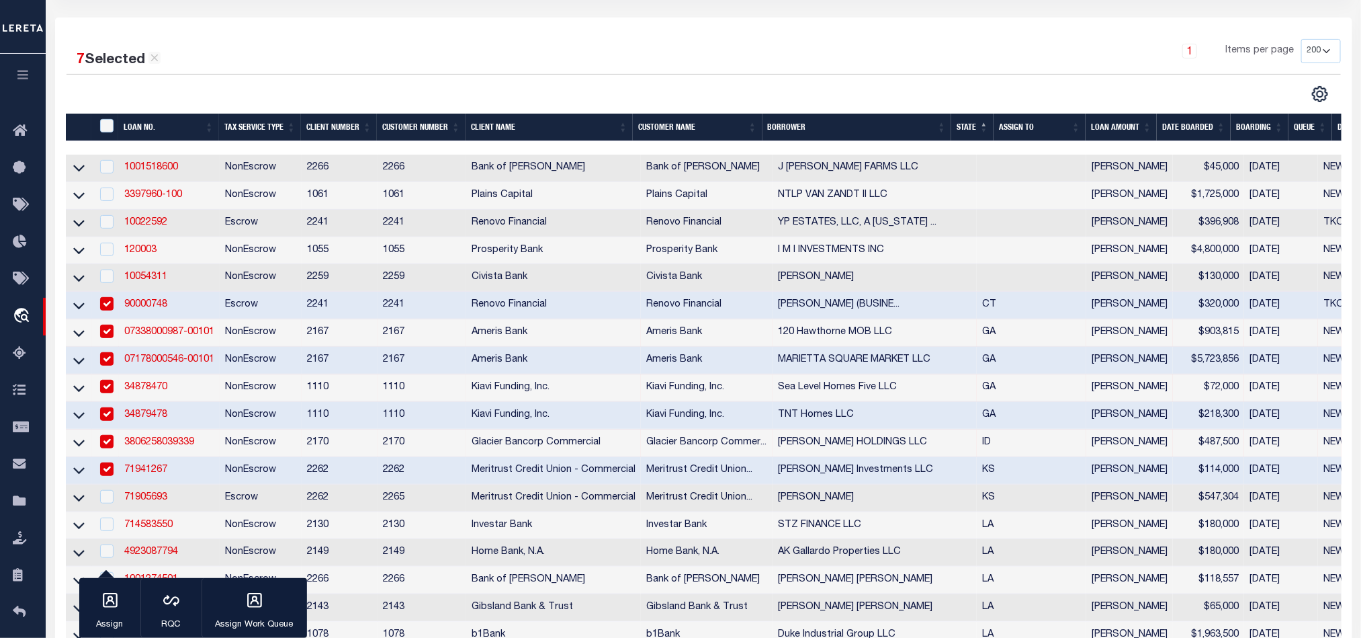
scroll to position [302, 0]
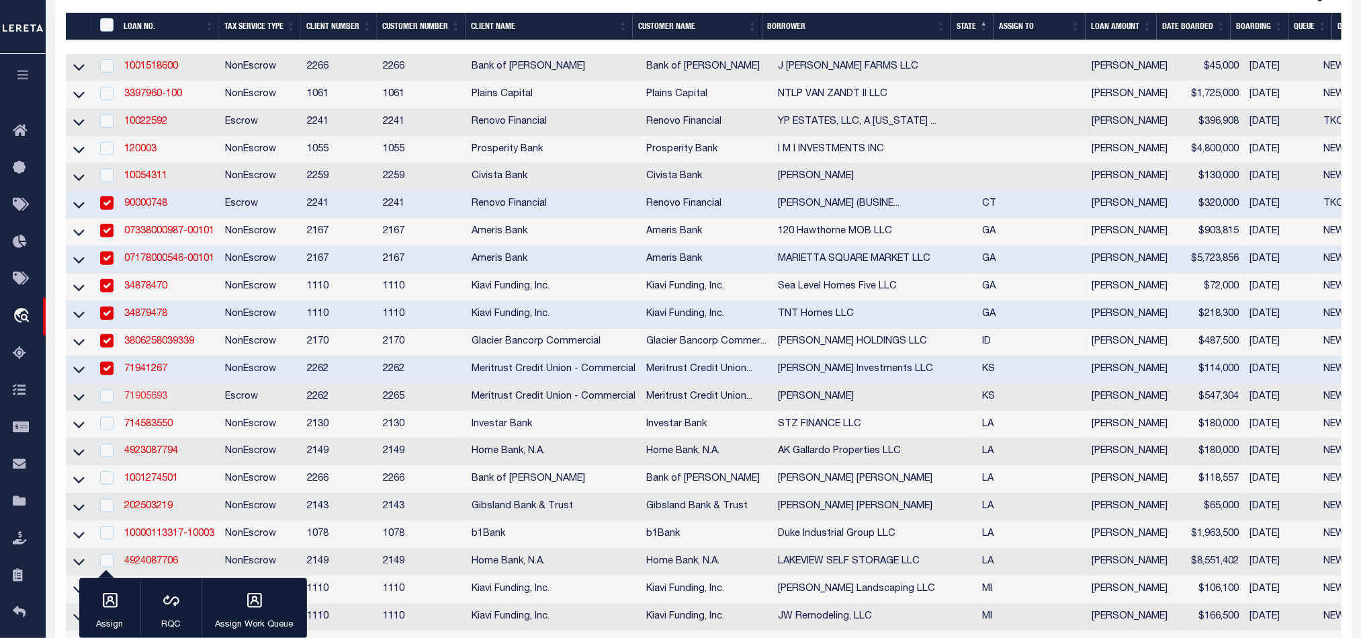
click at [157, 401] on link "71905693" at bounding box center [145, 396] width 43 height 9
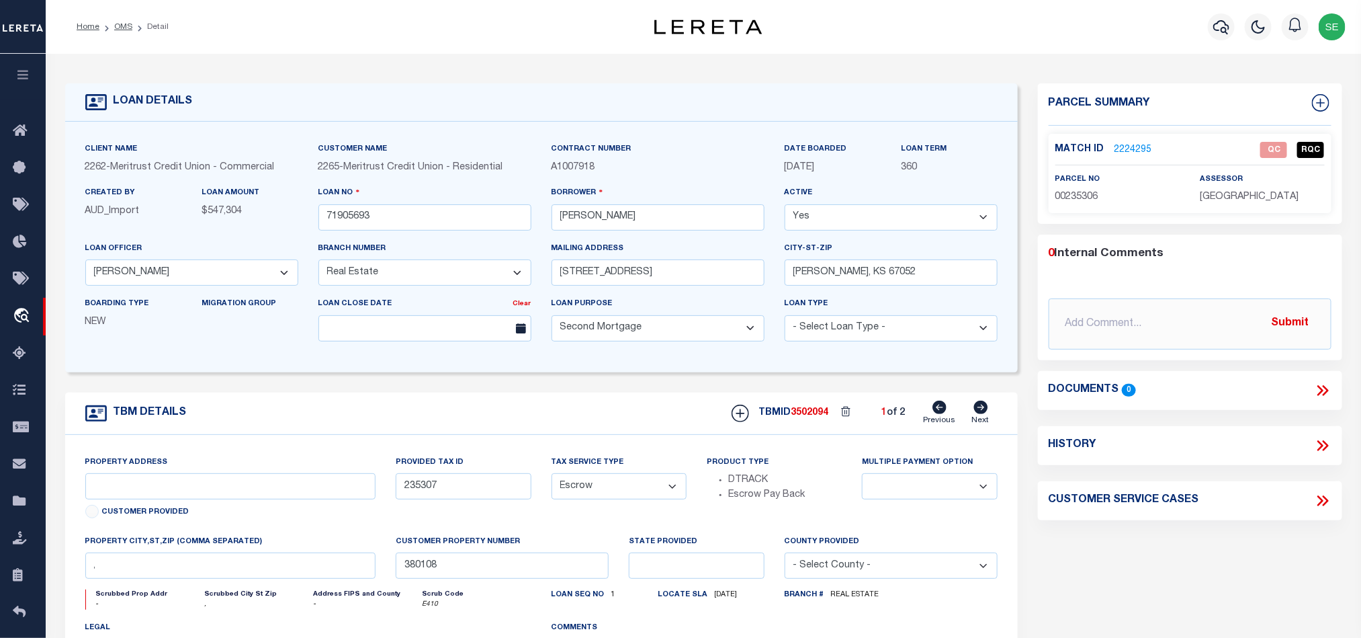
click at [982, 413] on icon at bounding box center [981, 407] width 15 height 13
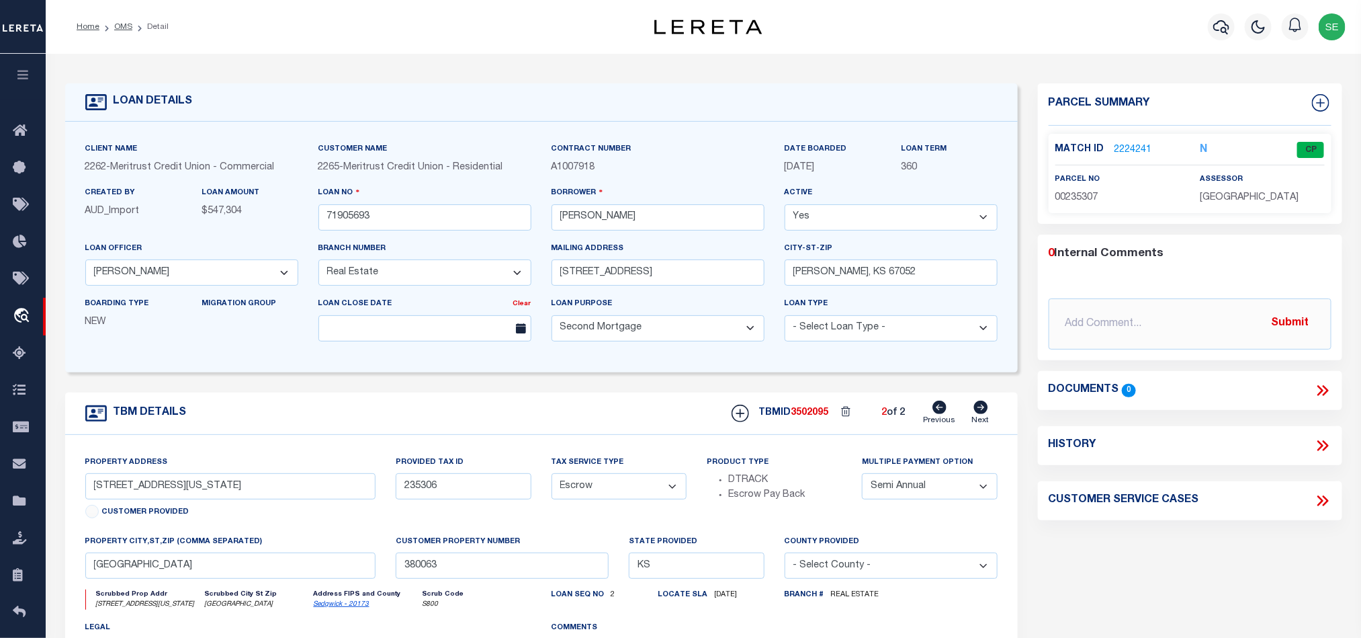
click at [937, 411] on icon at bounding box center [940, 407] width 14 height 13
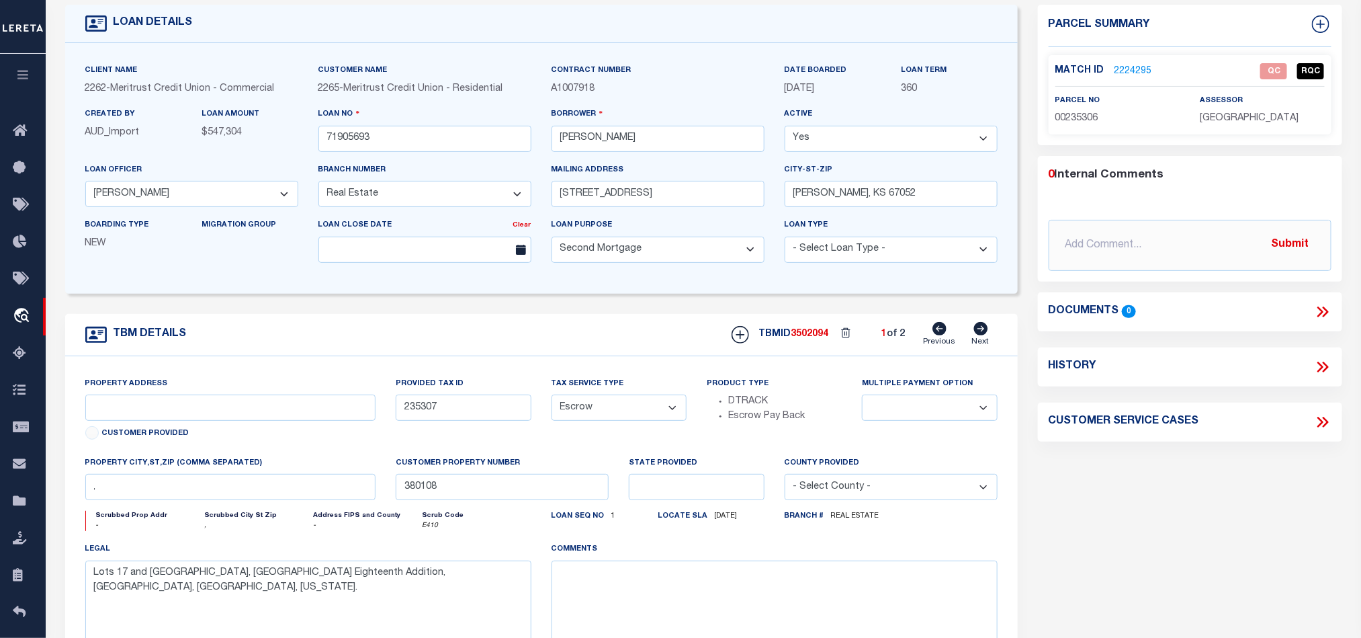
scroll to position [101, 0]
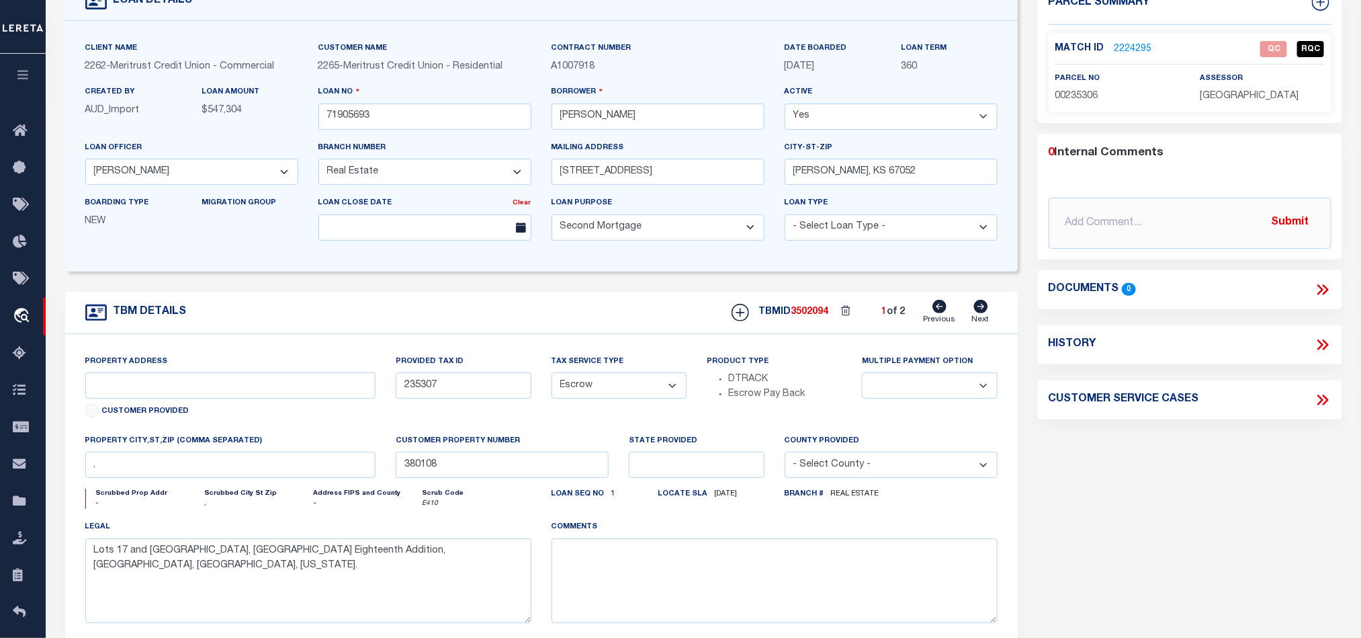
click at [1083, 99] on span "00235306" at bounding box center [1077, 95] width 43 height 9
click at [1081, 91] on span "00235306" at bounding box center [1077, 95] width 43 height 9
drag, startPoint x: 1042, startPoint y: 530, endPoint x: 1058, endPoint y: 503, distance: 31.9
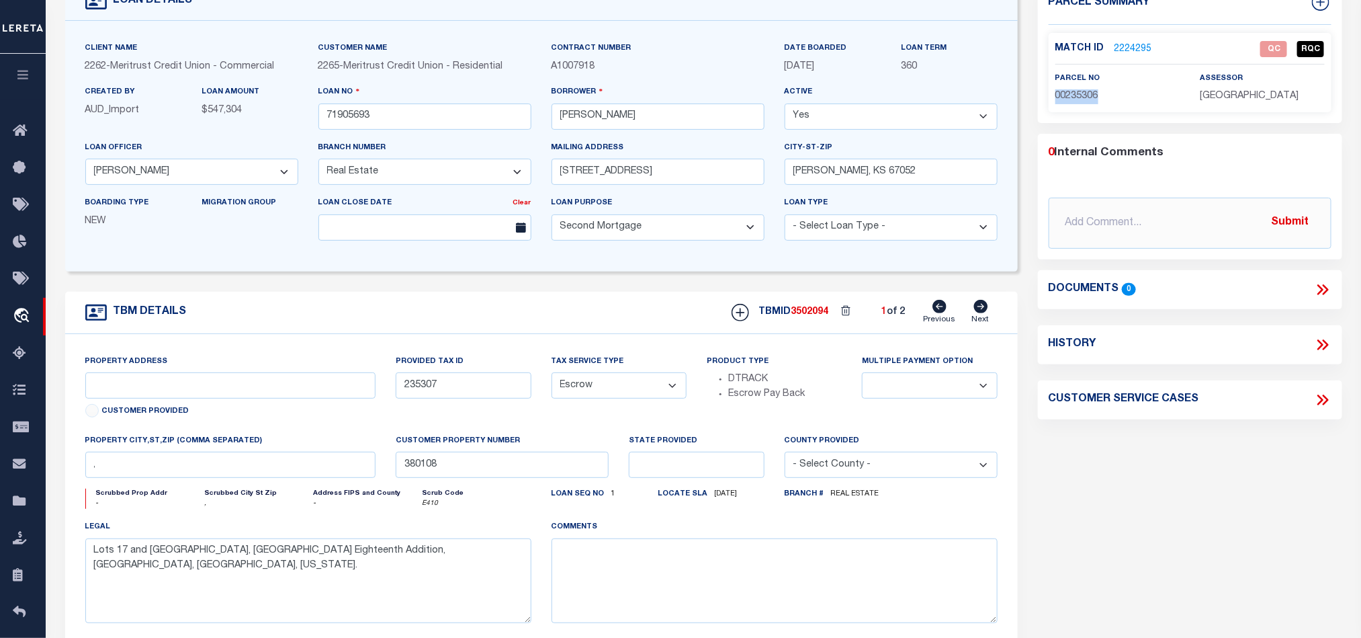
click at [1042, 530] on div "Parcel Summary Match ID 2224295 0" at bounding box center [1190, 350] width 325 height 734
click at [978, 308] on icon at bounding box center [981, 306] width 14 height 13
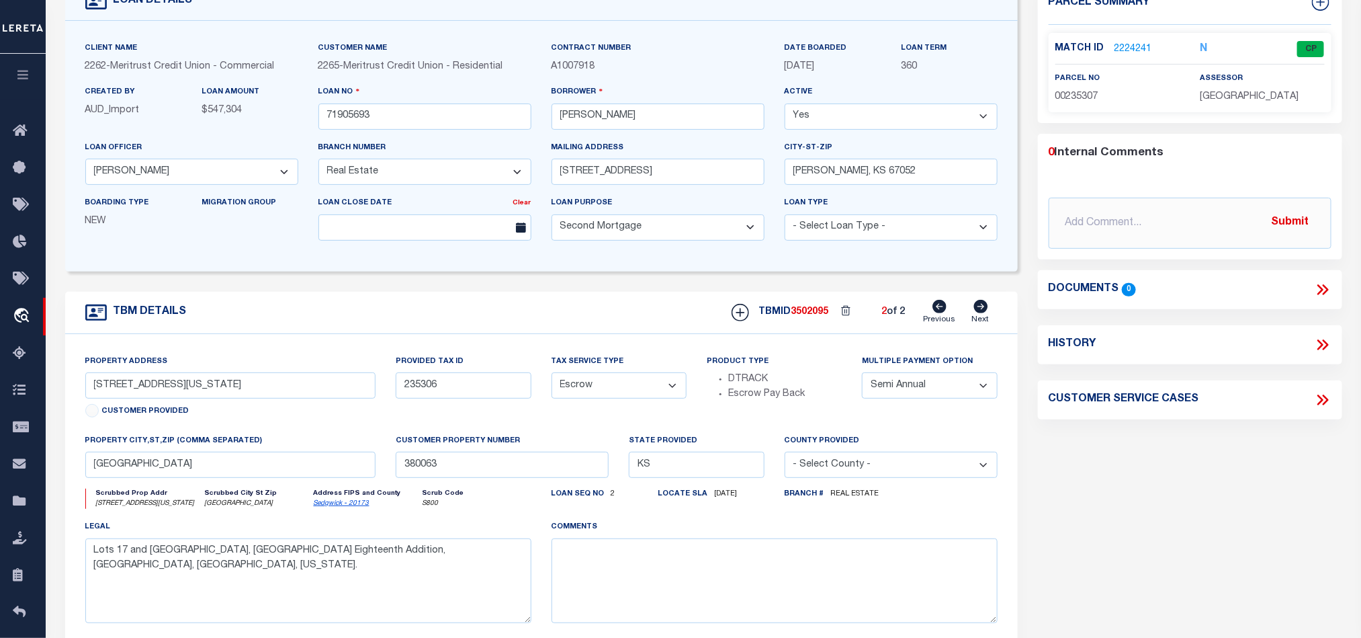
click at [935, 310] on icon at bounding box center [940, 306] width 14 height 13
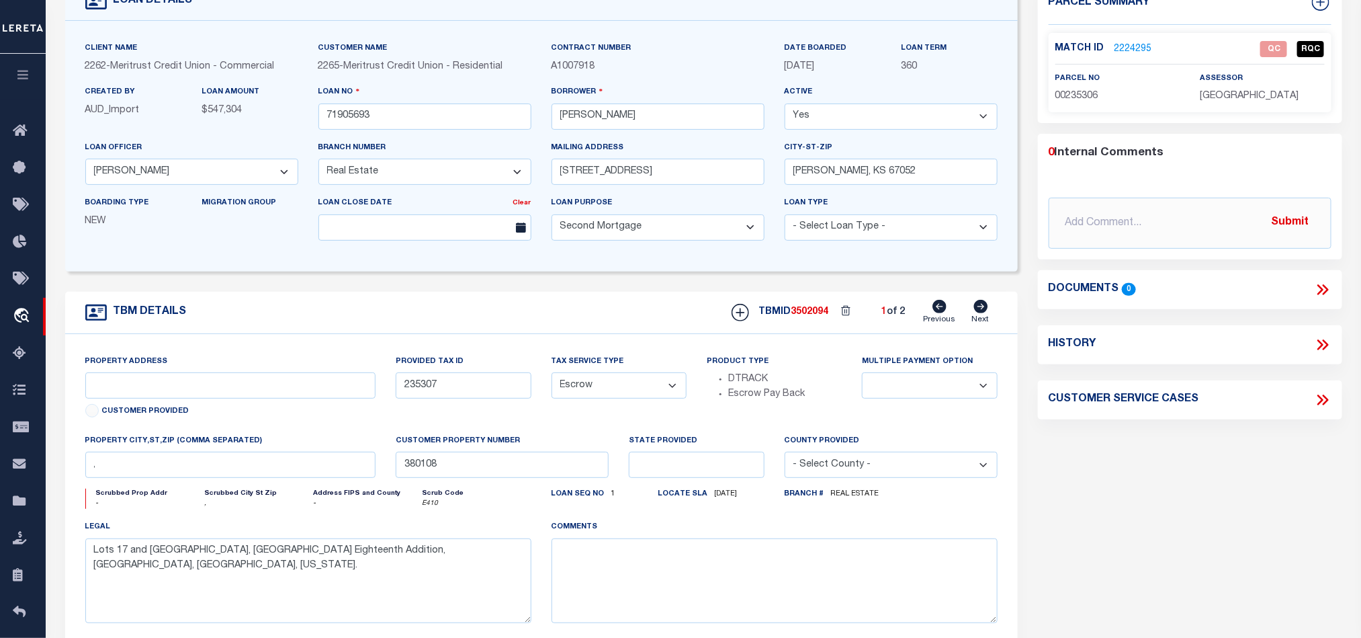
click at [1120, 56] on div "Match ID 2224295 QC RQC" at bounding box center [1190, 53] width 269 height 24
click at [1128, 49] on link "2224295" at bounding box center [1134, 49] width 38 height 14
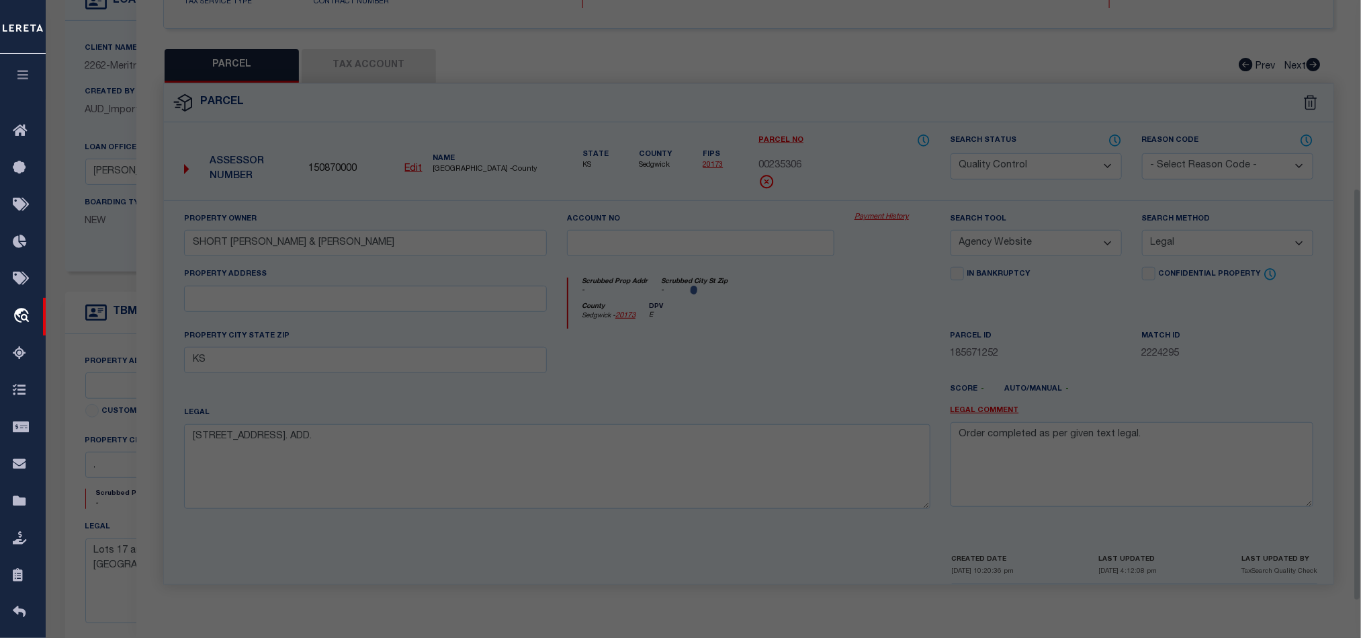
scroll to position [275, 0]
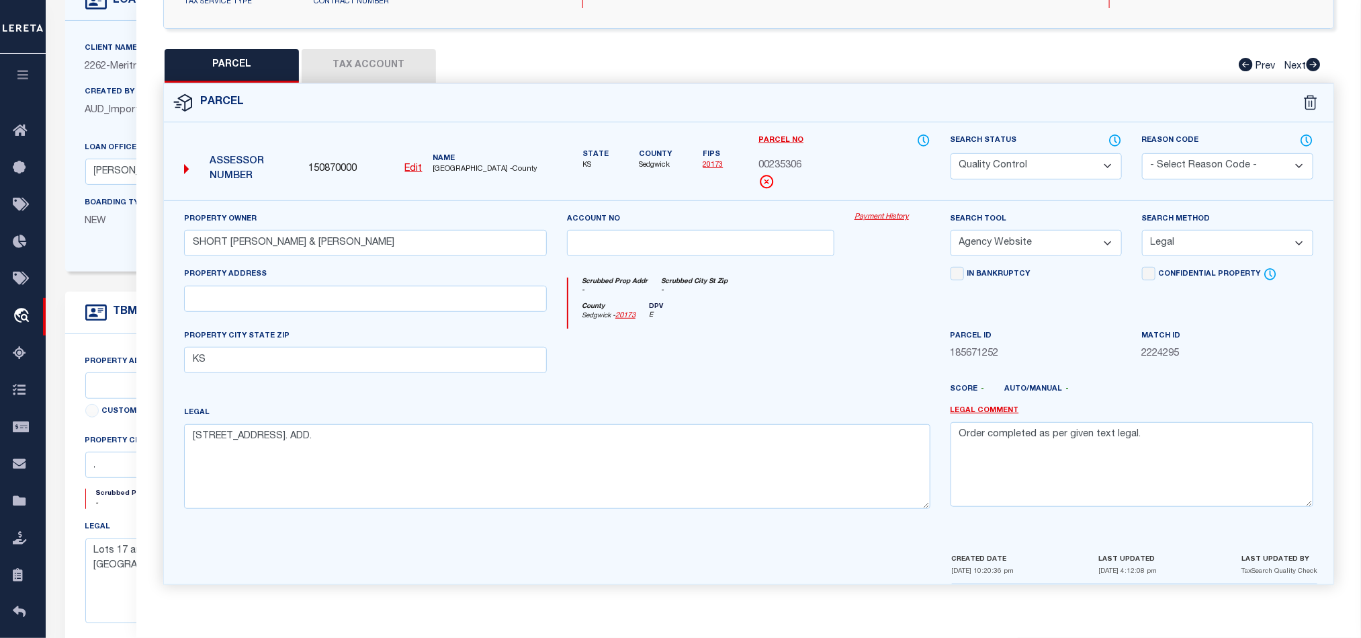
click at [811, 357] on div at bounding box center [701, 356] width 288 height 55
click at [372, 65] on button "Tax Account" at bounding box center [369, 66] width 134 height 34
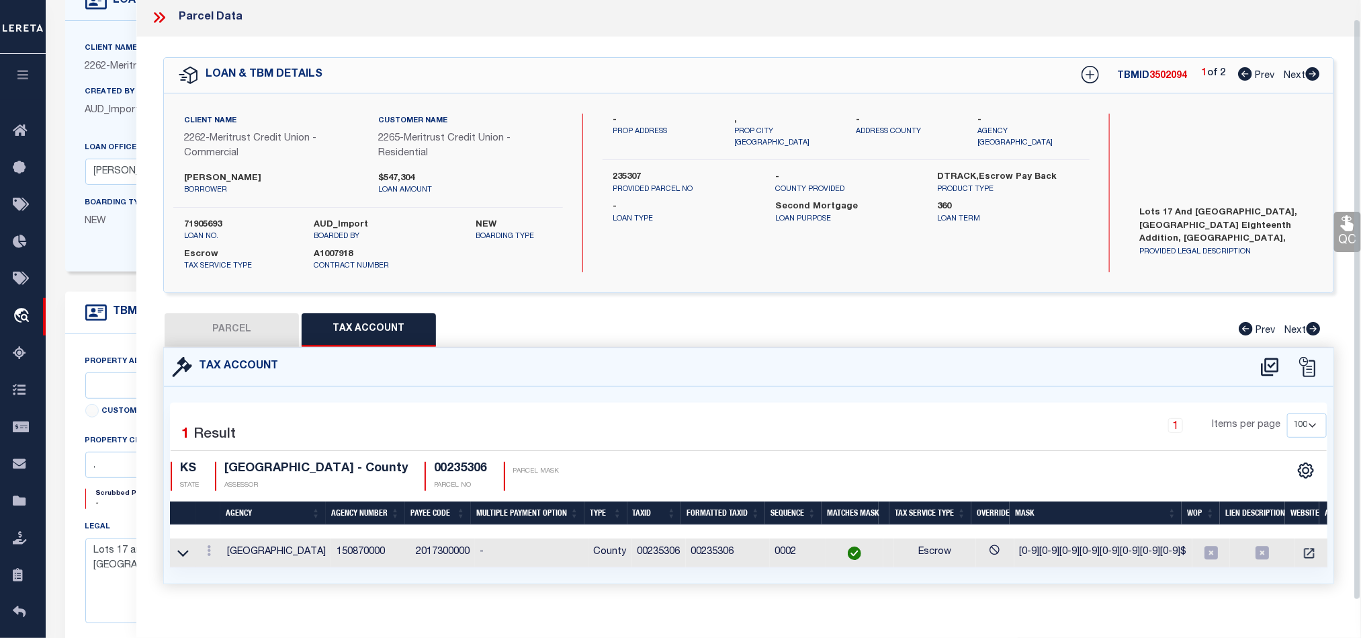
scroll to position [30, 0]
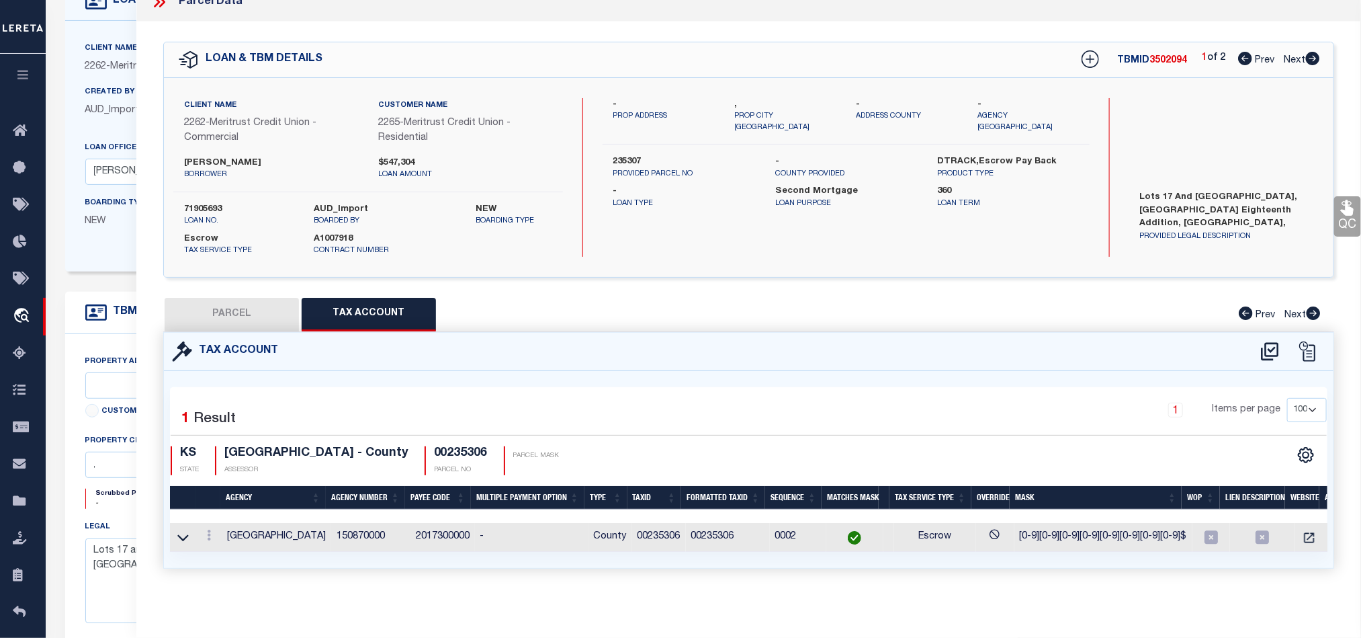
click at [269, 298] on button "PARCEL" at bounding box center [232, 315] width 134 height 34
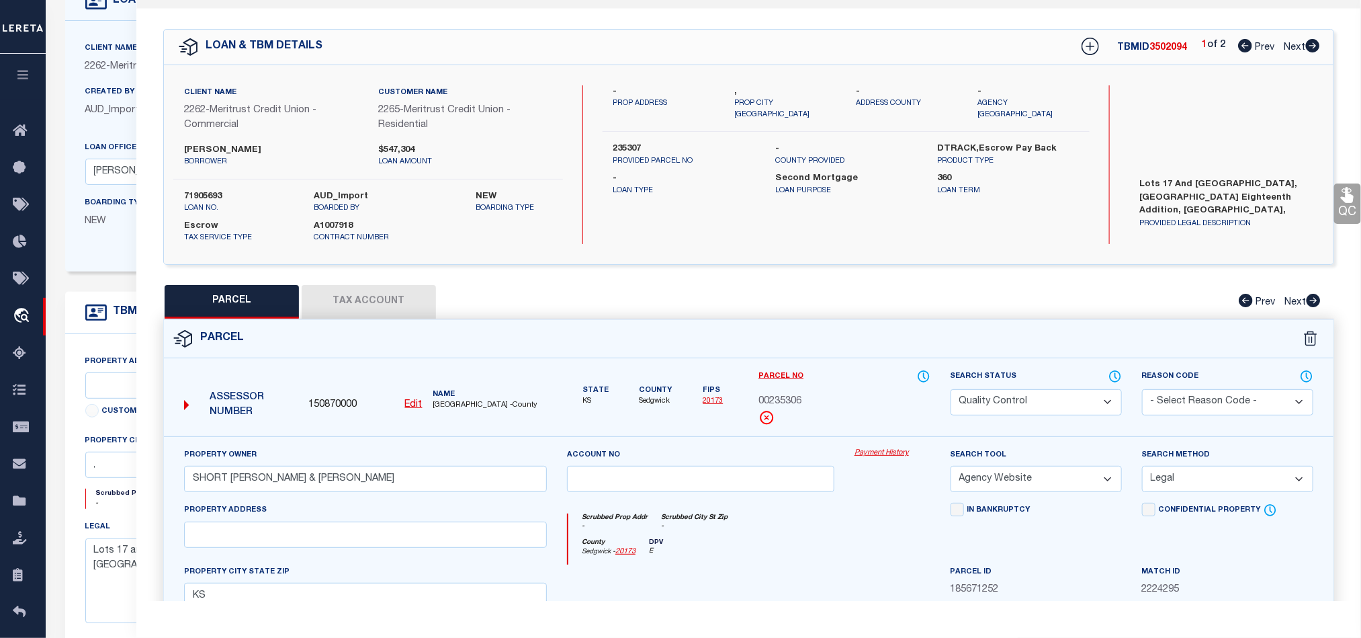
click at [1314, 52] on icon at bounding box center [1313, 45] width 14 height 13
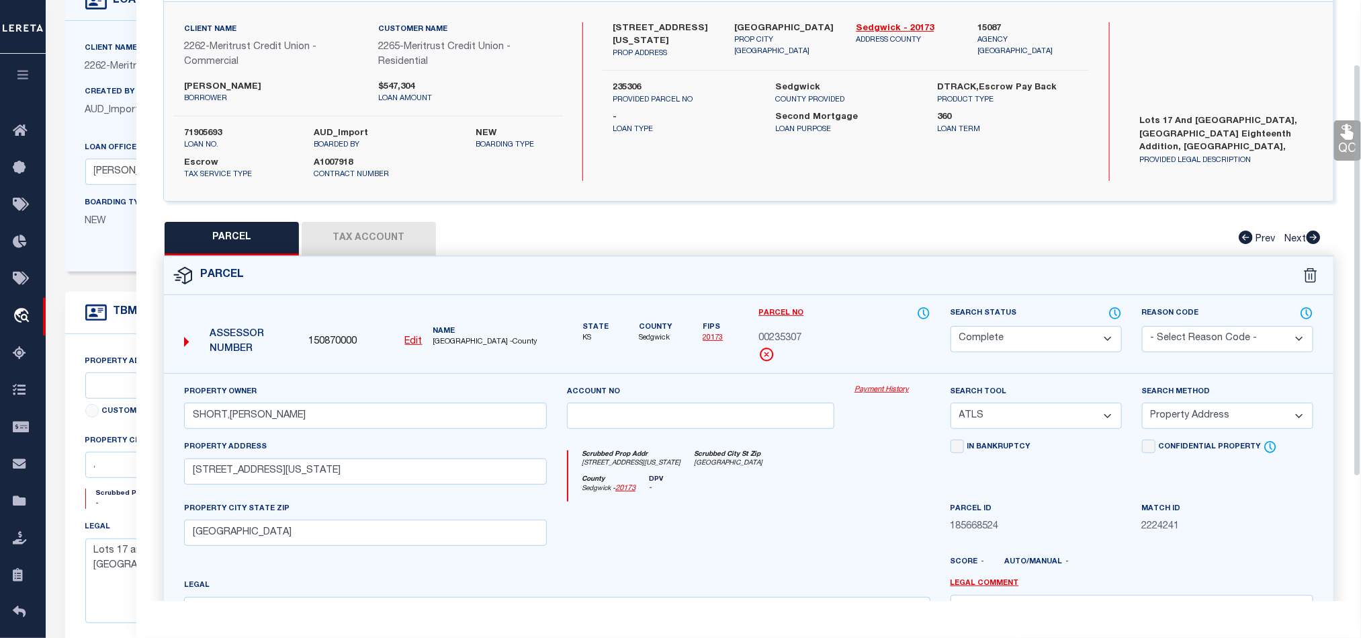
scroll to position [0, 0]
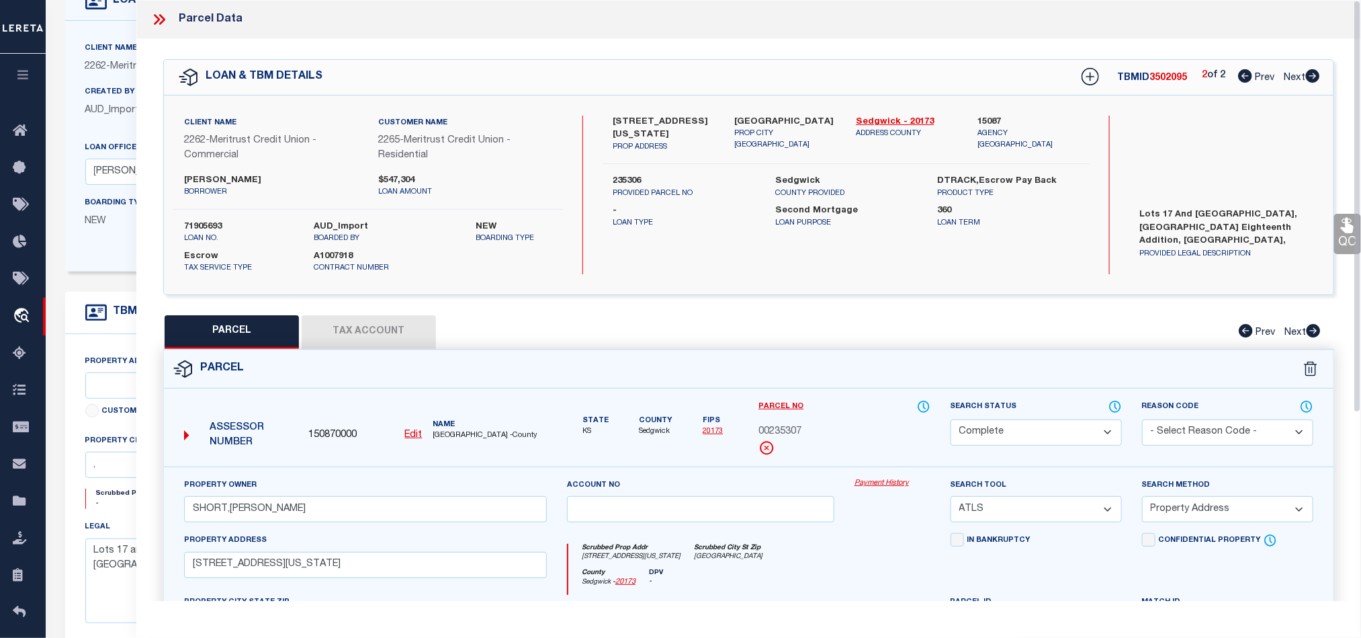
click at [1238, 81] on icon at bounding box center [1245, 75] width 14 height 13
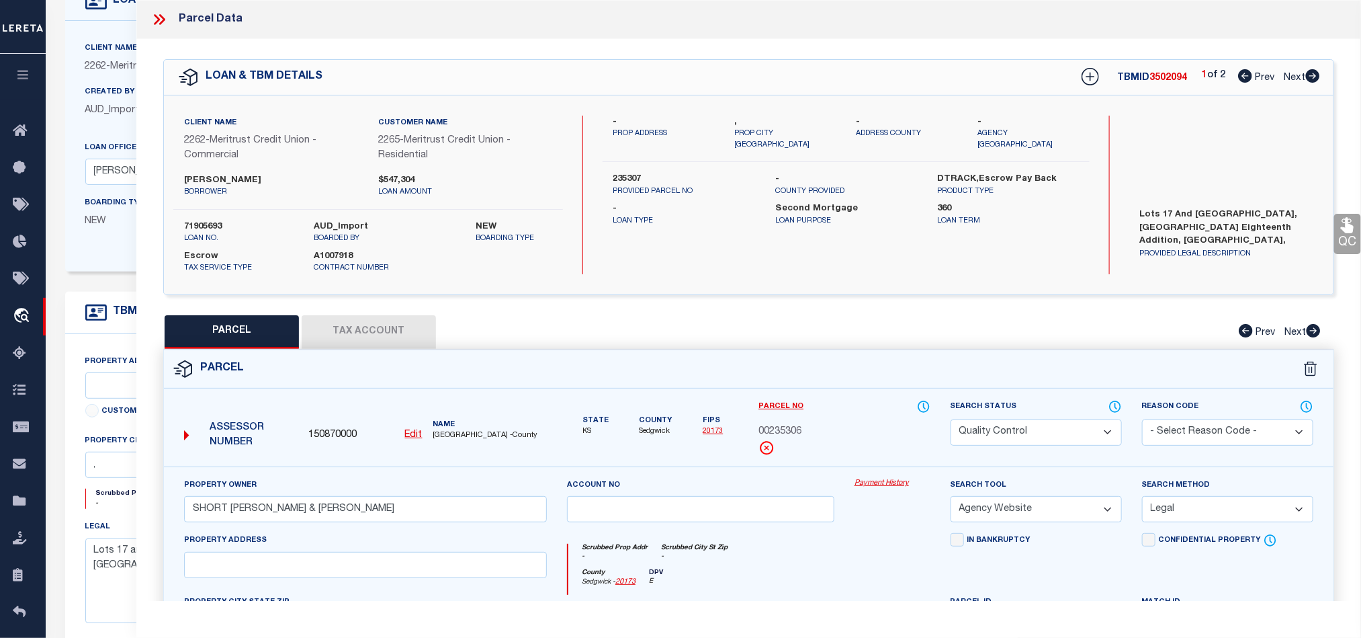
click at [1039, 440] on select "Automated Search Bad Parcel Complete Duplicate Parcel High Dollar Reporting In …" at bounding box center [1036, 432] width 171 height 26
drag, startPoint x: 878, startPoint y: 544, endPoint x: 1040, endPoint y: 466, distance: 180.6
click at [878, 544] on div "Scrubbed Prop Addr - Scrubbed City [GEOGRAPHIC_DATA] - County Sedgwick - 20173 …" at bounding box center [748, 564] width 383 height 62
click at [1343, 228] on icon at bounding box center [1347, 224] width 17 height 17
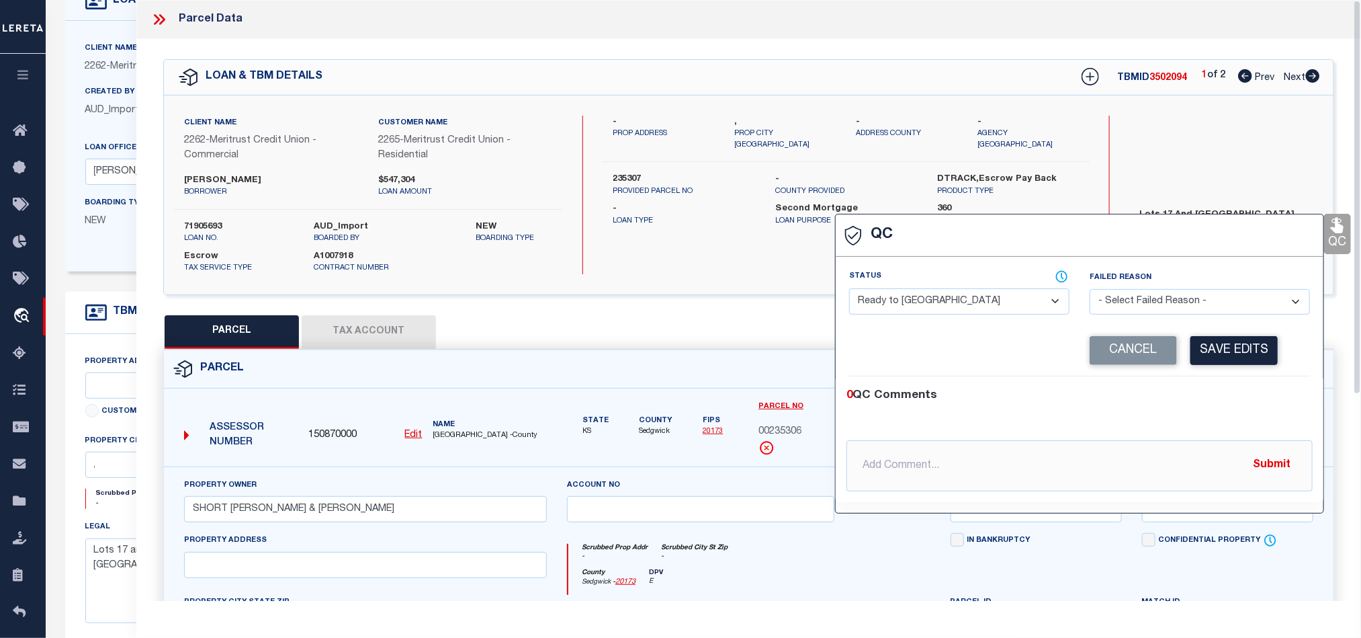
drag, startPoint x: 984, startPoint y: 307, endPoint x: 1196, endPoint y: 337, distance: 214.5
click at [984, 307] on select "- Select Status - Ready to QC Correct Incorrect" at bounding box center [959, 301] width 220 height 26
click at [1240, 400] on div "0 QC Comments" at bounding box center [1077, 395] width 461 height 17
click at [1238, 347] on button "Save Edits" at bounding box center [1234, 350] width 87 height 29
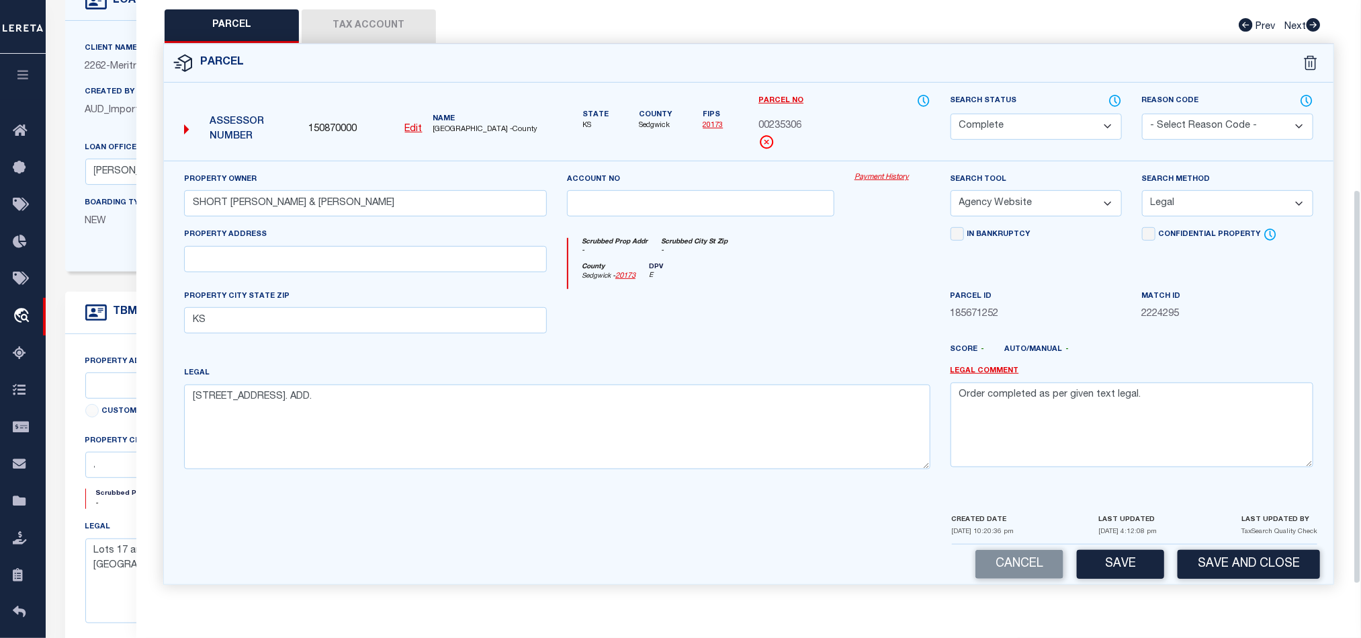
scroll to position [314, 0]
click at [1242, 589] on div "Parcel 150870000 Edit" at bounding box center [748, 322] width 1191 height 557
click at [1242, 564] on button "Save and Close" at bounding box center [1249, 564] width 142 height 29
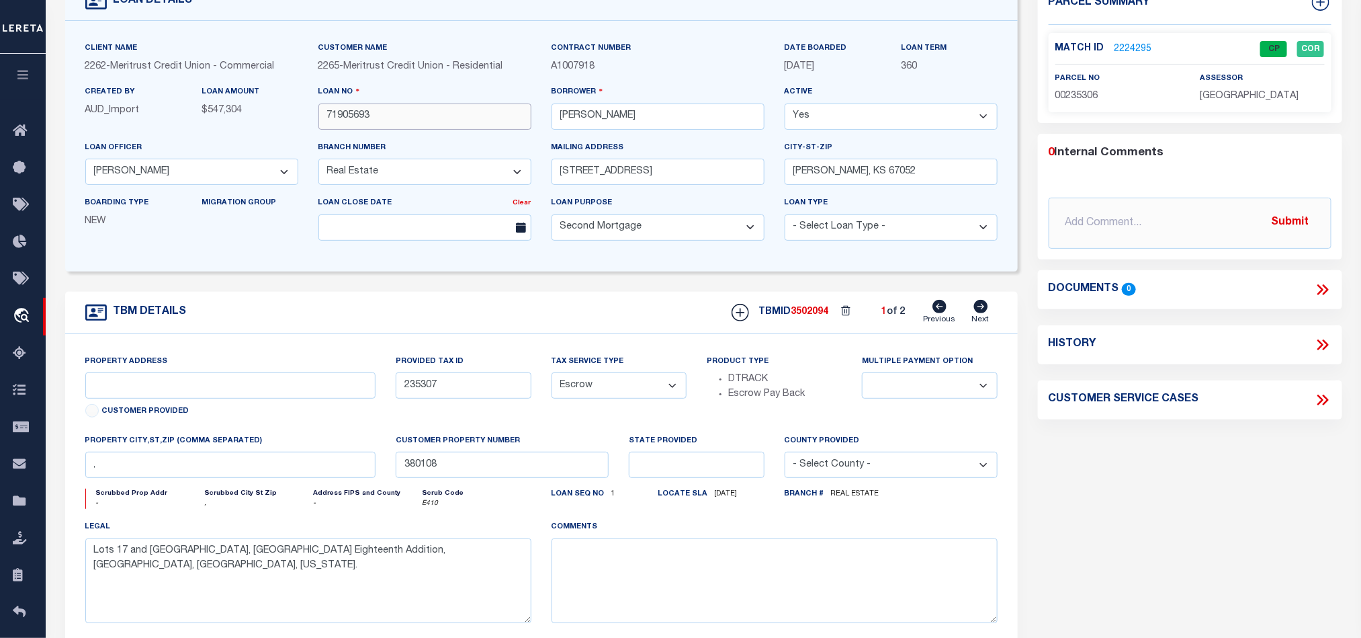
click at [429, 115] on input "71905693" at bounding box center [425, 116] width 213 height 26
click at [813, 317] on span "3502094" at bounding box center [811, 311] width 38 height 9
click at [1242, 101] on span "[GEOGRAPHIC_DATA]" at bounding box center [1249, 95] width 99 height 9
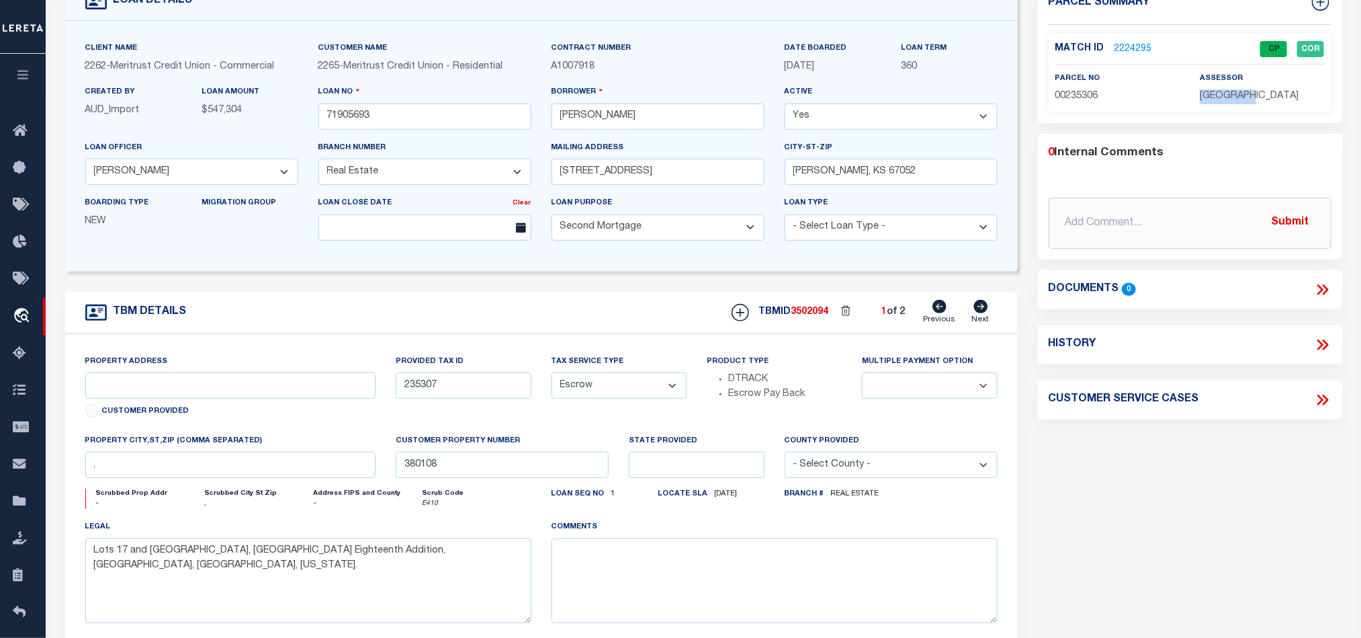
click at [1242, 101] on span "[GEOGRAPHIC_DATA]" at bounding box center [1249, 95] width 99 height 9
click at [1071, 95] on span "00235306" at bounding box center [1077, 95] width 43 height 9
click at [1134, 45] on link "2224295" at bounding box center [1134, 49] width 38 height 14
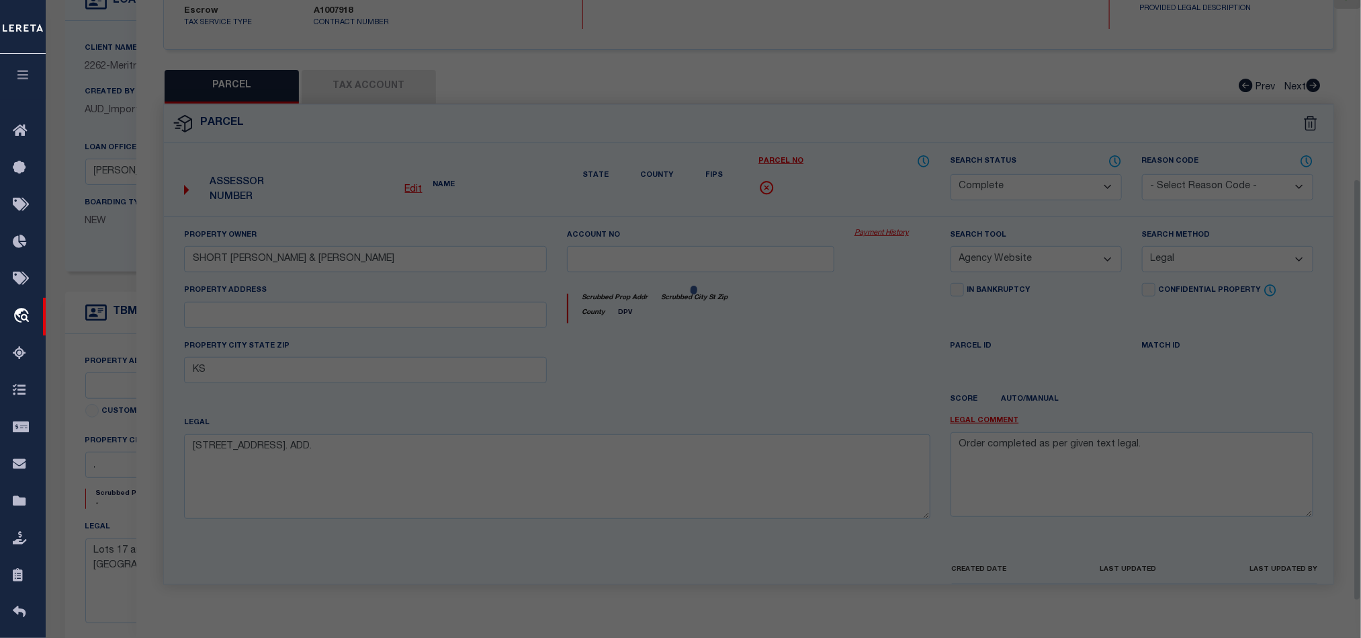
scroll to position [275, 0]
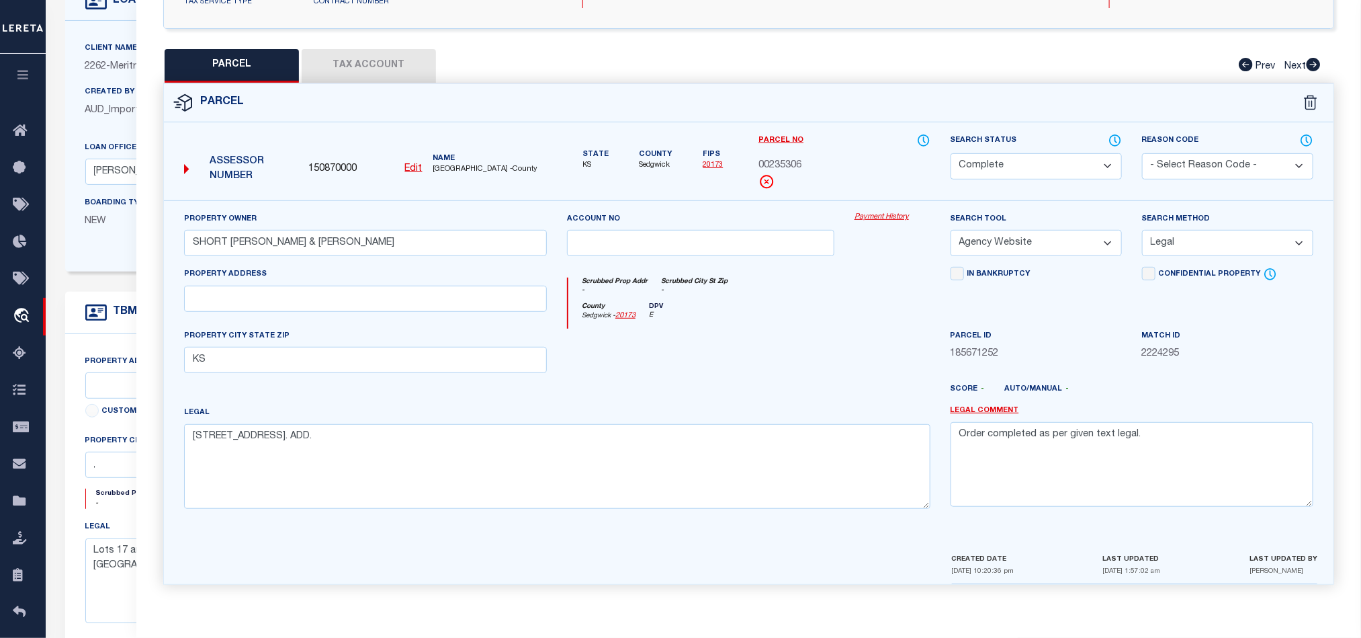
click at [806, 353] on div at bounding box center [701, 356] width 288 height 55
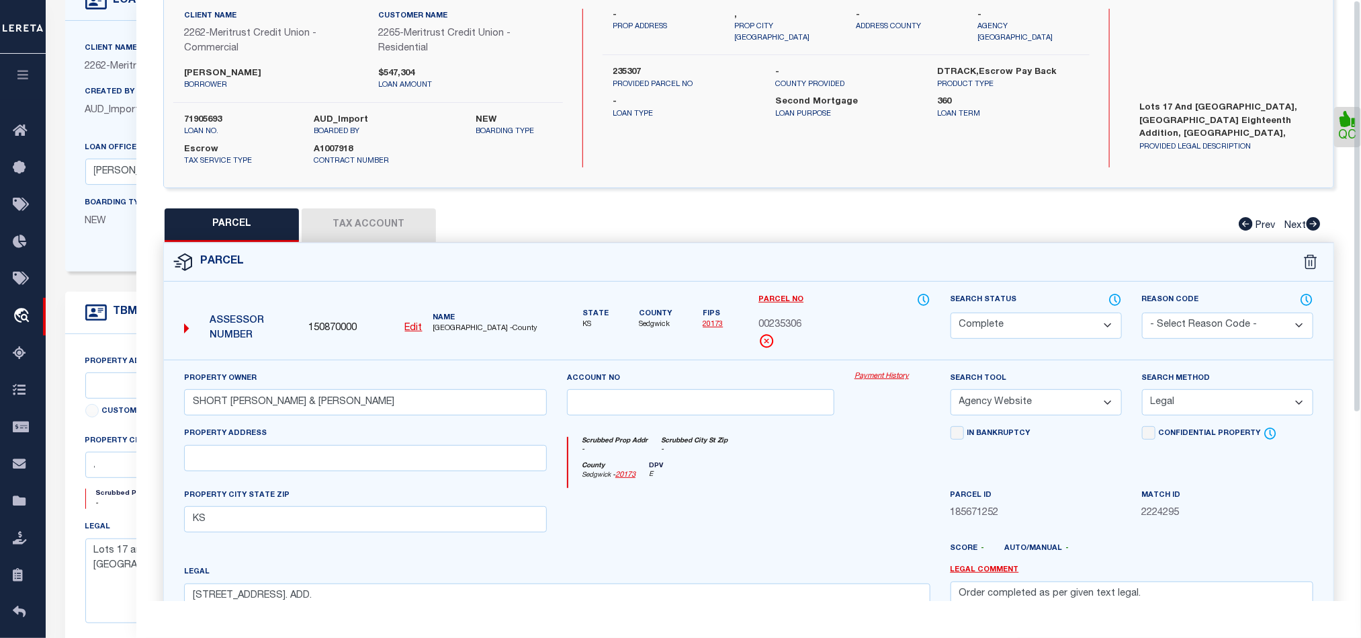
scroll to position [0, 0]
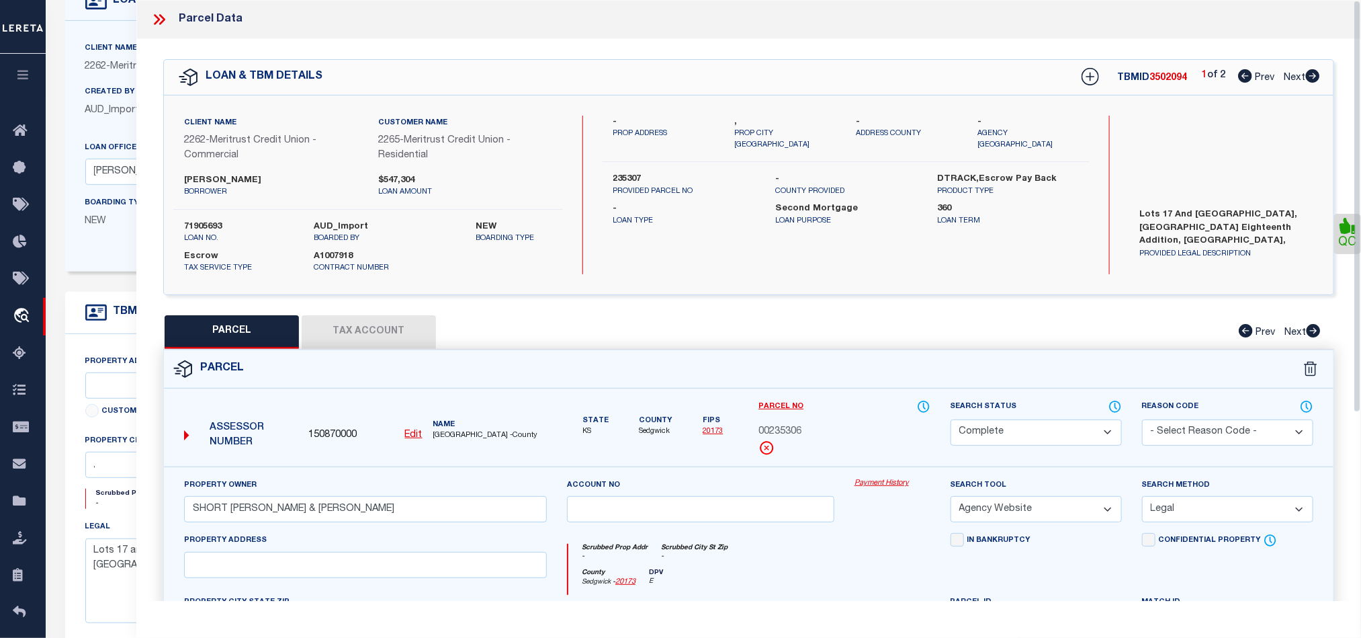
click at [159, 16] on icon at bounding box center [159, 19] width 17 height 17
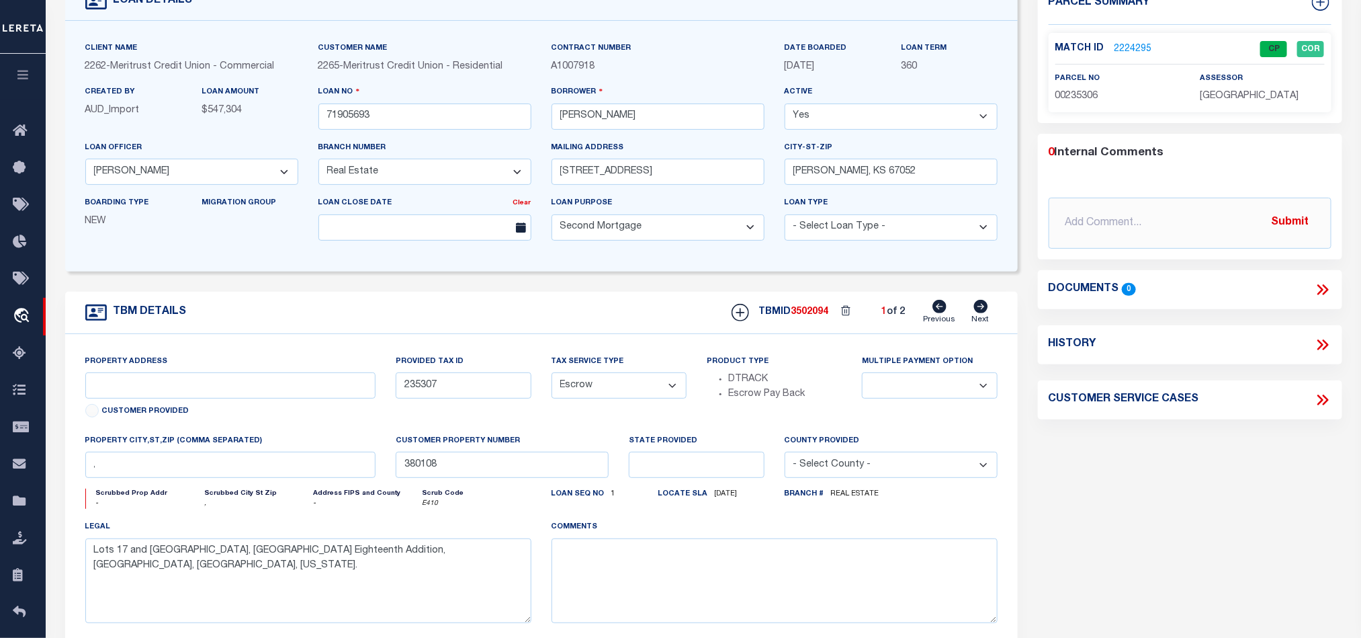
click at [1131, 54] on link "2224295" at bounding box center [1134, 49] width 38 height 14
click at [1129, 48] on link "2224295" at bounding box center [1134, 49] width 38 height 14
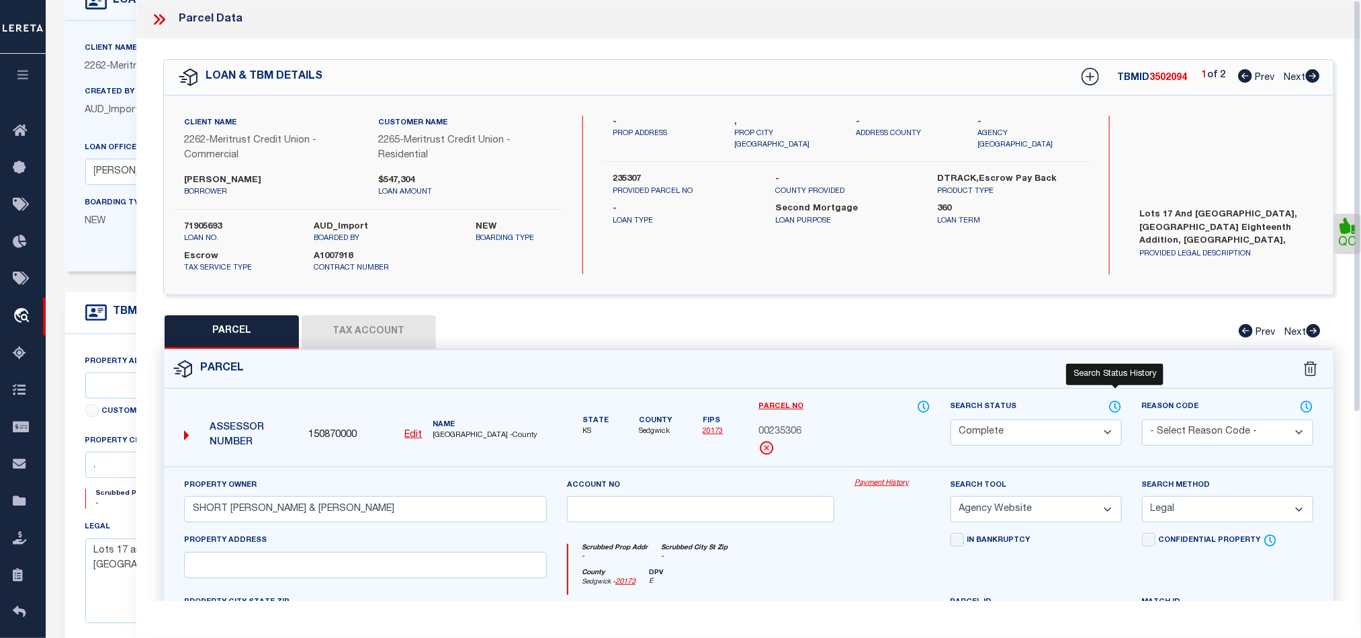
click at [1109, 407] on icon at bounding box center [1115, 406] width 13 height 15
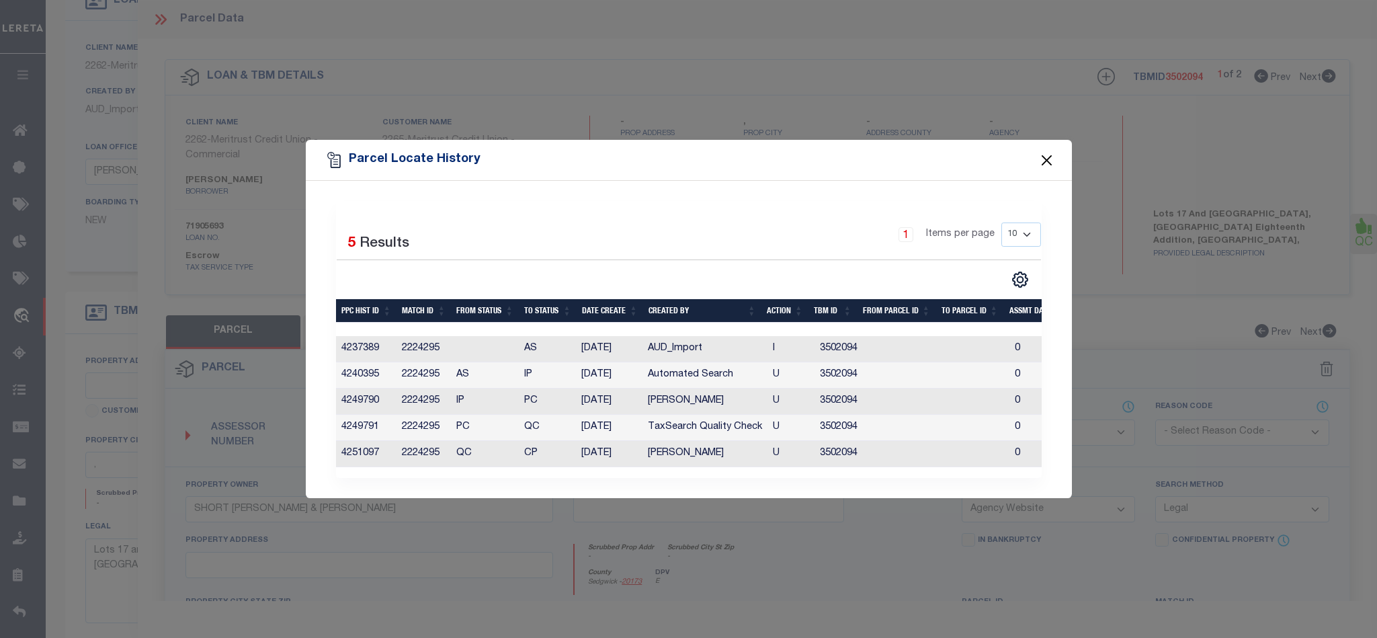
click at [1045, 151] on button "Close" at bounding box center [1046, 159] width 17 height 17
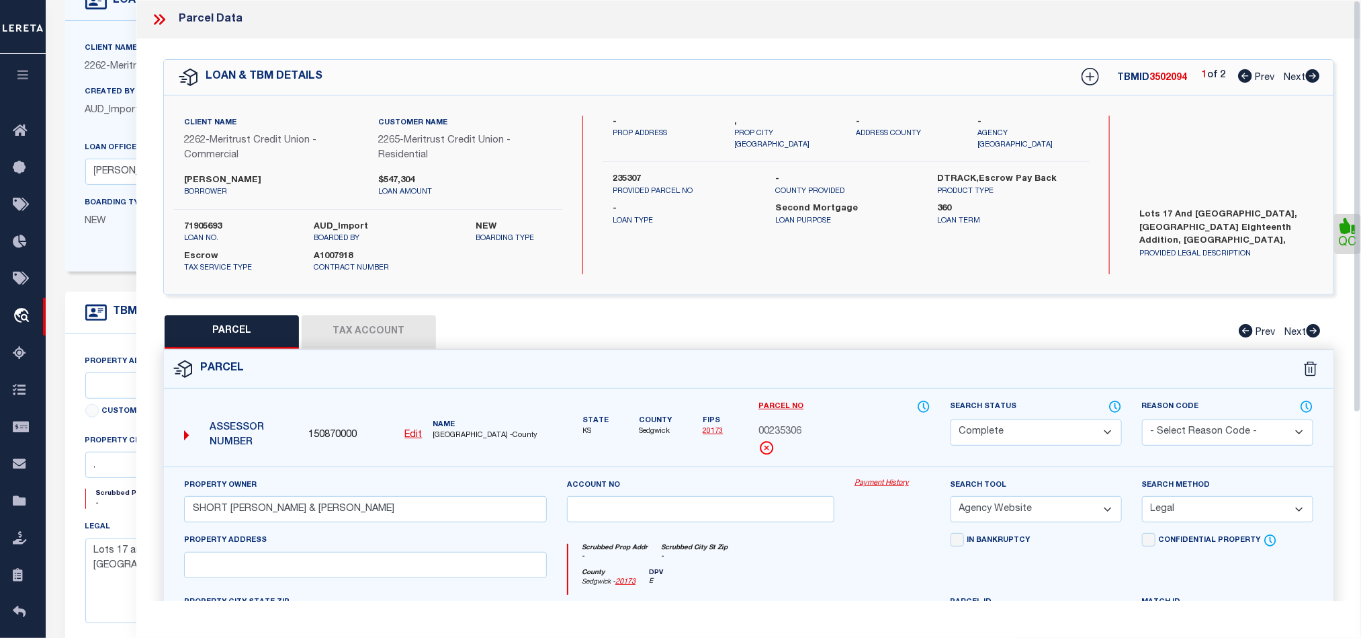
click at [156, 15] on icon at bounding box center [159, 19] width 17 height 17
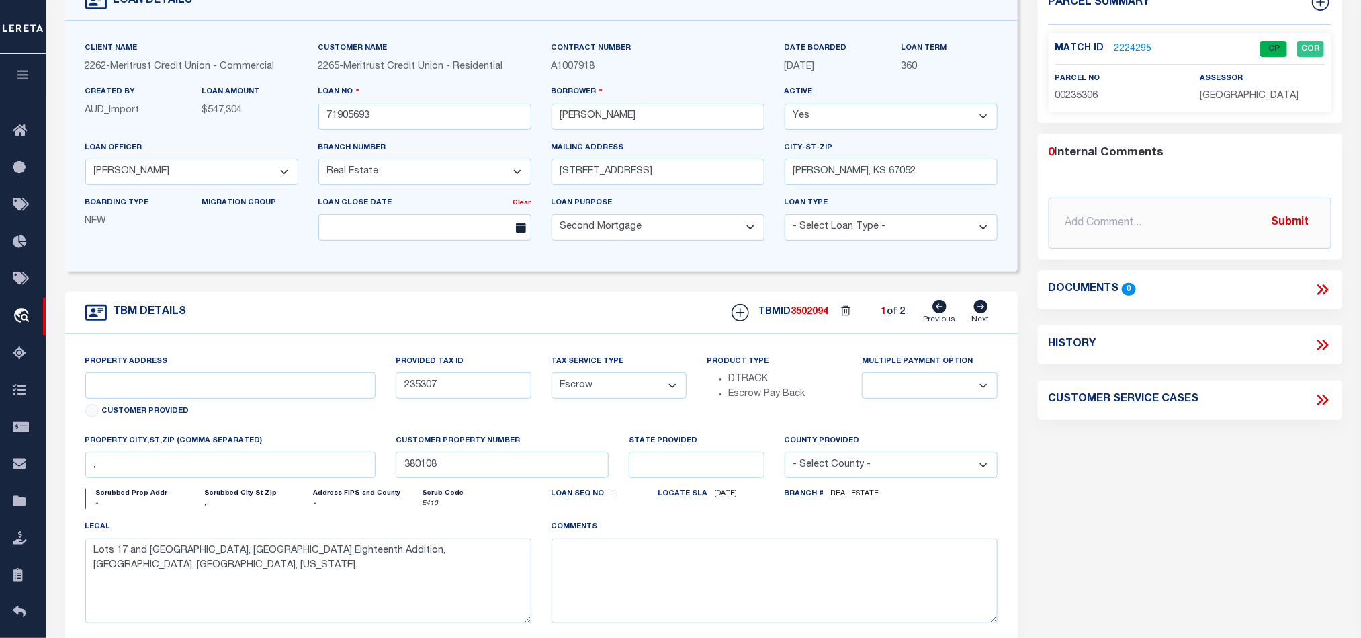
click at [982, 310] on icon at bounding box center [981, 306] width 15 height 13
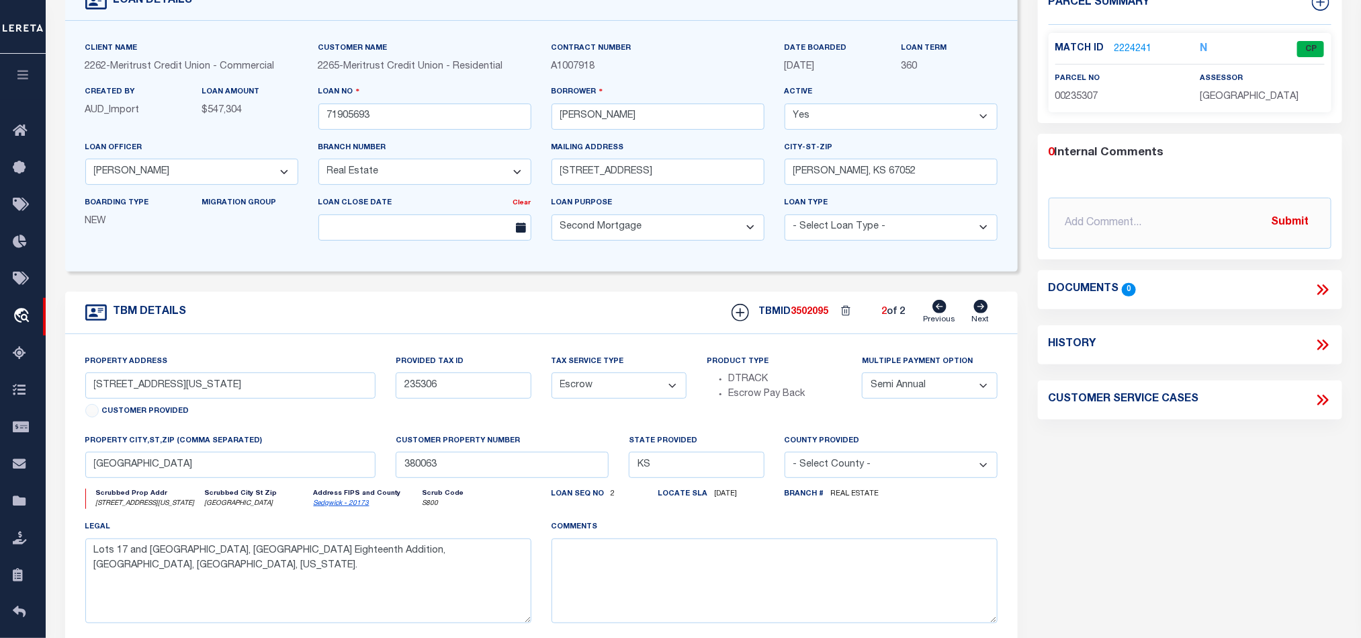
click at [654, 305] on div "TBM DETAILS TBMID 3502095 2 of 2 Next" at bounding box center [541, 313] width 953 height 42
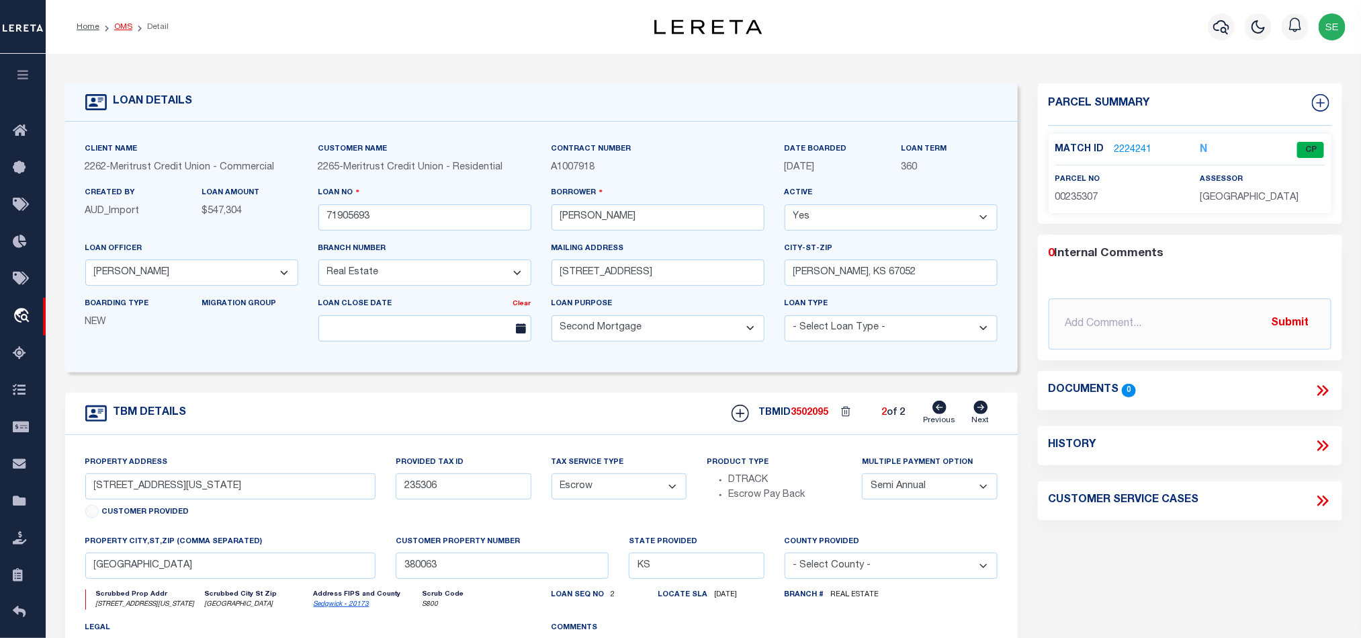
click at [116, 27] on link "OMS" at bounding box center [123, 27] width 18 height 8
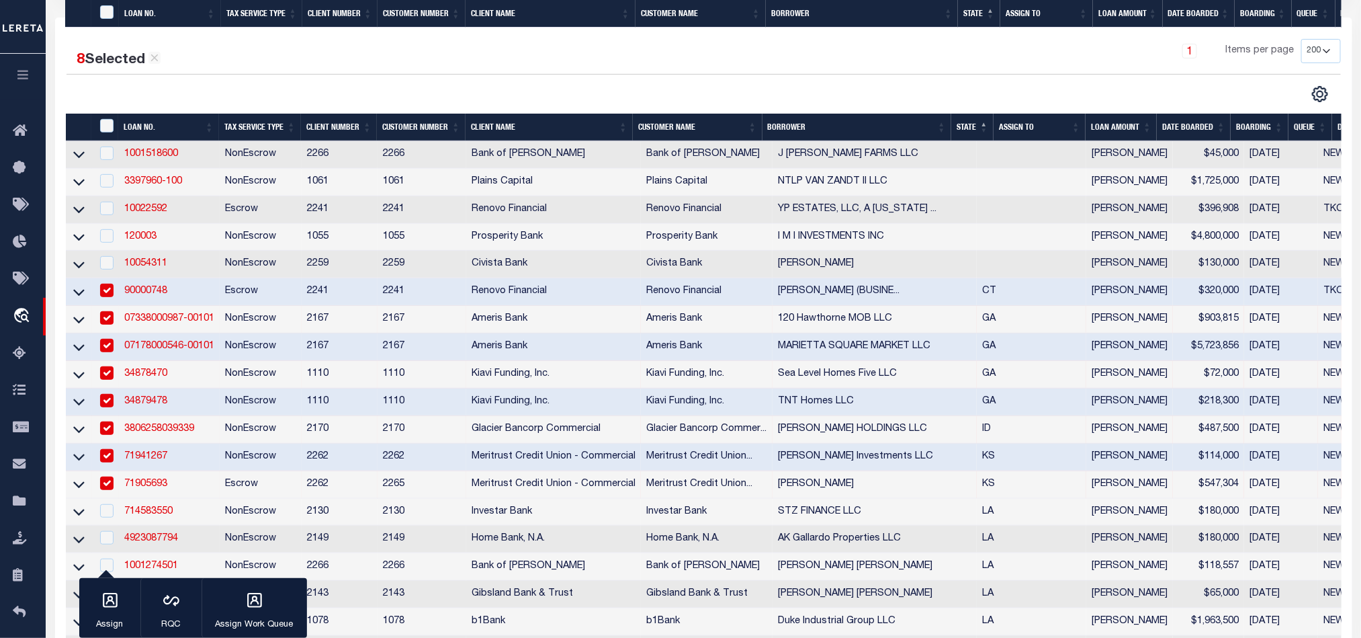
scroll to position [403, 0]
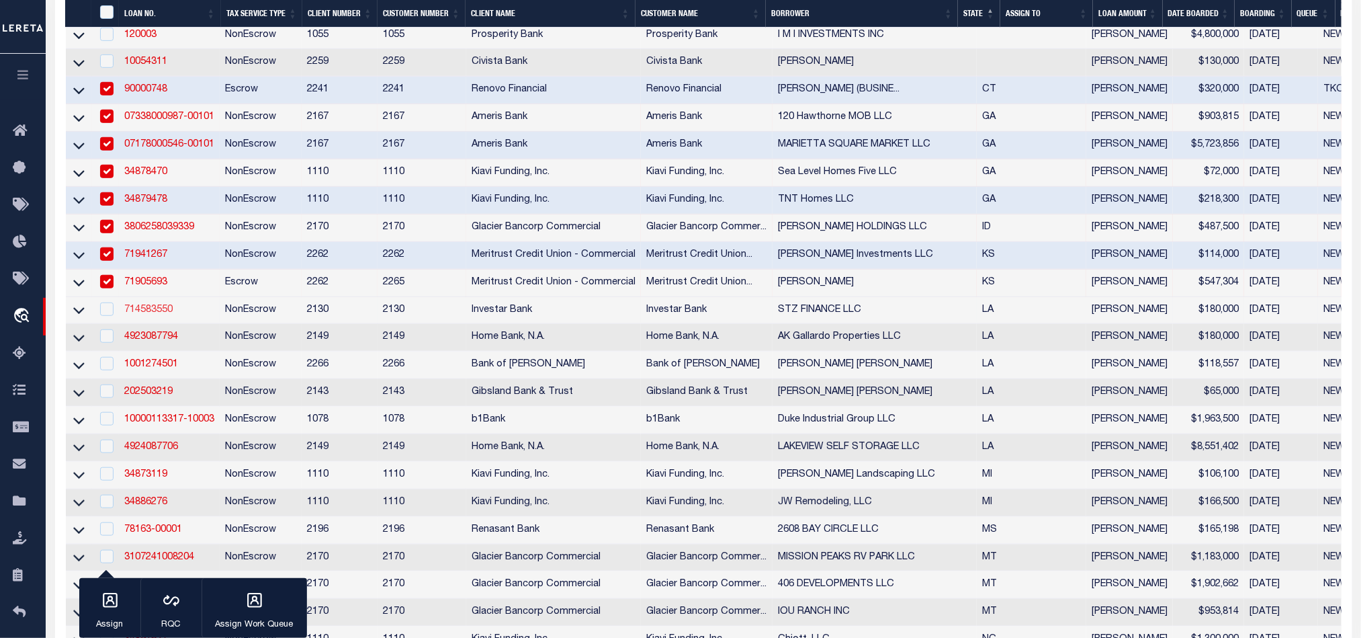
click at [149, 314] on link "714583550" at bounding box center [148, 309] width 48 height 9
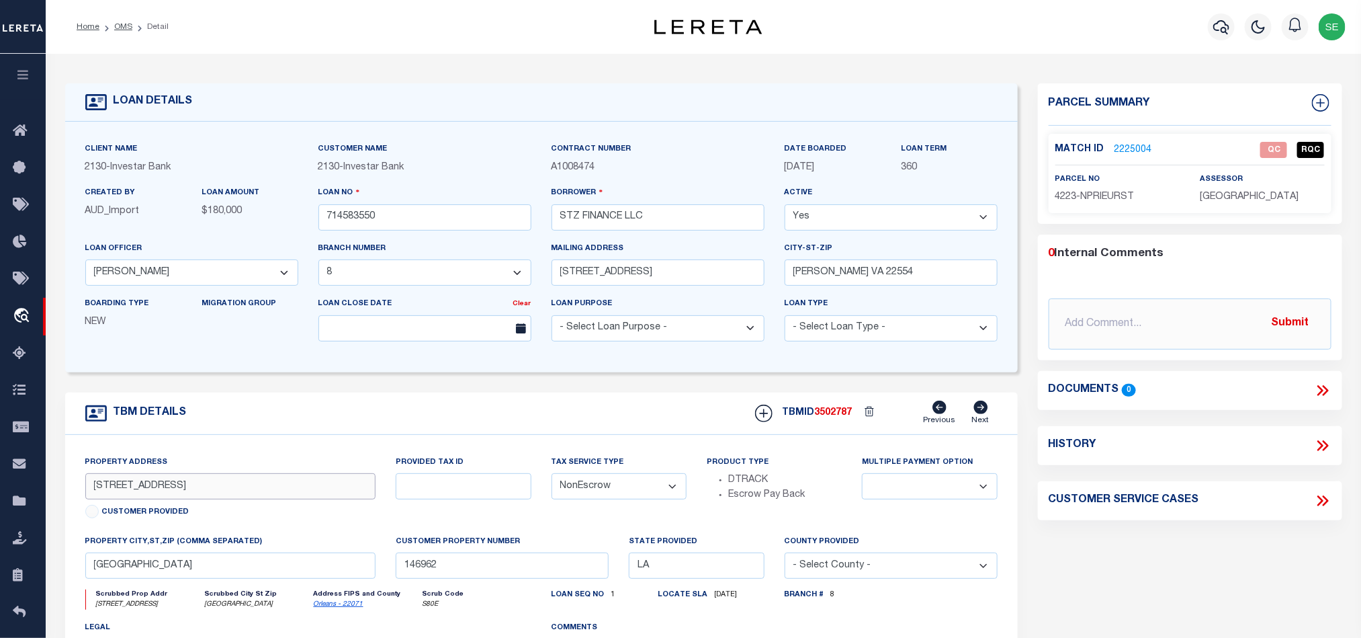
click at [171, 497] on input "[STREET_ADDRESS]" at bounding box center [230, 486] width 291 height 26
click at [1131, 143] on link "2225004" at bounding box center [1134, 150] width 38 height 14
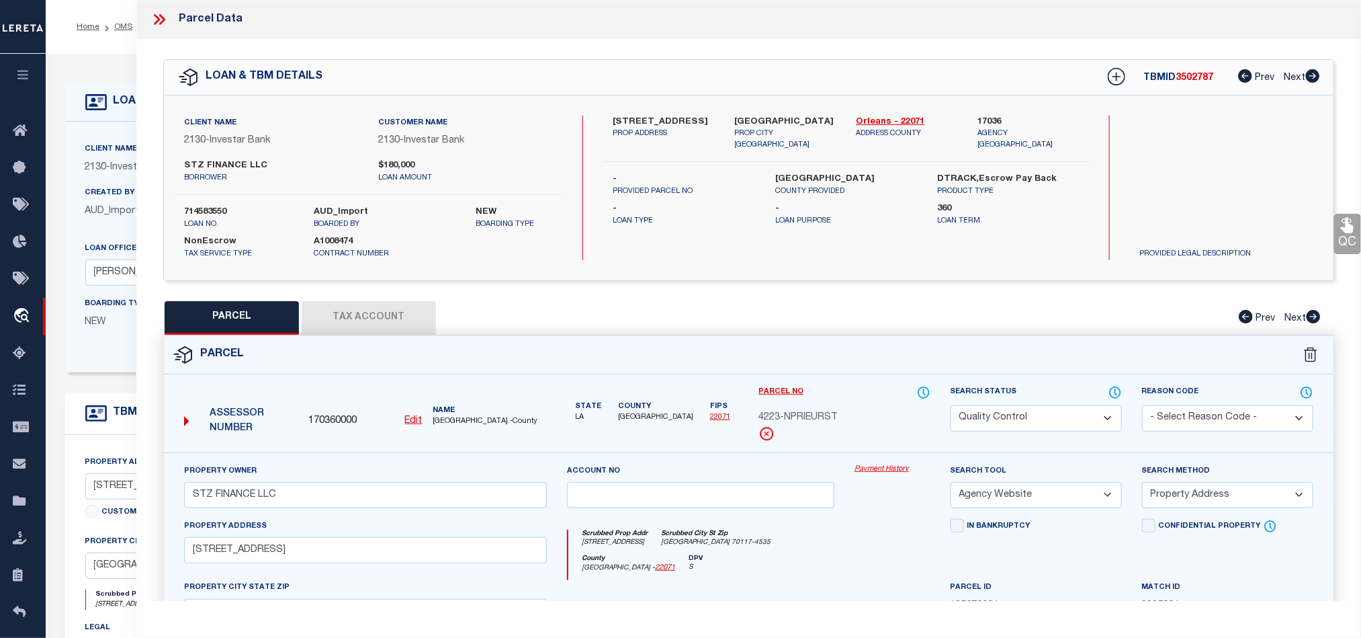
click at [371, 323] on button "Tax Account" at bounding box center [369, 318] width 134 height 34
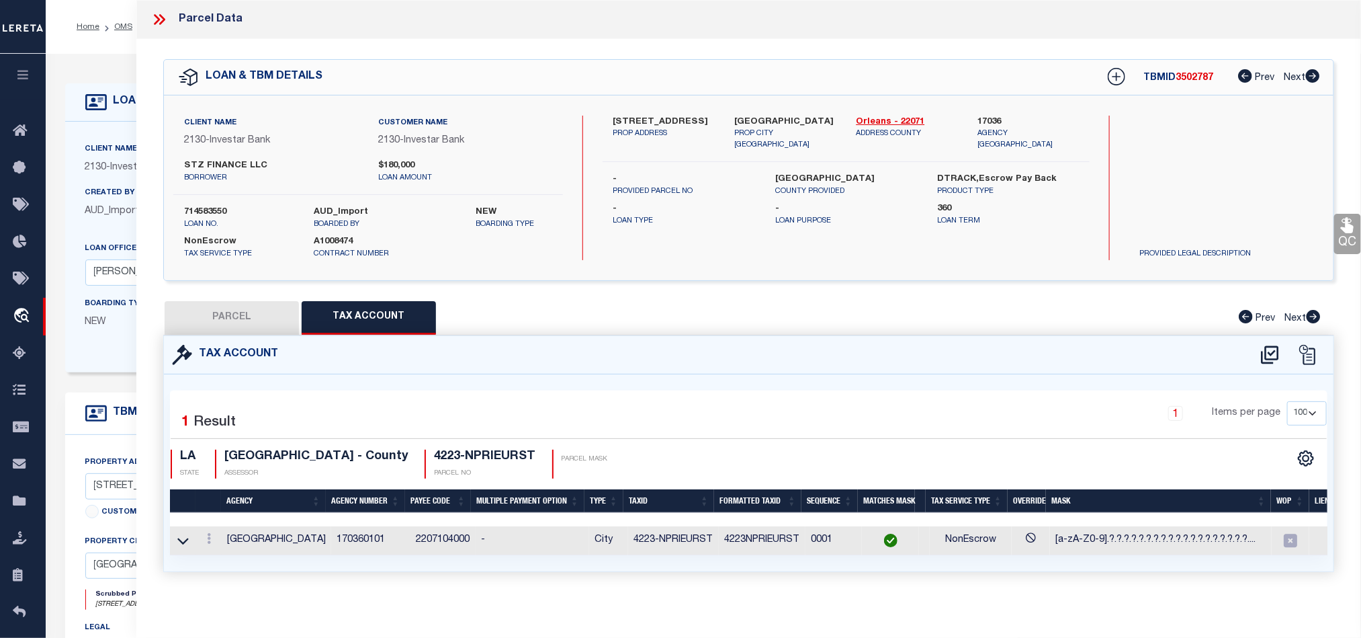
click at [230, 314] on button "PARCEL" at bounding box center [232, 318] width 134 height 34
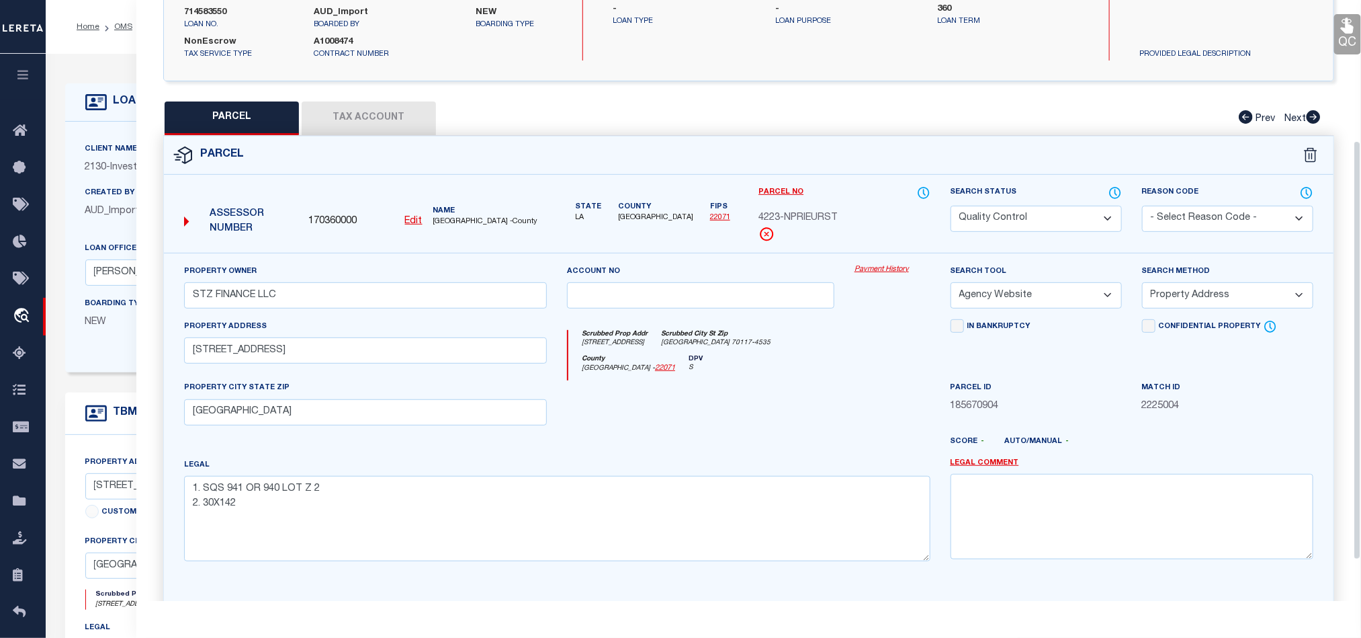
scroll to position [202, 0]
click at [765, 419] on div at bounding box center [701, 405] width 288 height 55
click at [1063, 220] on select "Automated Search Bad Parcel Complete Duplicate Parcel High Dollar Reporting In …" at bounding box center [1036, 217] width 171 height 26
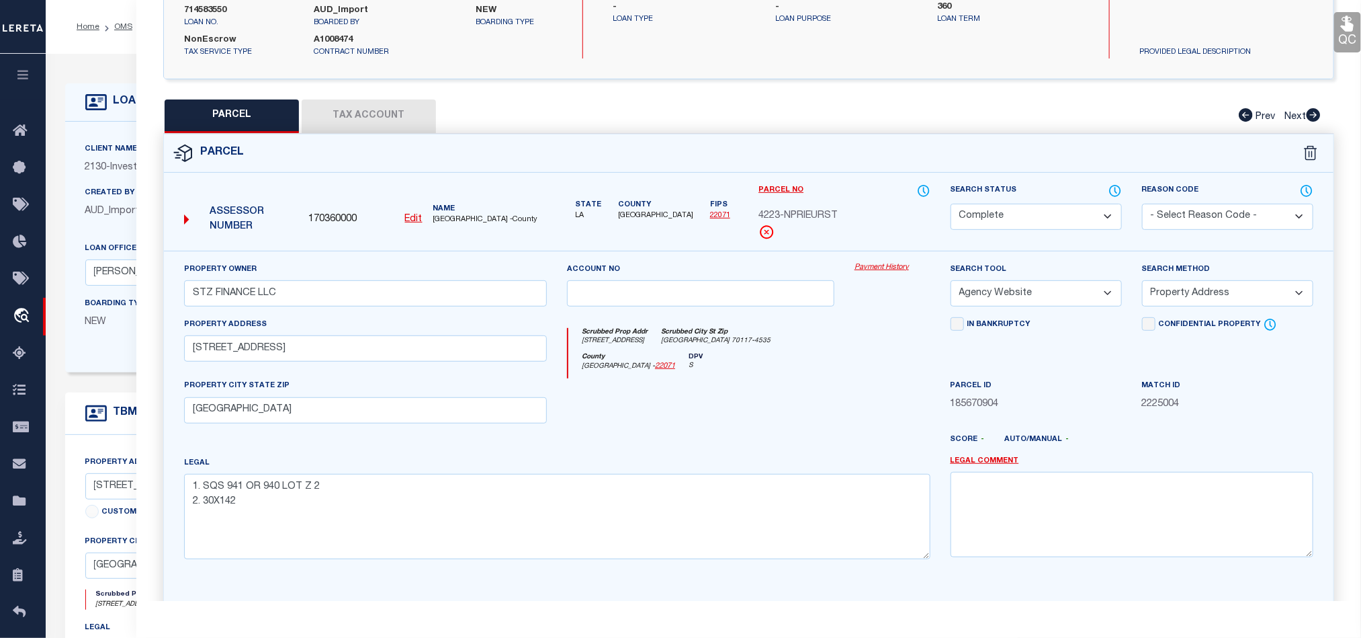
click at [776, 384] on div at bounding box center [701, 405] width 288 height 55
click at [1109, 188] on icon at bounding box center [1115, 190] width 13 height 15
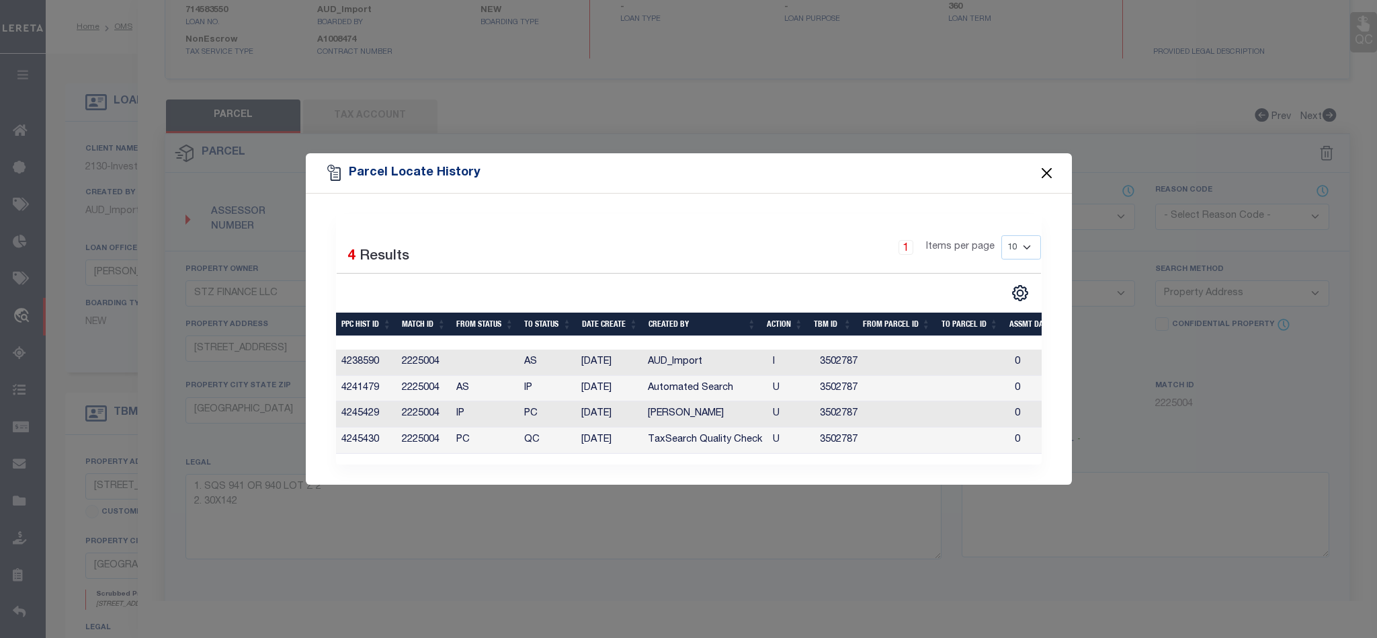
click at [1046, 165] on button "Close" at bounding box center [1046, 173] width 17 height 17
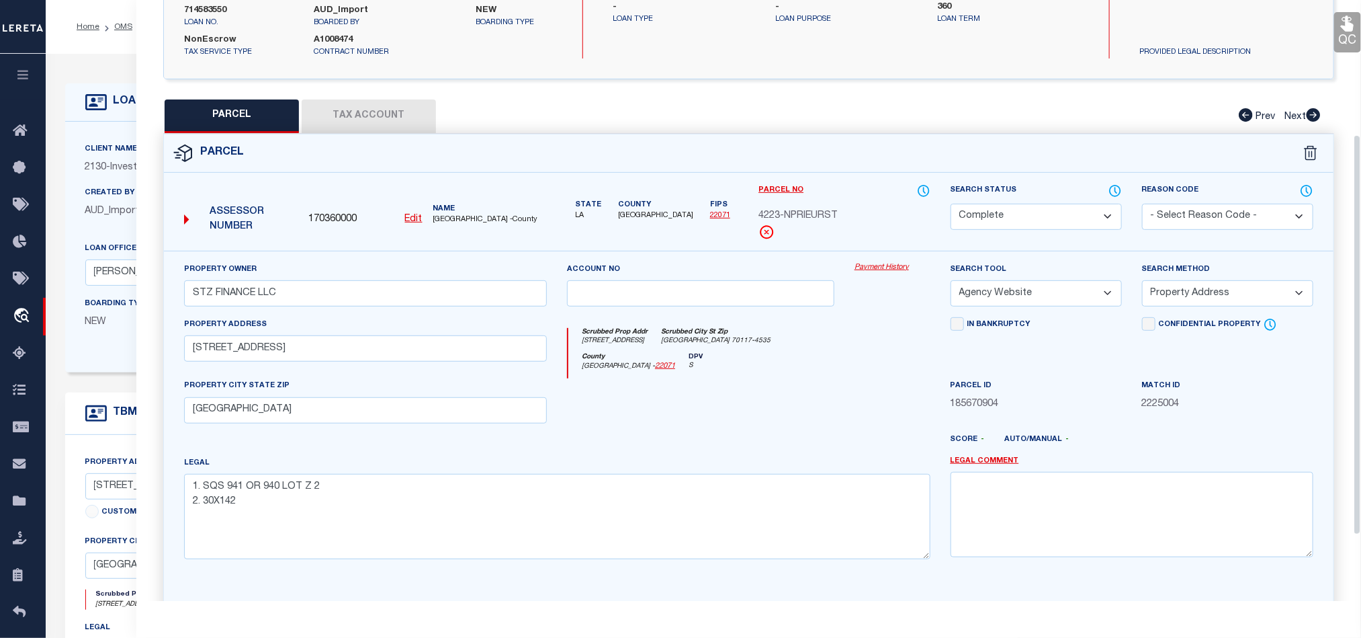
click at [1343, 20] on icon at bounding box center [1347, 23] width 17 height 17
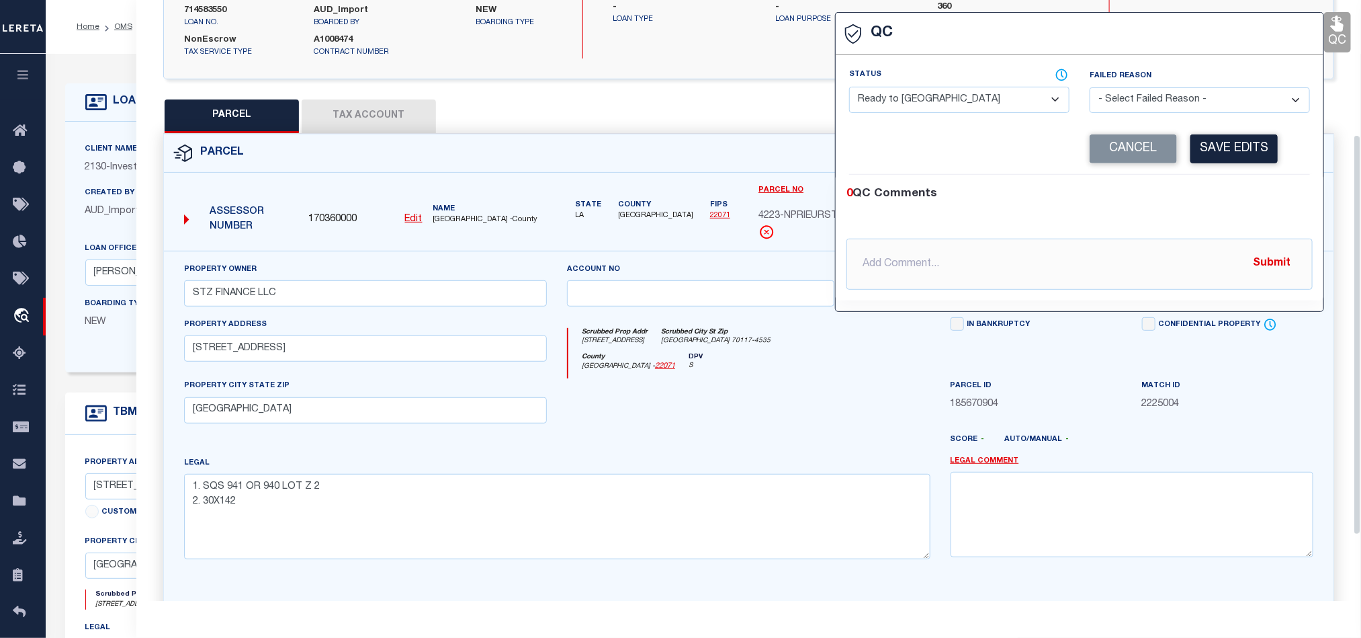
drag, startPoint x: 932, startPoint y: 101, endPoint x: 1165, endPoint y: 127, distance: 234.6
click at [932, 101] on select "- Select Status - Ready to QC Correct Incorrect" at bounding box center [959, 100] width 220 height 26
click at [1220, 208] on div "0 QC Comments @[PERSON_NAME] @[PERSON_NAME] @[PERSON_NAME] @[PERSON_NAME] @[PER…" at bounding box center [1080, 237] width 488 height 104
click at [1228, 151] on button "Save Edits" at bounding box center [1234, 148] width 87 height 29
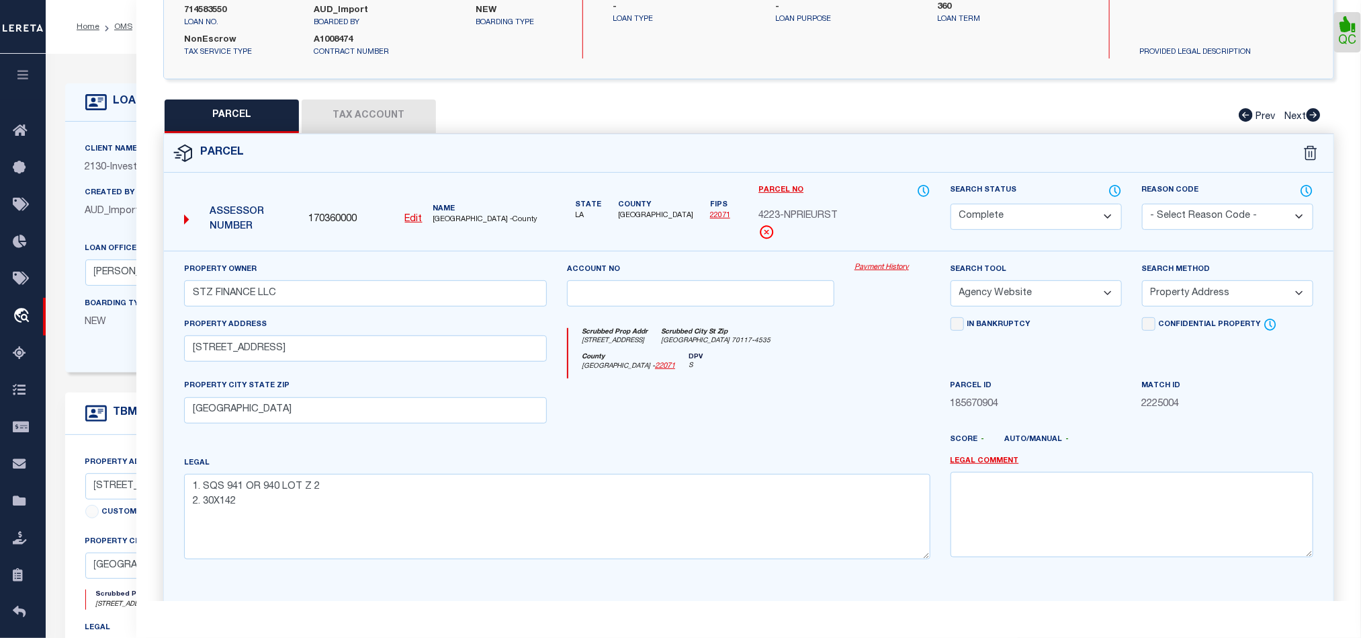
click at [839, 417] on div at bounding box center [701, 405] width 288 height 55
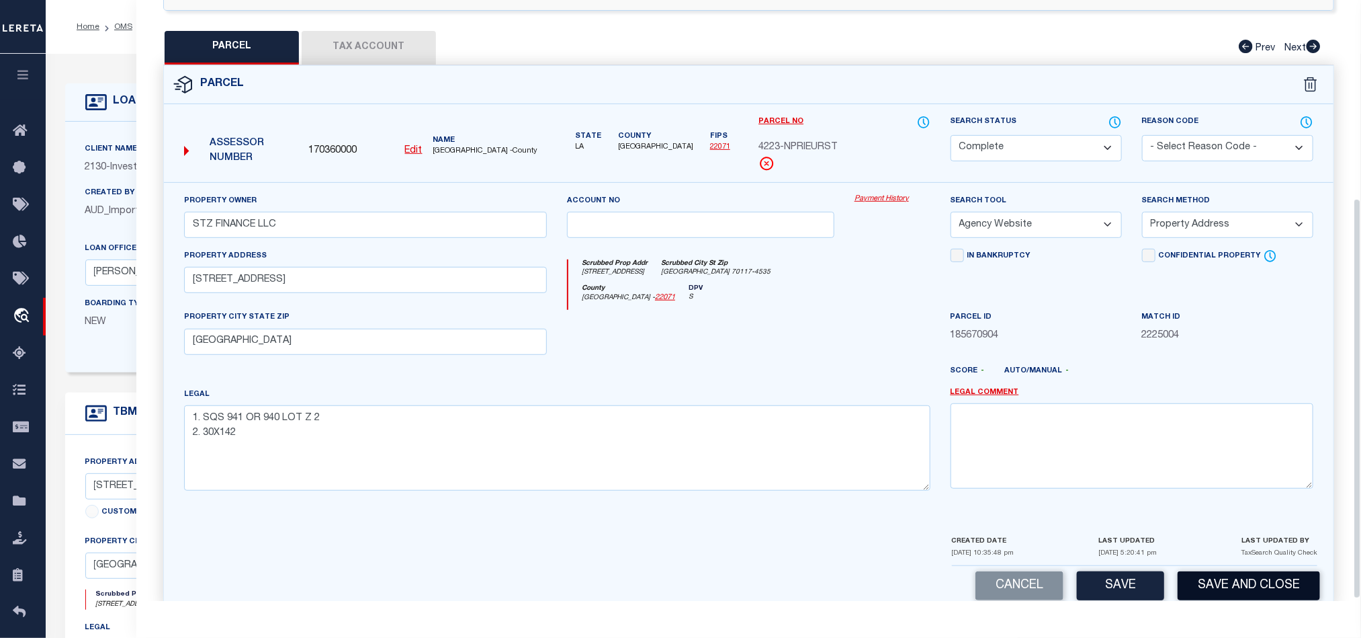
scroll to position [300, 0]
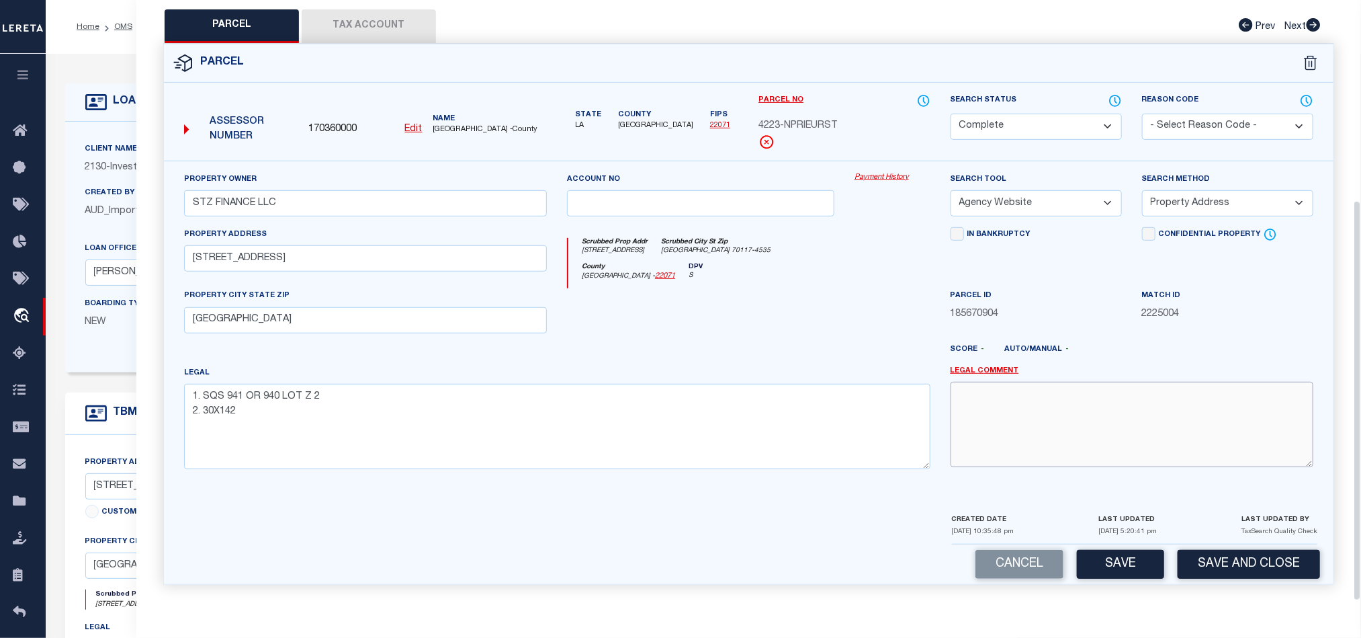
click at [1258, 456] on textarea at bounding box center [1132, 424] width 363 height 85
click at [1242, 573] on button "Save and Close" at bounding box center [1249, 564] width 142 height 29
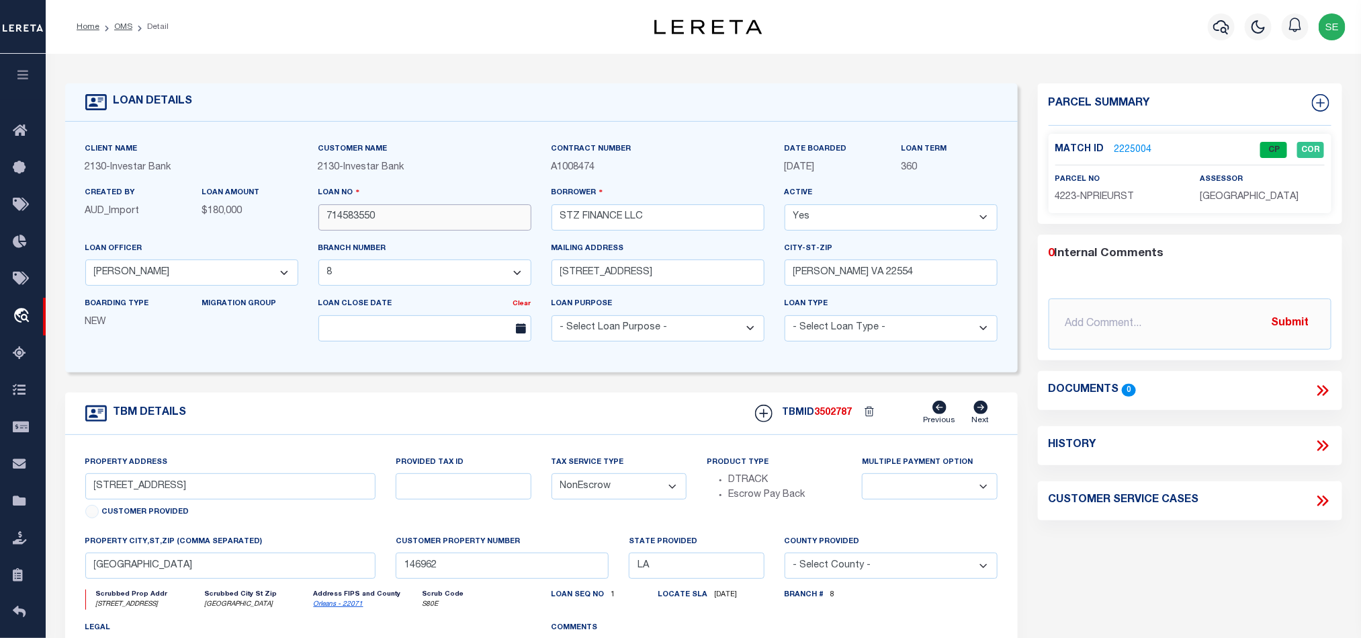
click at [399, 218] on input "714583550" at bounding box center [425, 217] width 213 height 26
click at [823, 425] on div "TBMID 3502787 Previous Next" at bounding box center [871, 414] width 253 height 26
click at [1236, 216] on div "Parcel Summary Match ID 2225004" at bounding box center [1190, 153] width 304 height 140
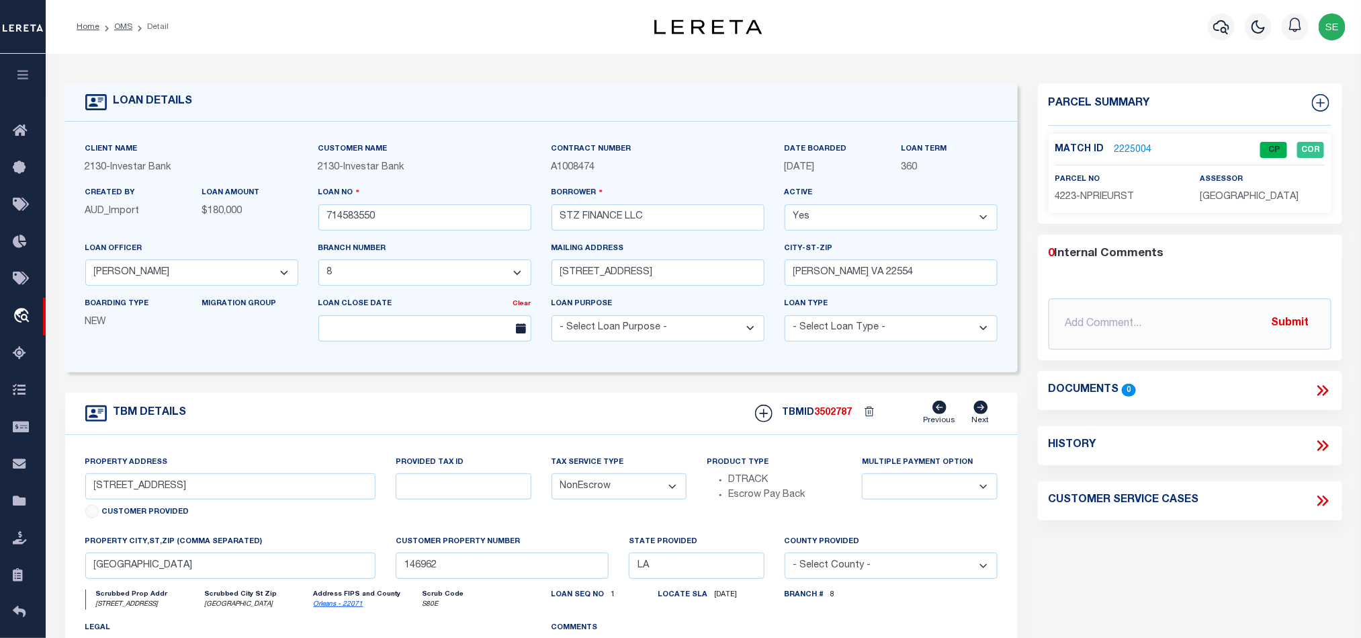
click at [1249, 184] on div "assessor [GEOGRAPHIC_DATA]" at bounding box center [1262, 188] width 124 height 33
click at [1249, 194] on span "[GEOGRAPHIC_DATA]" at bounding box center [1249, 196] width 99 height 9
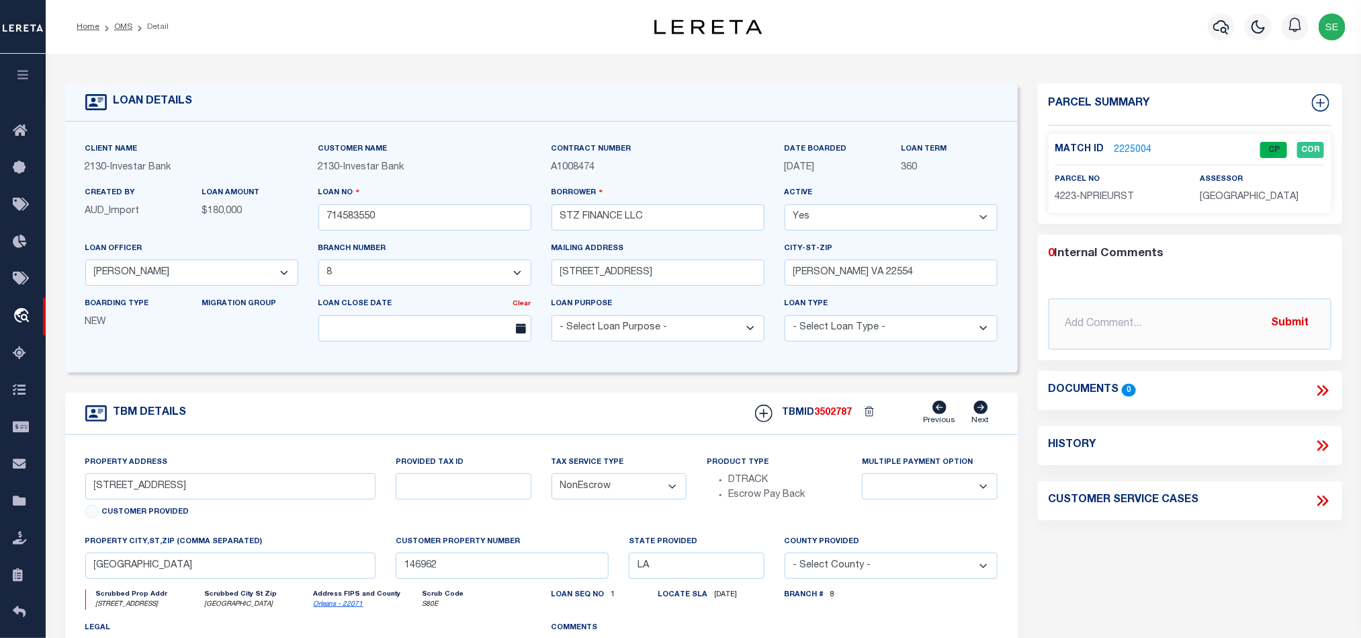
click at [1109, 192] on span "4223-NPRIEURST" at bounding box center [1095, 196] width 79 height 9
click at [593, 413] on div "TBM DETAILS TBMID 3502787 Previous Next" at bounding box center [541, 413] width 953 height 42
click at [119, 25] on link "OMS" at bounding box center [123, 27] width 18 height 8
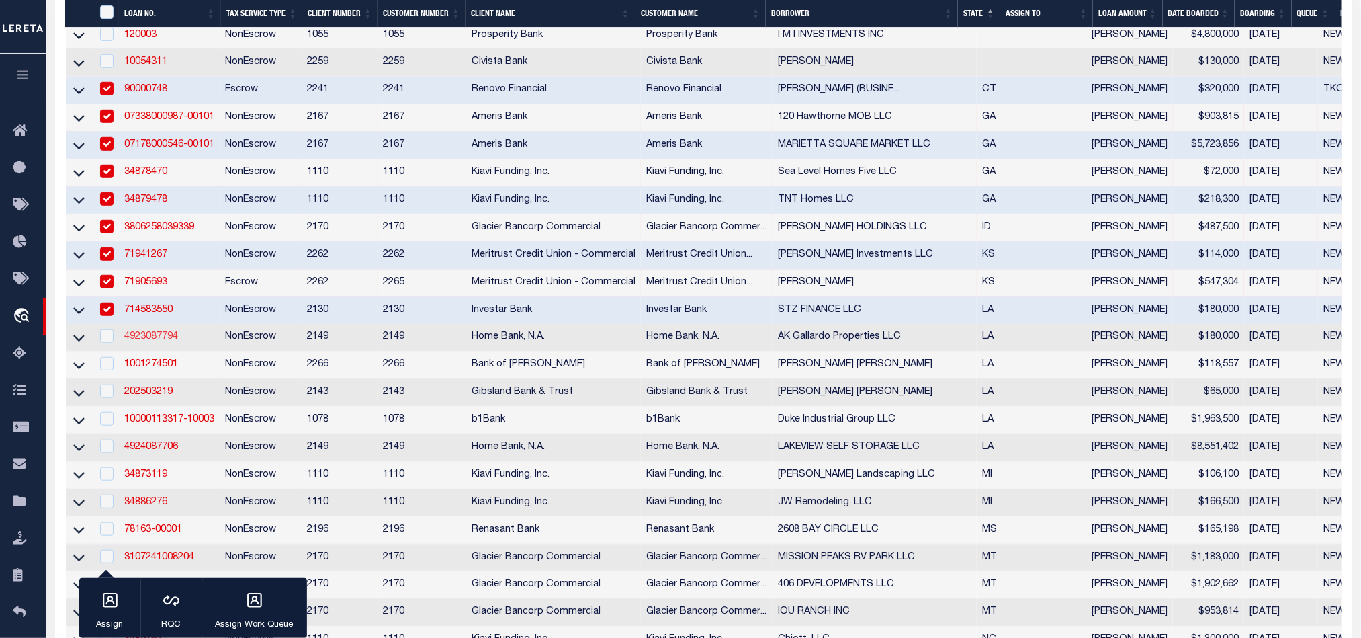
click at [157, 339] on link "4923087794" at bounding box center [151, 336] width 54 height 9
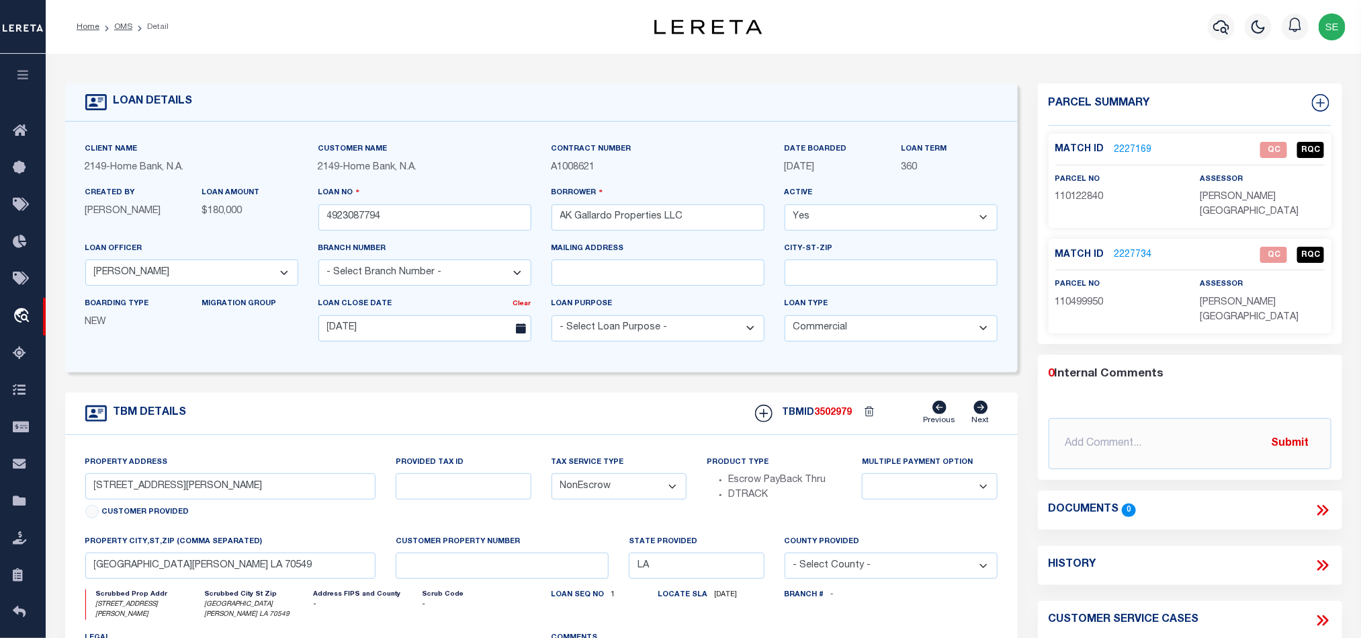
scroll to position [101, 0]
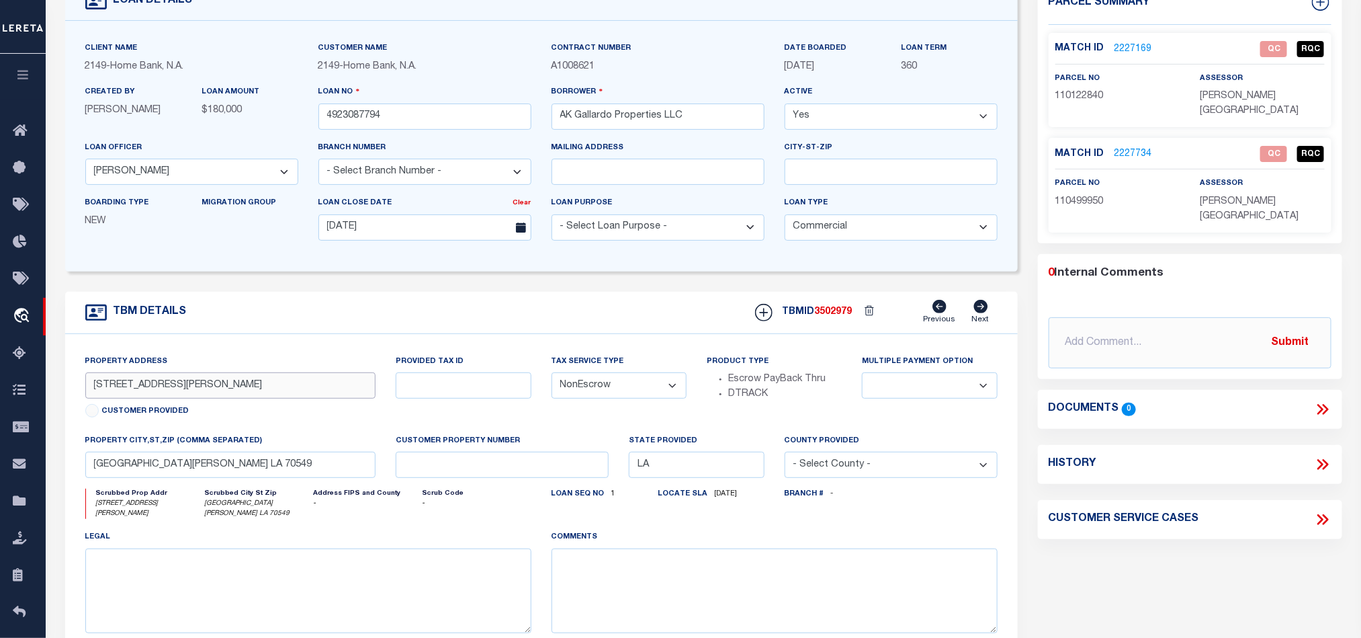
click at [156, 392] on input "[STREET_ADDRESS][PERSON_NAME]" at bounding box center [230, 385] width 291 height 26
click at [579, 278] on form "LOAN DETAILS Client Name 2149 - Home Bank, N.A." at bounding box center [541, 355] width 953 height 745
drag, startPoint x: 651, startPoint y: 314, endPoint x: 1135, endPoint y: 237, distance: 490.1
click at [651, 314] on div "TBM DETAILS TBMID 3502979 Previous Next" at bounding box center [541, 313] width 953 height 42
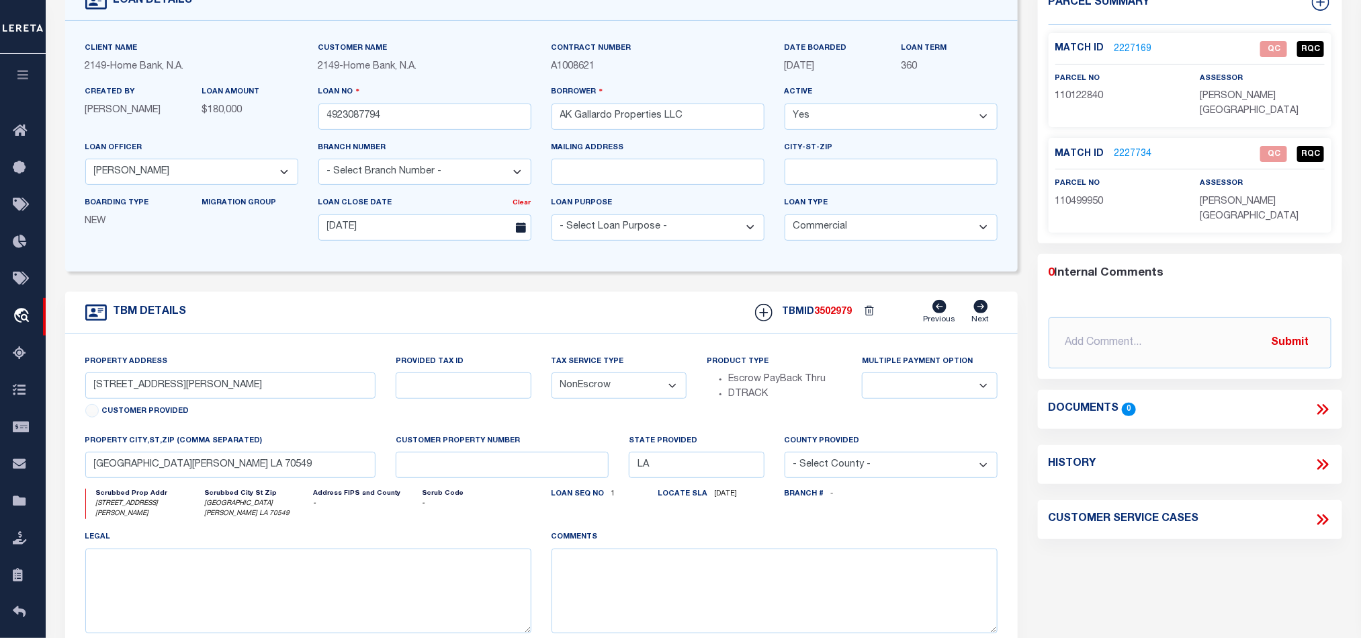
click at [1141, 49] on link "2227169" at bounding box center [1134, 49] width 38 height 14
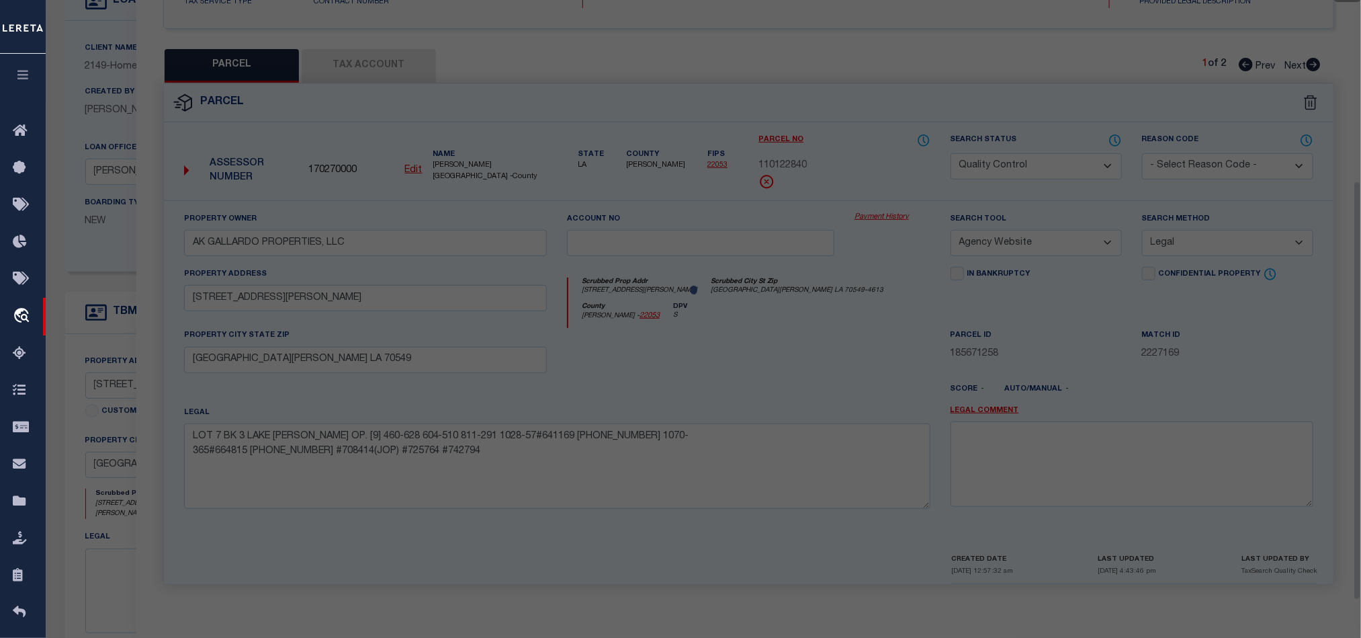
scroll to position [260, 0]
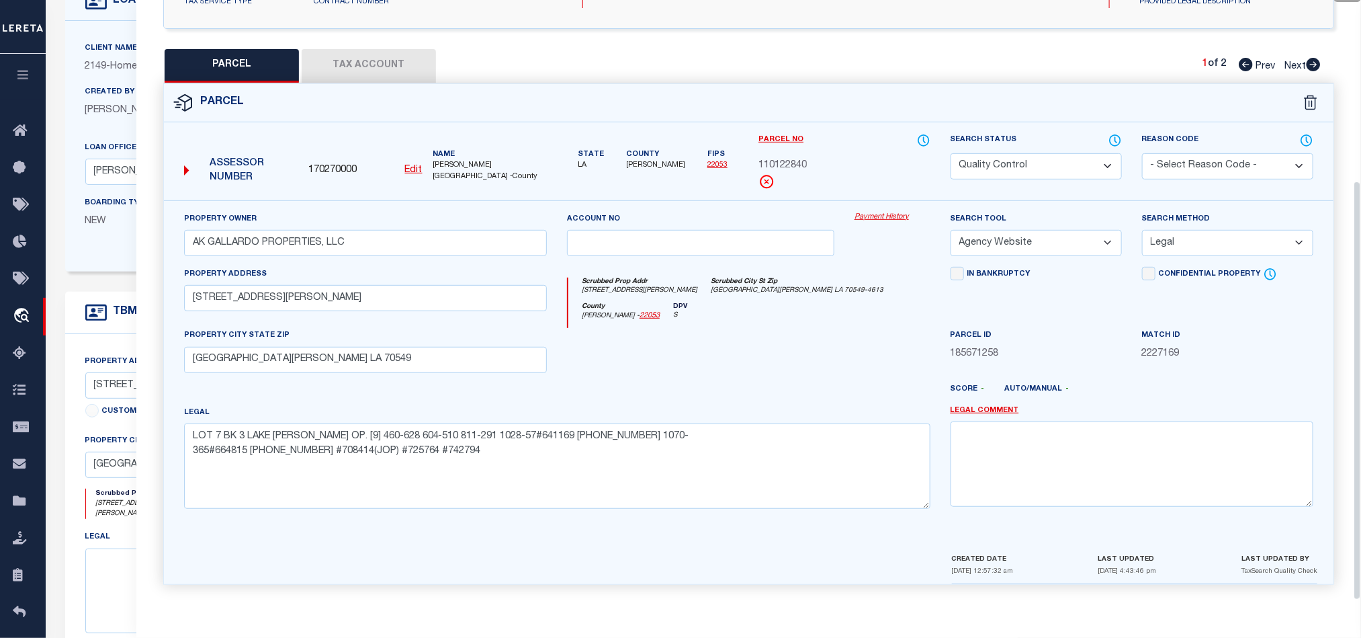
click at [776, 313] on div "County [PERSON_NAME] - 22053 DPV S" at bounding box center [750, 315] width 362 height 26
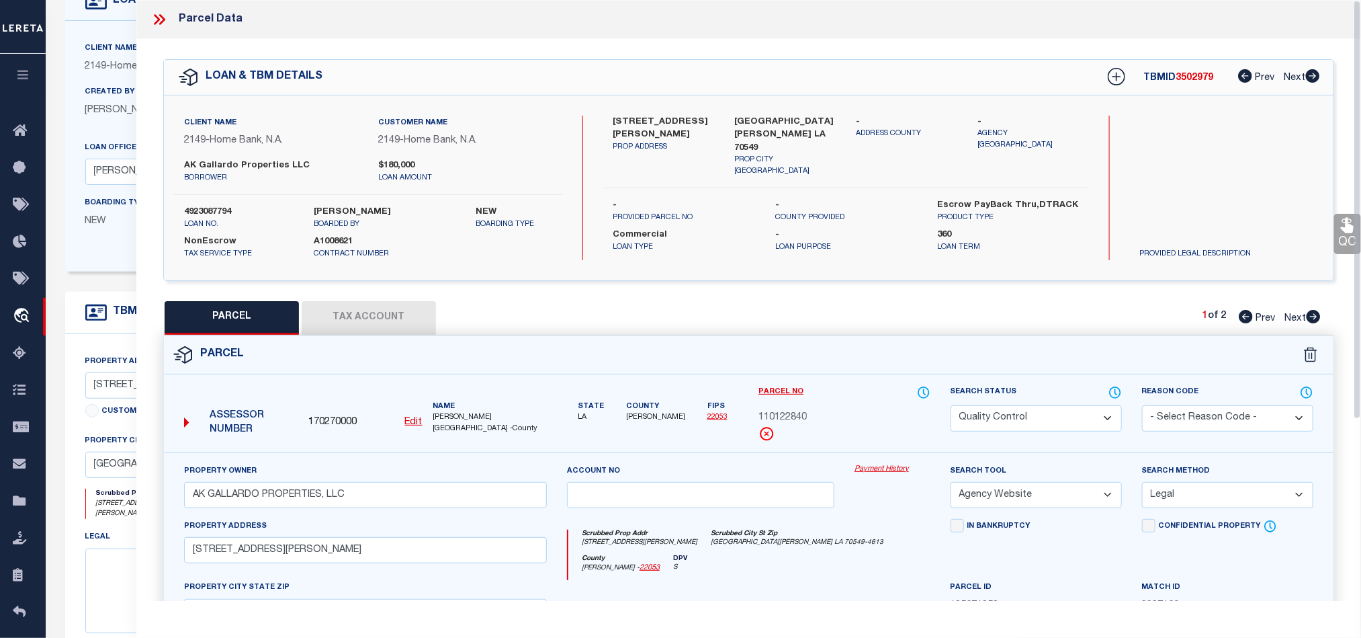
click at [647, 121] on label "[STREET_ADDRESS][PERSON_NAME]" at bounding box center [664, 129] width 101 height 26
click at [861, 366] on div "Parcel" at bounding box center [749, 355] width 1170 height 38
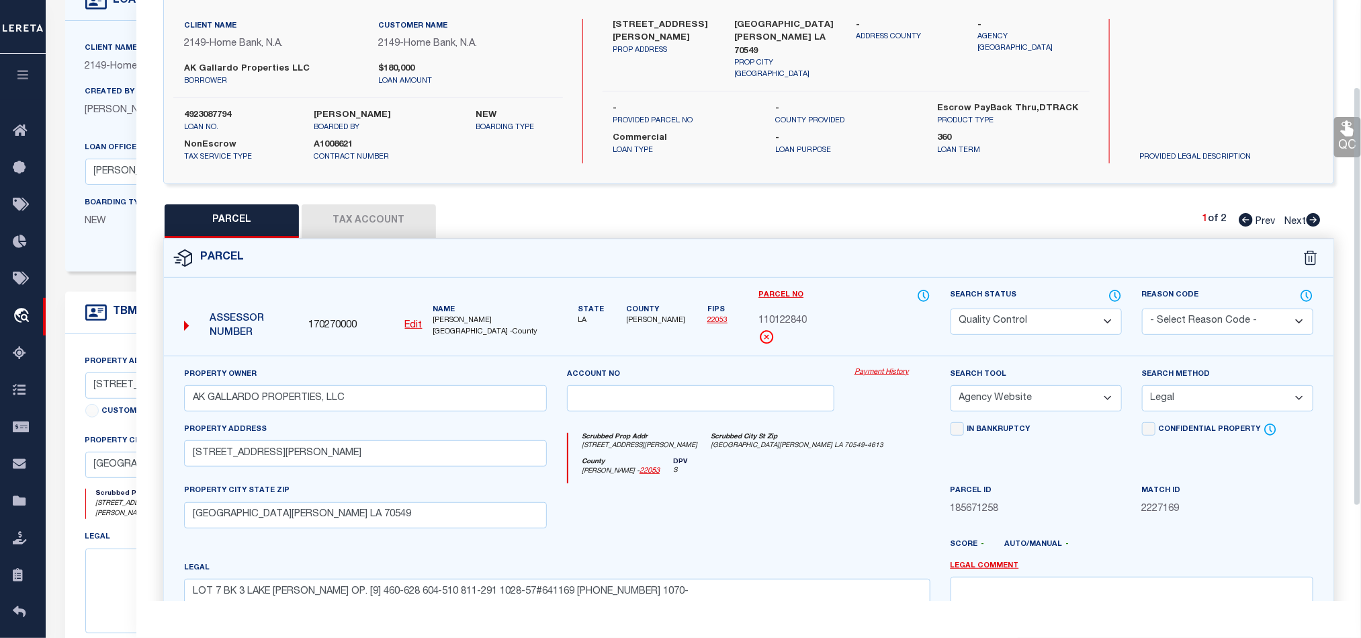
scroll to position [202, 0]
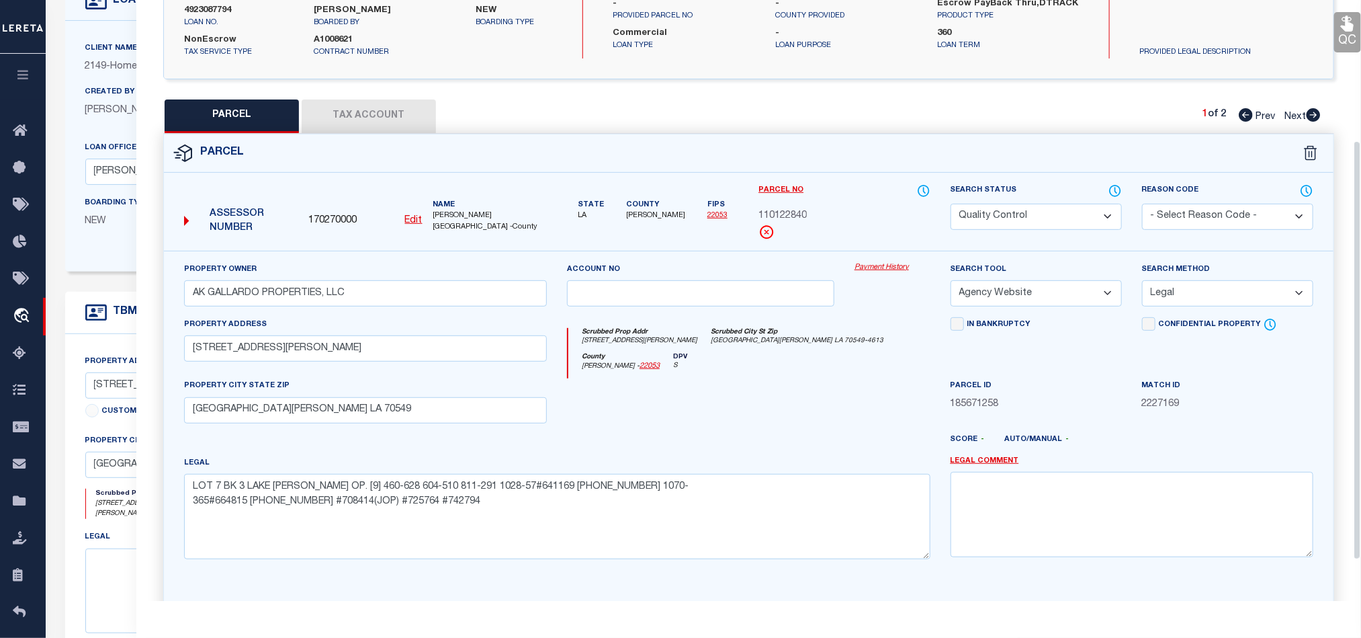
click at [784, 412] on div at bounding box center [701, 405] width 288 height 55
click at [341, 103] on button "Tax Account" at bounding box center [369, 116] width 134 height 34
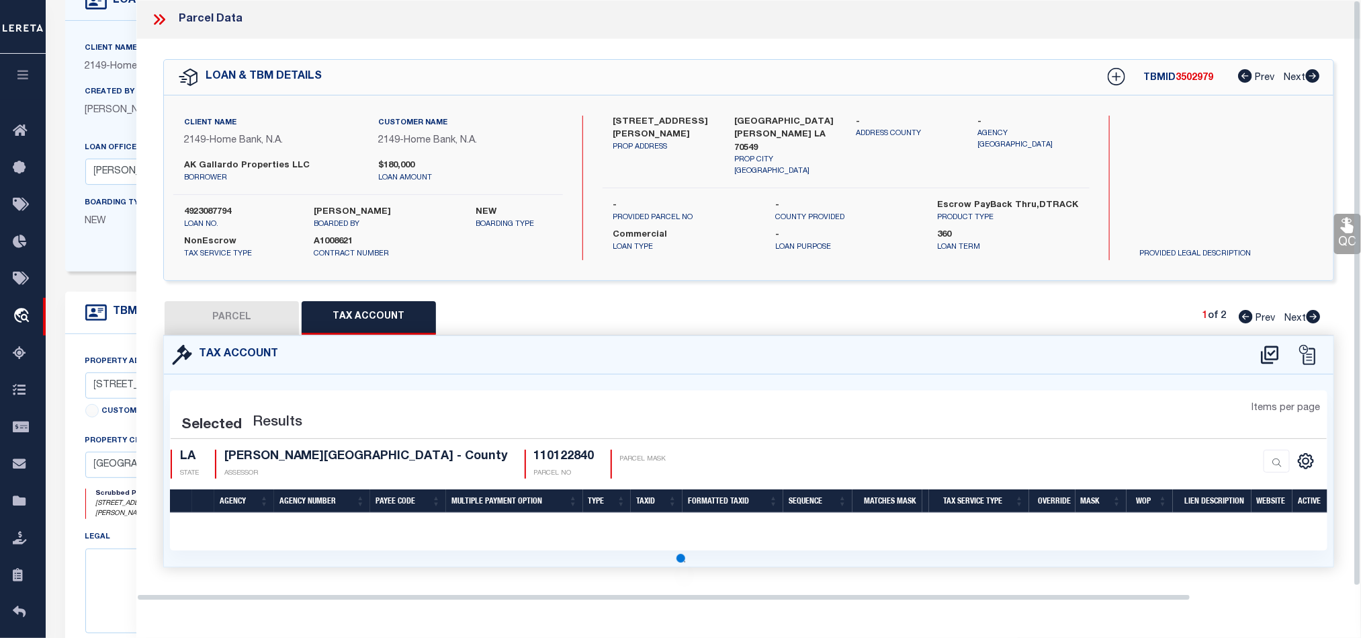
scroll to position [0, 0]
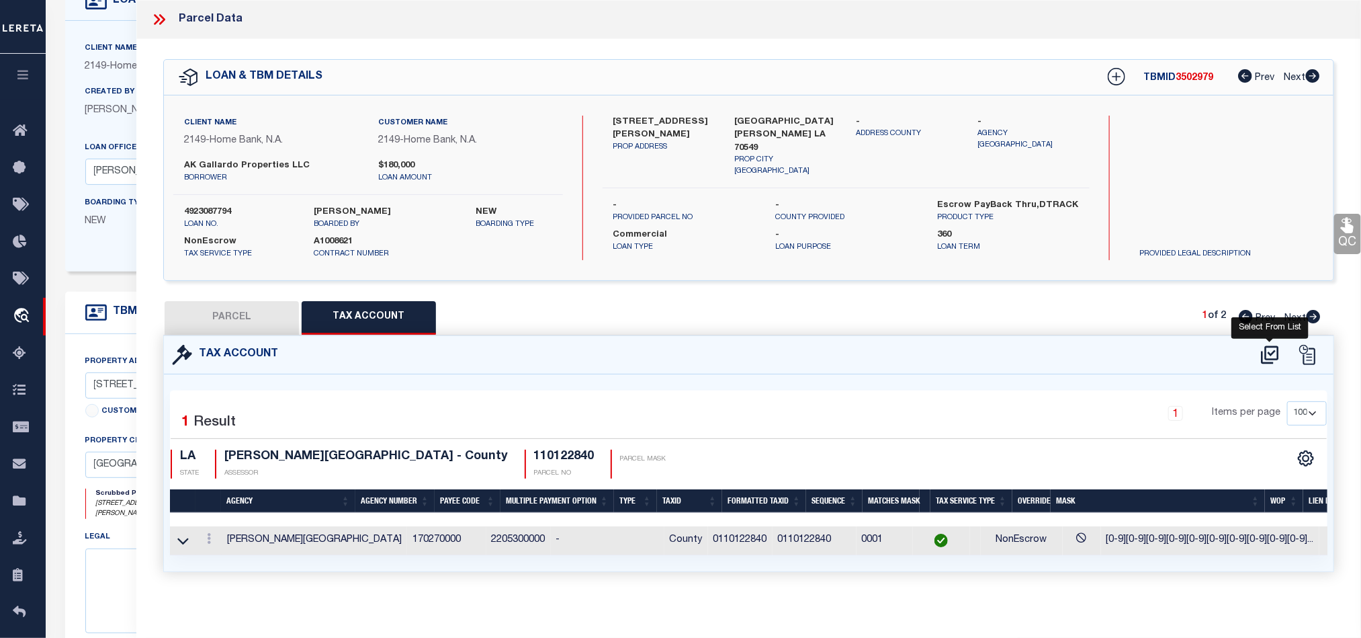
click at [1268, 363] on icon at bounding box center [1270, 355] width 22 height 22
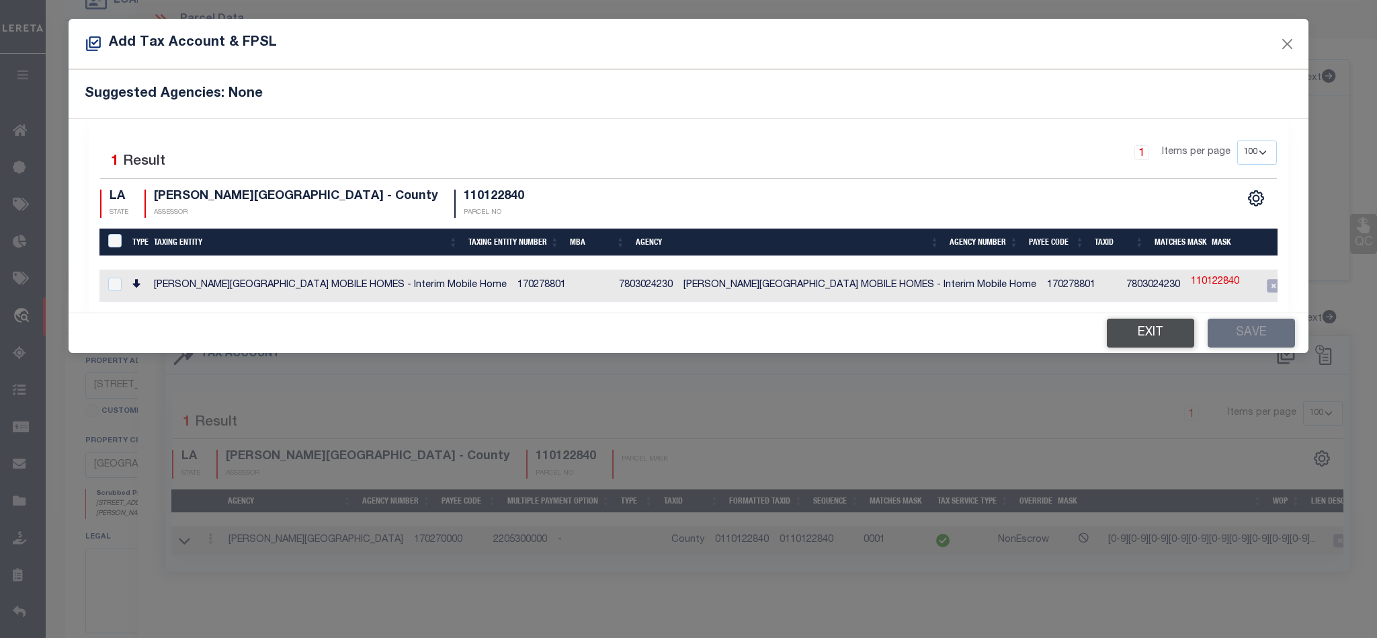
click at [1120, 339] on button "Exit" at bounding box center [1150, 333] width 87 height 29
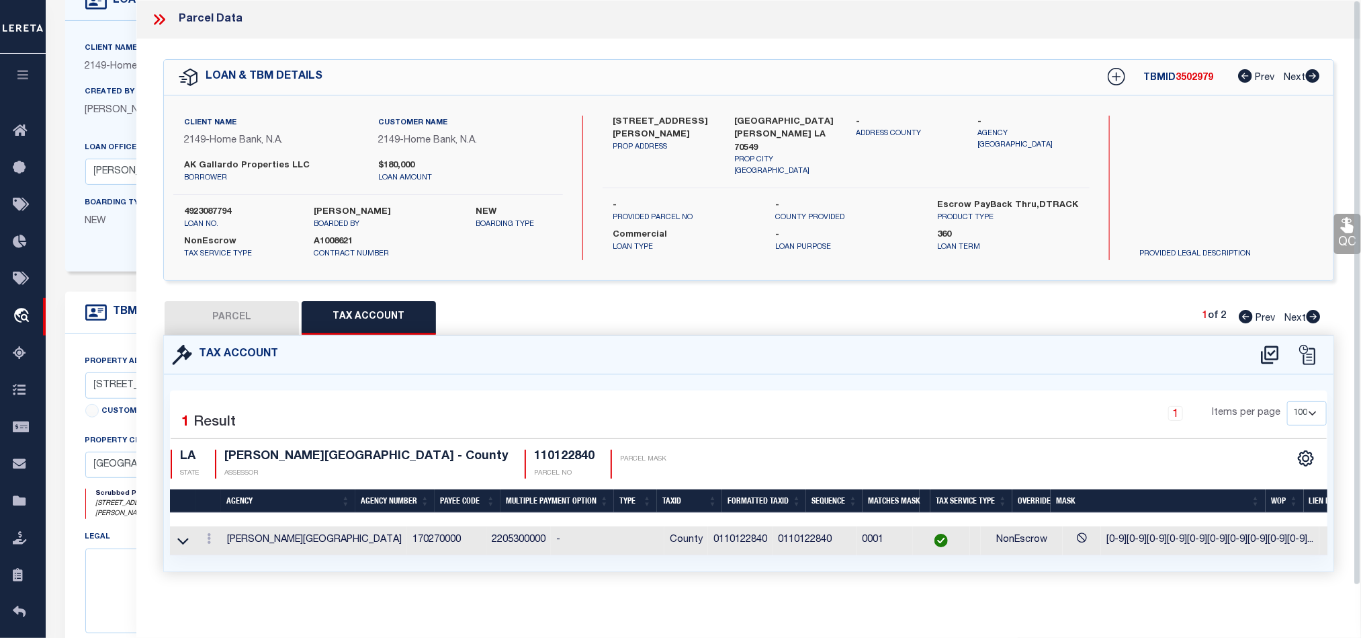
click at [267, 311] on button "PARCEL" at bounding box center [232, 318] width 134 height 34
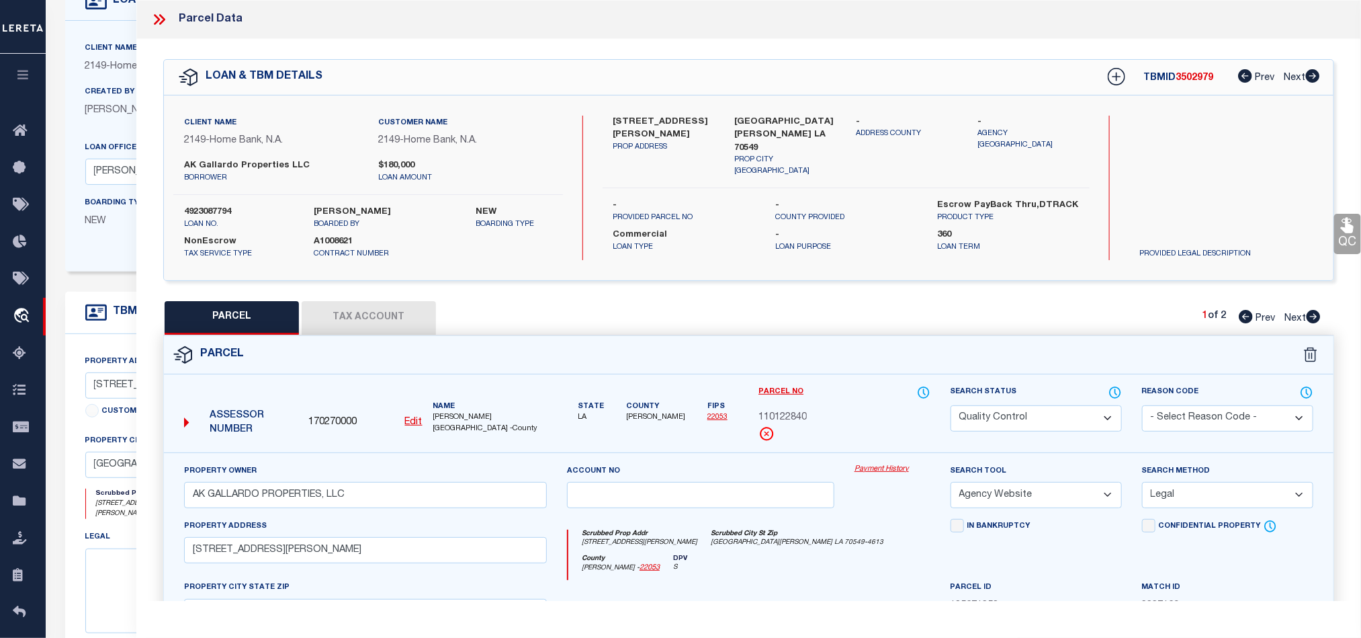
click at [1042, 422] on select "Automated Search Bad Parcel Complete Duplicate Parcel High Dollar Reporting In …" at bounding box center [1036, 418] width 171 height 26
drag, startPoint x: 825, startPoint y: 552, endPoint x: 956, endPoint y: 495, distance: 142.6
click at [825, 552] on div "Scrubbed Prop Addr [STREET_ADDRESS][PERSON_NAME] [GEOGRAPHIC_DATA] [GEOGRAPHIC_…" at bounding box center [750, 542] width 362 height 25
click at [1343, 222] on icon at bounding box center [1347, 225] width 13 height 15
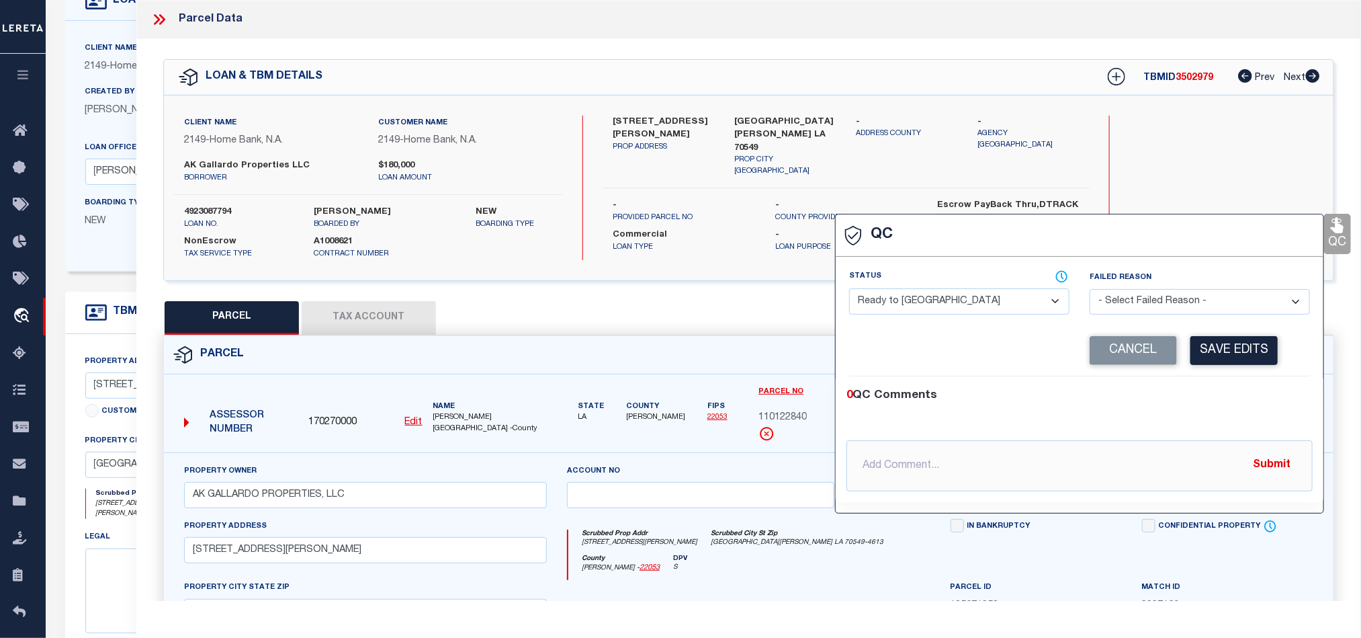
click at [970, 282] on span at bounding box center [976, 276] width 188 height 13
drag, startPoint x: 974, startPoint y: 308, endPoint x: 982, endPoint y: 313, distance: 9.3
click at [974, 308] on select "- Select Status - Ready to QC Correct Incorrect" at bounding box center [959, 301] width 220 height 26
click at [1228, 388] on div "0 QC Comments @[PERSON_NAME] @[PERSON_NAME] @[PERSON_NAME] @[PERSON_NAME] @[PER…" at bounding box center [1080, 439] width 488 height 126
click at [1254, 353] on button "Save Edits" at bounding box center [1234, 350] width 87 height 29
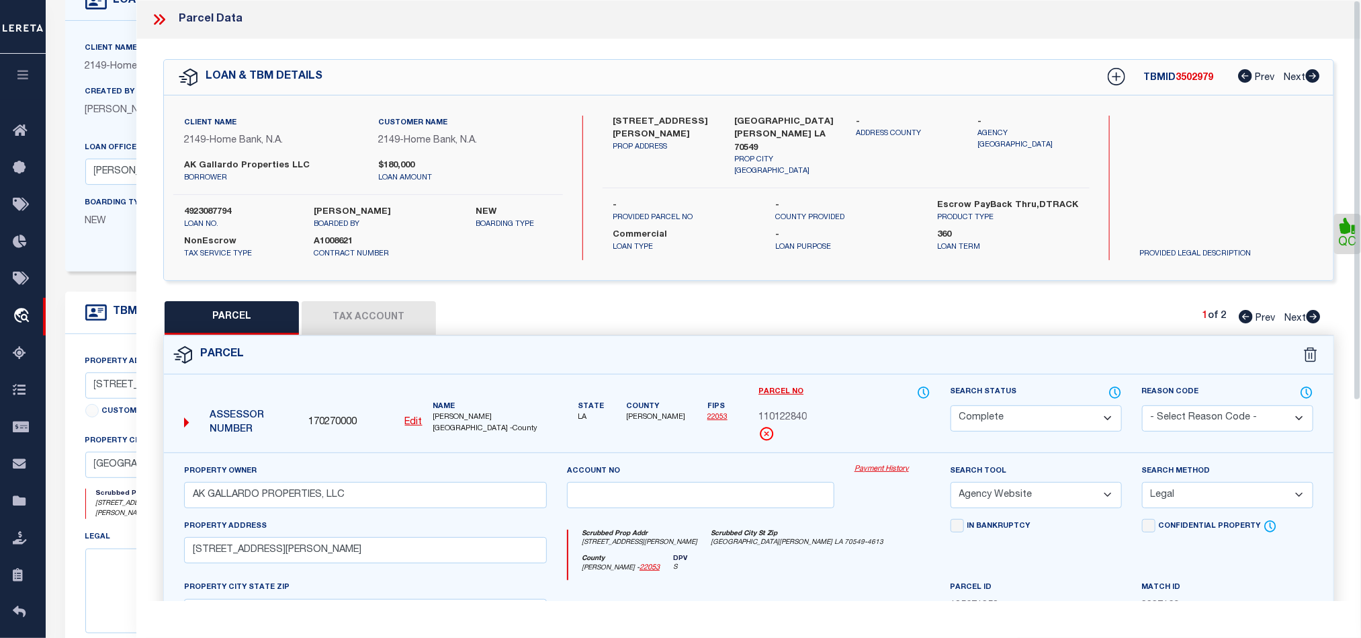
click at [825, 343] on div "Parcel" at bounding box center [749, 355] width 1170 height 38
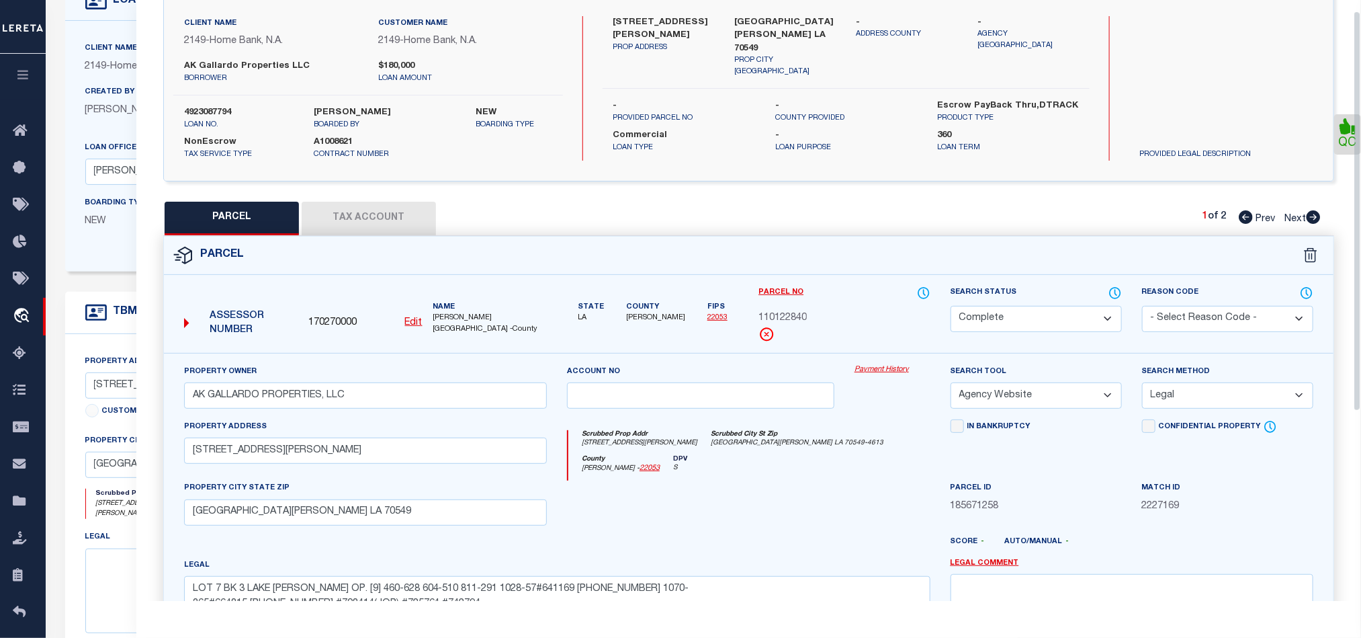
scroll to position [300, 0]
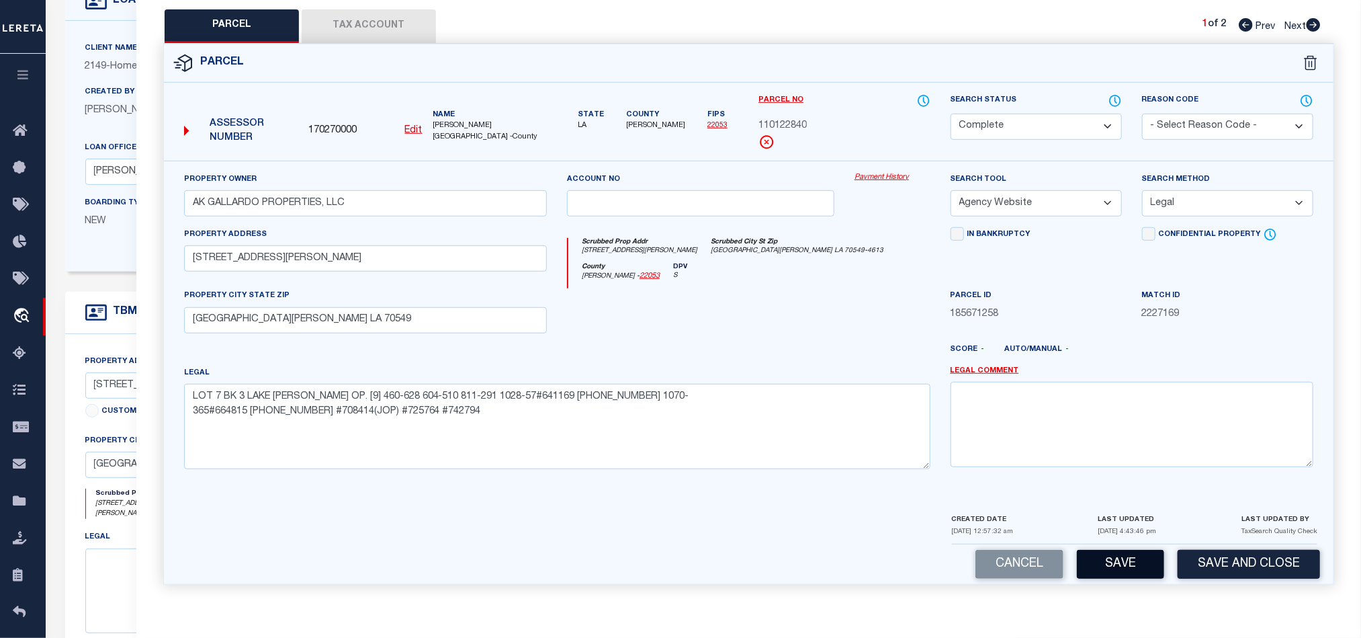
click at [1136, 566] on button "Save" at bounding box center [1120, 564] width 87 height 29
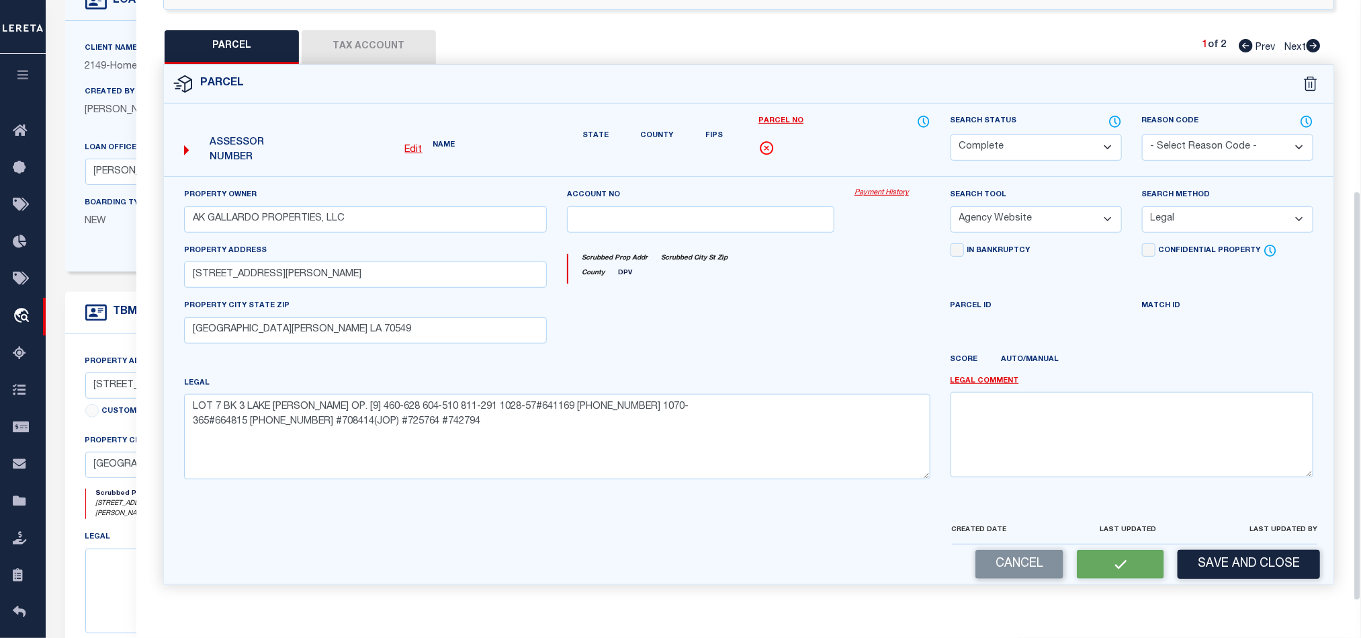
scroll to position [260, 0]
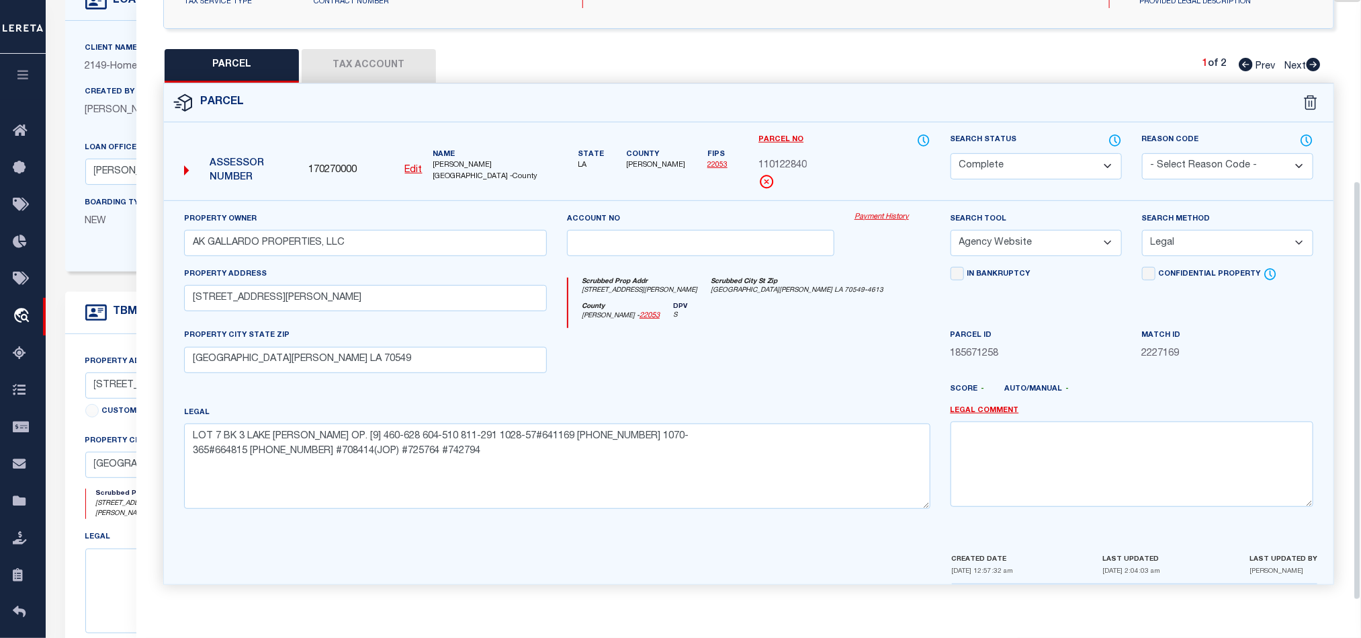
click at [843, 323] on div "County [PERSON_NAME] - 22053 DPV S" at bounding box center [750, 315] width 362 height 26
drag, startPoint x: 1312, startPoint y: 61, endPoint x: 831, endPoint y: 323, distance: 547.9
click at [1312, 61] on icon at bounding box center [1314, 64] width 14 height 13
drag, startPoint x: 1064, startPoint y: 161, endPoint x: 1063, endPoint y: 170, distance: 8.8
click at [1064, 161] on select "Automated Search Bad Parcel Complete Duplicate Parcel High Dollar Reporting In …" at bounding box center [1036, 166] width 171 height 26
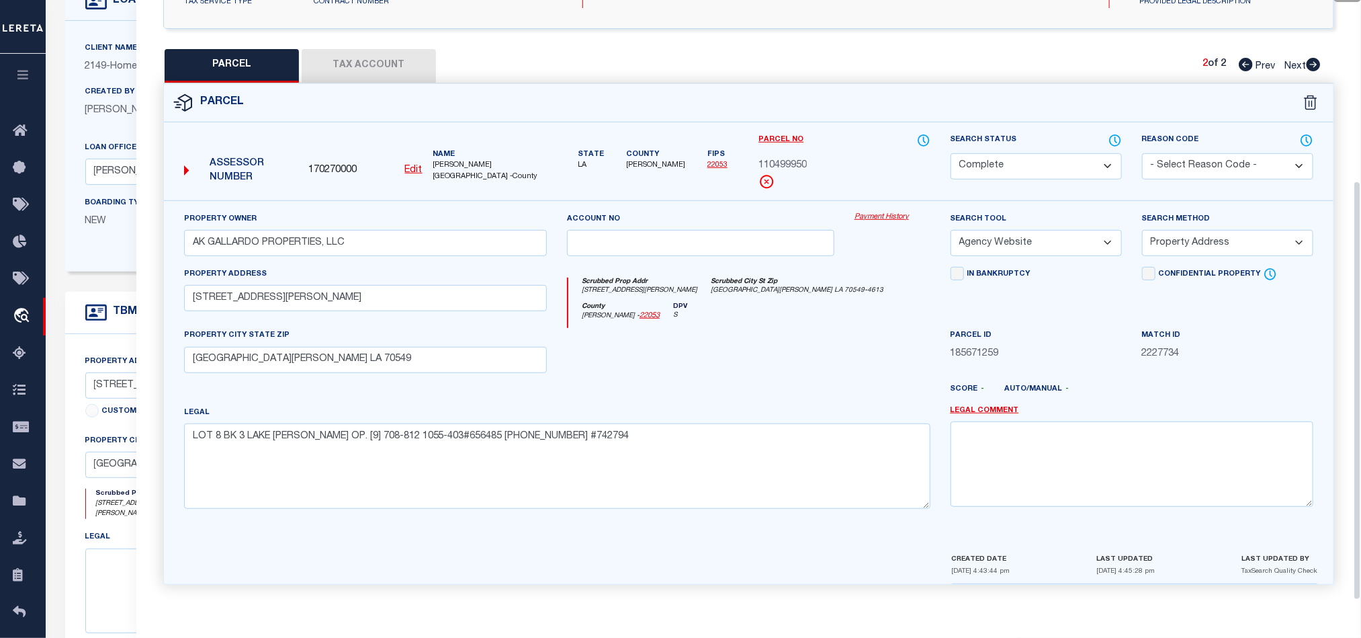
click at [726, 378] on div at bounding box center [701, 355] width 288 height 55
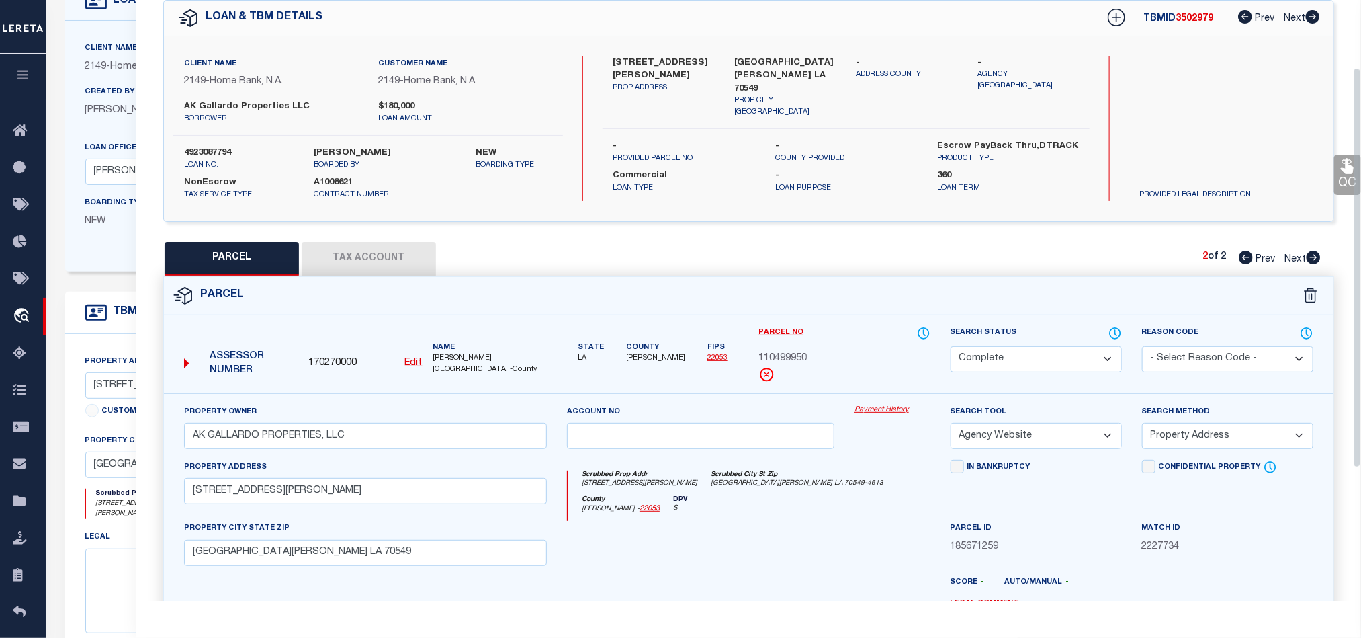
scroll to position [58, 0]
click at [1341, 181] on link "QC" at bounding box center [1348, 175] width 27 height 40
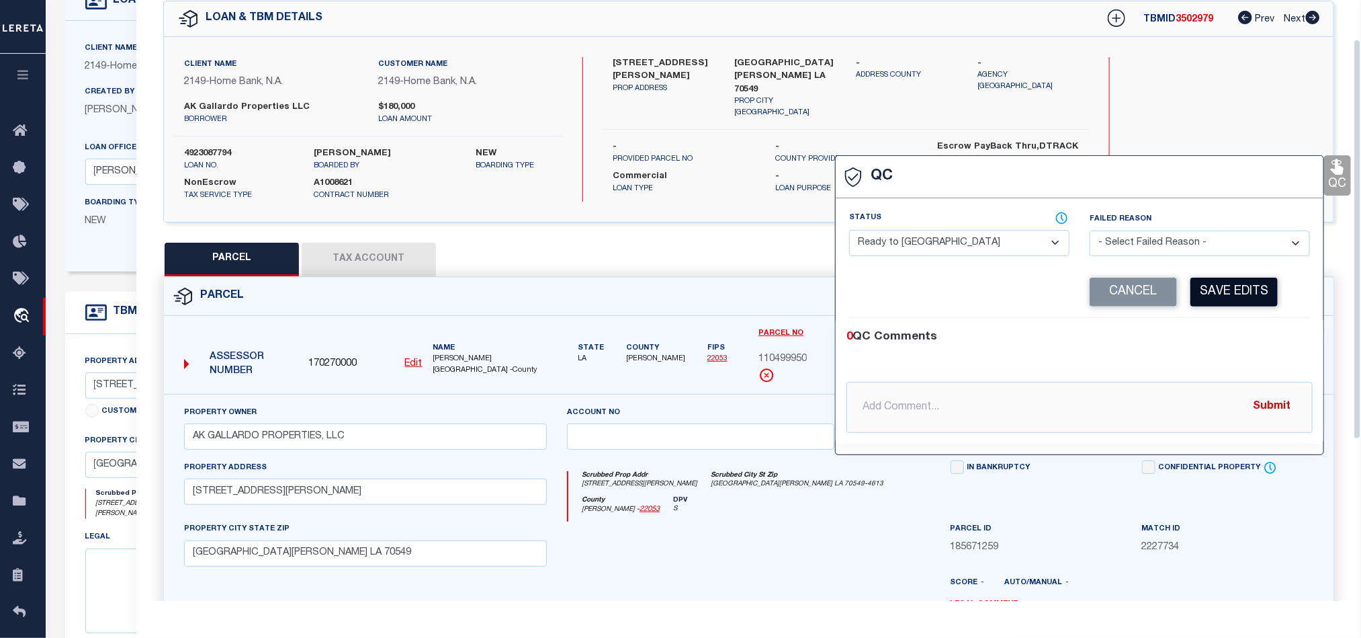
drag, startPoint x: 962, startPoint y: 252, endPoint x: 1220, endPoint y: 281, distance: 259.0
click at [962, 252] on select "- Select Status - Ready to QC Correct Incorrect" at bounding box center [959, 243] width 220 height 26
drag, startPoint x: 1230, startPoint y: 329, endPoint x: 1232, endPoint y: 308, distance: 21.0
click at [1230, 329] on div "0 QC Comments @[PERSON_NAME] @[PERSON_NAME] @[PERSON_NAME] @[PERSON_NAME] @[PER…" at bounding box center [1080, 381] width 488 height 126
click at [1238, 284] on button "Save Edits" at bounding box center [1234, 292] width 87 height 29
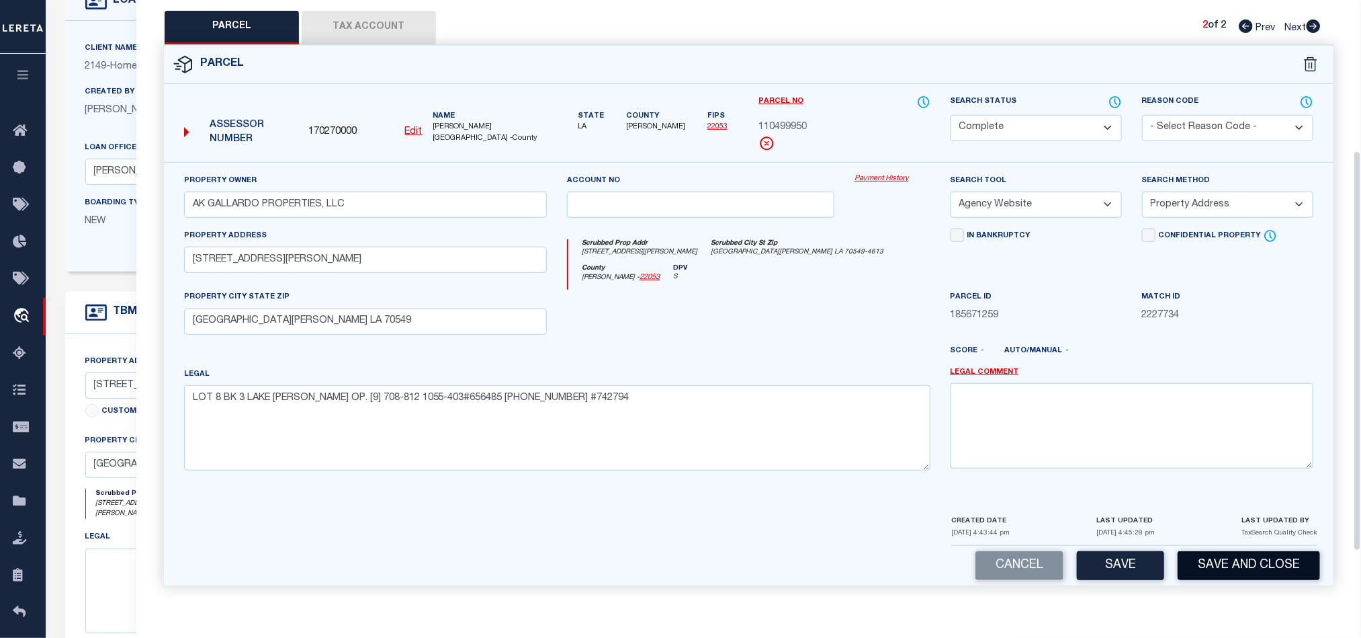
scroll to position [300, 0]
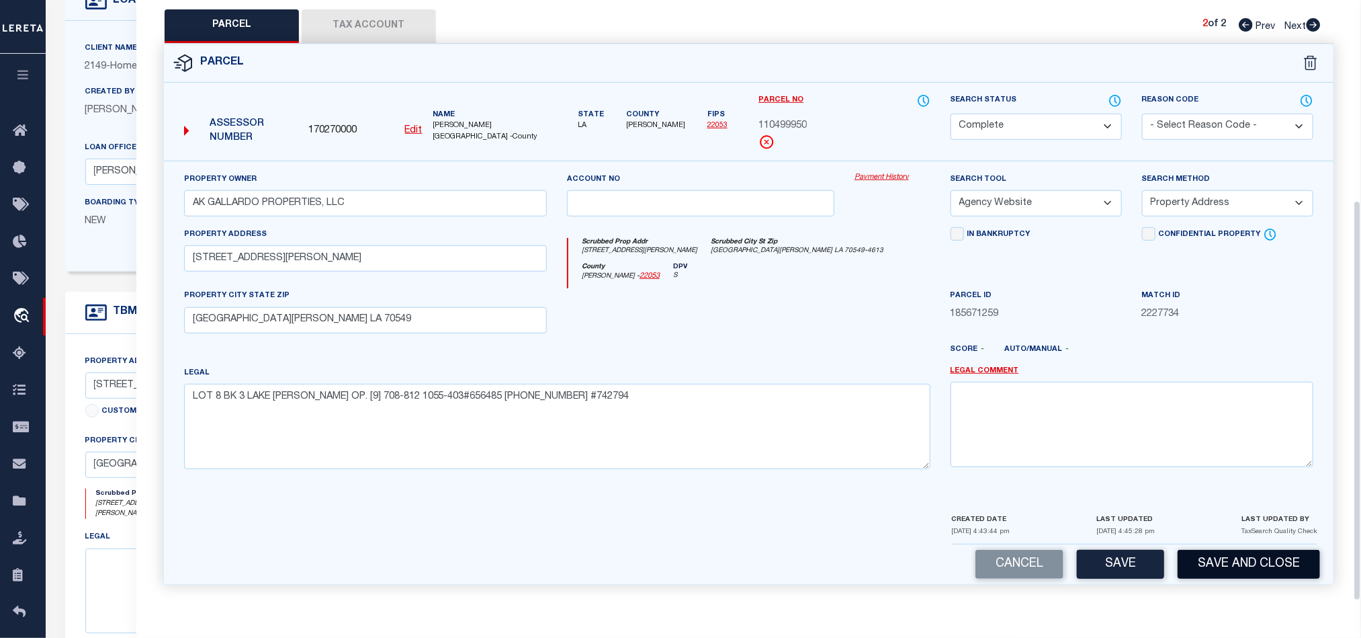
click at [1254, 565] on button "Save and Close" at bounding box center [1249, 564] width 142 height 29
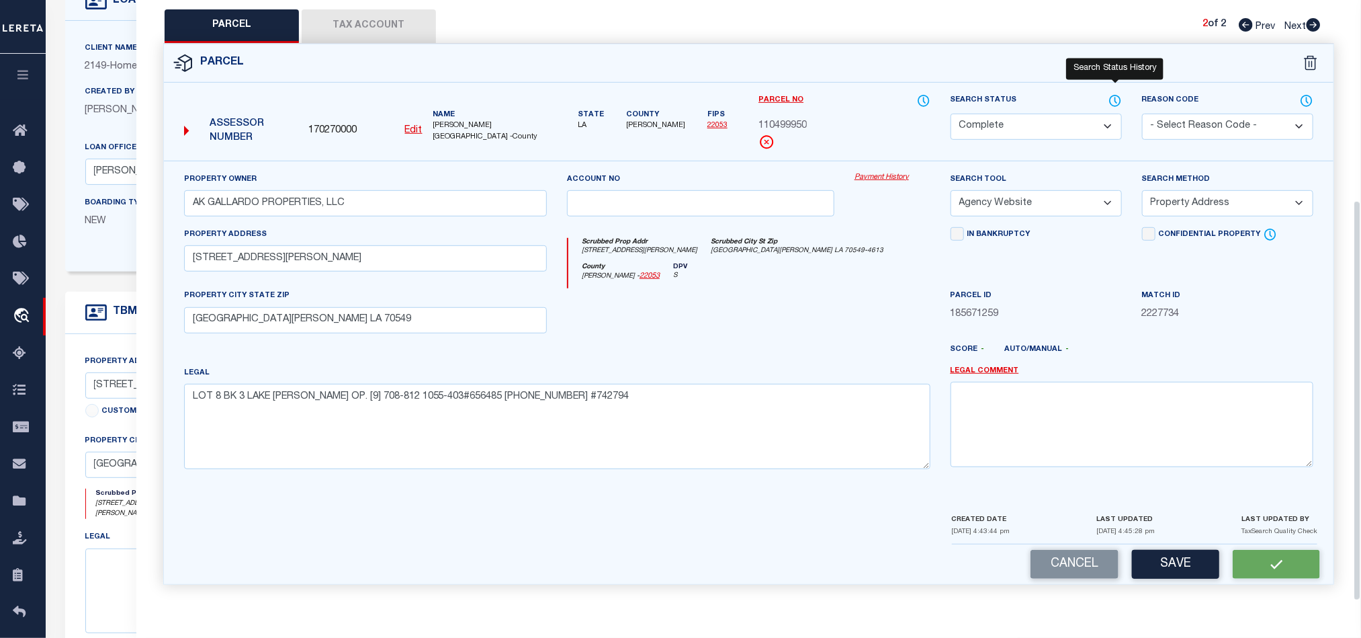
click at [1120, 95] on icon at bounding box center [1115, 100] width 11 height 11
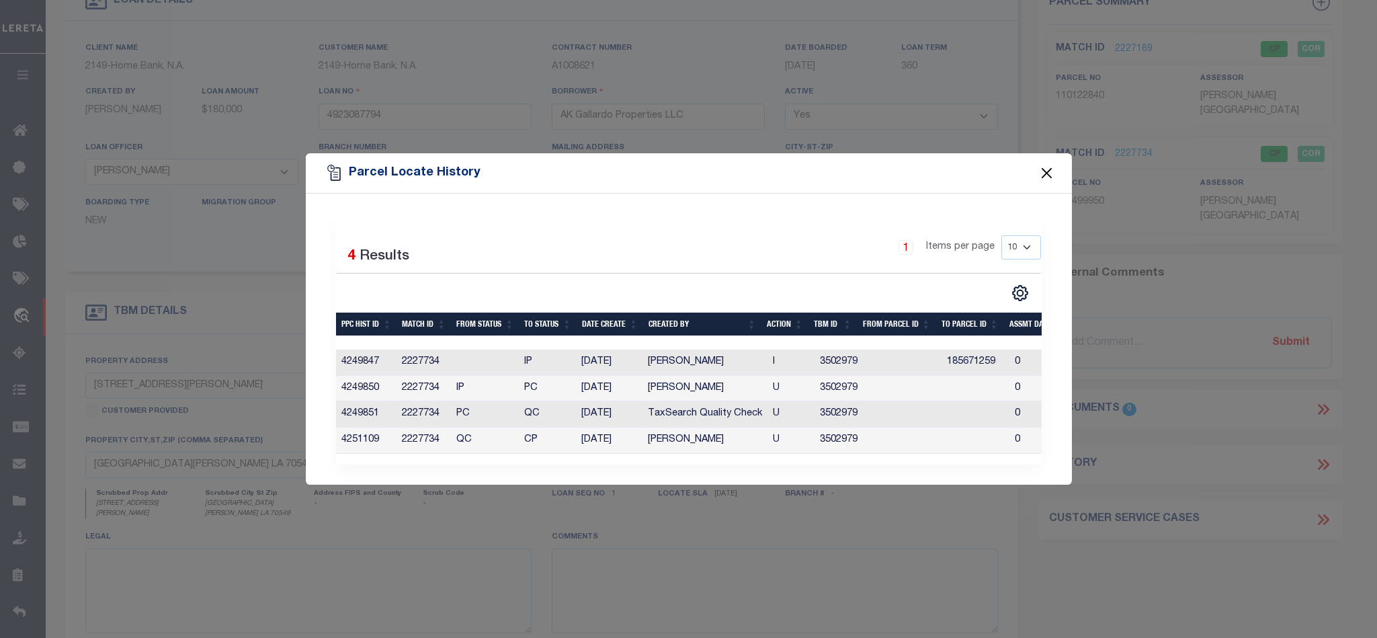
click at [1051, 165] on button "Close" at bounding box center [1046, 173] width 17 height 17
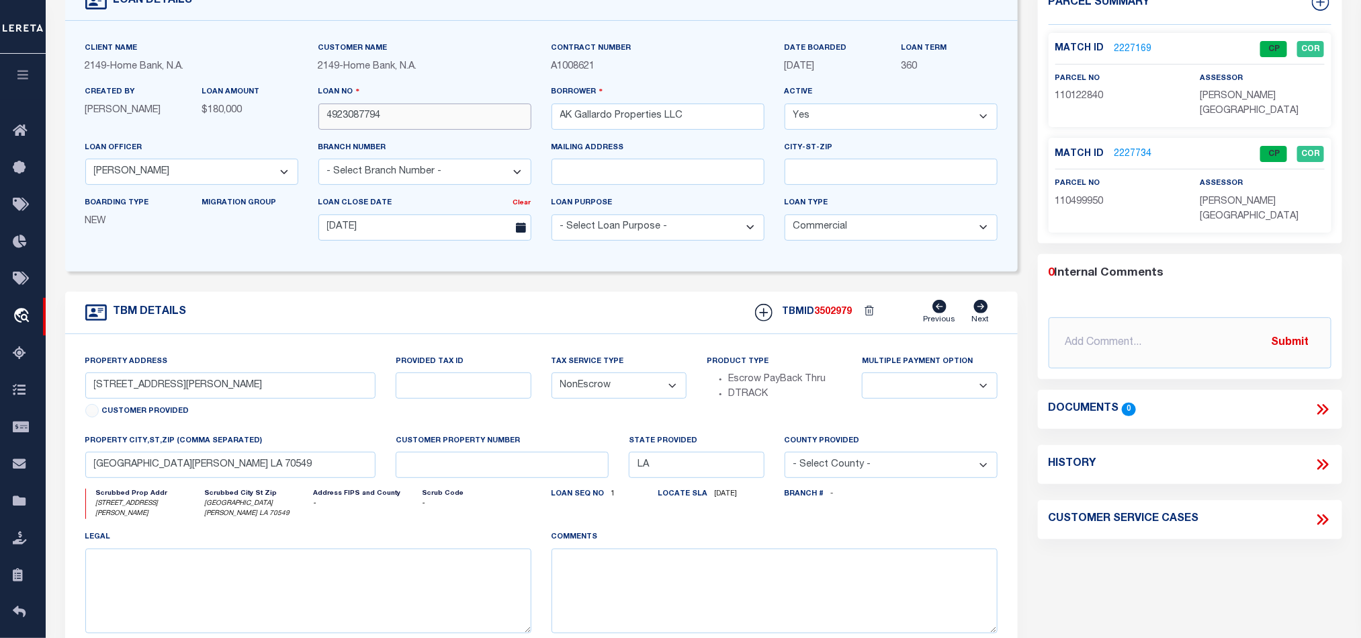
click at [454, 123] on input "4923087794" at bounding box center [425, 116] width 213 height 26
click at [843, 310] on div "TBMID 3502979 Previous Next" at bounding box center [871, 313] width 253 height 26
click at [1234, 95] on span "[PERSON_NAME][GEOGRAPHIC_DATA]" at bounding box center [1249, 103] width 99 height 24
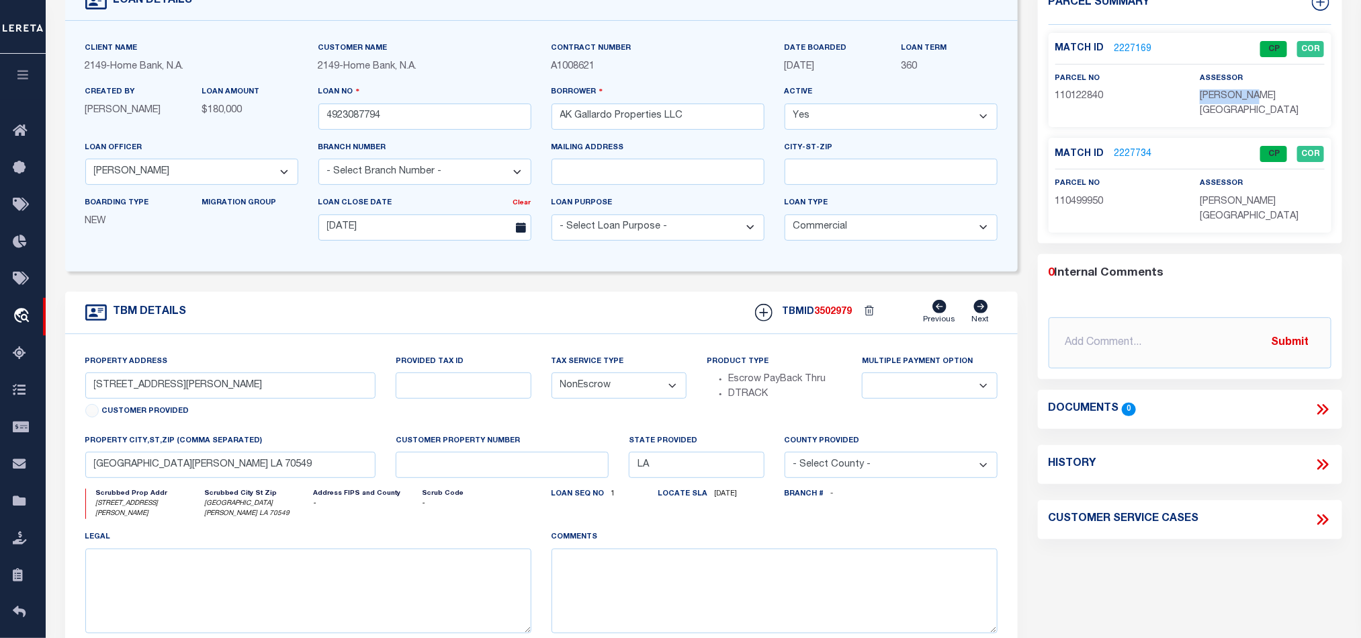
click at [1234, 95] on span "[PERSON_NAME][GEOGRAPHIC_DATA]" at bounding box center [1249, 103] width 99 height 24
click at [1057, 91] on span "110122840" at bounding box center [1080, 95] width 48 height 9
click at [433, 120] on input "4923087794" at bounding box center [425, 116] width 213 height 26
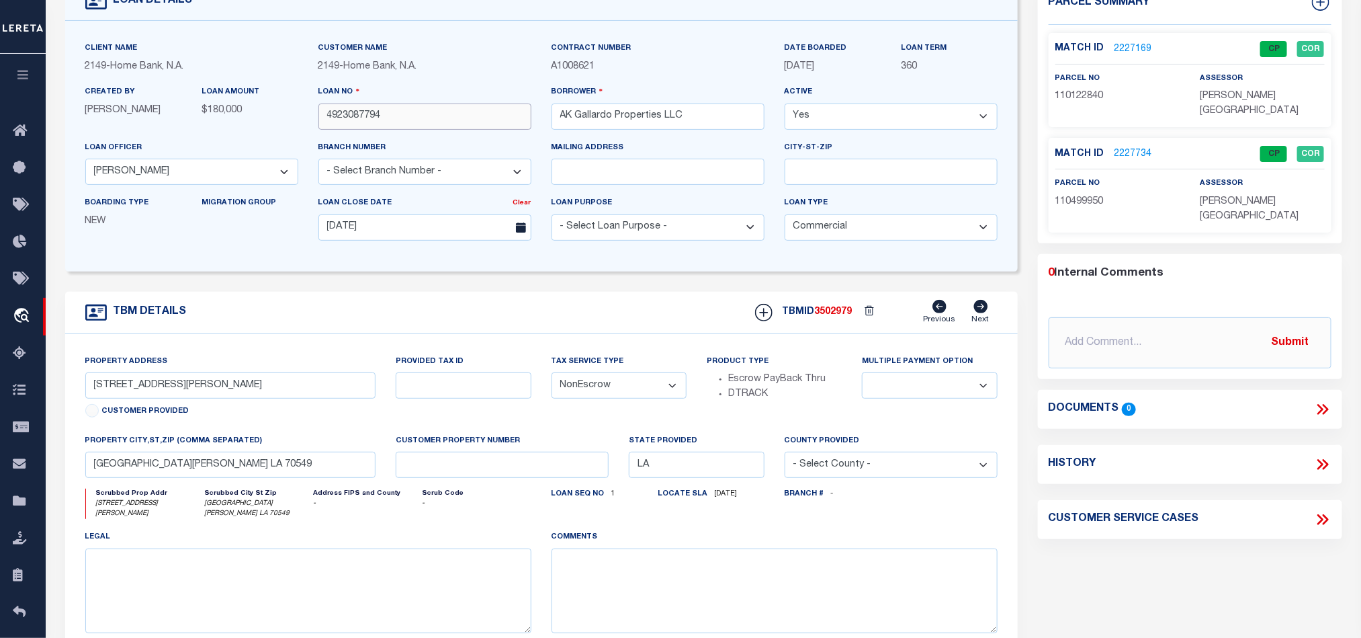
click at [433, 120] on input "4923087794" at bounding box center [425, 116] width 213 height 26
click at [841, 317] on span "3502979" at bounding box center [834, 311] width 38 height 9
click at [1254, 214] on p "[PERSON_NAME][GEOGRAPHIC_DATA]" at bounding box center [1262, 210] width 124 height 30
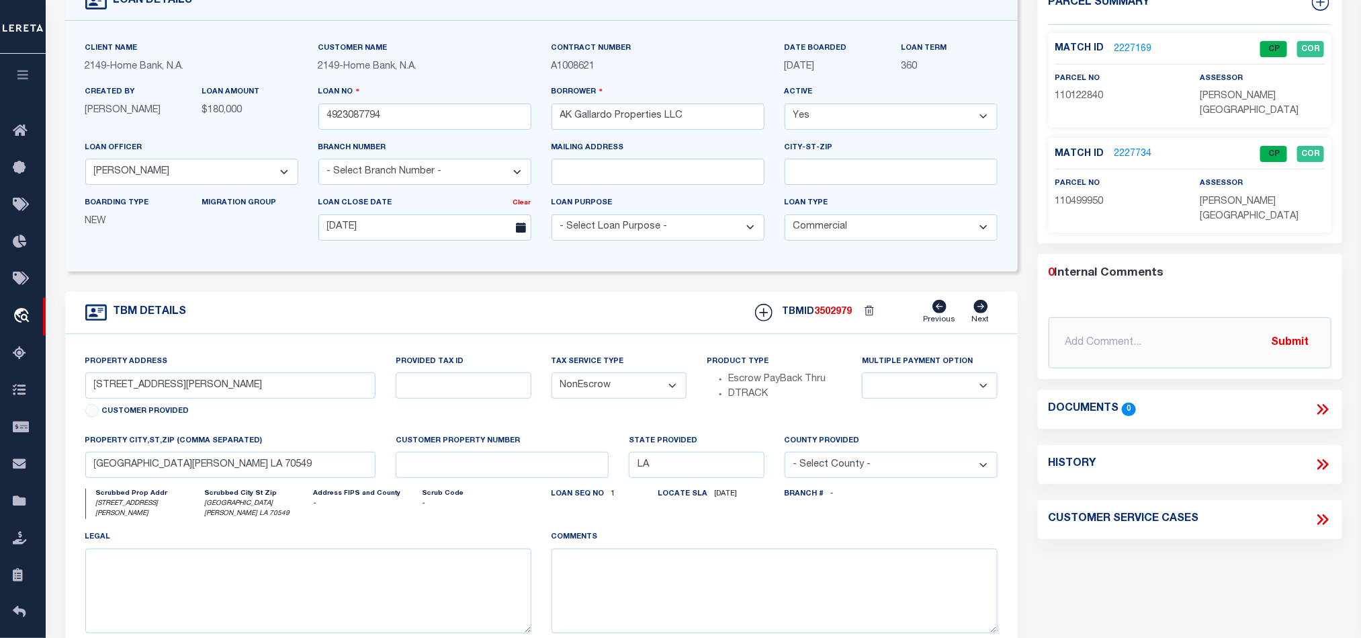
click at [1254, 214] on p "[PERSON_NAME][GEOGRAPHIC_DATA]" at bounding box center [1262, 210] width 124 height 30
click at [1085, 200] on span "110499950" at bounding box center [1080, 201] width 48 height 9
click at [537, 307] on div "TBM DETAILS TBMID 3502979 Previous Next" at bounding box center [541, 313] width 953 height 42
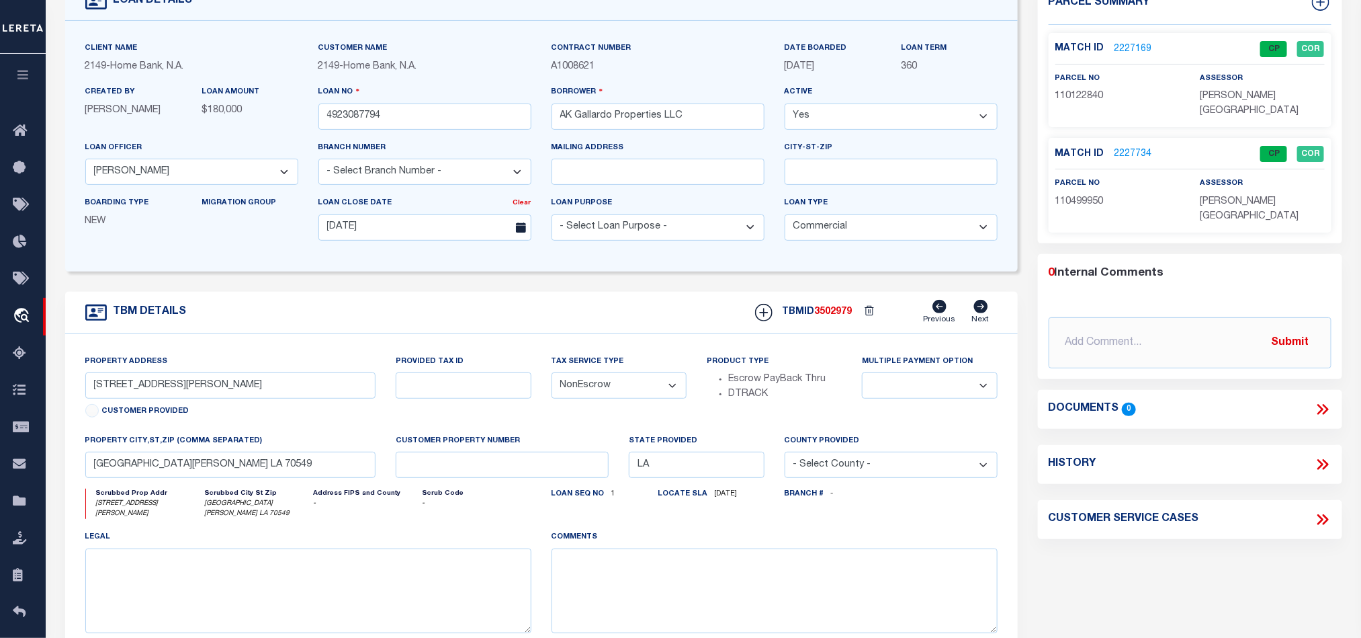
scroll to position [0, 0]
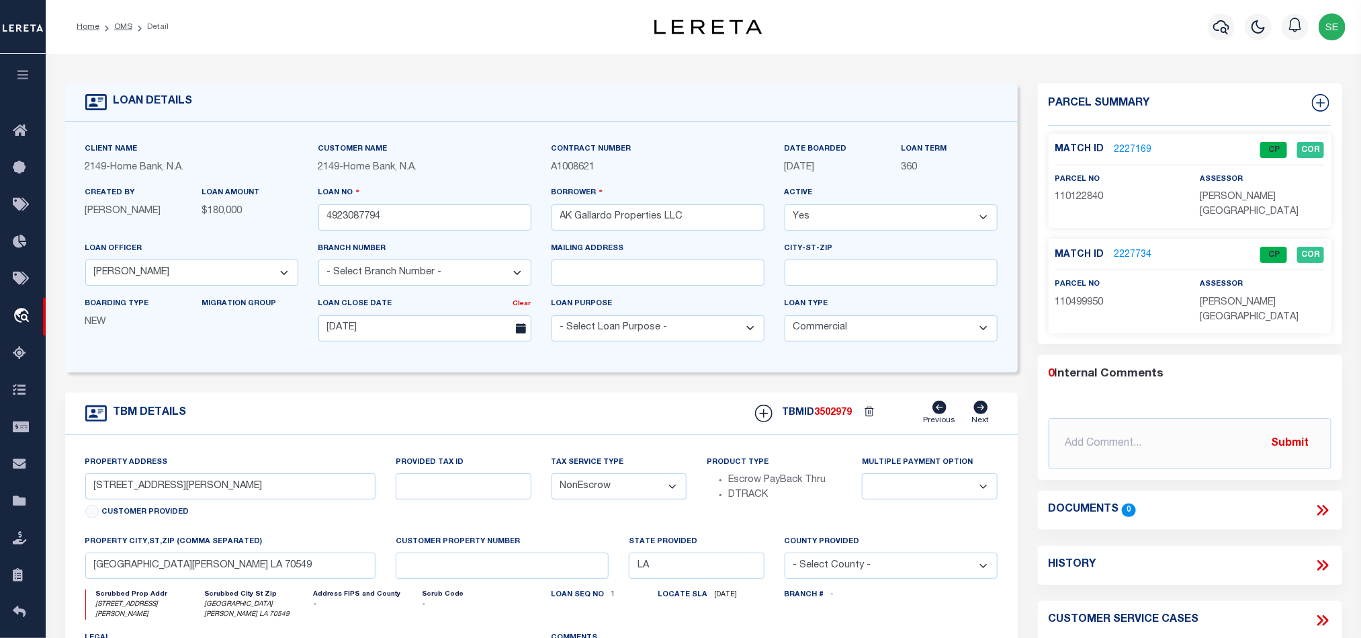
drag, startPoint x: 121, startPoint y: 26, endPoint x: 548, endPoint y: 178, distance: 453.6
click at [121, 26] on link "OMS" at bounding box center [123, 27] width 18 height 8
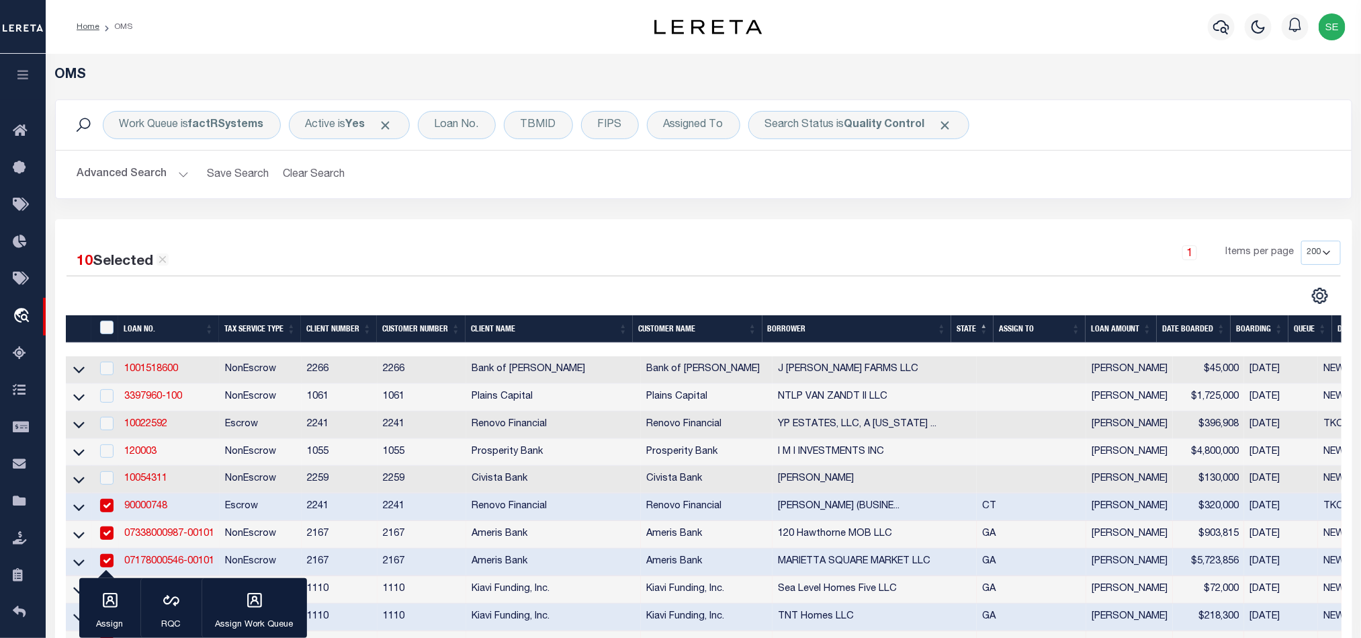
scroll to position [302, 0]
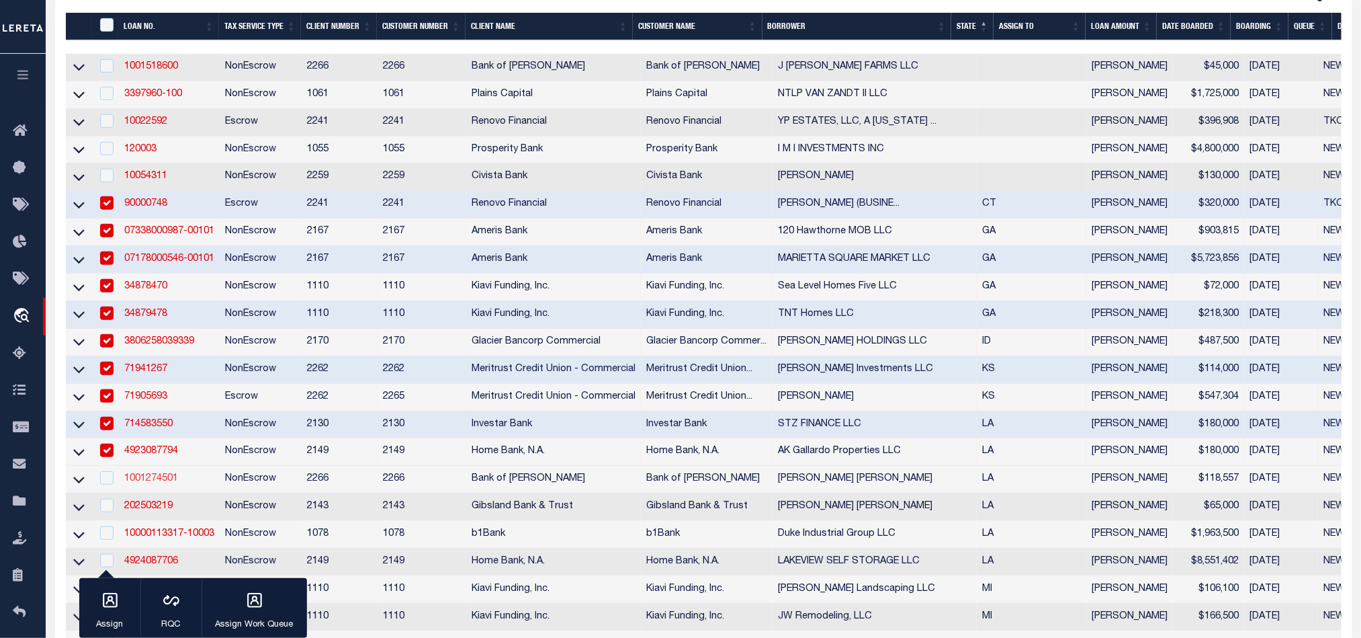
click at [156, 483] on link "1001274501" at bounding box center [151, 478] width 54 height 9
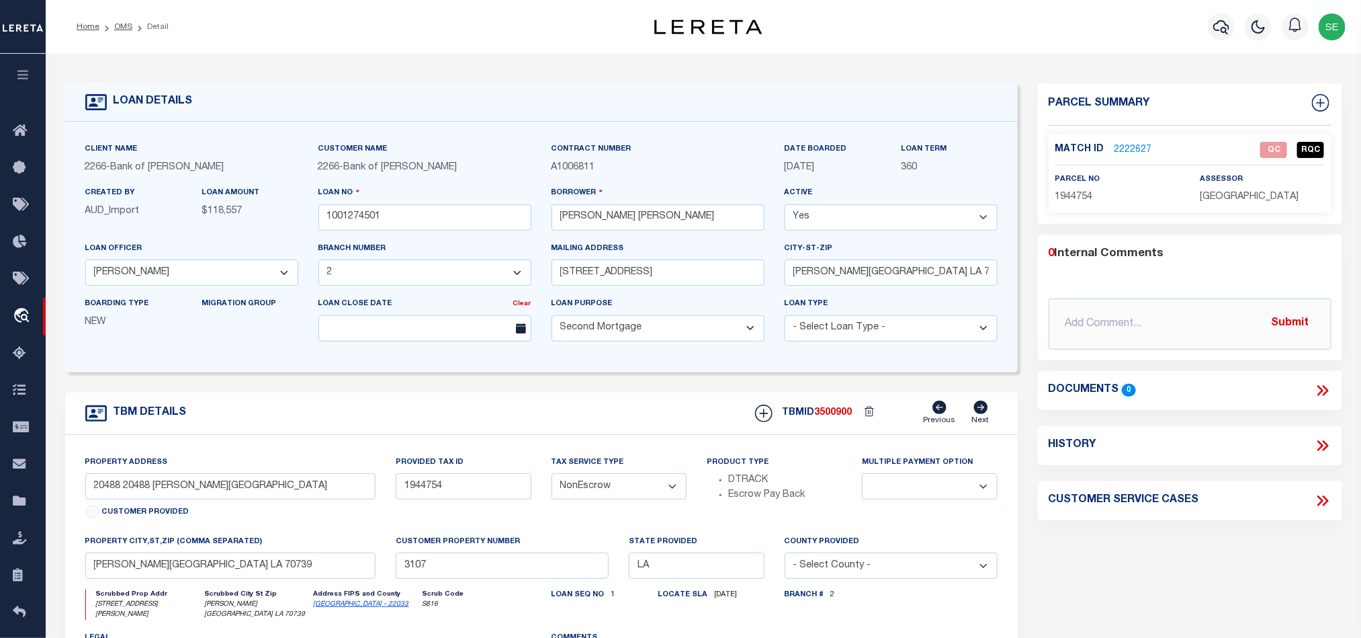
click at [1064, 198] on span "1944754" at bounding box center [1075, 196] width 38 height 9
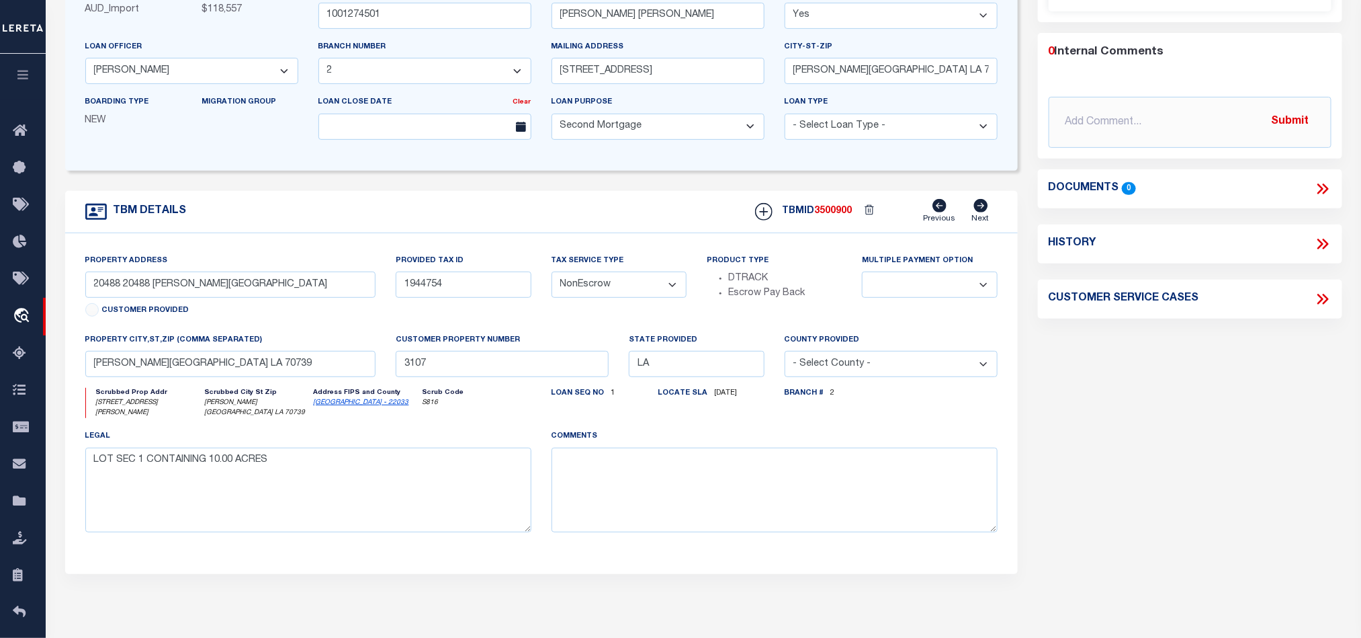
click at [1242, 438] on div "Parcel Summary Match ID 2222627 0" at bounding box center [1190, 254] width 325 height 745
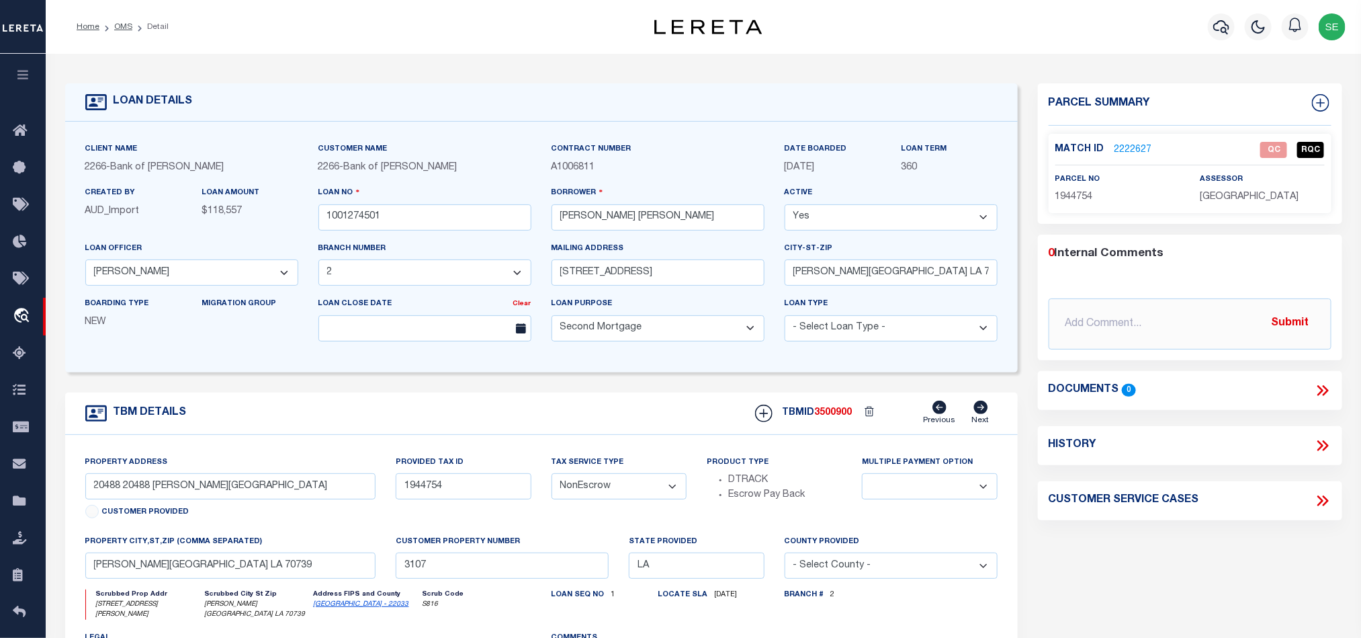
click at [1133, 153] on link "2222627" at bounding box center [1134, 150] width 38 height 14
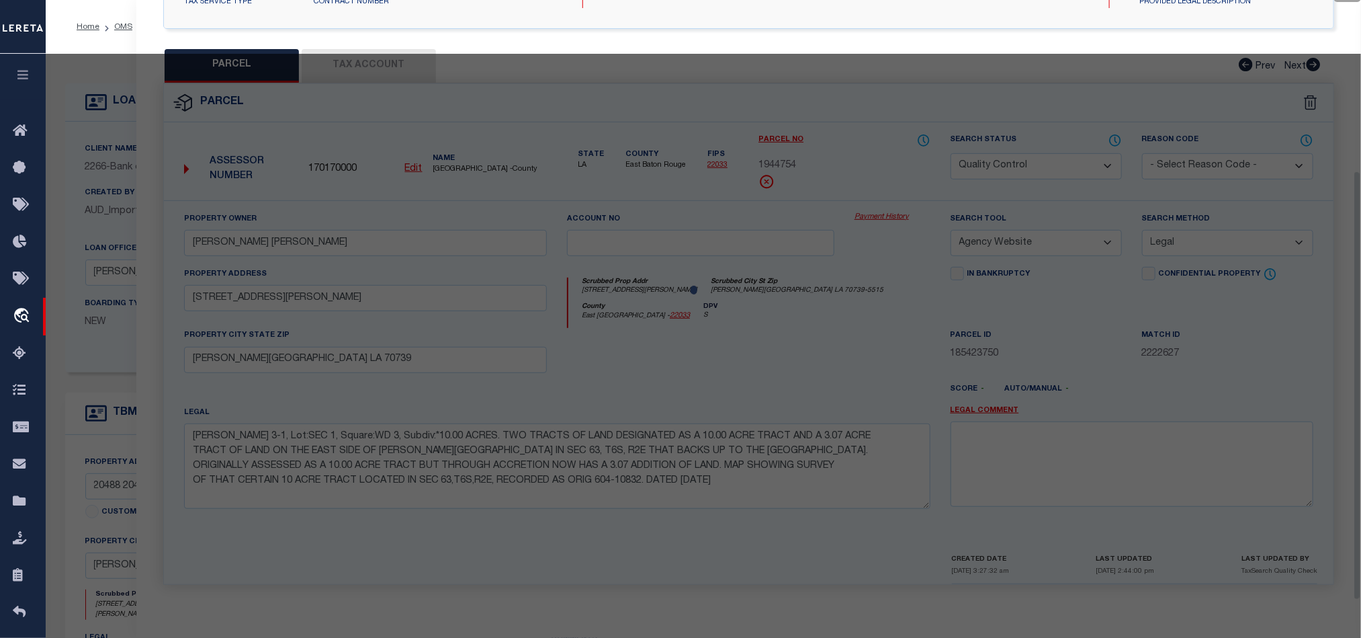
scroll to position [260, 0]
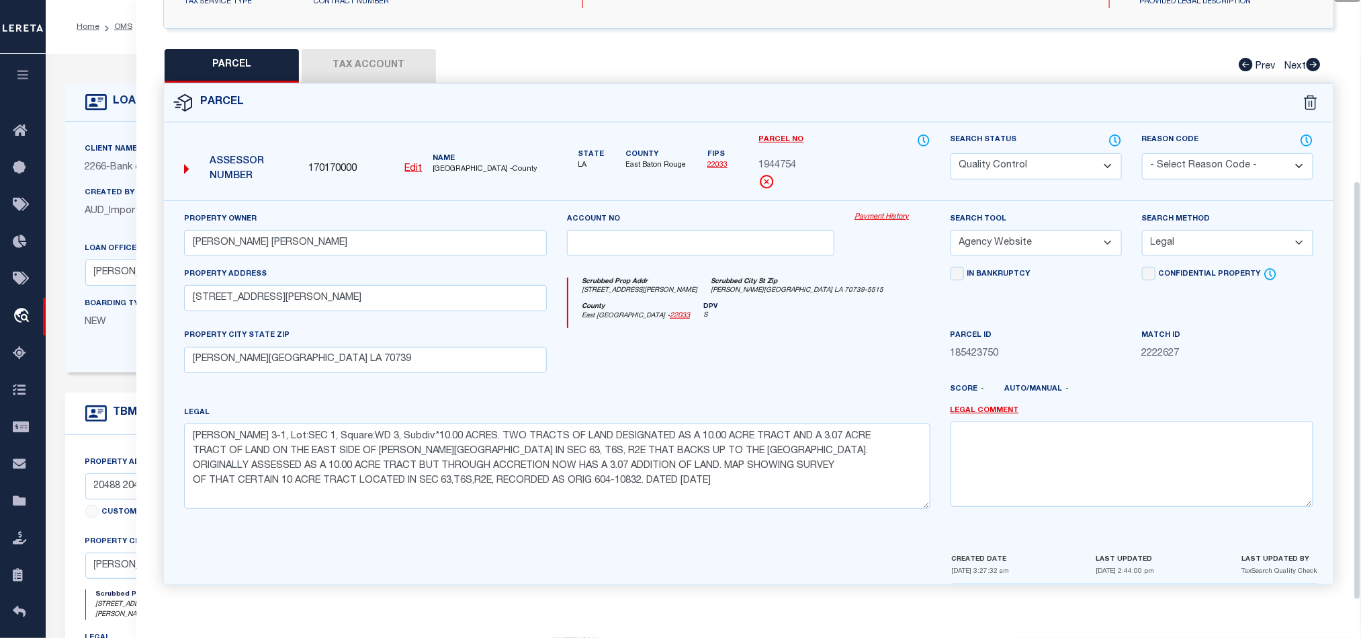
click at [784, 353] on div at bounding box center [701, 355] width 288 height 55
click at [353, 71] on button "Tax Account" at bounding box center [369, 66] width 134 height 34
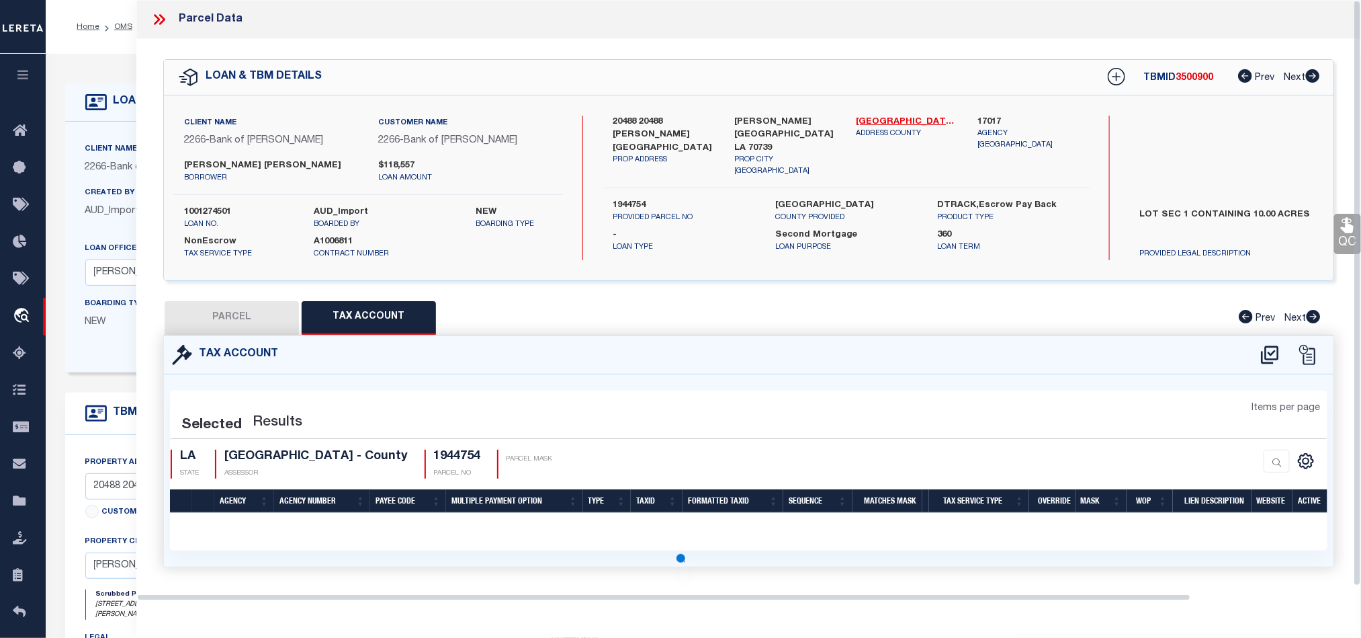
scroll to position [0, 0]
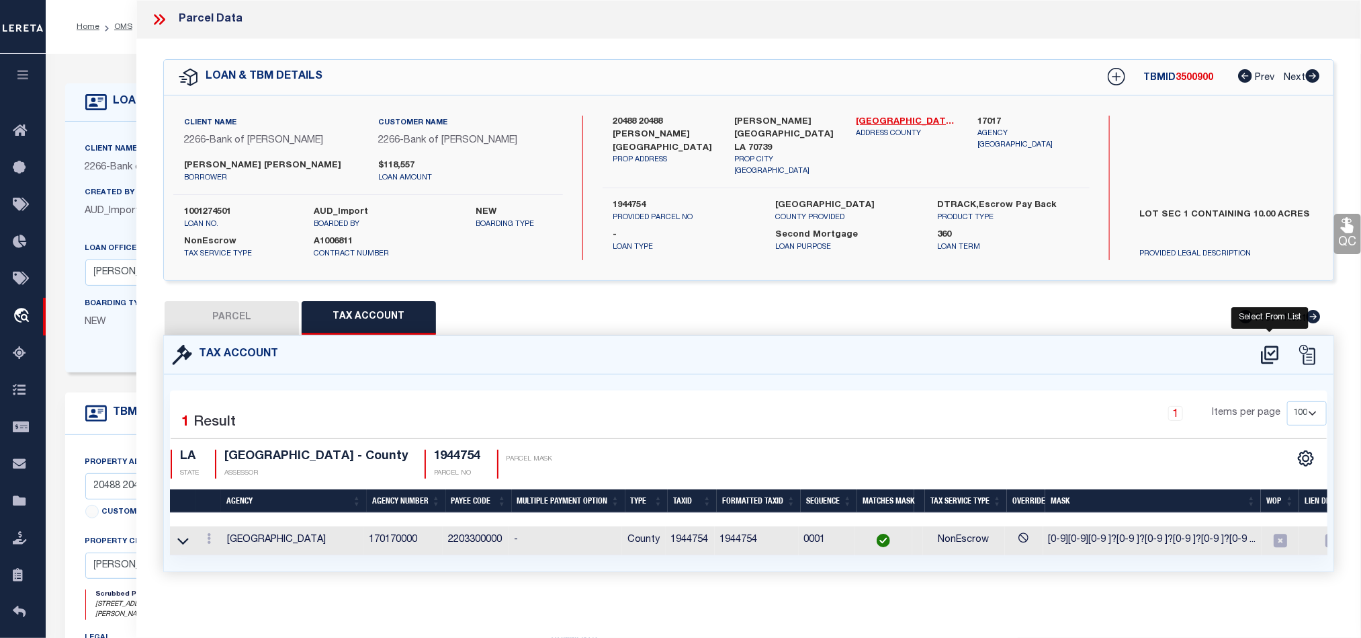
click at [1274, 355] on icon at bounding box center [1269, 354] width 17 height 18
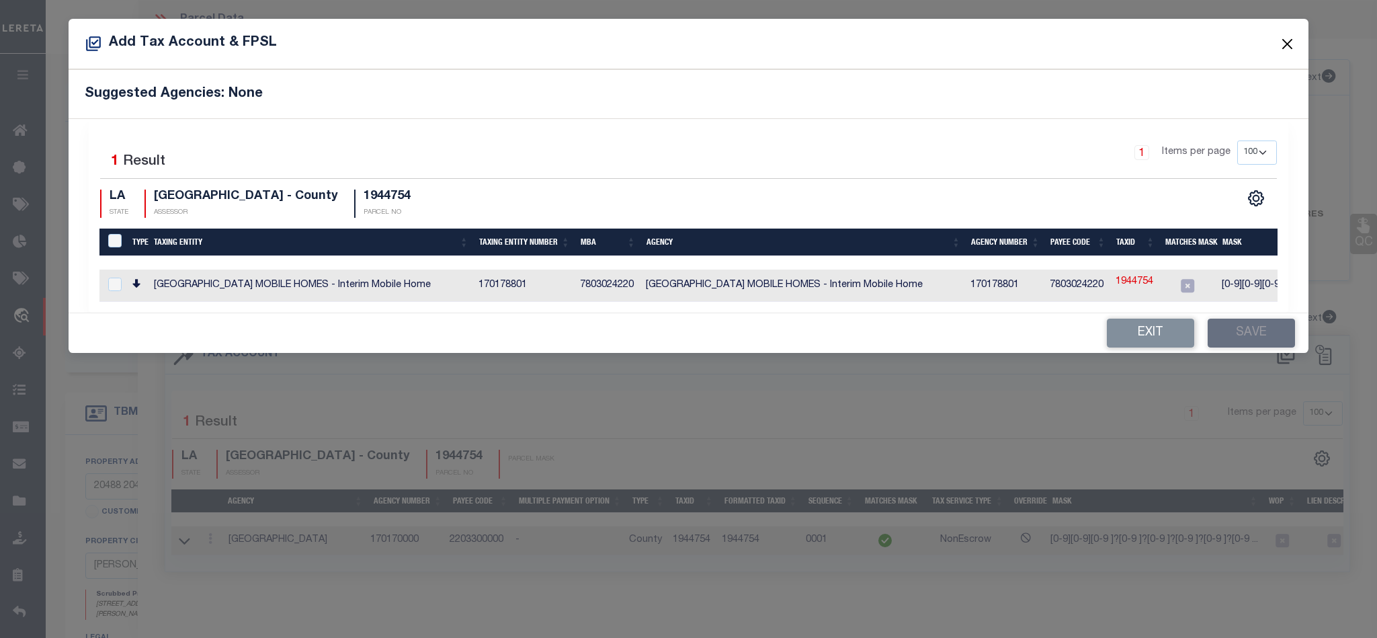
click at [1286, 42] on button "Close" at bounding box center [1286, 43] width 17 height 17
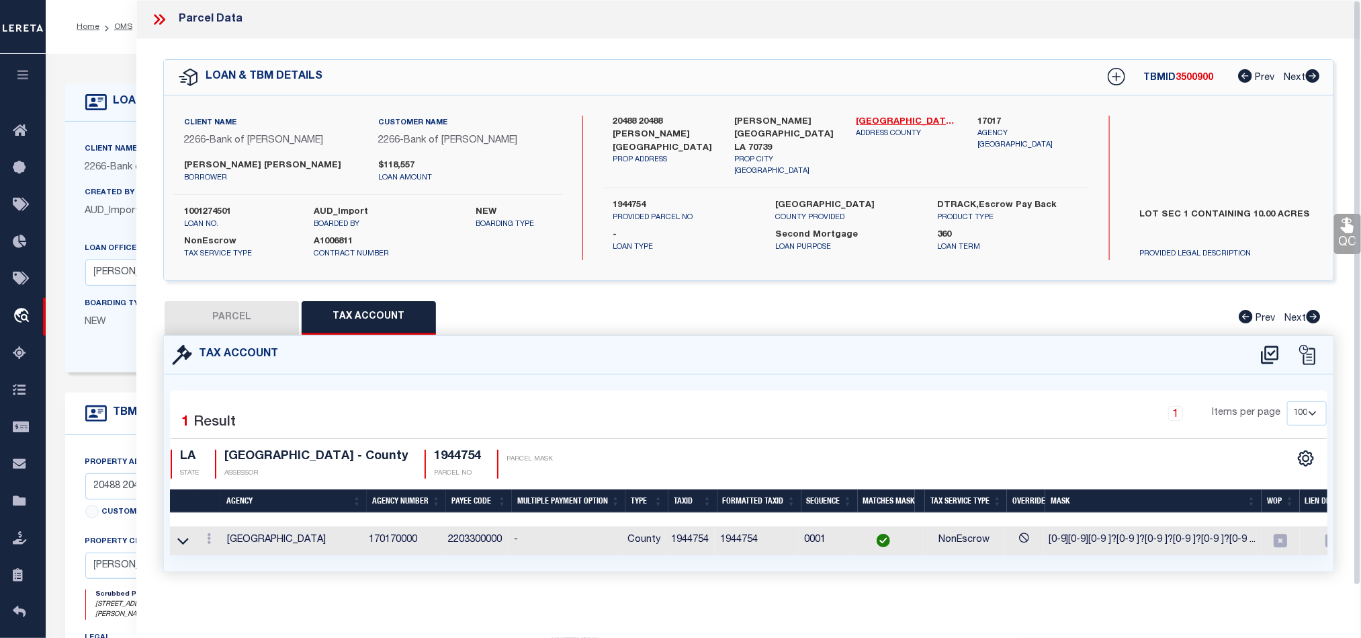
click at [212, 314] on button "PARCEL" at bounding box center [232, 318] width 134 height 34
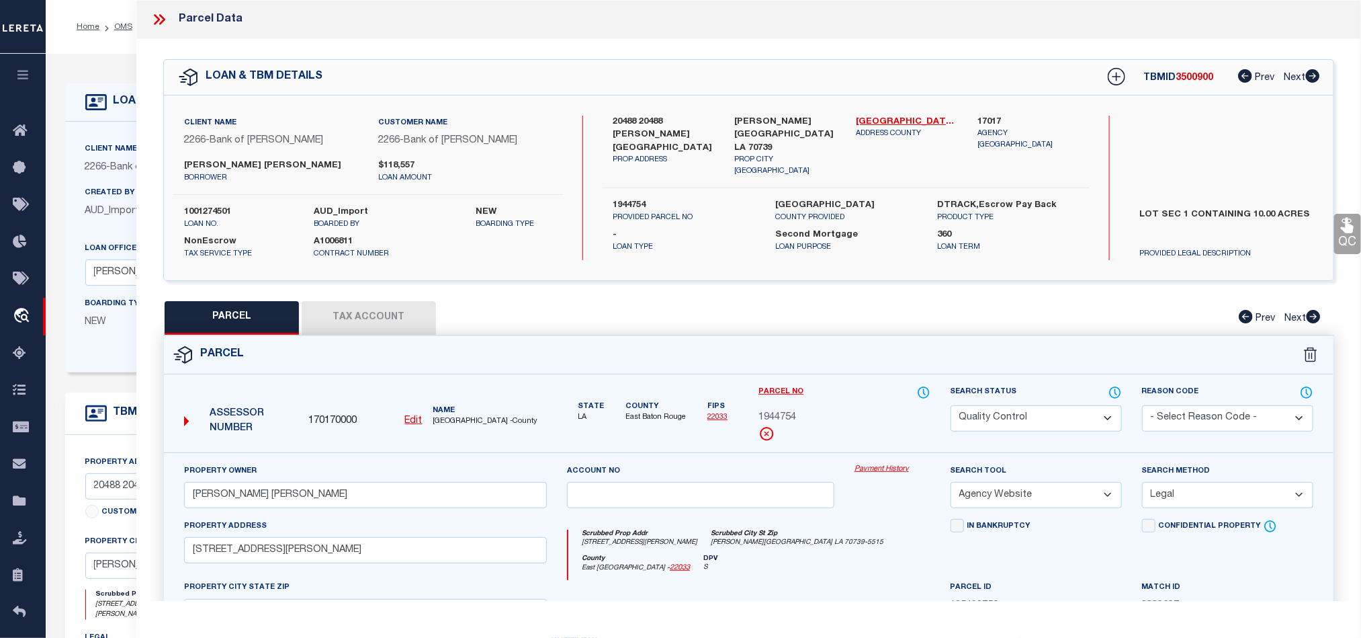
click at [1072, 414] on select "Automated Search Bad Parcel Complete Duplicate Parcel High Dollar Reporting In …" at bounding box center [1036, 418] width 171 height 26
drag, startPoint x: 870, startPoint y: 555, endPoint x: 1143, endPoint y: 397, distance: 315.8
click at [870, 554] on div "Scrubbed Prop Addr [STREET_ADDRESS][PERSON_NAME] [GEOGRAPHIC_DATA] [GEOGRAPHIC_…" at bounding box center [750, 542] width 362 height 25
click at [1347, 238] on link "QC" at bounding box center [1348, 234] width 27 height 40
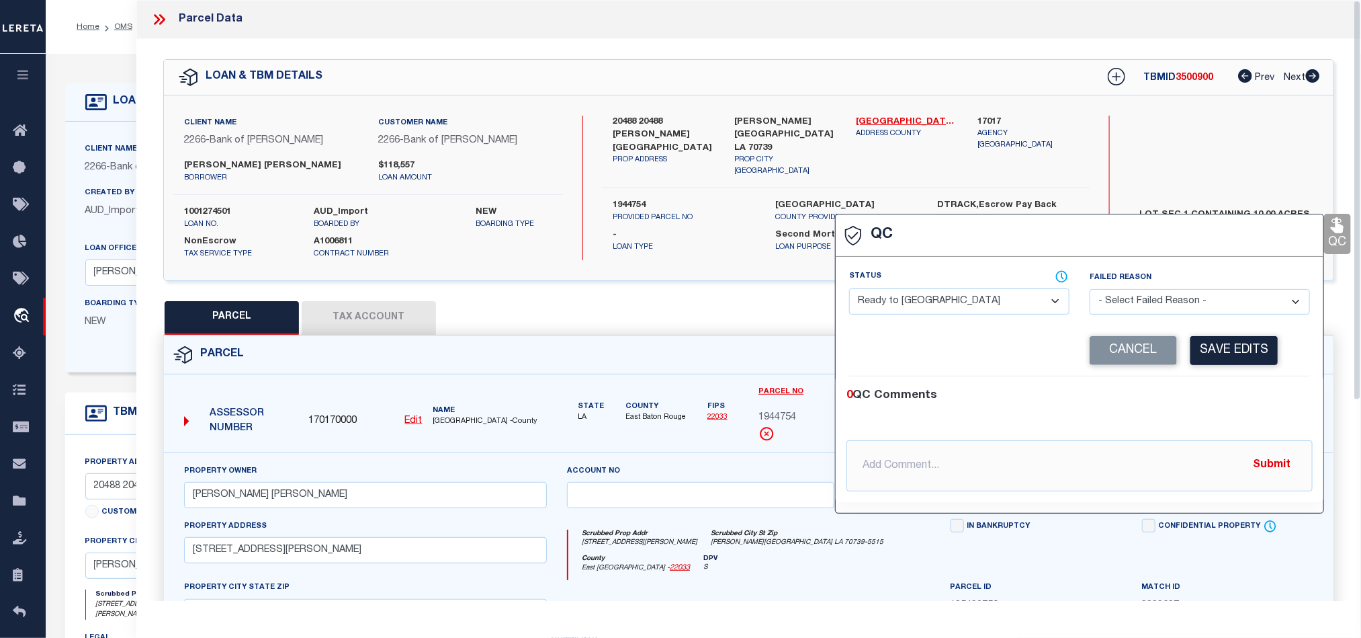
click at [1011, 308] on select "- Select Status - Ready to QC Correct Incorrect" at bounding box center [959, 301] width 220 height 26
click at [1250, 402] on div "0 QC Comments" at bounding box center [1077, 395] width 461 height 17
click at [1250, 343] on button "Save Edits" at bounding box center [1234, 350] width 87 height 29
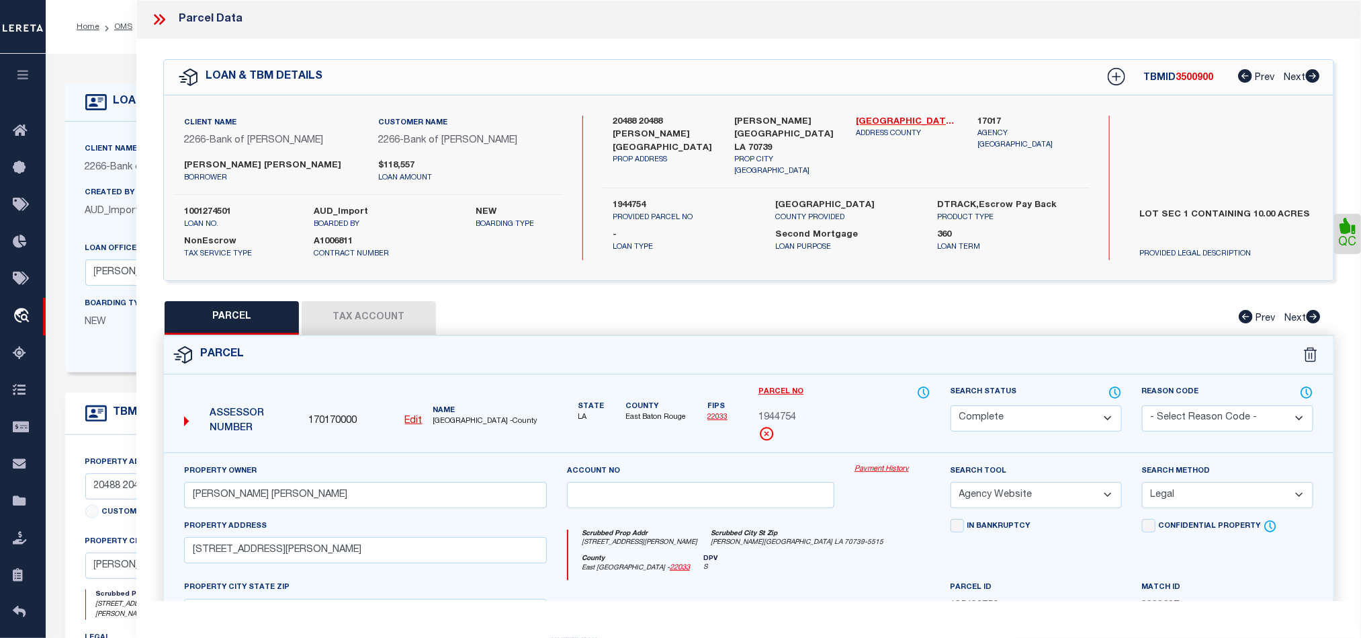
click at [876, 345] on div "Parcel" at bounding box center [749, 355] width 1170 height 38
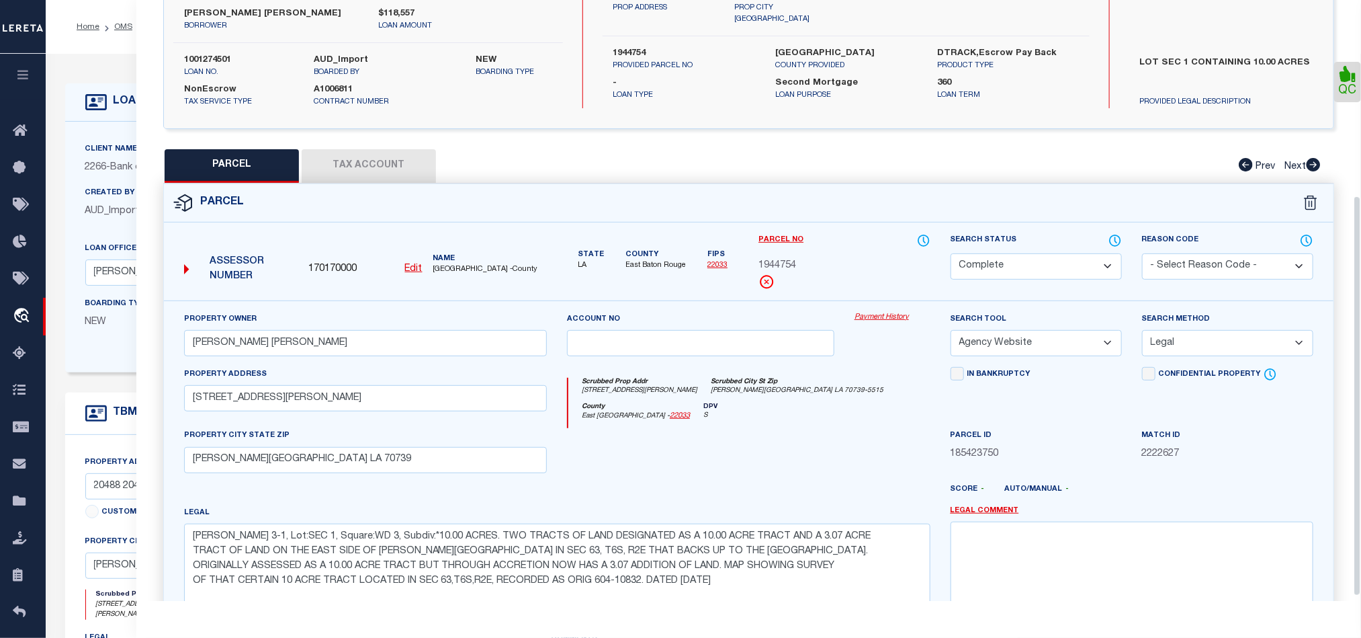
scroll to position [300, 0]
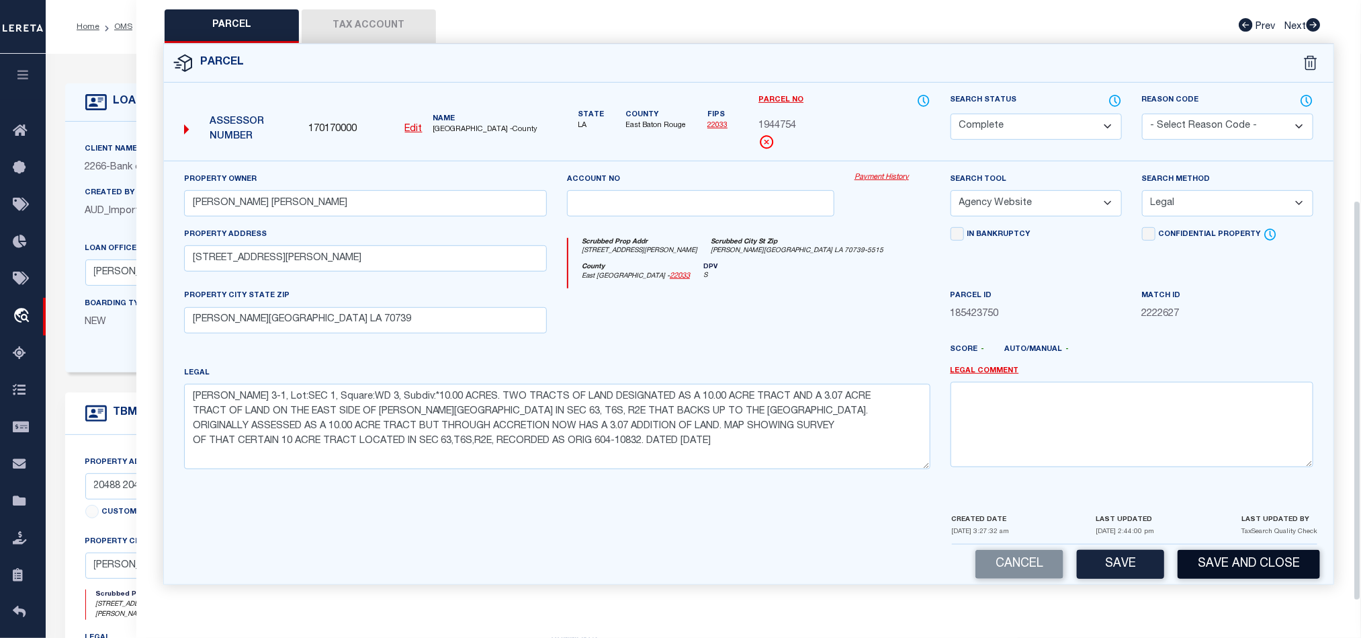
click at [1260, 571] on button "Save and Close" at bounding box center [1249, 564] width 142 height 29
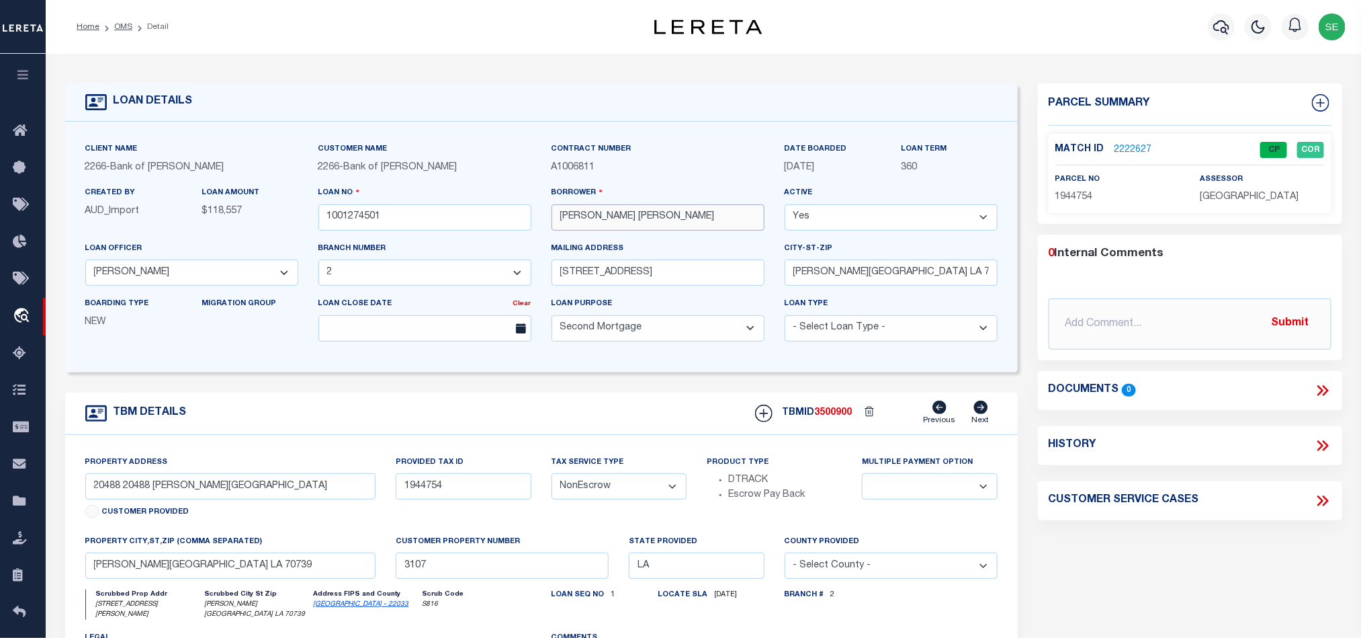
click at [679, 218] on input "[PERSON_NAME] [PERSON_NAME]" at bounding box center [658, 217] width 213 height 26
click at [497, 204] on div "Loan No 1001274501" at bounding box center [425, 207] width 213 height 44
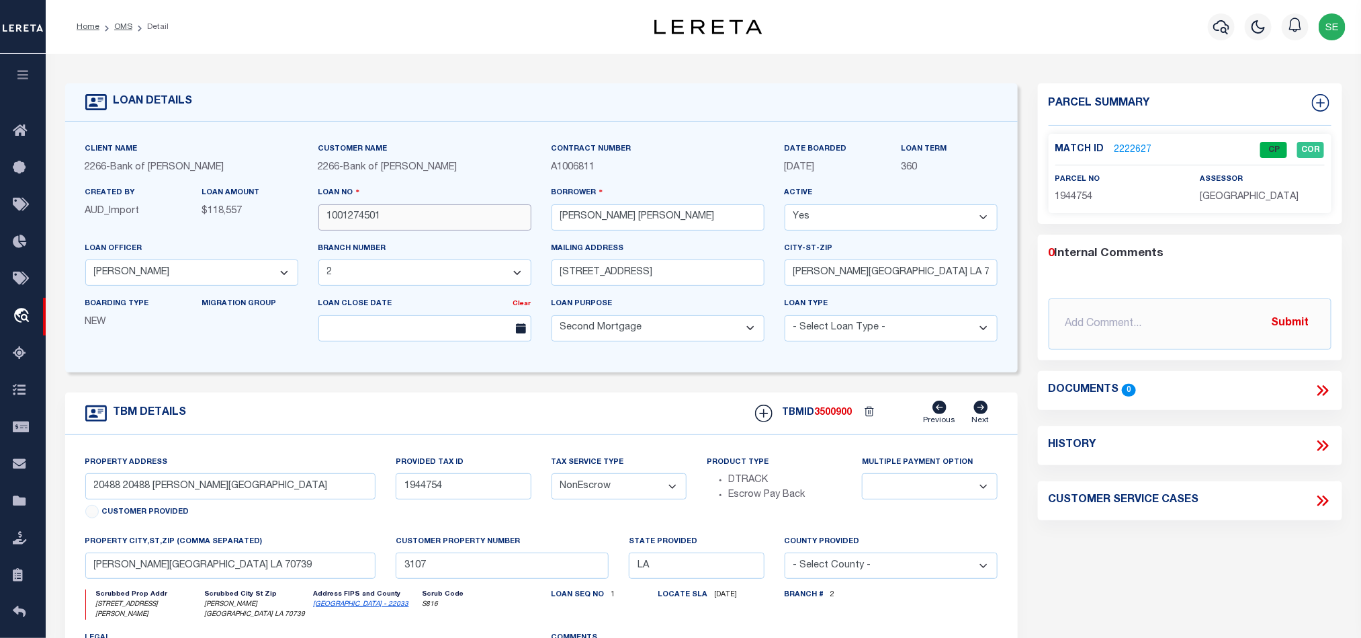
click at [476, 216] on input "1001274501" at bounding box center [425, 217] width 213 height 26
click at [835, 413] on div "TBMID 3500900 Previous Next" at bounding box center [871, 414] width 253 height 26
click at [835, 413] on span "3500900" at bounding box center [834, 412] width 38 height 9
click at [831, 412] on div "TBMID 3500900 Previous Next" at bounding box center [871, 414] width 253 height 26
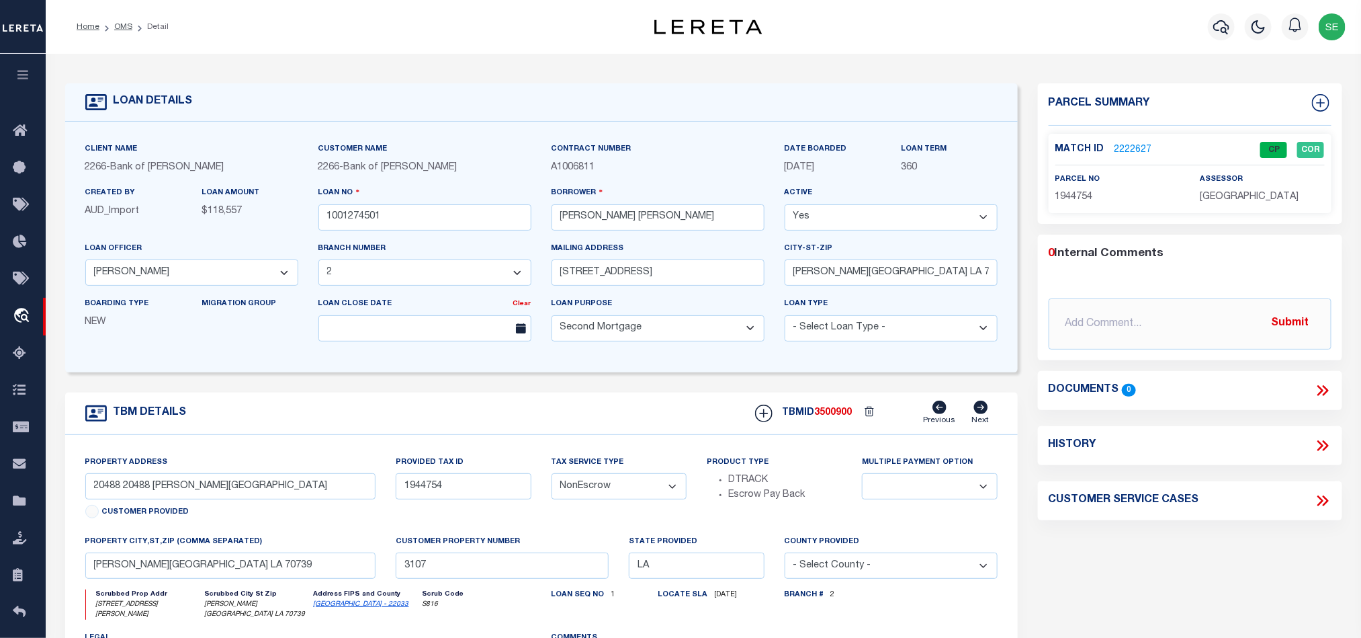
click at [831, 412] on div "TBMID 3500900 Previous Next" at bounding box center [871, 414] width 253 height 26
click at [839, 426] on div "TBMID 3500900 Previous Next" at bounding box center [871, 414] width 253 height 26
click at [841, 416] on span "3500900" at bounding box center [834, 412] width 38 height 9
click at [1214, 202] on span "[GEOGRAPHIC_DATA]" at bounding box center [1249, 196] width 99 height 9
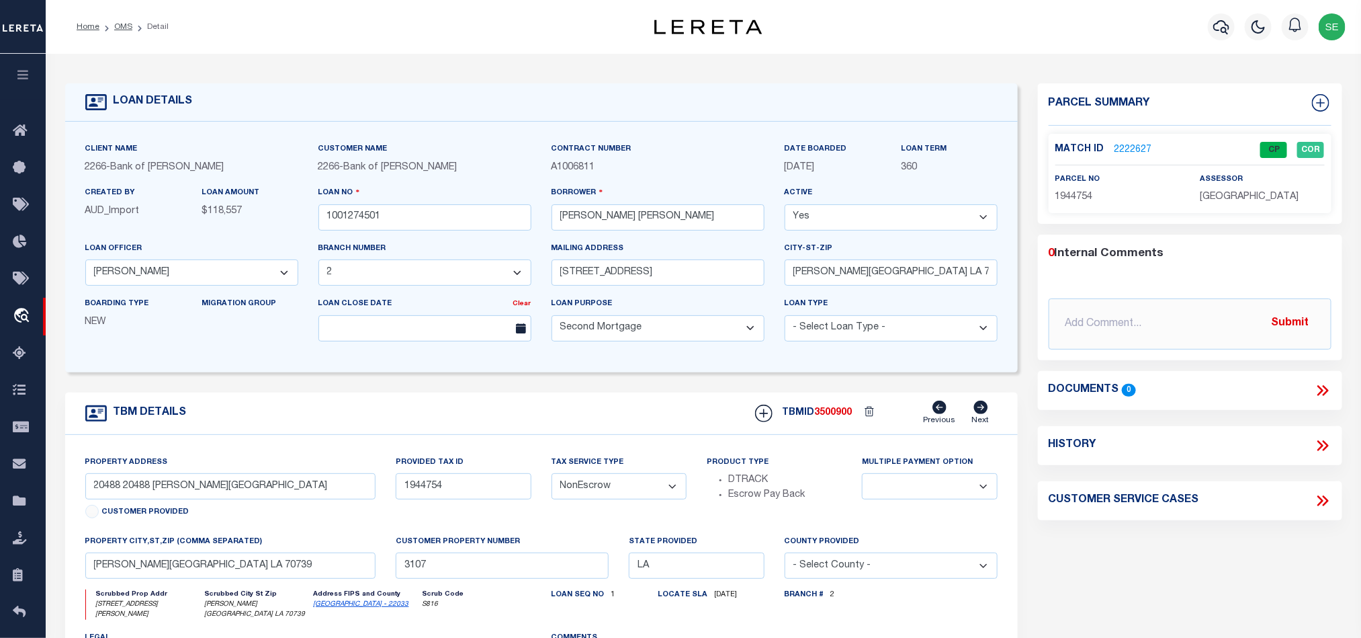
click at [1214, 202] on span "[GEOGRAPHIC_DATA]" at bounding box center [1249, 196] width 99 height 9
click at [1071, 204] on p "1944754" at bounding box center [1118, 197] width 124 height 15
click at [1134, 143] on link "2222627" at bounding box center [1134, 150] width 38 height 14
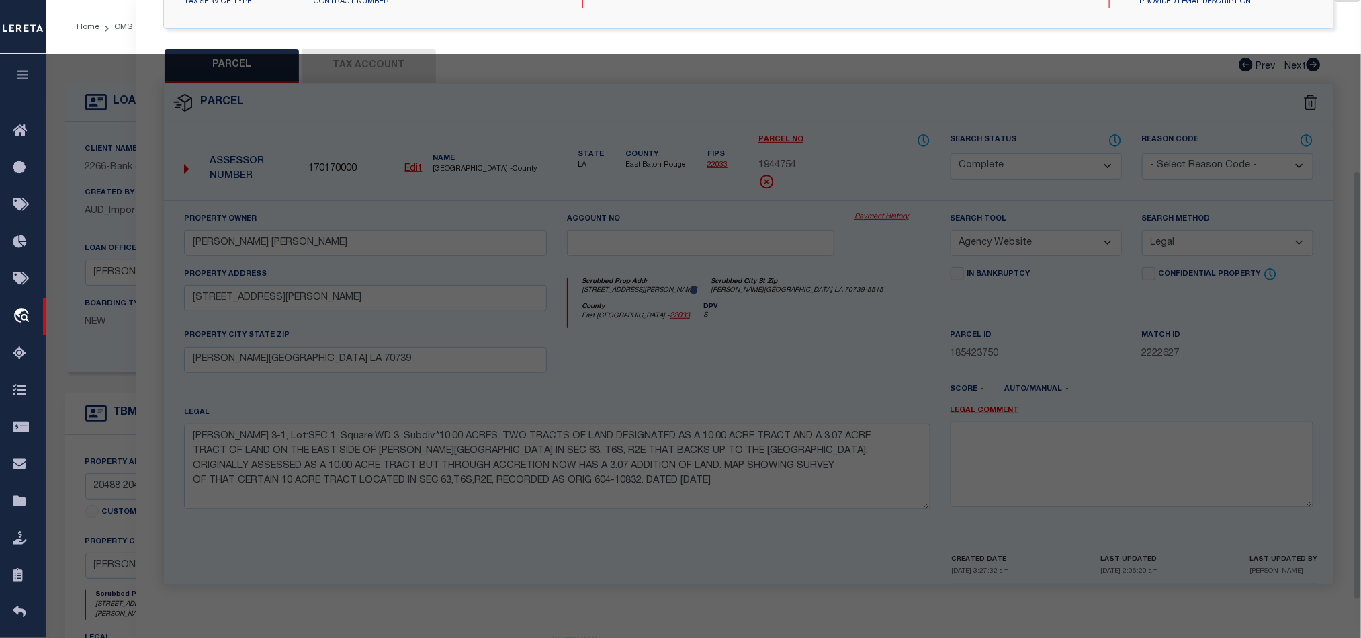
scroll to position [260, 0]
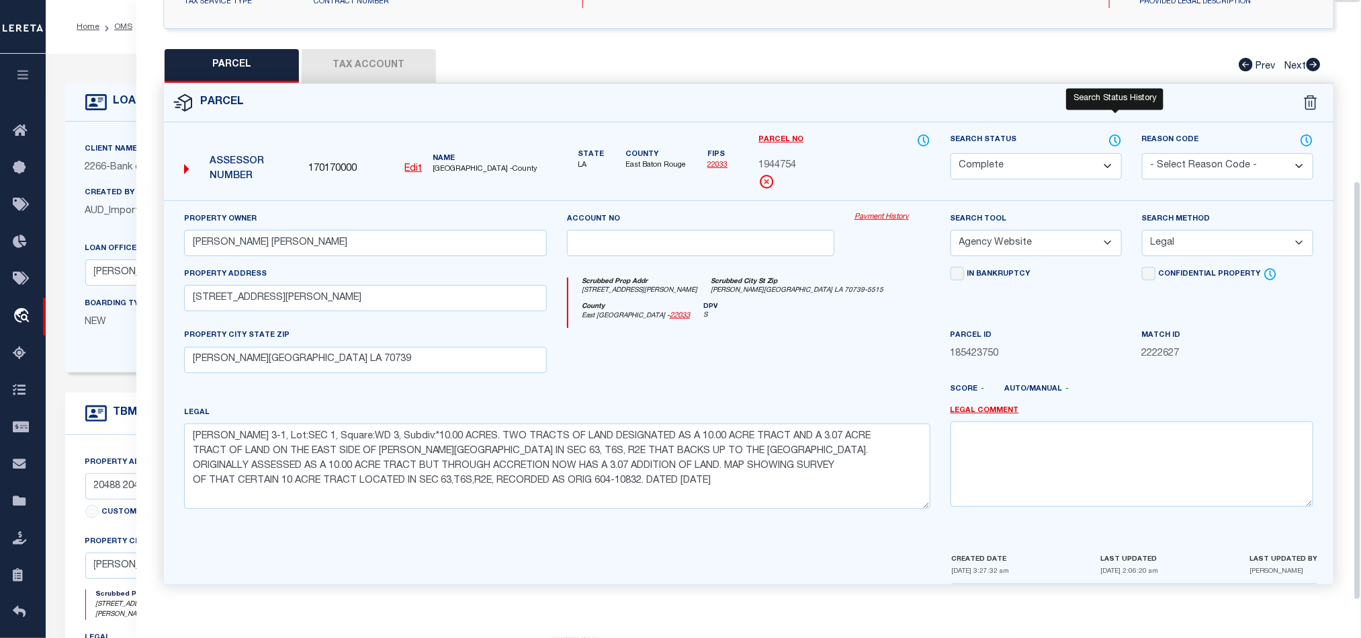
click at [1113, 135] on icon at bounding box center [1115, 140] width 11 height 11
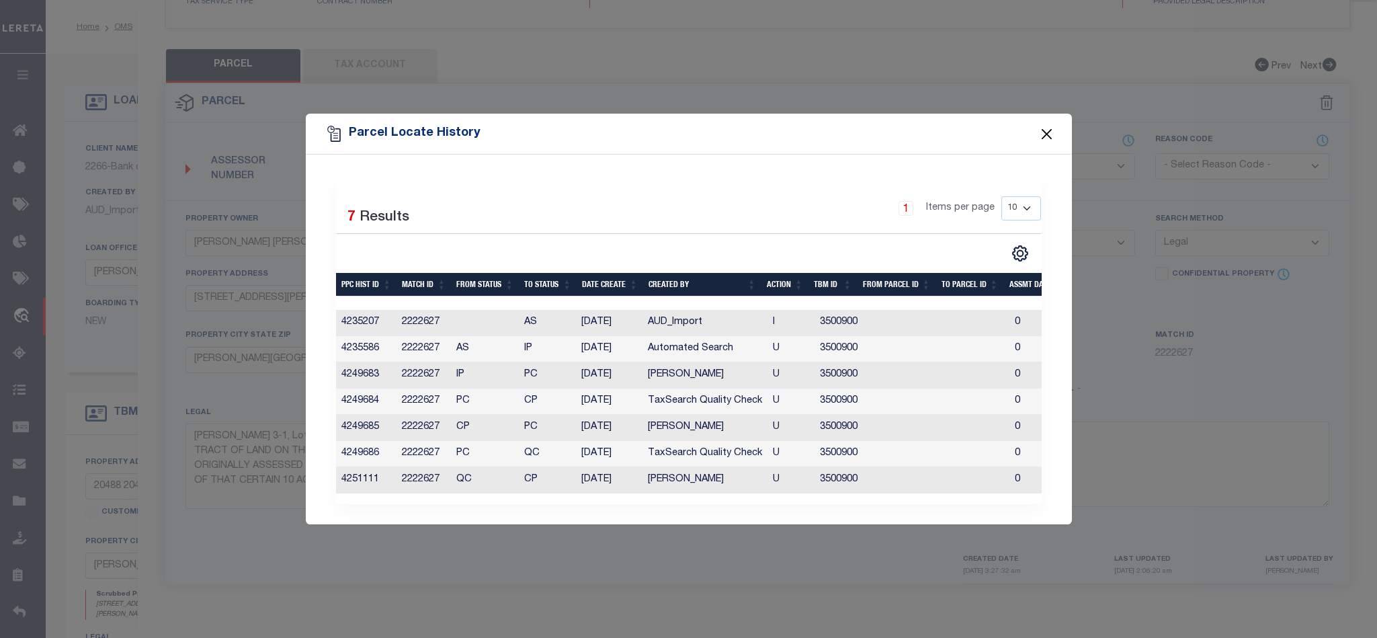
click at [1049, 130] on button "Close" at bounding box center [1046, 133] width 17 height 17
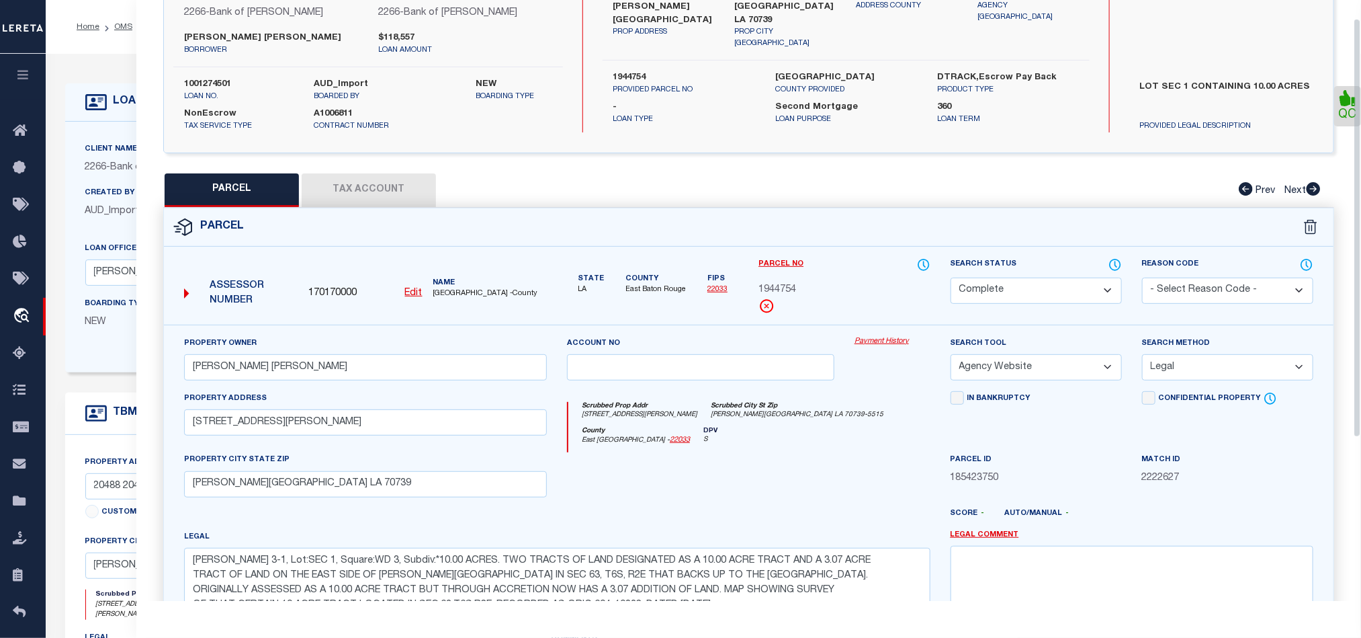
scroll to position [0, 0]
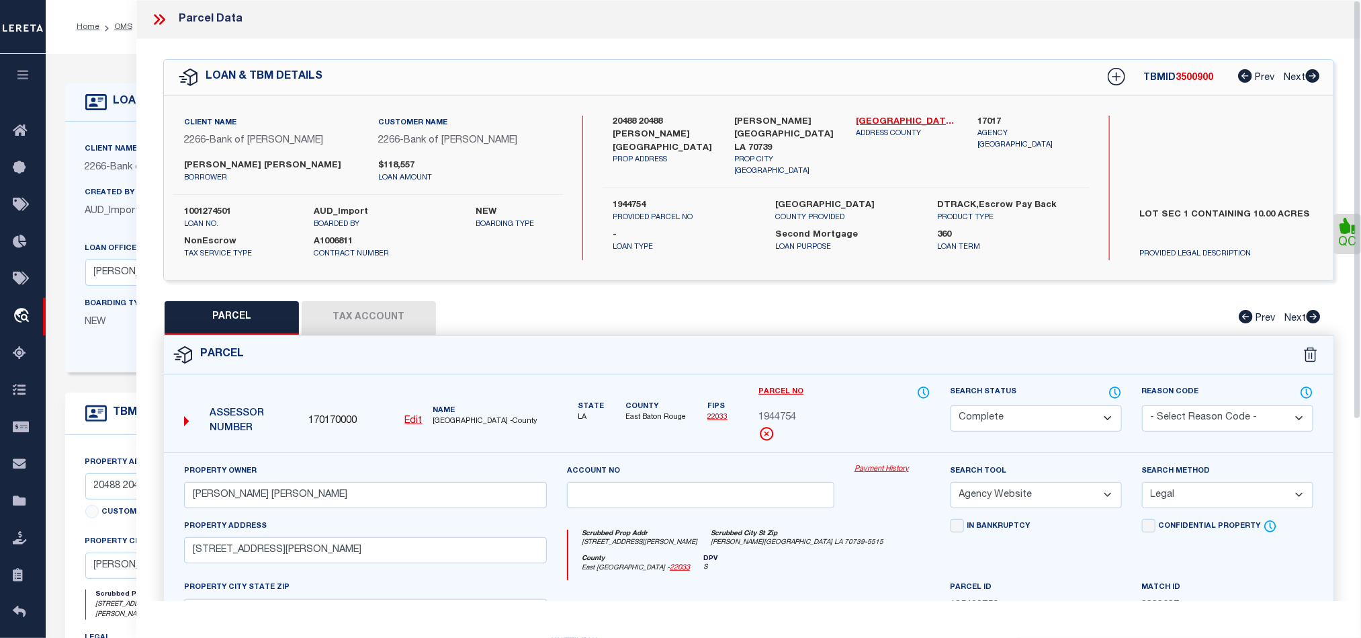
click at [164, 22] on icon at bounding box center [159, 19] width 17 height 17
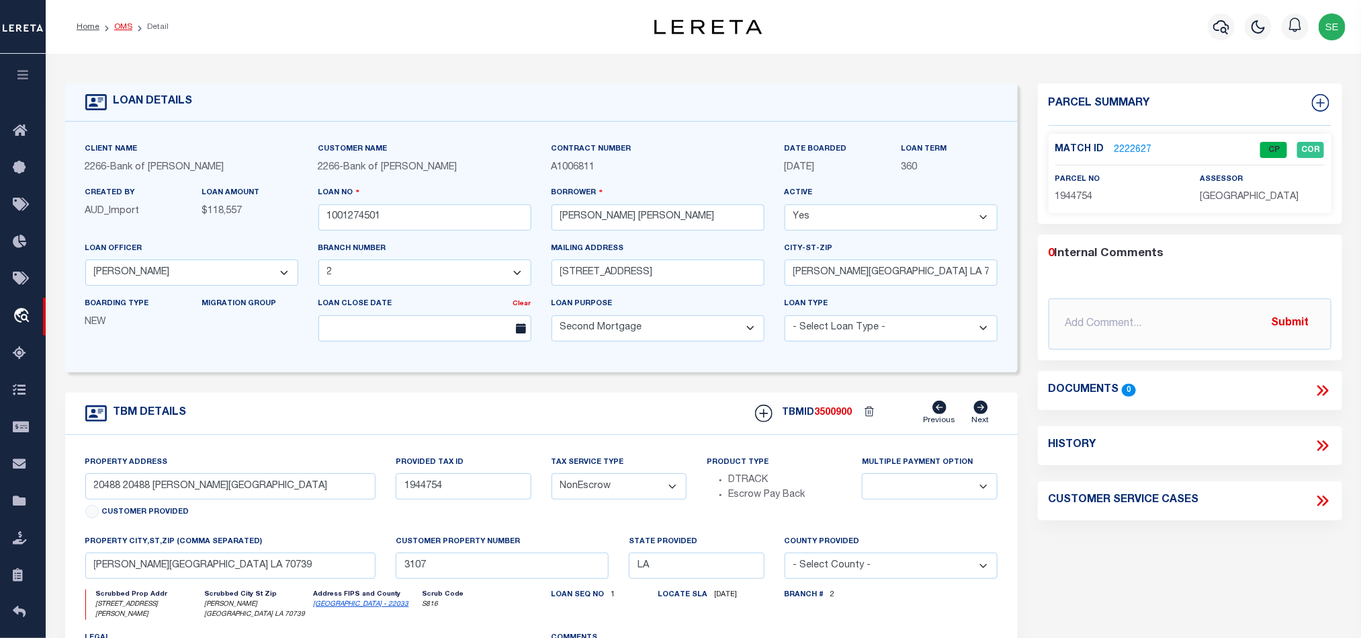
click at [116, 23] on link "OMS" at bounding box center [123, 27] width 18 height 8
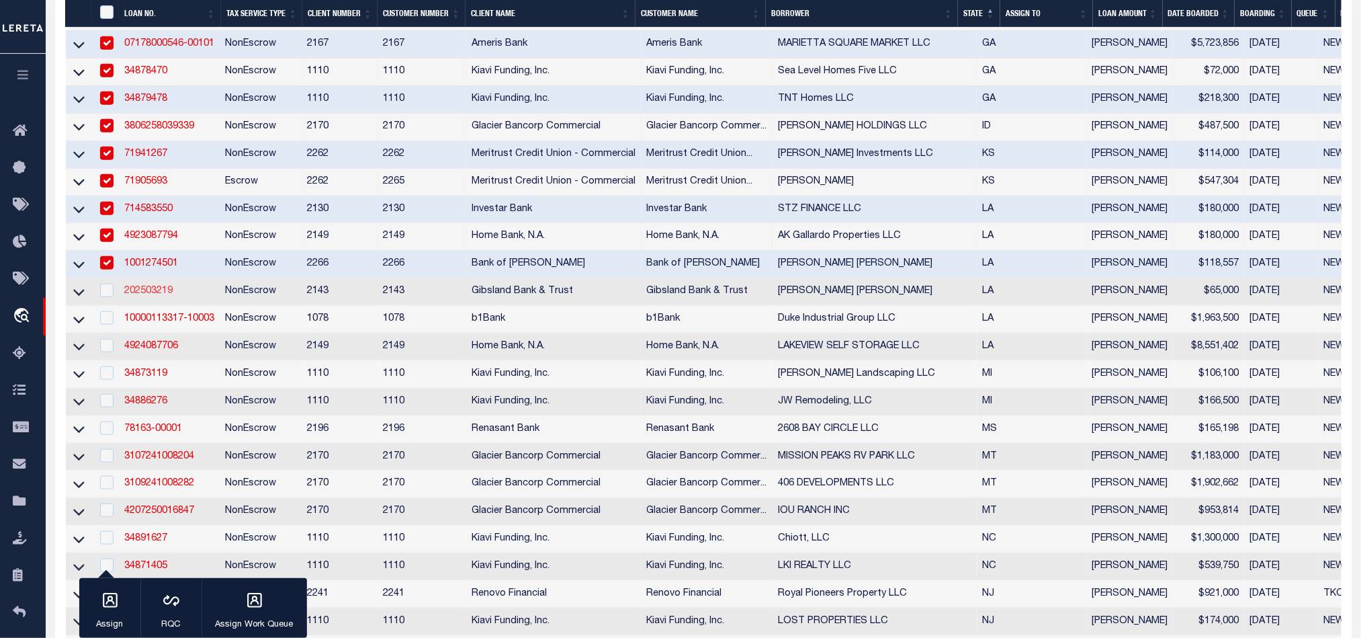
click at [140, 296] on link "202503219" at bounding box center [148, 290] width 48 height 9
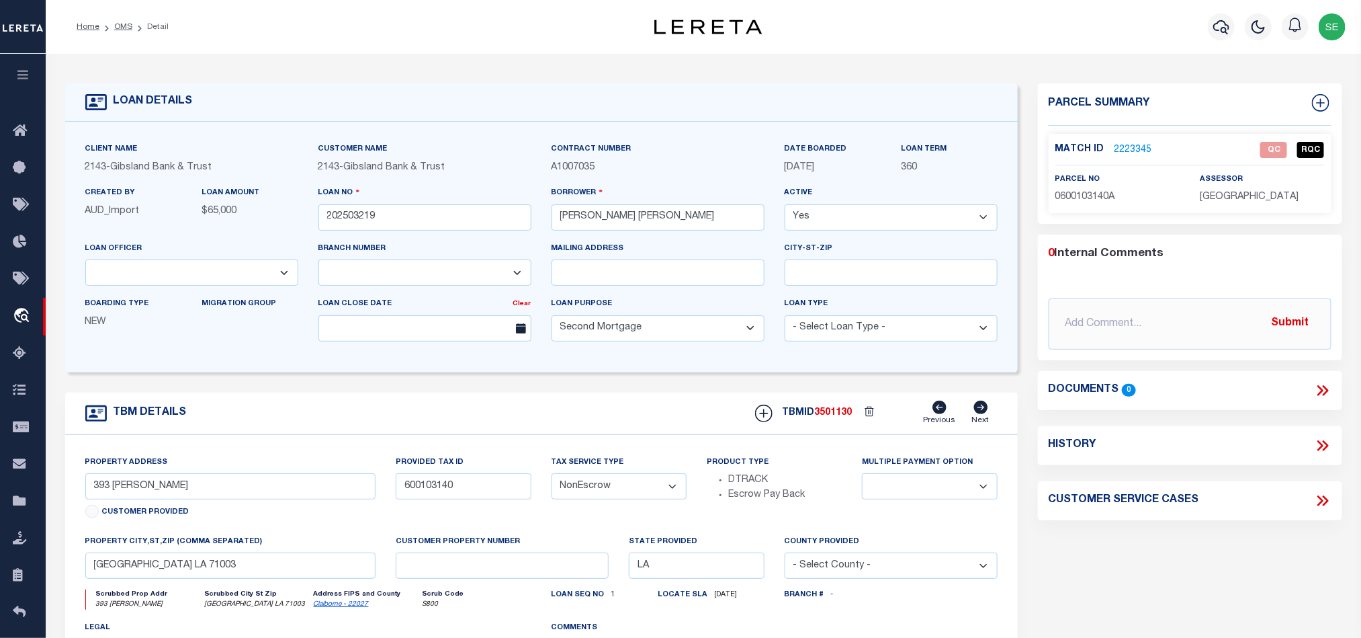
click at [1095, 192] on span "0600103140A" at bounding box center [1086, 196] width 60 height 9
click at [1167, 577] on div "Parcel Summary Match ID 2223345 0" at bounding box center [1190, 450] width 325 height 734
click at [1137, 144] on link "2223345" at bounding box center [1134, 150] width 38 height 14
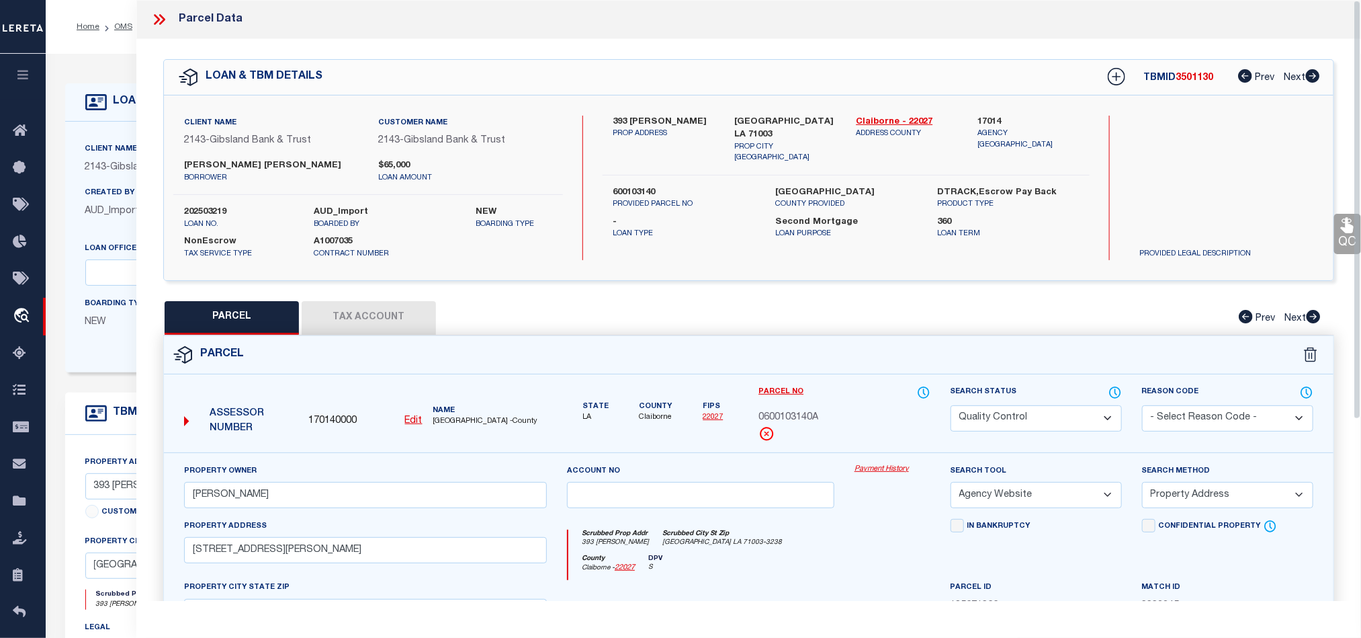
click at [372, 327] on button "Tax Account" at bounding box center [369, 318] width 134 height 34
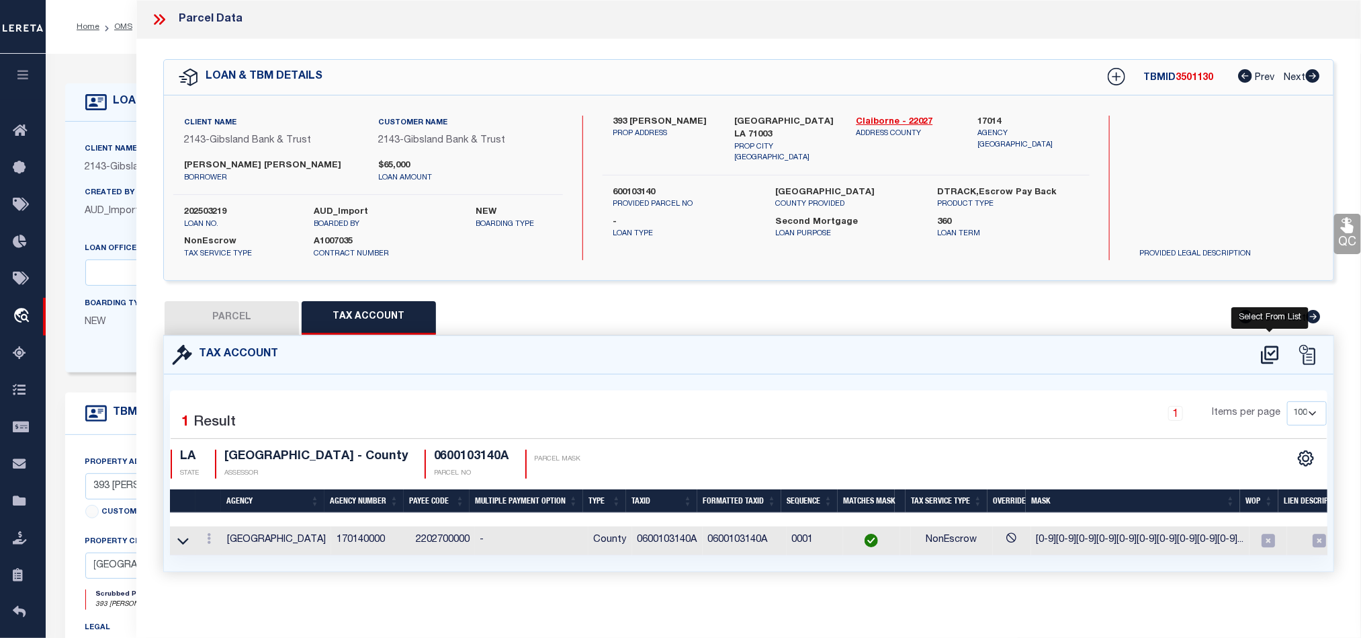
click at [1278, 351] on icon at bounding box center [1269, 354] width 17 height 18
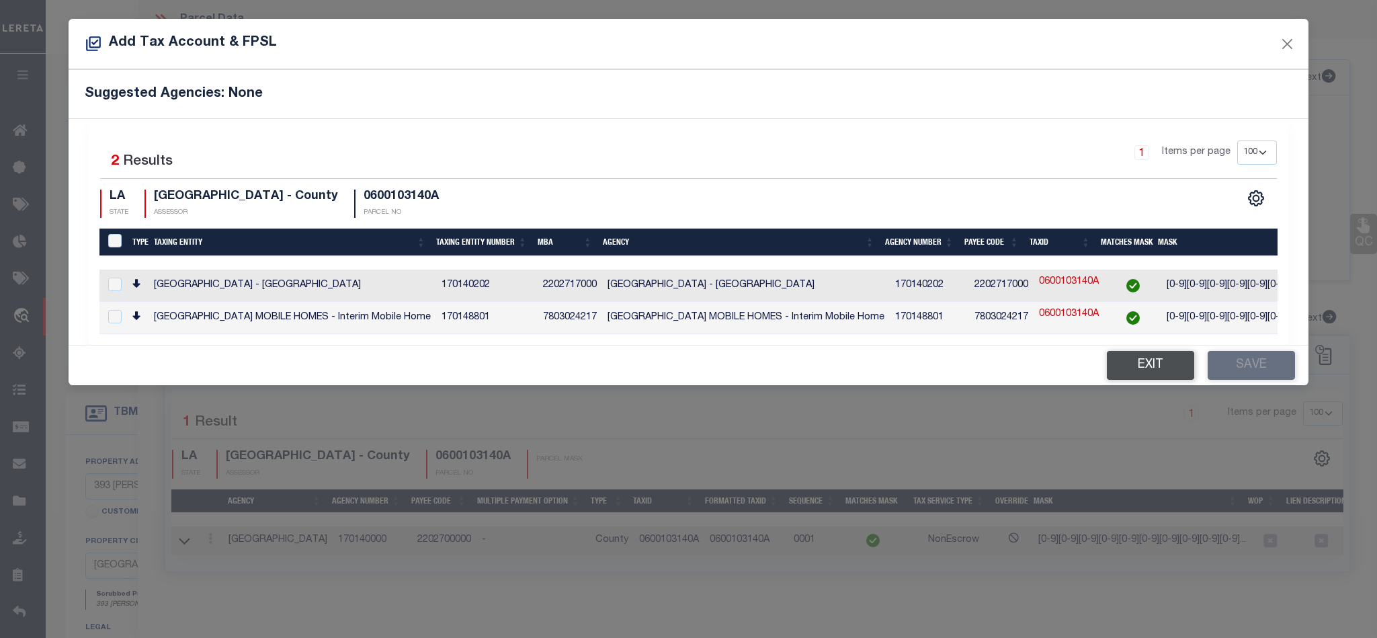
click at [1138, 373] on button "Exit" at bounding box center [1150, 365] width 87 height 29
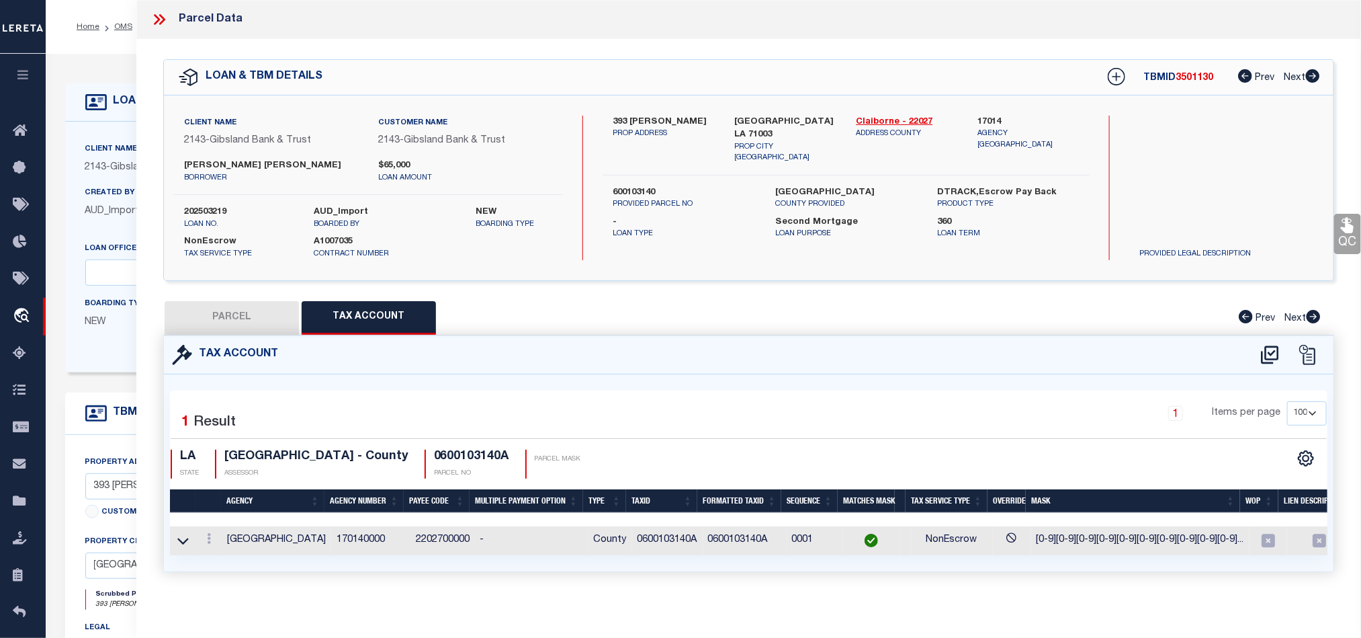
click at [251, 305] on button "PARCEL" at bounding box center [232, 318] width 134 height 34
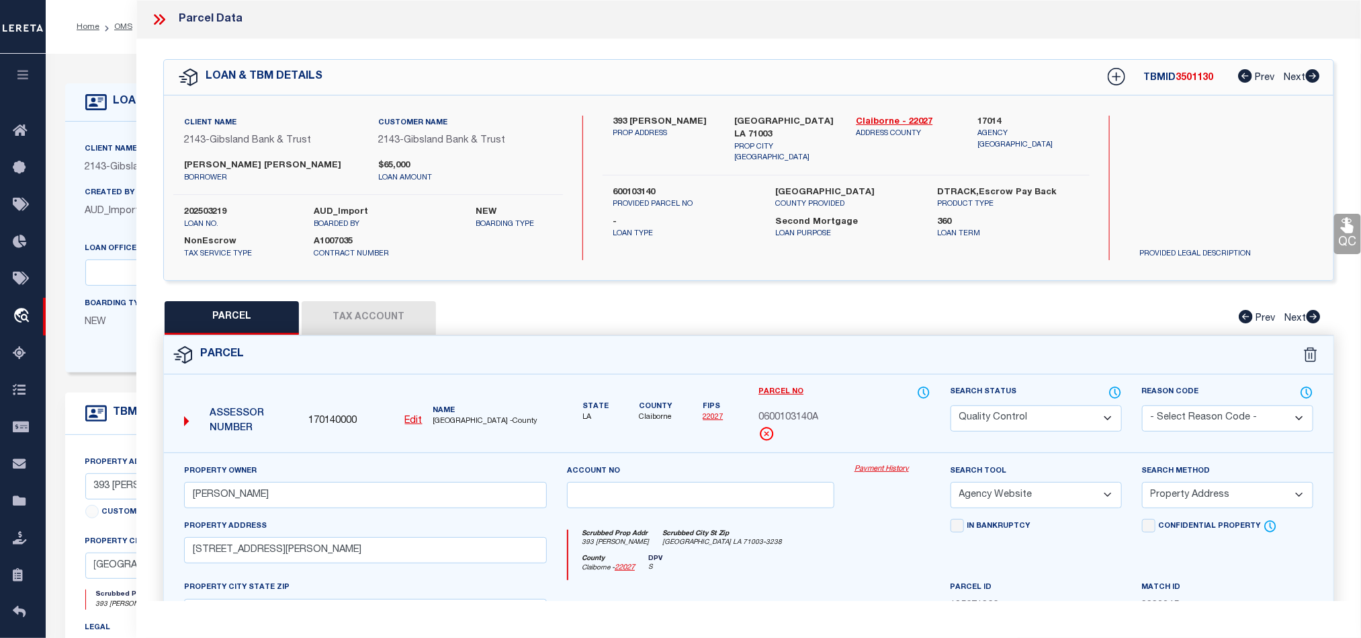
click at [837, 355] on div "Parcel" at bounding box center [749, 355] width 1170 height 38
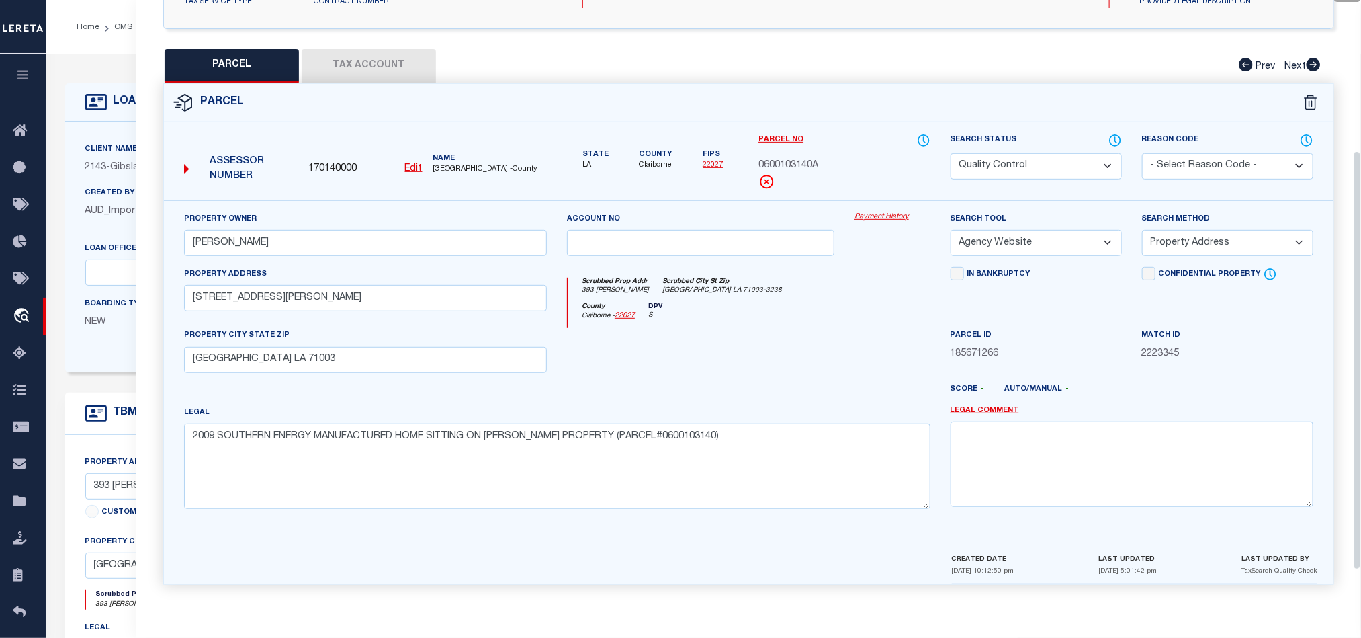
scroll to position [260, 0]
click at [714, 425] on textarea "2009 SOUTHERN ENERGY MANUFACTURED HOME SITTING ON [PERSON_NAME] PROPERTY (PARCE…" at bounding box center [557, 465] width 747 height 85
click at [1052, 158] on select "Automated Search Bad Parcel Complete Duplicate Parcel High Dollar Reporting In …" at bounding box center [1036, 166] width 171 height 26
drag, startPoint x: 788, startPoint y: 329, endPoint x: 1040, endPoint y: 296, distance: 254.1
click at [788, 329] on div at bounding box center [701, 355] width 288 height 55
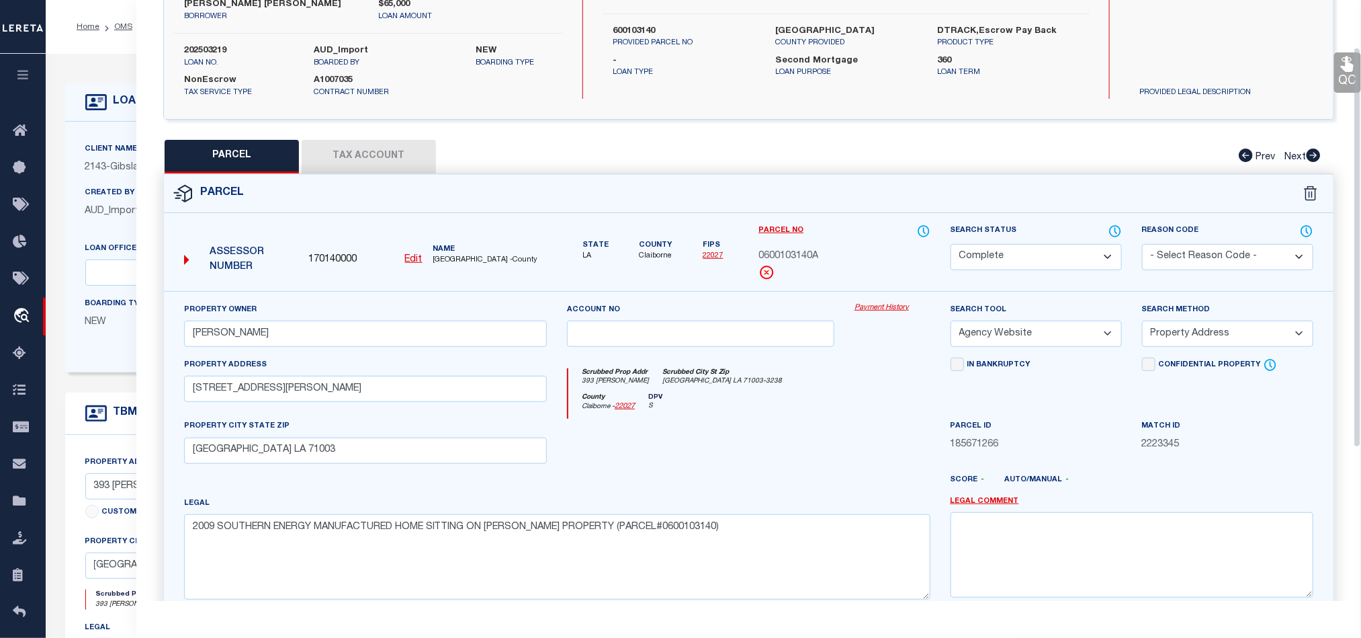
scroll to position [58, 0]
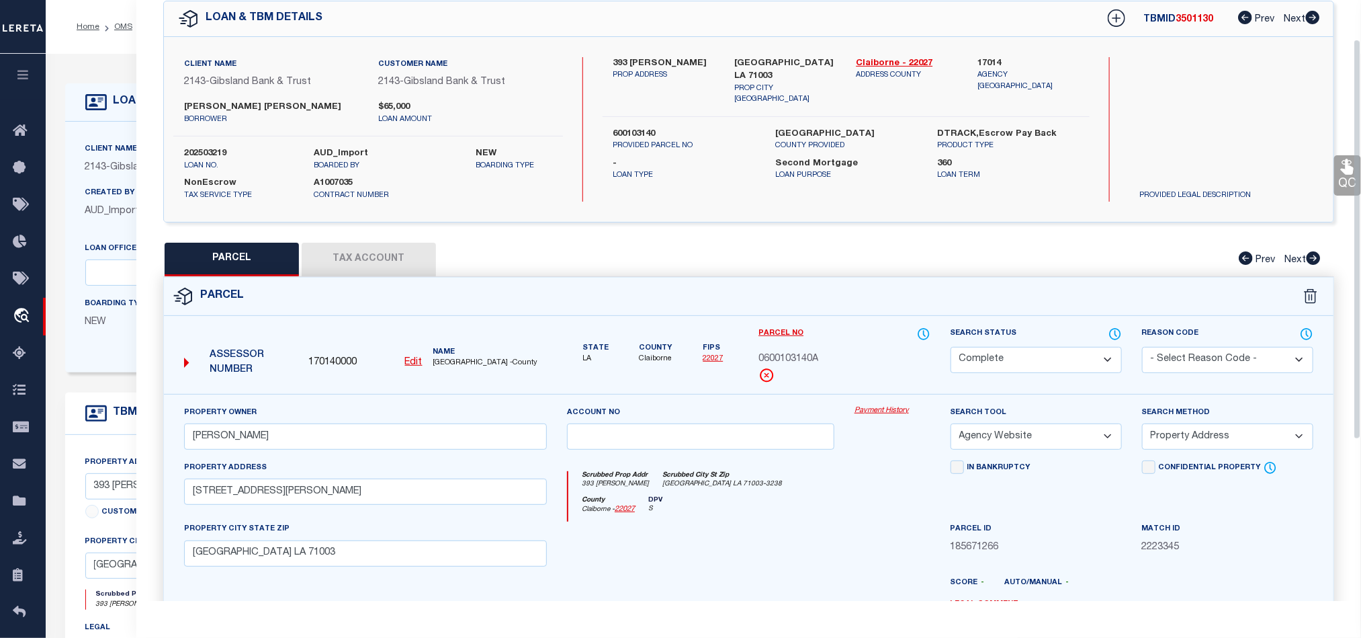
click at [1349, 177] on link "QC" at bounding box center [1348, 175] width 27 height 40
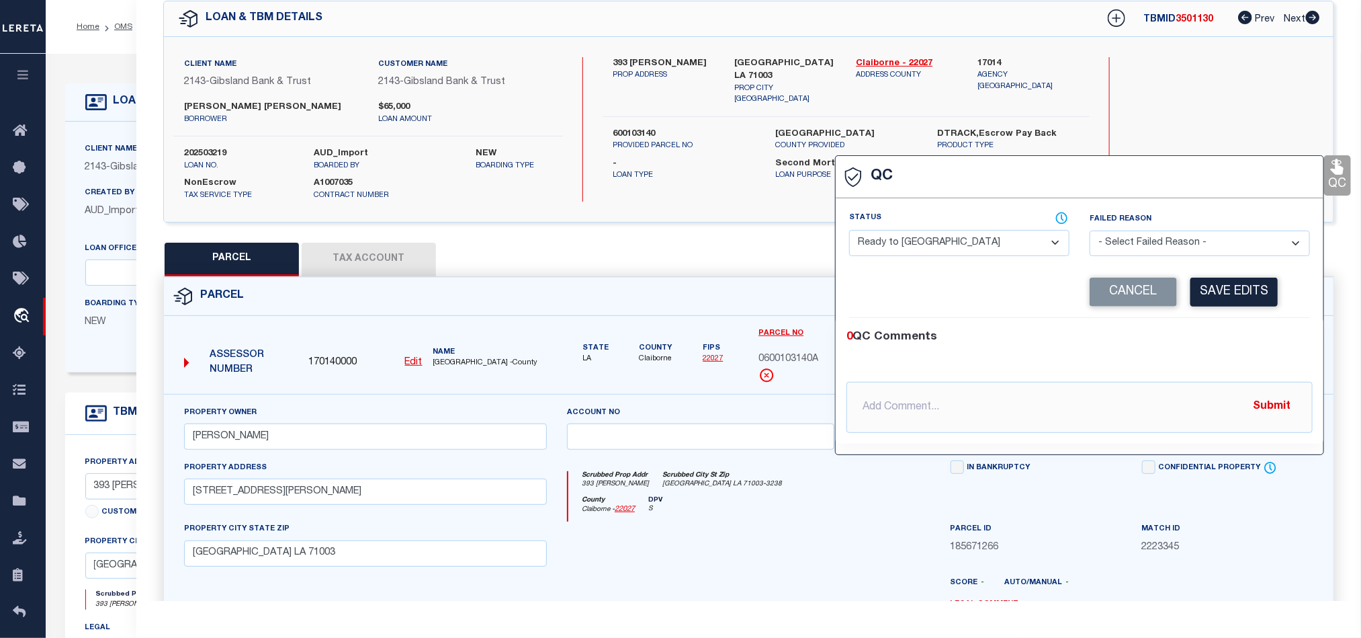
click at [972, 250] on select "- Select Status - Ready to QC Correct Incorrect" at bounding box center [959, 243] width 220 height 26
click at [1200, 339] on div "0 QC Comments" at bounding box center [1077, 337] width 461 height 17
click at [1260, 294] on button "Save Edits" at bounding box center [1234, 292] width 87 height 29
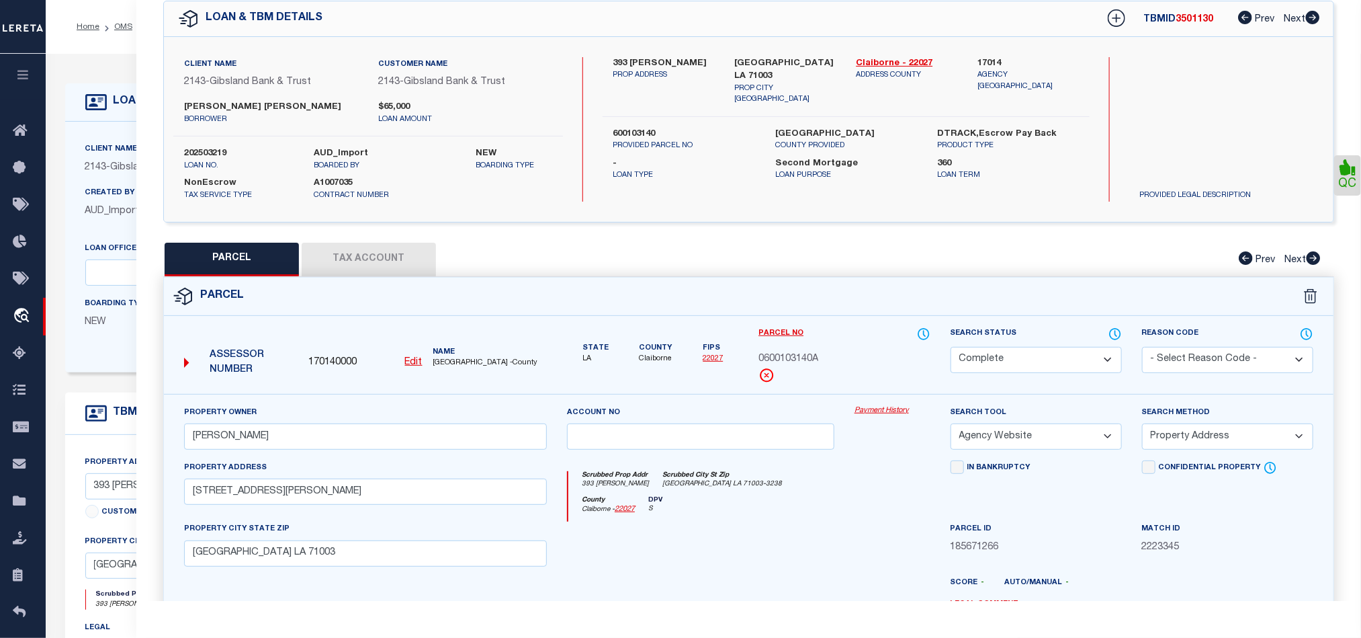
click at [783, 527] on div at bounding box center [701, 548] width 288 height 55
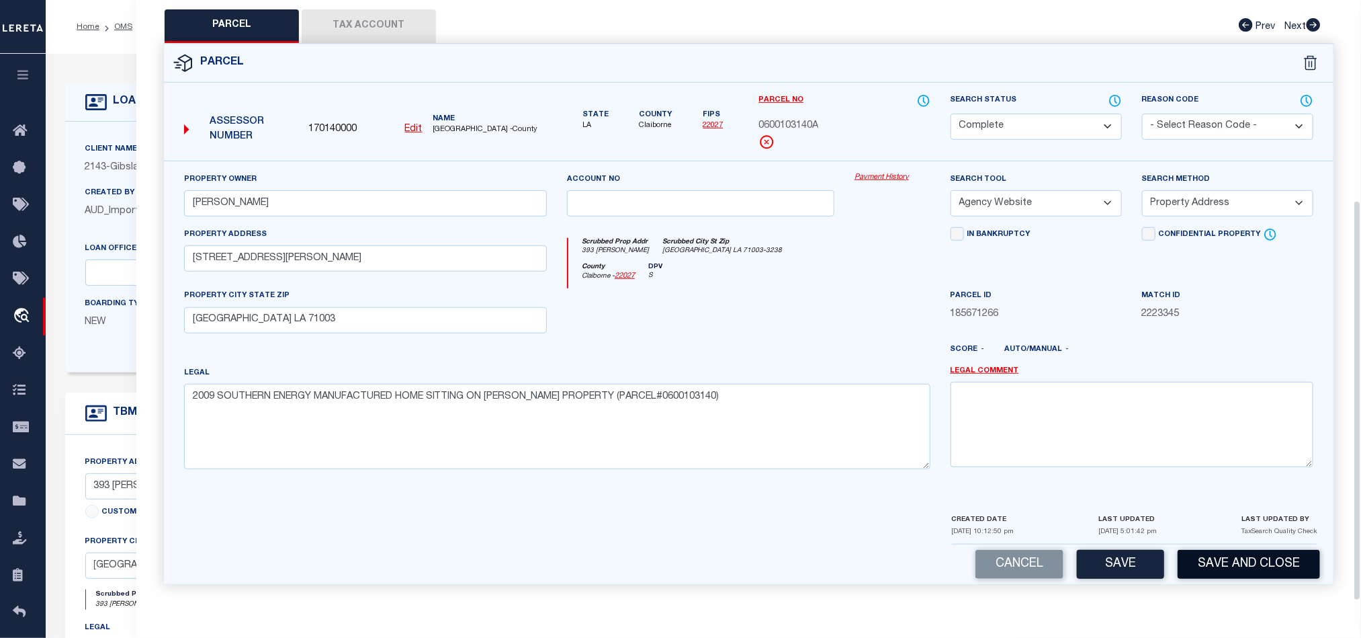
click at [1228, 565] on button "Save and Close" at bounding box center [1249, 564] width 142 height 29
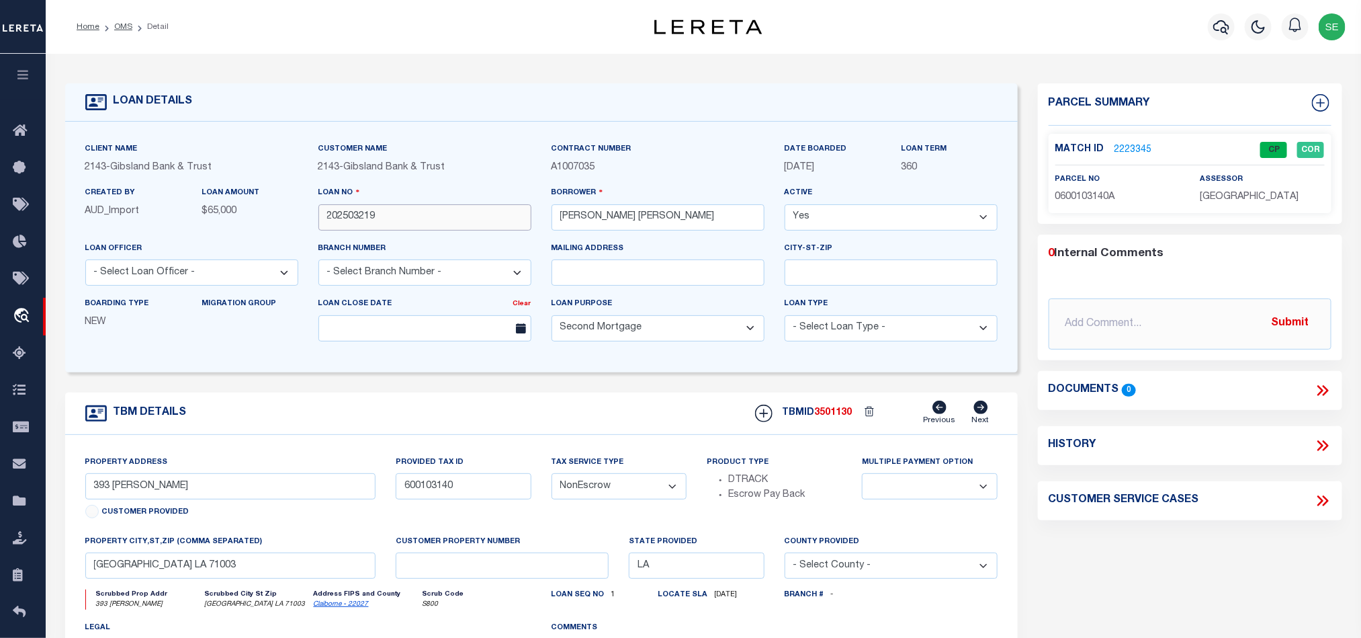
click at [404, 222] on input "202503219" at bounding box center [425, 217] width 213 height 26
click at [829, 417] on span "3501130" at bounding box center [834, 412] width 38 height 9
click at [1244, 192] on span "[GEOGRAPHIC_DATA]" at bounding box center [1249, 196] width 99 height 9
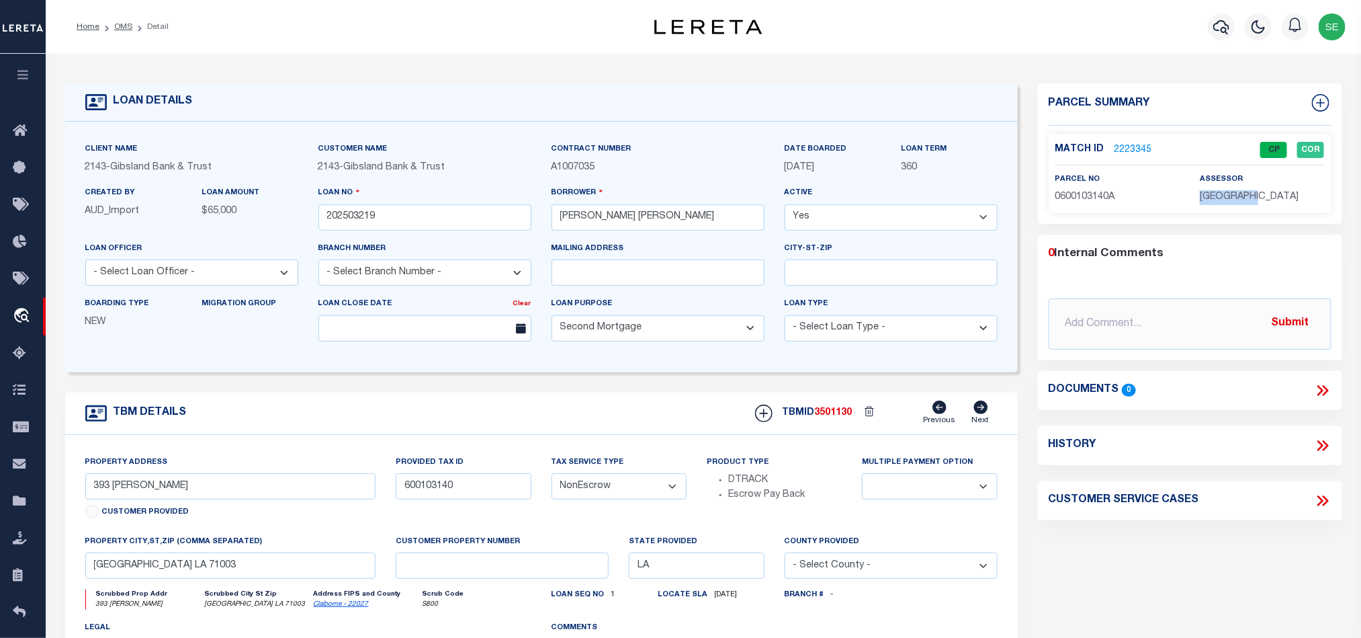
click at [1244, 192] on span "[GEOGRAPHIC_DATA]" at bounding box center [1249, 196] width 99 height 9
click at [1079, 196] on span "0600103140A" at bounding box center [1086, 196] width 60 height 9
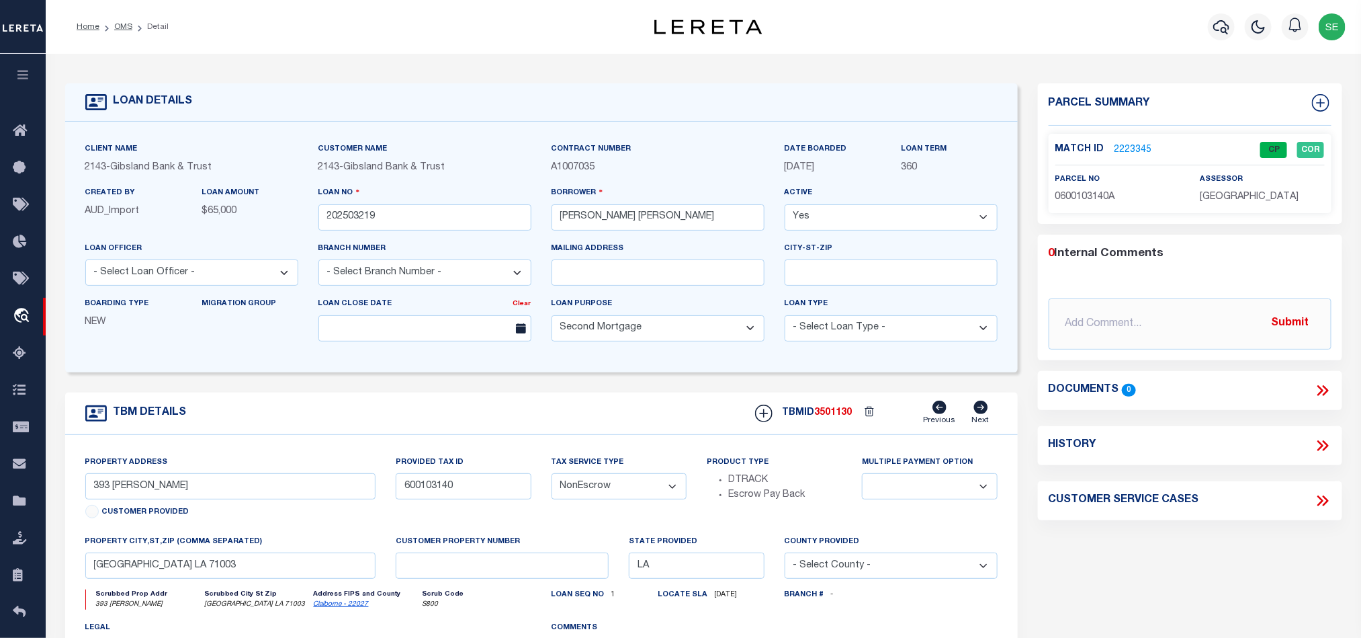
click at [670, 391] on form "LOAN DETAILS Client Name 2143 - Customer Name" at bounding box center [541, 450] width 953 height 734
click at [620, 406] on div "TBM DETAILS TBMID 3501130 Previous Next" at bounding box center [541, 413] width 953 height 42
drag, startPoint x: 120, startPoint y: 31, endPoint x: 439, endPoint y: 40, distance: 320.0
click at [120, 31] on link "OMS" at bounding box center [123, 27] width 18 height 8
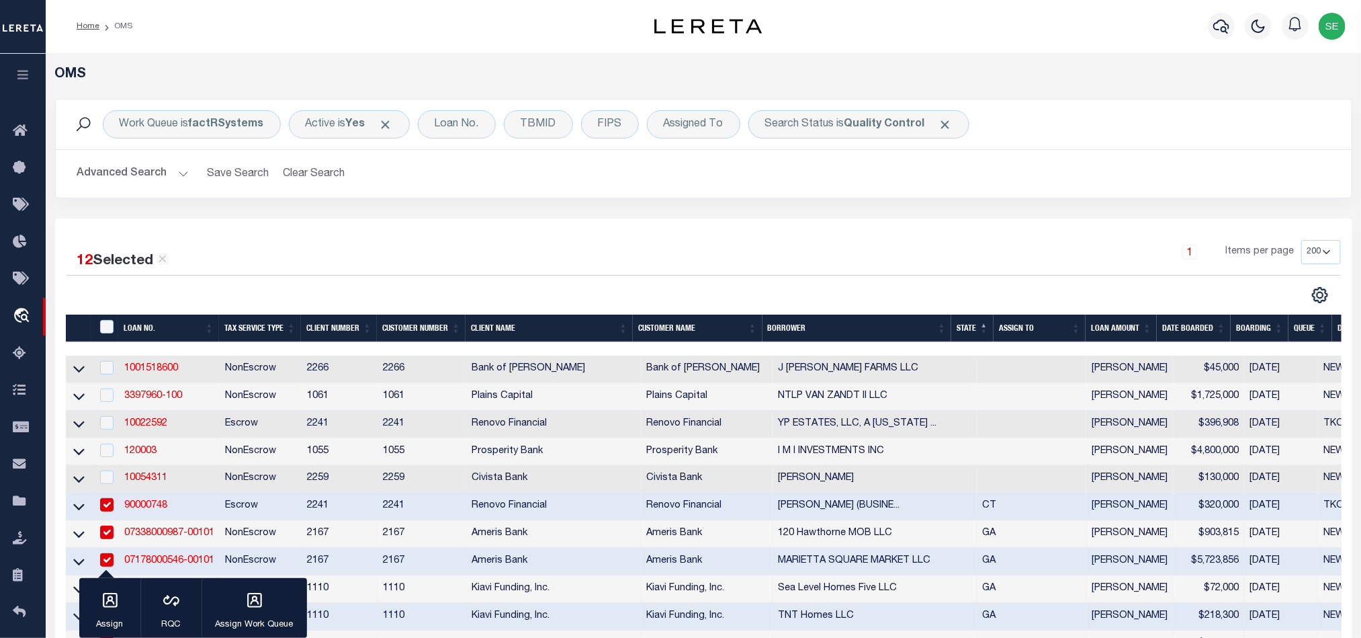
scroll to position [403, 0]
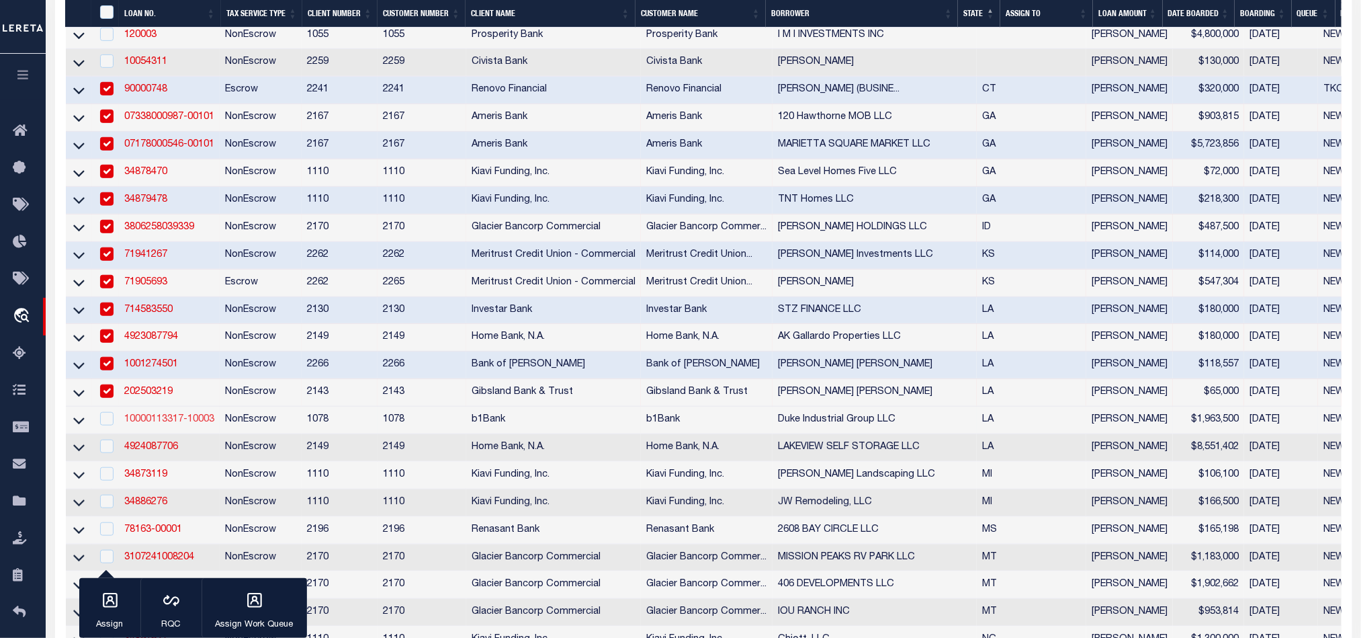
click at [173, 424] on link "10000113317-10003" at bounding box center [169, 419] width 90 height 9
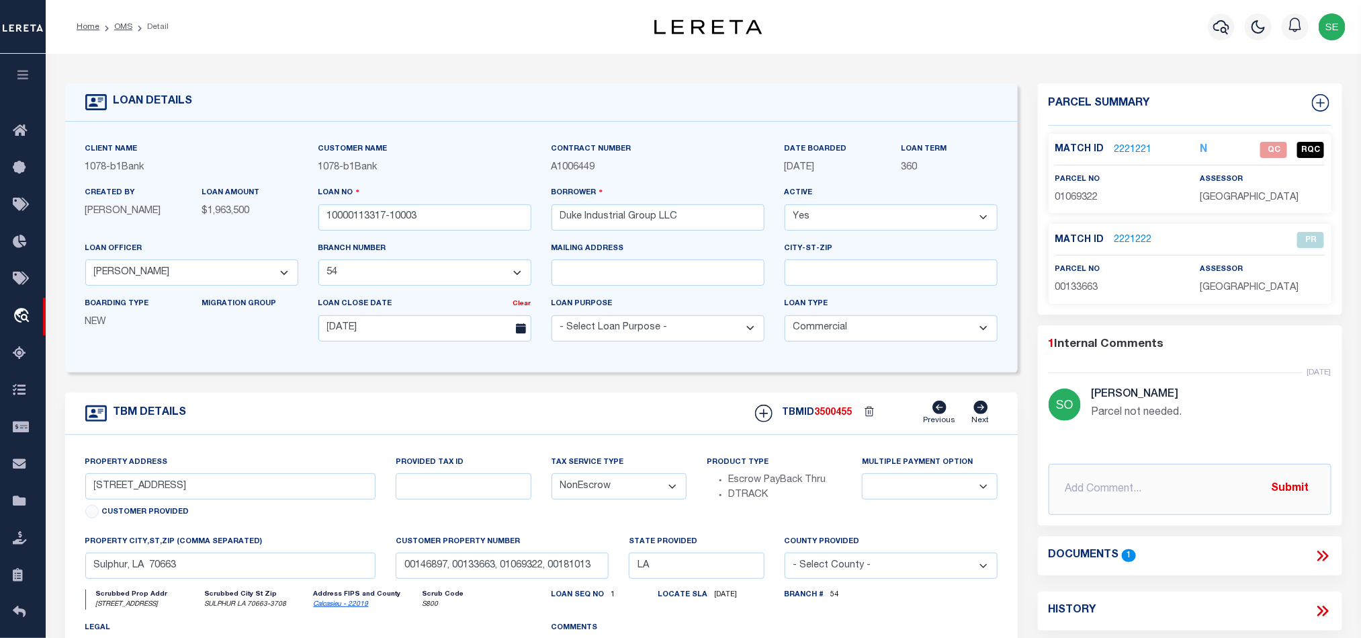
click at [550, 418] on div "TBM DETAILS TBMID 3500455 Previous Next" at bounding box center [541, 413] width 953 height 42
click at [1083, 194] on span "01069322" at bounding box center [1077, 197] width 43 height 9
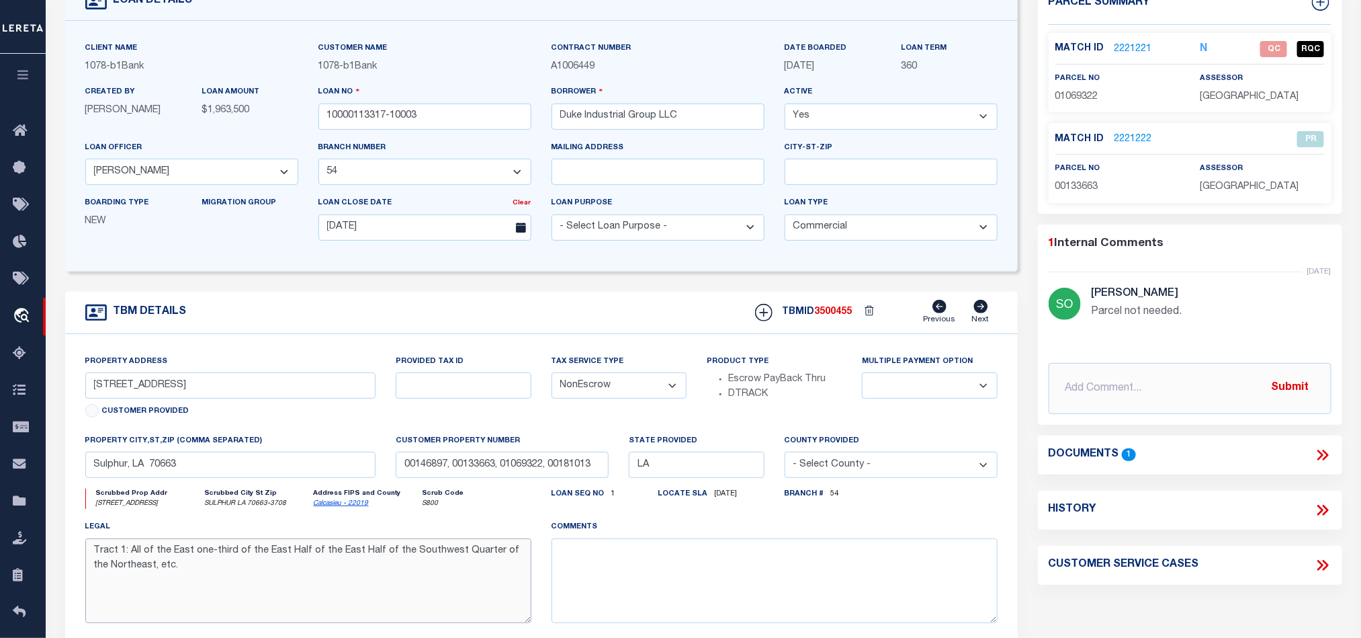
drag, startPoint x: 478, startPoint y: 566, endPoint x: 263, endPoint y: 571, distance: 215.7
click at [263, 571] on textarea "Tract 1: All of the East one-third of the East Half of the East Half of the Sou…" at bounding box center [308, 580] width 446 height 85
click at [270, 566] on textarea "Tract 1: All of the East one-third of the East Half of the East Half of the Sou…" at bounding box center [308, 580] width 446 height 85
click at [1131, 46] on link "2221221" at bounding box center [1134, 49] width 38 height 14
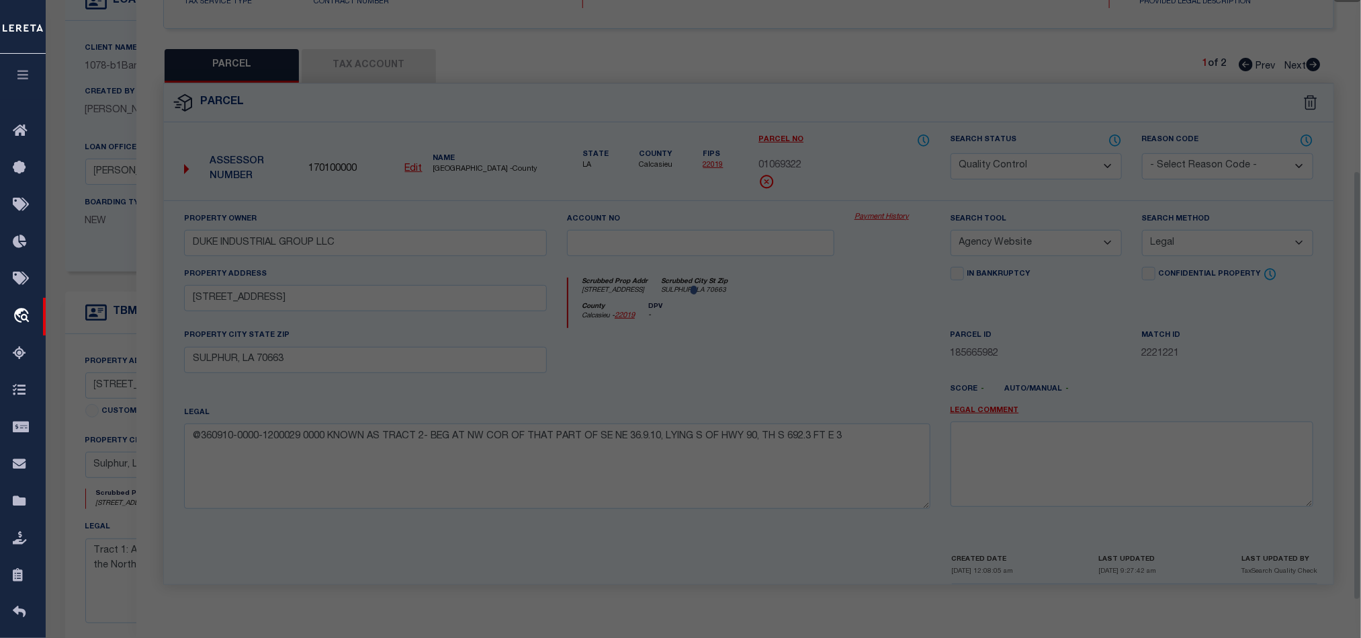
scroll to position [260, 0]
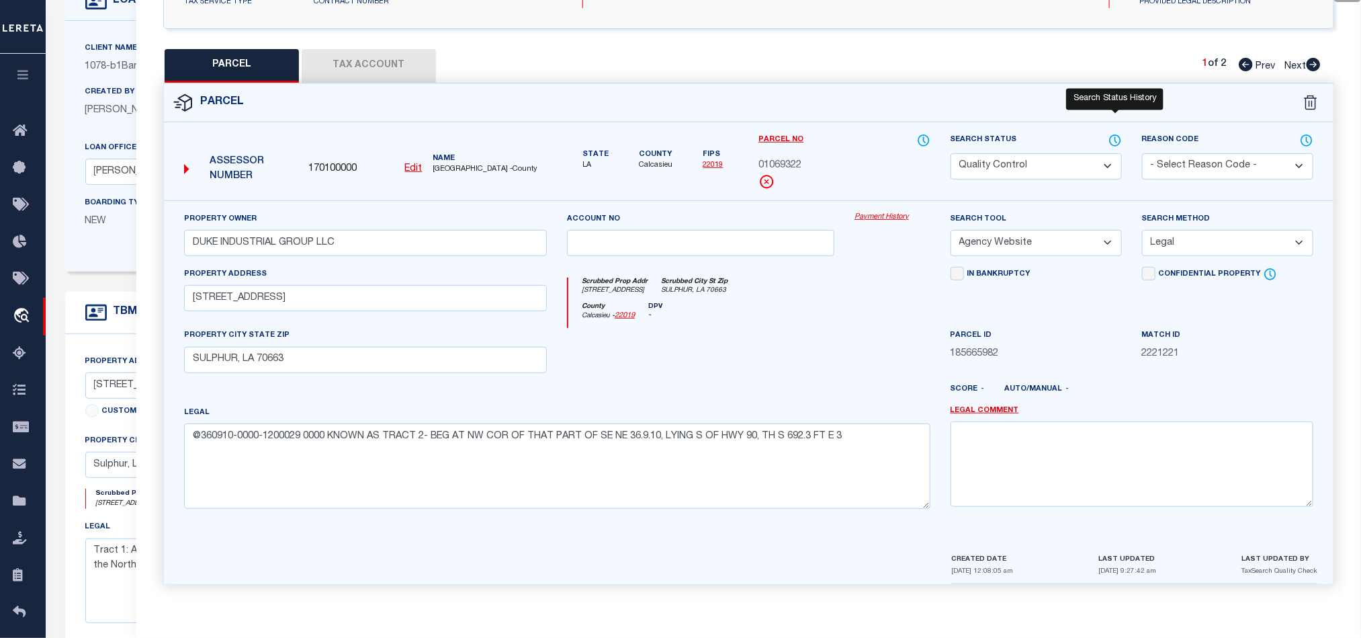
click at [1120, 135] on icon at bounding box center [1115, 140] width 11 height 11
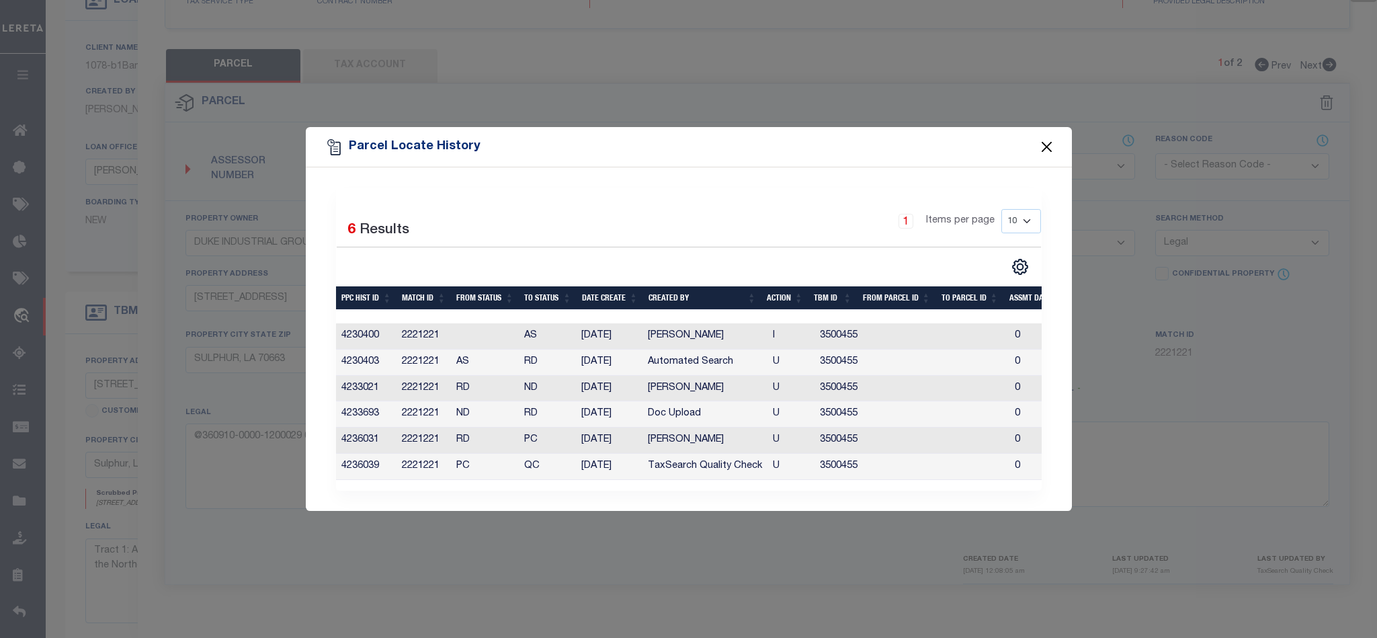
click at [1049, 139] on button "Close" at bounding box center [1046, 146] width 17 height 17
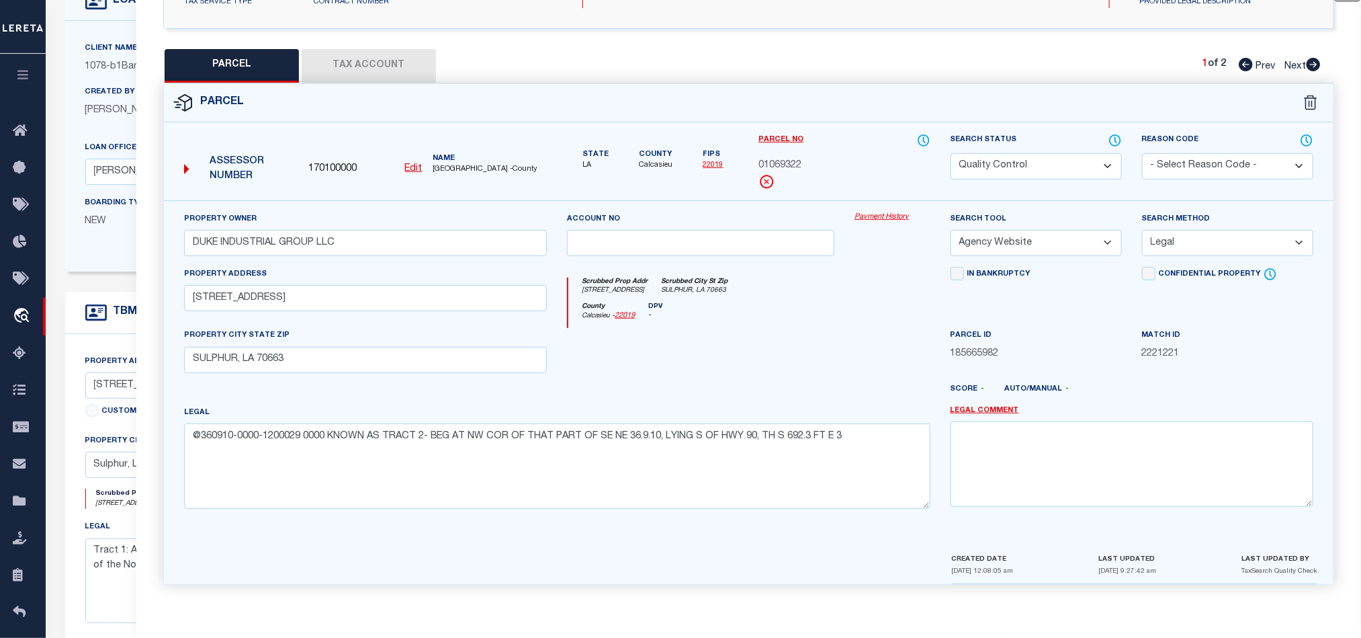
click at [1045, 154] on select "Automated Search Bad Parcel Complete Duplicate Parcel High Dollar Reporting In …" at bounding box center [1036, 166] width 171 height 26
click at [754, 321] on div "County [GEOGRAPHIC_DATA] - 22019 DPV -" at bounding box center [750, 315] width 362 height 26
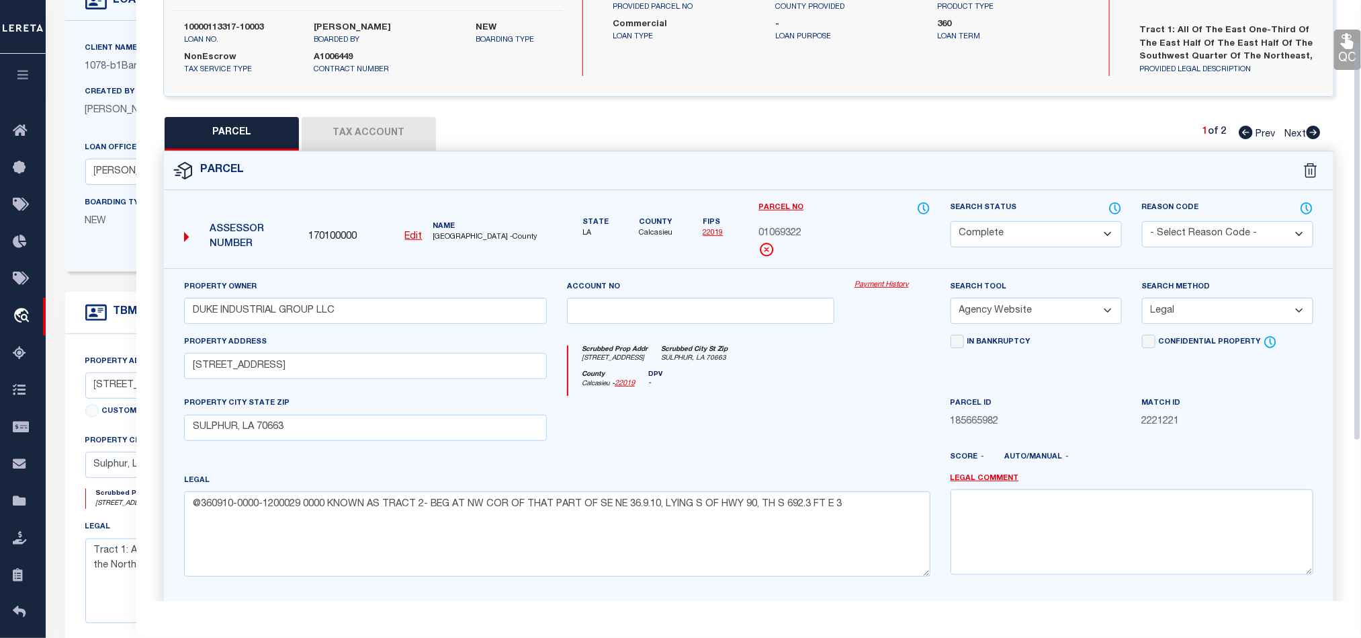
scroll to position [58, 0]
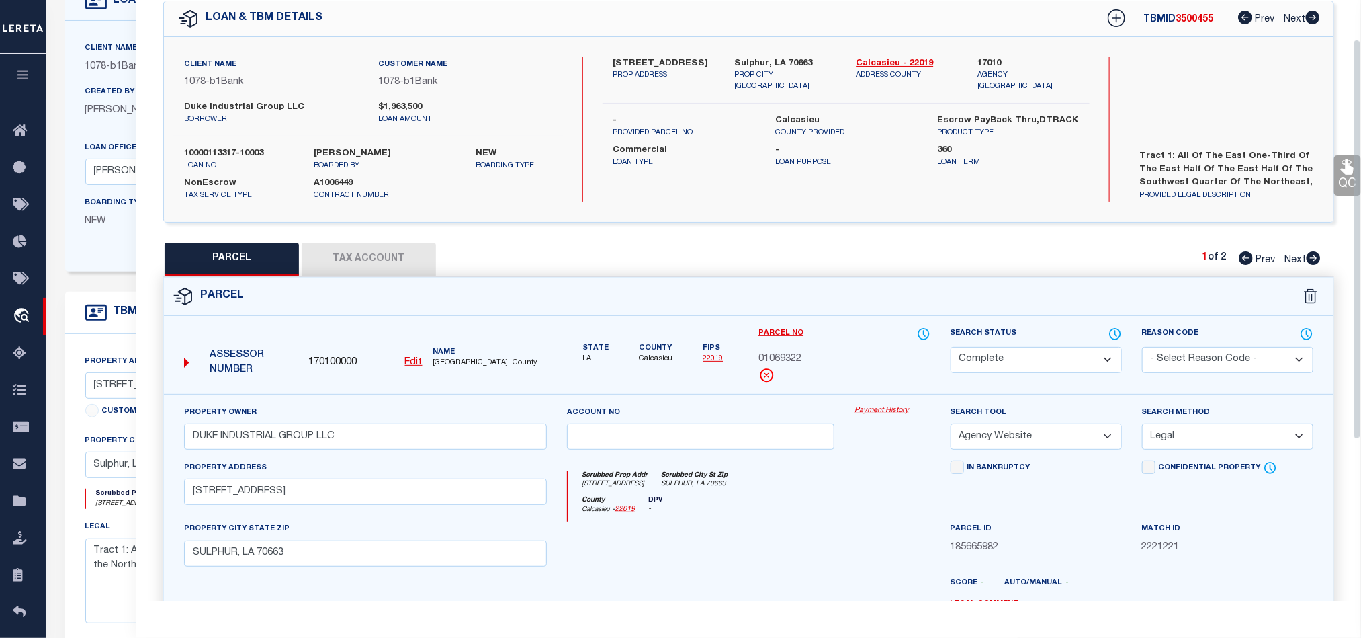
click at [1343, 181] on link "QC" at bounding box center [1348, 175] width 27 height 40
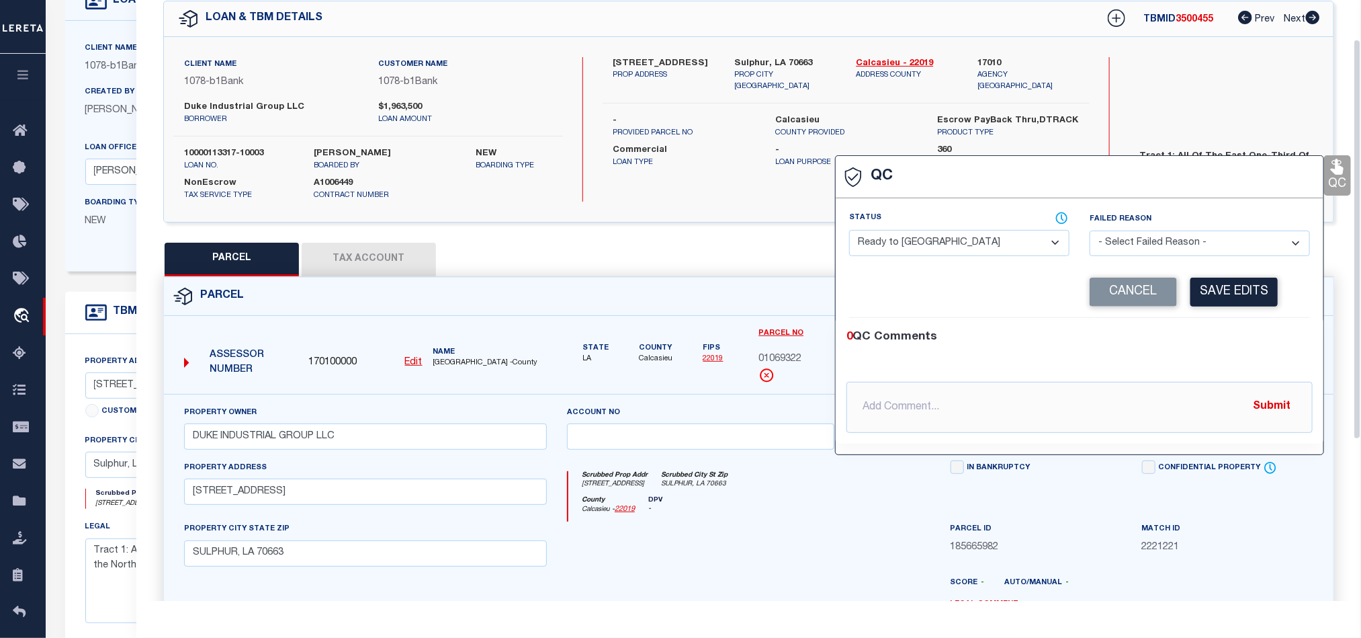
click at [986, 241] on select "- Select Status - Ready to QC Correct Incorrect" at bounding box center [959, 243] width 220 height 26
click at [1253, 366] on ul at bounding box center [1080, 363] width 466 height 3
click at [1232, 317] on div "Corrected Search Value Cancel Save Edits" at bounding box center [1079, 292] width 461 height 51
click at [1232, 298] on button "Save Edits" at bounding box center [1234, 292] width 87 height 29
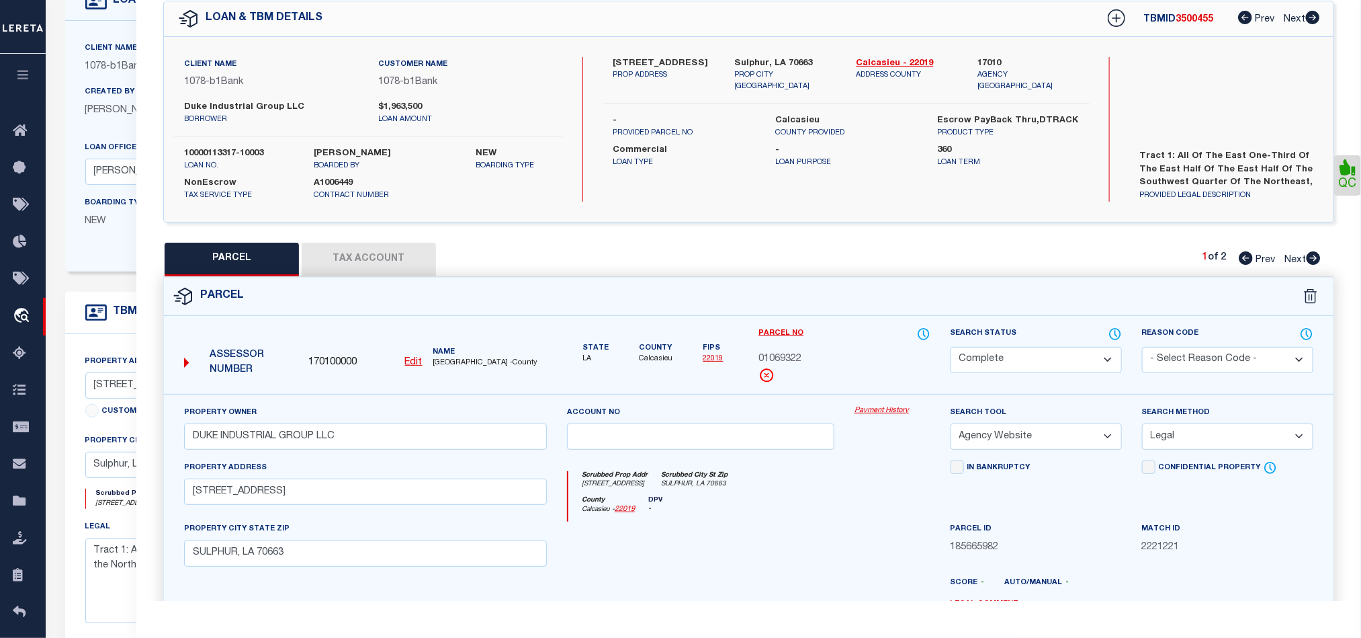
click at [371, 265] on button "Tax Account" at bounding box center [369, 260] width 134 height 34
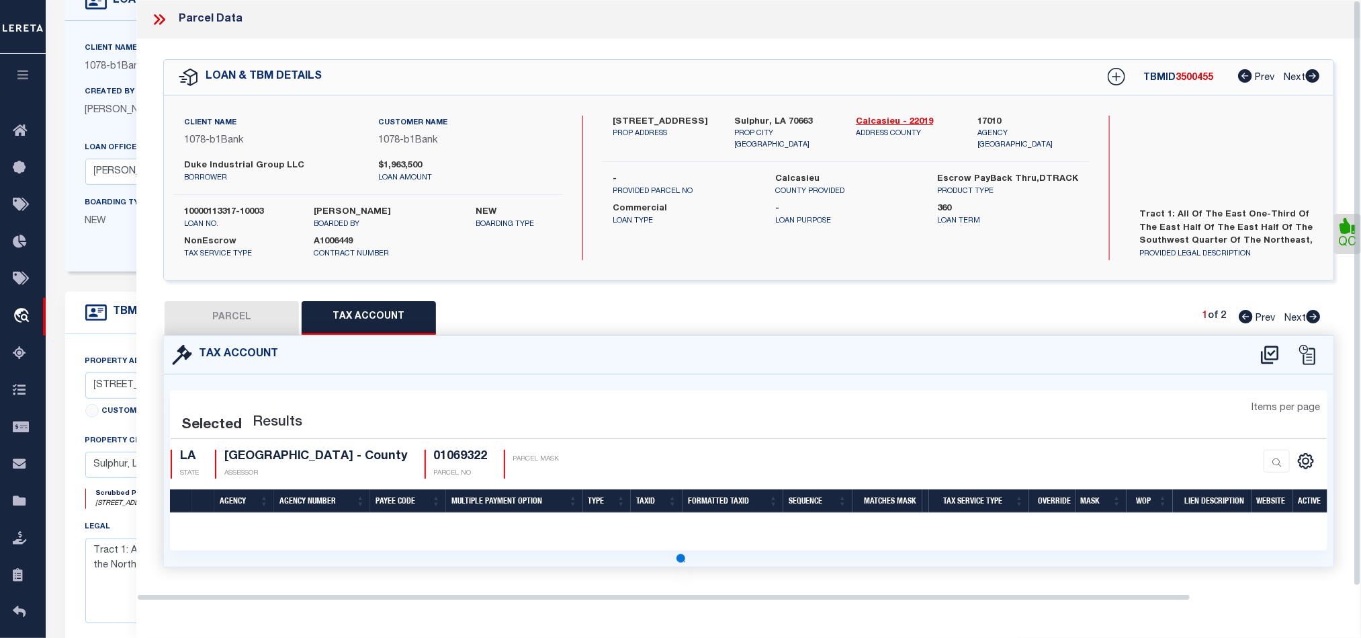
scroll to position [0, 0]
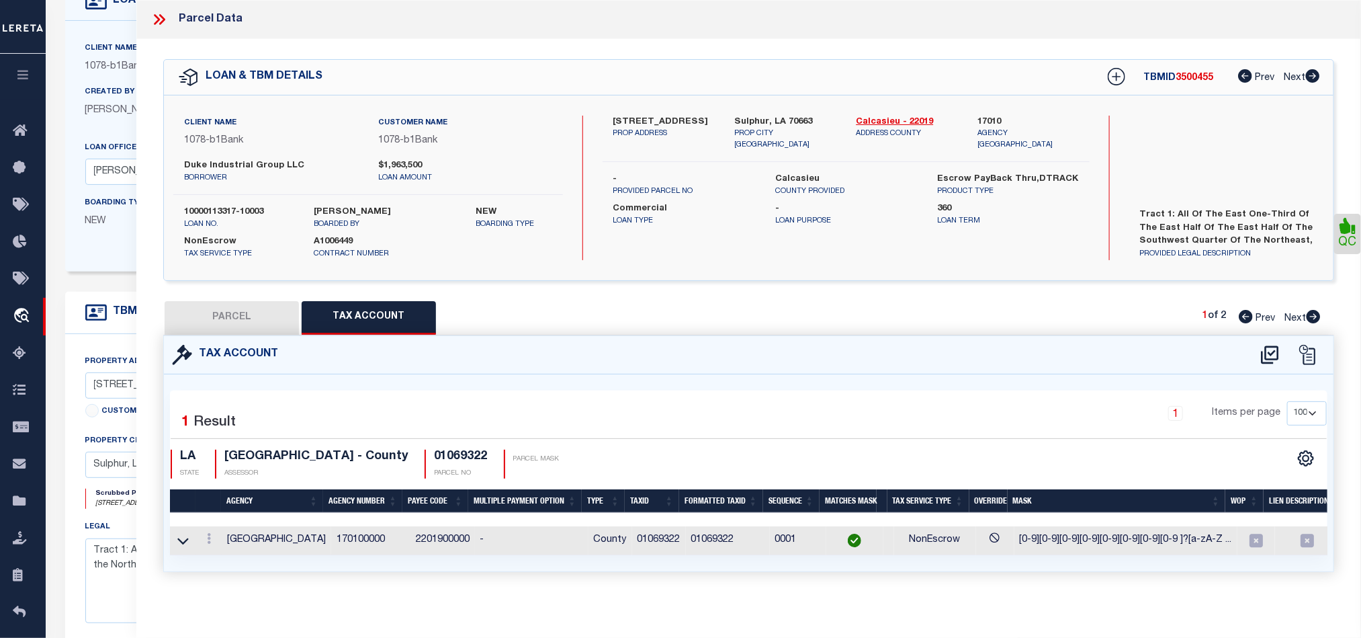
click at [226, 325] on button "PARCEL" at bounding box center [232, 318] width 134 height 34
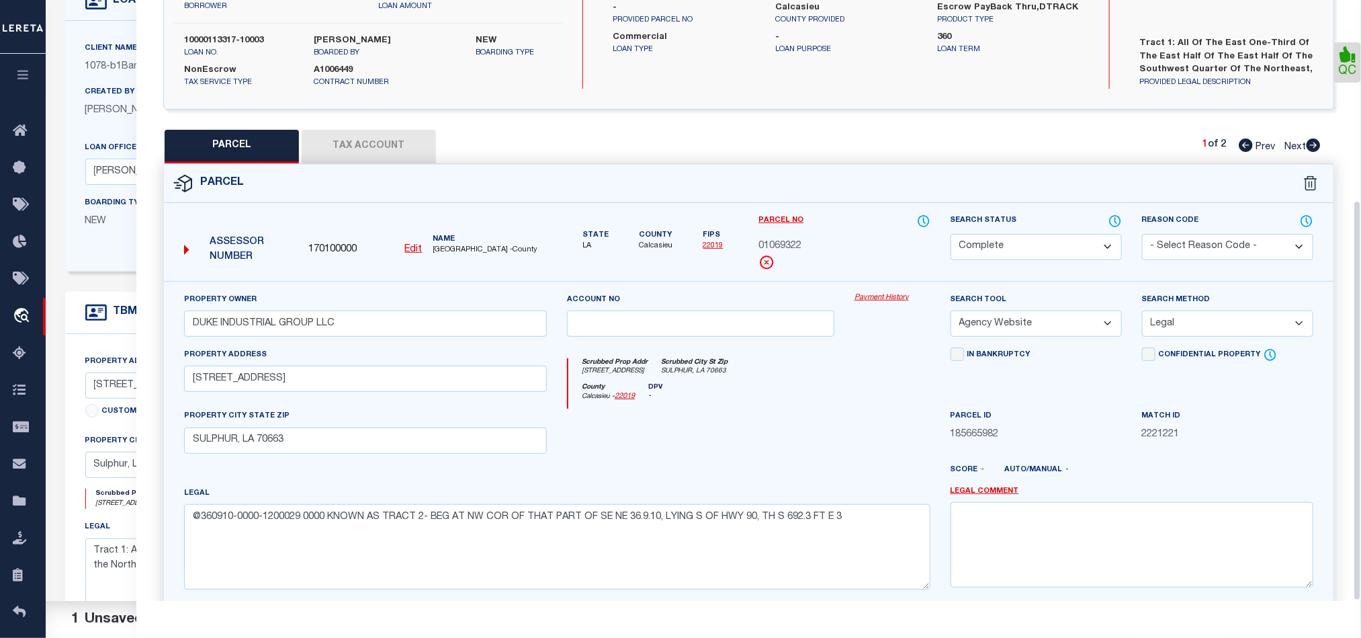
scroll to position [300, 0]
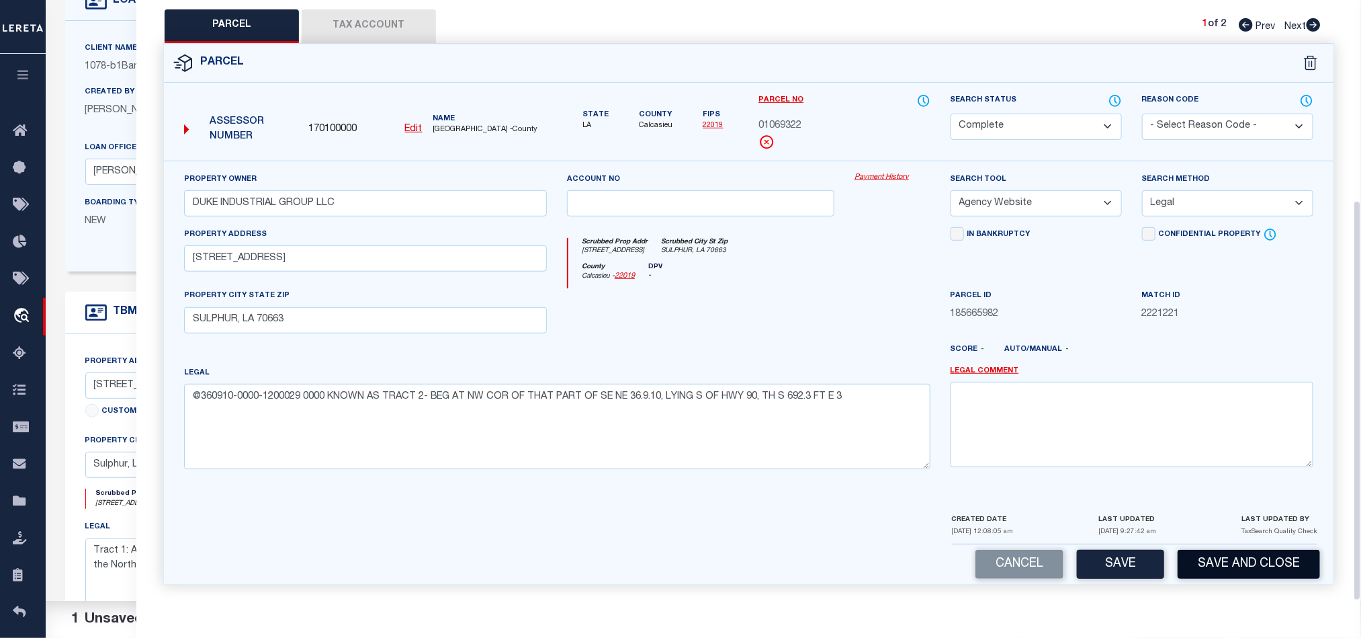
click at [1244, 573] on button "Save and Close" at bounding box center [1249, 564] width 142 height 29
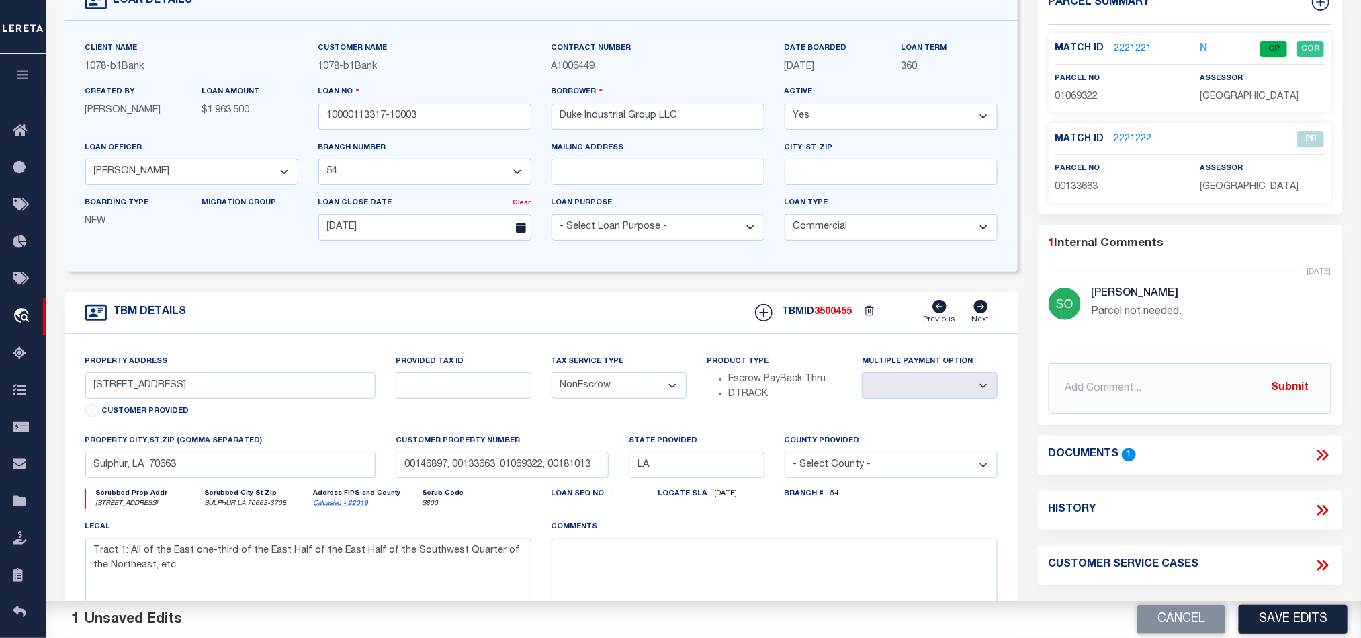
drag, startPoint x: 1169, startPoint y: 620, endPoint x: 1281, endPoint y: 353, distance: 288.5
click at [1169, 620] on button "Cancel" at bounding box center [1182, 619] width 88 height 29
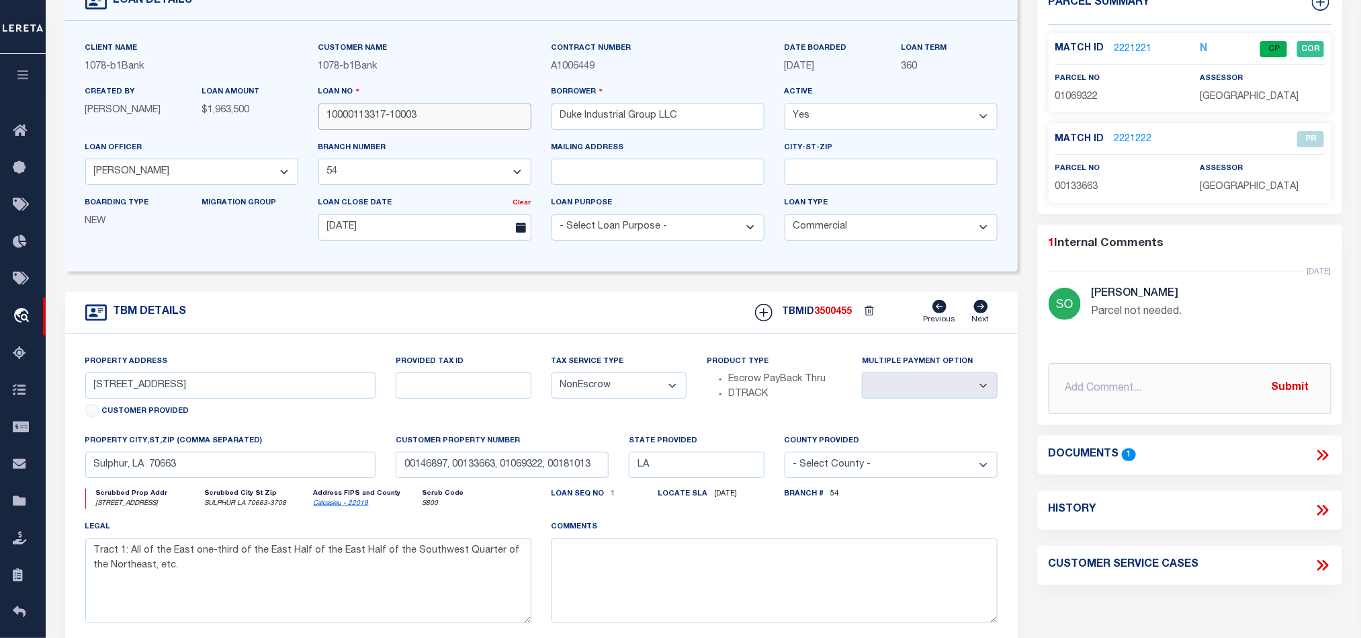
click at [515, 117] on input "10000113317-10003" at bounding box center [425, 116] width 213 height 26
click at [833, 317] on span "3500455" at bounding box center [834, 311] width 38 height 9
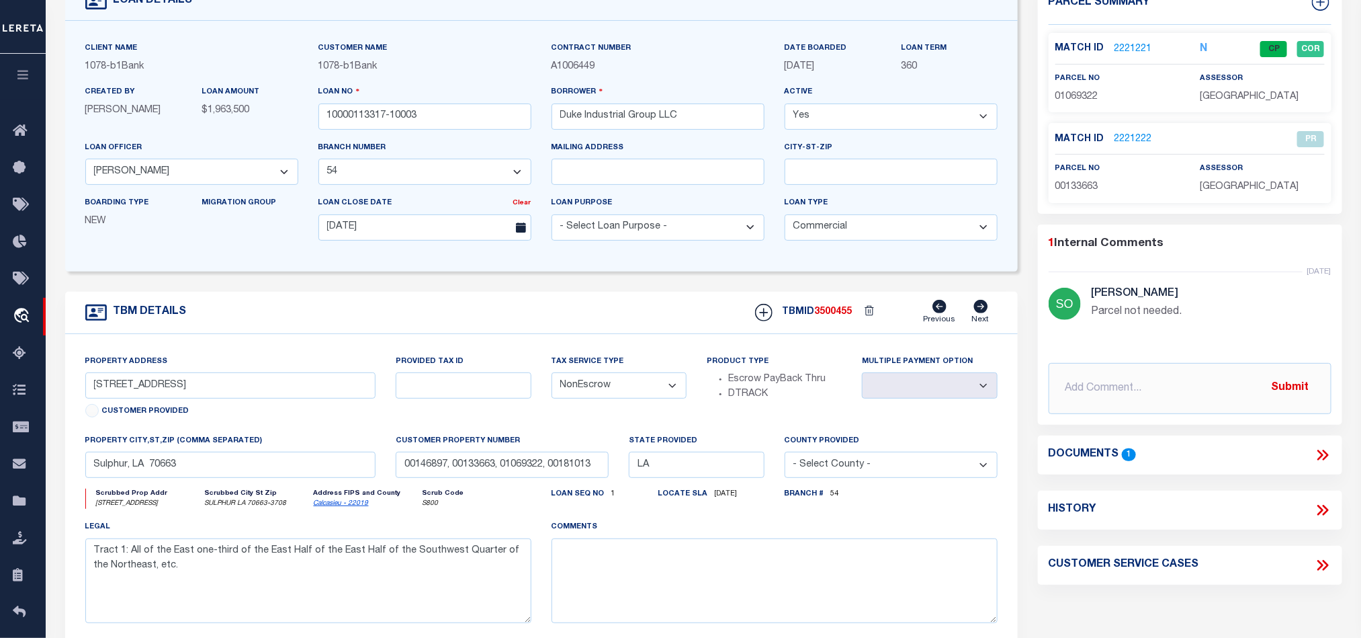
click at [1244, 92] on span "[GEOGRAPHIC_DATA]" at bounding box center [1249, 96] width 99 height 9
click at [1073, 97] on span "01069322" at bounding box center [1077, 96] width 43 height 9
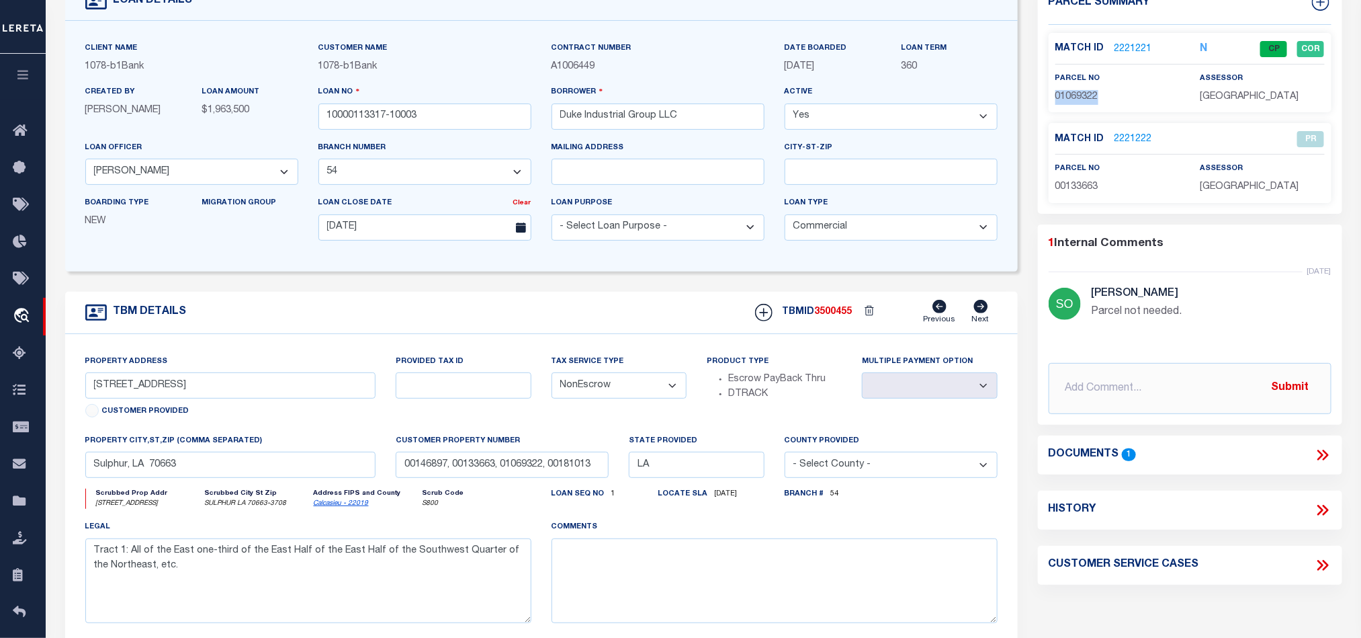
click at [1132, 46] on link "2221221" at bounding box center [1134, 49] width 38 height 14
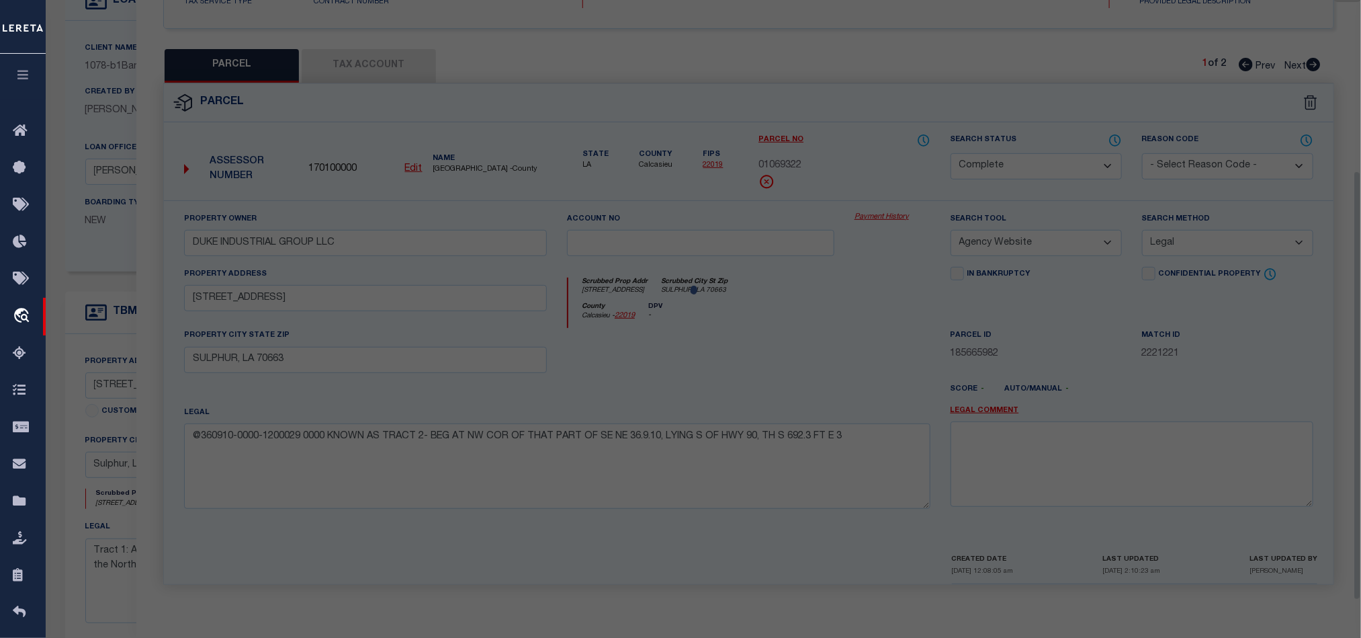
scroll to position [260, 0]
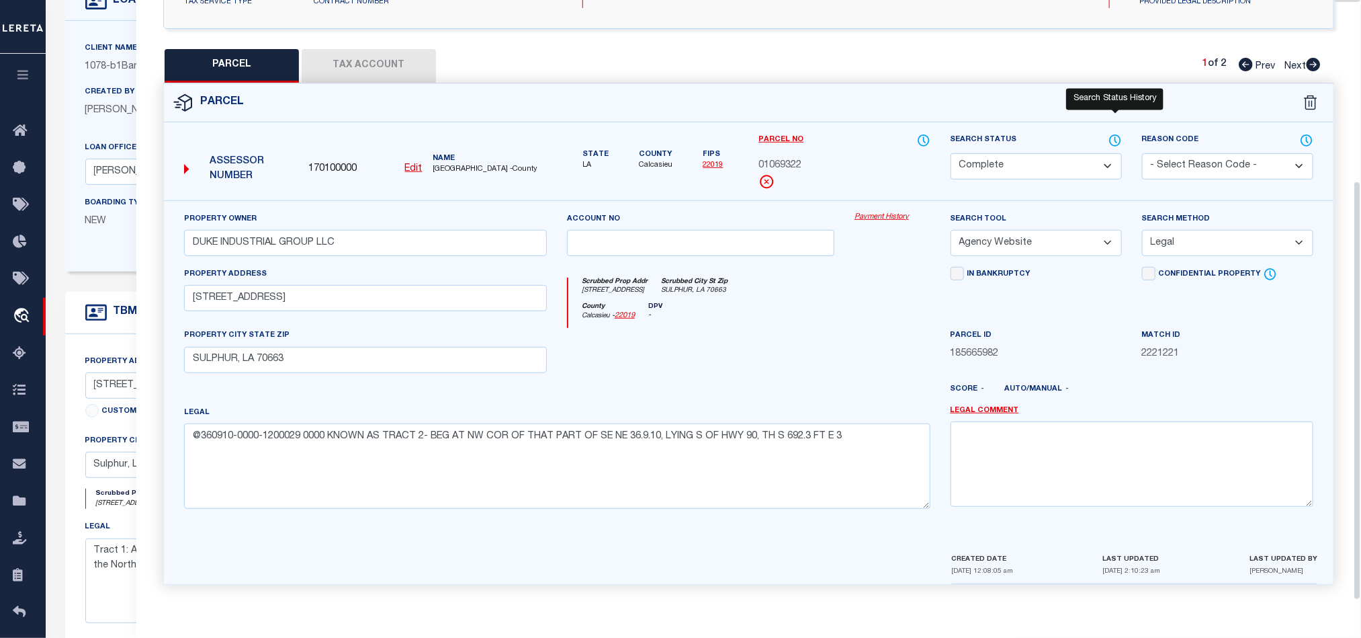
click at [1109, 133] on icon at bounding box center [1115, 140] width 13 height 15
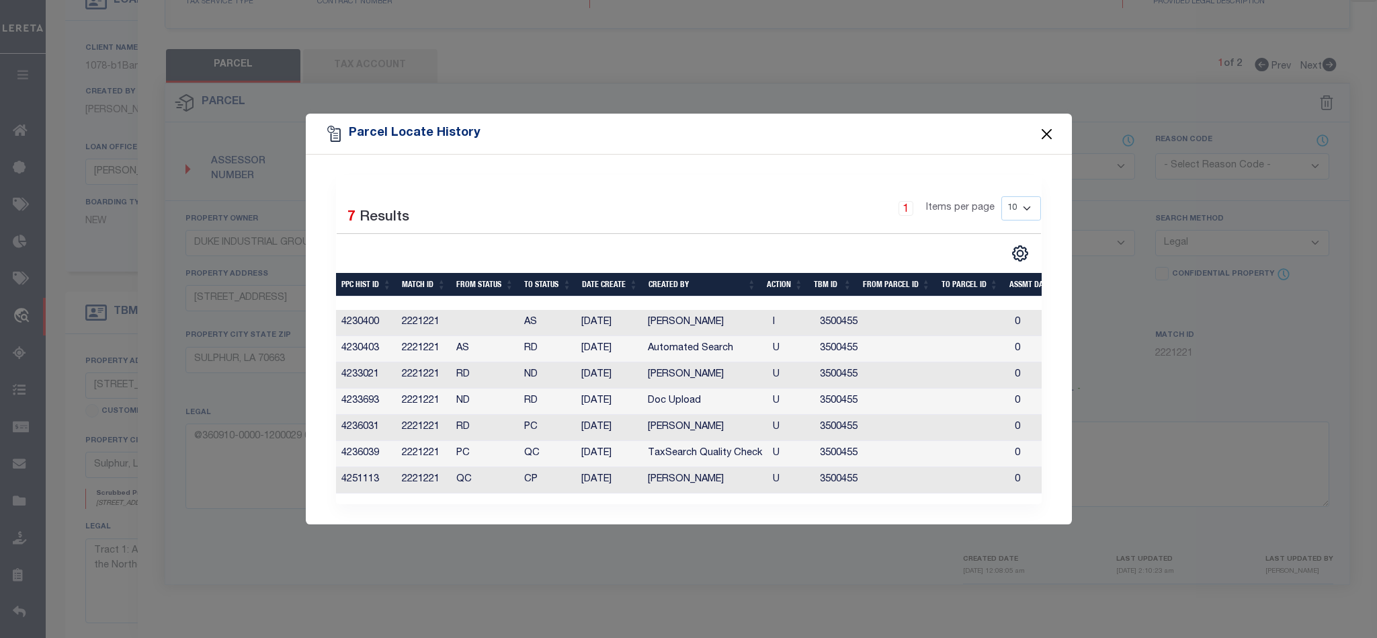
click at [1043, 125] on button "Close" at bounding box center [1046, 133] width 17 height 17
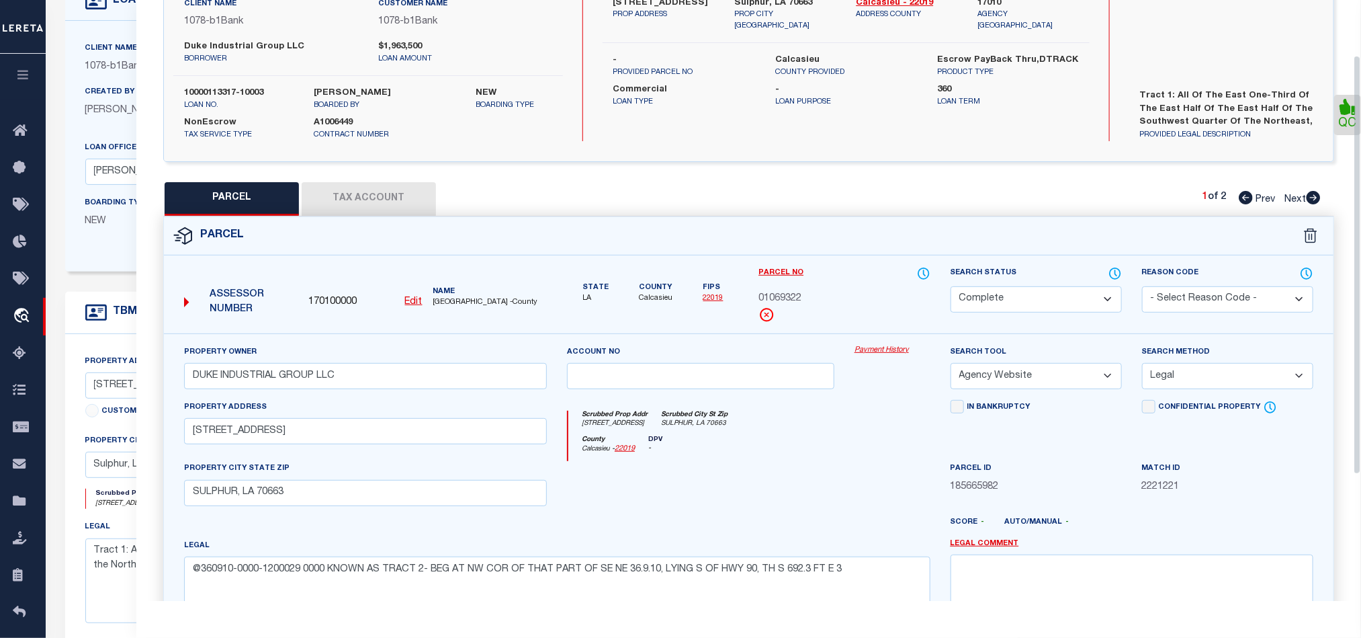
scroll to position [0, 0]
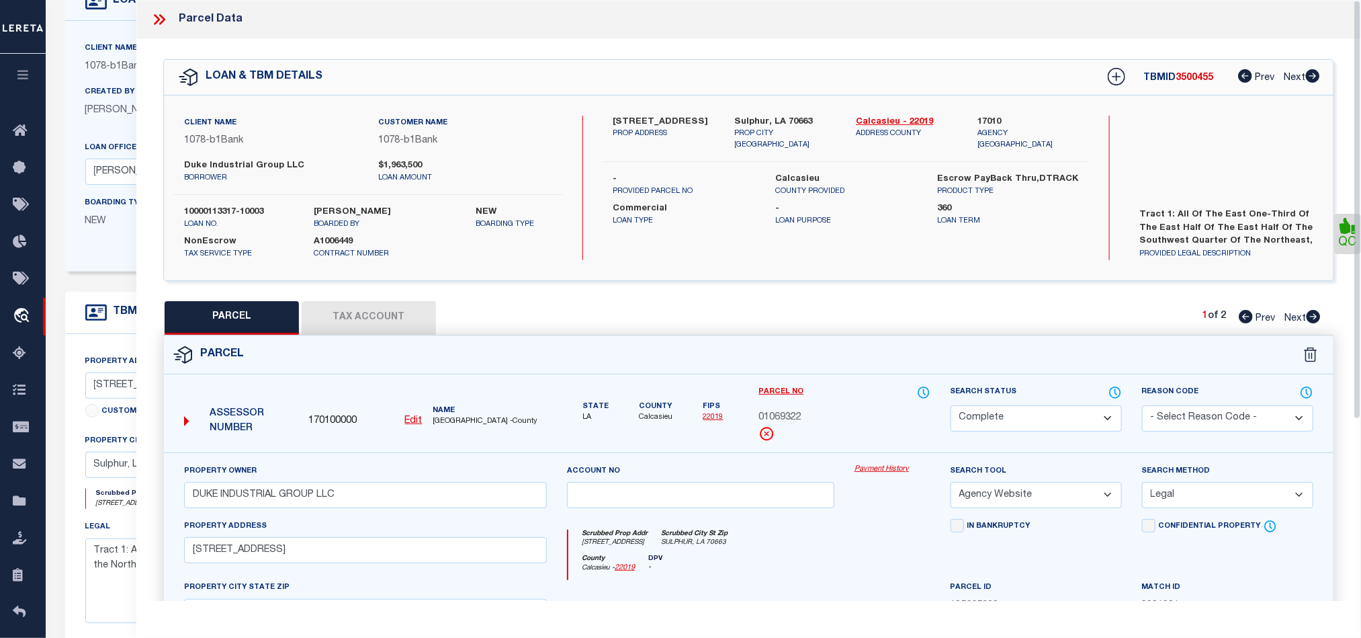
click at [154, 25] on icon at bounding box center [159, 19] width 17 height 17
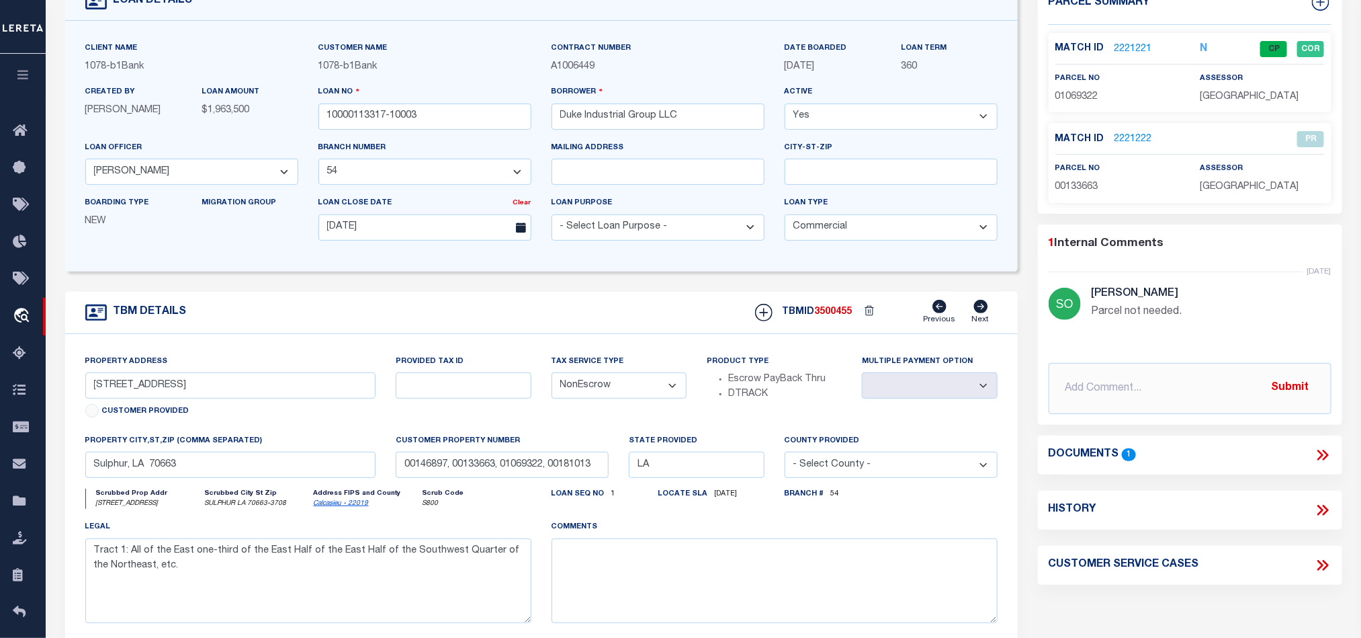
click at [603, 334] on div "TBM DETAILS TBMID 3500455 Previous Next" at bounding box center [541, 313] width 953 height 42
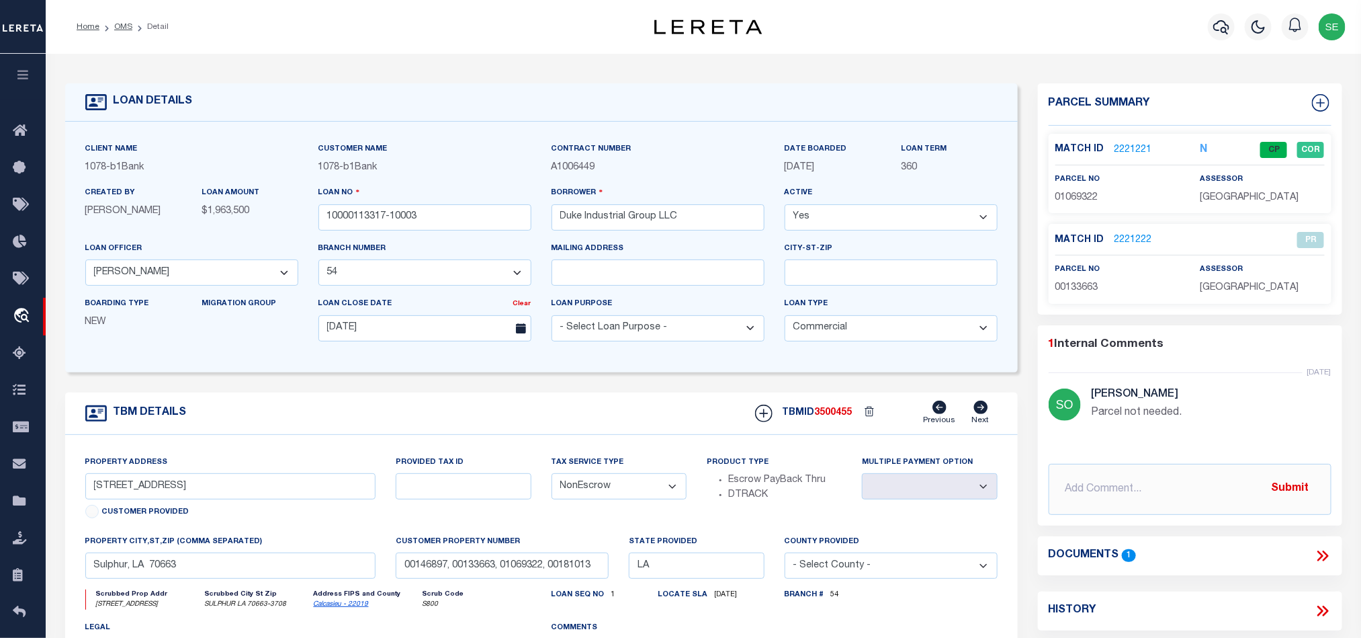
drag, startPoint x: 122, startPoint y: 27, endPoint x: 738, endPoint y: 163, distance: 631.1
click at [122, 27] on link "OMS" at bounding box center [123, 27] width 18 height 8
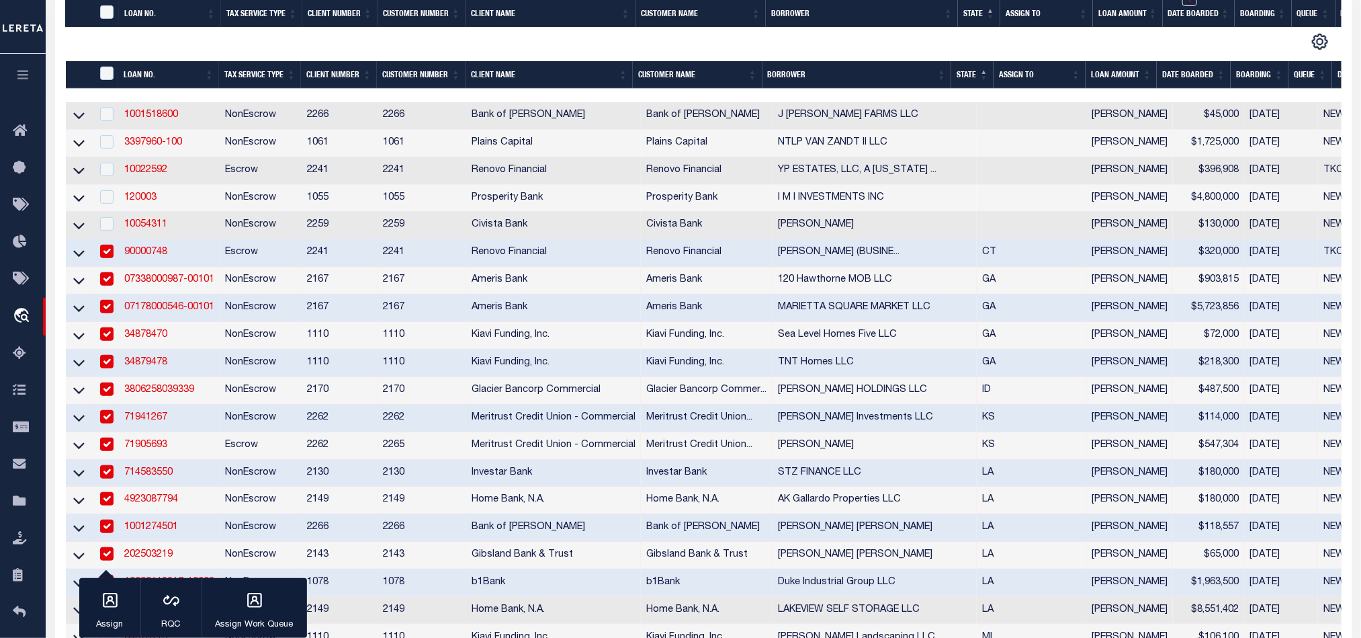
scroll to position [403, 0]
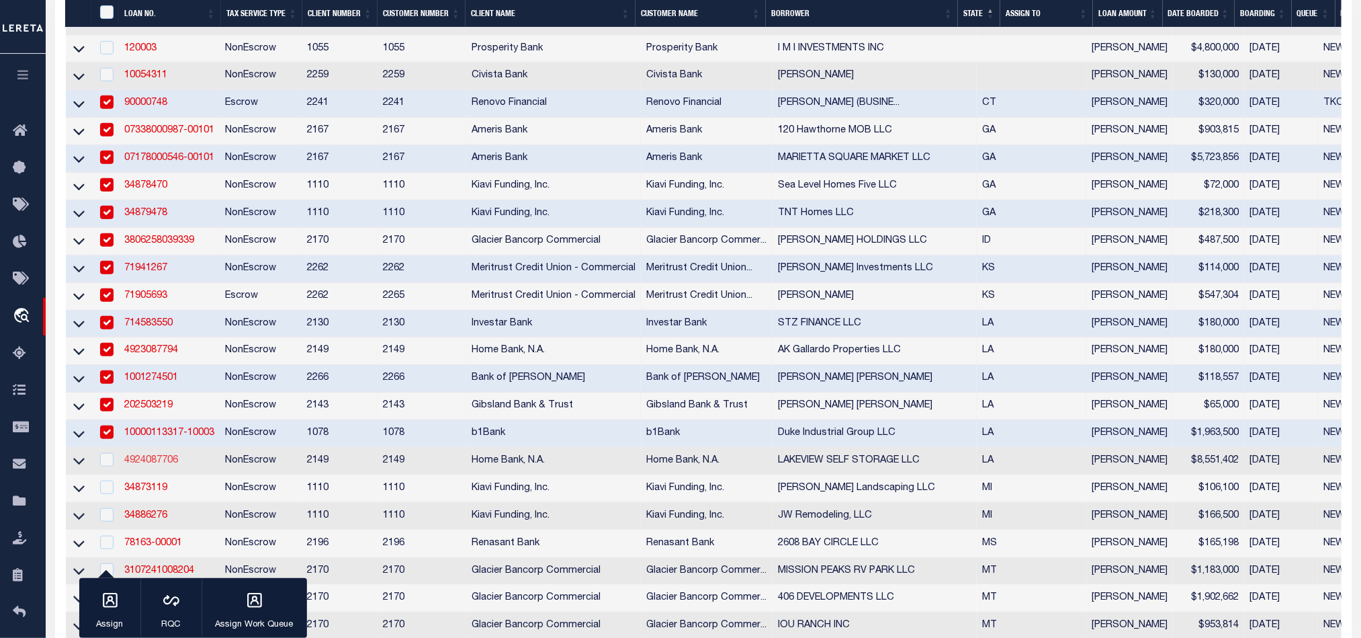
click at [147, 465] on link "4924087706" at bounding box center [151, 460] width 54 height 9
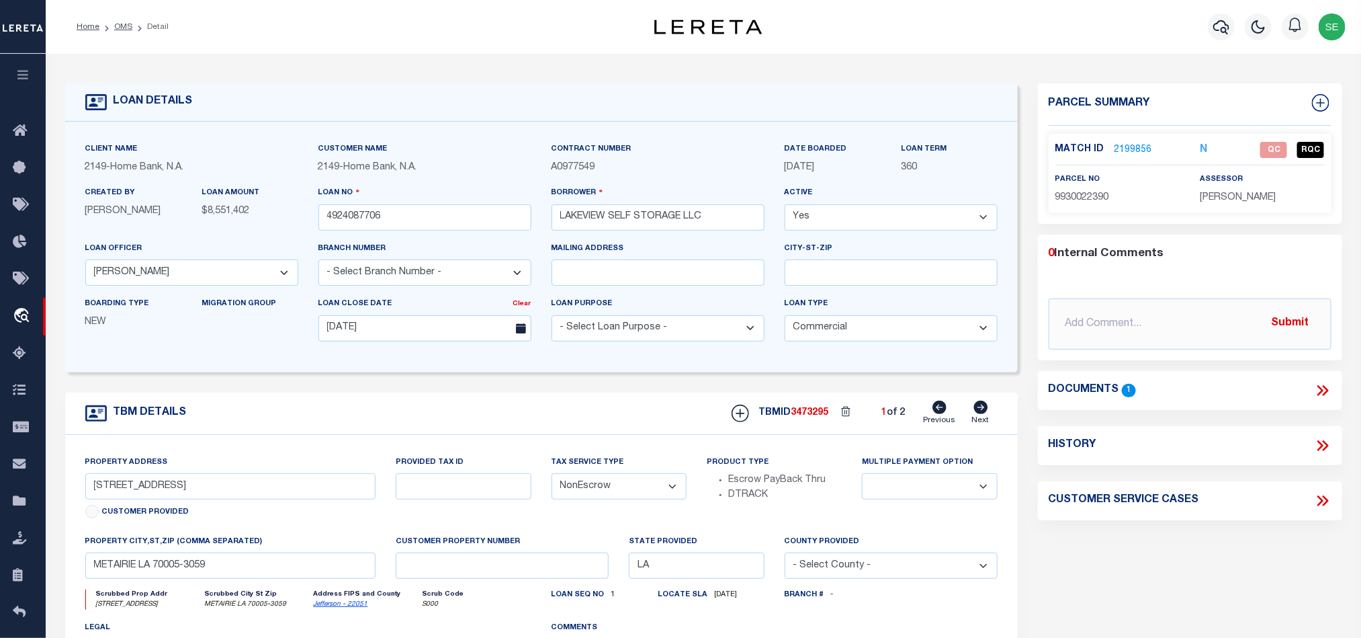
click at [1085, 198] on span "9930022390" at bounding box center [1083, 197] width 54 height 9
click at [560, 426] on div "TBM DETAILS TBMID 3473295 1 of 2 Next" at bounding box center [541, 413] width 953 height 42
drag, startPoint x: 528, startPoint y: 436, endPoint x: 972, endPoint y: 439, distance: 443.5
click at [528, 435] on div "TBM DETAILS TBMID 3473295 1 of 2 Next" at bounding box center [541, 413] width 953 height 42
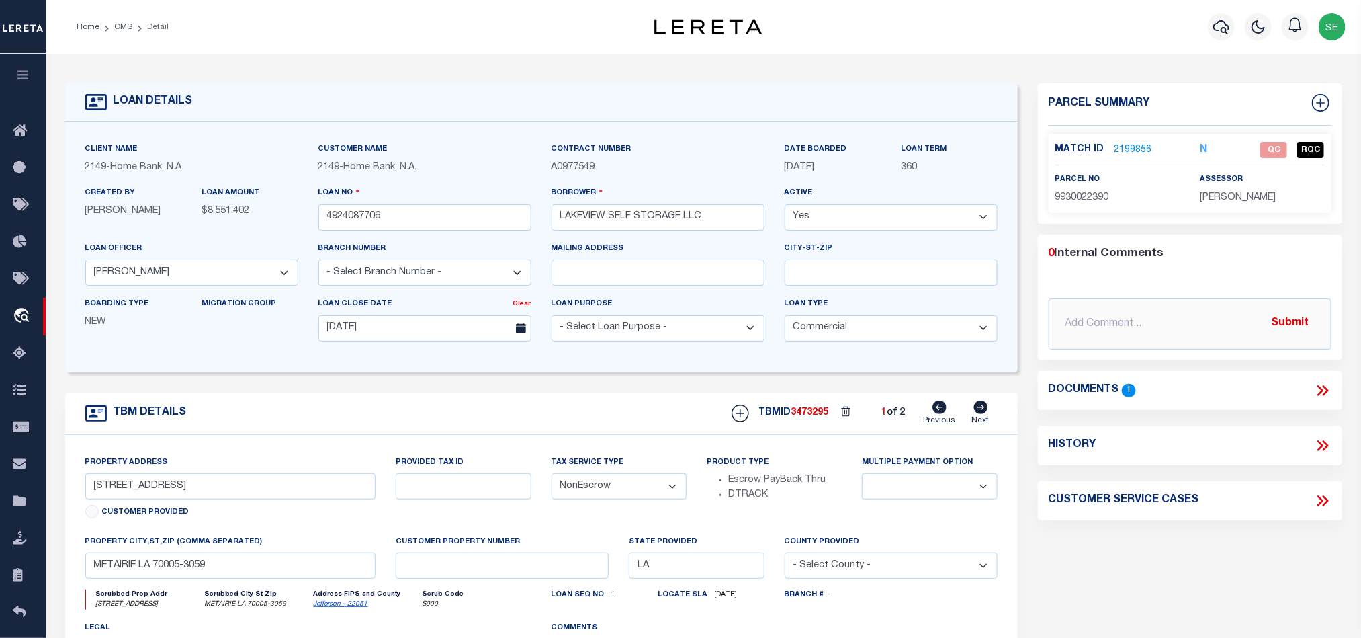
click at [980, 410] on icon at bounding box center [981, 407] width 14 height 13
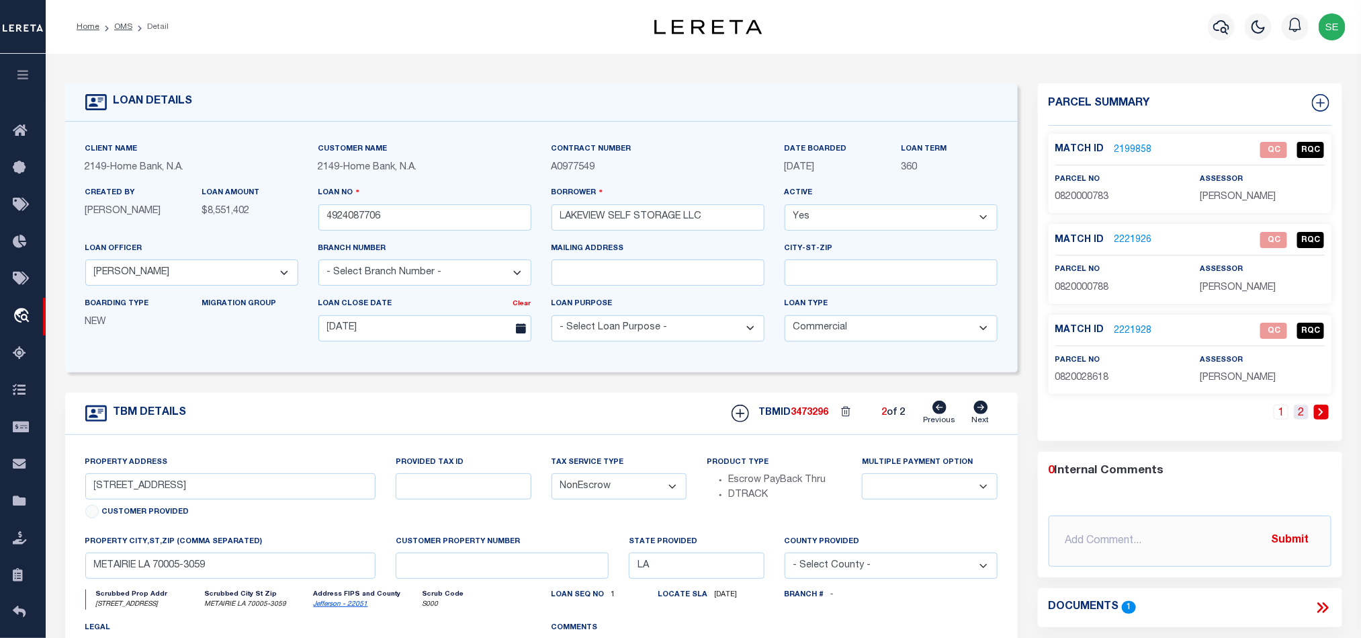
click at [1305, 418] on link "2" at bounding box center [1301, 412] width 15 height 15
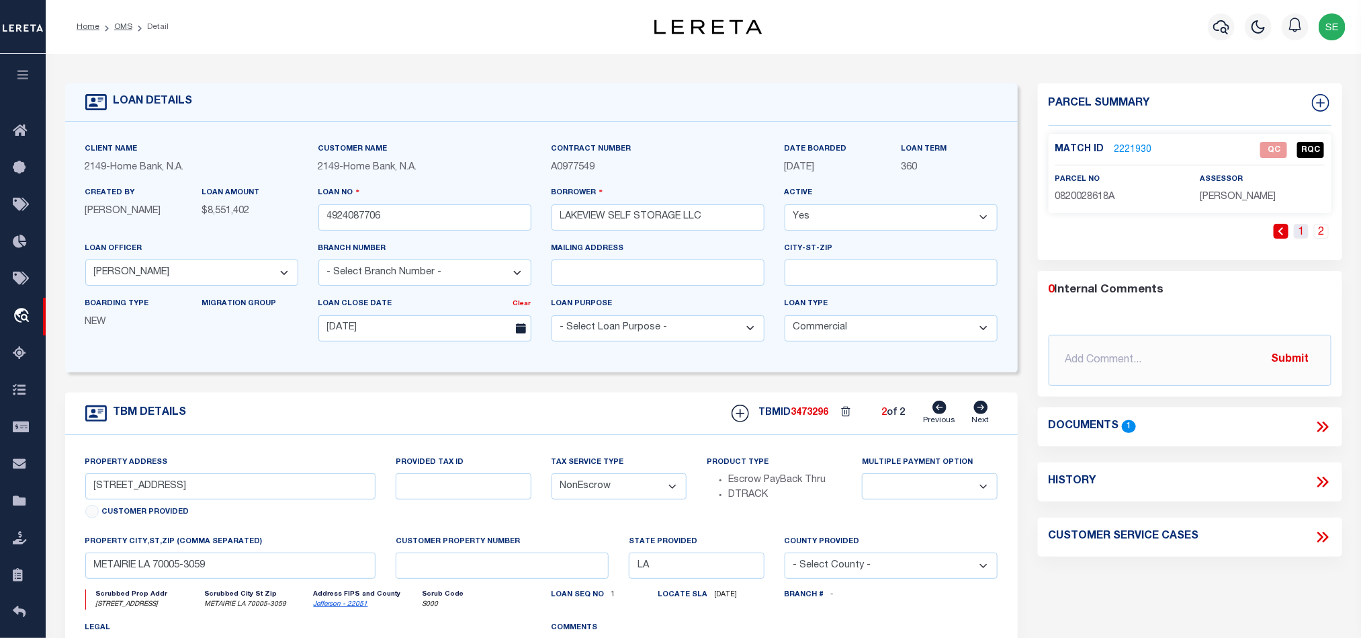
click at [1301, 234] on link "1" at bounding box center [1301, 231] width 15 height 15
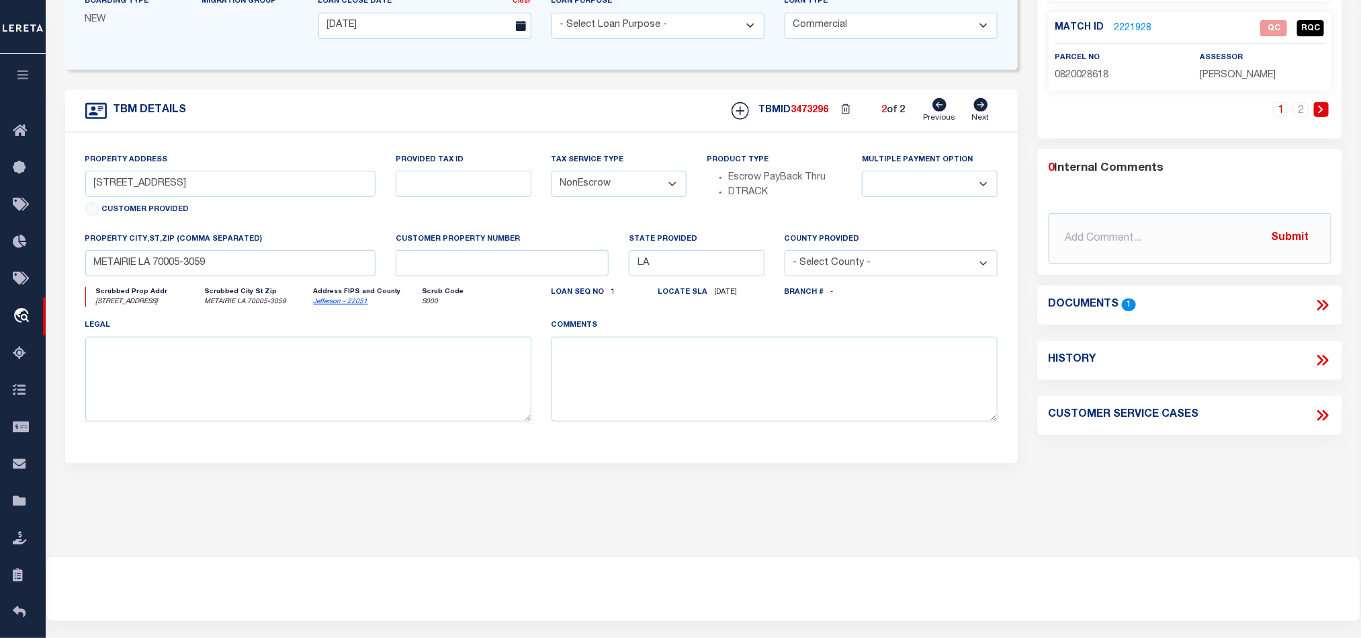
scroll to position [202, 0]
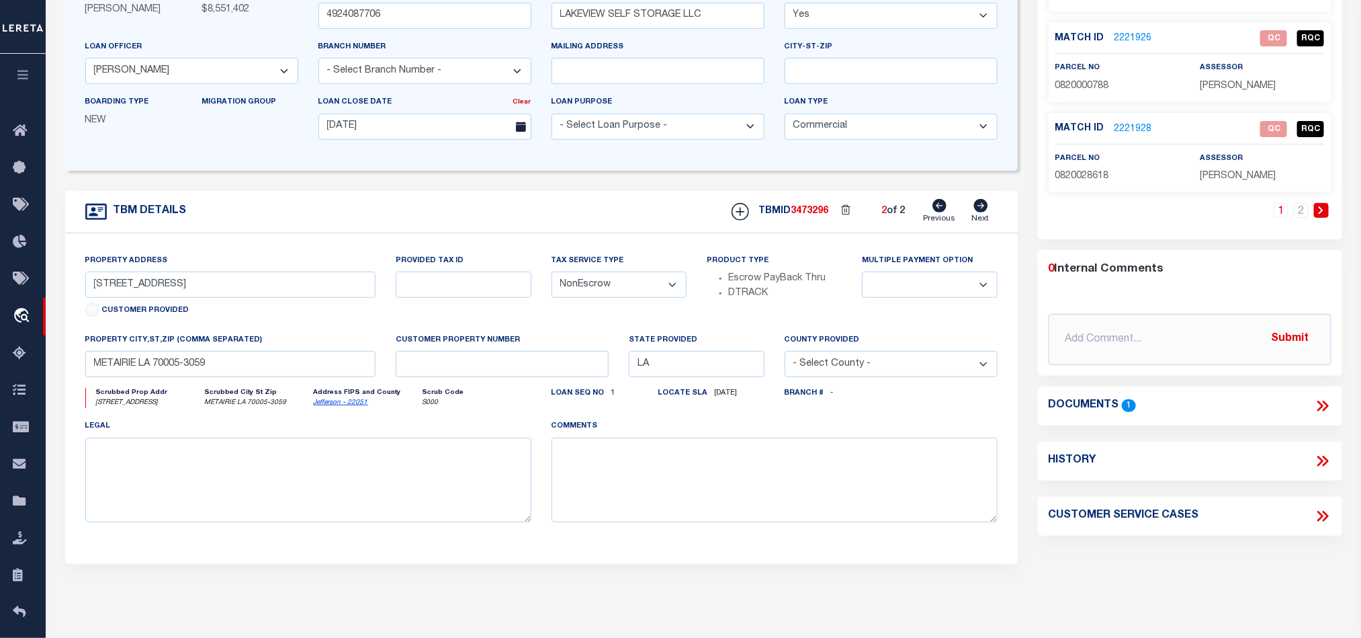
click at [1331, 404] on icon at bounding box center [1322, 405] width 17 height 17
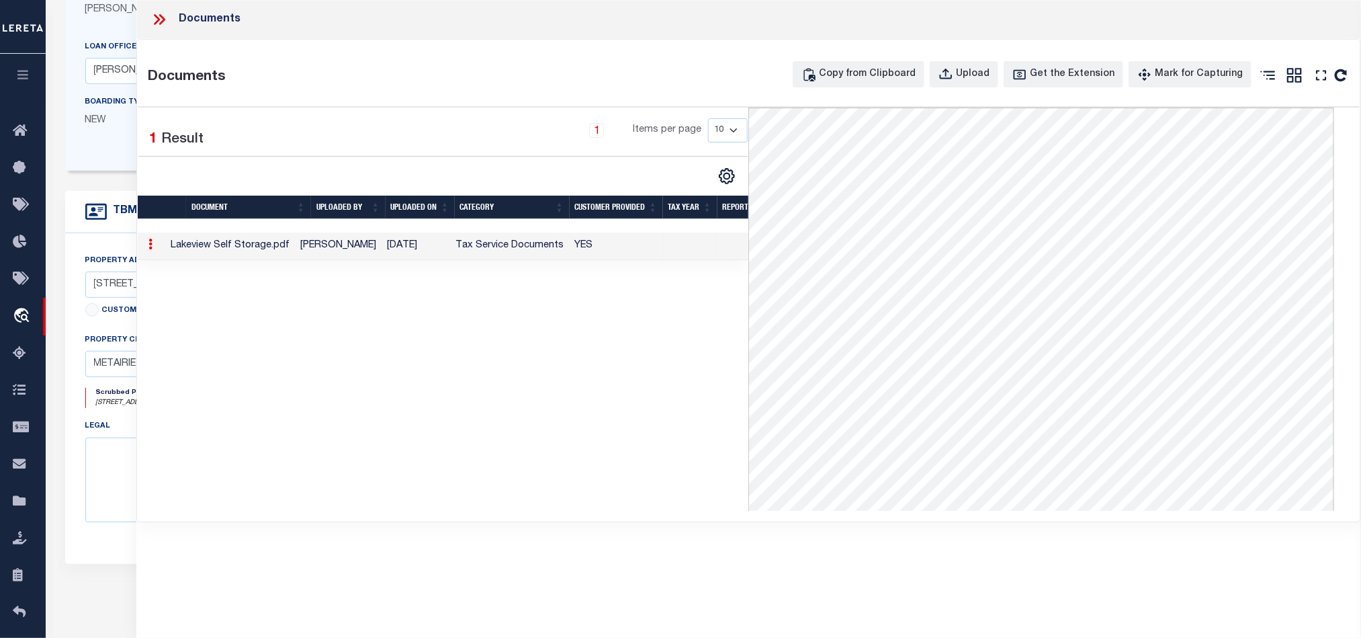
click at [164, 21] on icon at bounding box center [162, 19] width 6 height 11
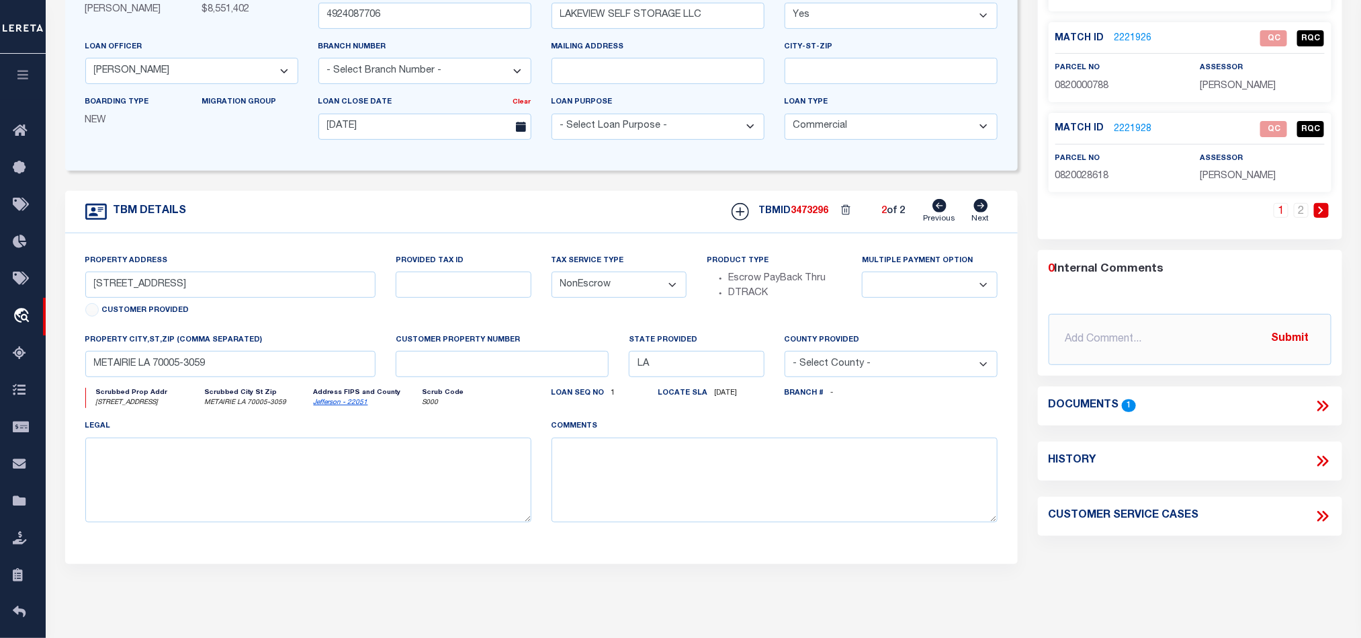
click at [1124, 233] on div "1 2" at bounding box center [1190, 221] width 283 height 36
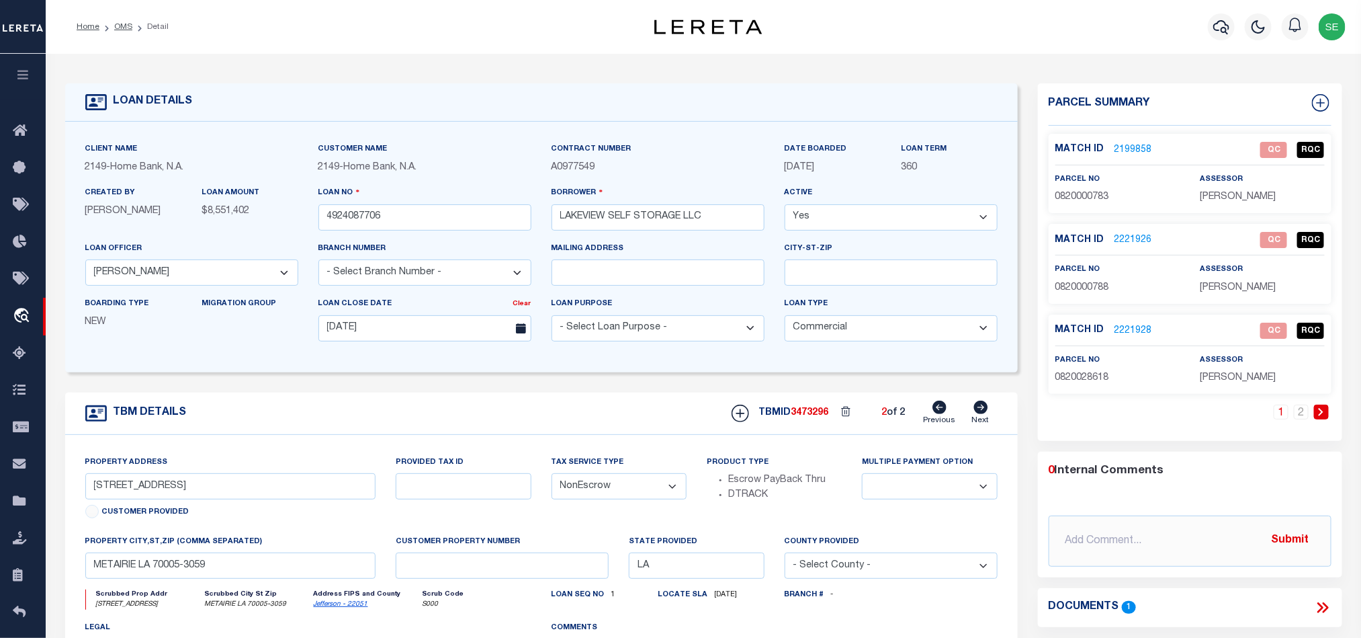
drag, startPoint x: 940, startPoint y: 411, endPoint x: 974, endPoint y: 401, distance: 35.7
click at [940, 411] on icon at bounding box center [940, 407] width 14 height 13
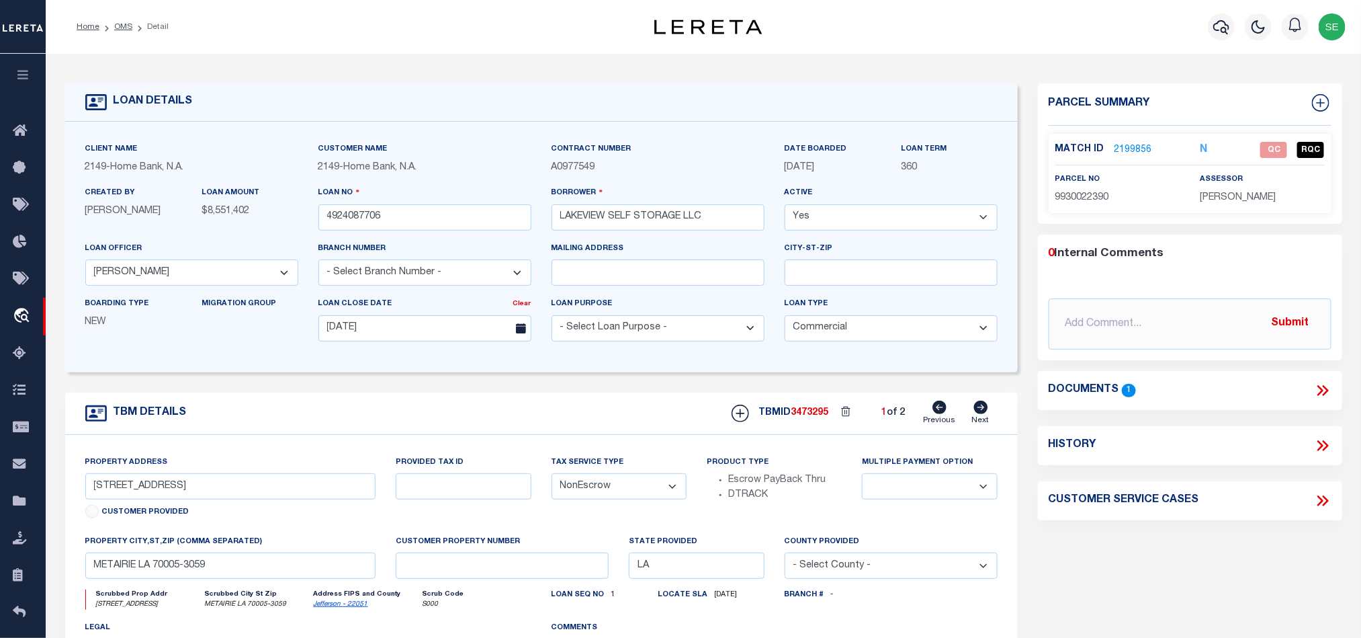
click at [550, 392] on form "LOAN DETAILS Client Name 2149 - Home Bank, N.A." at bounding box center [541, 450] width 953 height 734
click at [635, 416] on div "TBM DETAILS TBMID 3473295 1 of 2 Next" at bounding box center [541, 413] width 953 height 42
click at [123, 32] on li "OMS" at bounding box center [115, 27] width 33 height 12
click at [125, 27] on link "OMS" at bounding box center [123, 27] width 18 height 8
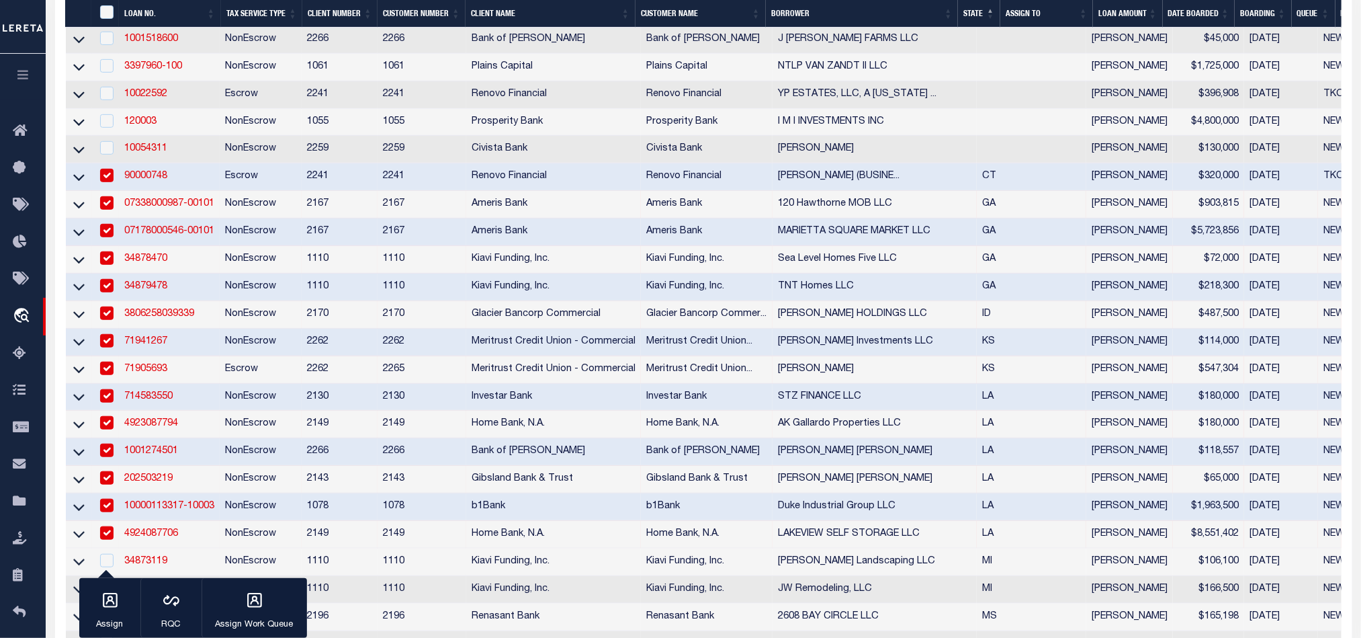
scroll to position [605, 0]
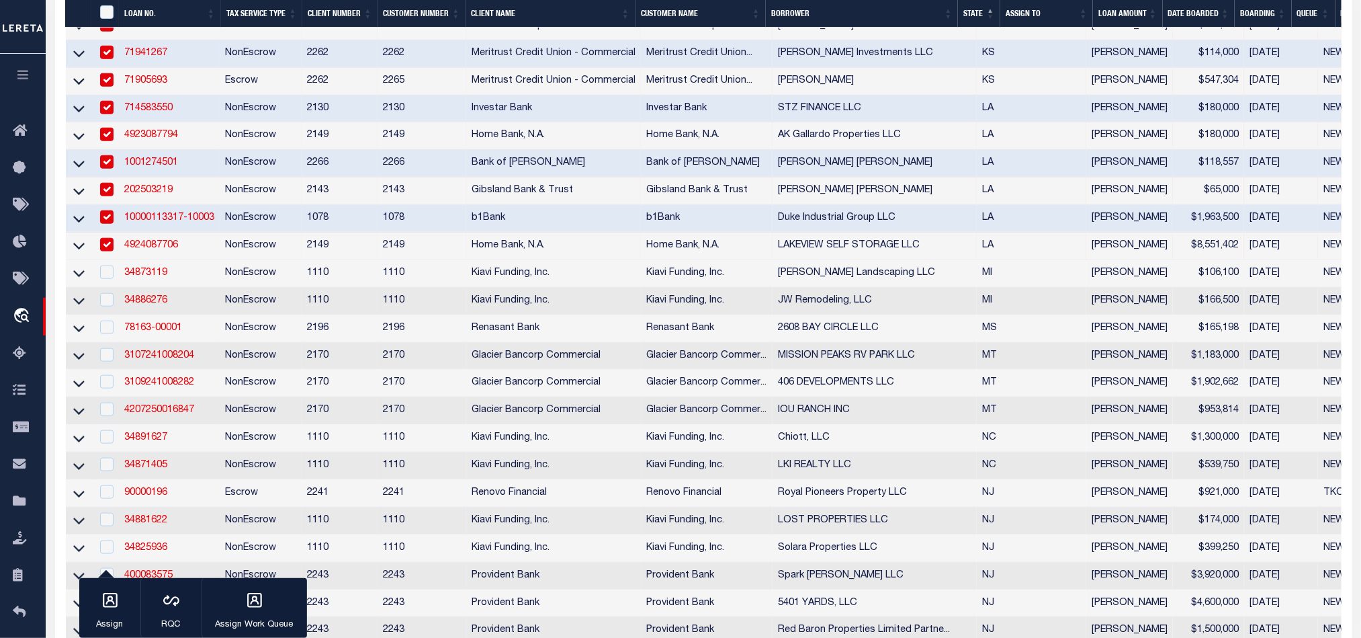
click at [308, 254] on td "2149" at bounding box center [340, 247] width 76 height 28
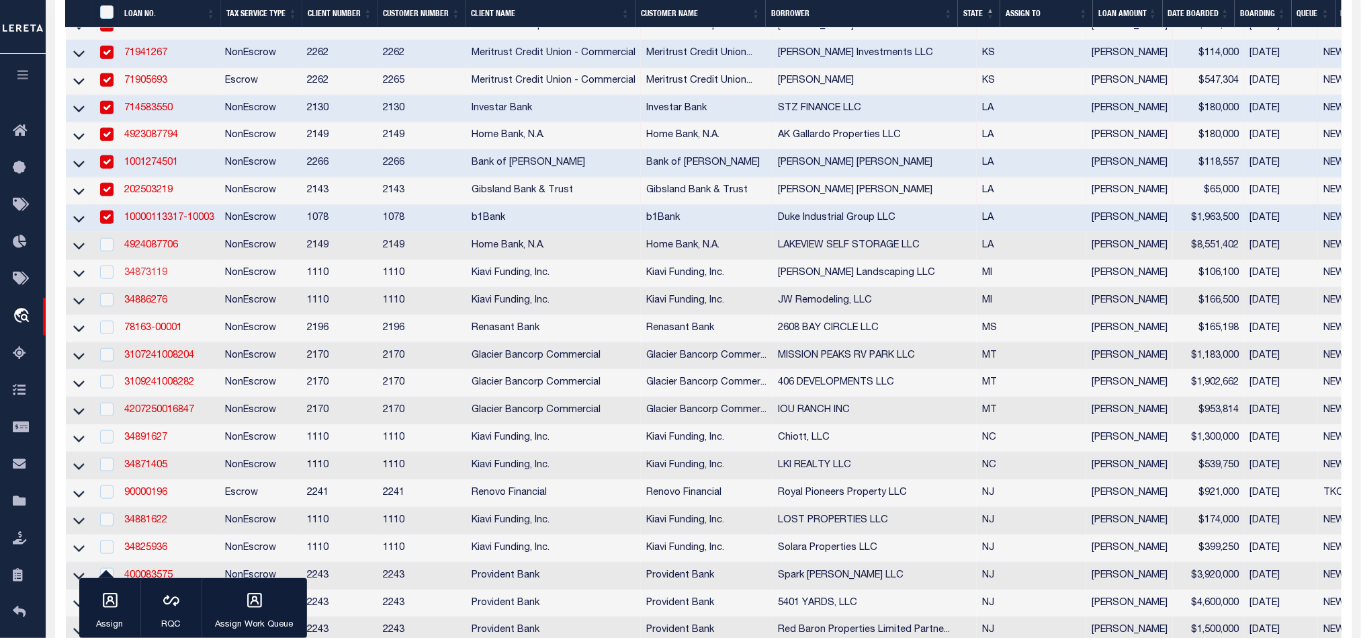
click at [137, 278] on link "34873119" at bounding box center [145, 272] width 43 height 9
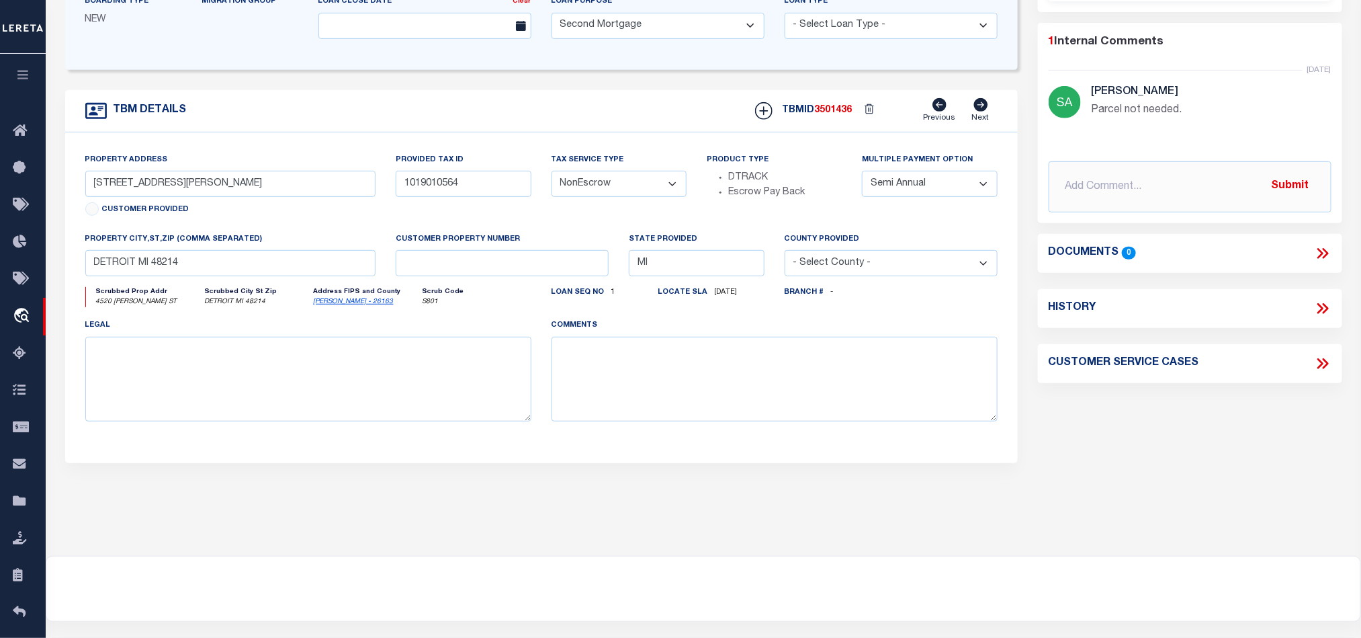
scroll to position [101, 0]
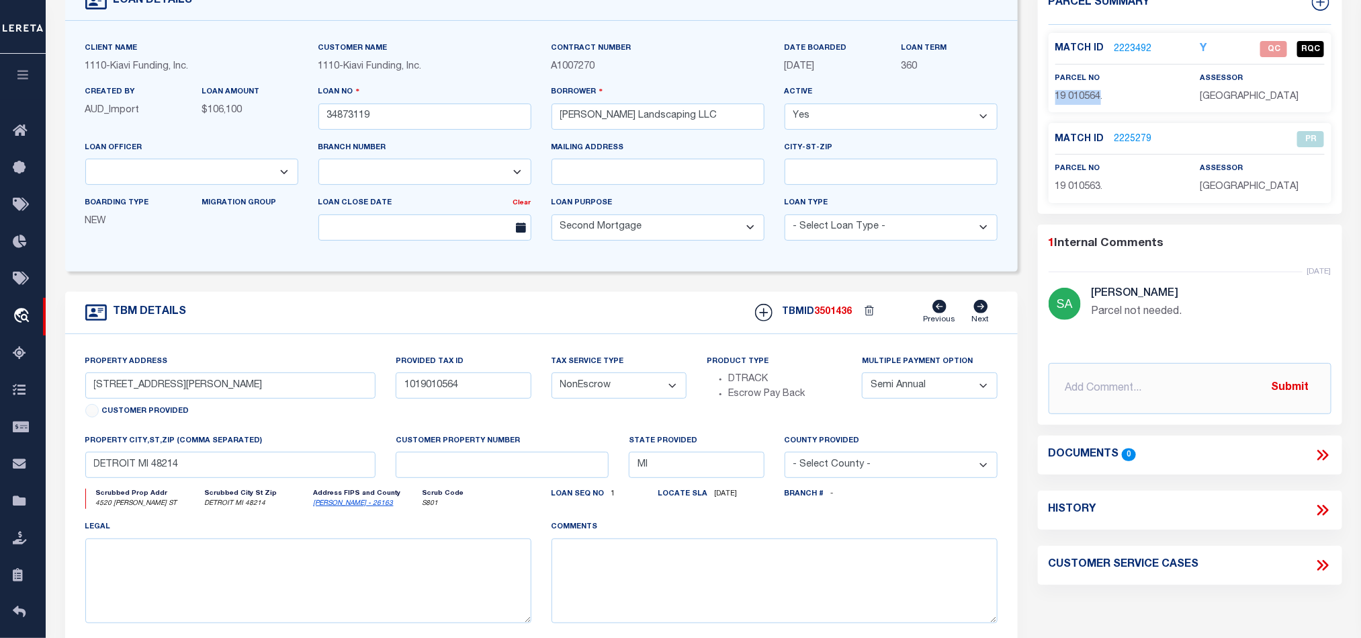
drag, startPoint x: 1057, startPoint y: 93, endPoint x: 1101, endPoint y: 95, distance: 44.4
click at [1101, 95] on span "19 010564." at bounding box center [1080, 96] width 48 height 9
click at [1139, 49] on link "2223492" at bounding box center [1134, 49] width 38 height 14
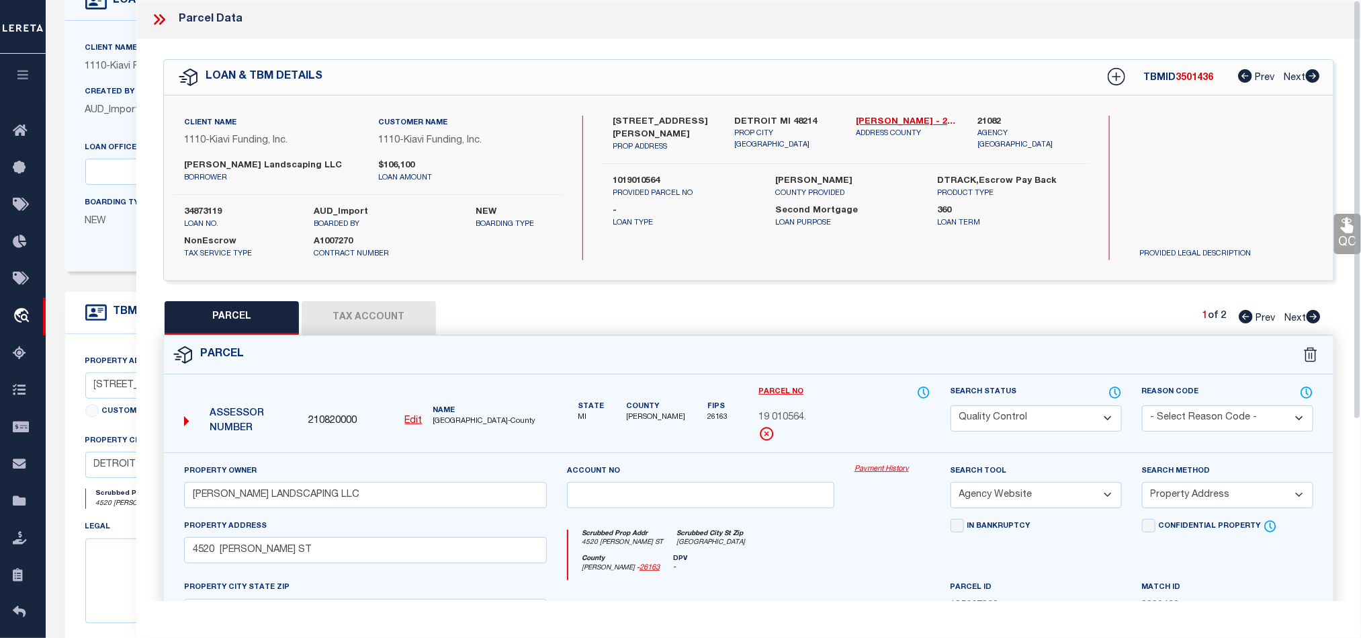
click at [875, 377] on form "Parcel 210820000 Edit MI" at bounding box center [749, 586] width 1170 height 500
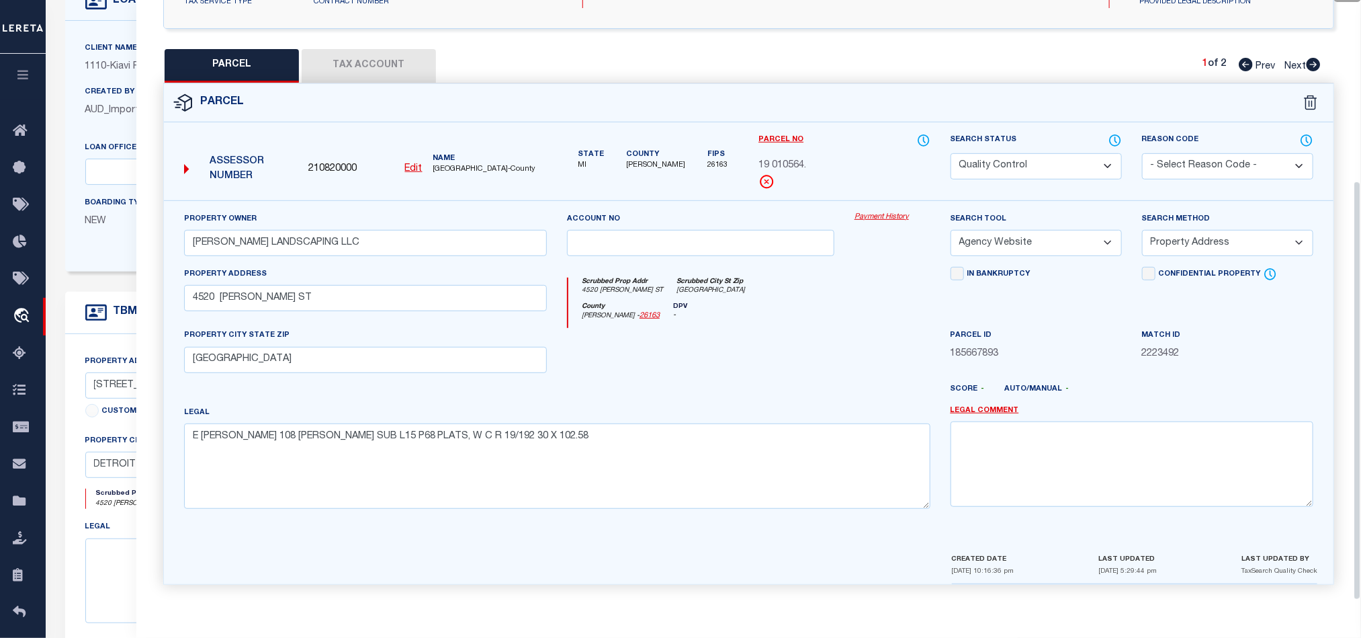
click at [380, 53] on button "Tax Account" at bounding box center [369, 66] width 134 height 34
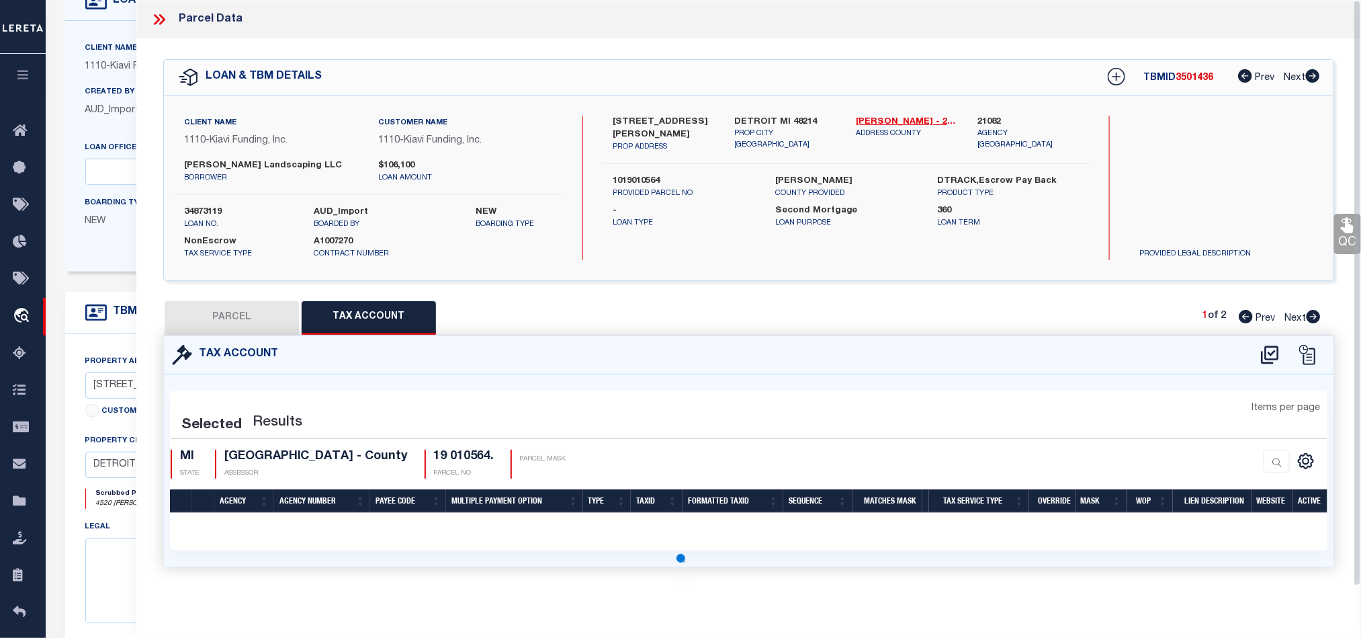
scroll to position [0, 0]
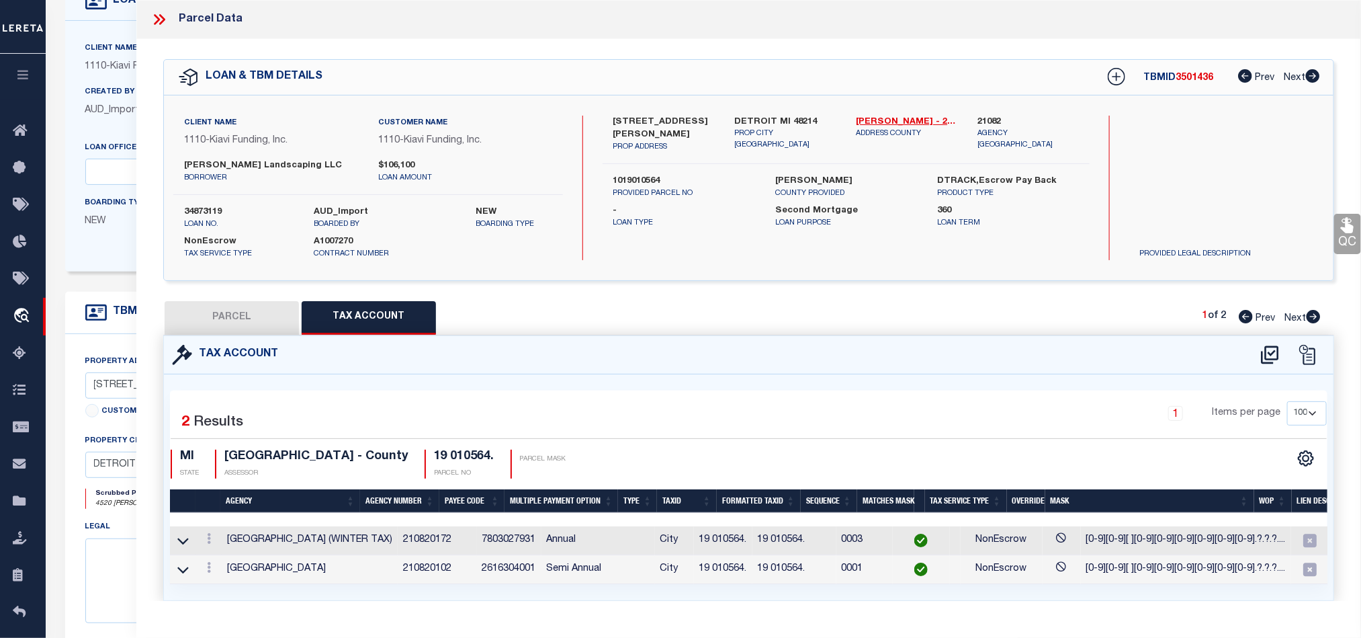
click at [264, 317] on button "PARCEL" at bounding box center [232, 318] width 134 height 34
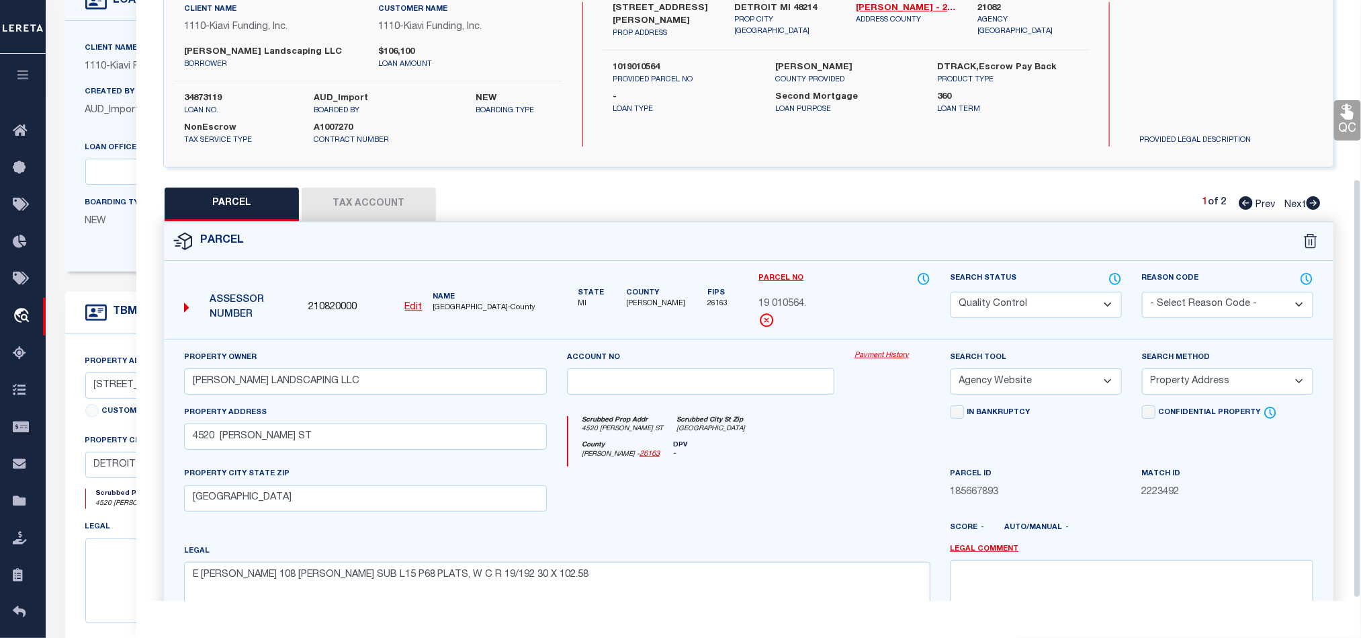
scroll to position [260, 0]
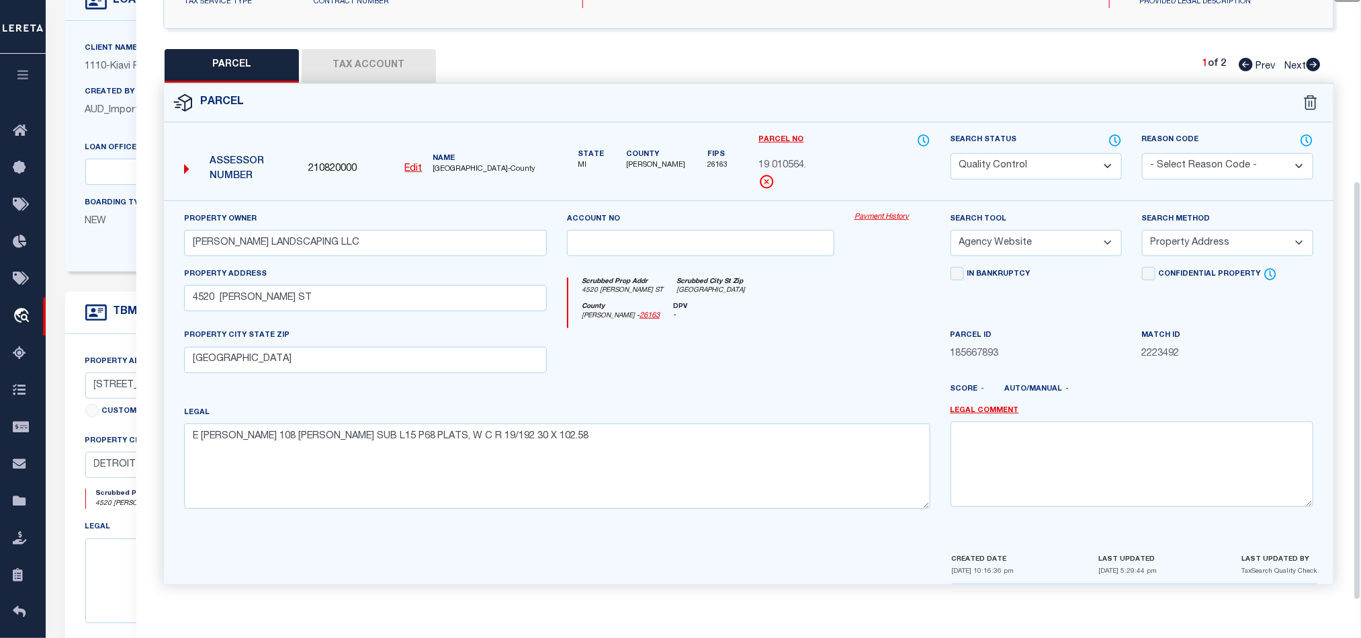
click at [782, 387] on div at bounding box center [797, 395] width 288 height 22
click at [1056, 154] on select "Automated Search Bad Parcel Complete Duplicate Parcel High Dollar Reporting In …" at bounding box center [1036, 166] width 171 height 26
drag, startPoint x: 726, startPoint y: 385, endPoint x: 1105, endPoint y: 301, distance: 388.9
click at [726, 385] on div at bounding box center [797, 395] width 288 height 22
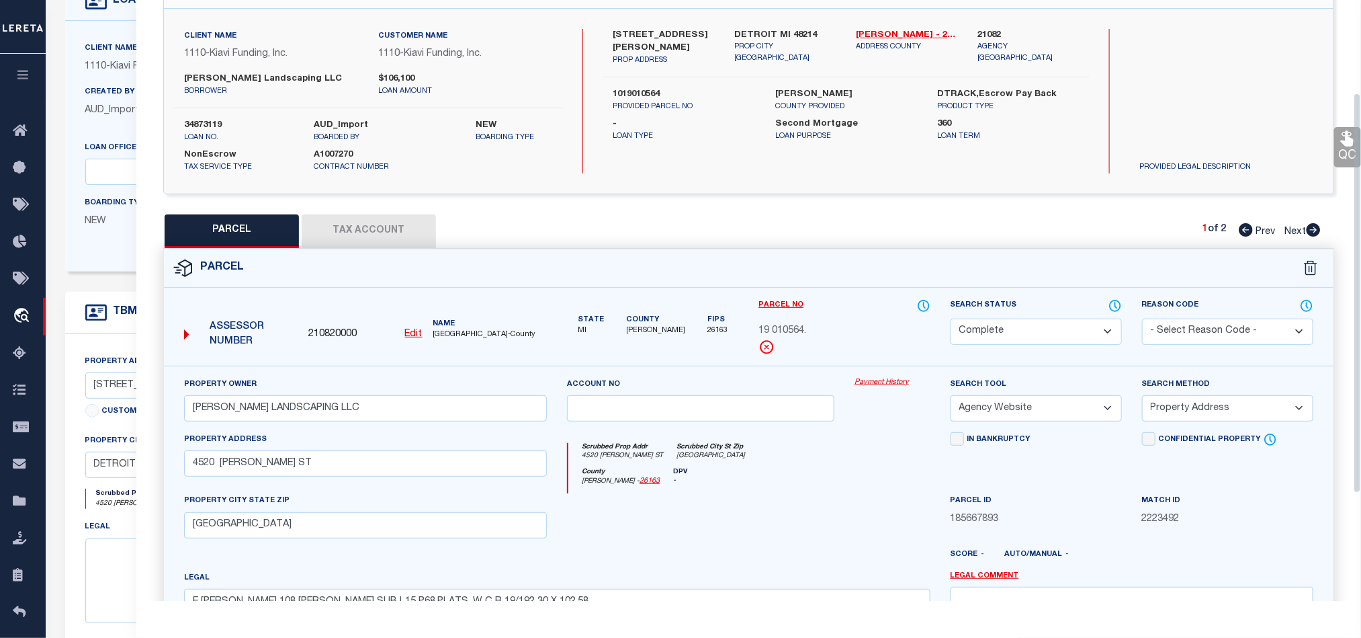
scroll to position [58, 0]
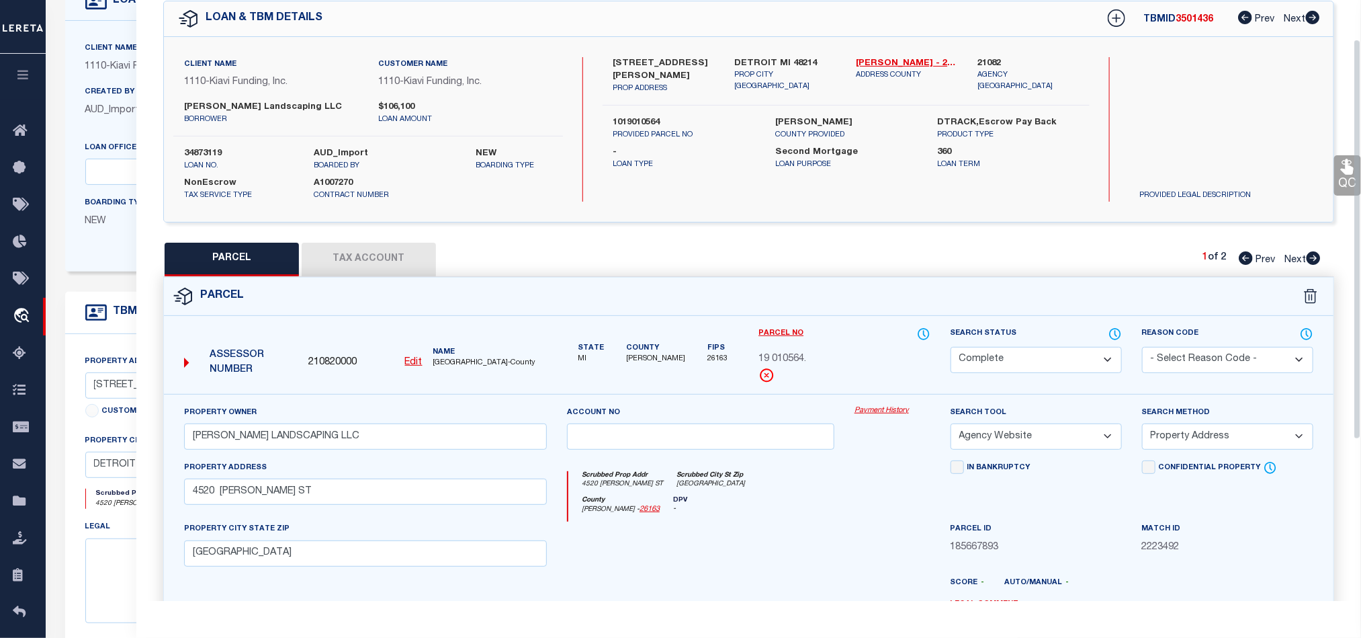
click at [1339, 181] on link "QC" at bounding box center [1348, 175] width 27 height 40
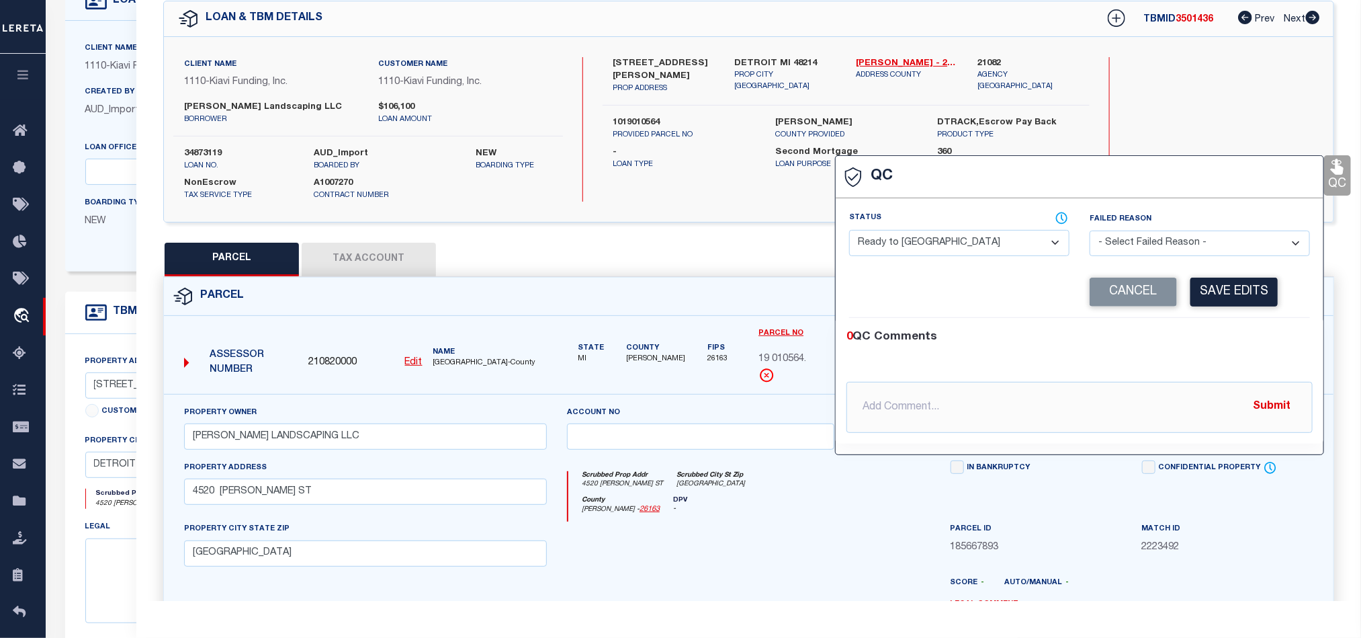
drag, startPoint x: 942, startPoint y: 240, endPoint x: 995, endPoint y: 251, distance: 53.5
click at [942, 240] on select "- Select Status - Ready to QC Correct Incorrect" at bounding box center [959, 243] width 220 height 26
drag, startPoint x: 1200, startPoint y: 337, endPoint x: 1204, endPoint y: 331, distance: 6.9
click at [1200, 337] on div "0 QC Comments" at bounding box center [1077, 337] width 461 height 17
click at [1238, 289] on button "Save Edits" at bounding box center [1234, 292] width 87 height 29
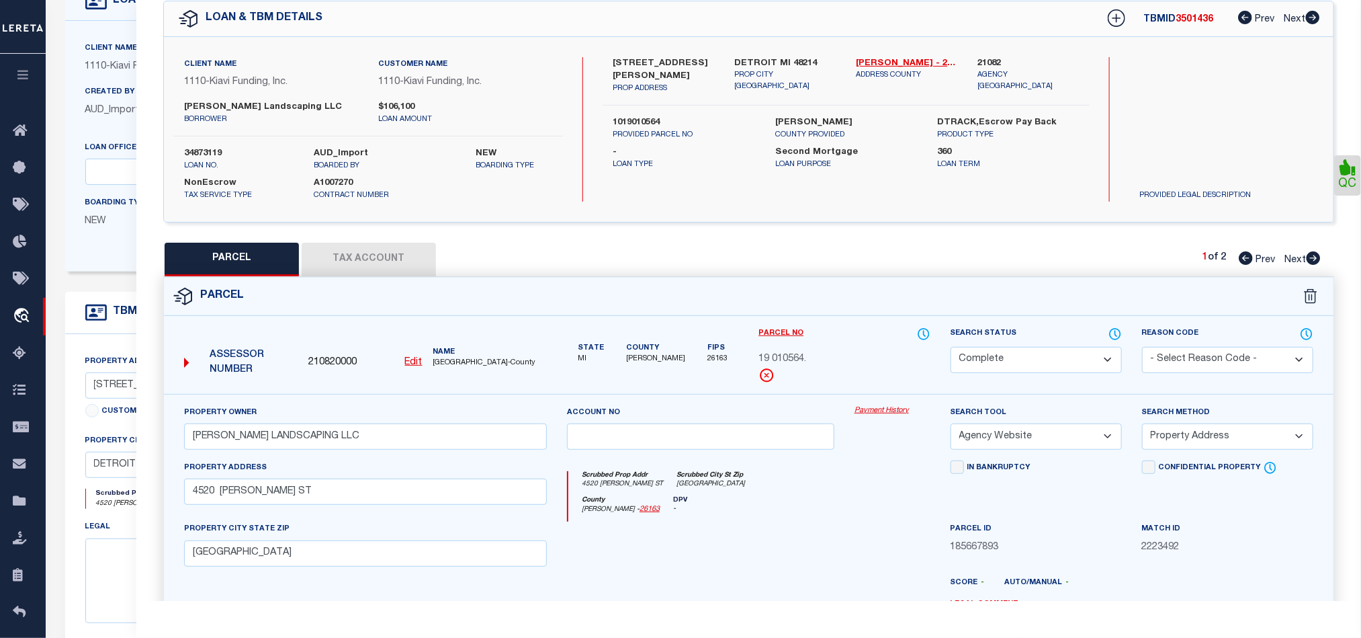
click at [781, 522] on div "County [PERSON_NAME] - 26163 DPV -" at bounding box center [750, 509] width 362 height 26
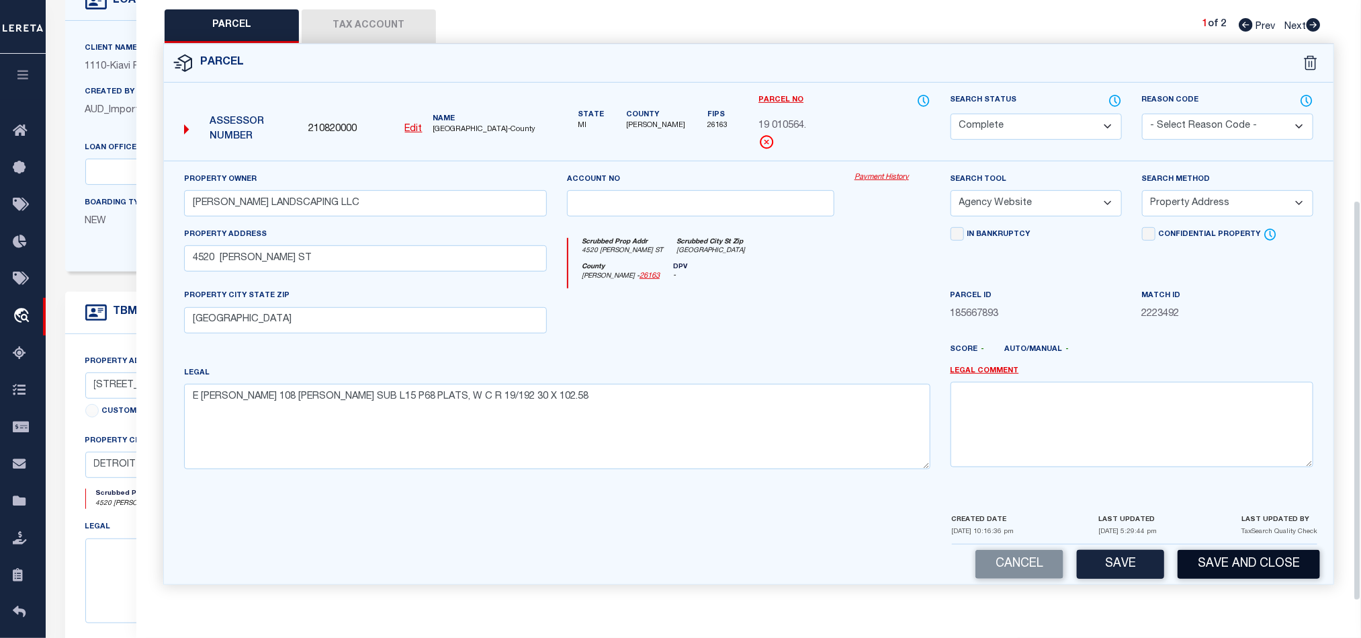
click at [1272, 561] on button "Save and Close" at bounding box center [1249, 564] width 142 height 29
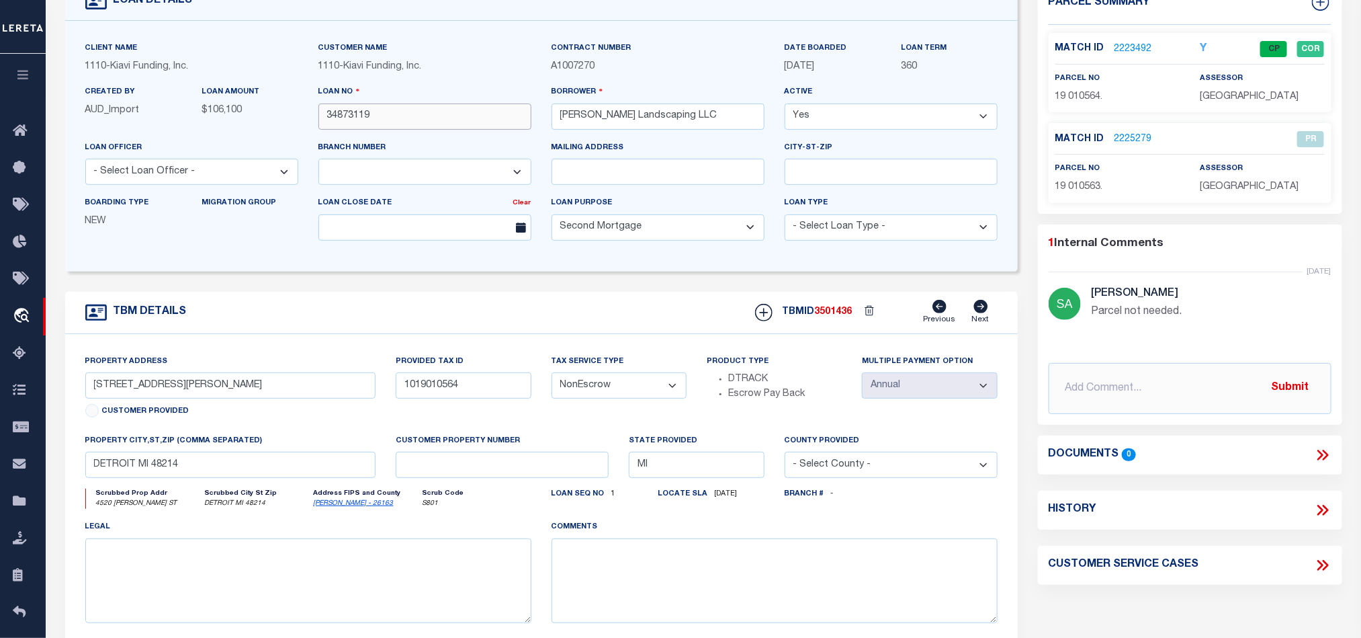
click at [416, 117] on input "34873119" at bounding box center [425, 116] width 213 height 26
click at [847, 317] on span "3501436" at bounding box center [834, 311] width 38 height 9
click at [1240, 85] on div "assessor [GEOGRAPHIC_DATA]" at bounding box center [1262, 87] width 124 height 33
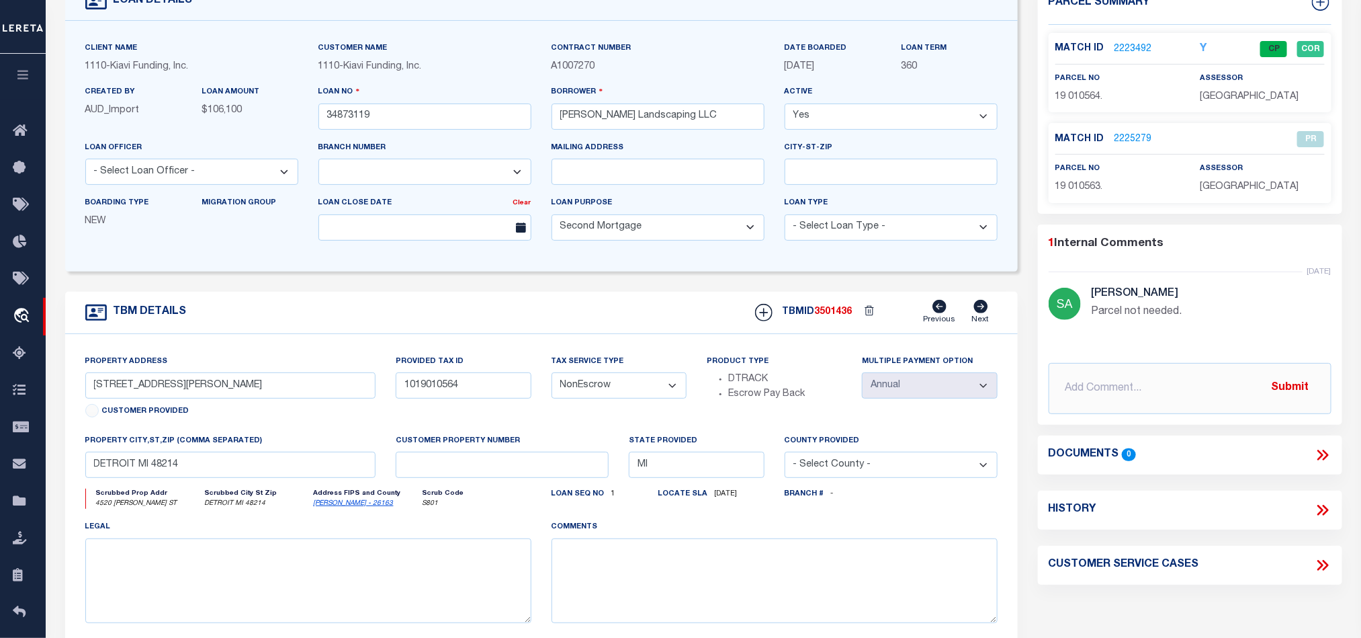
click at [1240, 97] on span "[GEOGRAPHIC_DATA]" at bounding box center [1249, 96] width 99 height 9
click at [1085, 92] on span "19 010564." at bounding box center [1080, 96] width 48 height 9
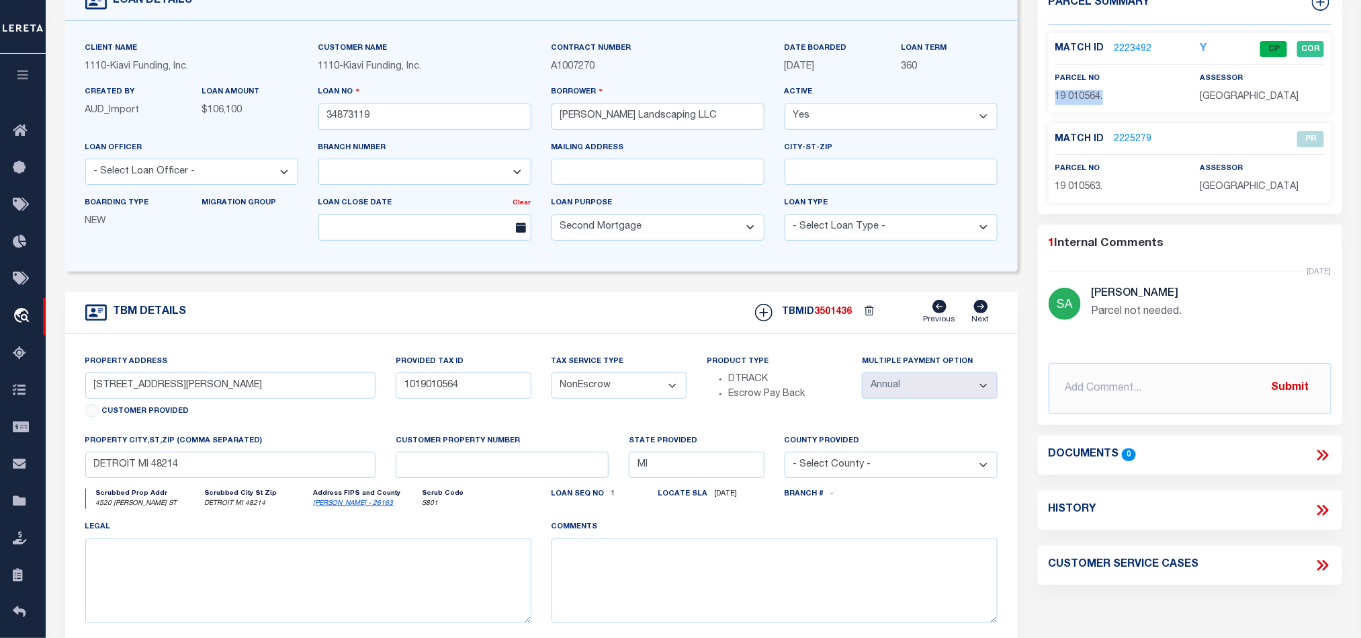
click at [1085, 92] on span "19 010564." at bounding box center [1080, 96] width 48 height 9
click at [639, 317] on div "TBM DETAILS TBMID 3501436 Previous Next" at bounding box center [541, 313] width 953 height 42
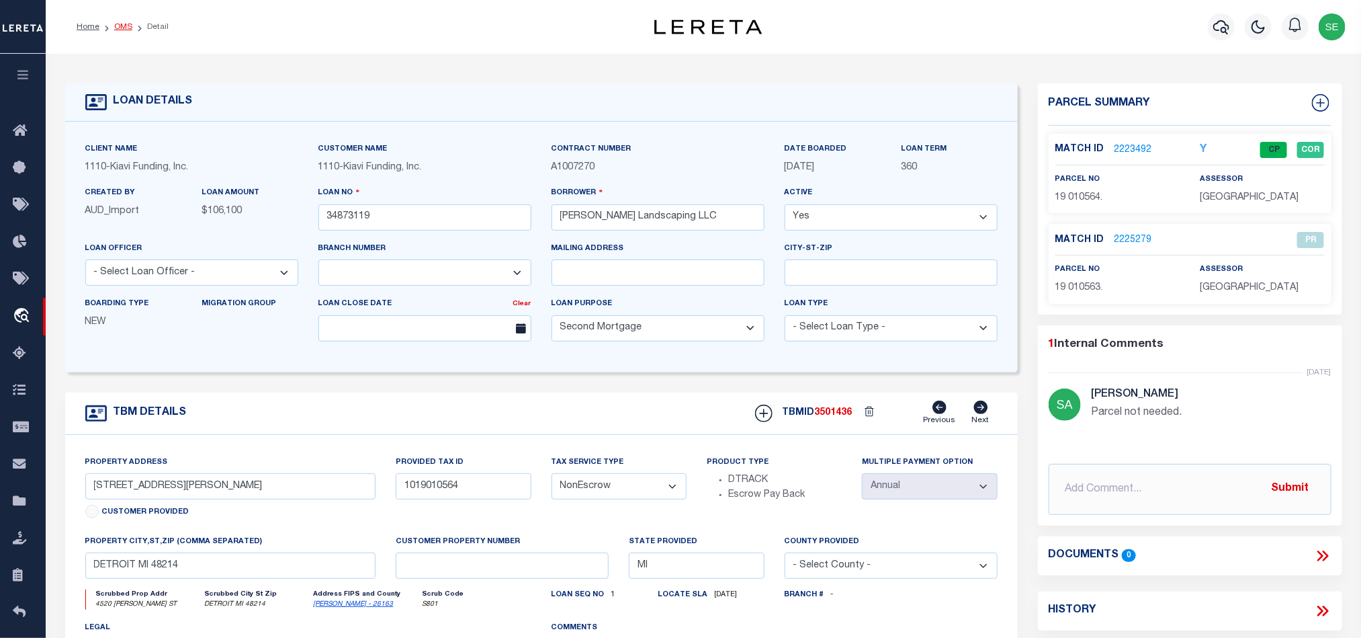
click at [119, 31] on link "OMS" at bounding box center [123, 27] width 18 height 8
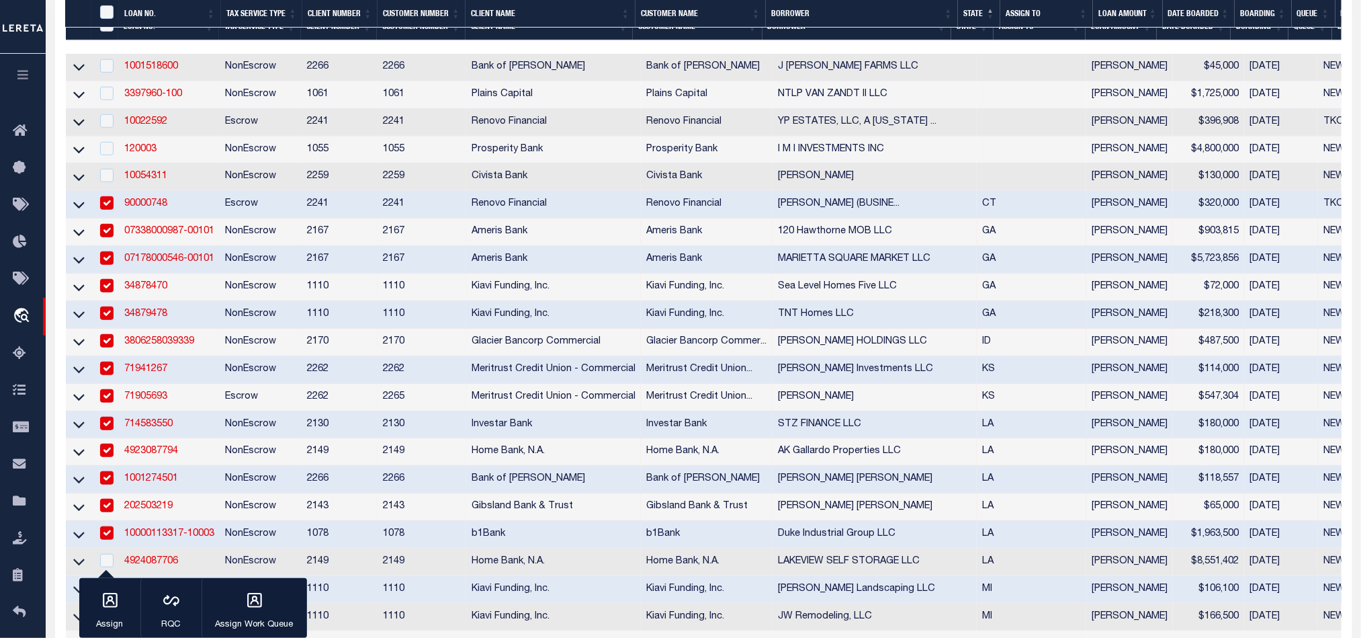
scroll to position [605, 0]
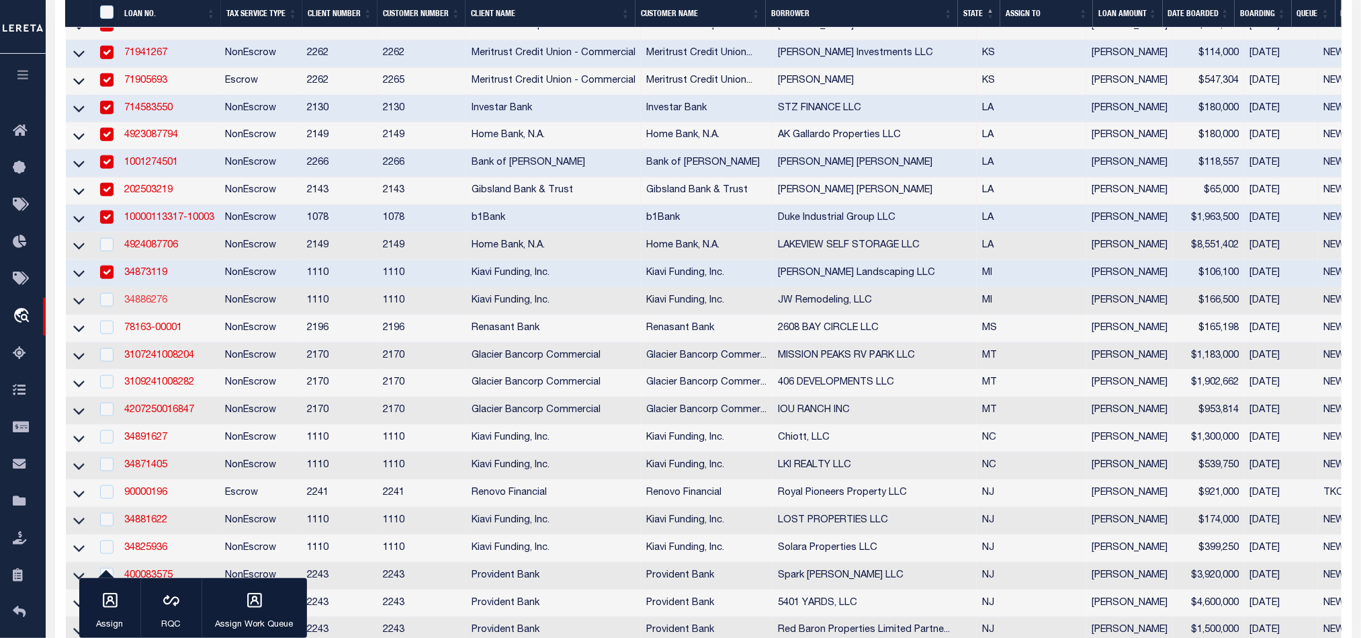
click at [153, 305] on link "34886276" at bounding box center [145, 300] width 43 height 9
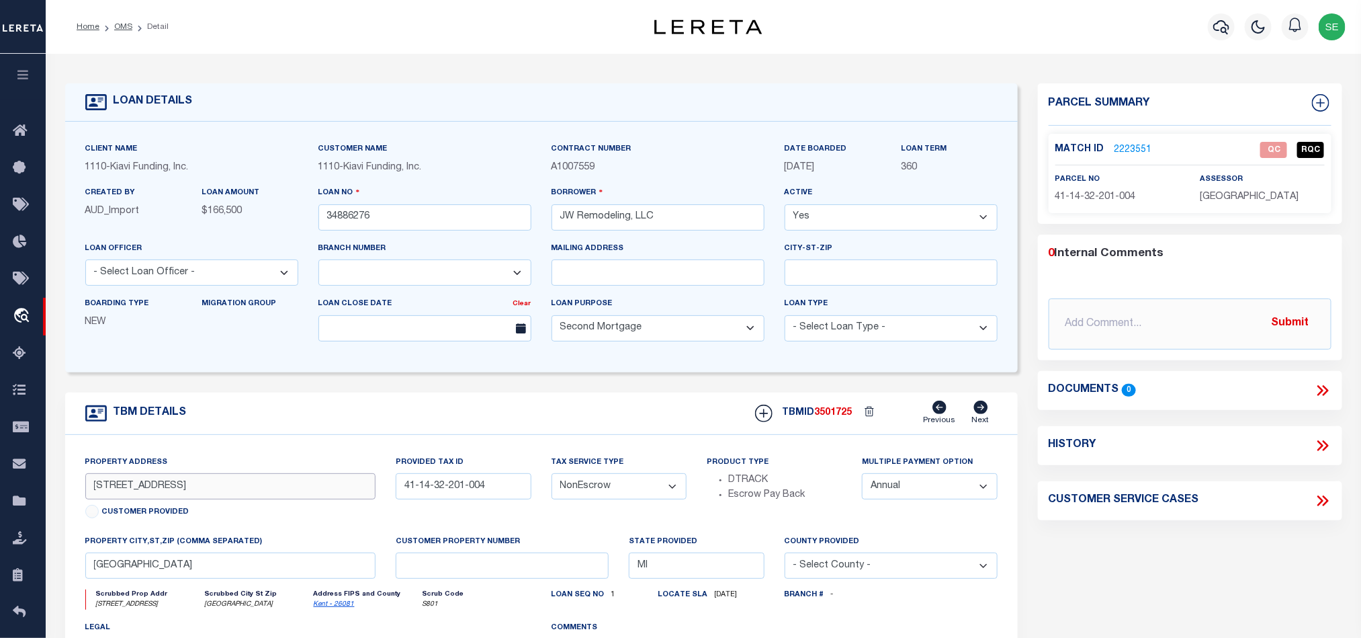
click at [140, 489] on input "[STREET_ADDRESS]" at bounding box center [230, 486] width 291 height 26
click at [462, 372] on div "Client Name 1110 - Kiavi Funding, Inc. Customer Name 1110 - Kiavi Funding, Inc." at bounding box center [541, 247] width 953 height 251
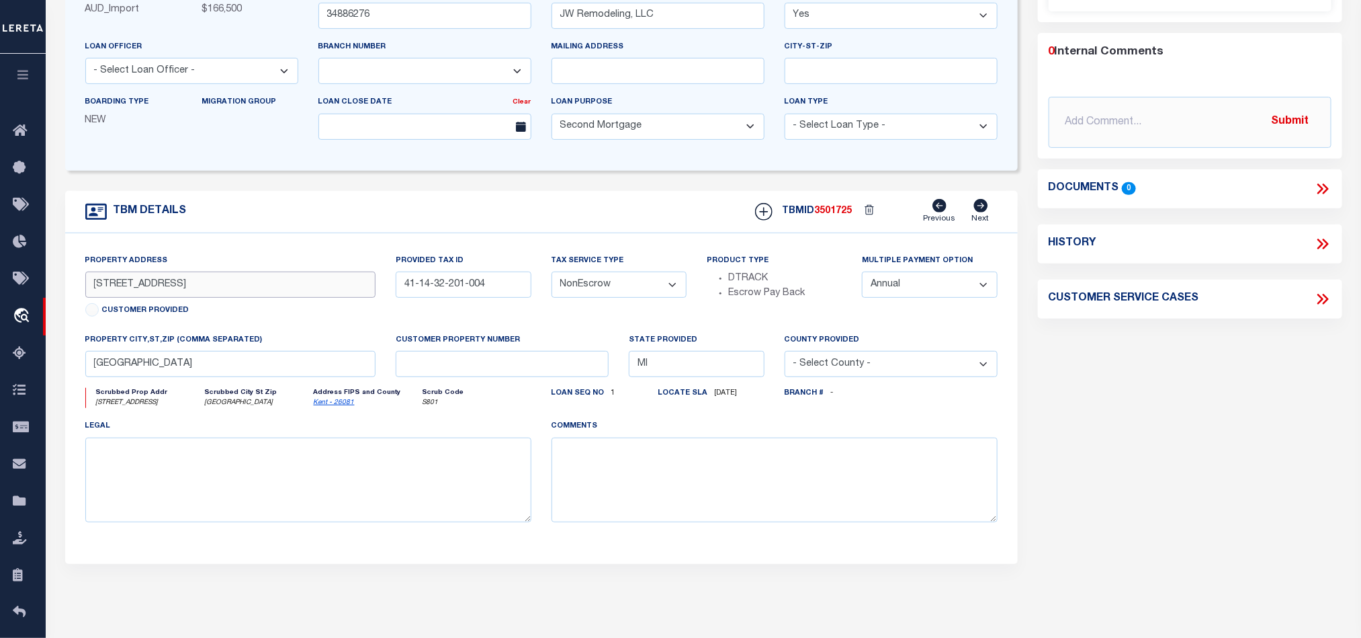
click at [262, 289] on input "[STREET_ADDRESS]" at bounding box center [230, 284] width 291 height 26
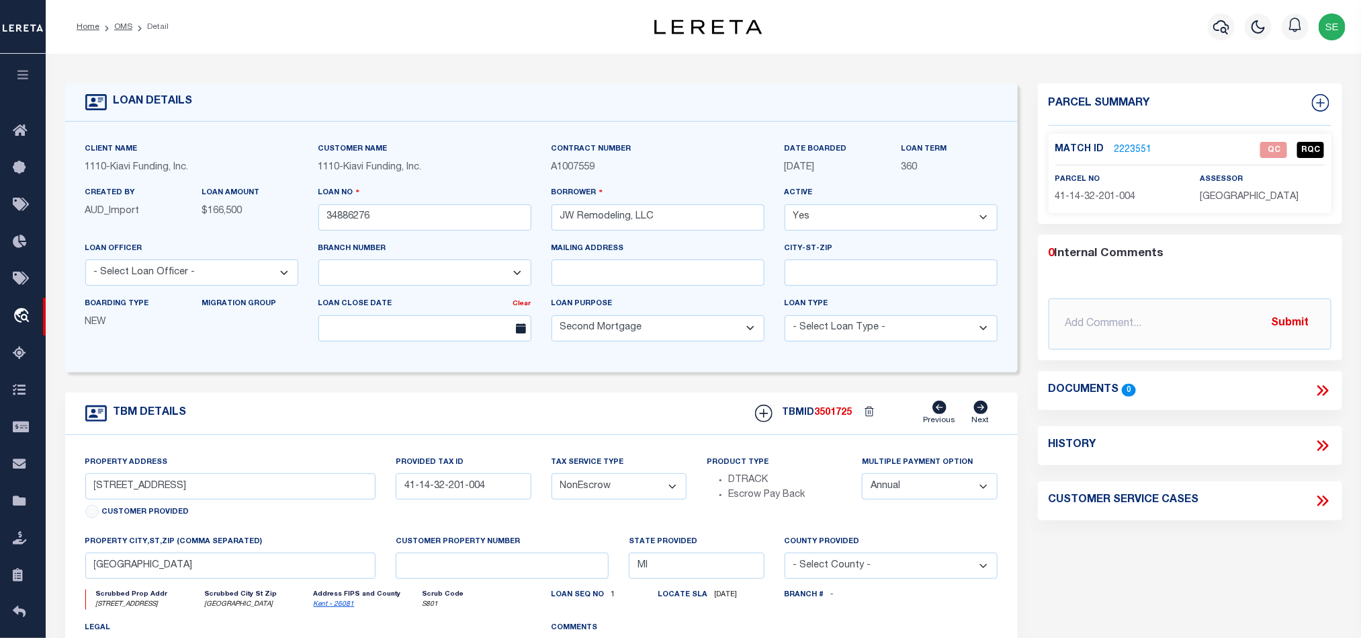
click at [1129, 153] on link "2223551" at bounding box center [1134, 150] width 38 height 14
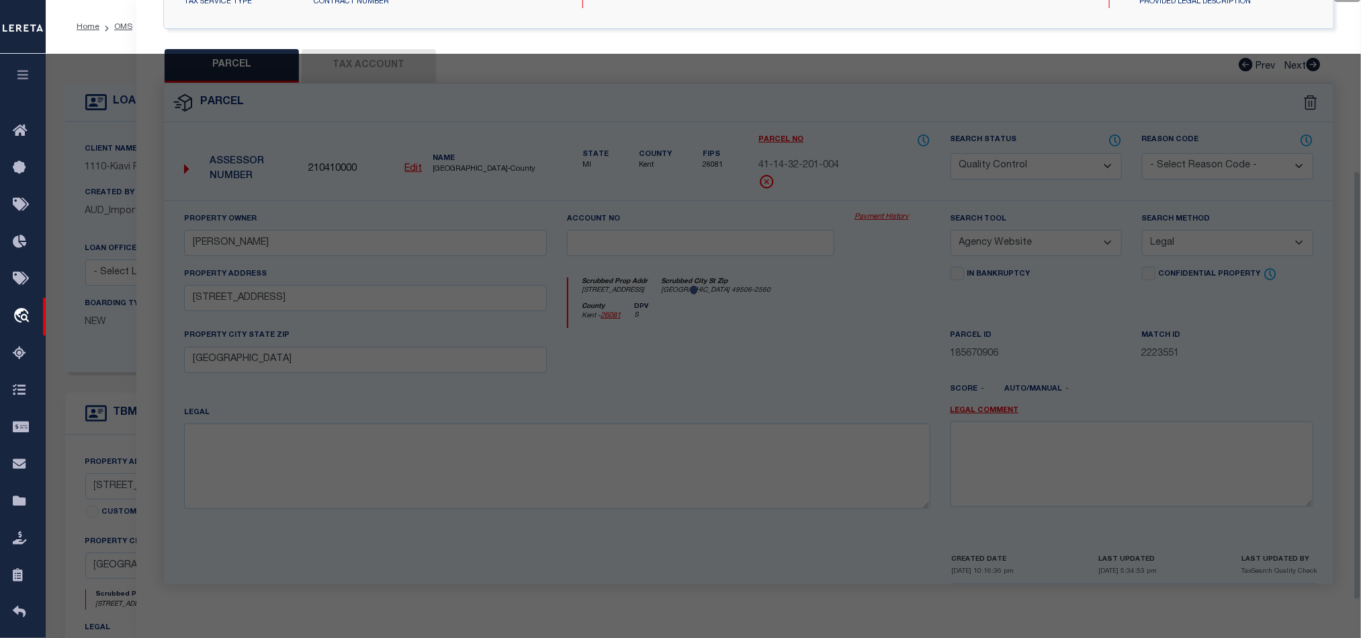
scroll to position [260, 0]
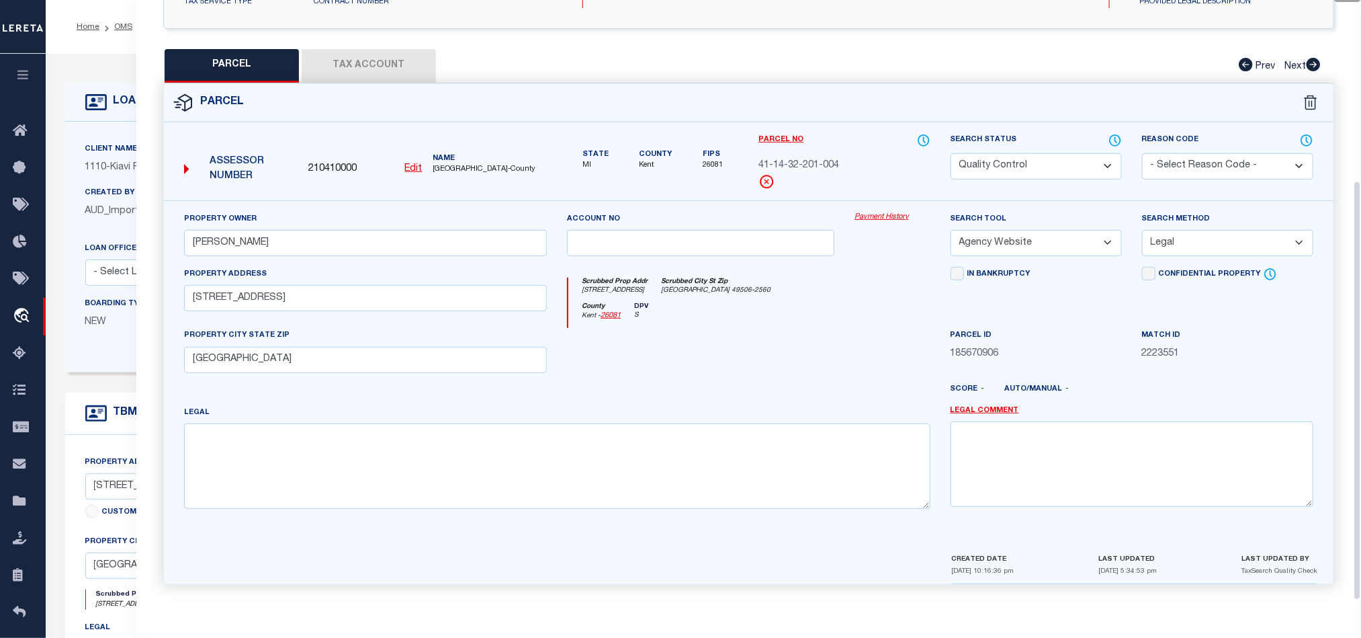
click at [783, 364] on div at bounding box center [701, 355] width 288 height 55
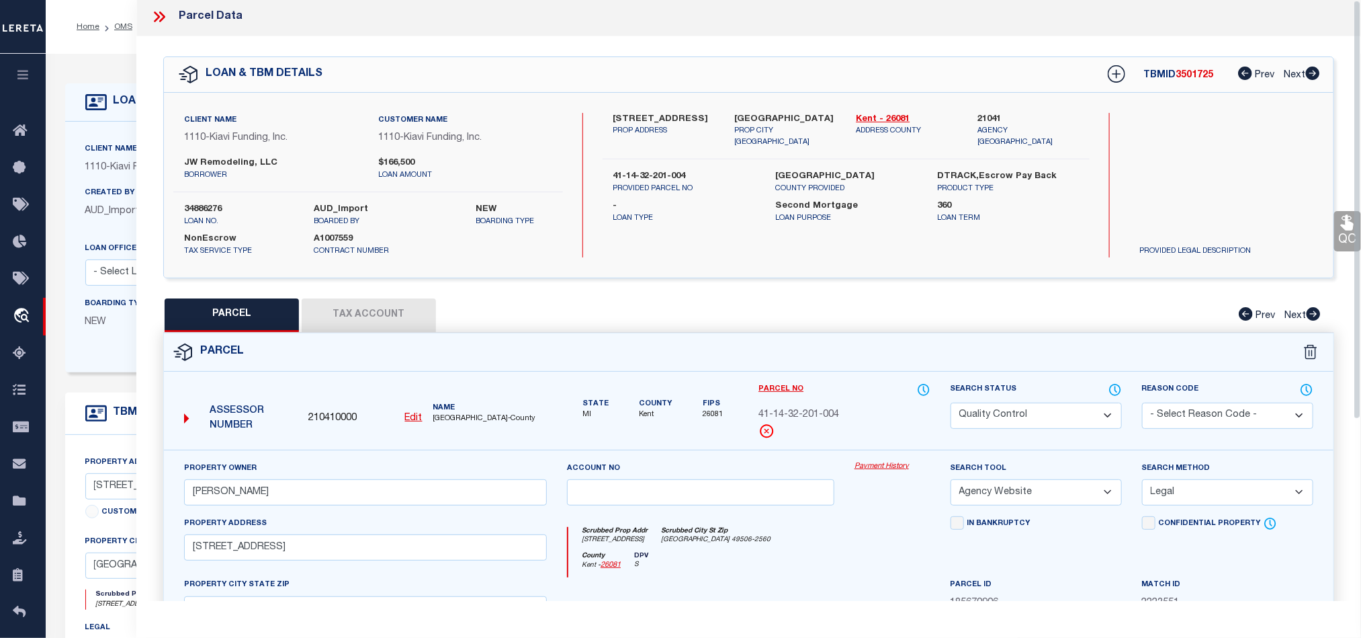
scroll to position [0, 0]
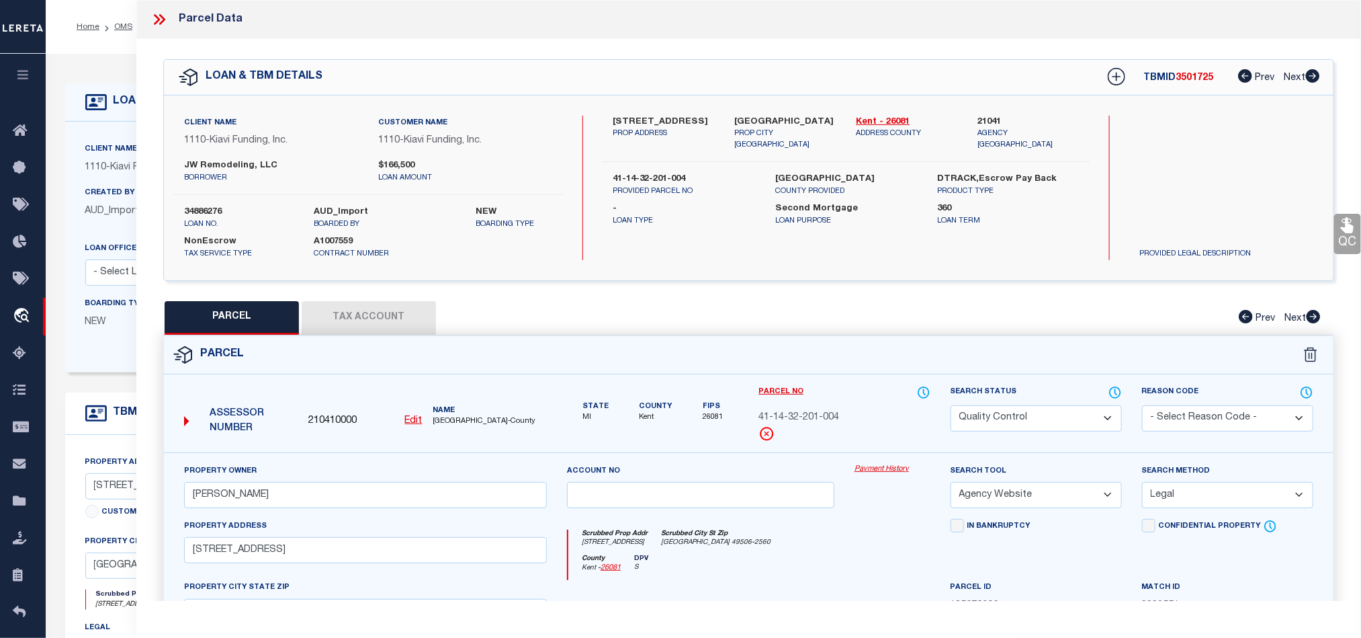
click at [160, 20] on icon at bounding box center [159, 19] width 17 height 17
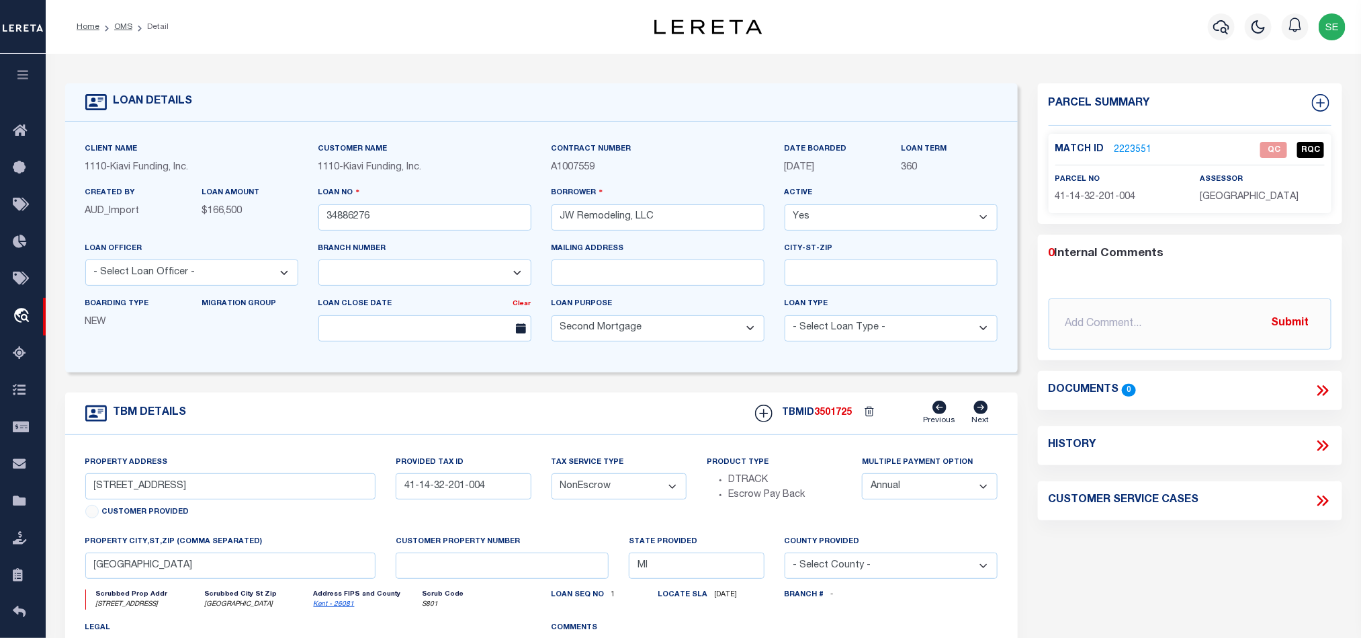
click at [585, 400] on div "TBM DETAILS TBMID 3501725 Previous Next" at bounding box center [541, 413] width 953 height 42
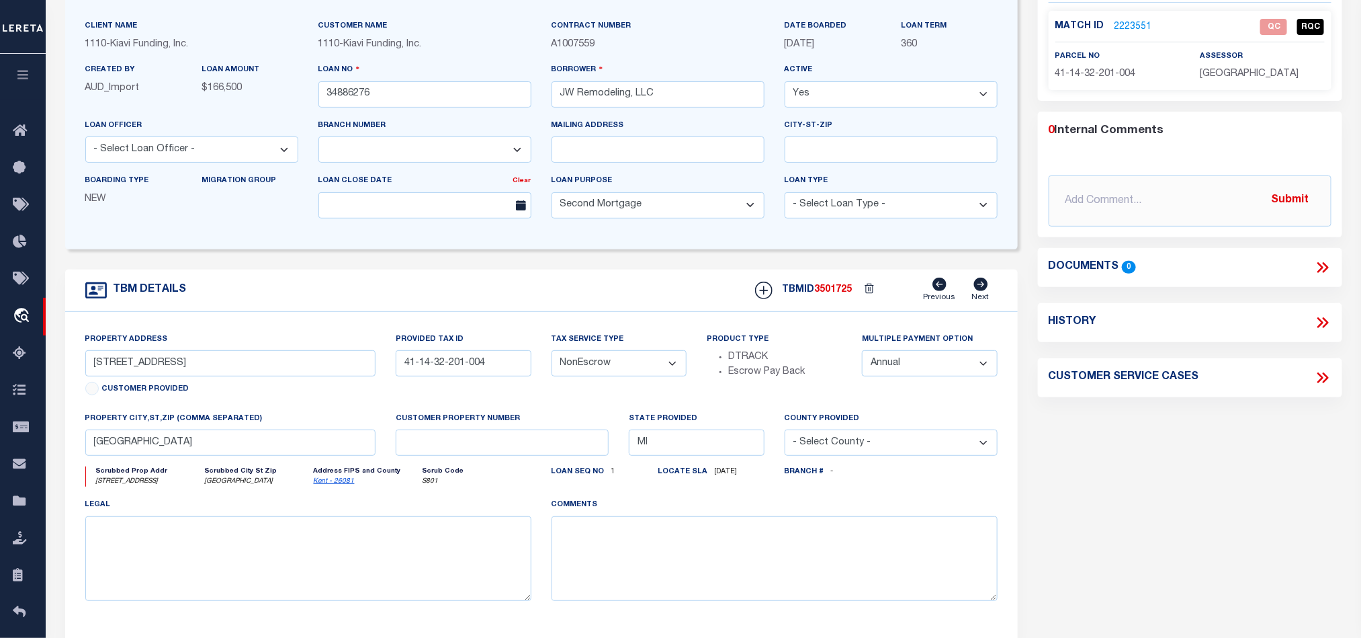
scroll to position [101, 0]
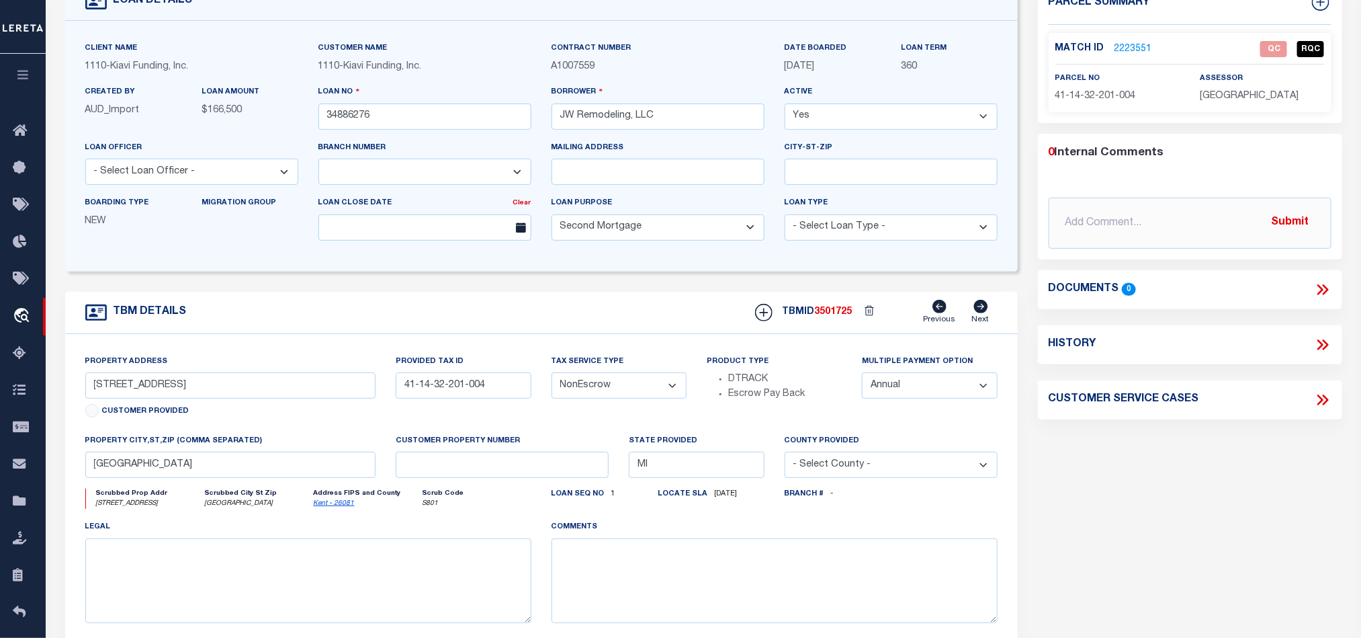
click at [1216, 438] on div "Parcel Summary Match ID 2223551 0" at bounding box center [1190, 350] width 325 height 734
click at [1135, 50] on link "2223551" at bounding box center [1134, 49] width 38 height 14
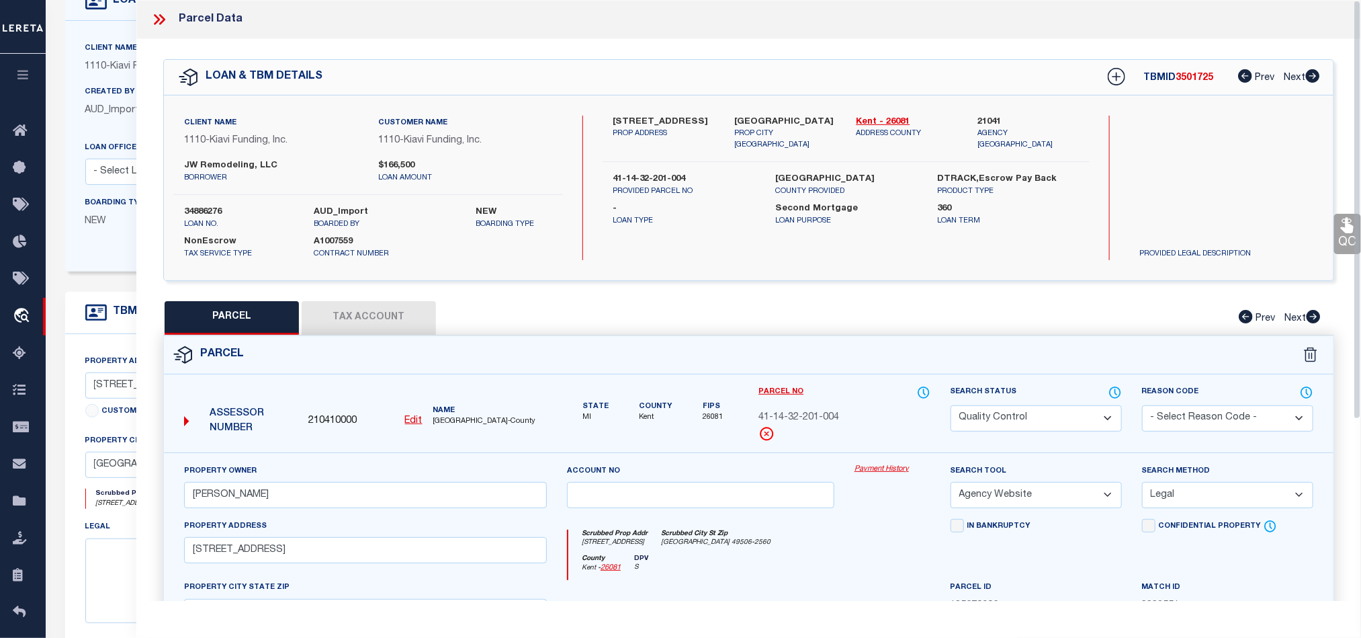
click at [901, 335] on div "Parcel Edit" at bounding box center [748, 585] width 1171 height 501
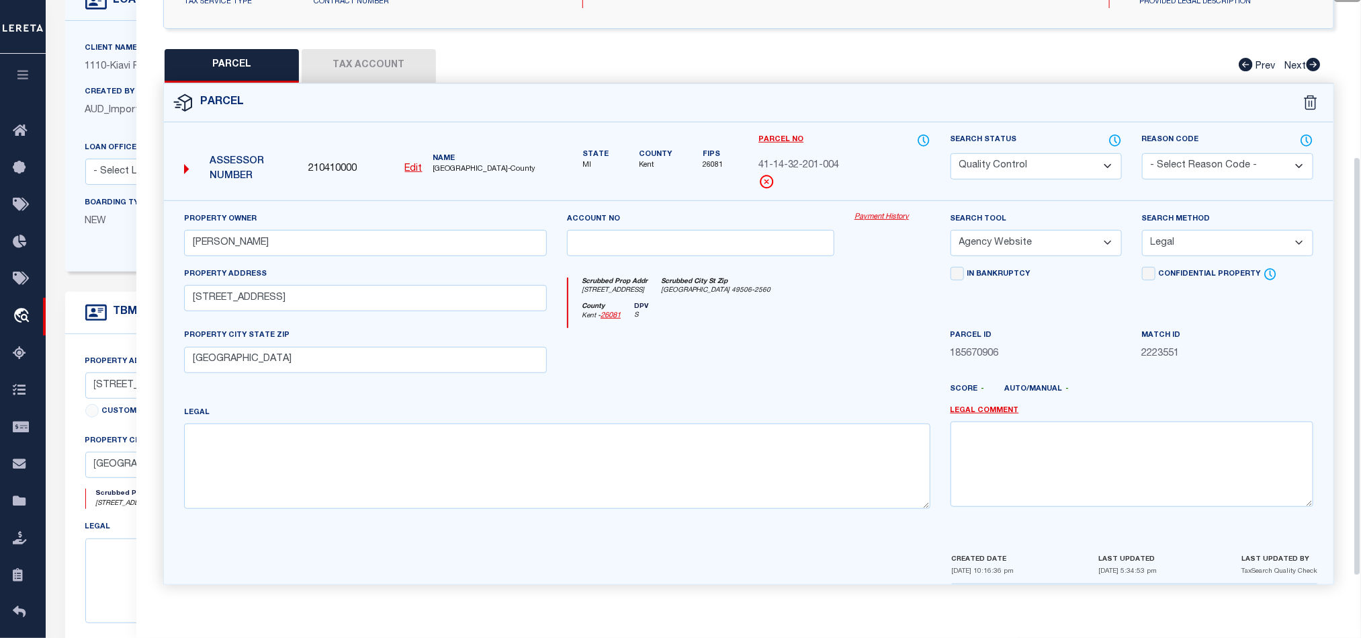
scroll to position [260, 0]
click at [374, 57] on button "Tax Account" at bounding box center [369, 66] width 134 height 34
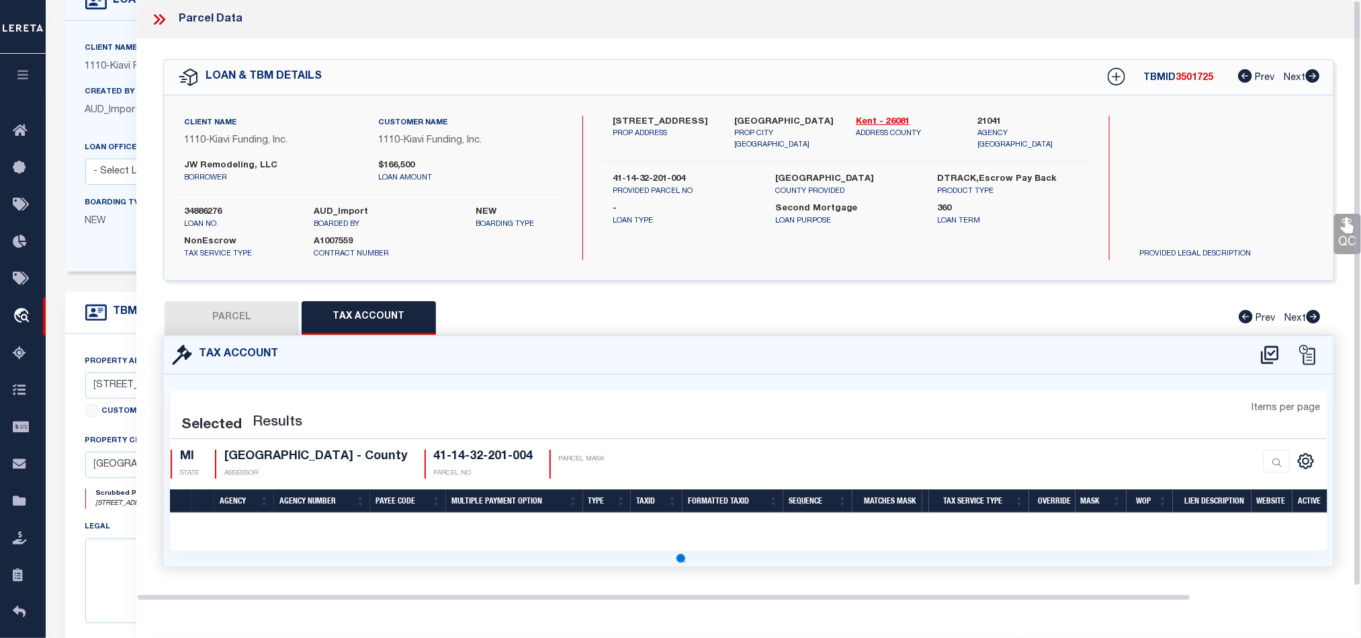
scroll to position [0, 0]
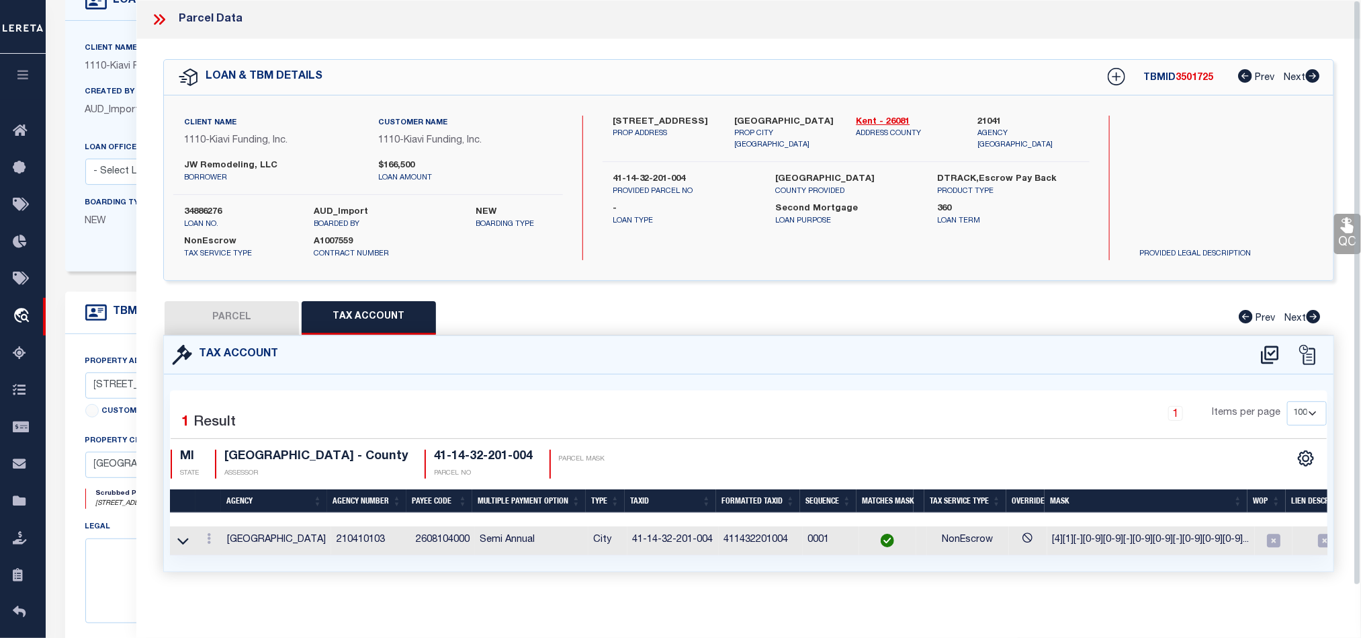
click at [163, 14] on icon at bounding box center [159, 19] width 17 height 17
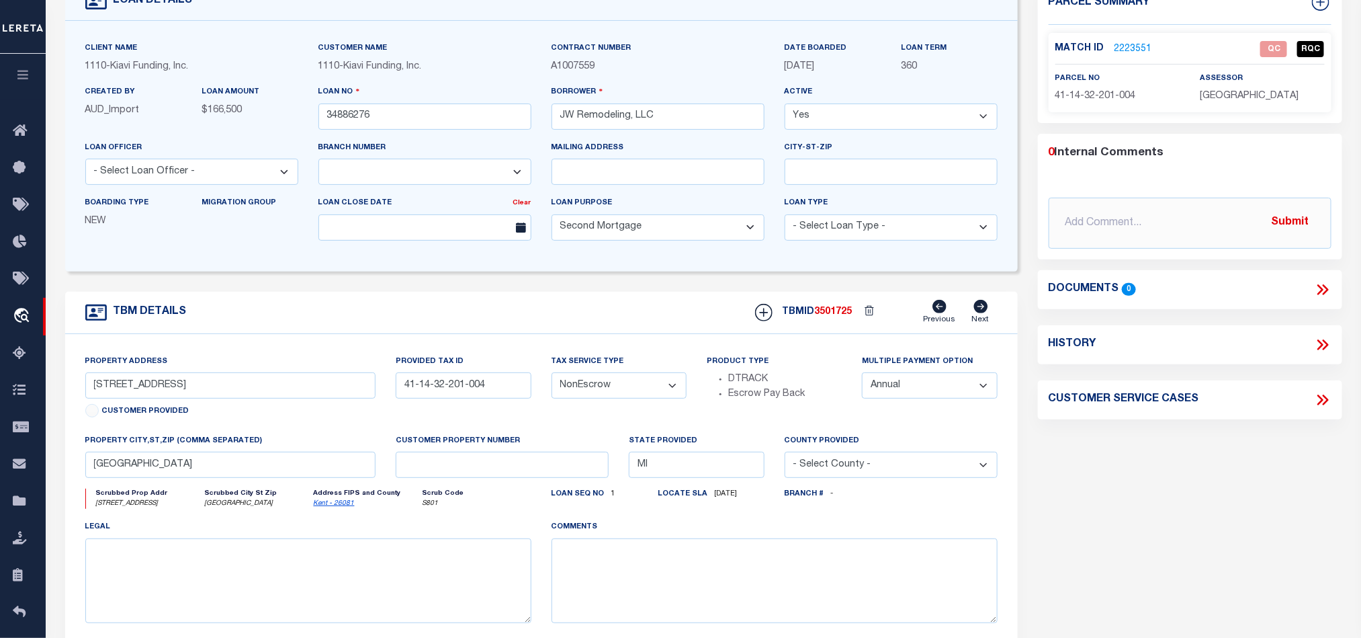
click at [1134, 47] on link "2223551" at bounding box center [1134, 49] width 38 height 14
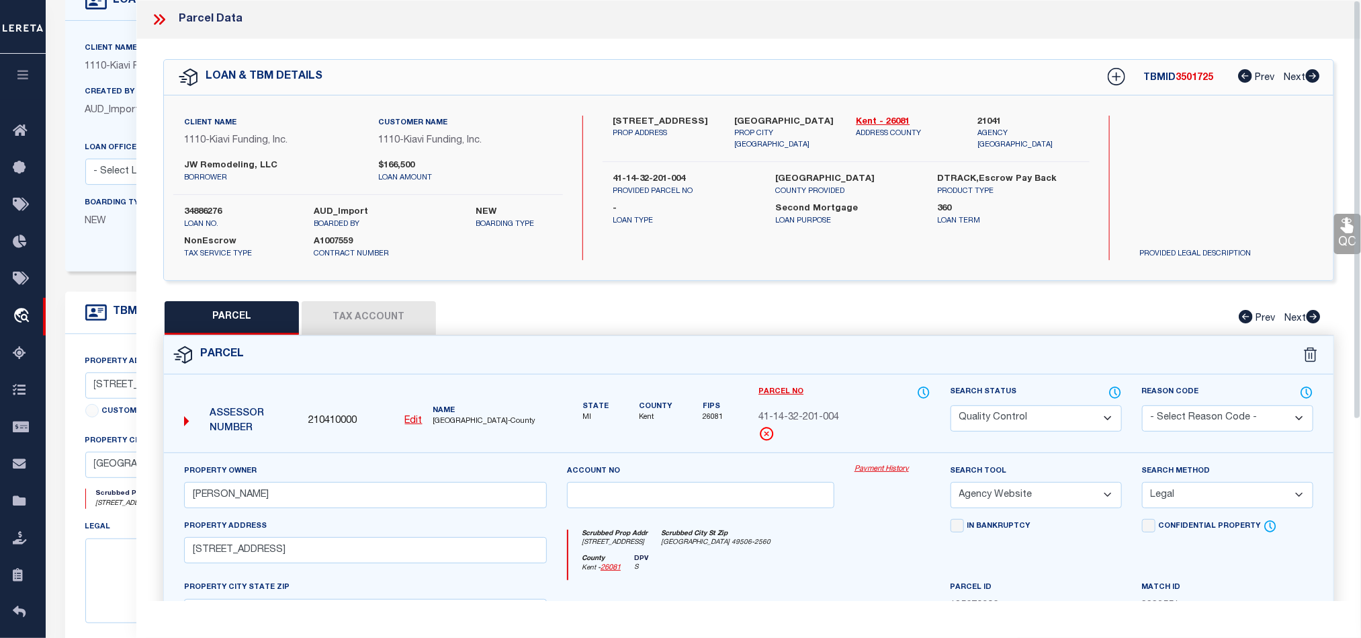
click at [407, 310] on button "Tax Account" at bounding box center [369, 318] width 134 height 34
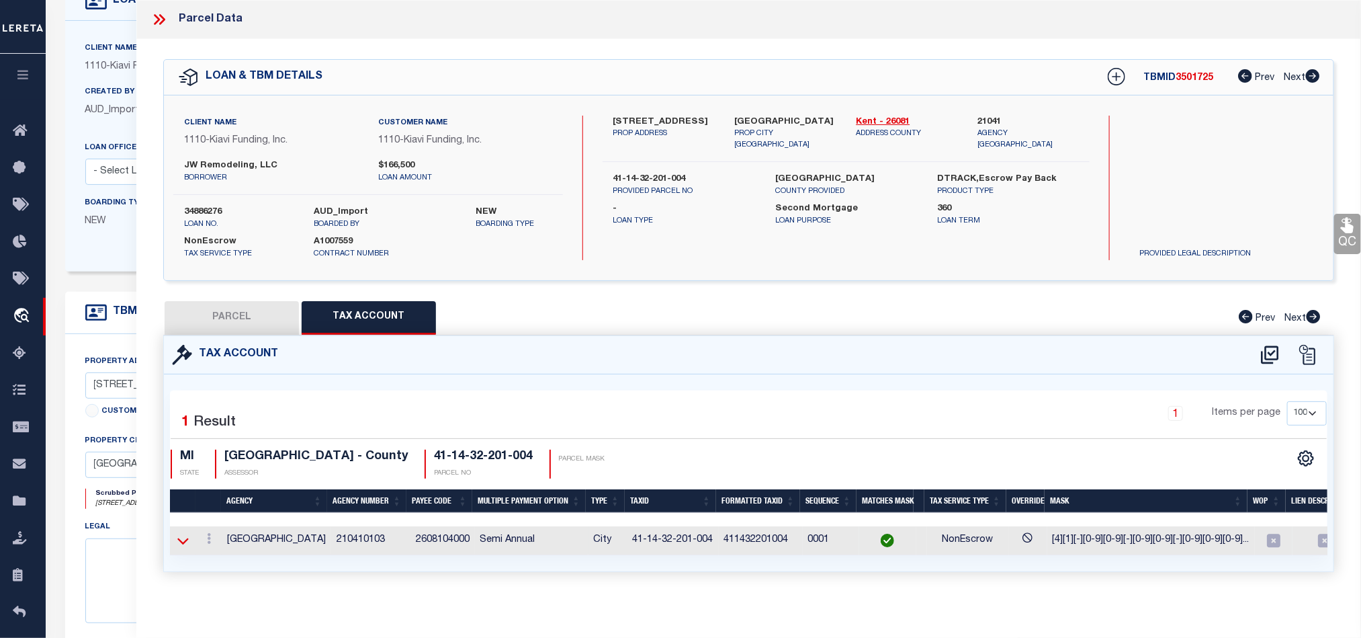
click at [185, 548] on icon at bounding box center [182, 541] width 11 height 14
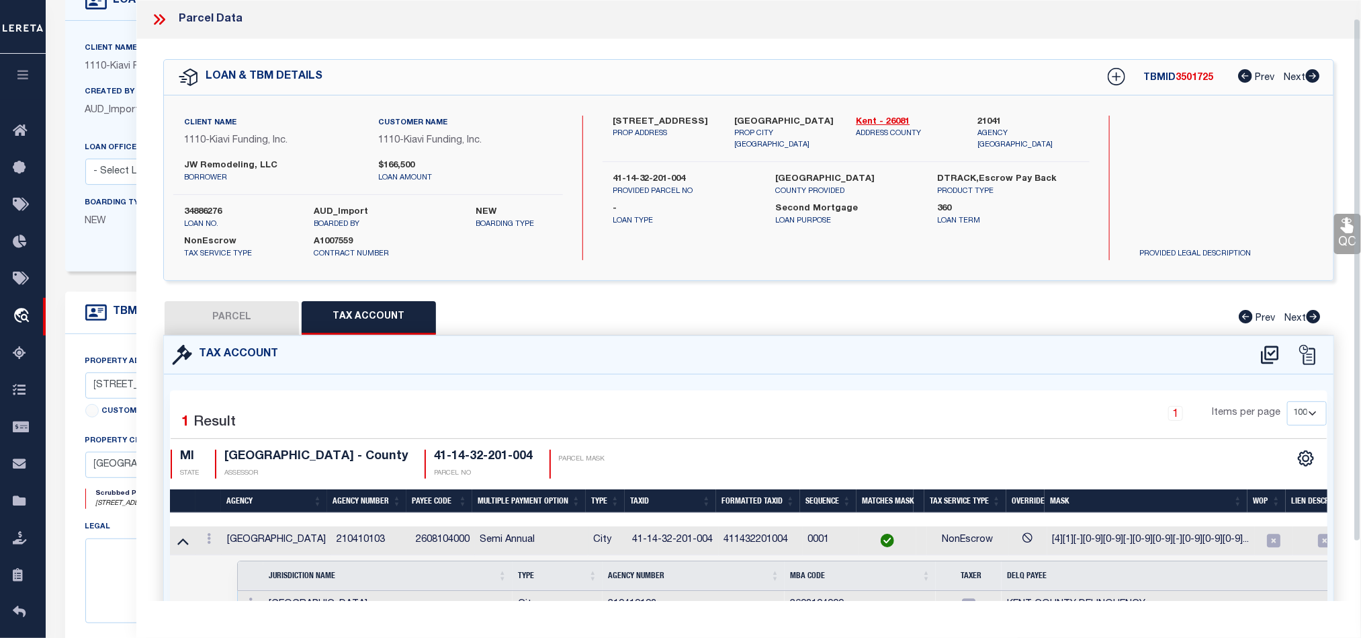
scroll to position [89, 0]
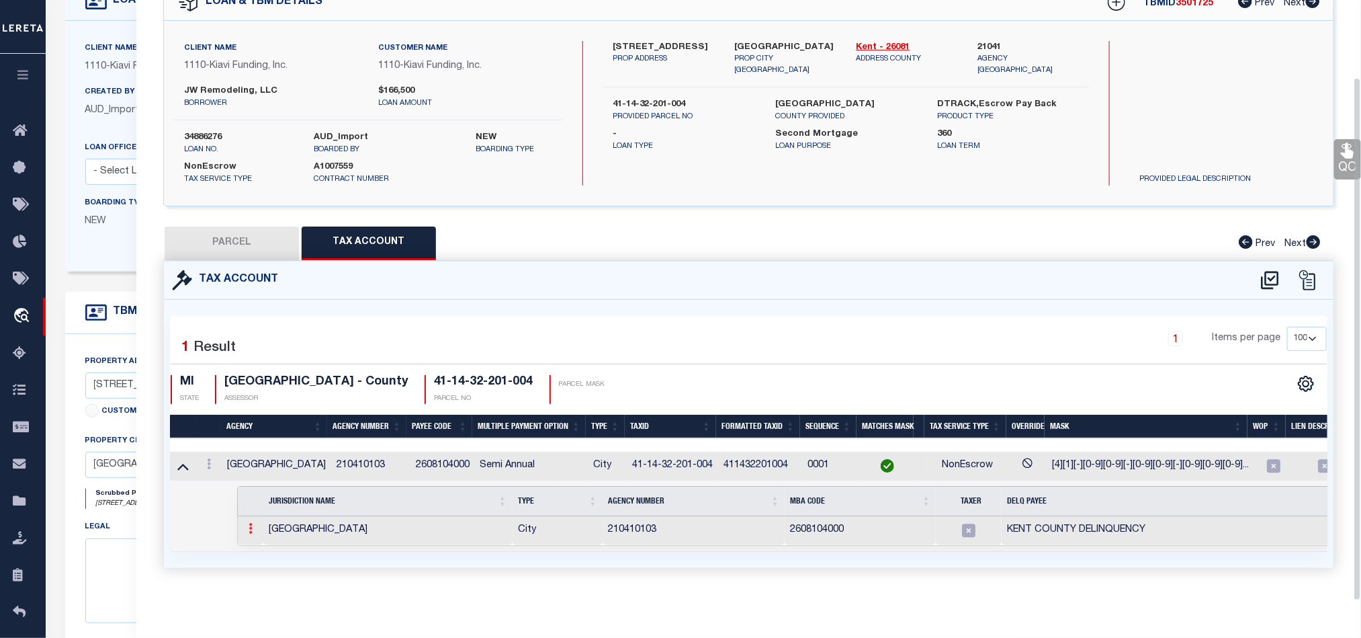
click at [251, 523] on icon at bounding box center [251, 528] width 4 height 11
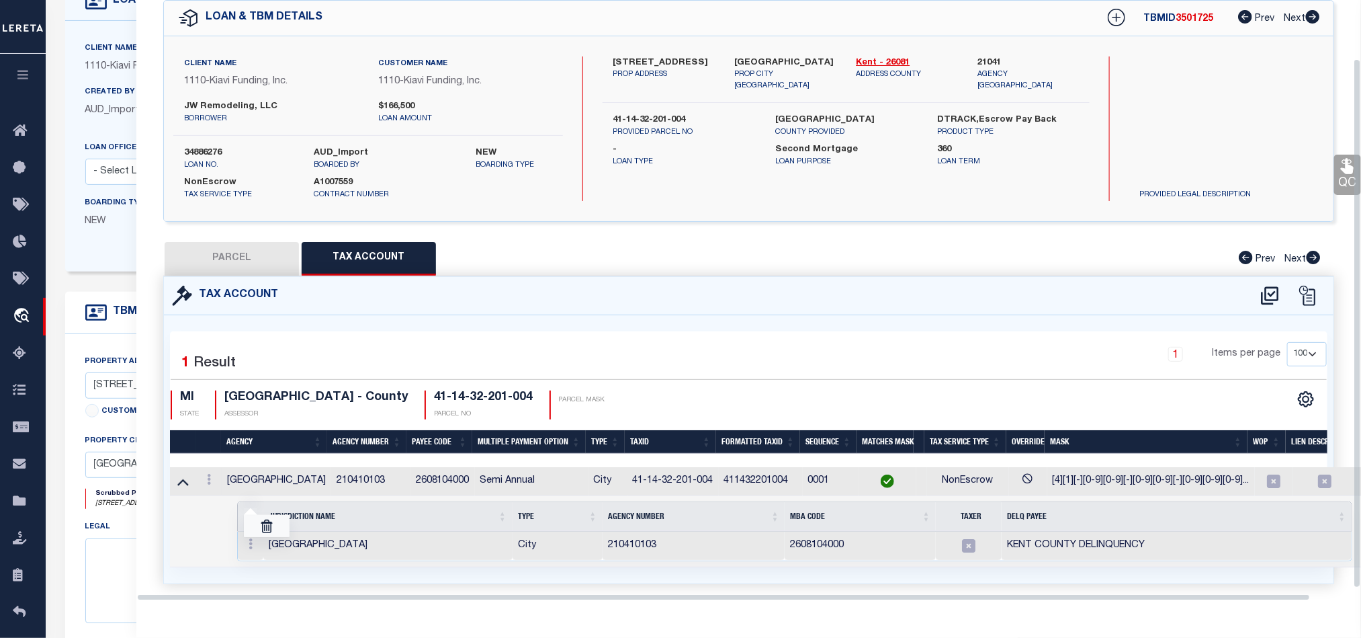
click at [274, 524] on link at bounding box center [267, 526] width 46 height 22
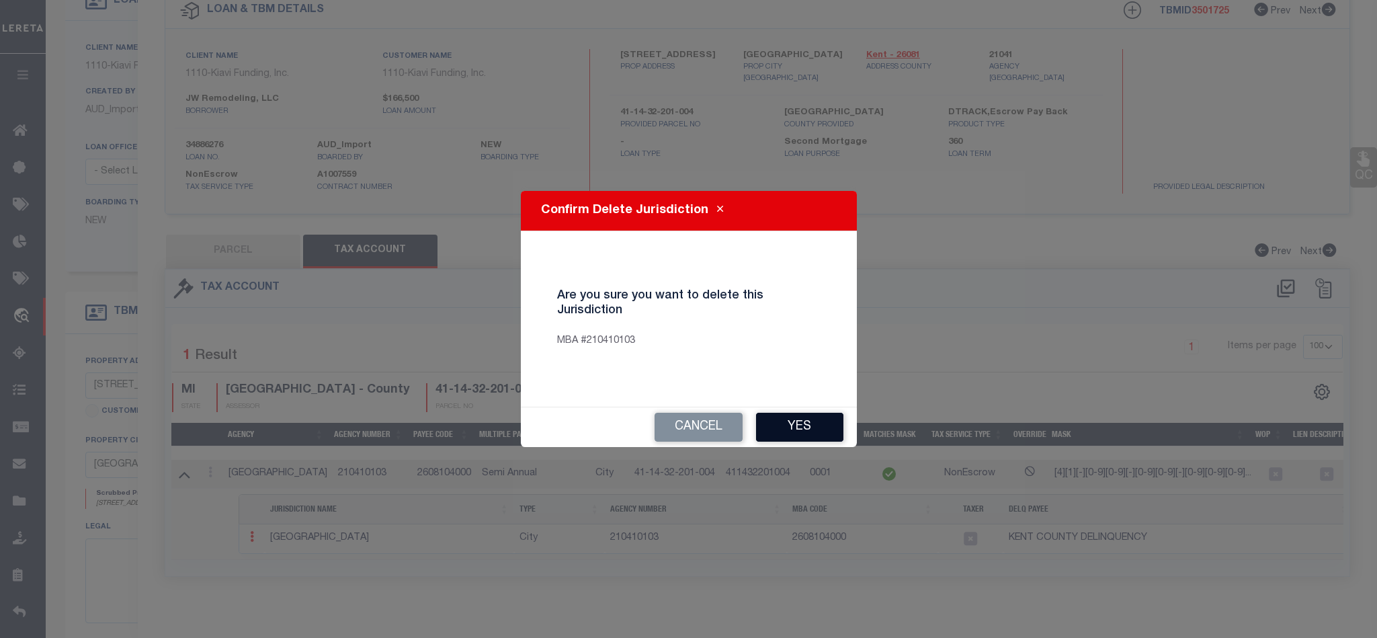
click at [806, 425] on button "Yes" at bounding box center [799, 427] width 87 height 29
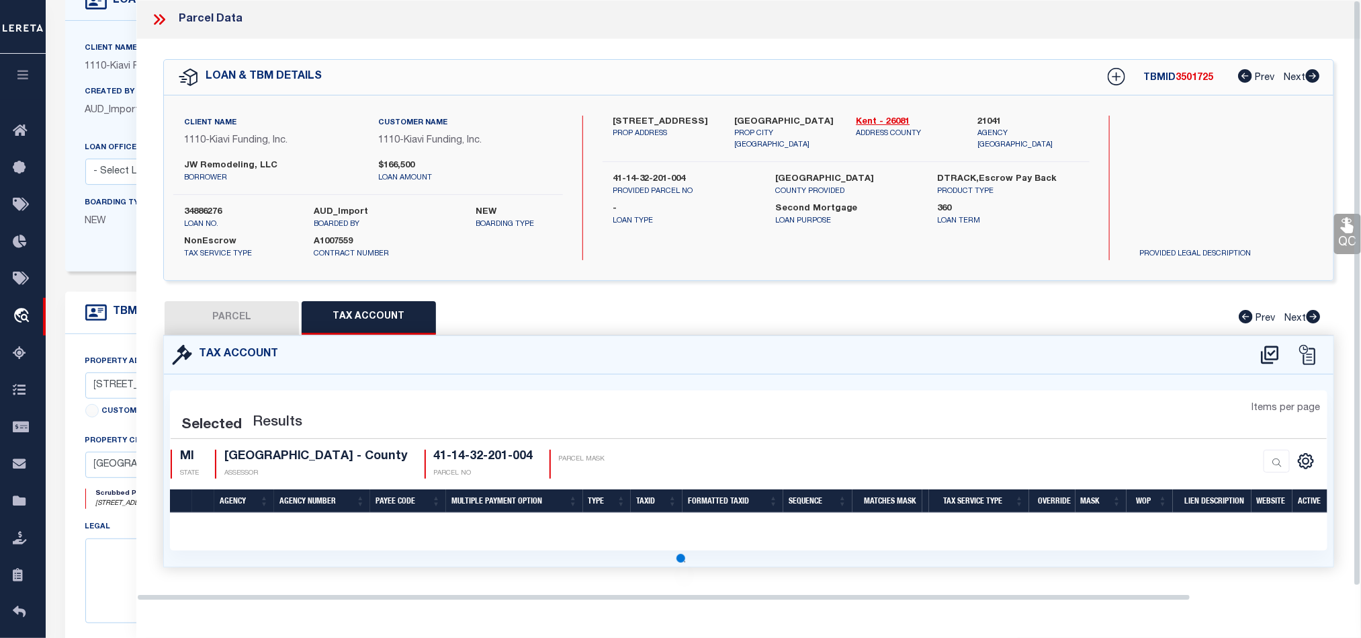
scroll to position [0, 0]
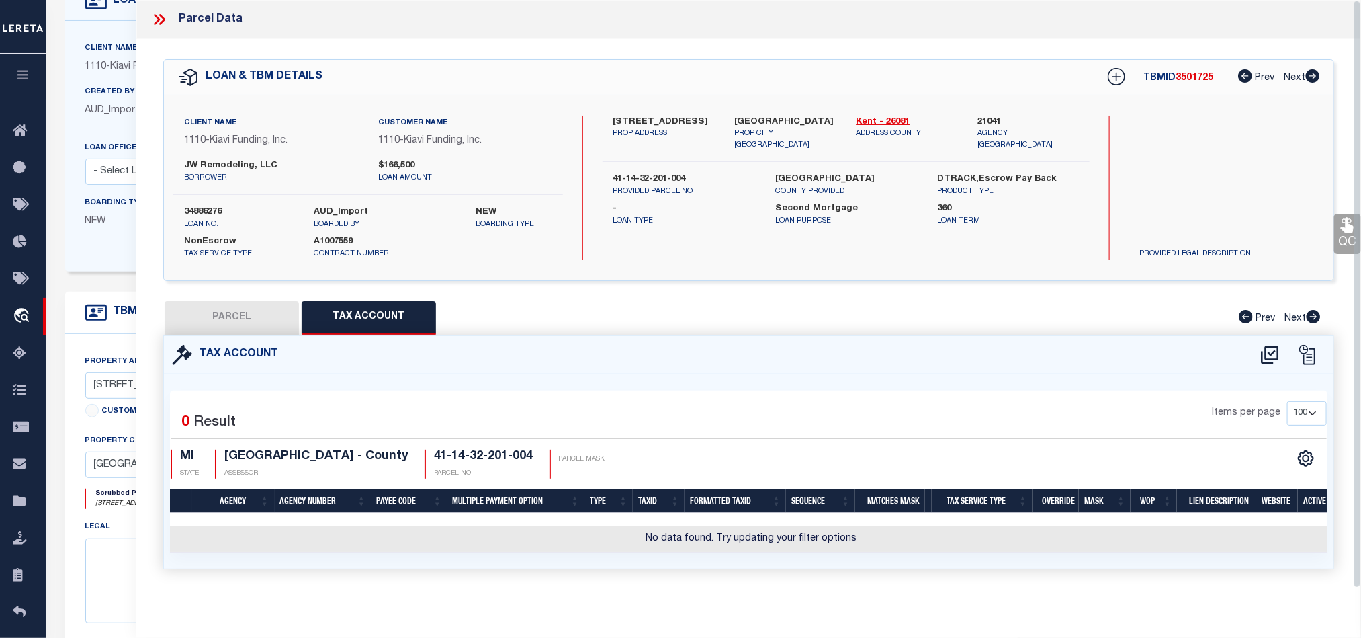
click at [247, 321] on button "PARCEL" at bounding box center [232, 318] width 134 height 34
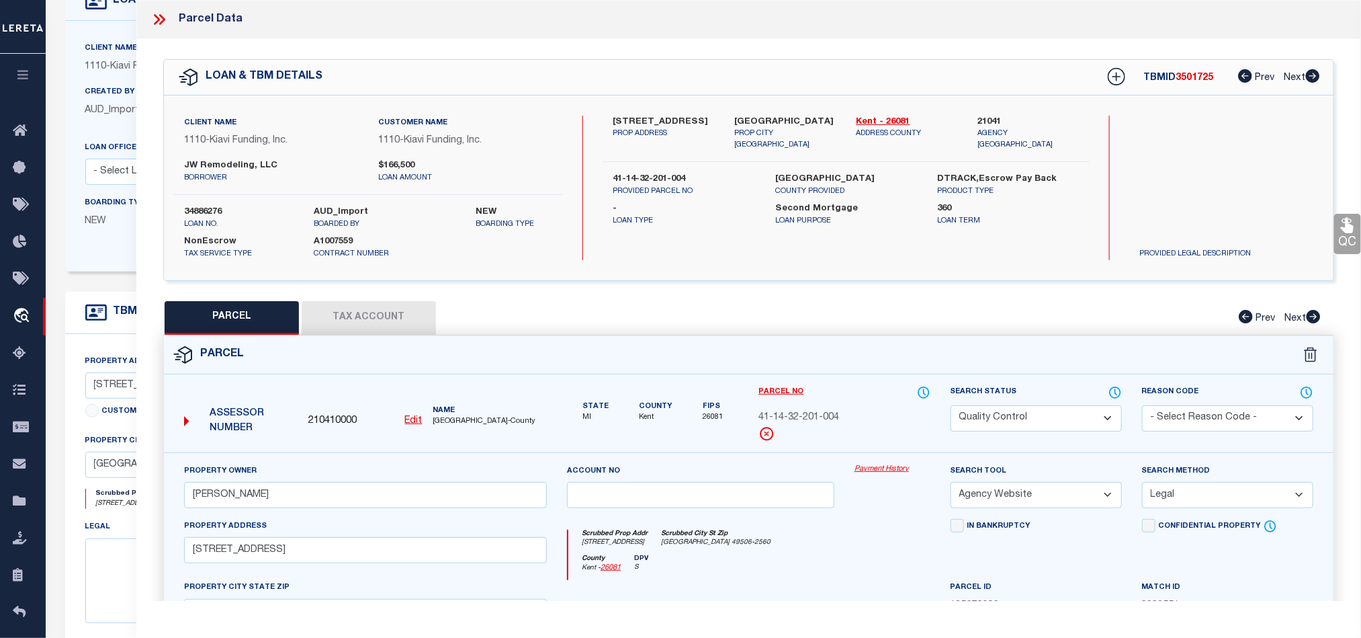
click at [1054, 426] on select "Automated Search Bad Parcel Complete Duplicate Parcel High Dollar Reporting In …" at bounding box center [1036, 418] width 171 height 26
click at [951, 407] on select "Automated Search Bad Parcel Complete Duplicate Parcel High Dollar Reporting In …" at bounding box center [1036, 418] width 171 height 26
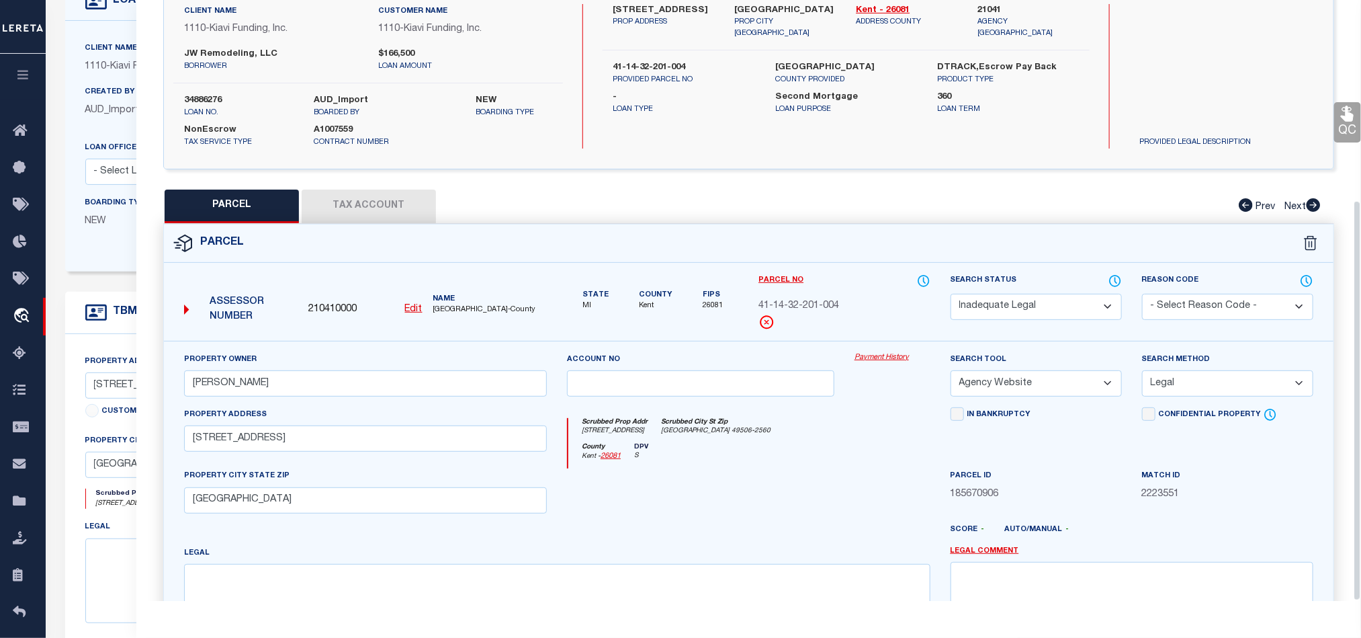
scroll to position [300, 0]
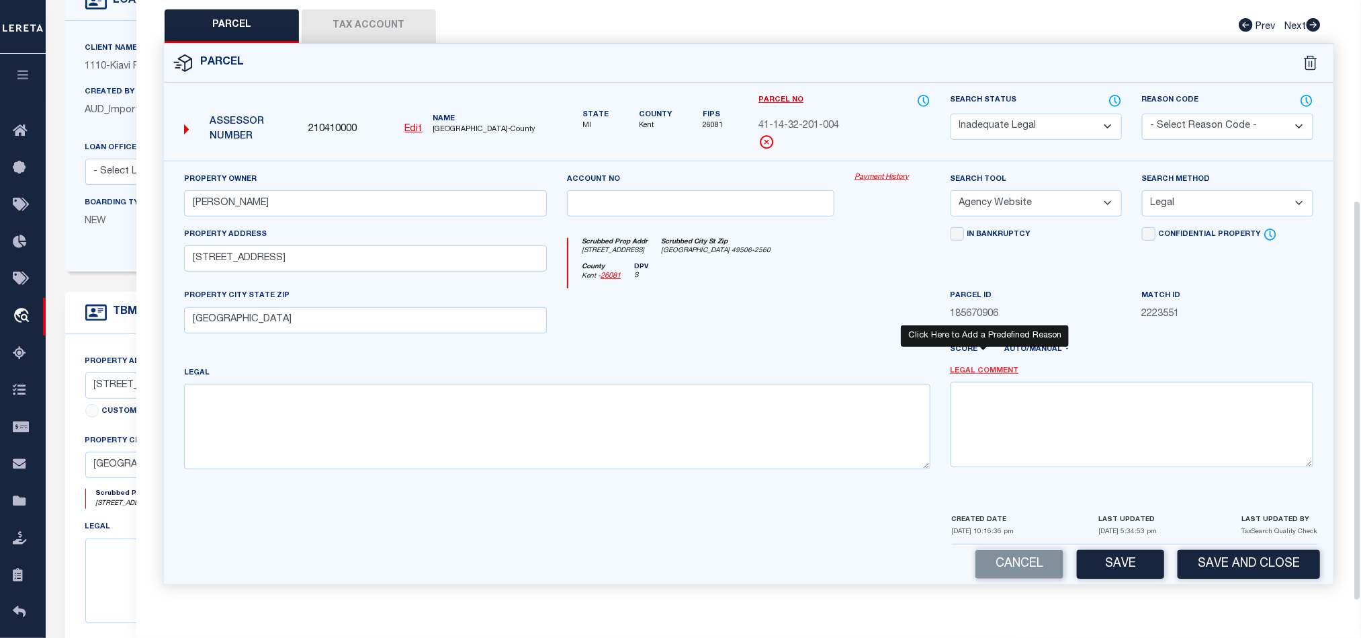
click at [978, 369] on link "Legal Comment" at bounding box center [985, 371] width 69 height 11
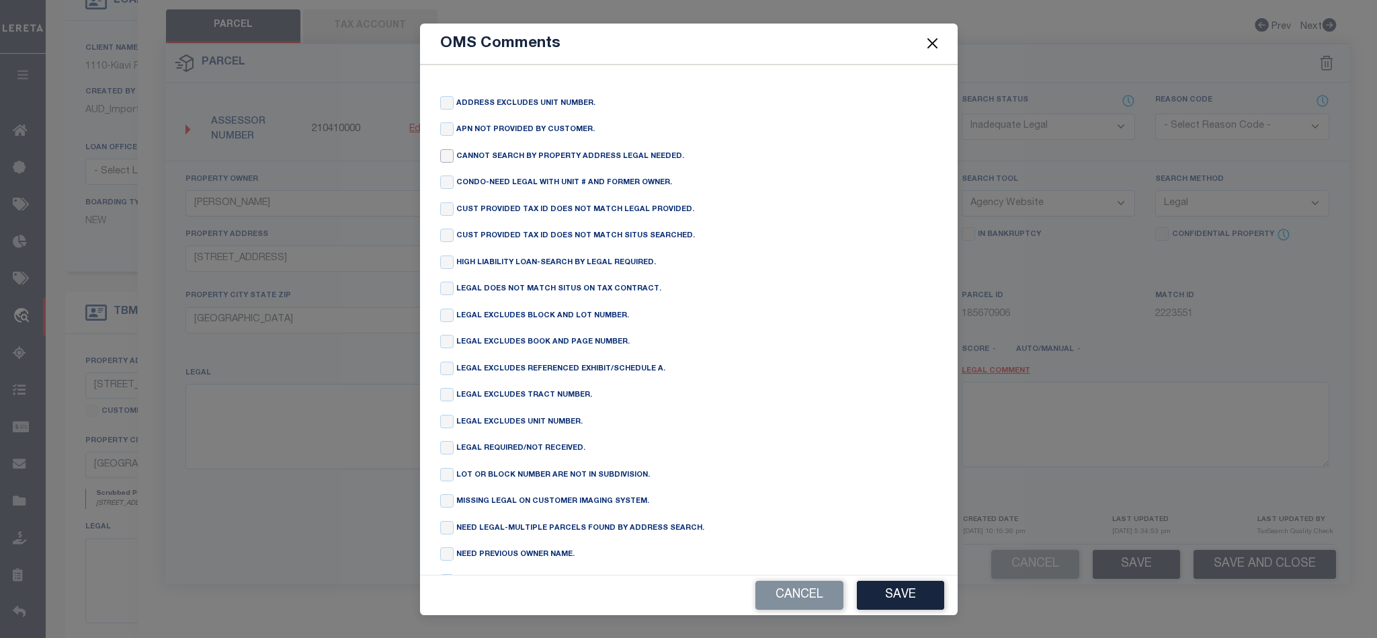
click at [442, 157] on input "checkbox" at bounding box center [446, 155] width 13 height 13
click at [916, 605] on button "Save" at bounding box center [900, 595] width 87 height 29
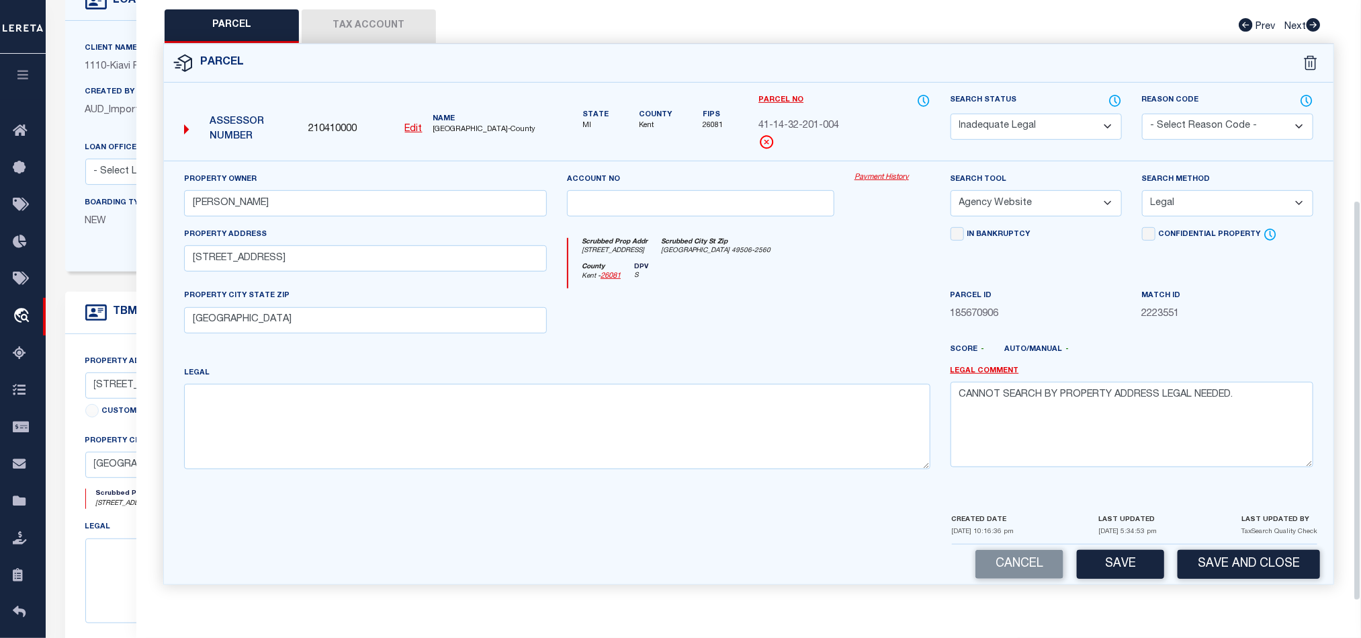
drag, startPoint x: 1226, startPoint y: 198, endPoint x: 1204, endPoint y: 206, distance: 24.0
click at [1226, 198] on select "-- Select Search Method -- Property Address Legal Liability Info Provided" at bounding box center [1227, 203] width 171 height 26
click at [1142, 190] on select "-- Select Search Method -- Property Address Legal Liability Info Provided" at bounding box center [1227, 203] width 171 height 26
click at [1013, 202] on select "-- Select Search Tool -- 3rd Party Website Agency File Agency Website ATLS CNV-…" at bounding box center [1036, 203] width 171 height 26
click at [951, 190] on select "-- Select Search Tool -- 3rd Party Website Agency File Agency Website ATLS CNV-…" at bounding box center [1036, 203] width 171 height 26
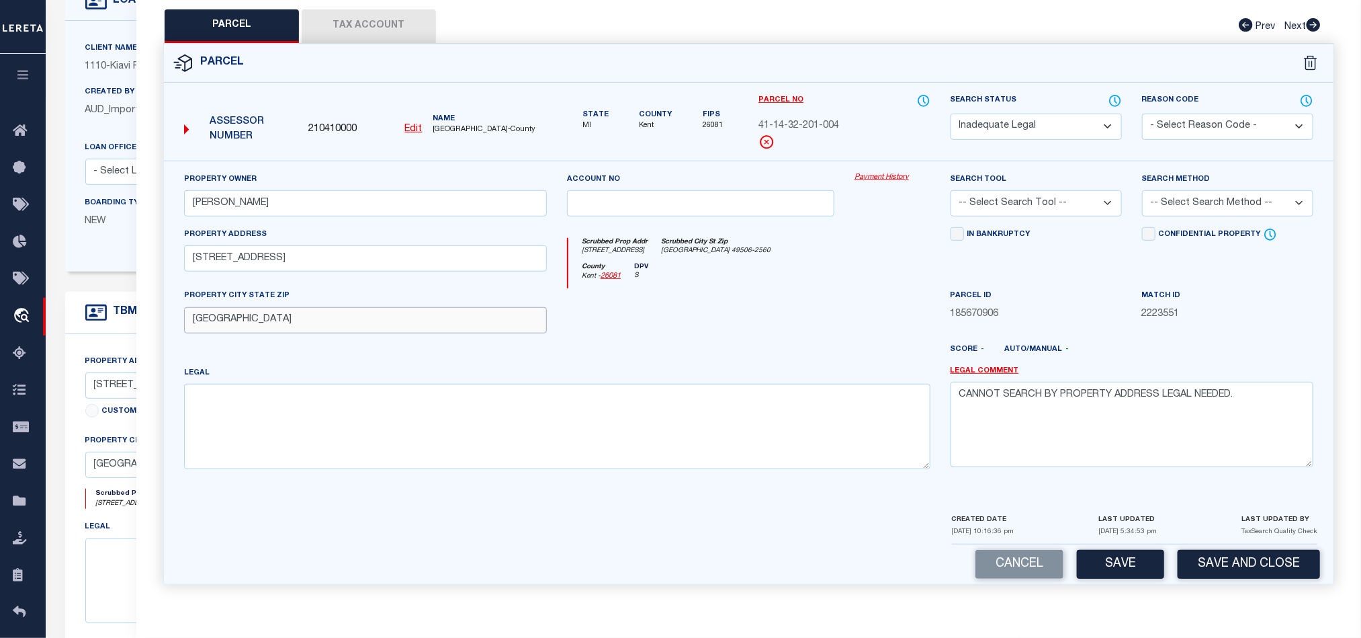
click at [339, 310] on input "[GEOGRAPHIC_DATA]" at bounding box center [365, 320] width 363 height 26
click at [400, 256] on input "[STREET_ADDRESS]" at bounding box center [365, 258] width 363 height 26
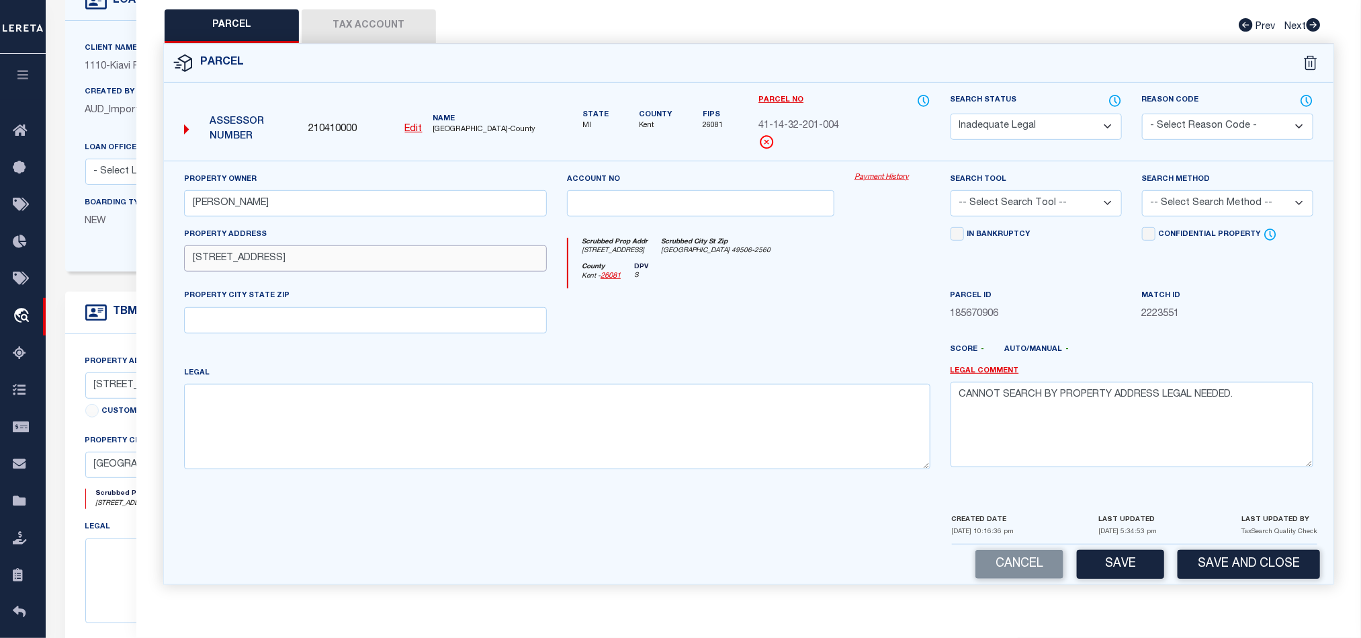
click at [400, 256] on input "[STREET_ADDRESS]" at bounding box center [365, 258] width 363 height 26
click at [437, 183] on div "Property Owner [PERSON_NAME]" at bounding box center [365, 194] width 363 height 44
click at [430, 196] on input "[PERSON_NAME]" at bounding box center [365, 203] width 363 height 26
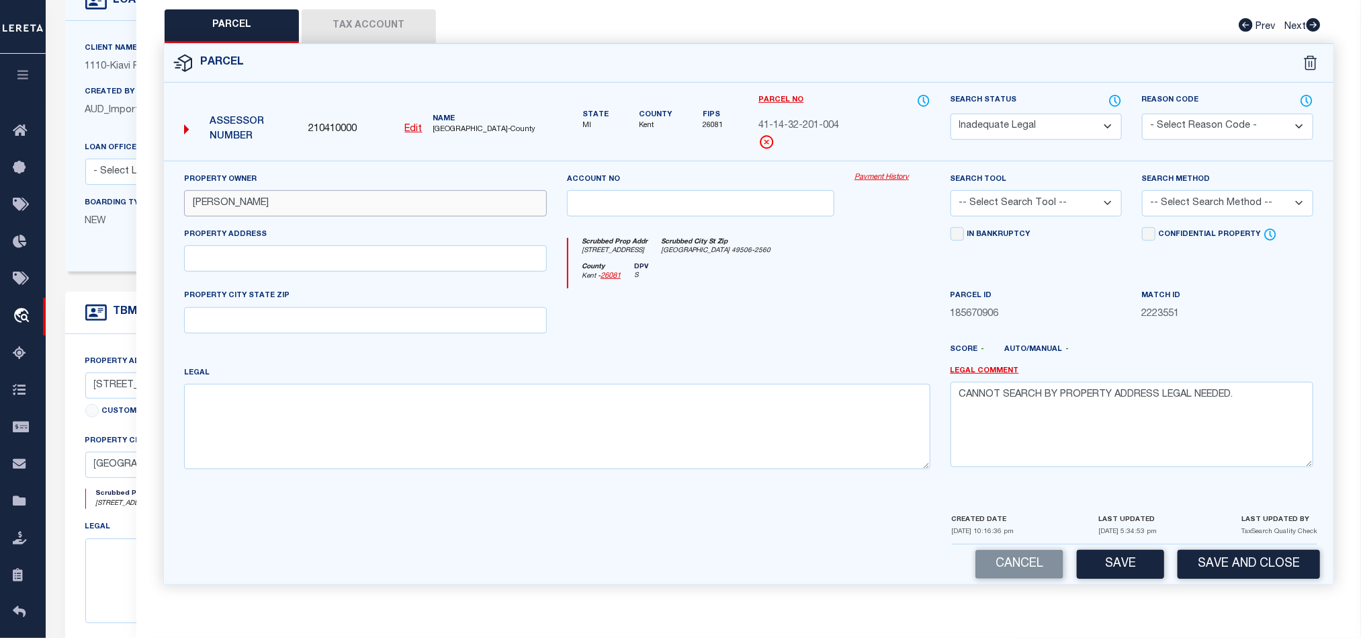
click at [430, 196] on input "[PERSON_NAME]" at bounding box center [365, 203] width 363 height 26
click at [746, 388] on textarea at bounding box center [557, 426] width 747 height 85
drag, startPoint x: 1262, startPoint y: 551, endPoint x: 1216, endPoint y: 331, distance: 225.1
click at [1259, 552] on button "Save and Close" at bounding box center [1249, 564] width 142 height 29
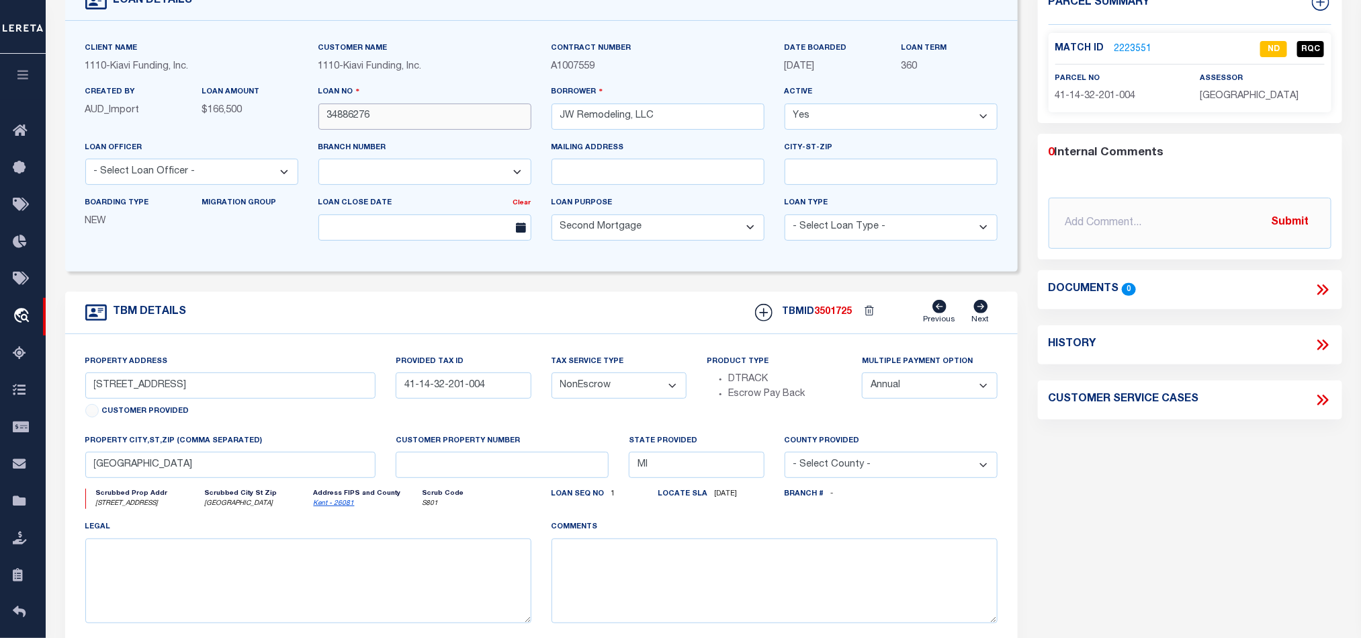
click at [401, 111] on input "34886276" at bounding box center [425, 116] width 213 height 26
click at [454, 309] on div "TBM DETAILS TBMID 3501725 Previous Next" at bounding box center [541, 313] width 953 height 42
click at [424, 122] on input "34886276" at bounding box center [425, 116] width 213 height 26
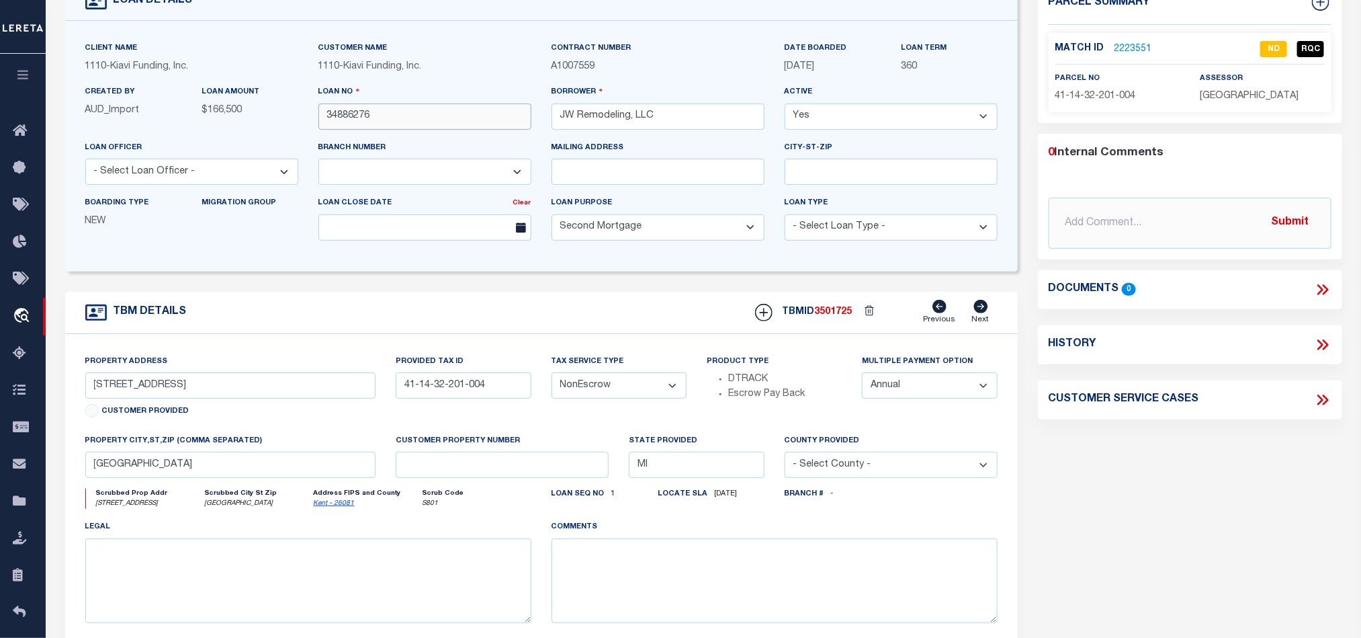
click at [424, 122] on input "34886276" at bounding box center [425, 116] width 213 height 26
click at [837, 317] on span "3501725" at bounding box center [834, 311] width 38 height 9
click at [1236, 101] on p "[GEOGRAPHIC_DATA]" at bounding box center [1262, 96] width 124 height 15
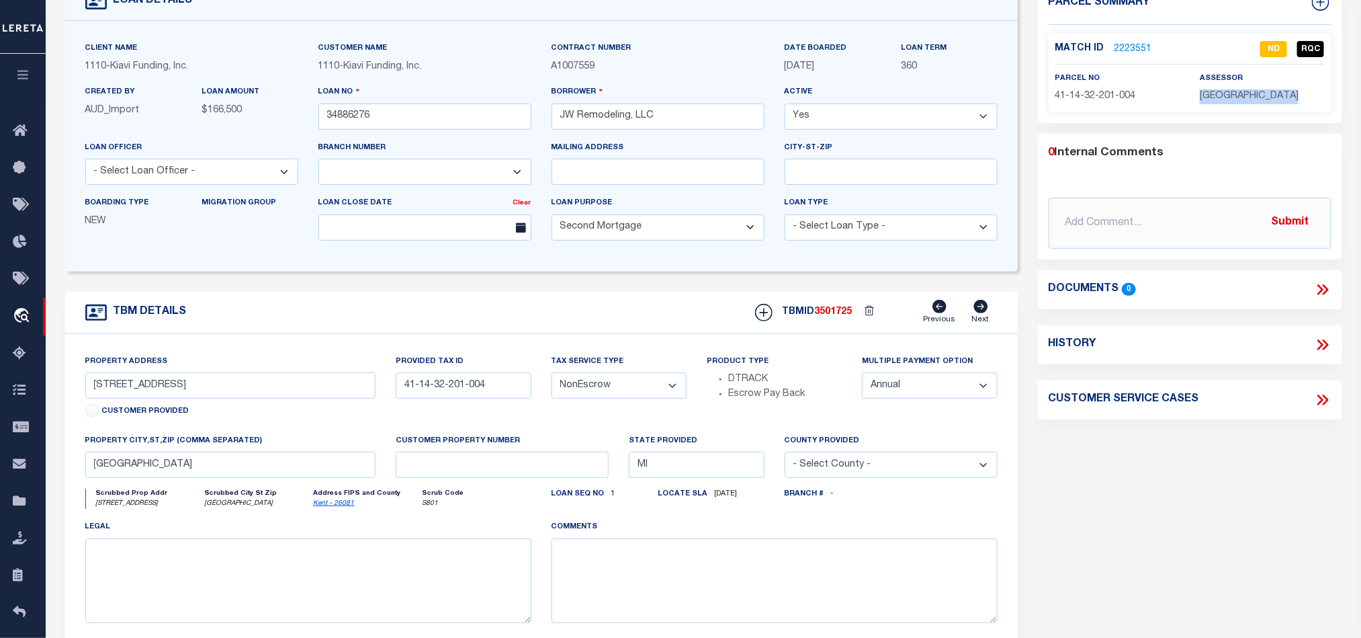
click at [1236, 101] on p "[GEOGRAPHIC_DATA]" at bounding box center [1262, 96] width 124 height 15
click at [1208, 462] on div "Parcel Summary Match ID 2223551 0" at bounding box center [1190, 350] width 325 height 734
click at [544, 306] on div "TBM DETAILS TBMID 3501725 Previous Next" at bounding box center [541, 313] width 953 height 42
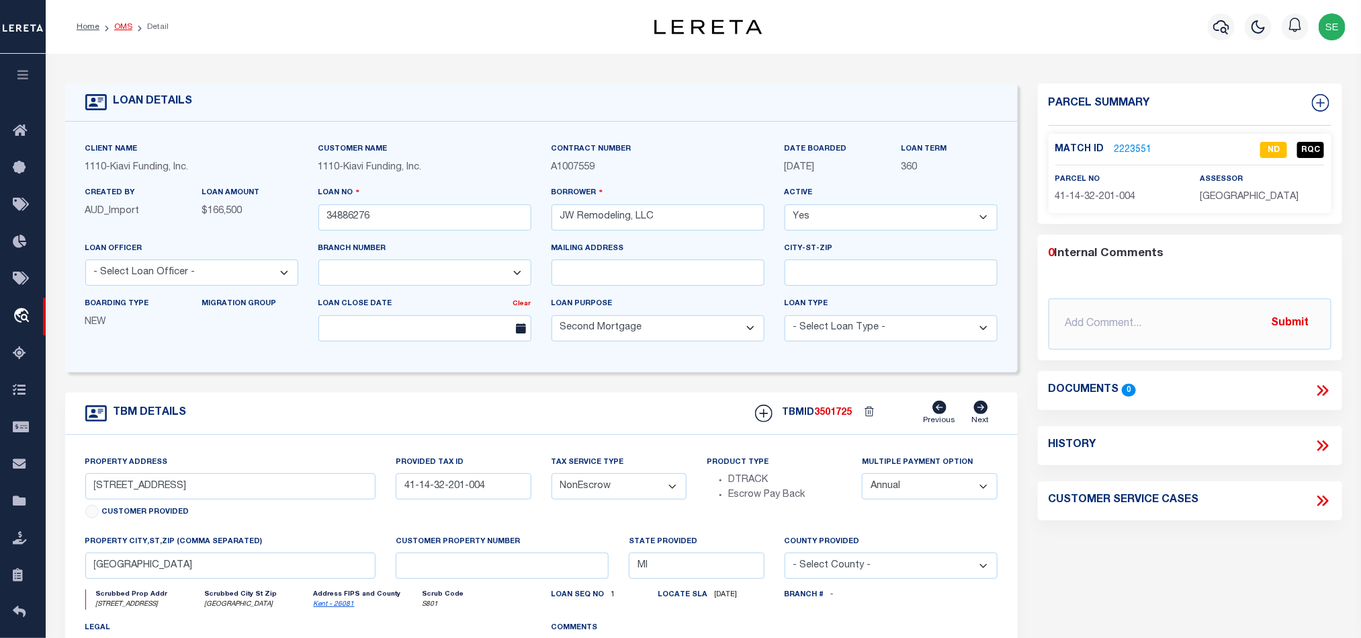
click at [124, 29] on link "OMS" at bounding box center [123, 27] width 18 height 8
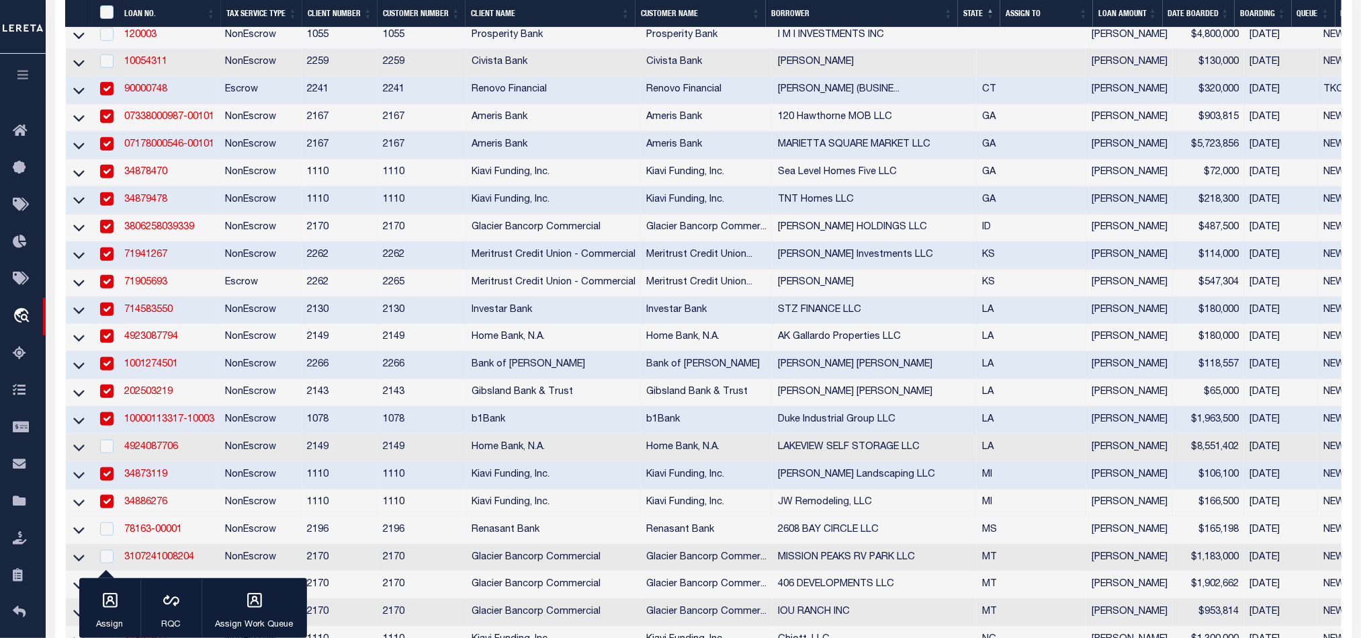
scroll to position [605, 0]
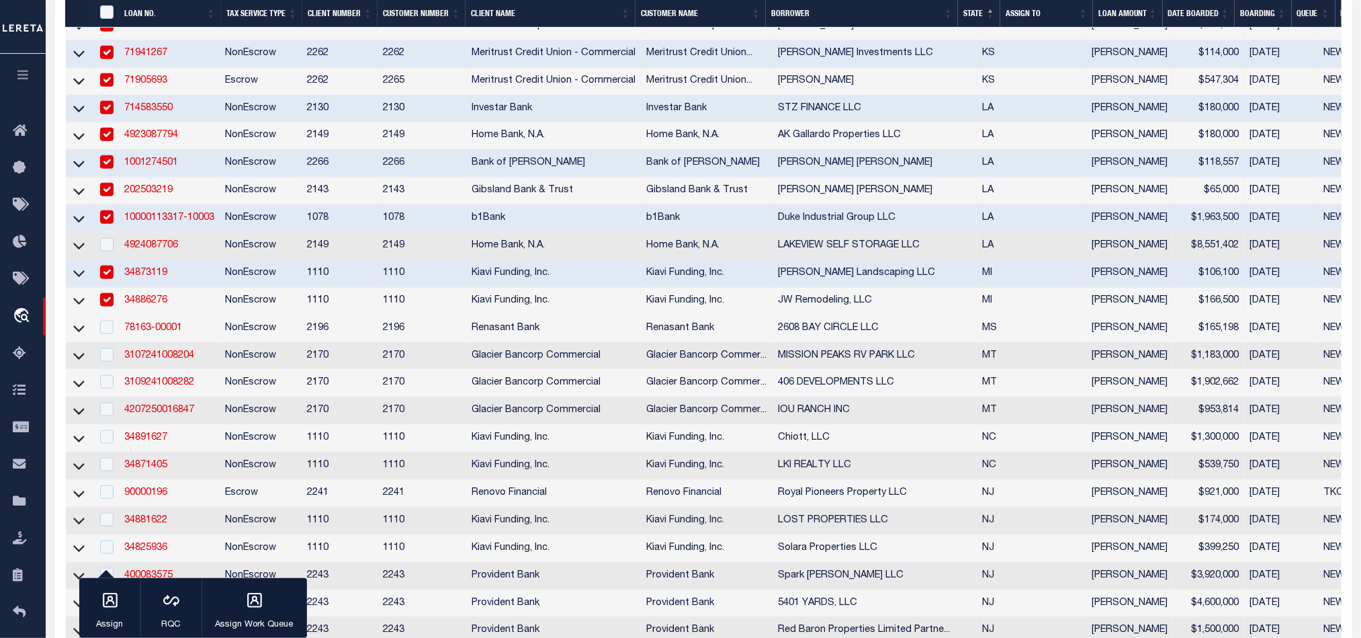
click at [323, 310] on td "1110" at bounding box center [340, 302] width 76 height 28
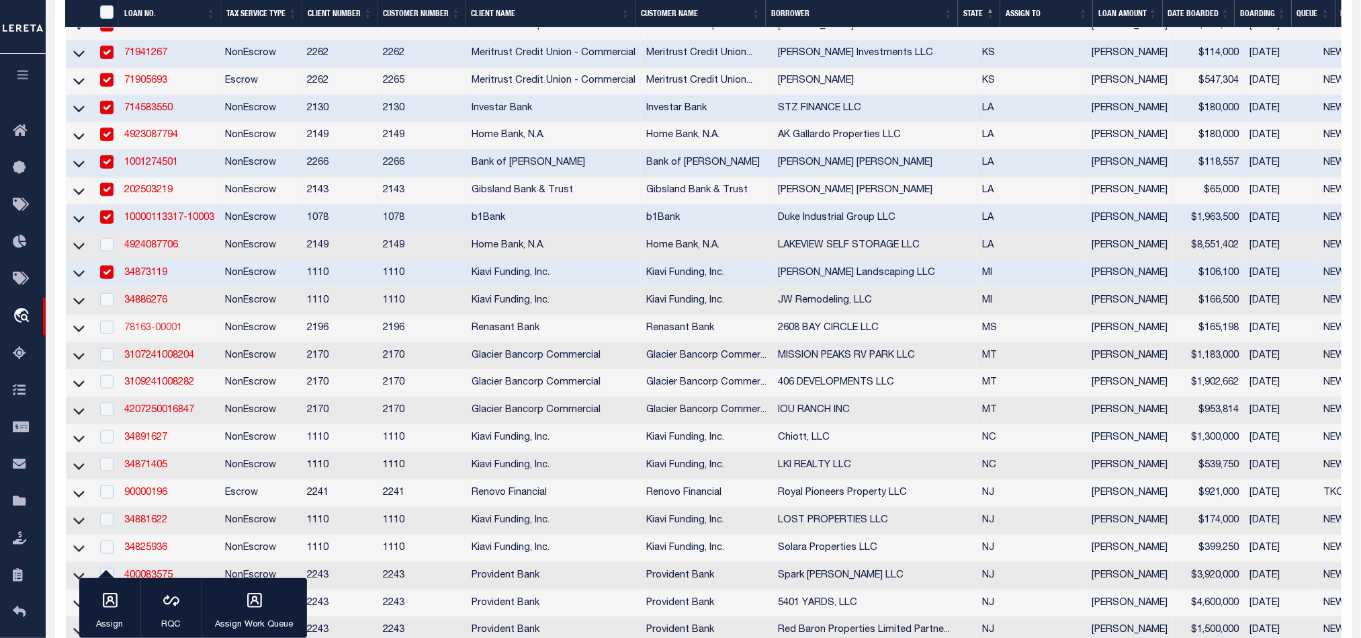
click at [146, 333] on link "78163-00001" at bounding box center [153, 327] width 58 height 9
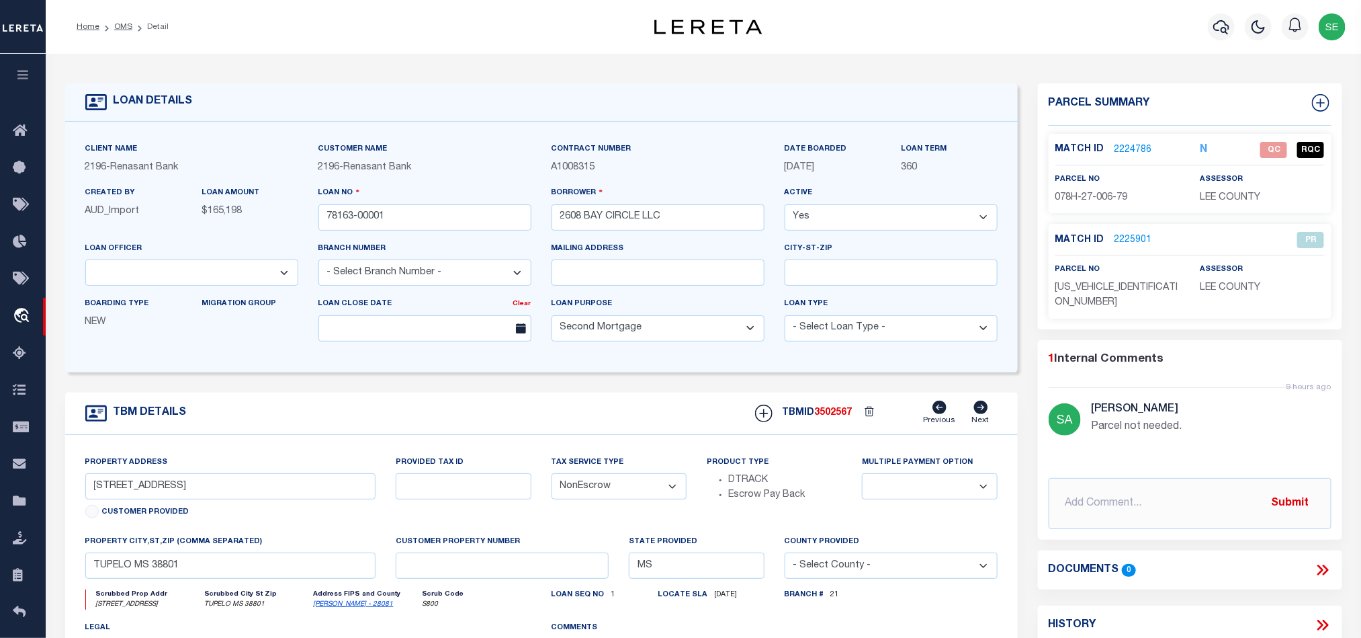
click at [591, 409] on div "TBM DETAILS TBMID 3502567 Previous Next" at bounding box center [541, 413] width 953 height 42
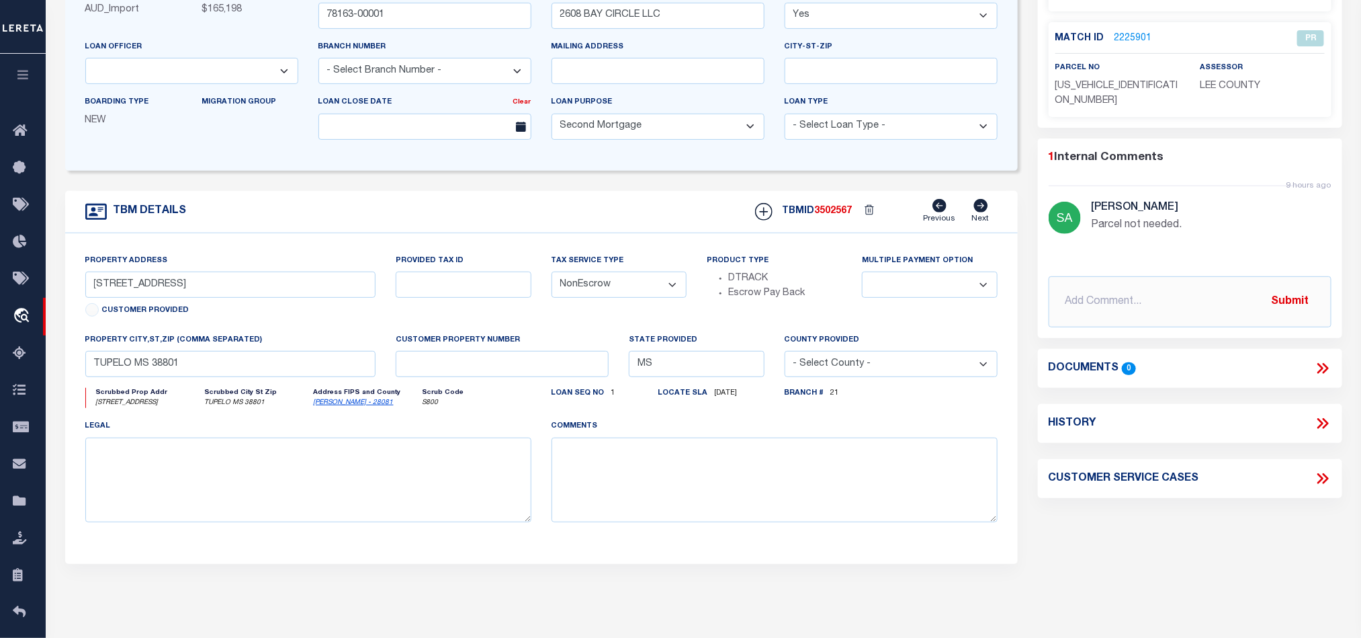
scroll to position [101, 0]
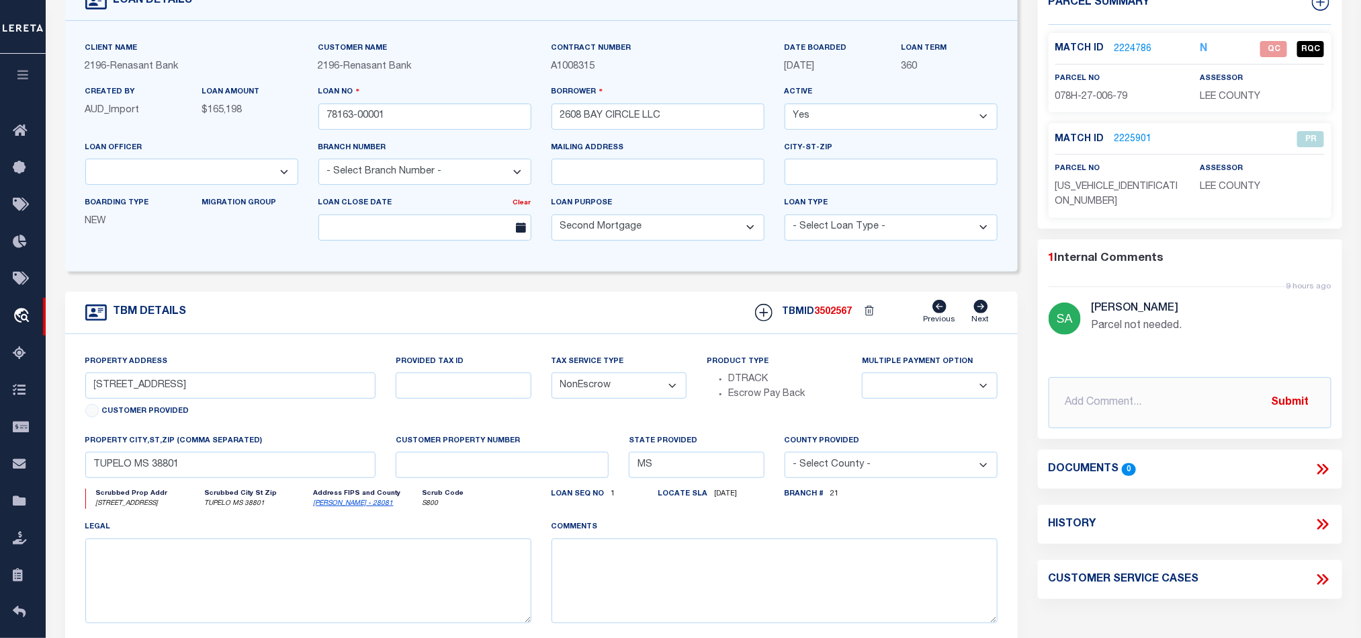
click at [1093, 95] on span "078H-27-006-79" at bounding box center [1092, 96] width 73 height 9
click at [125, 391] on input "[STREET_ADDRESS]" at bounding box center [230, 385] width 291 height 26
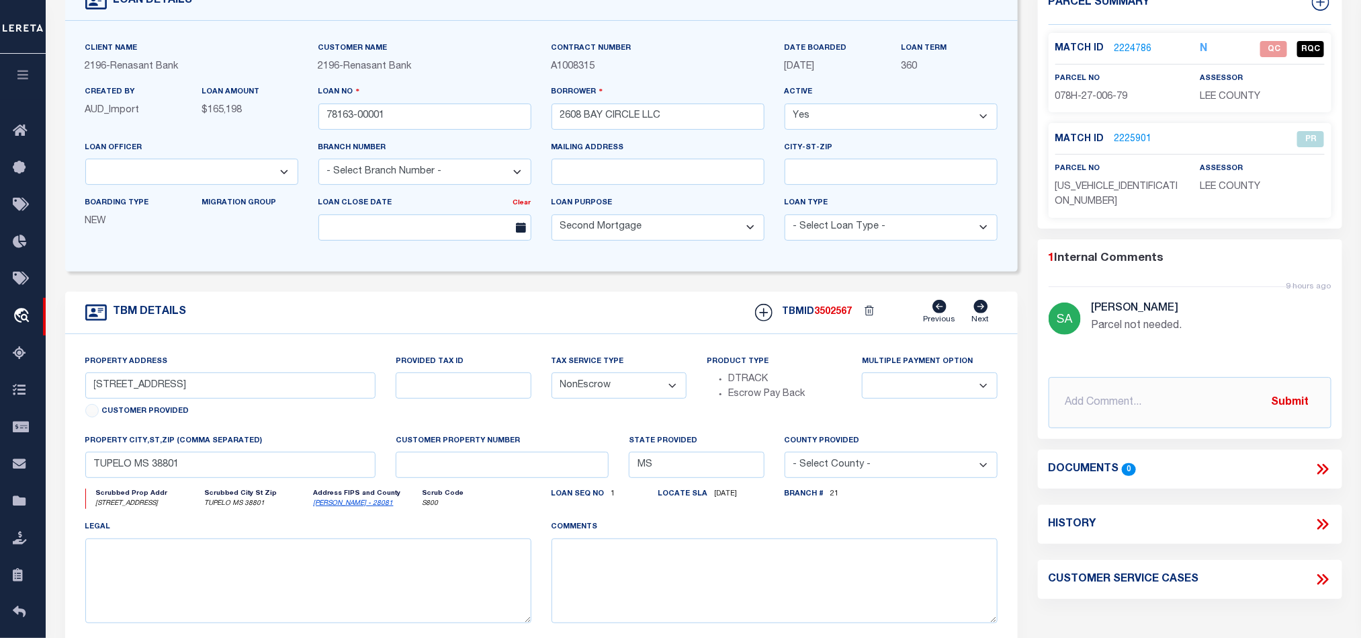
click at [1103, 97] on span "078H-27-006-79" at bounding box center [1092, 96] width 73 height 9
drag, startPoint x: 704, startPoint y: 317, endPoint x: 994, endPoint y: 224, distance: 304.1
click at [704, 317] on div "TBM DETAILS TBMID 3502567 Previous Next" at bounding box center [541, 313] width 953 height 42
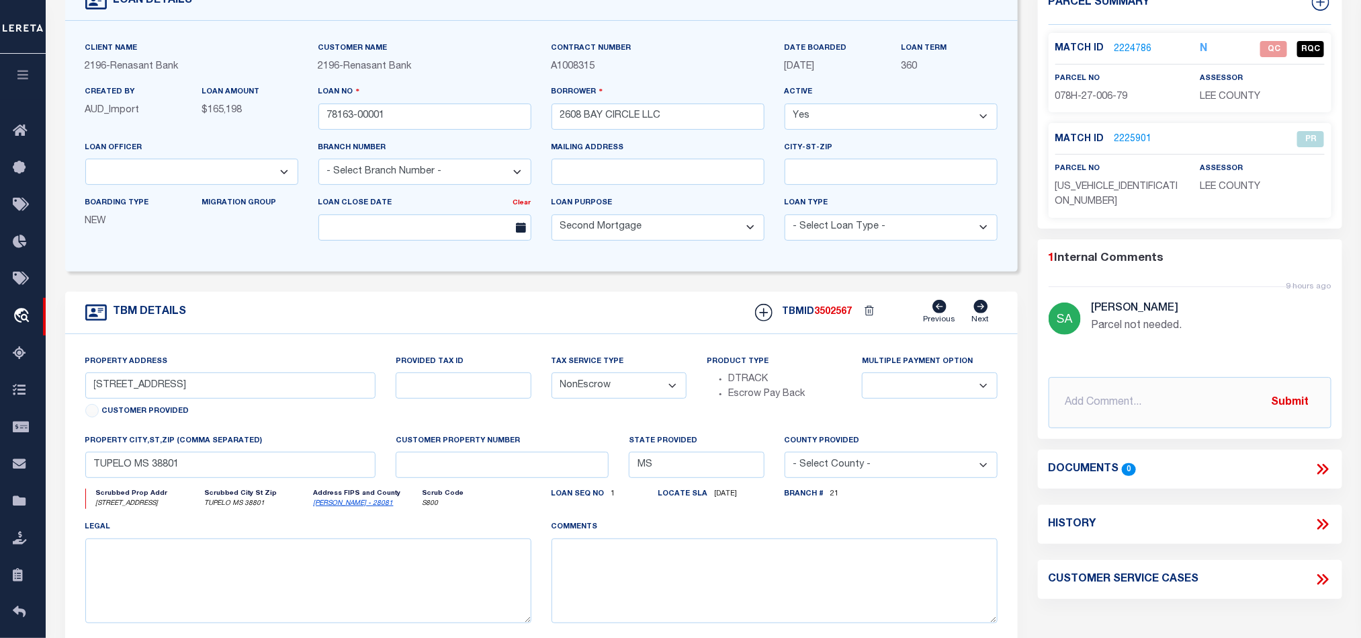
click at [1136, 44] on link "2224786" at bounding box center [1134, 49] width 38 height 14
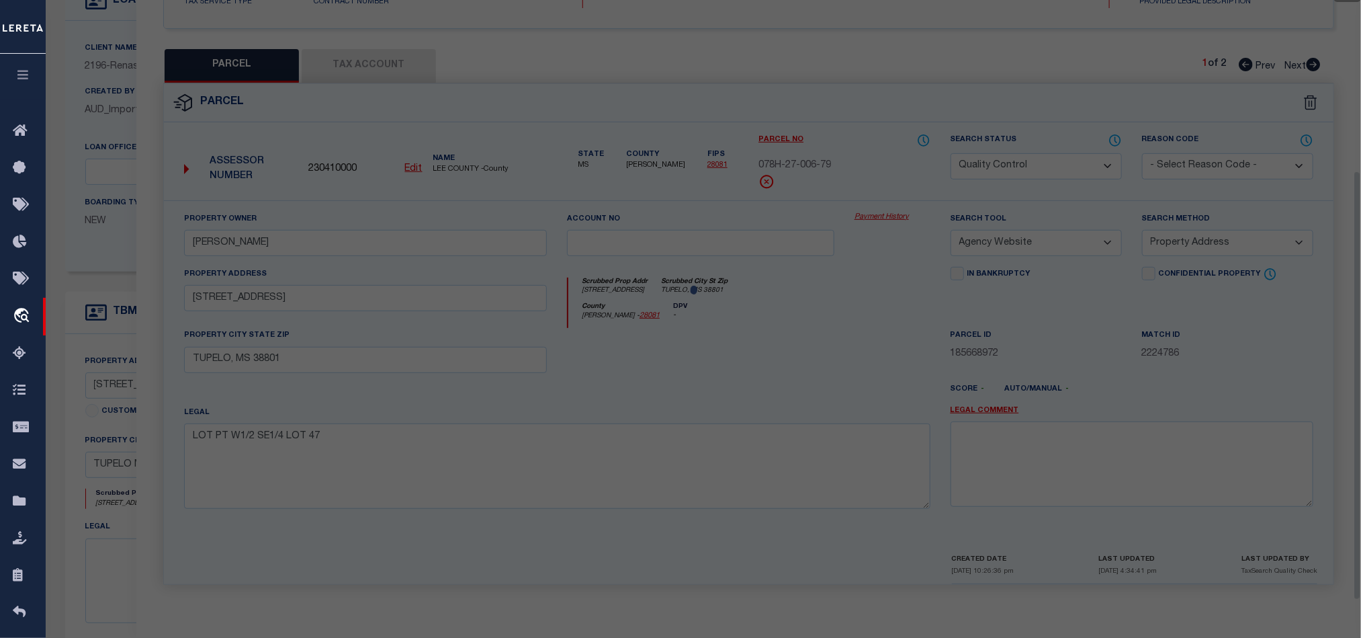
scroll to position [260, 0]
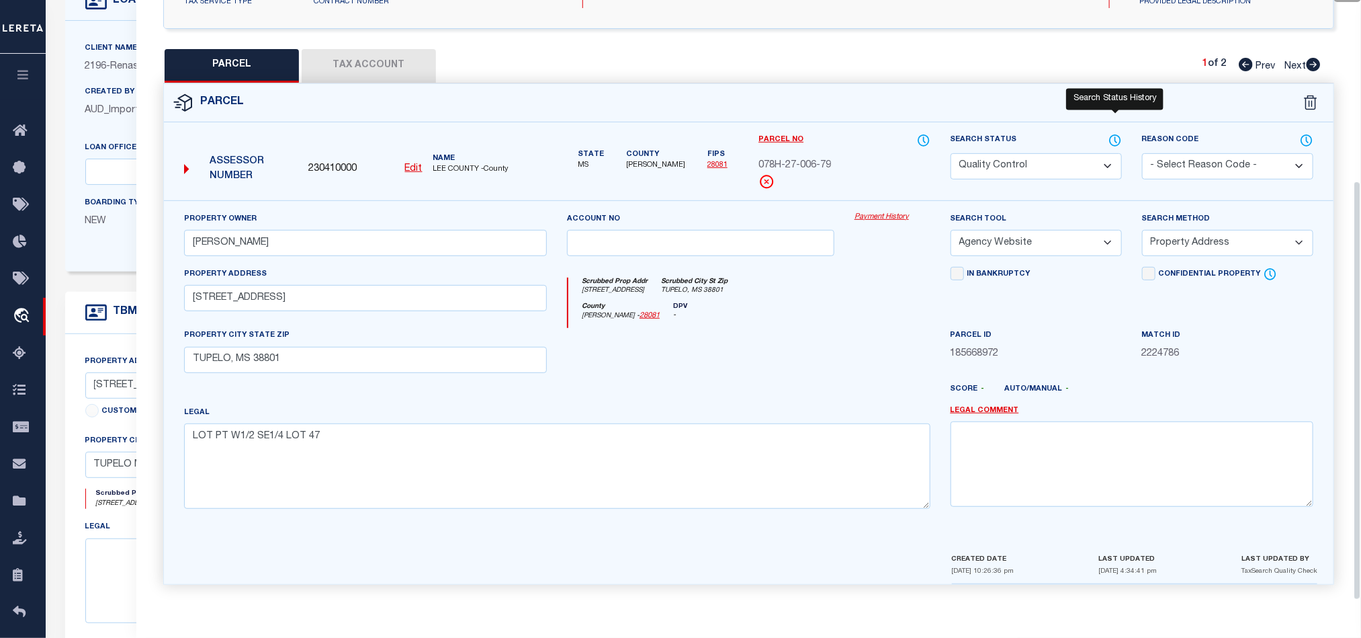
click at [1117, 134] on icon at bounding box center [1115, 140] width 13 height 15
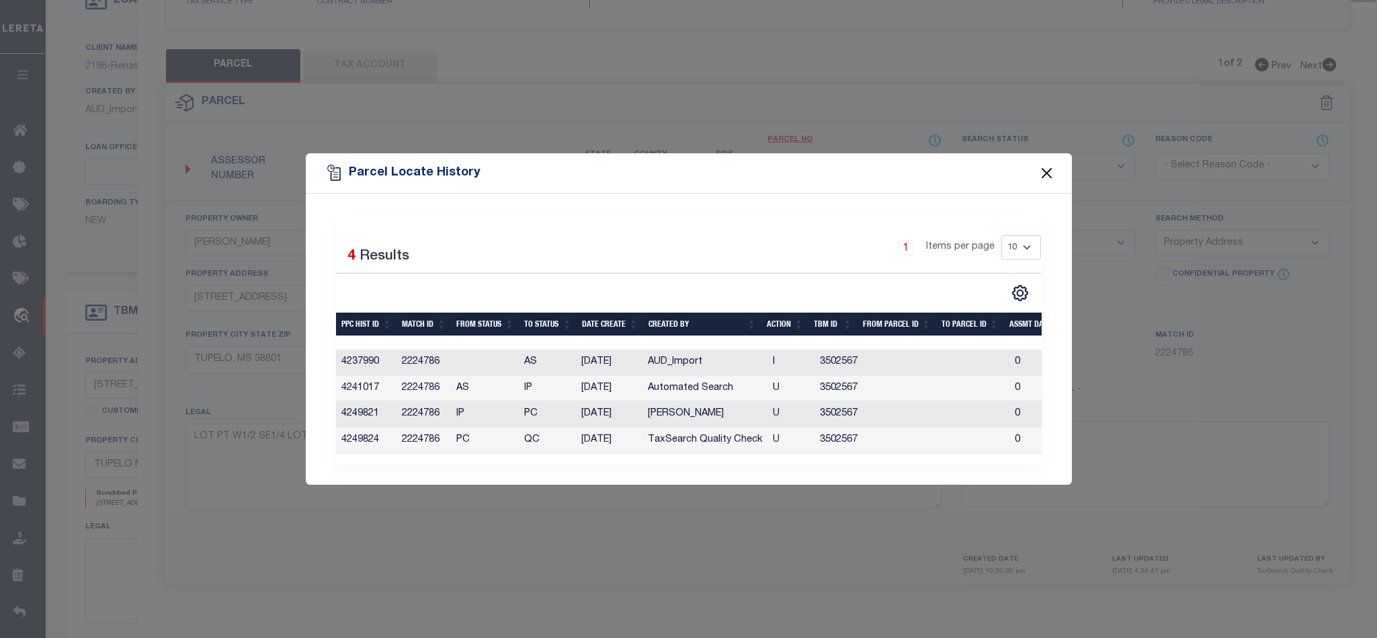
click at [1045, 169] on button "Close" at bounding box center [1046, 173] width 17 height 17
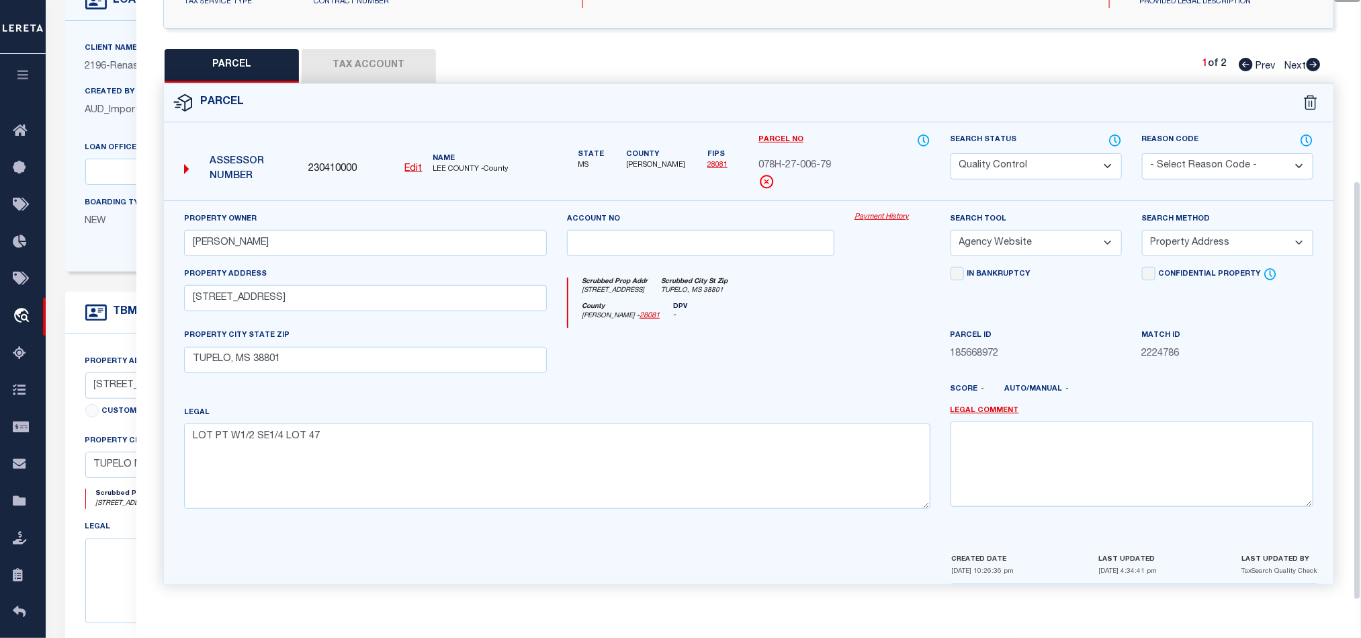
click at [886, 355] on div at bounding box center [893, 355] width 96 height 55
click at [408, 71] on button "Tax Account" at bounding box center [369, 66] width 134 height 34
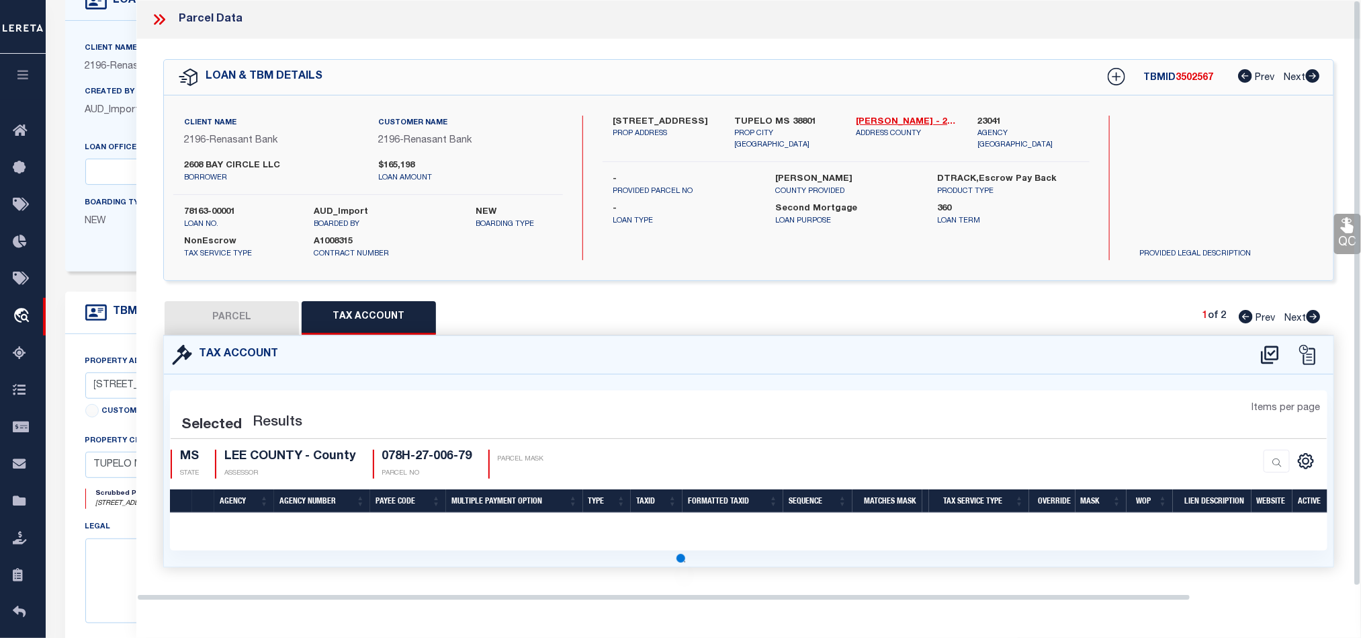
scroll to position [0, 0]
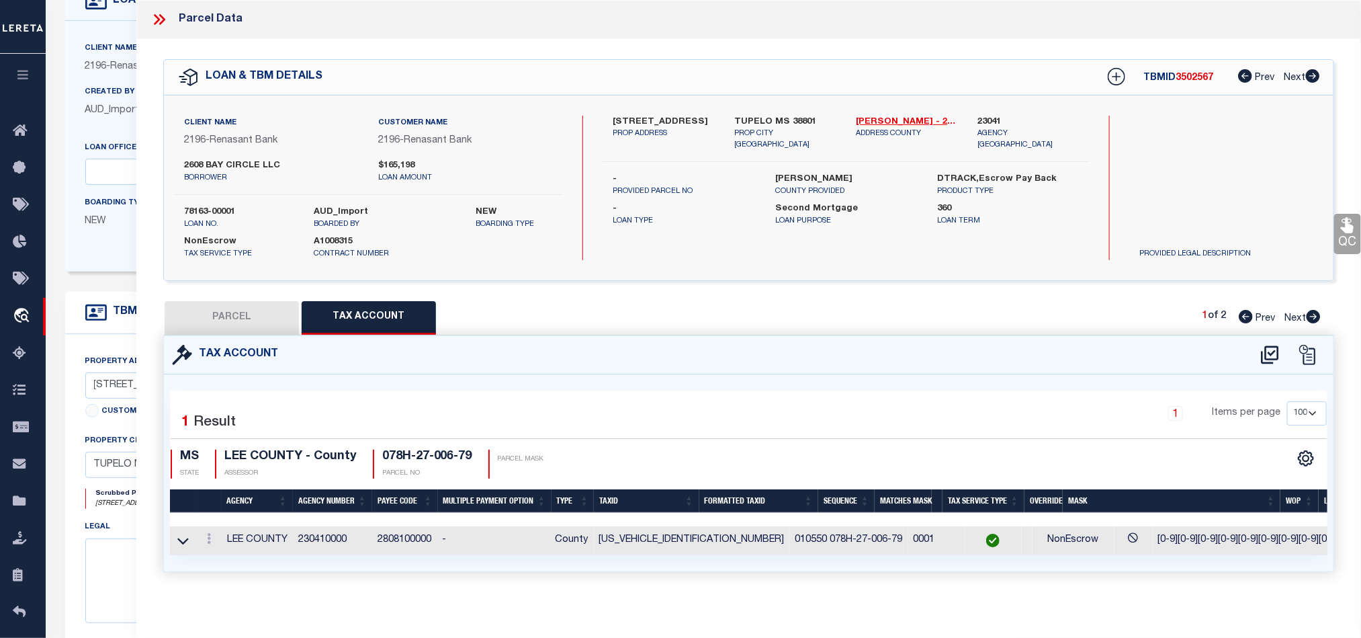
click at [240, 325] on button "PARCEL" at bounding box center [232, 318] width 134 height 34
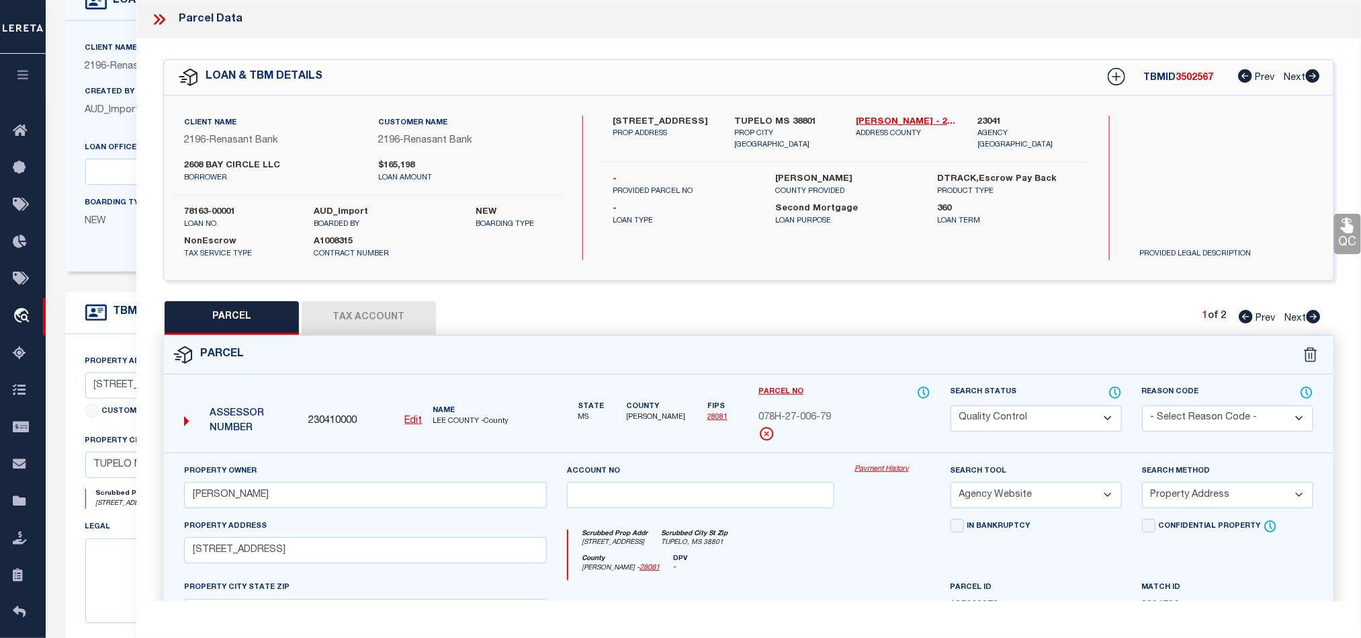
click at [1039, 426] on select "Automated Search Bad Parcel Complete Duplicate Parcel High Dollar Reporting In …" at bounding box center [1036, 418] width 171 height 26
drag, startPoint x: 795, startPoint y: 567, endPoint x: 1079, endPoint y: 422, distance: 319.2
click at [795, 567] on div "County [PERSON_NAME] - 28081 DPV -" at bounding box center [750, 567] width 362 height 26
click at [1341, 237] on link "QC" at bounding box center [1348, 234] width 27 height 40
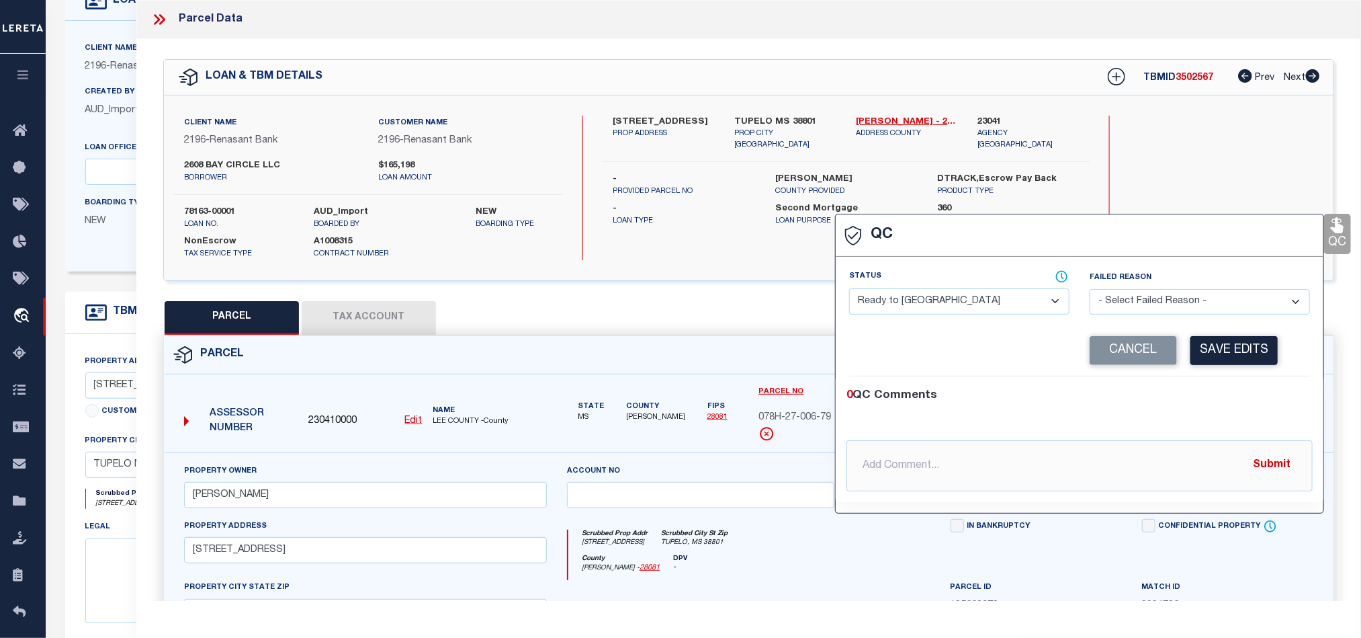
click at [980, 286] on div "Status - Select Status - Ready to QC Correct Incorrect" at bounding box center [959, 292] width 220 height 44
drag, startPoint x: 972, startPoint y: 302, endPoint x: 1043, endPoint y: 305, distance: 71.3
click at [972, 302] on select "- Select Status - Ready to QC Correct Incorrect" at bounding box center [959, 301] width 220 height 26
click at [1238, 391] on div "0 QC Comments" at bounding box center [1077, 395] width 461 height 17
click at [1240, 357] on button "Save Edits" at bounding box center [1234, 350] width 87 height 29
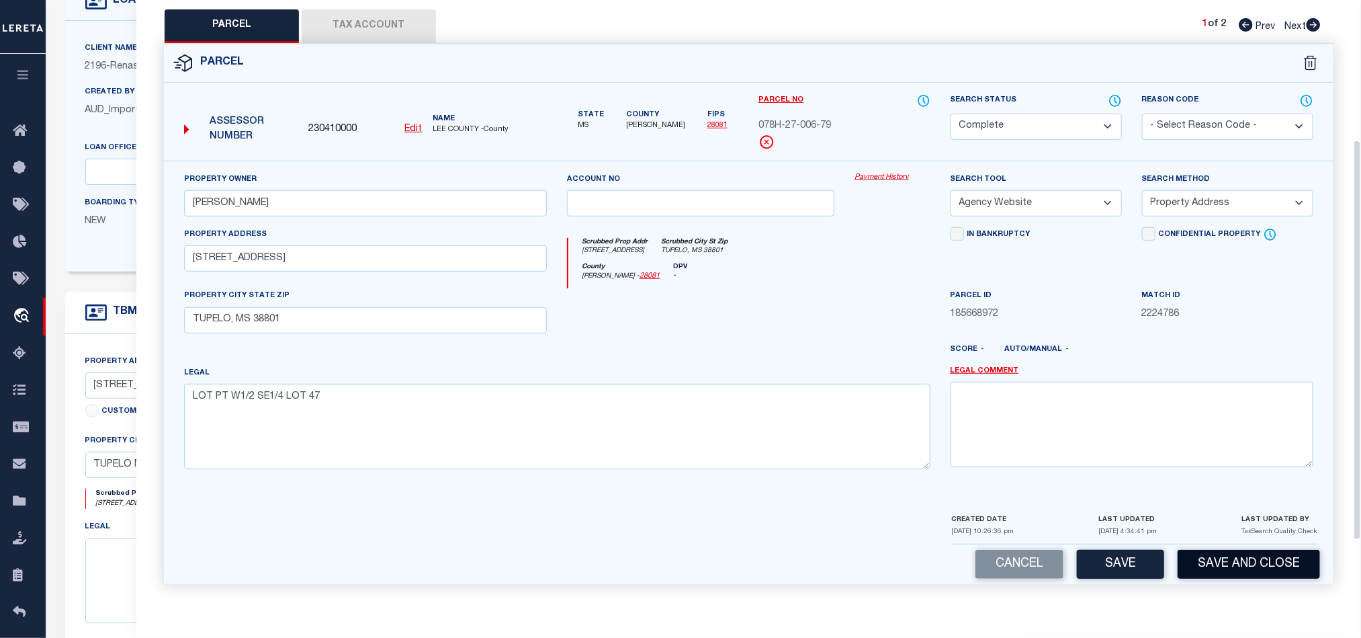
scroll to position [300, 0]
click at [1240, 571] on button "Save and Close" at bounding box center [1249, 564] width 142 height 29
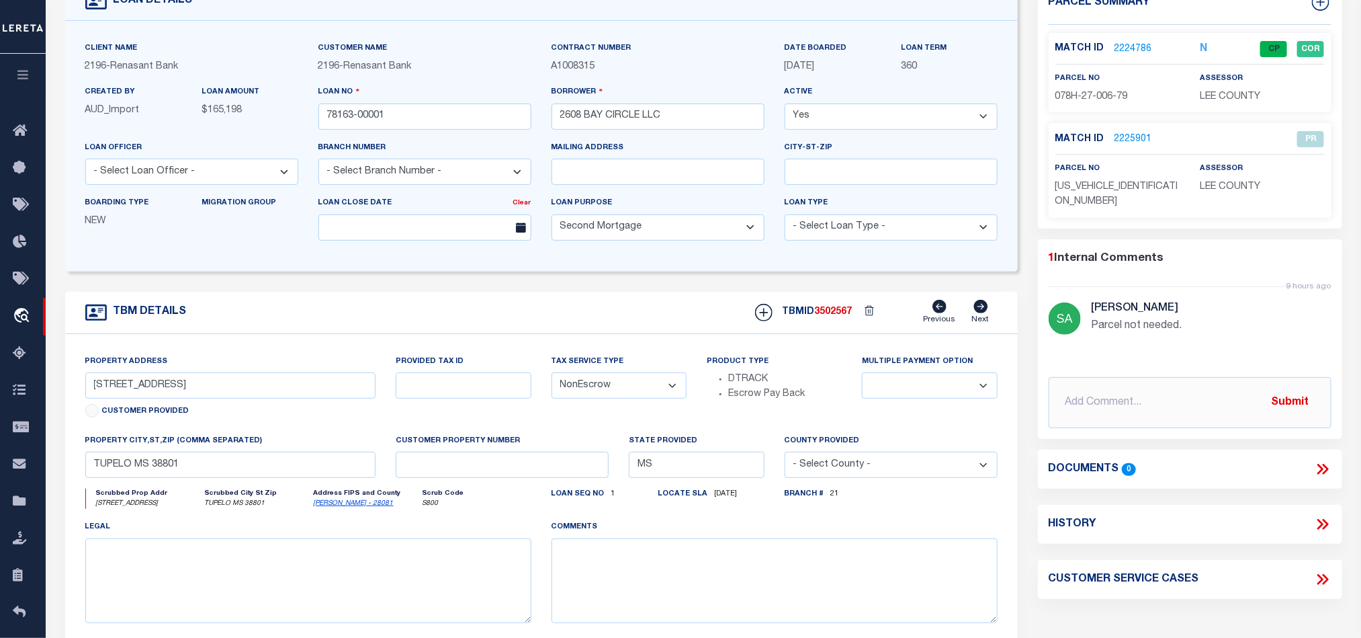
click at [1210, 92] on span "LEE COUNTY" at bounding box center [1230, 96] width 60 height 9
click at [1087, 101] on span "078H-27-006-79" at bounding box center [1092, 96] width 73 height 9
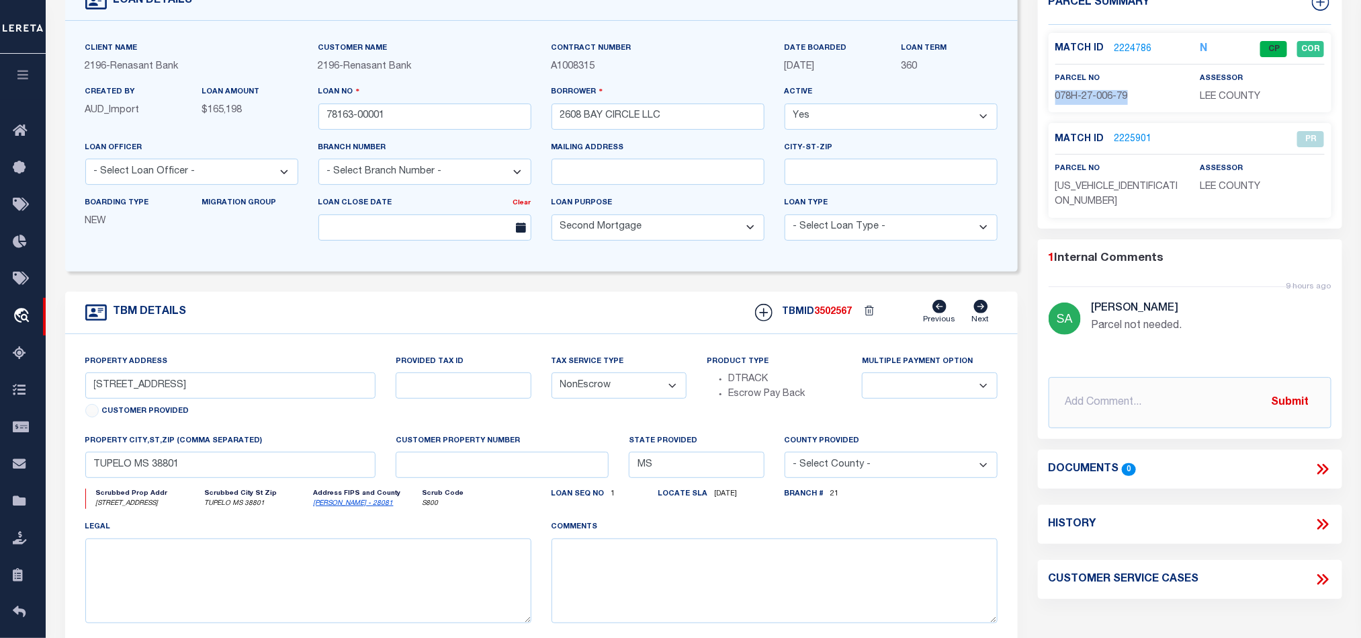
click at [1087, 101] on span "078H-27-006-79" at bounding box center [1092, 96] width 73 height 9
click at [1140, 53] on link "2224786" at bounding box center [1134, 49] width 38 height 14
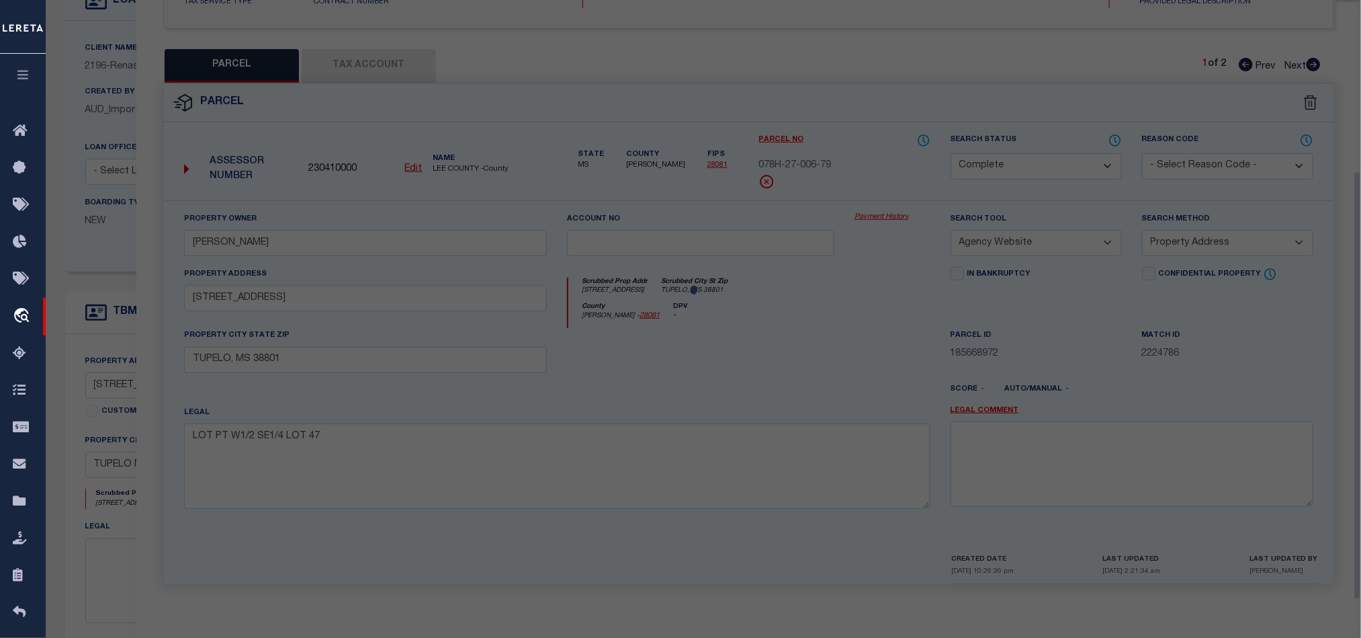
scroll to position [260, 0]
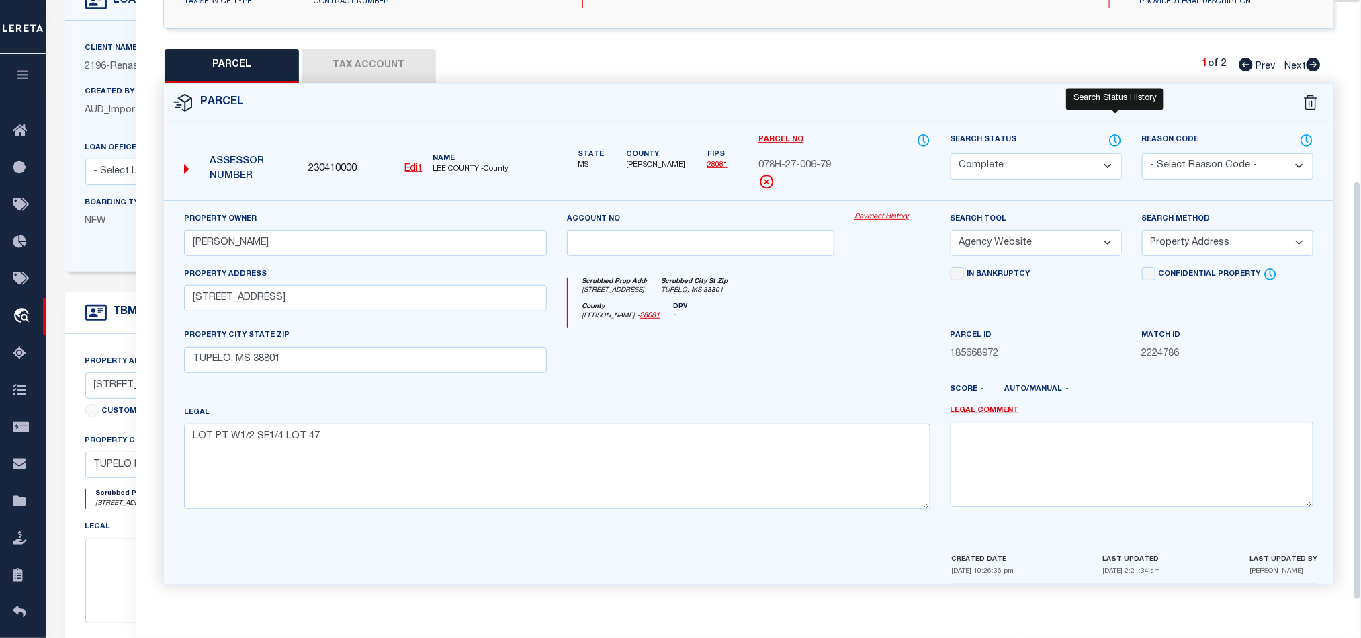
click at [1113, 133] on icon at bounding box center [1115, 140] width 13 height 15
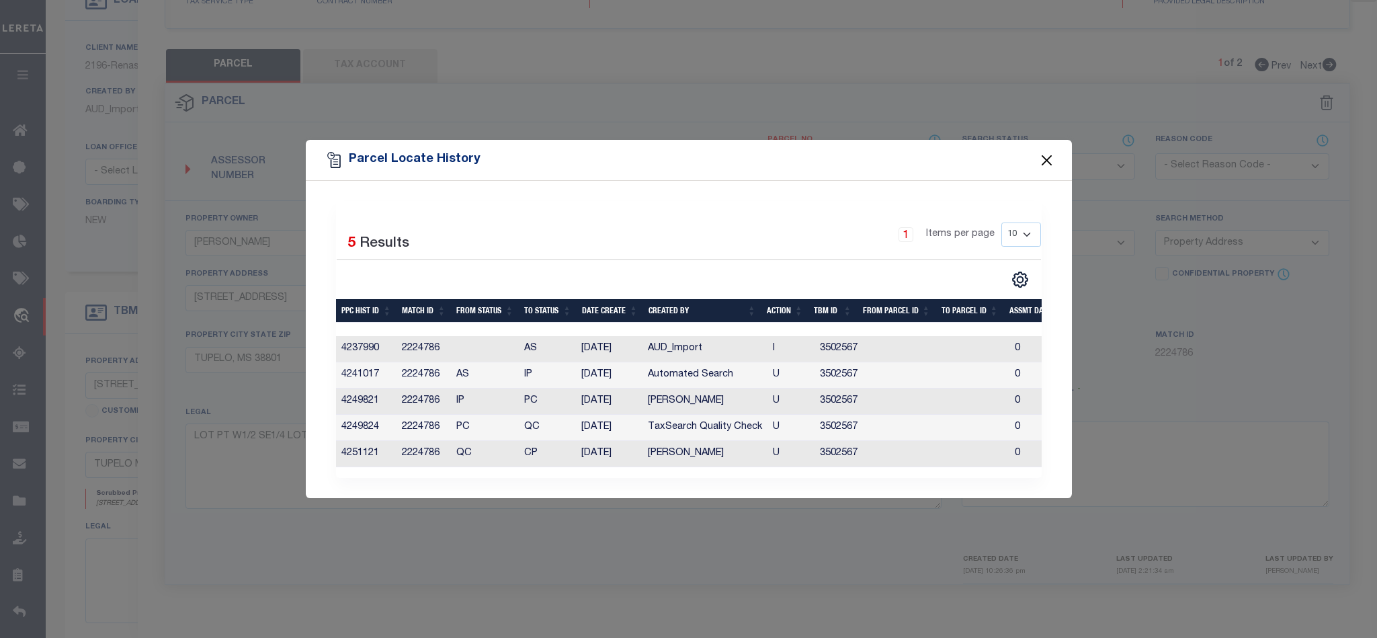
click at [1041, 154] on button "Close" at bounding box center [1046, 159] width 17 height 17
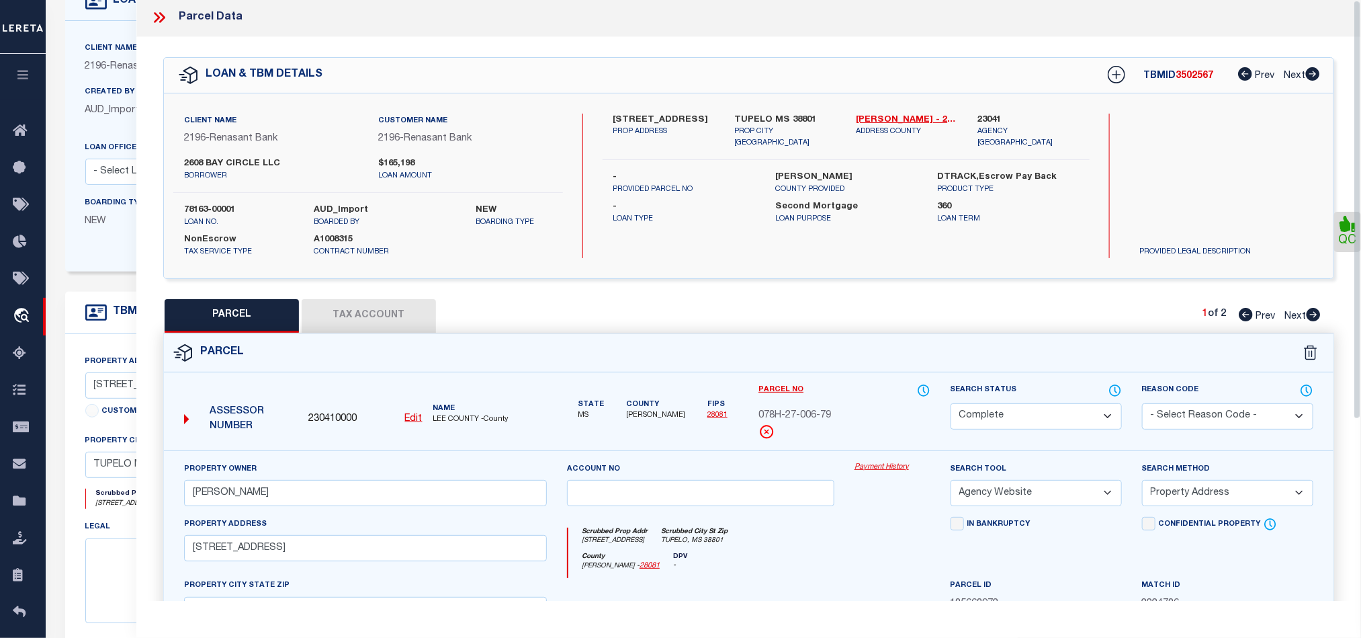
scroll to position [0, 0]
click at [159, 17] on icon at bounding box center [159, 19] width 17 height 17
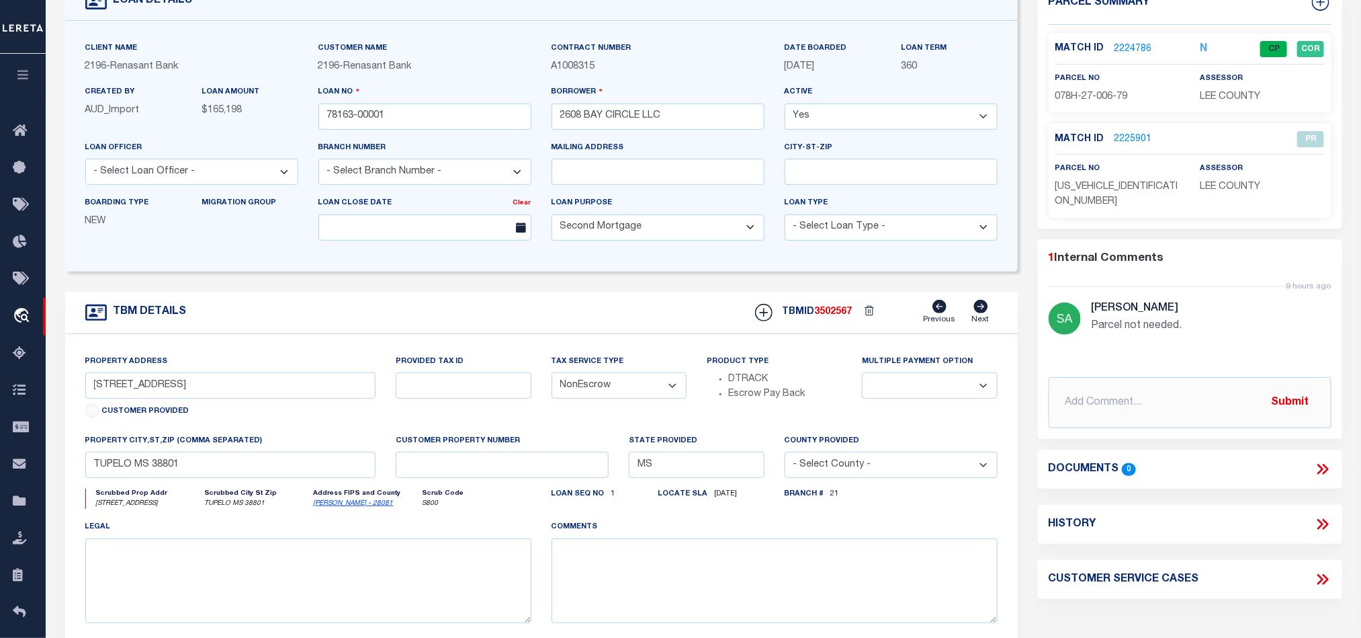
click at [589, 306] on div "TBM DETAILS TBMID 3502567 Previous Next" at bounding box center [541, 313] width 953 height 42
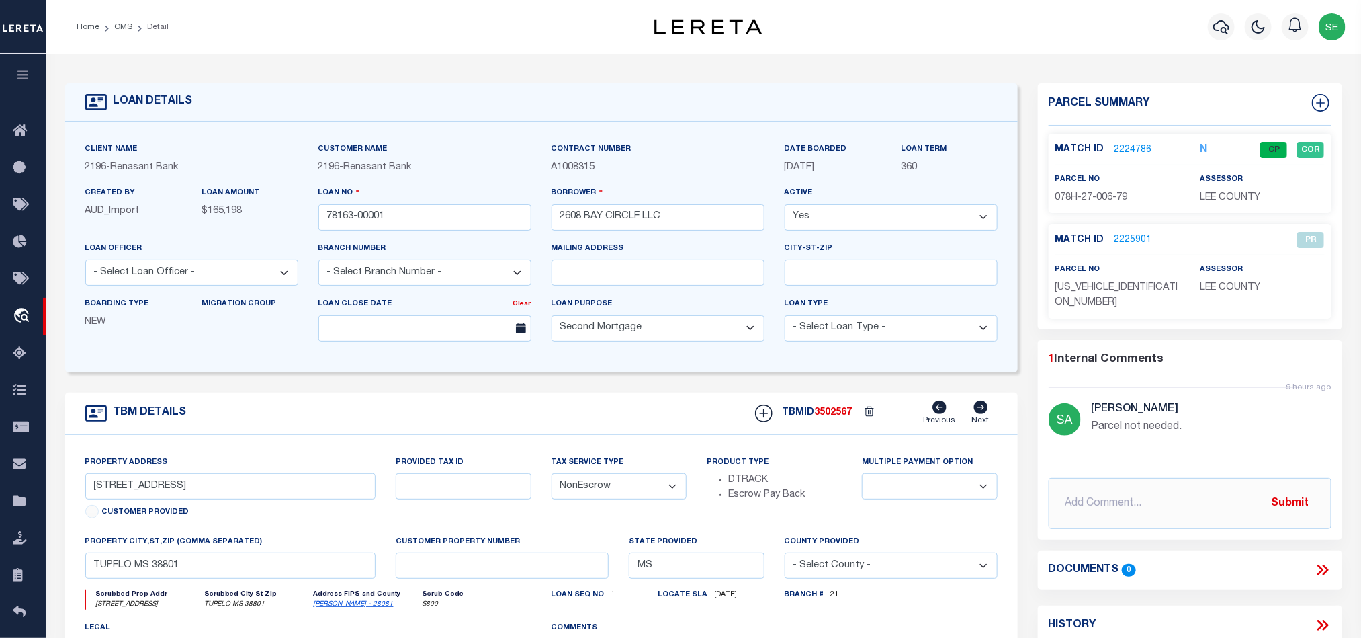
drag, startPoint x: 116, startPoint y: 23, endPoint x: 843, endPoint y: 218, distance: 752.8
click at [116, 23] on link "OMS" at bounding box center [123, 27] width 18 height 8
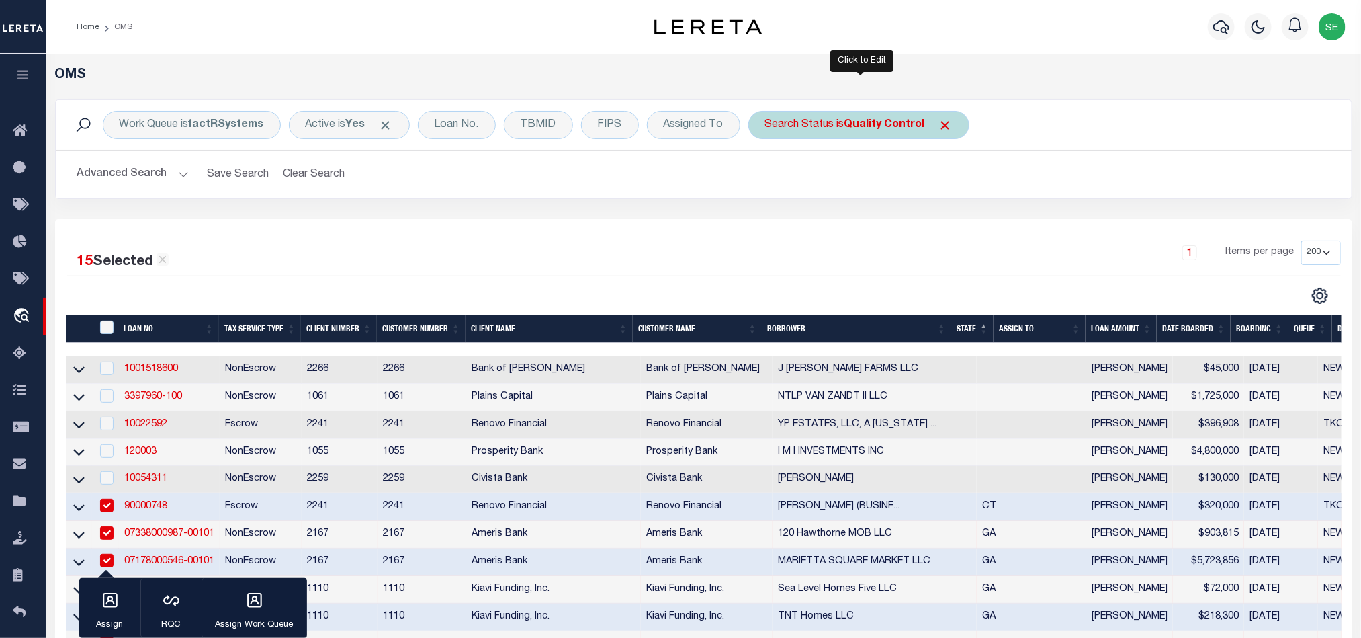
click at [871, 124] on b "Quality Control" at bounding box center [885, 125] width 81 height 11
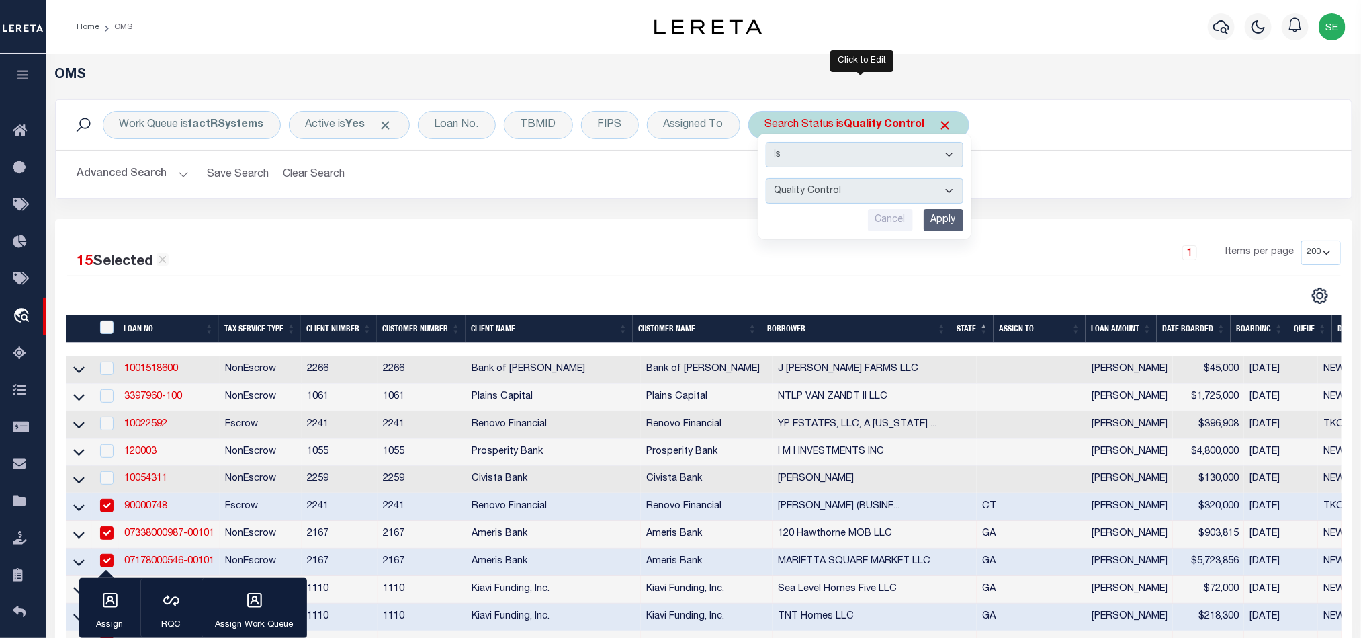
click at [958, 224] on input "Apply" at bounding box center [944, 220] width 40 height 22
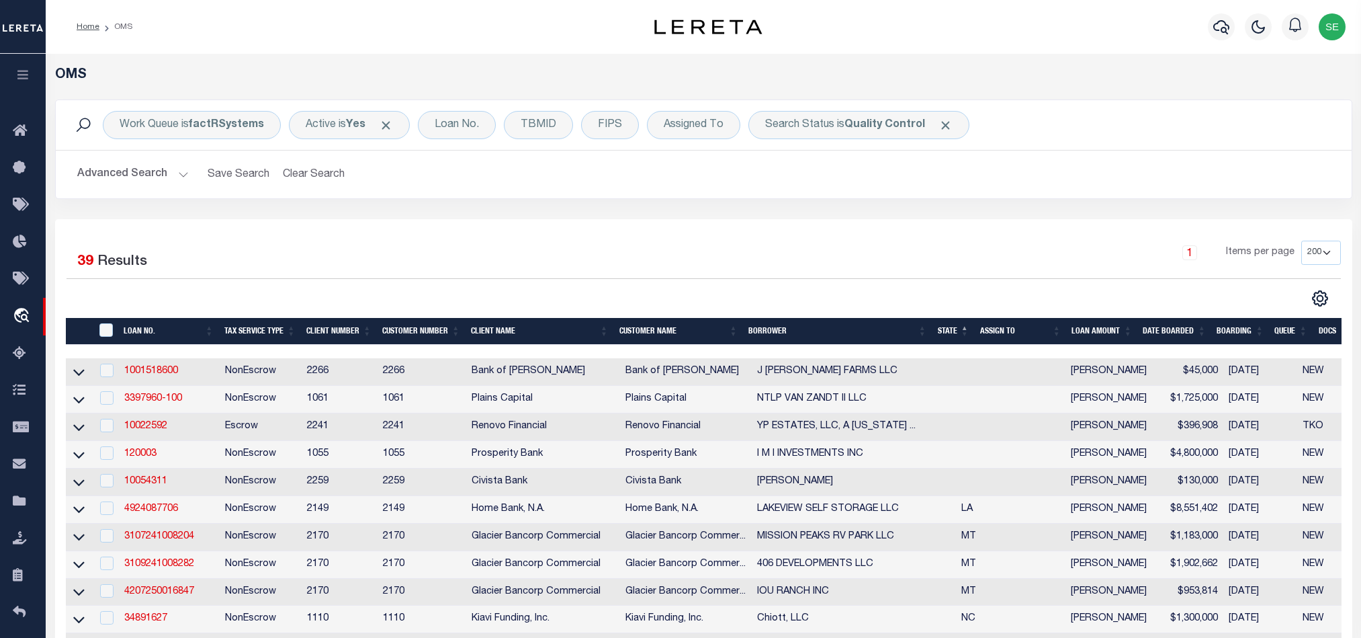
select select "200"
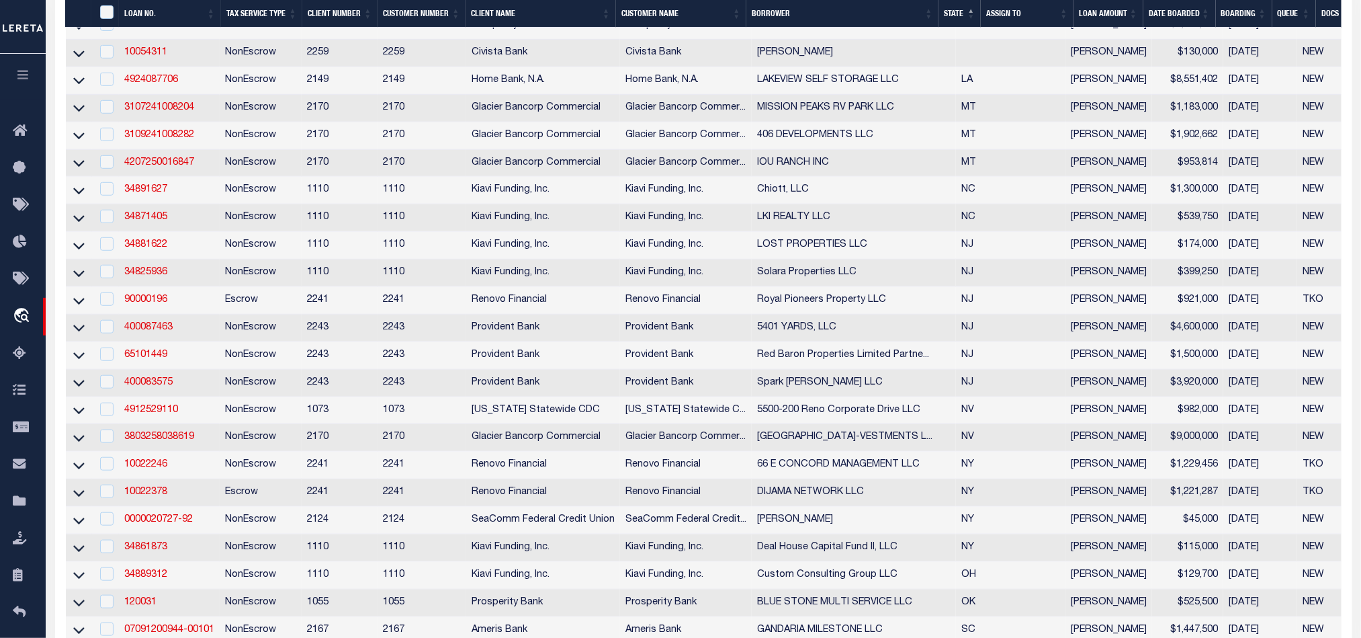
scroll to position [466, 0]
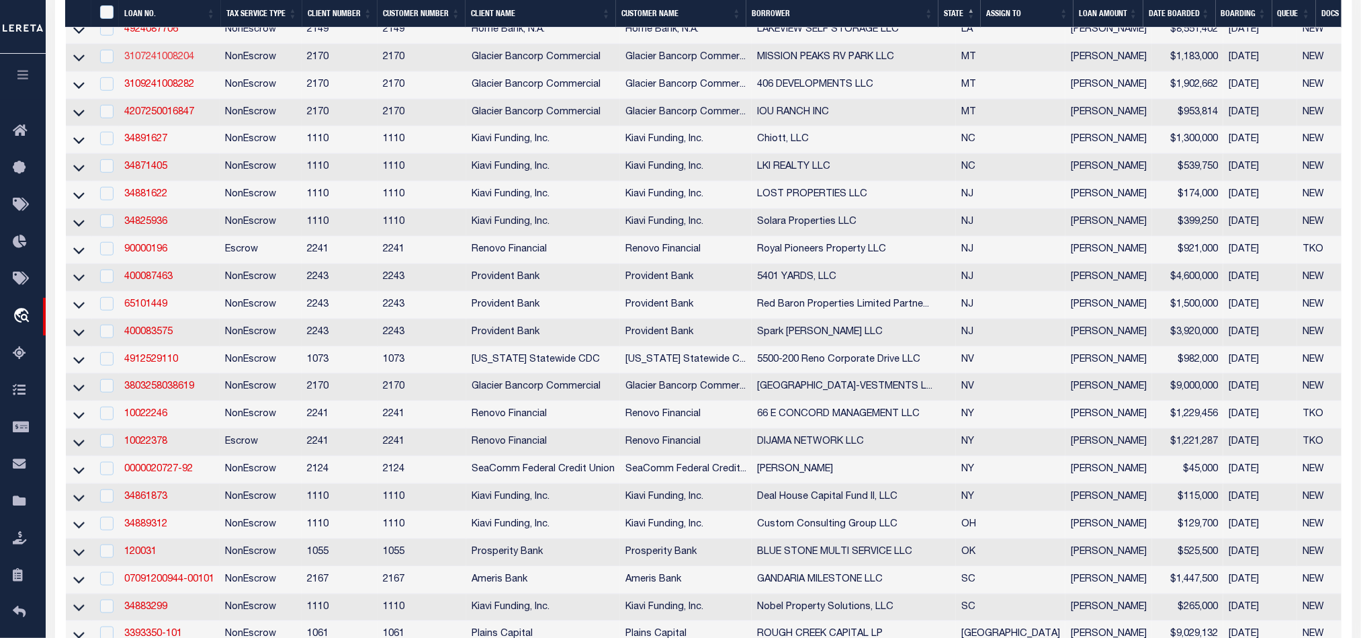
click at [148, 59] on link "3107241008204" at bounding box center [159, 56] width 70 height 9
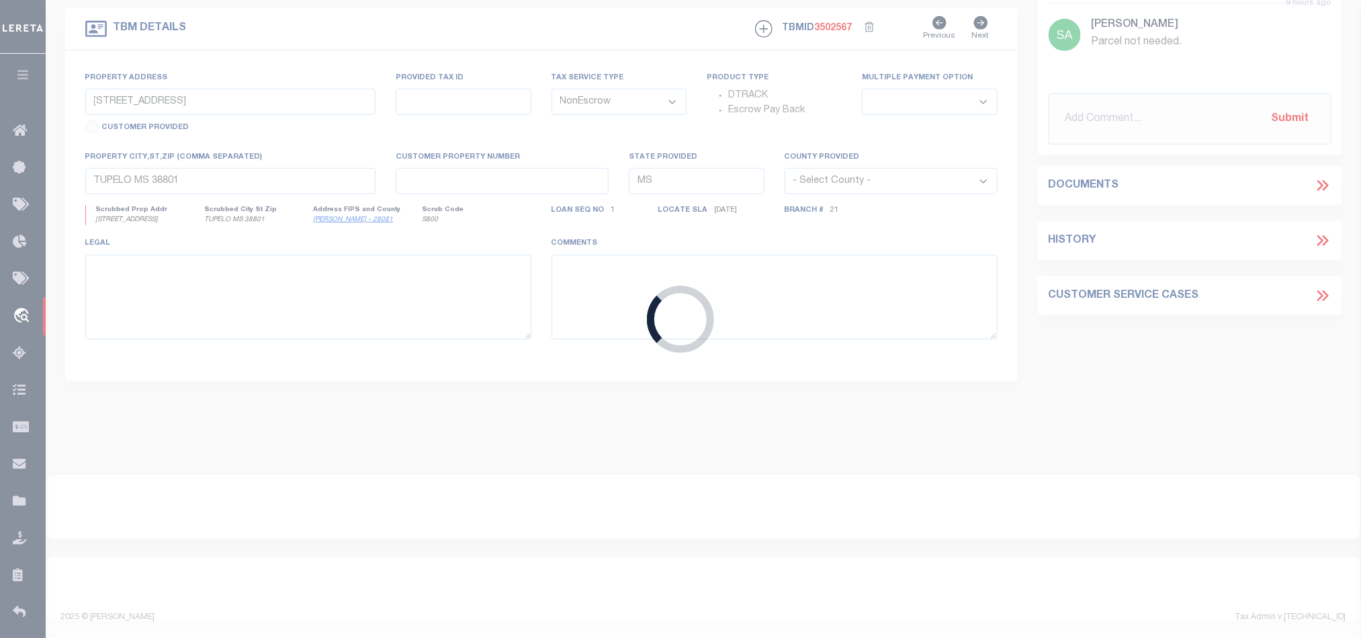
scroll to position [397, 0]
type input "3107241008204"
type input "MISSION PEAKS RV PARK LLC"
select select
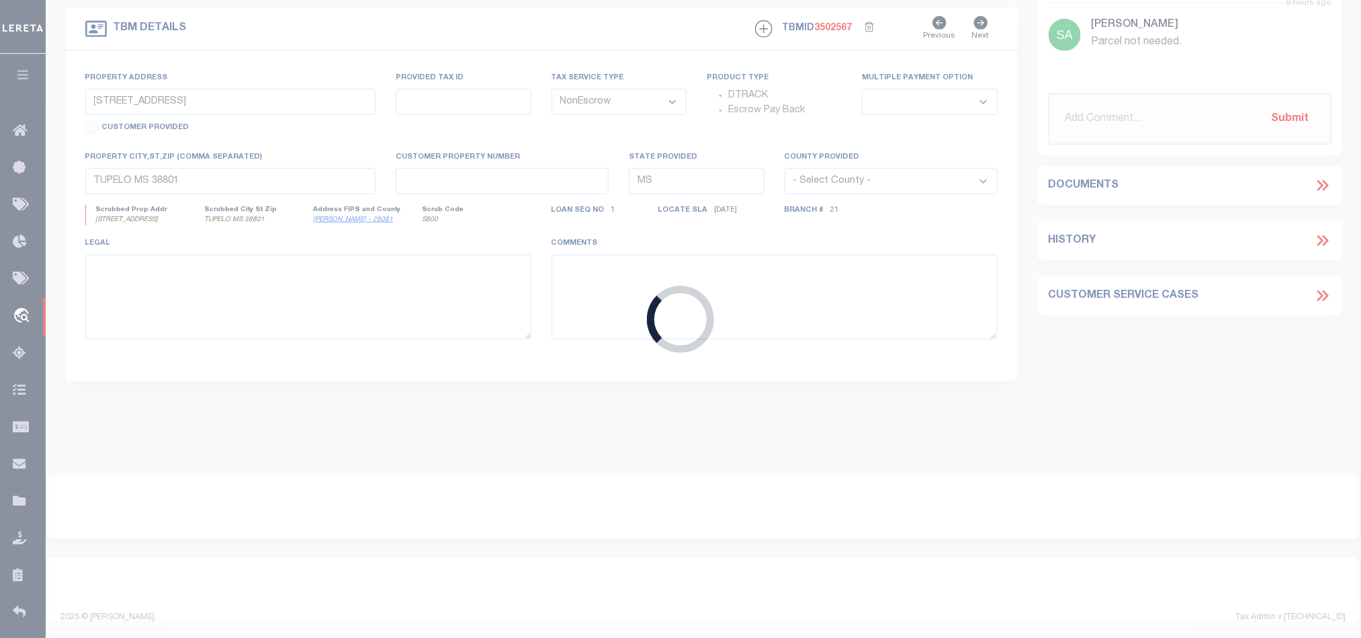
type input "35144 ROCKY POINT RD"
type input "POLSON MT 59860-8554"
type input "[DATE]"
select select
select select "20"
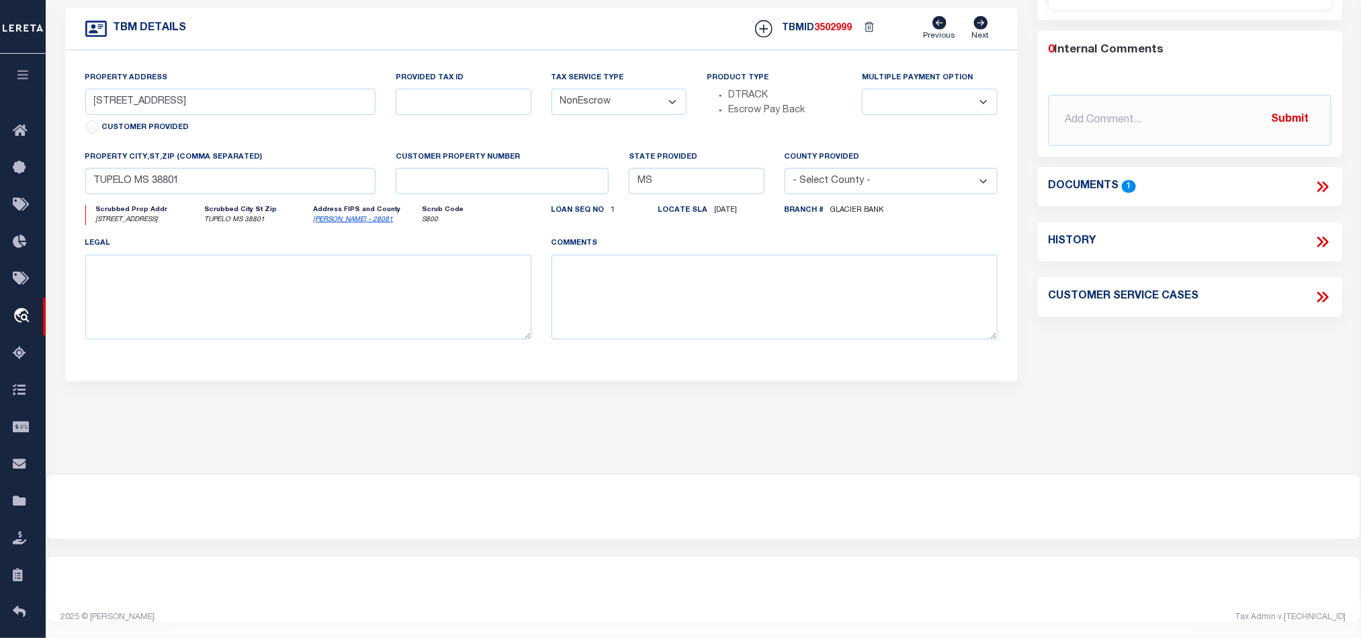
select select "4569"
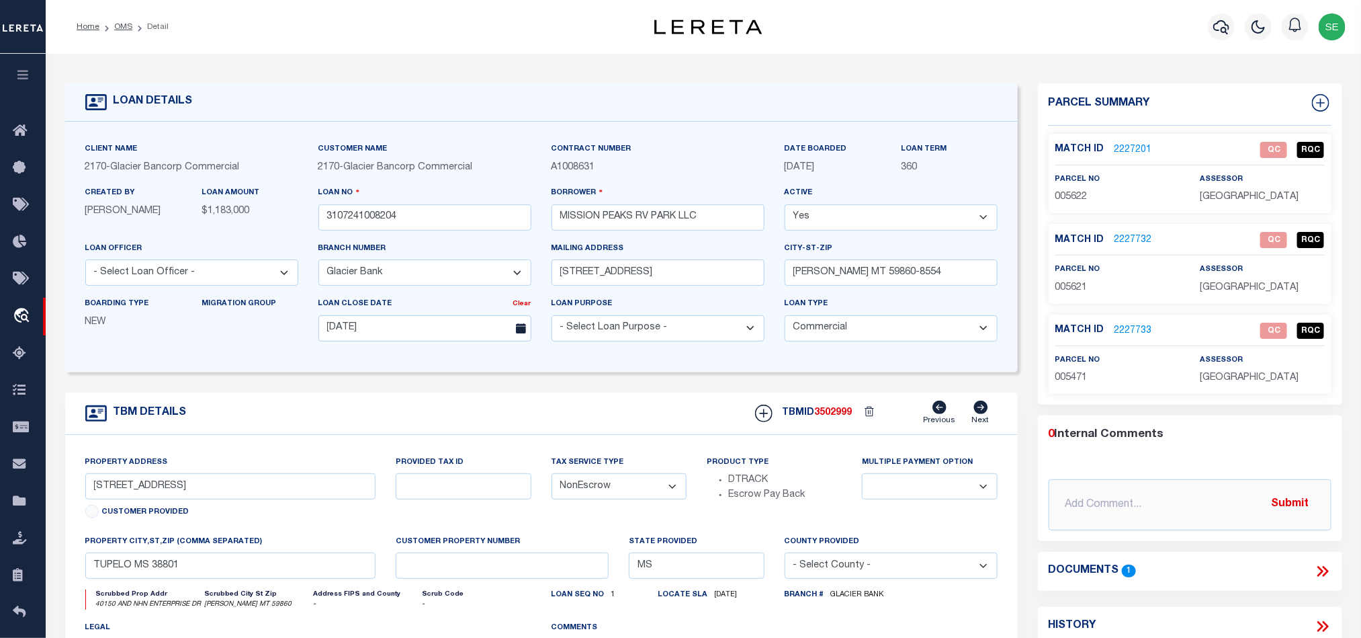
type input "40150 AND NHN ENTERPRISE DR"
select select
type input "POLSON MT 59860"
type input "MT"
click at [714, 385] on form "LOAN DETAILS Client Name 2170 - Customer Name" at bounding box center [541, 450] width 953 height 734
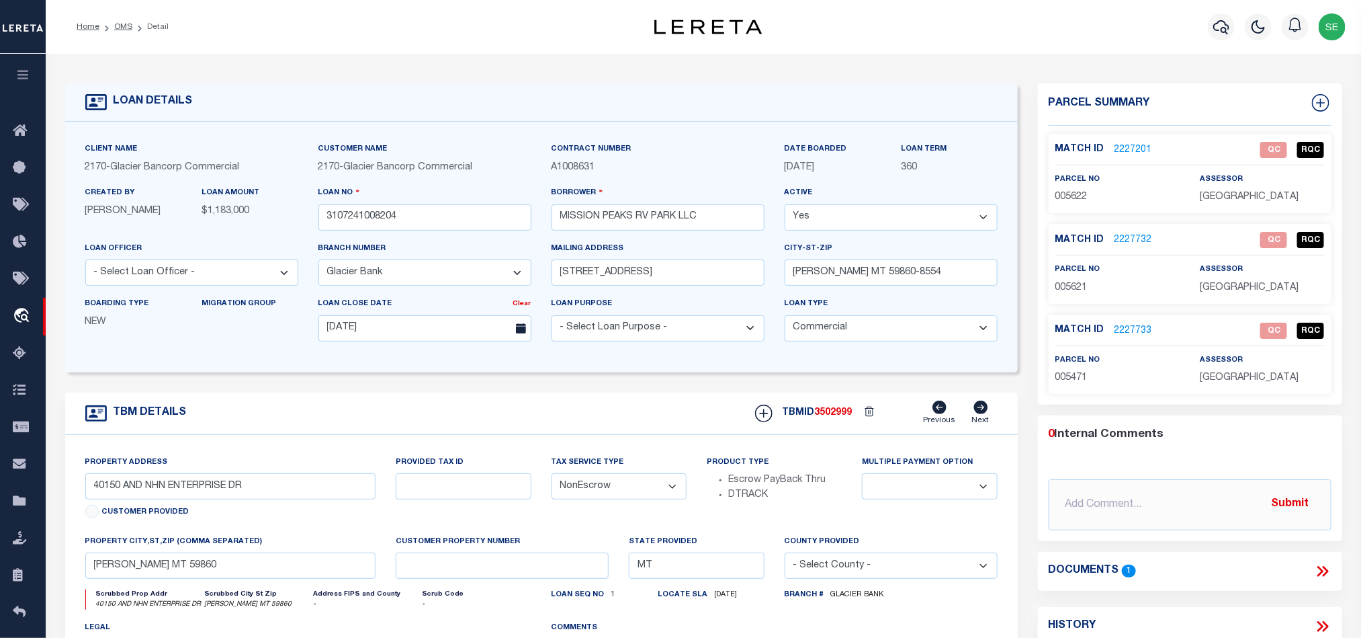
click at [546, 418] on div "TBM DETAILS TBMID 3502999 Previous Next" at bounding box center [541, 413] width 953 height 42
click at [1075, 194] on span "005622" at bounding box center [1072, 196] width 32 height 9
copy span "005622"
click at [1322, 575] on icon at bounding box center [1321, 571] width 6 height 11
